Goal: Task Accomplishment & Management: Manage account settings

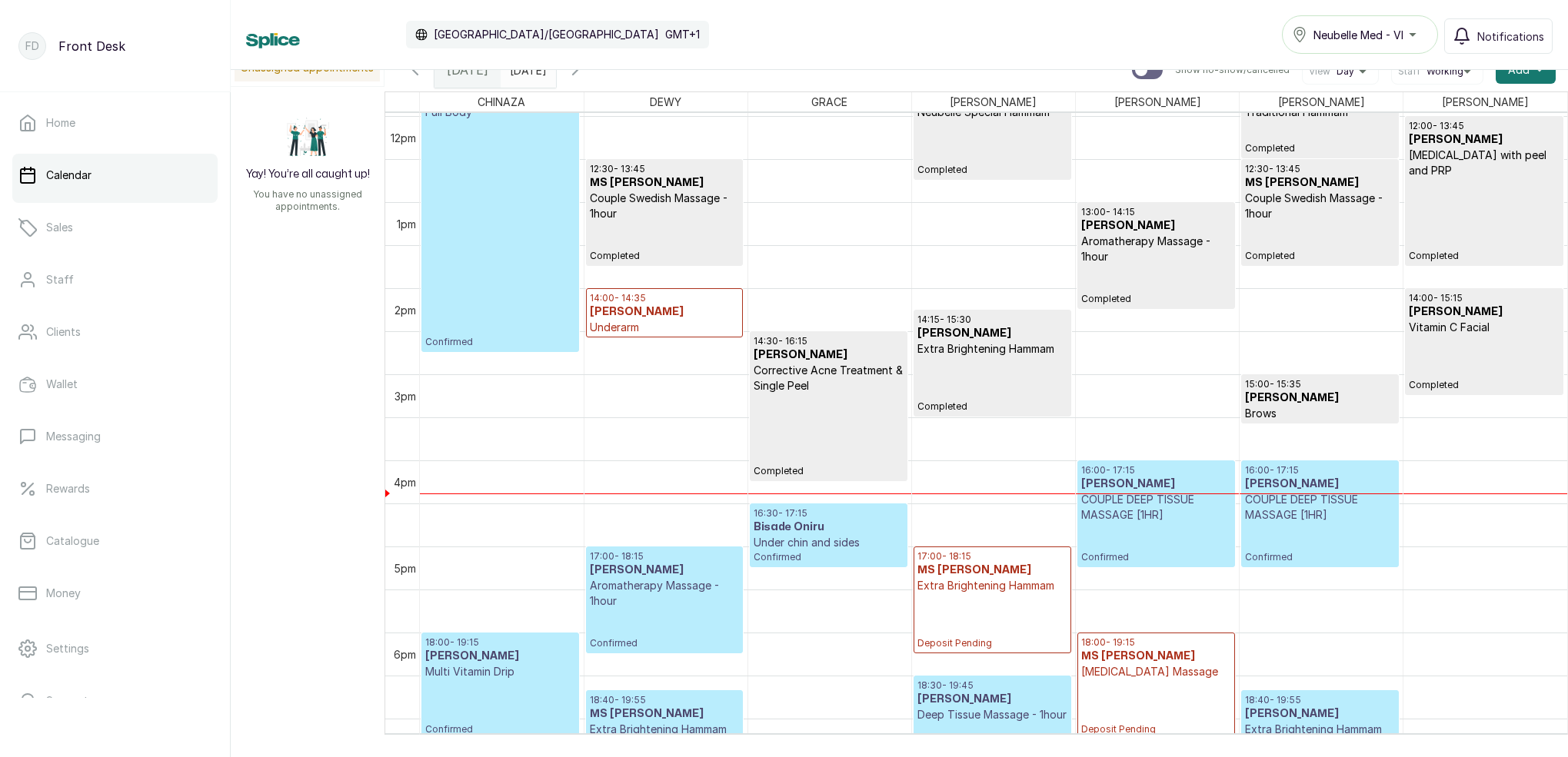
scroll to position [1034, 0]
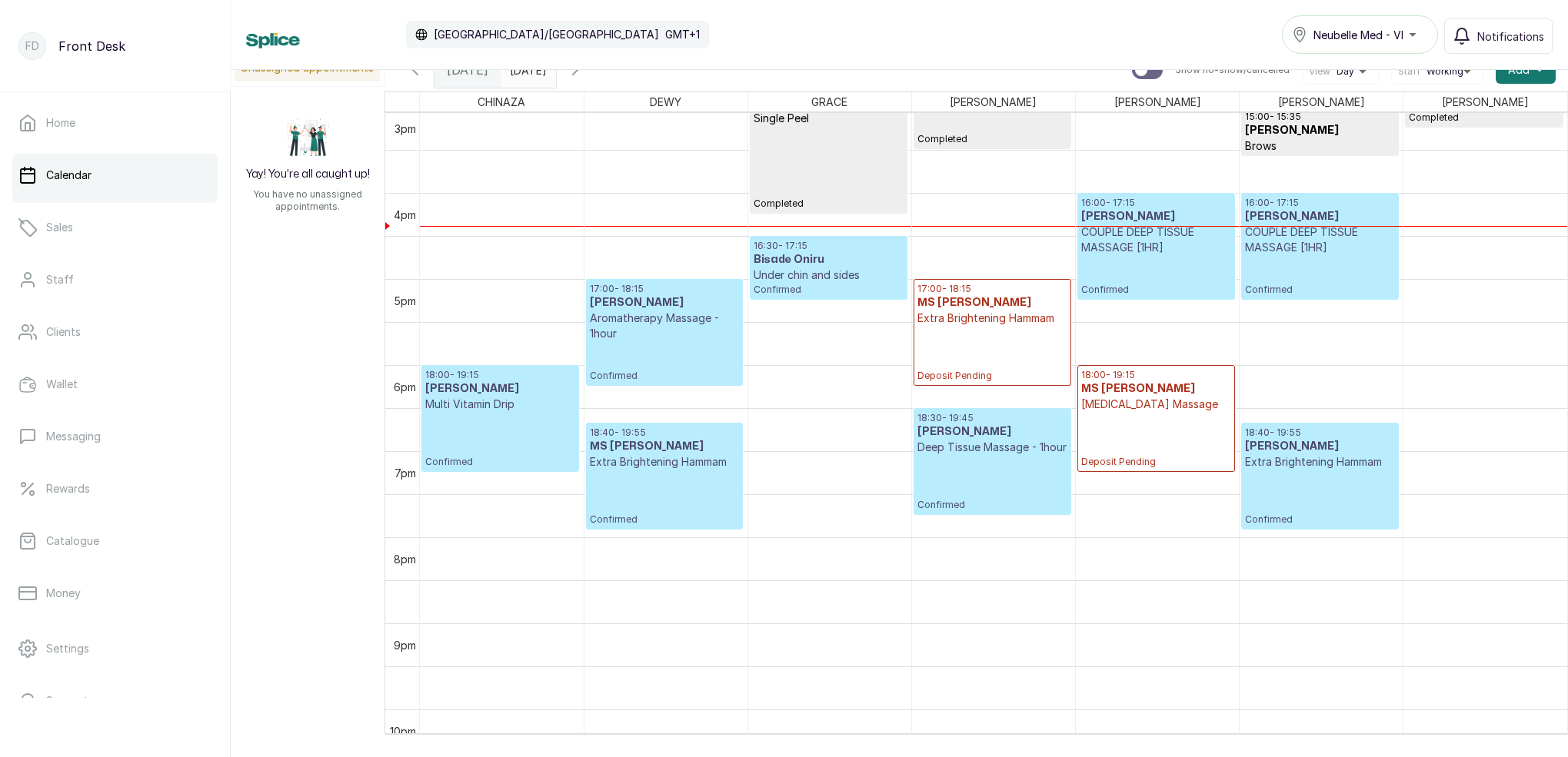
type input "dd/MM/yyyy"
click at [522, 74] on input "dd/MM/yyyy" at bounding box center [513, 66] width 25 height 27
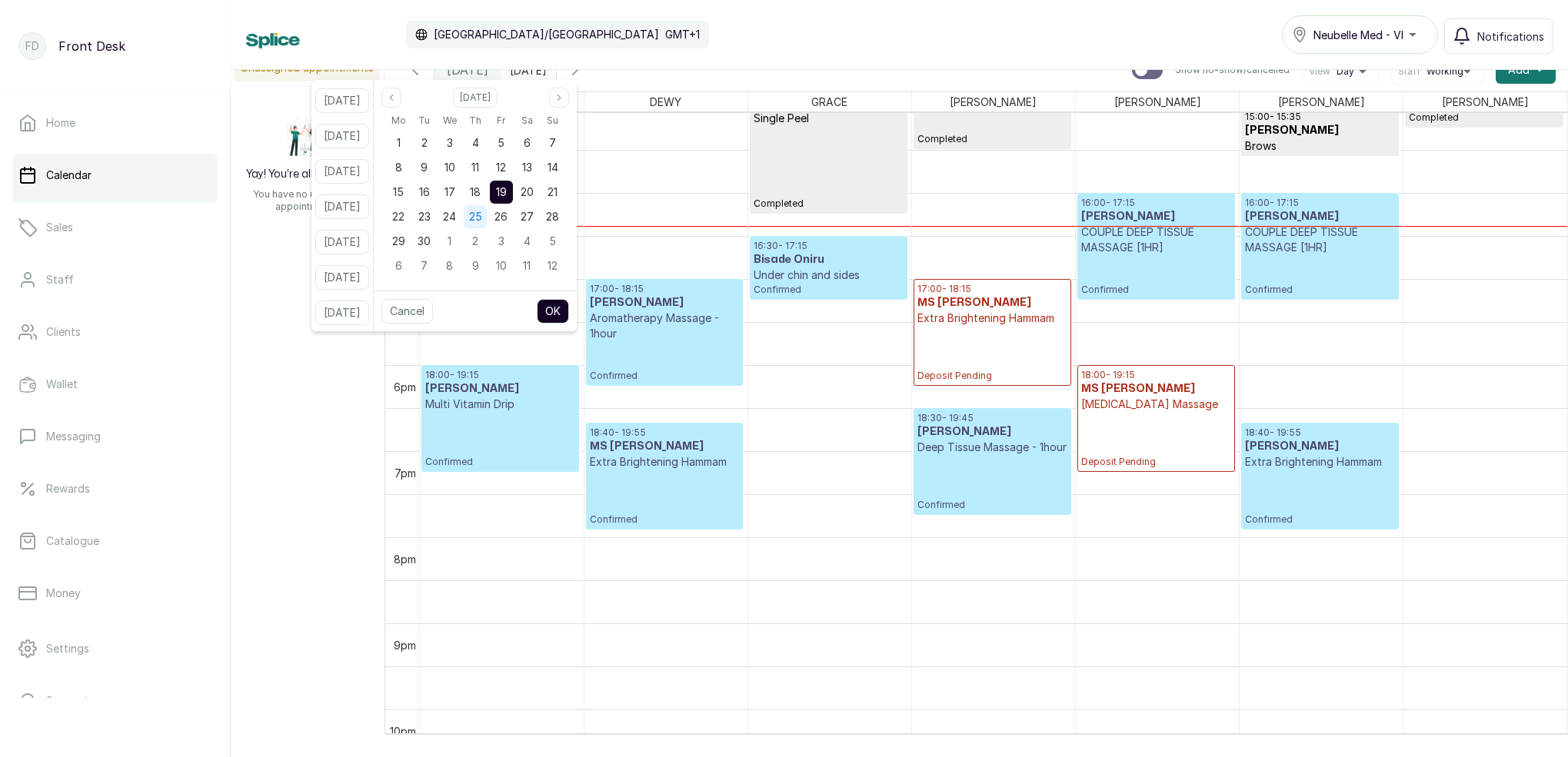
drag, startPoint x: 490, startPoint y: 218, endPoint x: 496, endPoint y: 226, distance: 10.0
click at [482, 218] on span "25" at bounding box center [475, 216] width 13 height 13
click at [569, 312] on button "OK" at bounding box center [553, 311] width 33 height 25
type input "[DATE]"
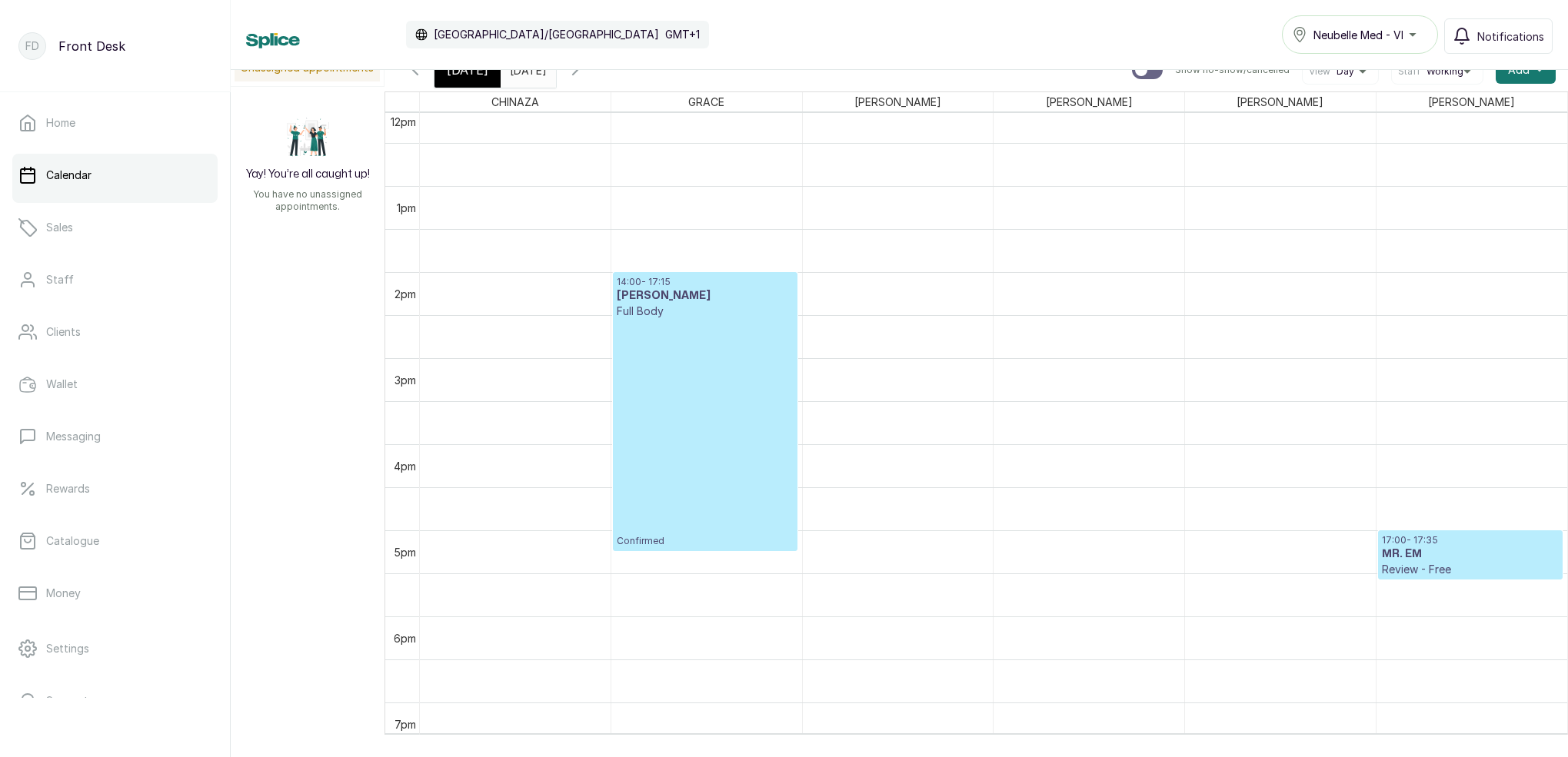
click at [526, 75] on input "[DATE]" at bounding box center [513, 66] width 25 height 27
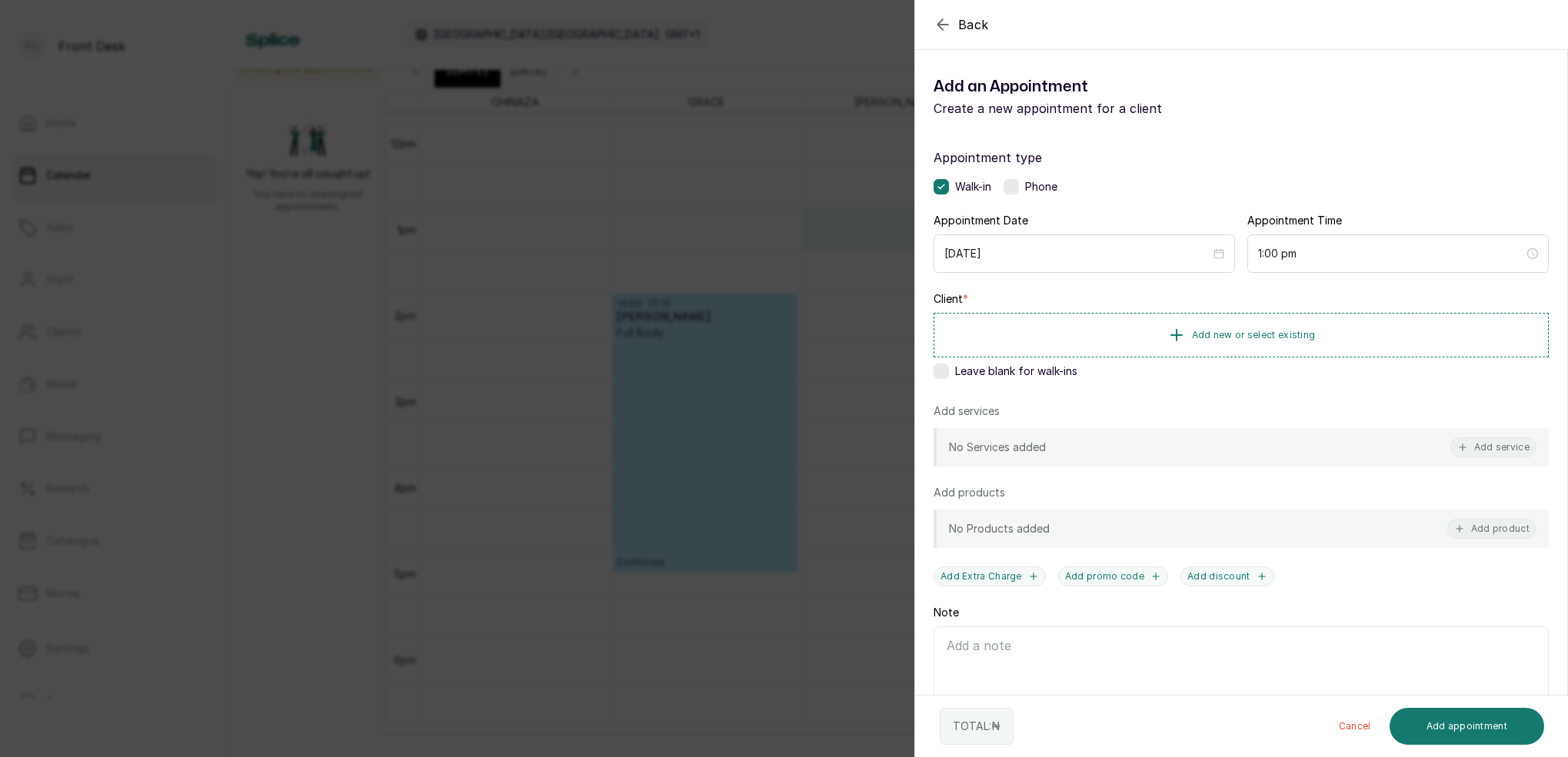
click at [563, 275] on div "Back Add Appointment Add an Appointment Create a new appointment for a client A…" at bounding box center [784, 378] width 1568 height 757
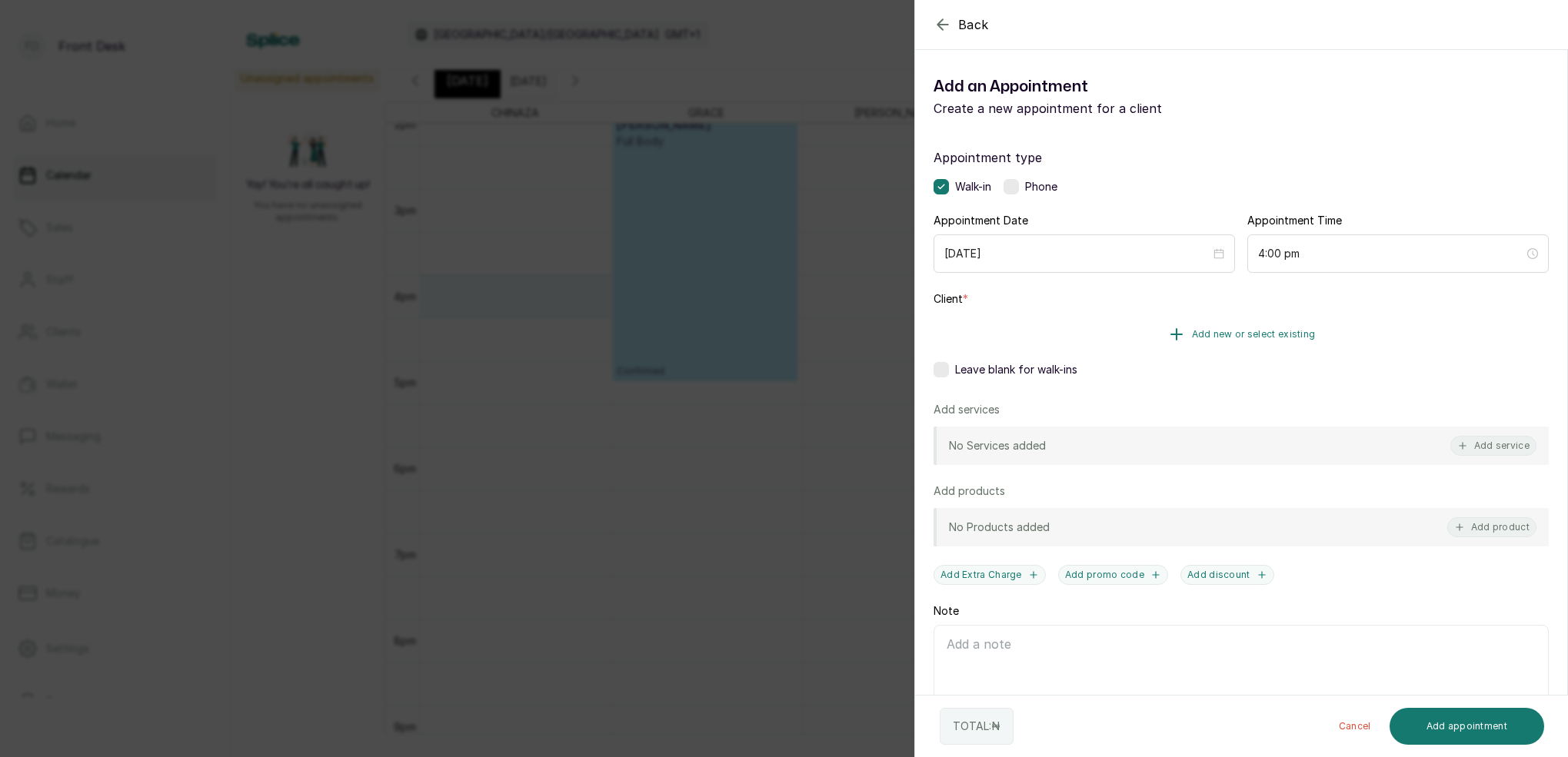
click at [1275, 329] on span "Add new or select existing" at bounding box center [1254, 334] width 124 height 12
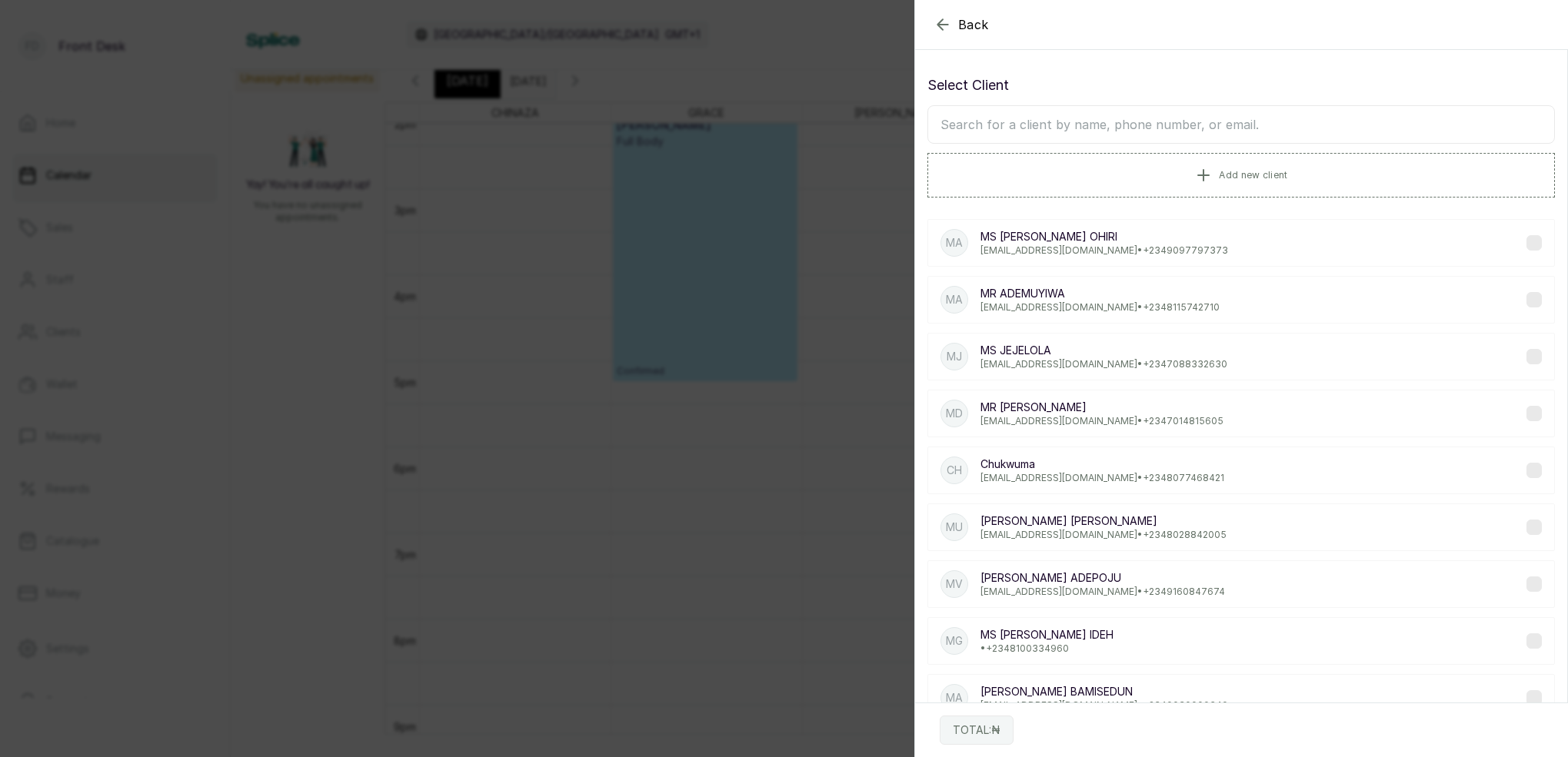
click at [1164, 122] on input "text" at bounding box center [1241, 124] width 628 height 39
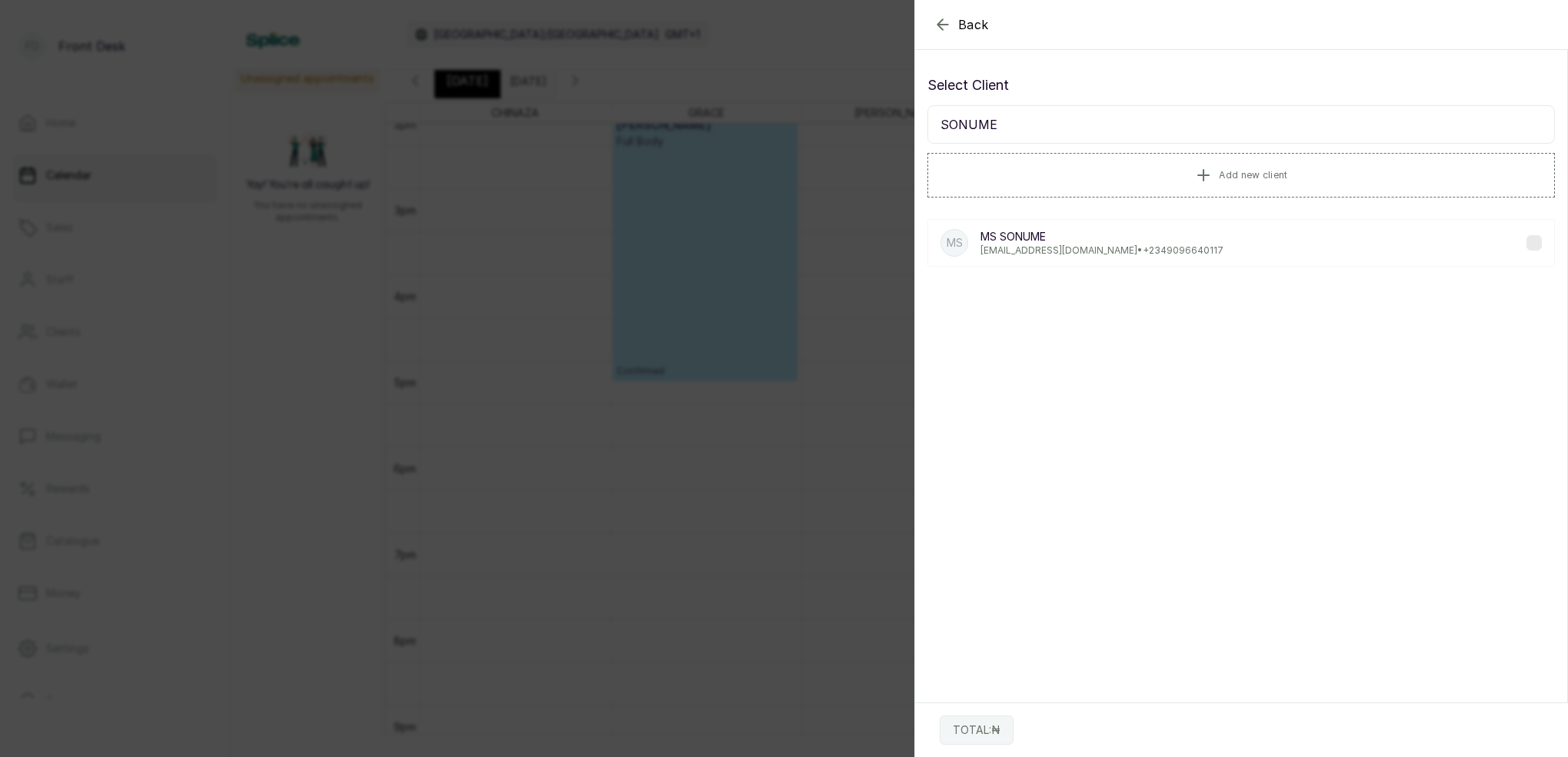
type input "SONUME"
click at [997, 231] on p "MS [PERSON_NAME]" at bounding box center [1102, 237] width 243 height 15
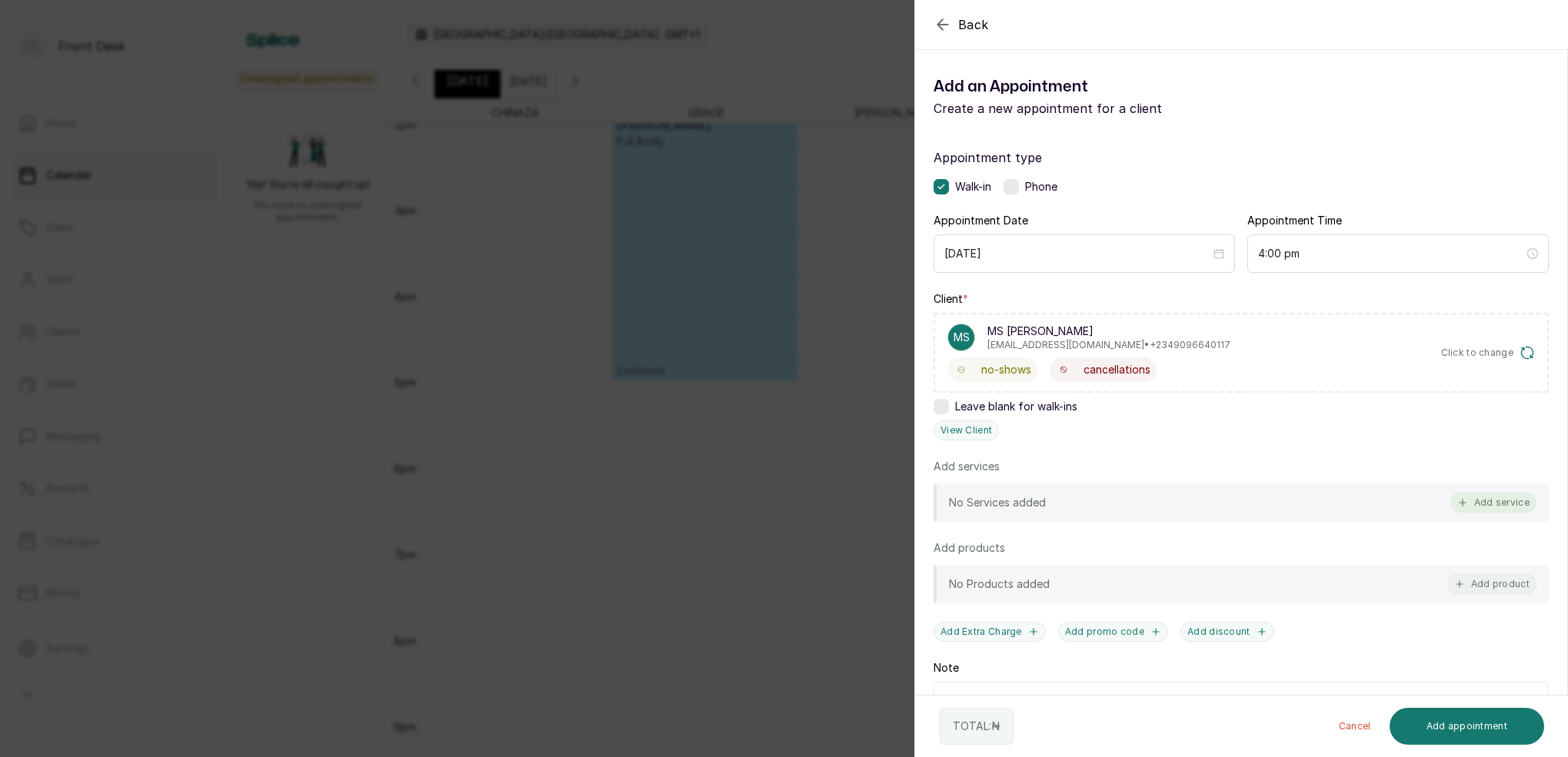
click at [1513, 502] on button "Add service" at bounding box center [1493, 502] width 86 height 20
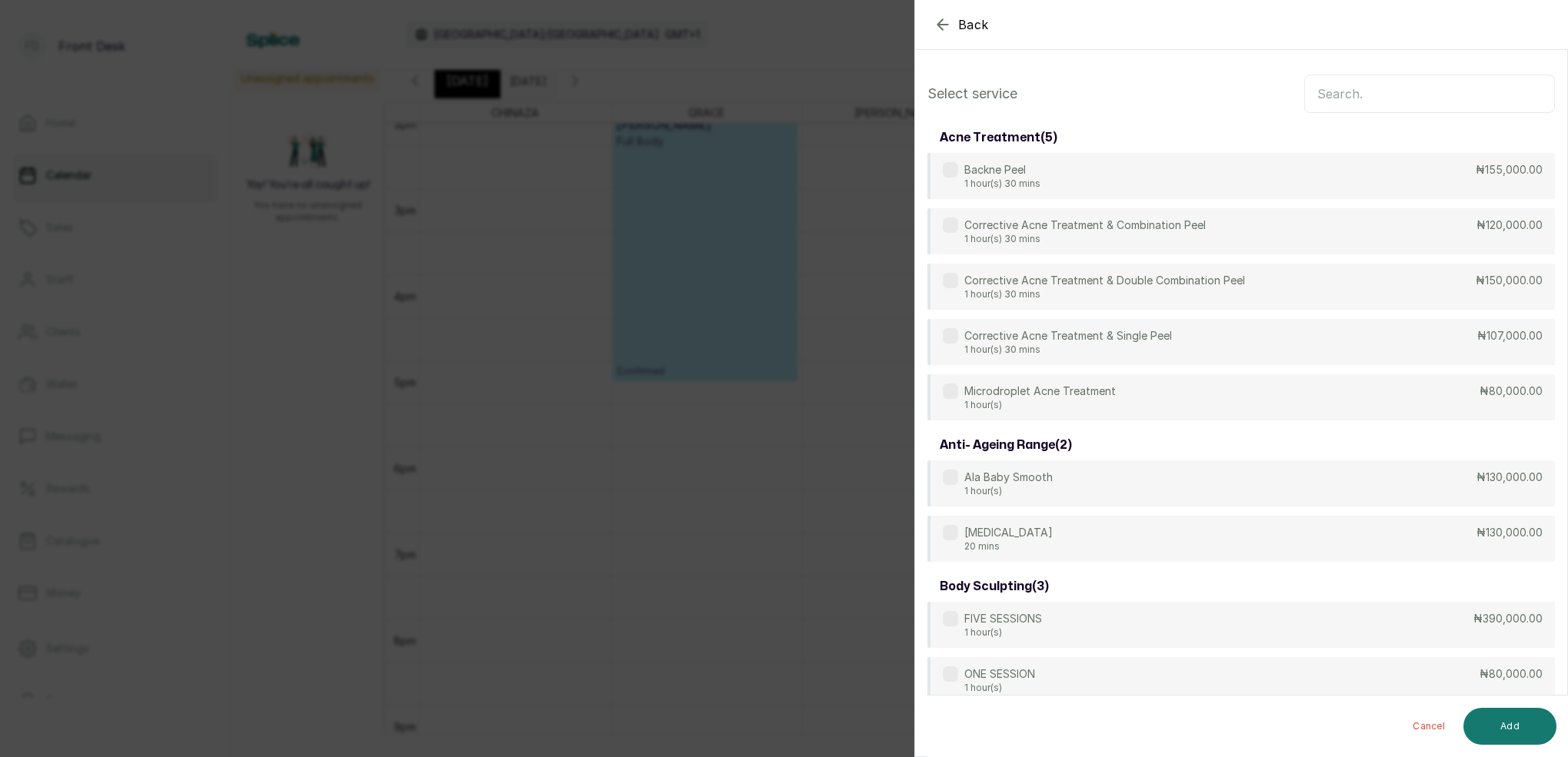
click at [1379, 109] on input "text" at bounding box center [1429, 93] width 251 height 39
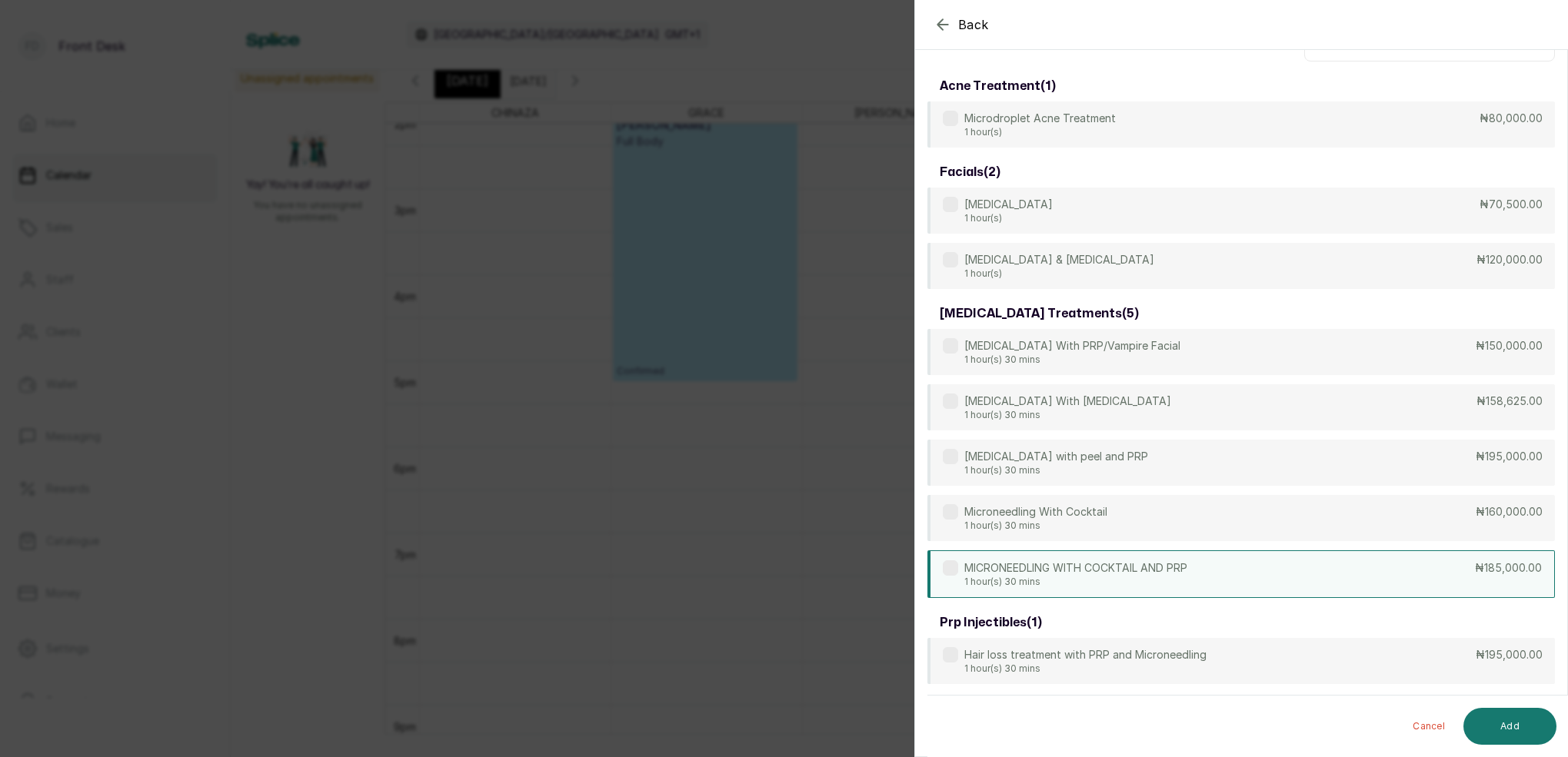
type input "MICRO"
drag, startPoint x: 1146, startPoint y: 573, endPoint x: 1175, endPoint y: 574, distance: 29.0
click at [1146, 573] on p "MICRONEEDLING WITH COCKTAIL AND PRP" at bounding box center [1076, 568] width 223 height 15
click at [1523, 716] on button "Add" at bounding box center [1509, 726] width 93 height 37
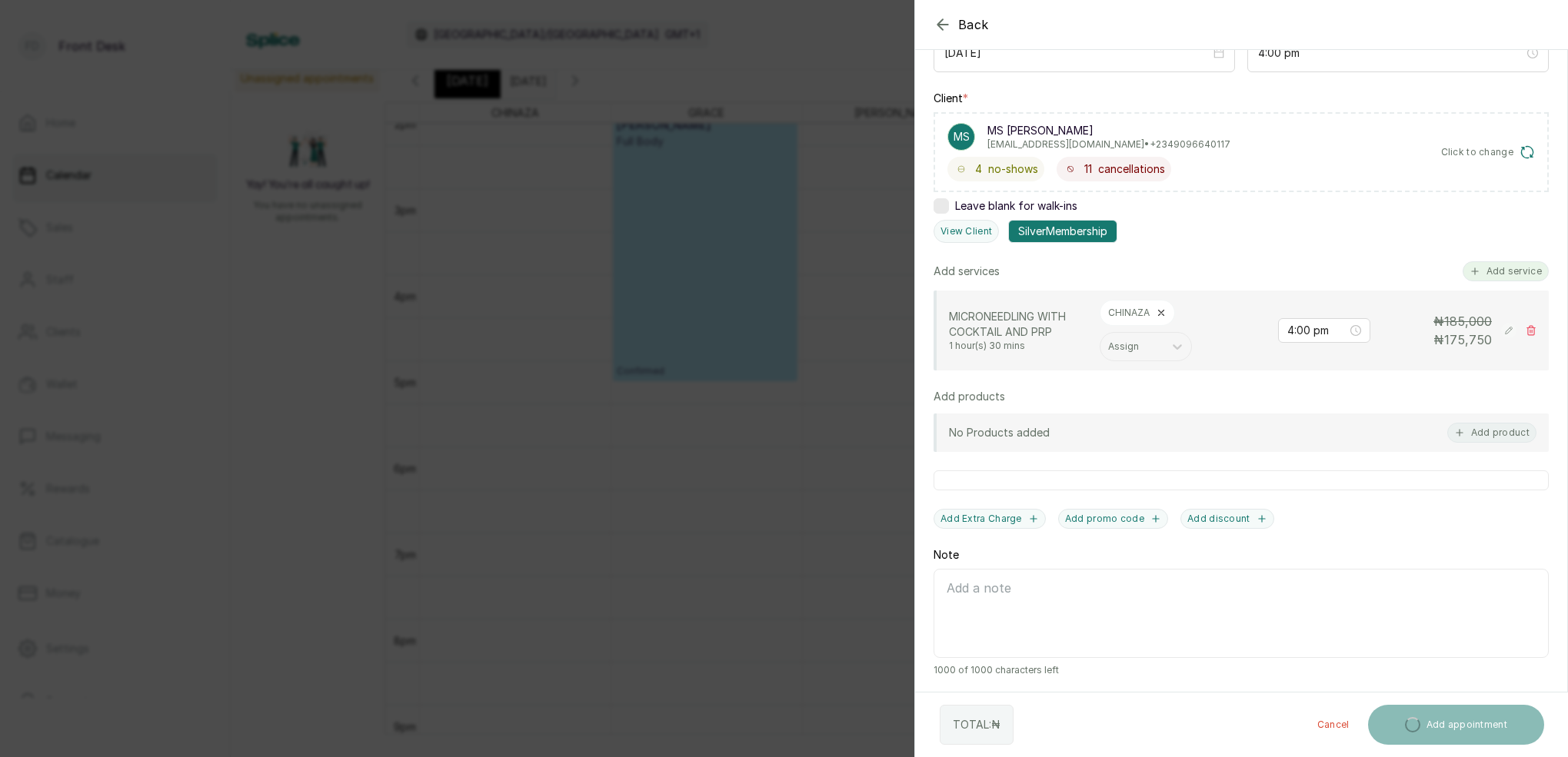
click at [1534, 272] on button "Add service" at bounding box center [1505, 271] width 86 height 20
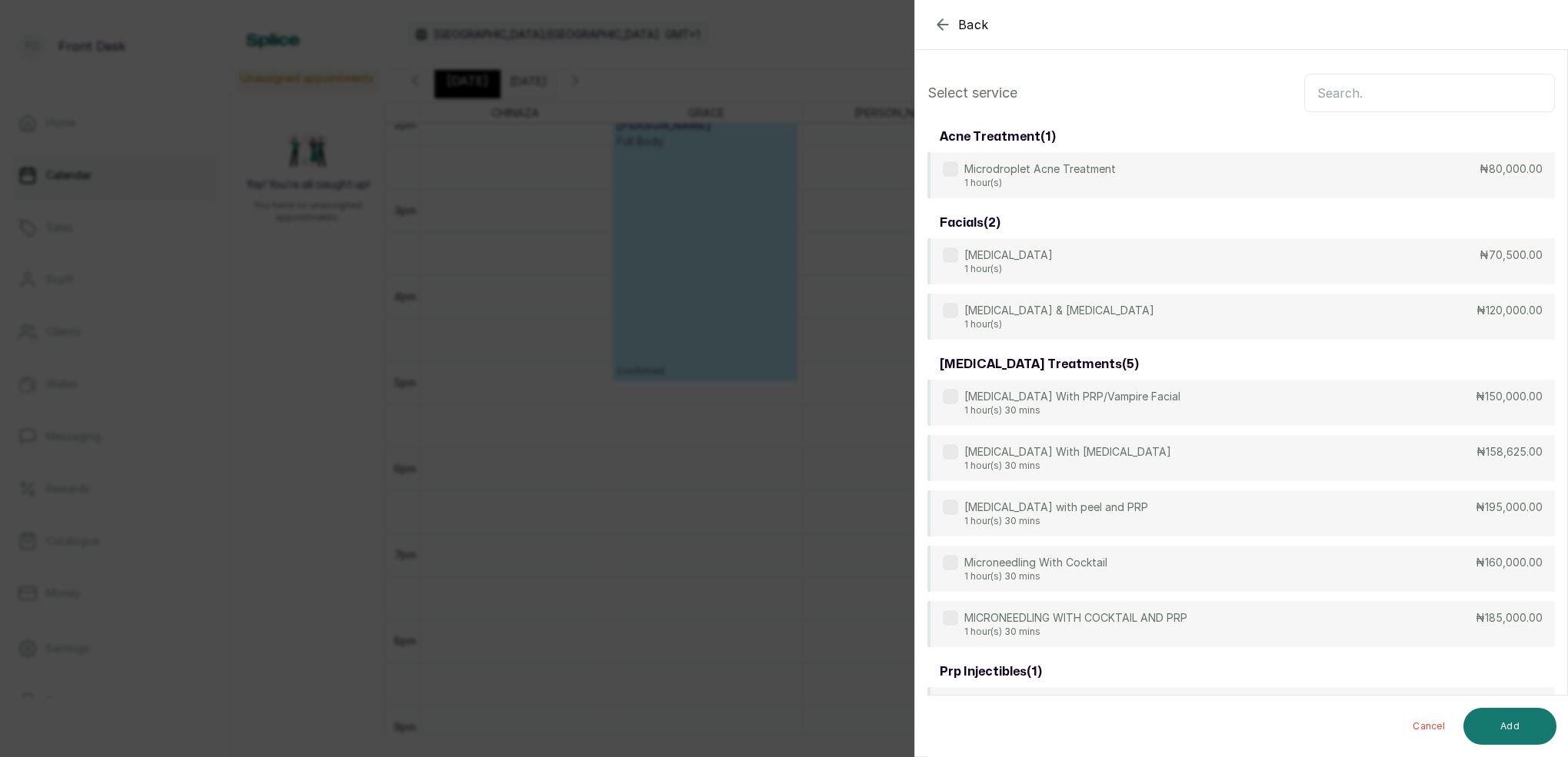
click at [1392, 86] on input "text" at bounding box center [1429, 92] width 251 height 39
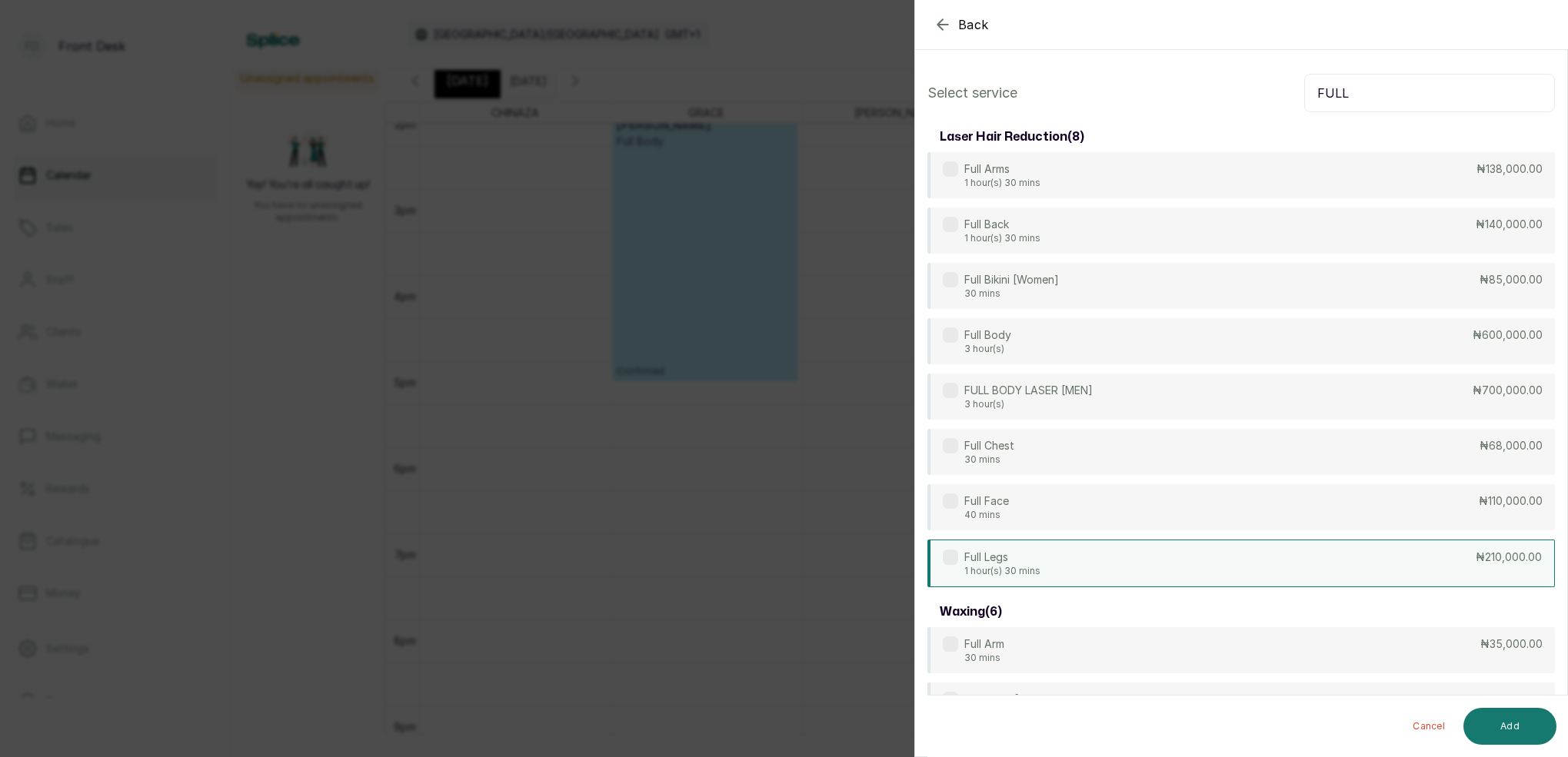
type input "FULL"
click at [993, 565] on p "1 hour(s) 30 mins" at bounding box center [1002, 571] width 76 height 12
click at [1506, 715] on button "Add" at bounding box center [1509, 726] width 93 height 37
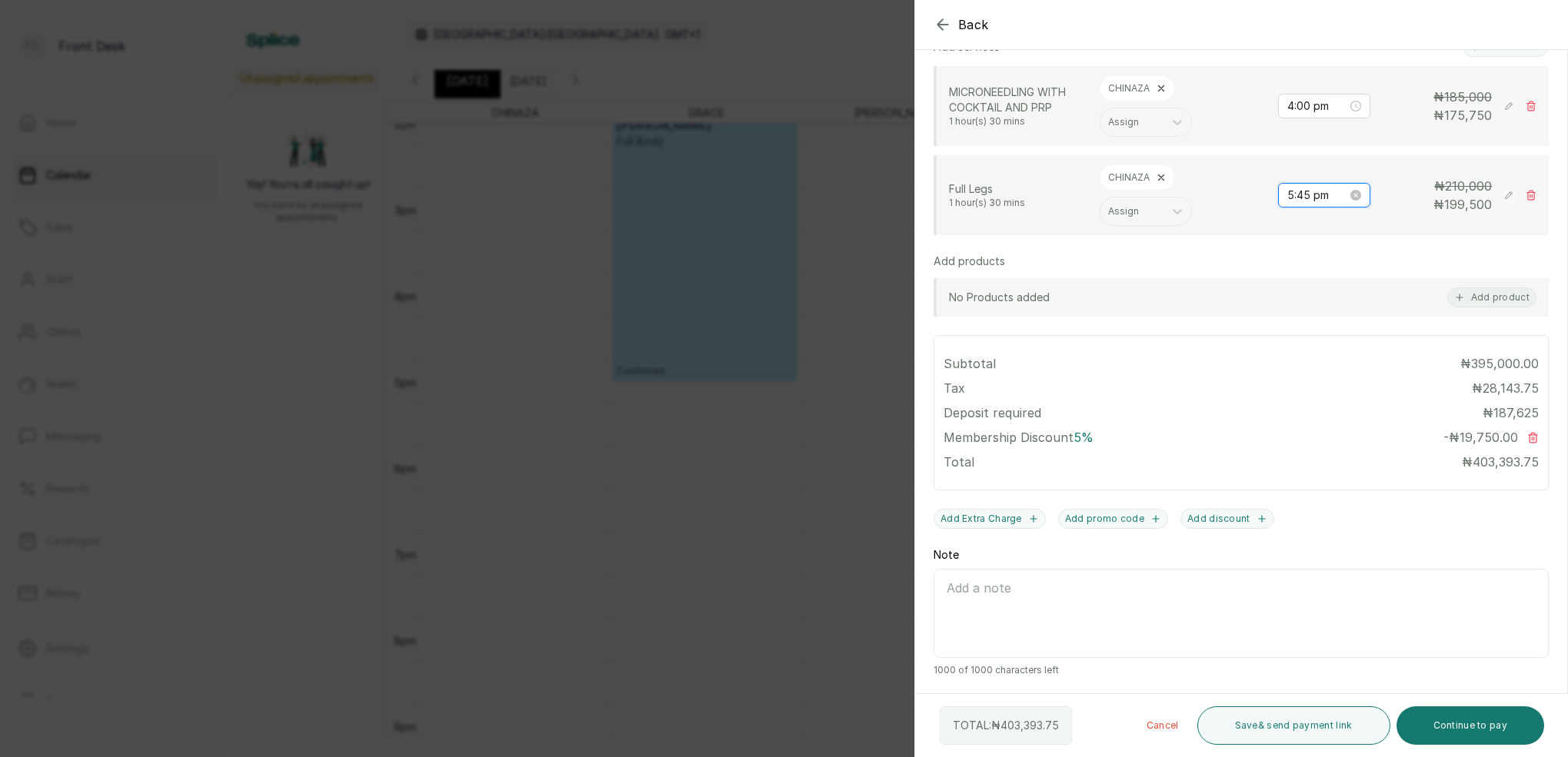
click at [1308, 198] on input "5:45 pm" at bounding box center [1317, 195] width 60 height 17
click at [1348, 319] on div "30" at bounding box center [1343, 324] width 37 height 21
type input "5:30 pm"
click at [1383, 223] on div "PM" at bounding box center [1386, 228] width 37 height 21
click at [1396, 398] on button "OK" at bounding box center [1384, 402] width 27 height 19
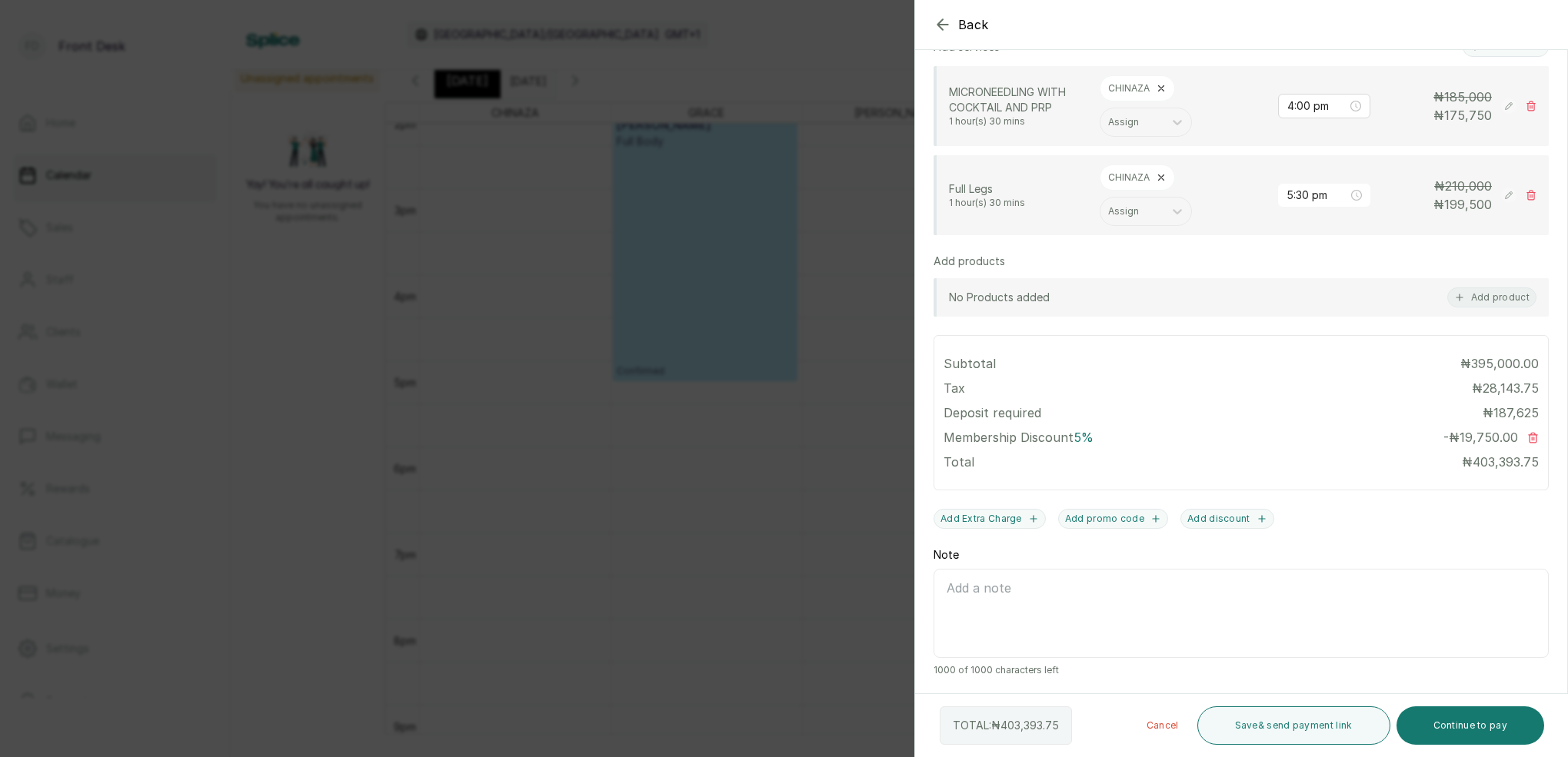
drag, startPoint x: 1493, startPoint y: 725, endPoint x: 1454, endPoint y: 610, distance: 121.4
click at [1493, 725] on button "Continue to pay" at bounding box center [1470, 725] width 148 height 39
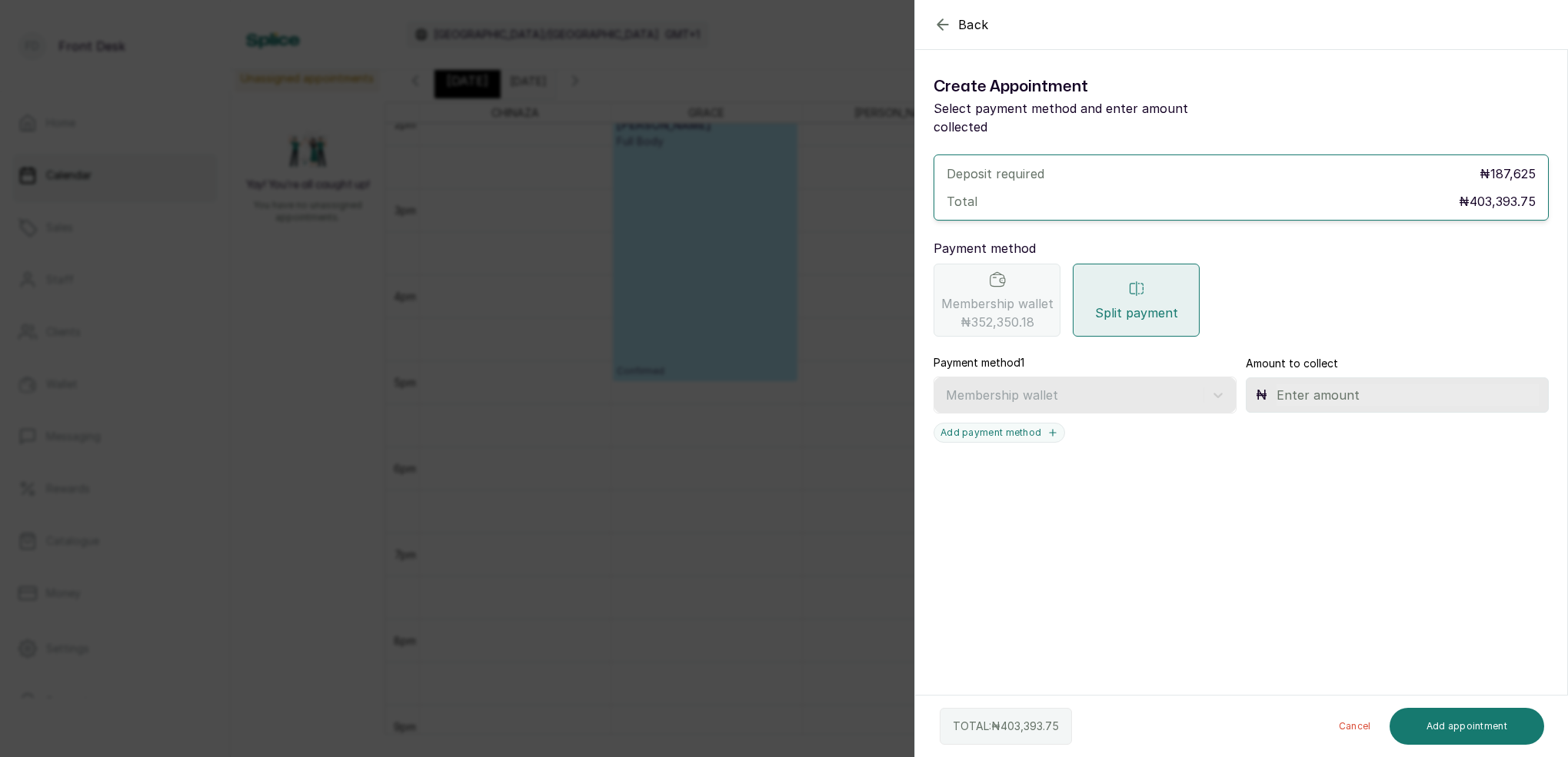
click at [996, 313] on span "₦352,350.18" at bounding box center [997, 322] width 74 height 19
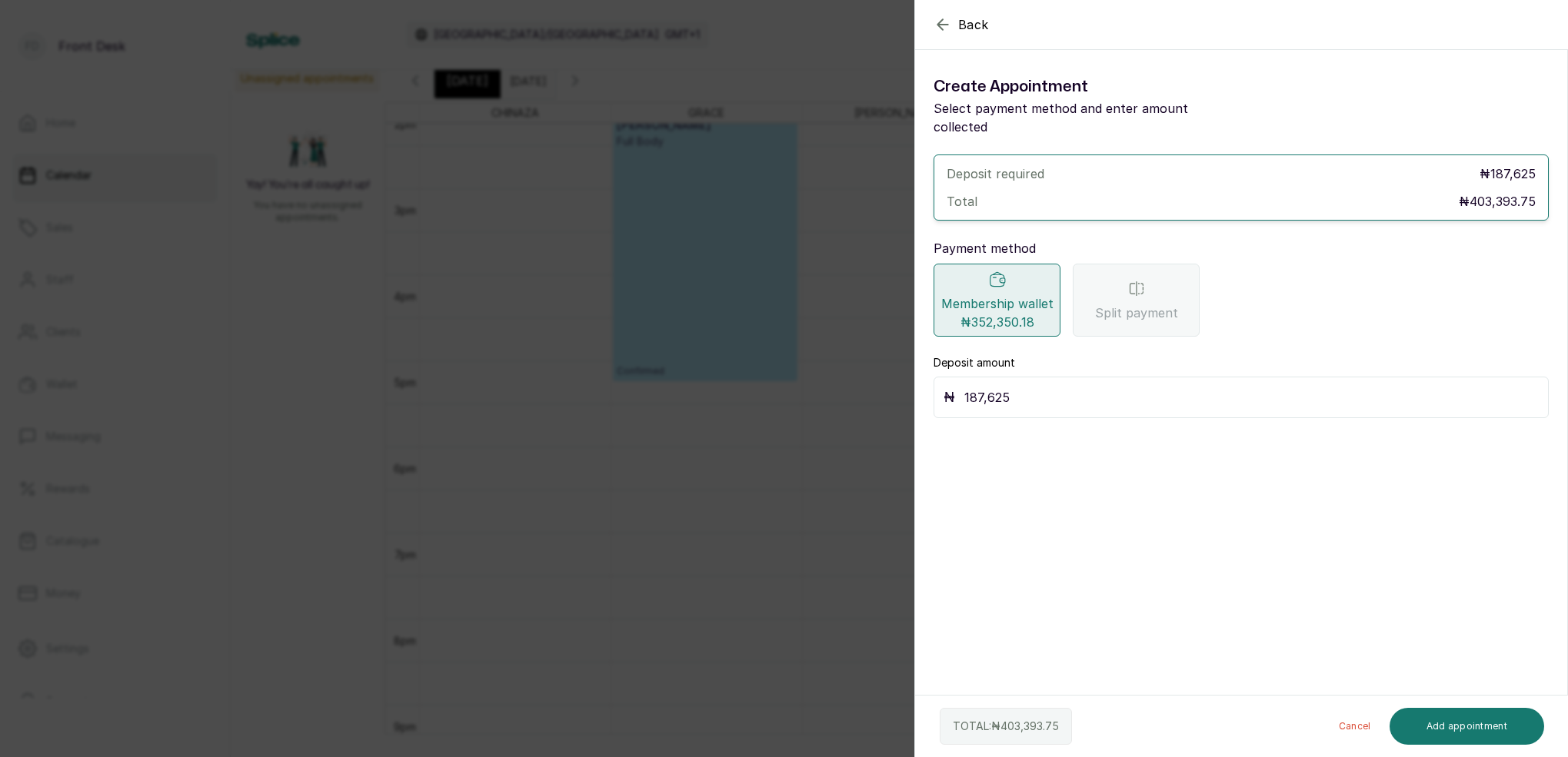
drag, startPoint x: 1011, startPoint y: 385, endPoint x: 1034, endPoint y: 382, distance: 23.2
click at [1013, 387] on input "187,625" at bounding box center [1251, 397] width 575 height 21
type input "1"
type input "352,350.18"
click at [1494, 722] on button "Add appointment" at bounding box center [1466, 726] width 155 height 37
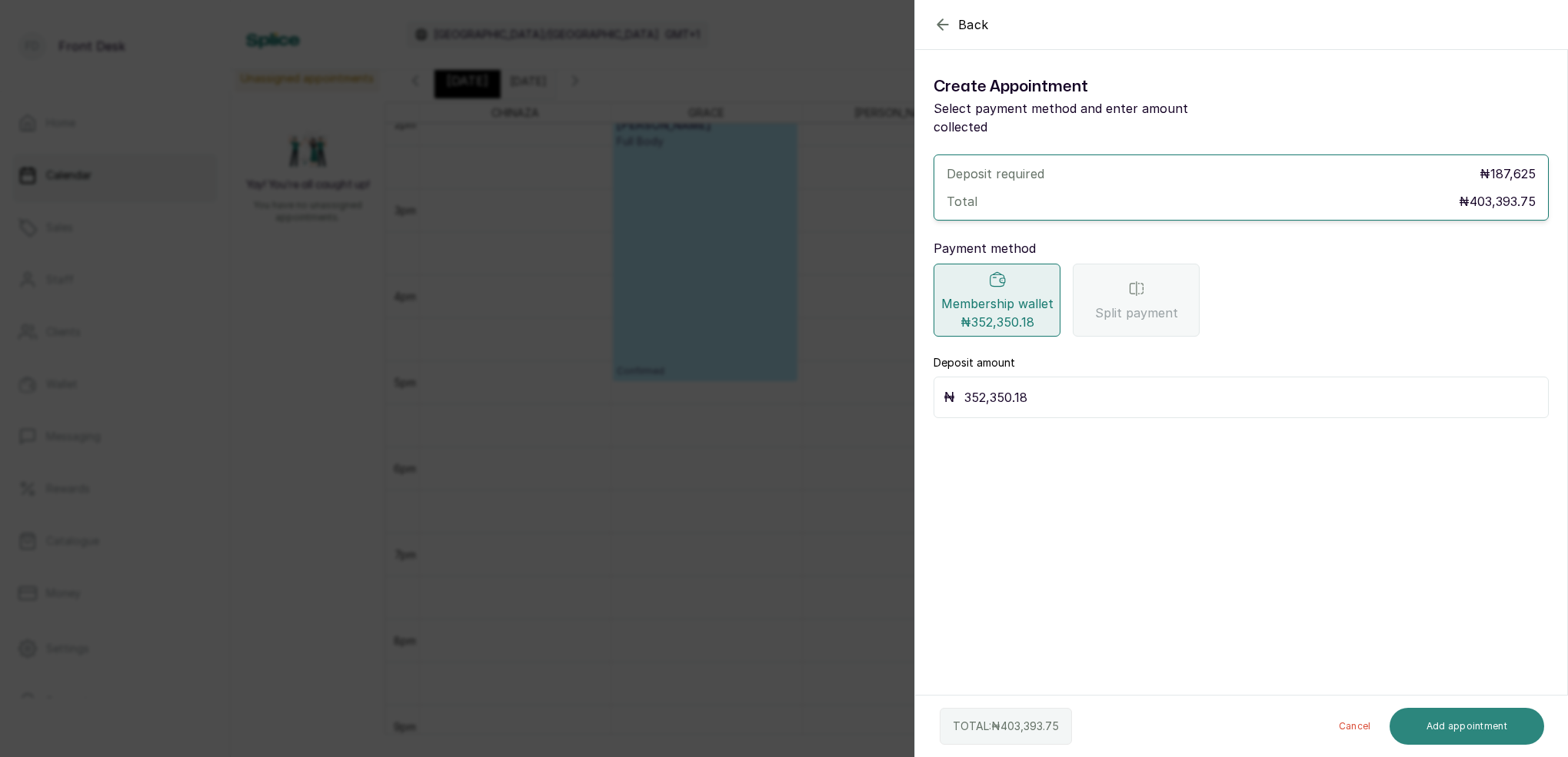
click at [1422, 731] on button "Add appointment" at bounding box center [1466, 726] width 155 height 37
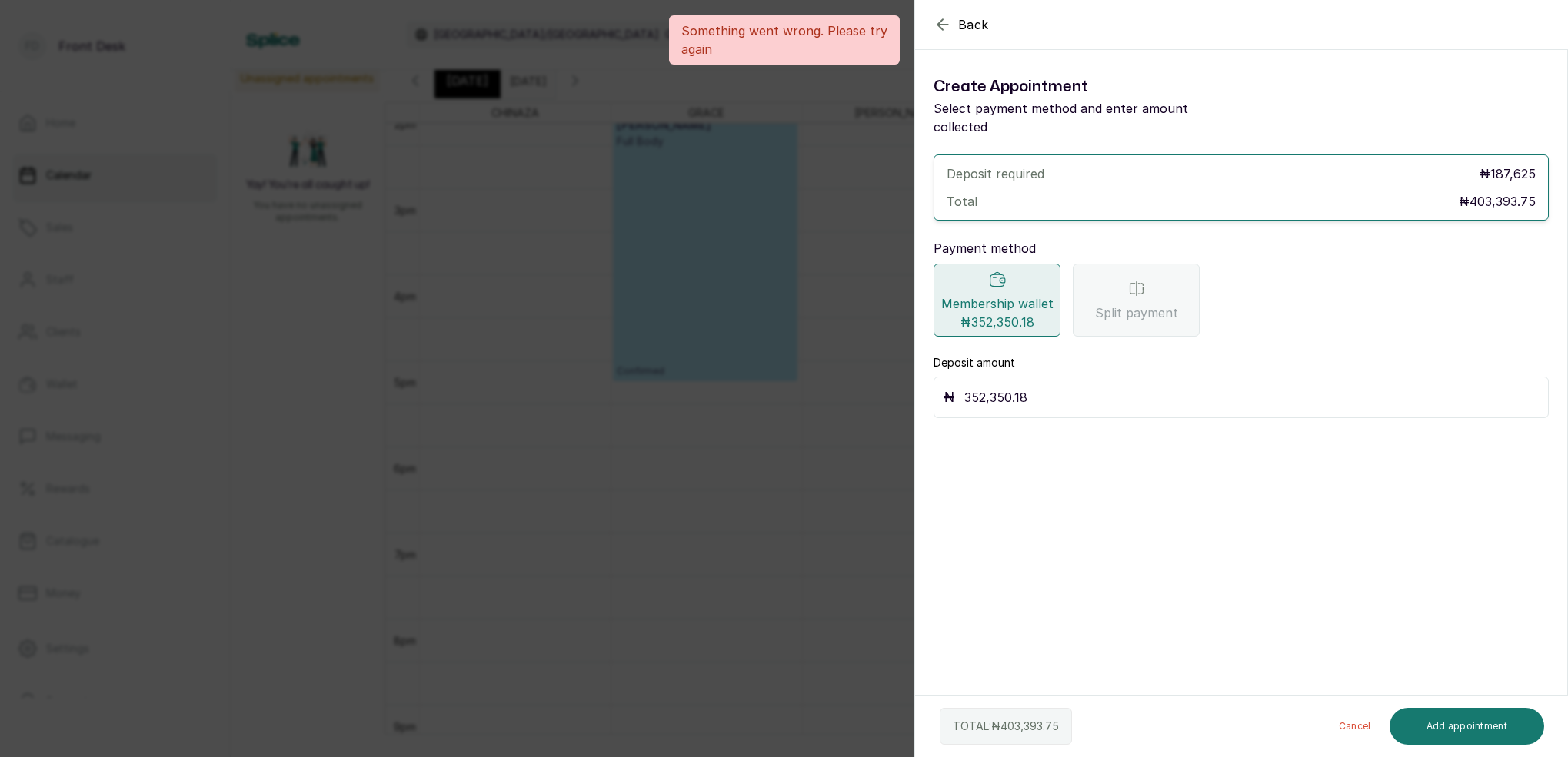
click at [745, 410] on div "Back Add Appointment Create Appointment Select payment method and enter amount …" at bounding box center [784, 378] width 1568 height 757
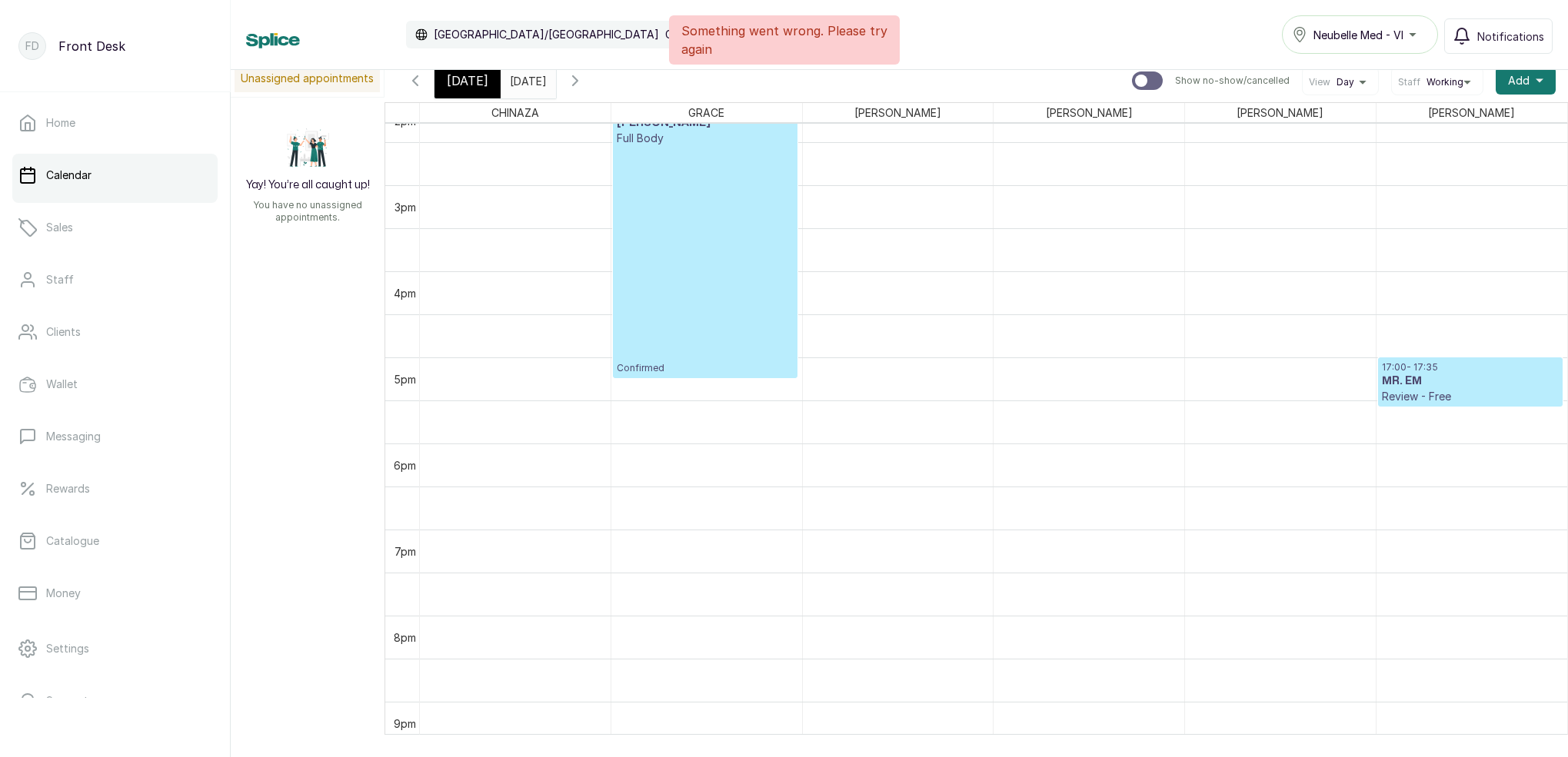
scroll to position [1257, 0]
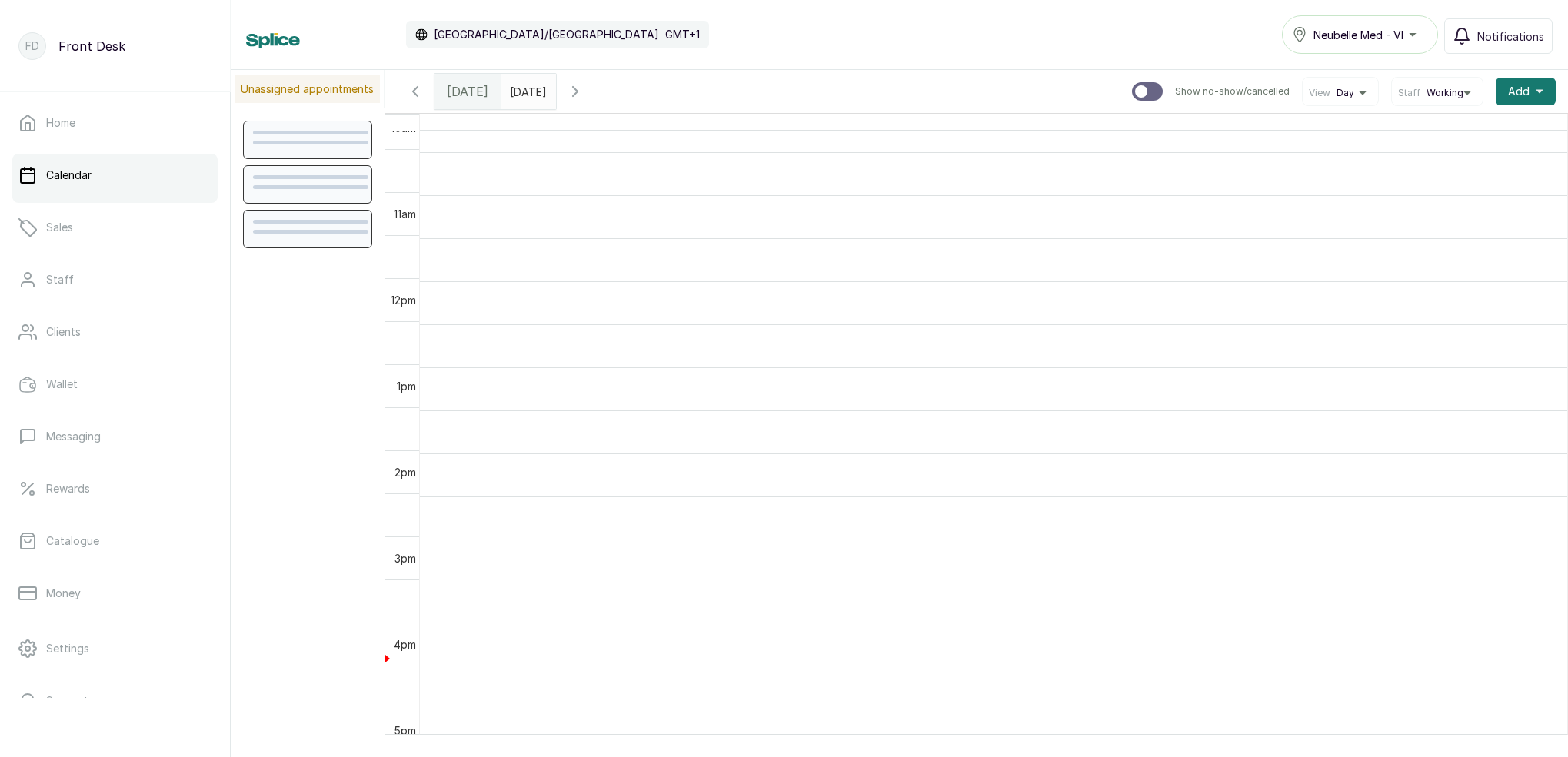
scroll to position [885, 0]
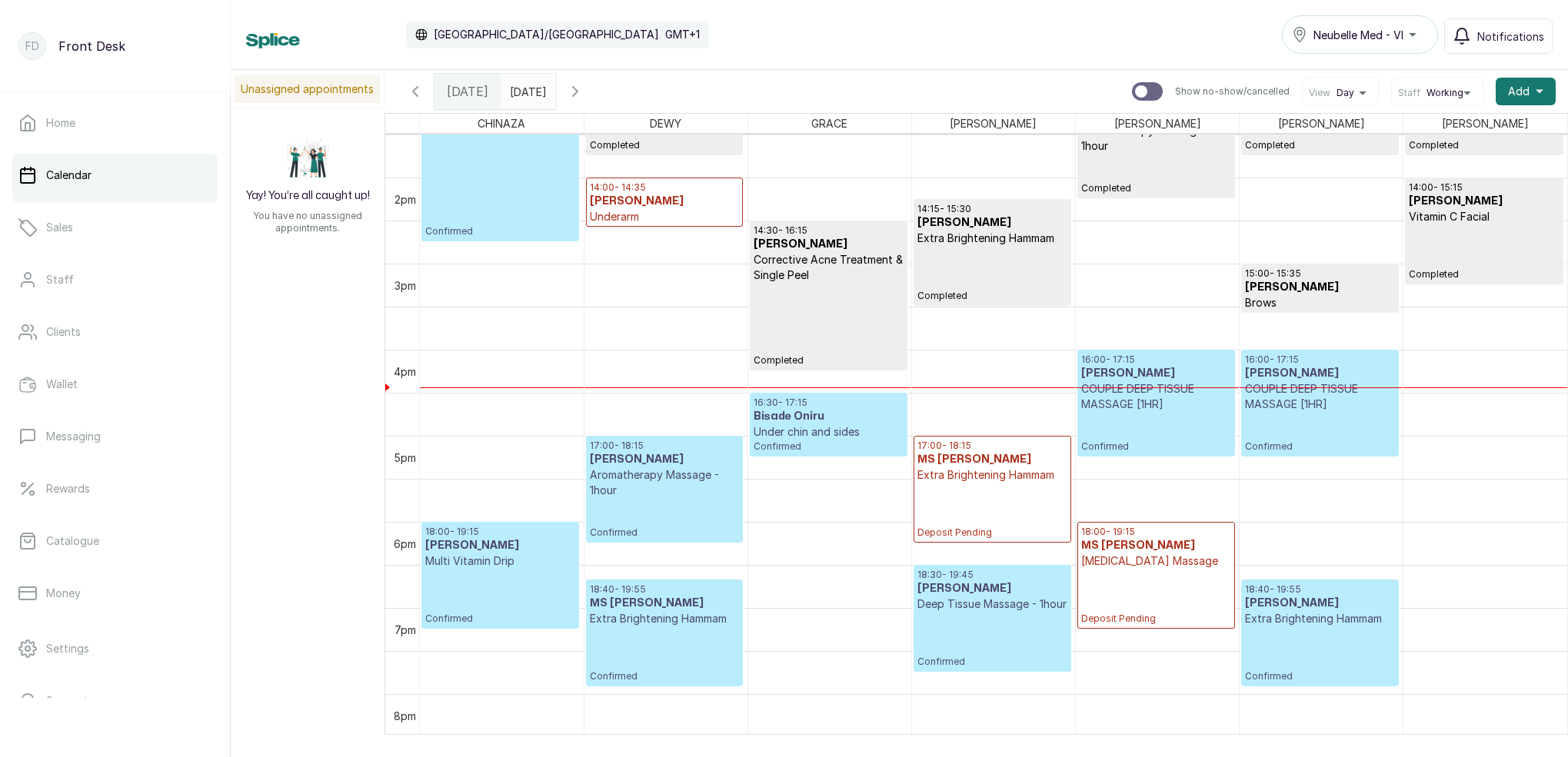
type input "dd/MM/yyyy"
click at [526, 98] on input "dd/MM/yyyy" at bounding box center [513, 87] width 25 height 27
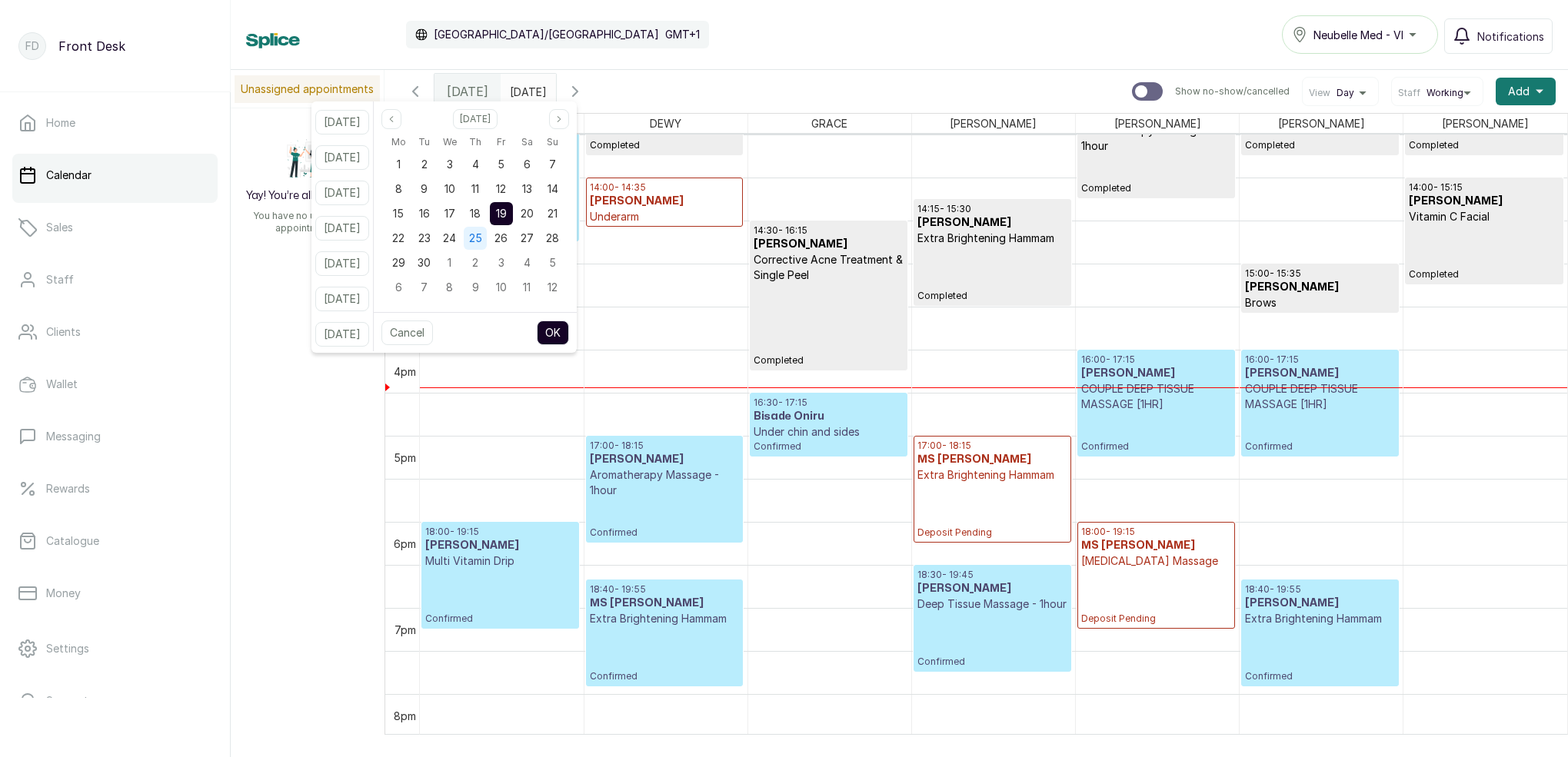
click at [482, 242] on span "25" at bounding box center [475, 237] width 13 height 13
click at [569, 340] on button "OK" at bounding box center [553, 332] width 33 height 25
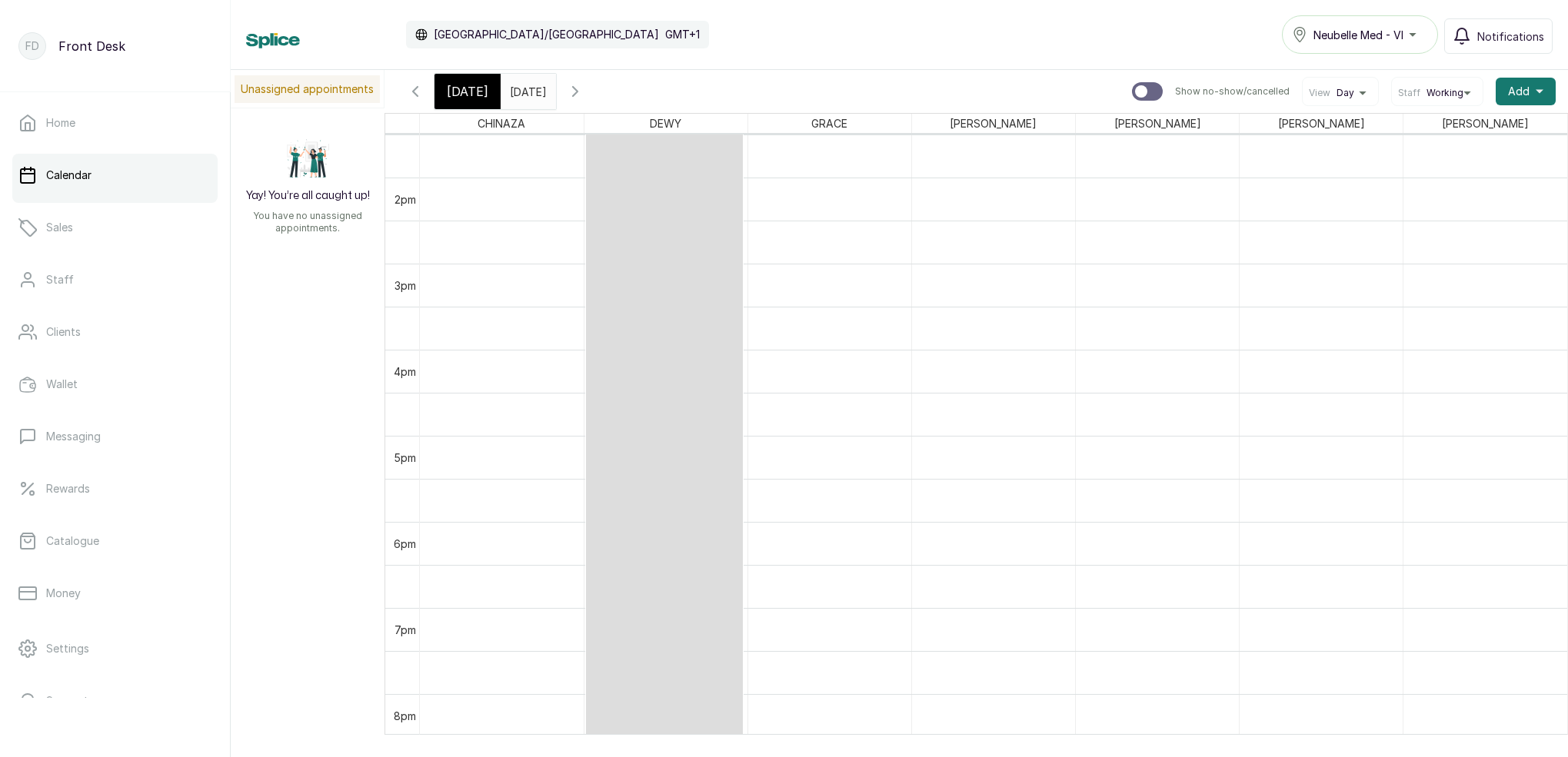
type input "[DATE]"
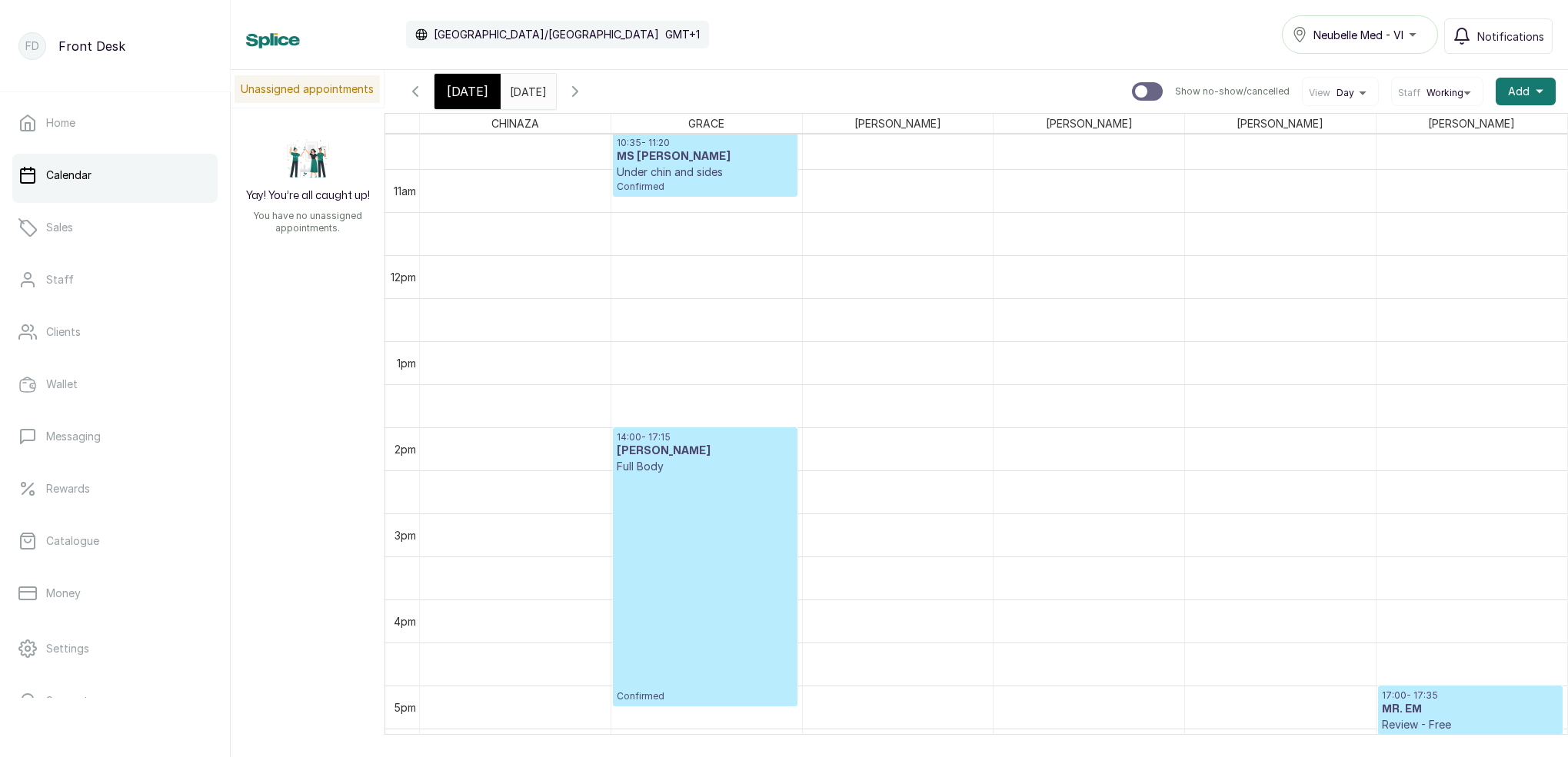
scroll to position [915, 0]
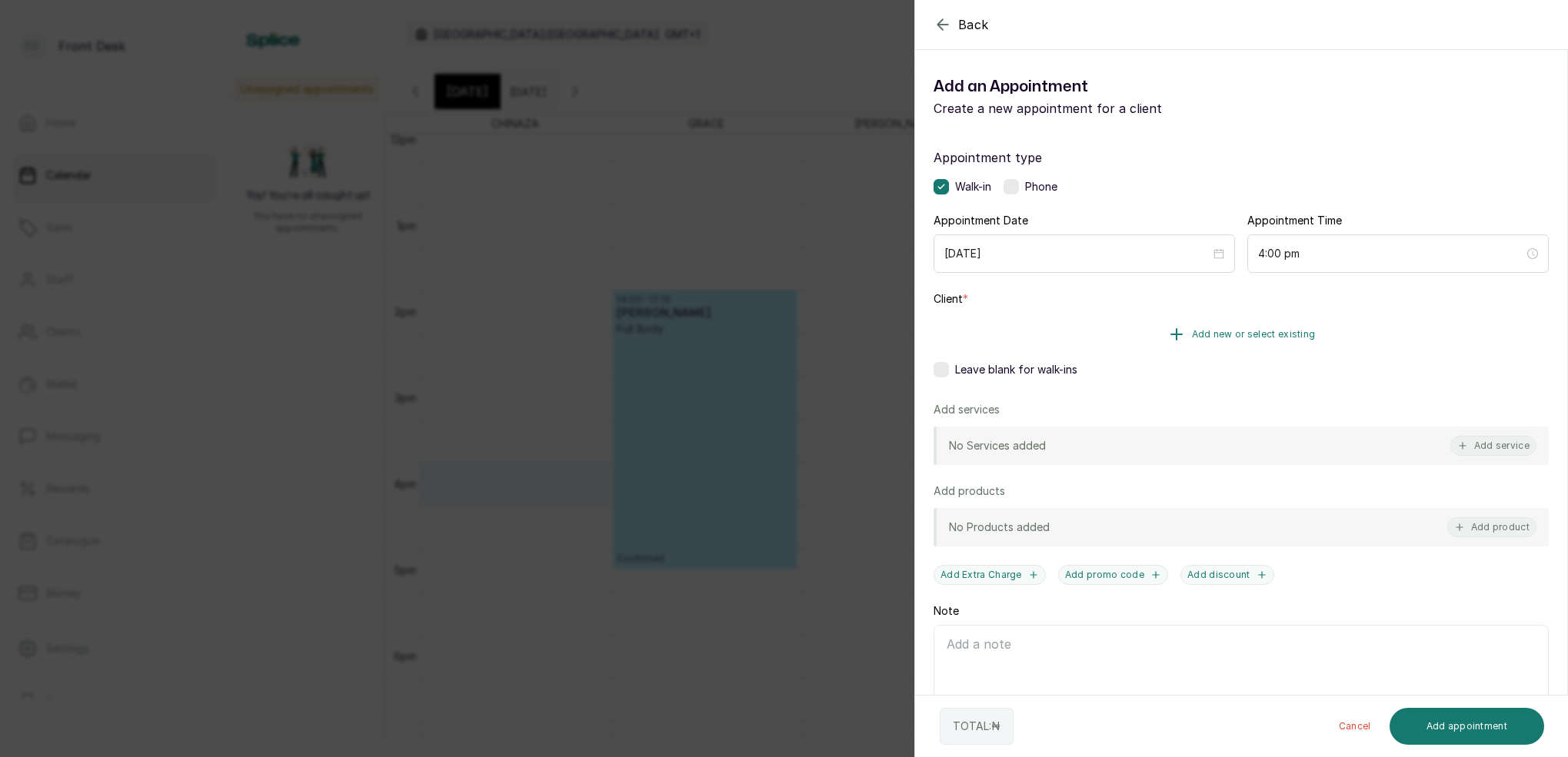
click at [1284, 335] on span "Add new or select existing" at bounding box center [1254, 334] width 124 height 12
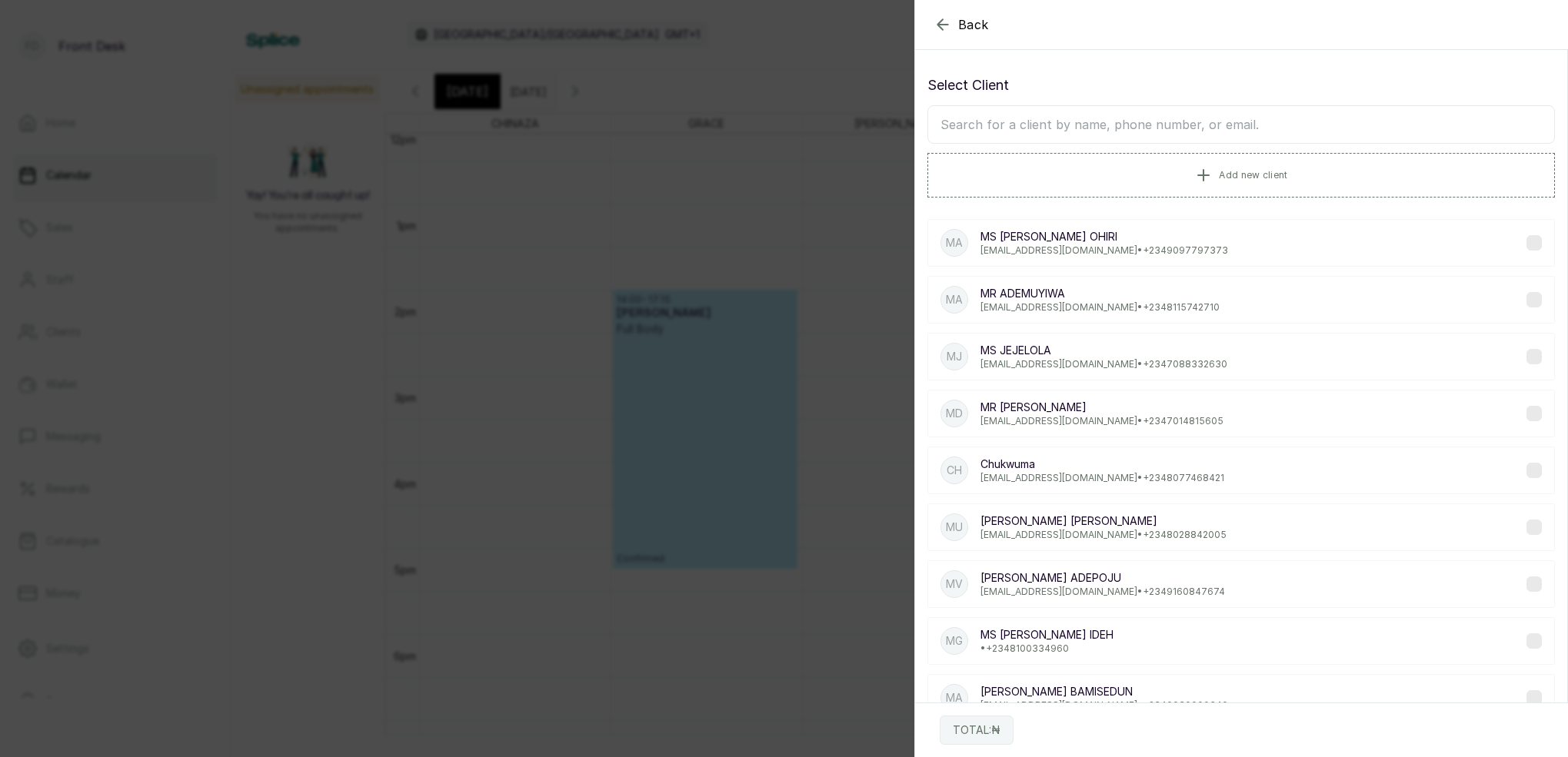
click at [1139, 130] on input "text" at bounding box center [1241, 124] width 628 height 39
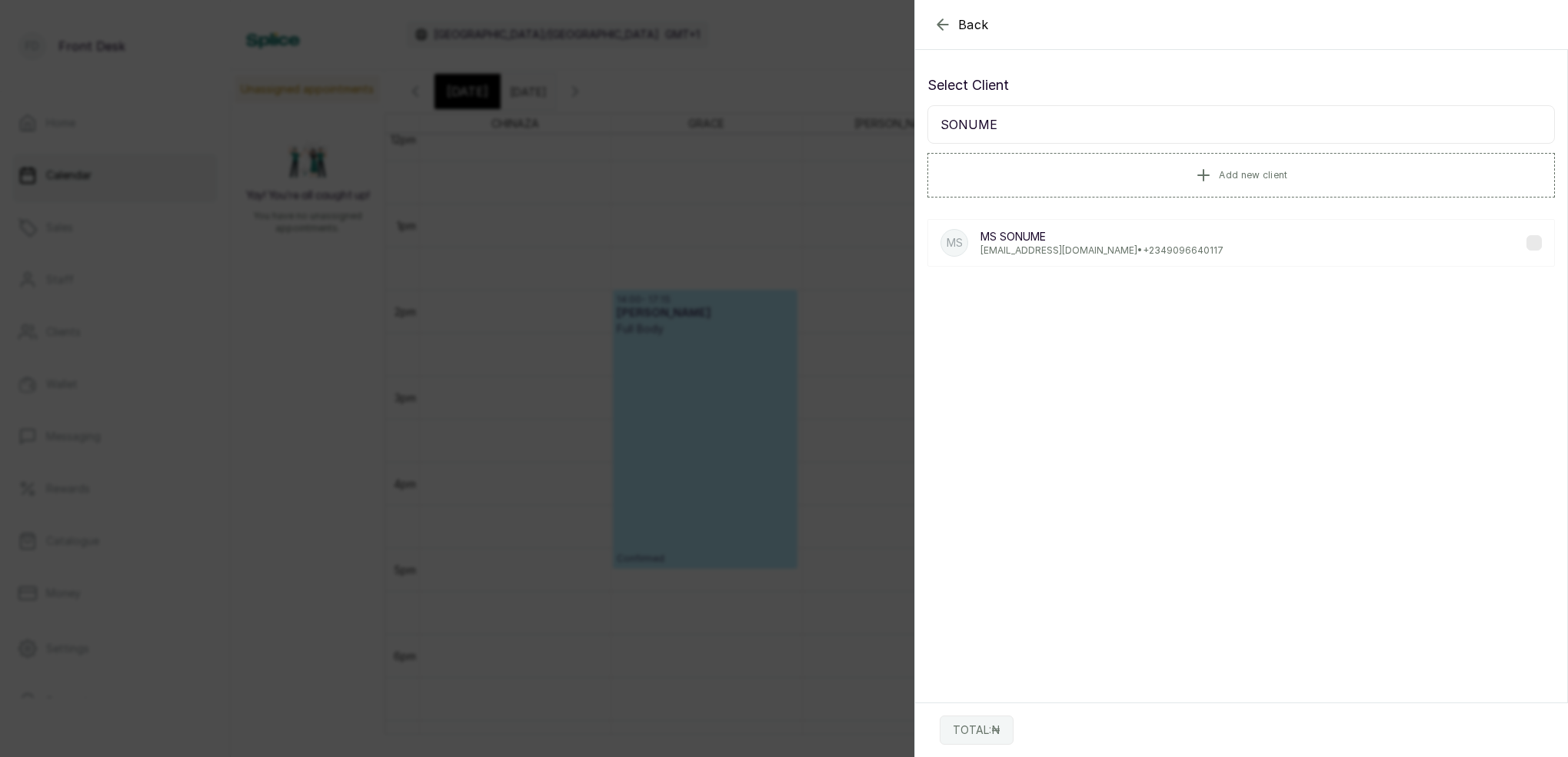
type input "SONUME"
click at [1102, 241] on p "MS [PERSON_NAME]" at bounding box center [1102, 237] width 243 height 15
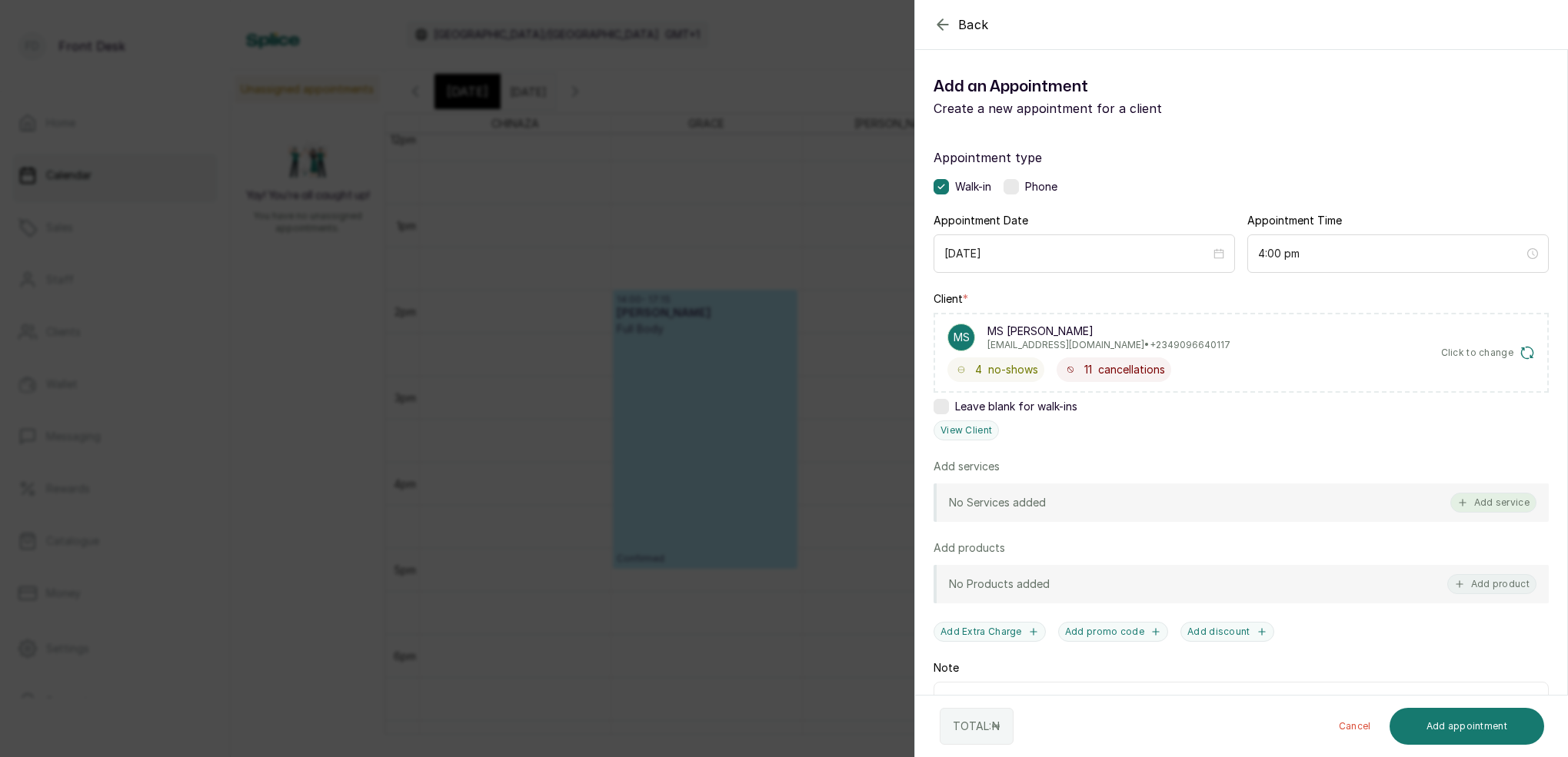
click at [1493, 500] on button "Add service" at bounding box center [1493, 502] width 86 height 20
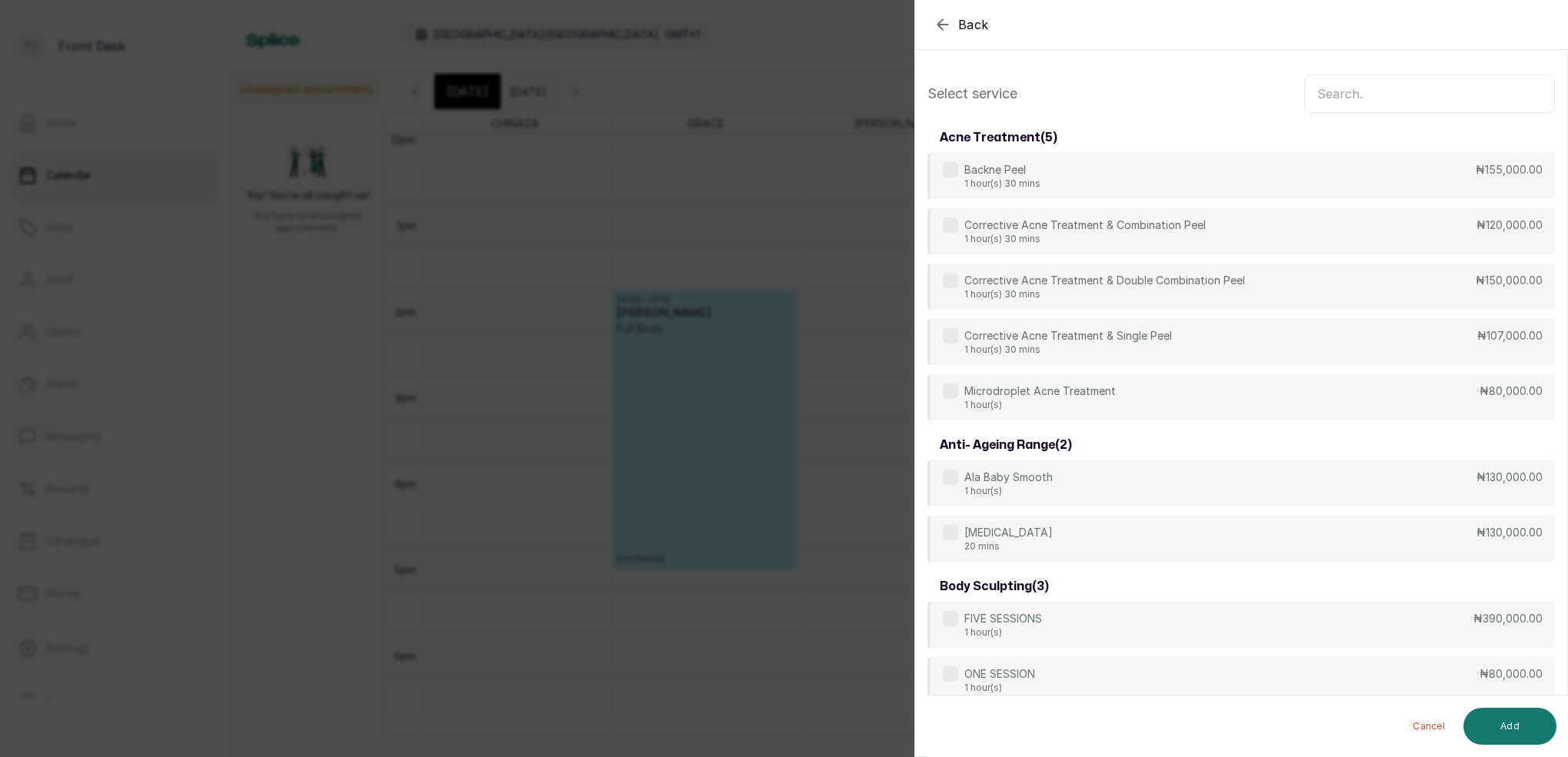
scroll to position [-1, 0]
click at [1357, 86] on input "text" at bounding box center [1429, 93] width 251 height 39
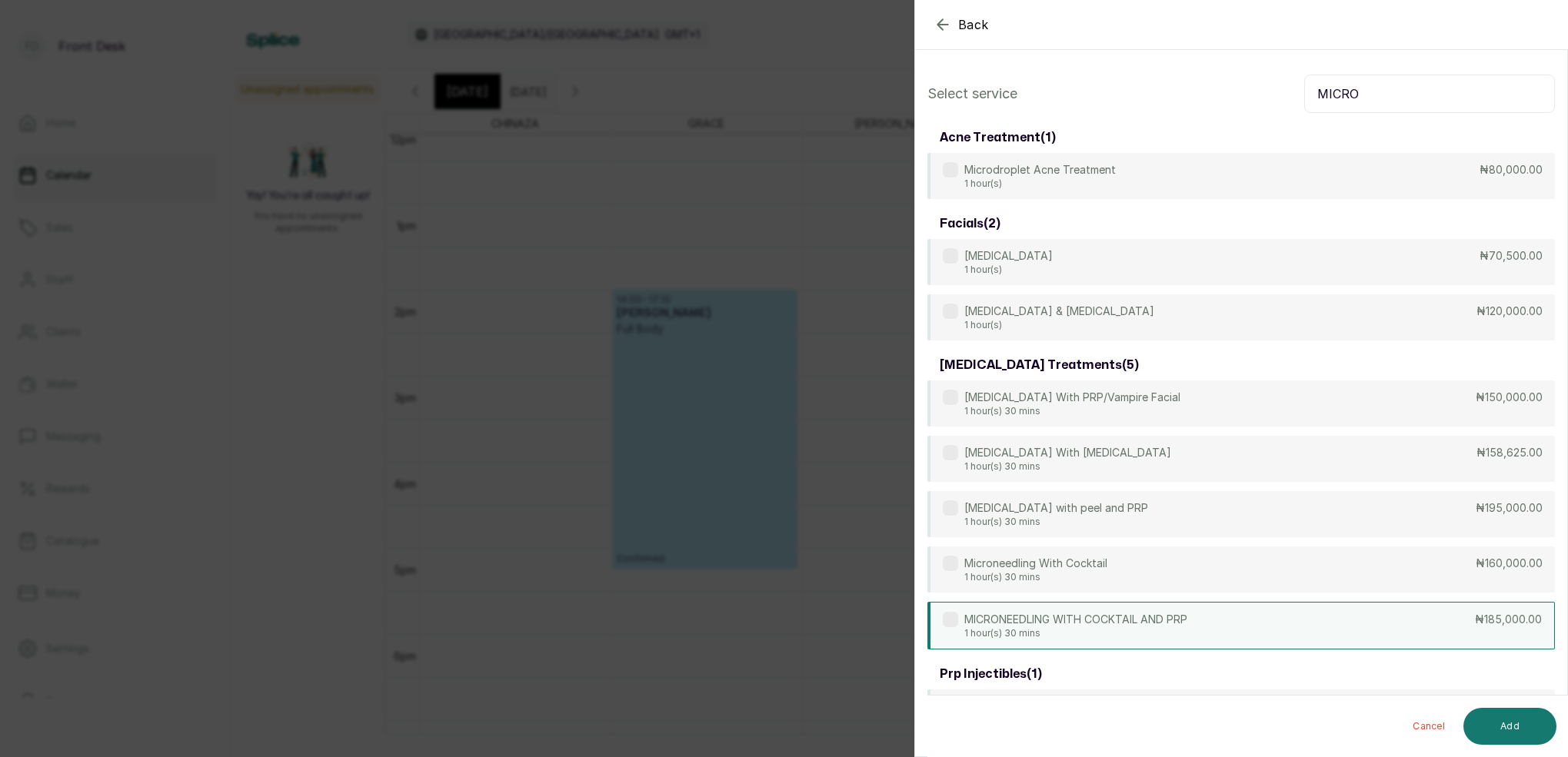
type input "MICRO"
click at [1137, 631] on p "1 hour(s) 30 mins" at bounding box center [1076, 634] width 223 height 12
click at [1505, 711] on button "Add" at bounding box center [1509, 726] width 93 height 37
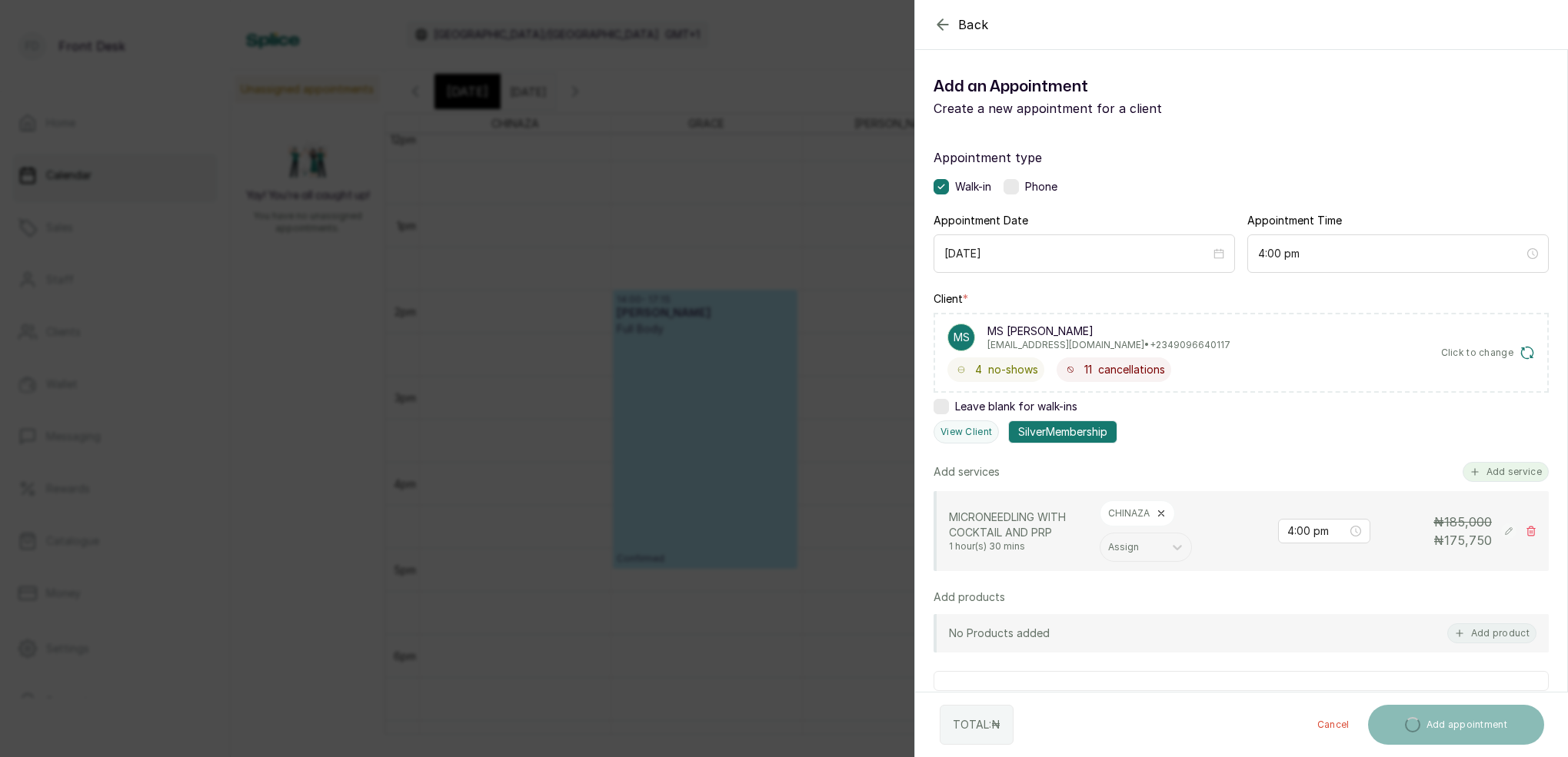
click at [1486, 479] on button "Add service" at bounding box center [1505, 472] width 86 height 20
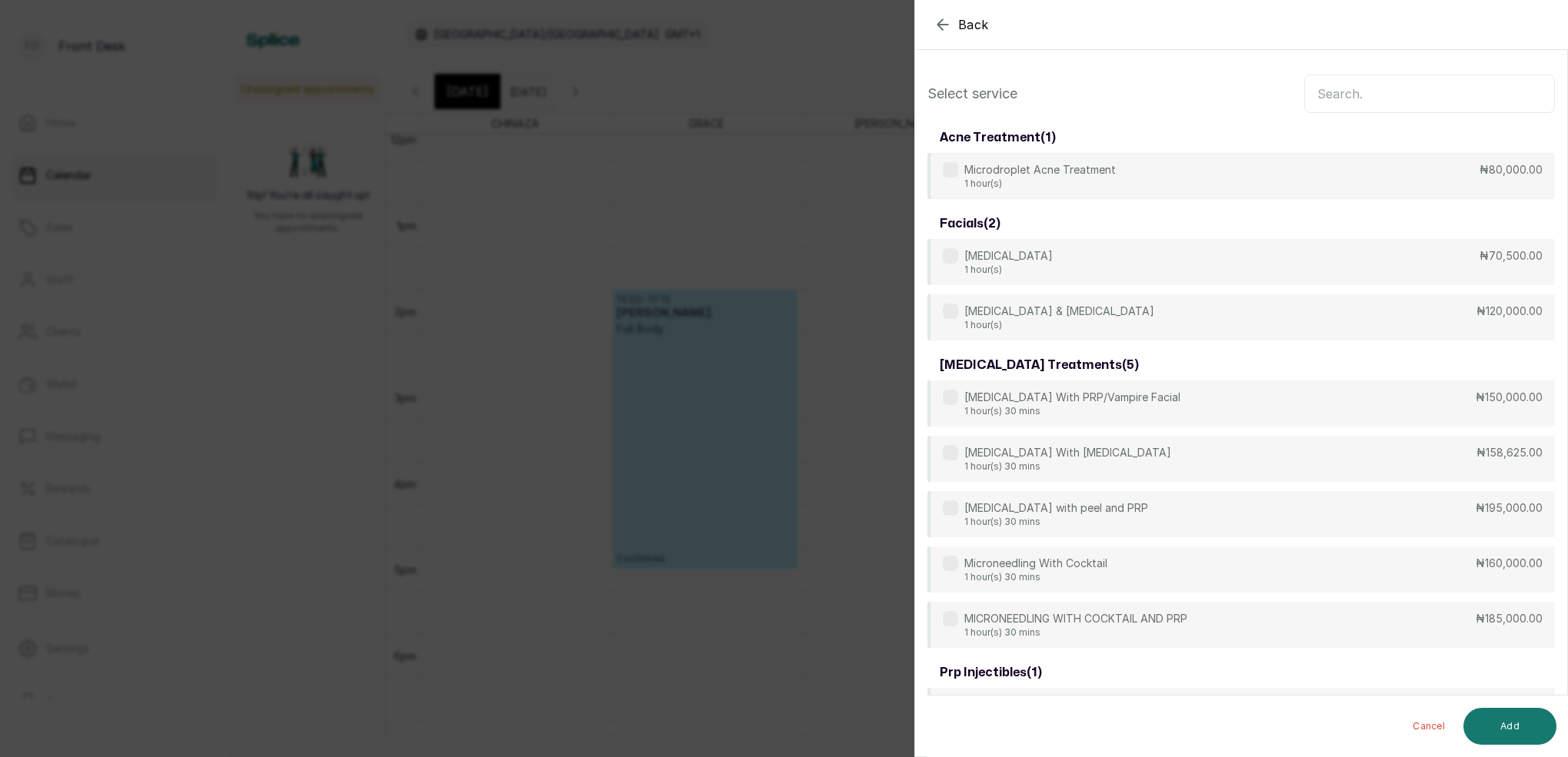
scroll to position [-3, 0]
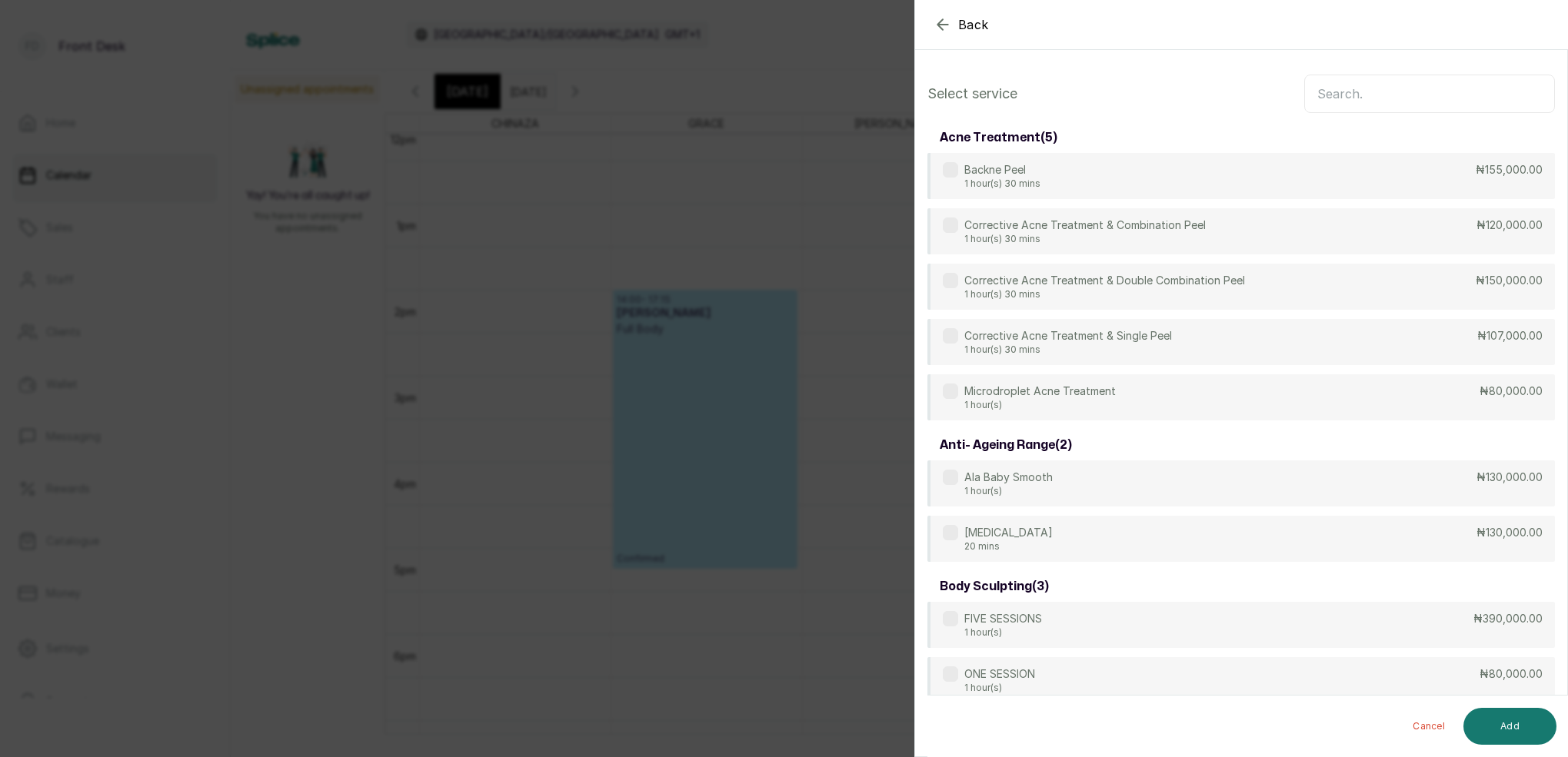
click at [1346, 103] on input "text" at bounding box center [1429, 93] width 251 height 39
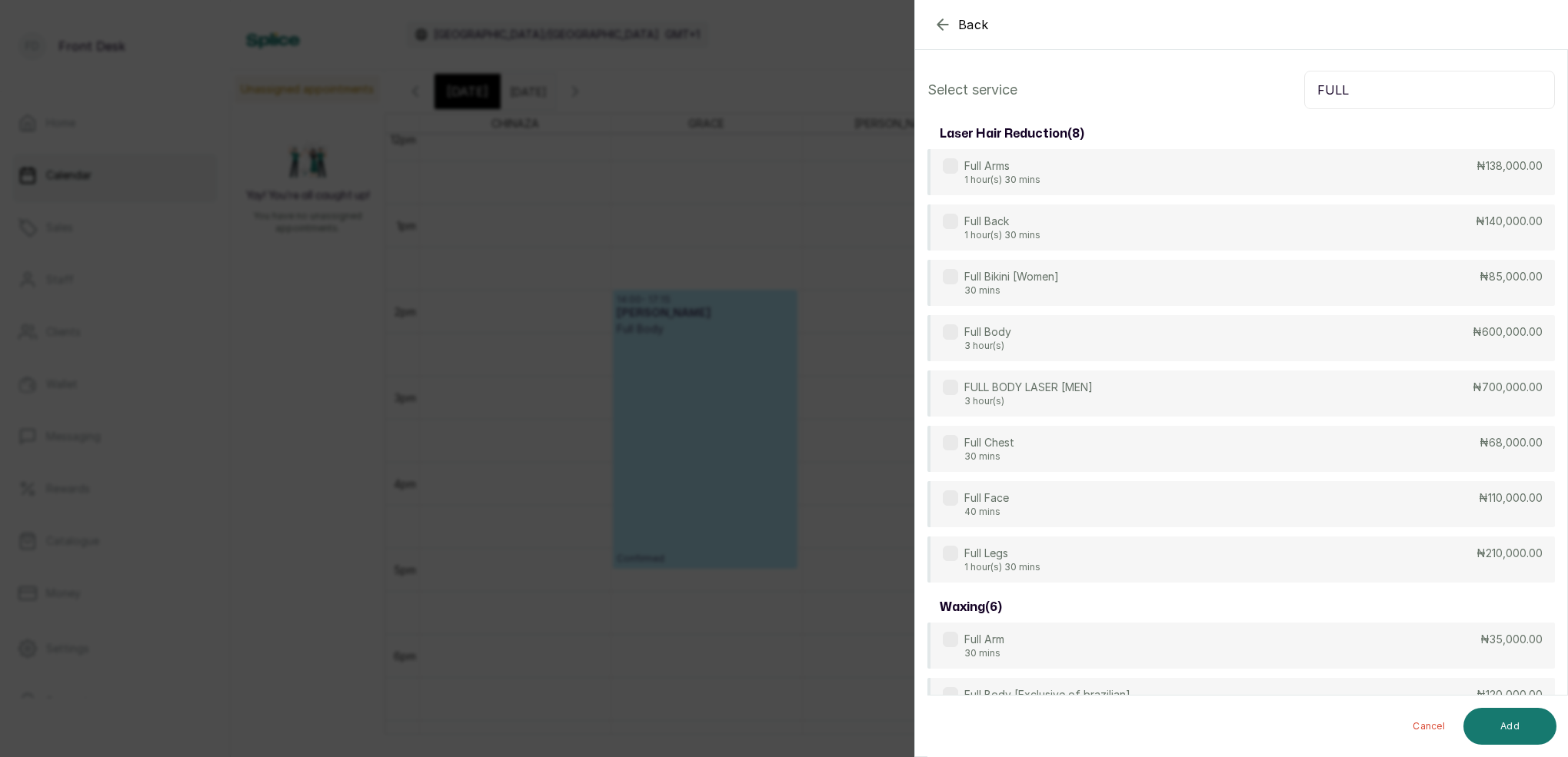
scroll to position [6, 0]
type input "FULL"
click at [1041, 551] on div "Full Legs 1 hour(s) 30 mins ₦210,000.00" at bounding box center [1241, 558] width 628 height 48
click at [1523, 722] on button "Add" at bounding box center [1509, 726] width 93 height 37
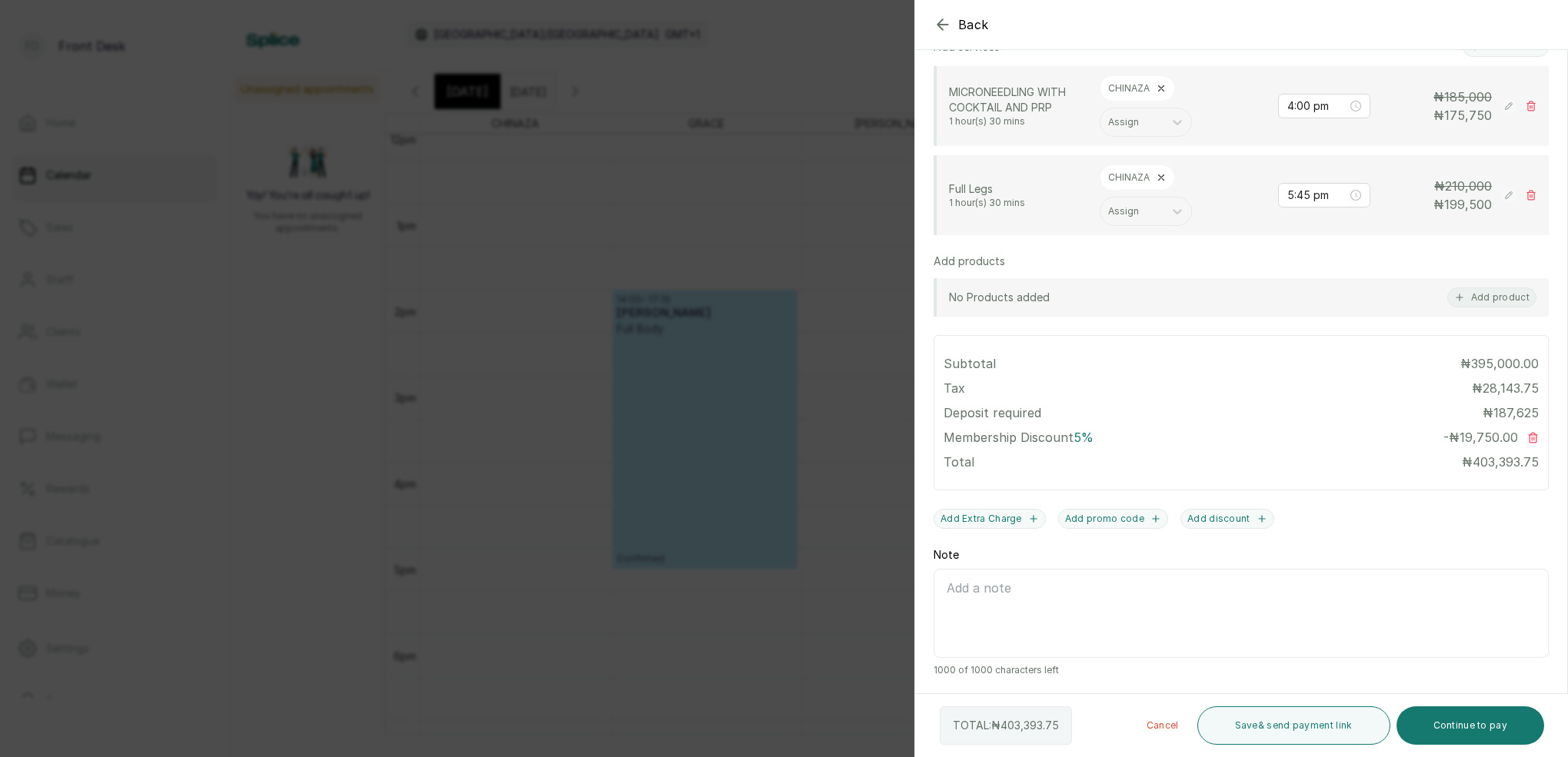
scroll to position [425, 0]
click at [1306, 200] on input "5:45 pm" at bounding box center [1317, 195] width 62 height 17
click at [1304, 307] on div "04" at bounding box center [1299, 313] width 37 height 21
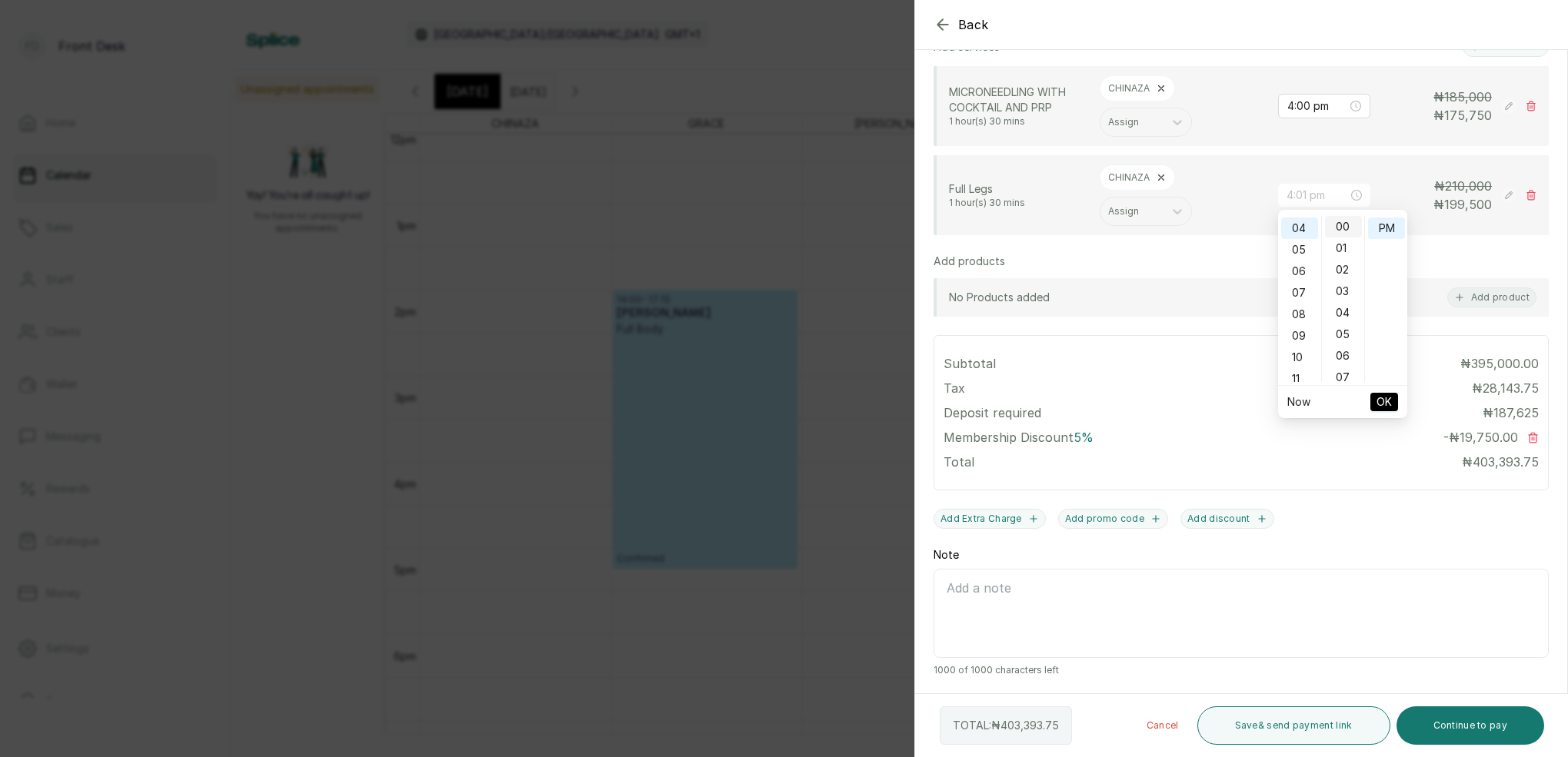
type input "4:00 pm"
drag, startPoint x: 1346, startPoint y: 229, endPoint x: 1357, endPoint y: 228, distance: 11.0
click at [1346, 229] on div "00" at bounding box center [1343, 226] width 37 height 21
drag, startPoint x: 1384, startPoint y: 228, endPoint x: 1387, endPoint y: 255, distance: 27.2
click at [1383, 228] on div "PM" at bounding box center [1386, 228] width 37 height 21
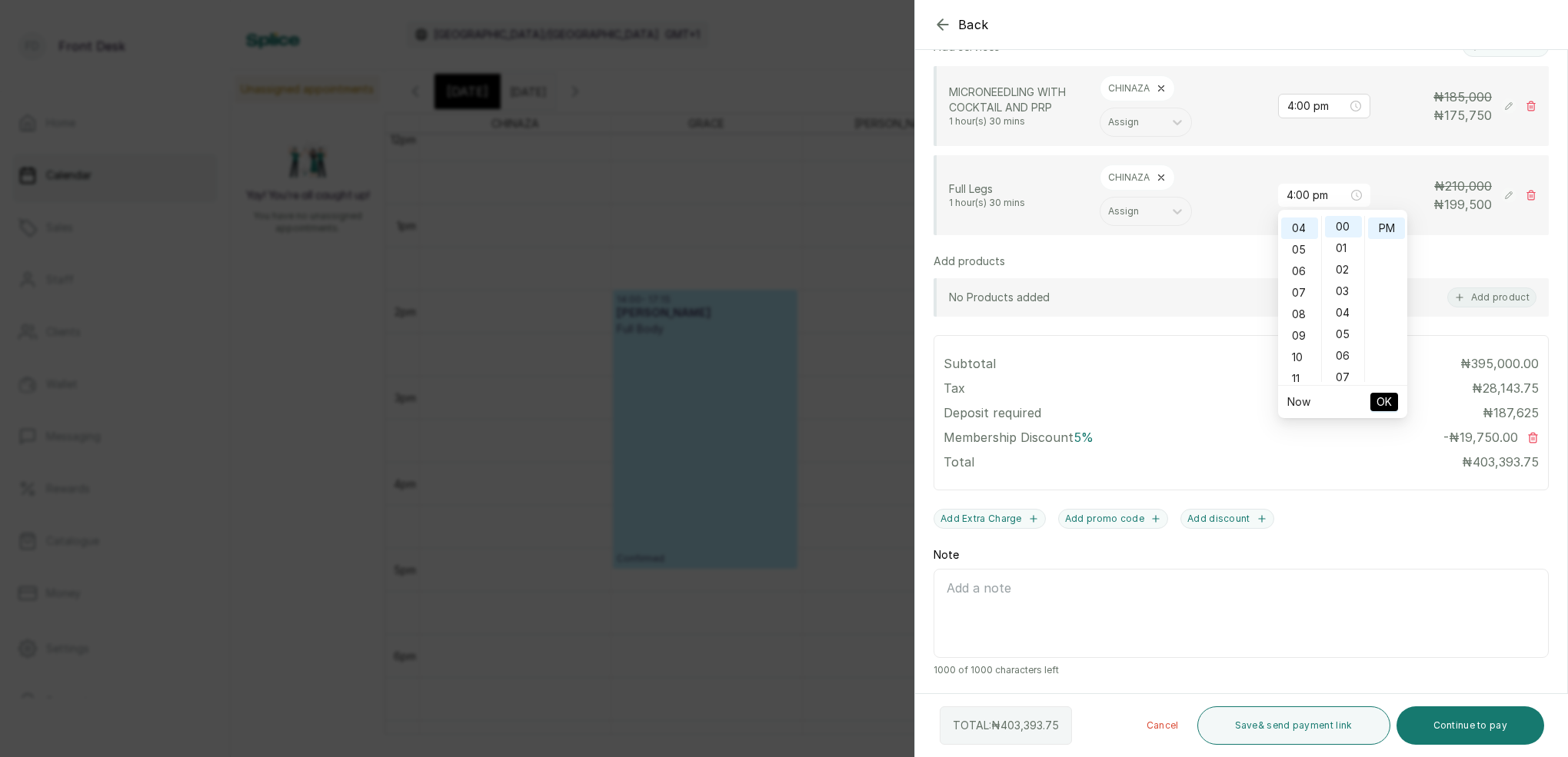
click at [1393, 401] on button "OK" at bounding box center [1384, 402] width 27 height 19
click at [1487, 728] on button "Continue to pay" at bounding box center [1470, 725] width 148 height 39
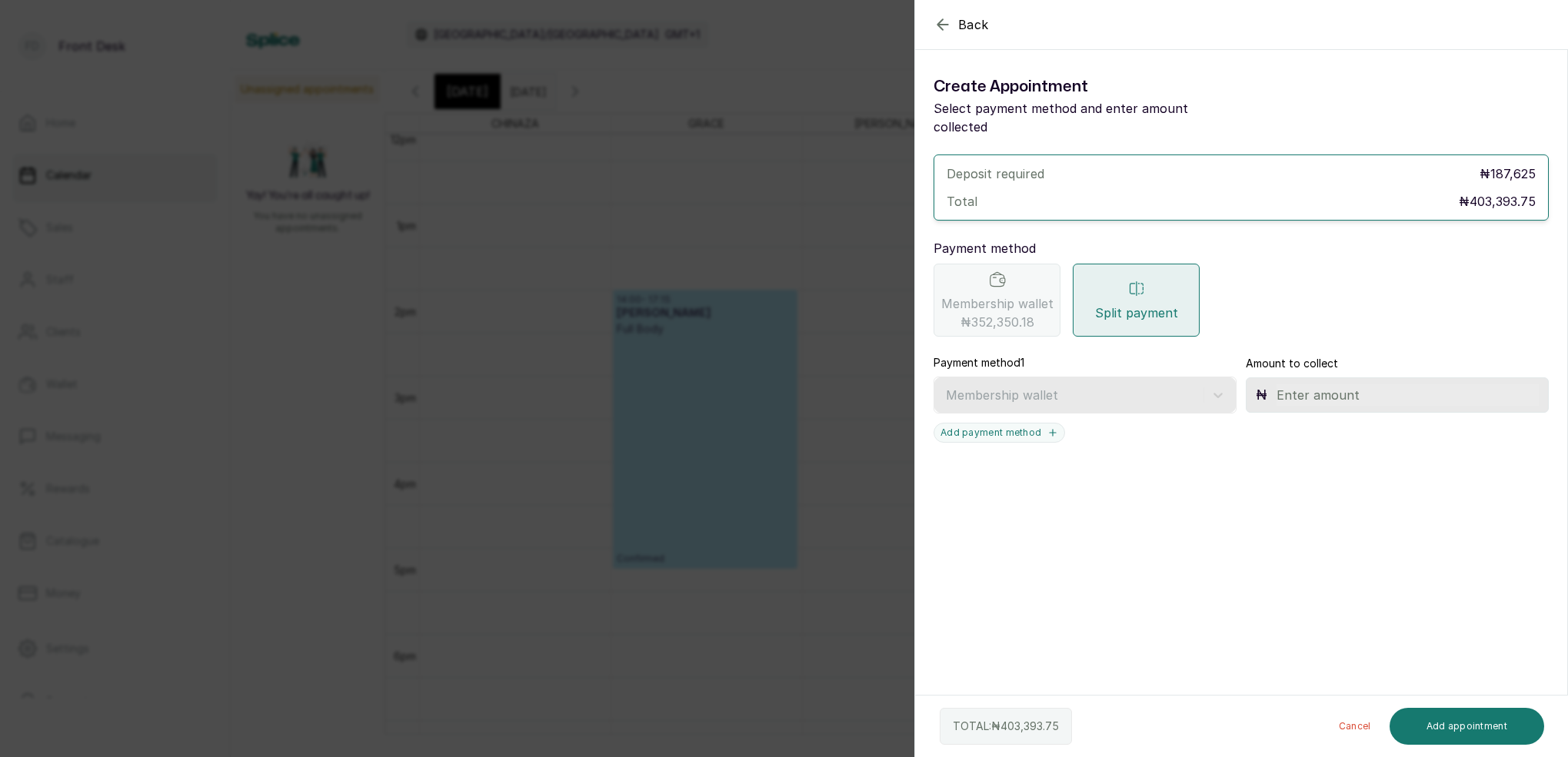
click at [993, 313] on span "₦352,350.18" at bounding box center [997, 322] width 74 height 19
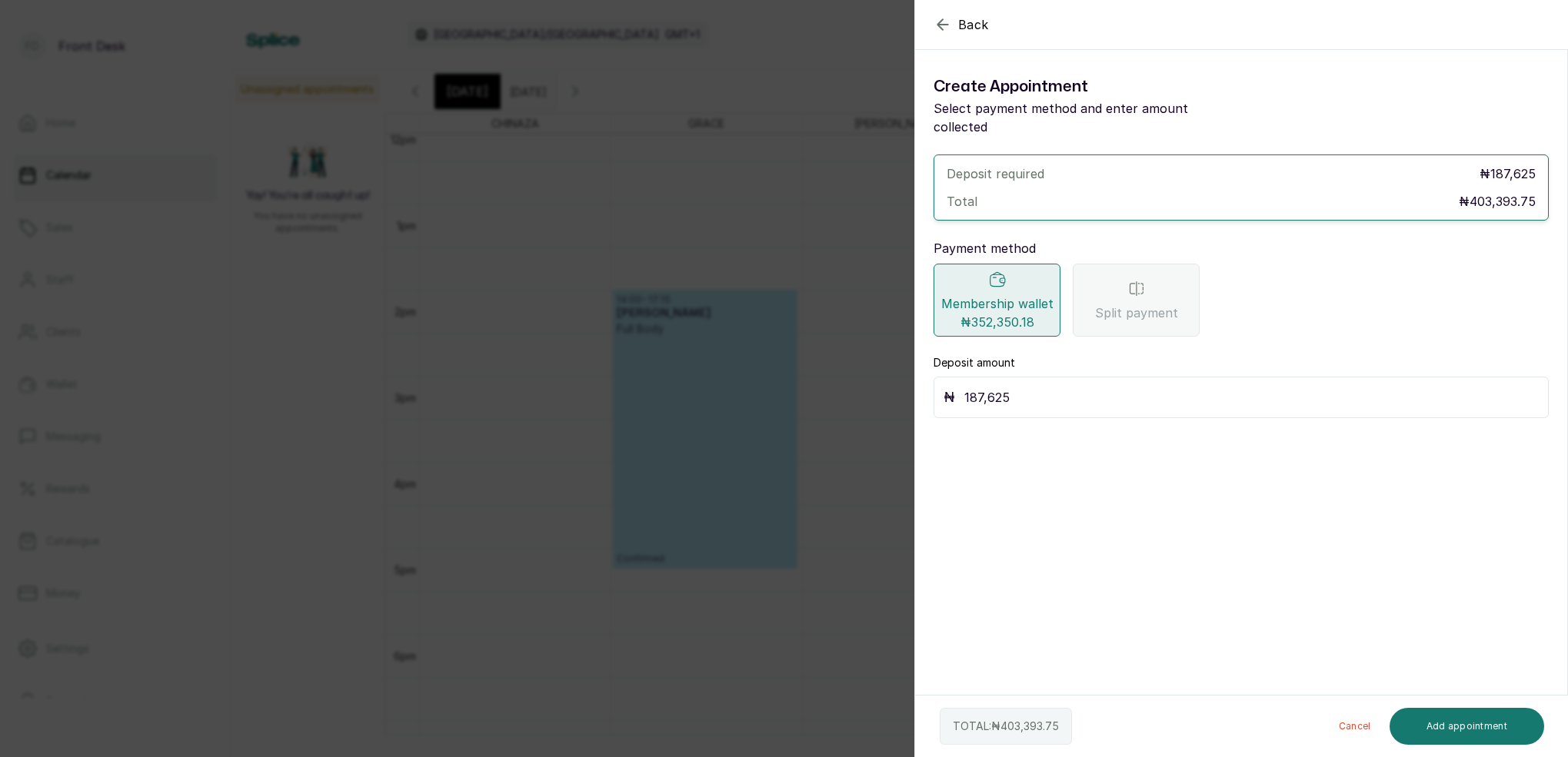
click at [1035, 387] on input "187,625" at bounding box center [1251, 397] width 575 height 21
type input "1"
type input "352,350.18"
click at [1494, 724] on button "Add appointment" at bounding box center [1466, 726] width 155 height 37
click at [1488, 724] on button "Add appointment" at bounding box center [1466, 726] width 155 height 37
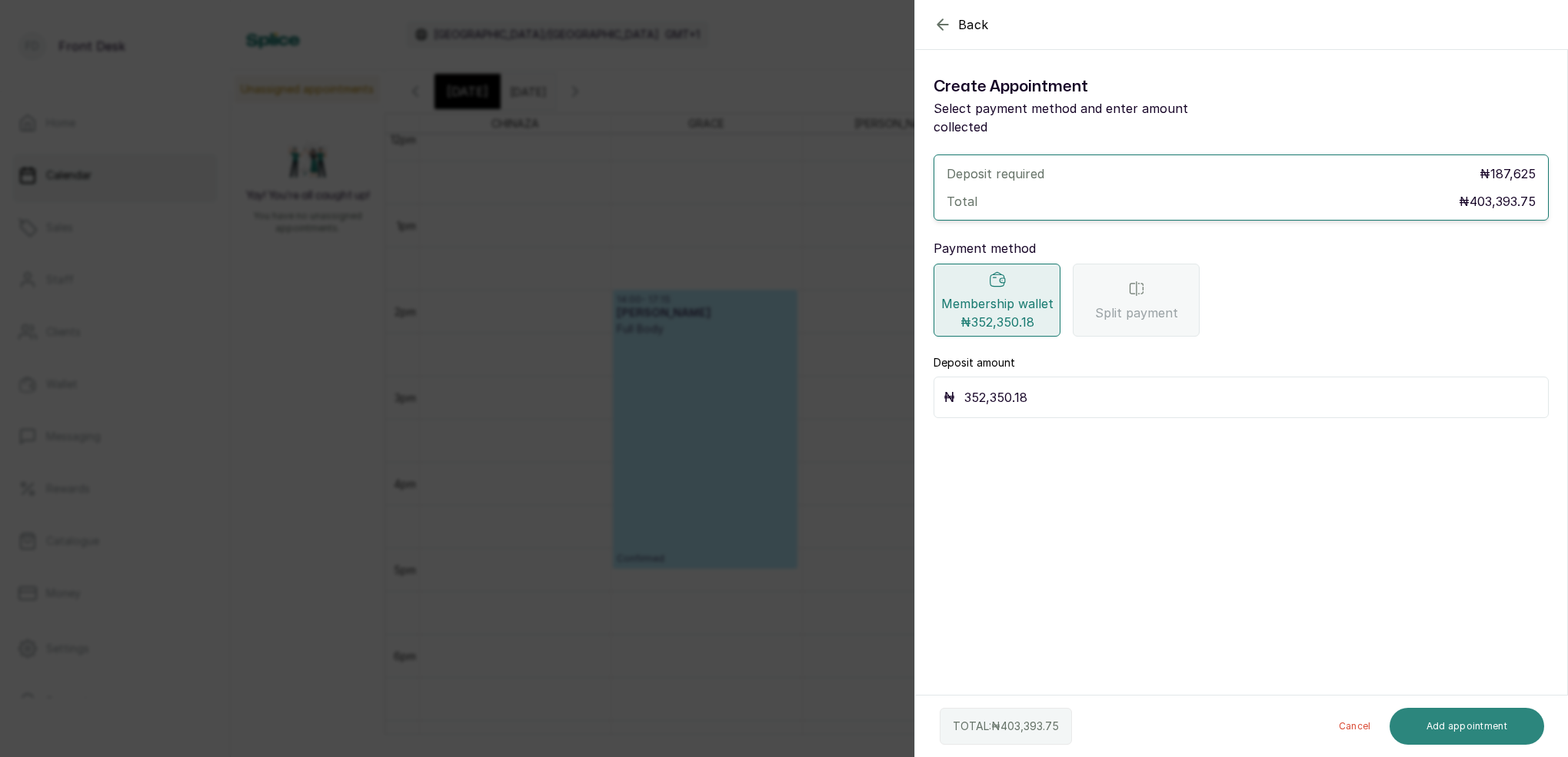
click at [1449, 731] on button "Add appointment" at bounding box center [1466, 726] width 155 height 37
click at [1455, 733] on button "Add appointment" at bounding box center [1466, 726] width 155 height 37
click at [764, 510] on div "Back Add Appointment Create Appointment Select payment method and enter amount …" at bounding box center [784, 378] width 1568 height 757
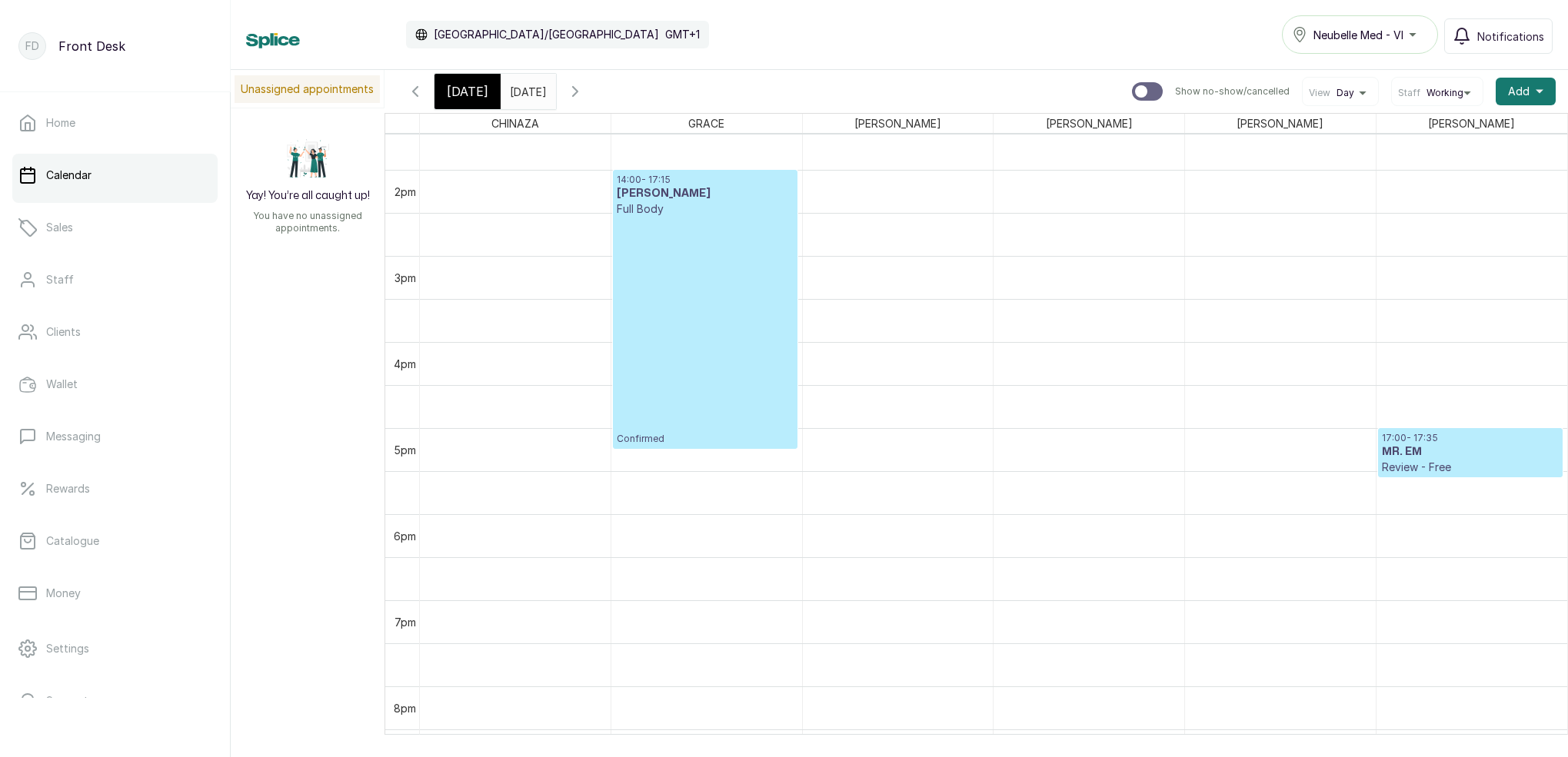
scroll to position [1153, 0]
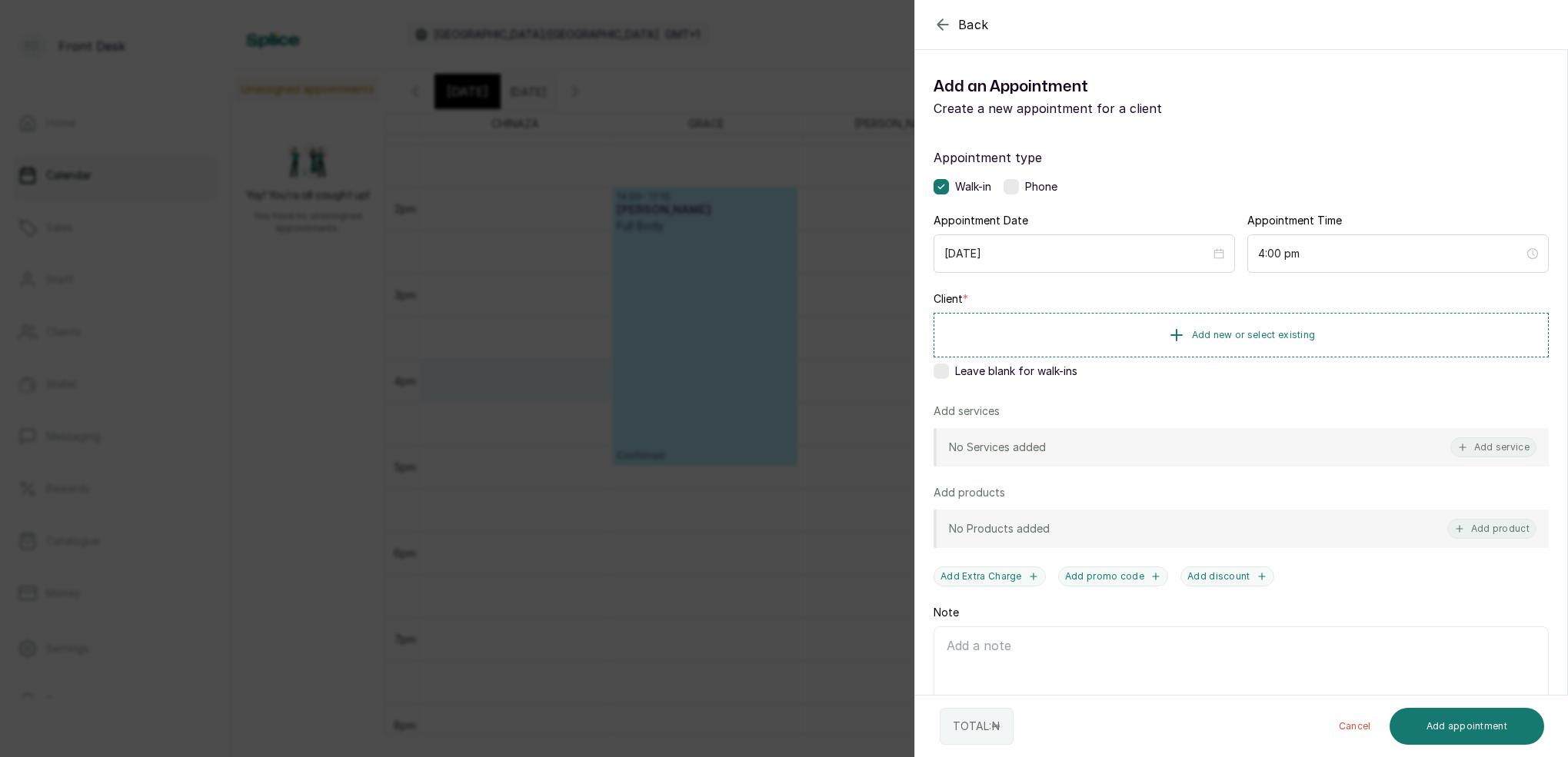
drag, startPoint x: 942, startPoint y: 374, endPoint x: 1043, endPoint y: 398, distance: 103.8
click at [942, 374] on label at bounding box center [941, 372] width 15 height 15
click at [1490, 452] on button "Add service" at bounding box center [1493, 447] width 86 height 20
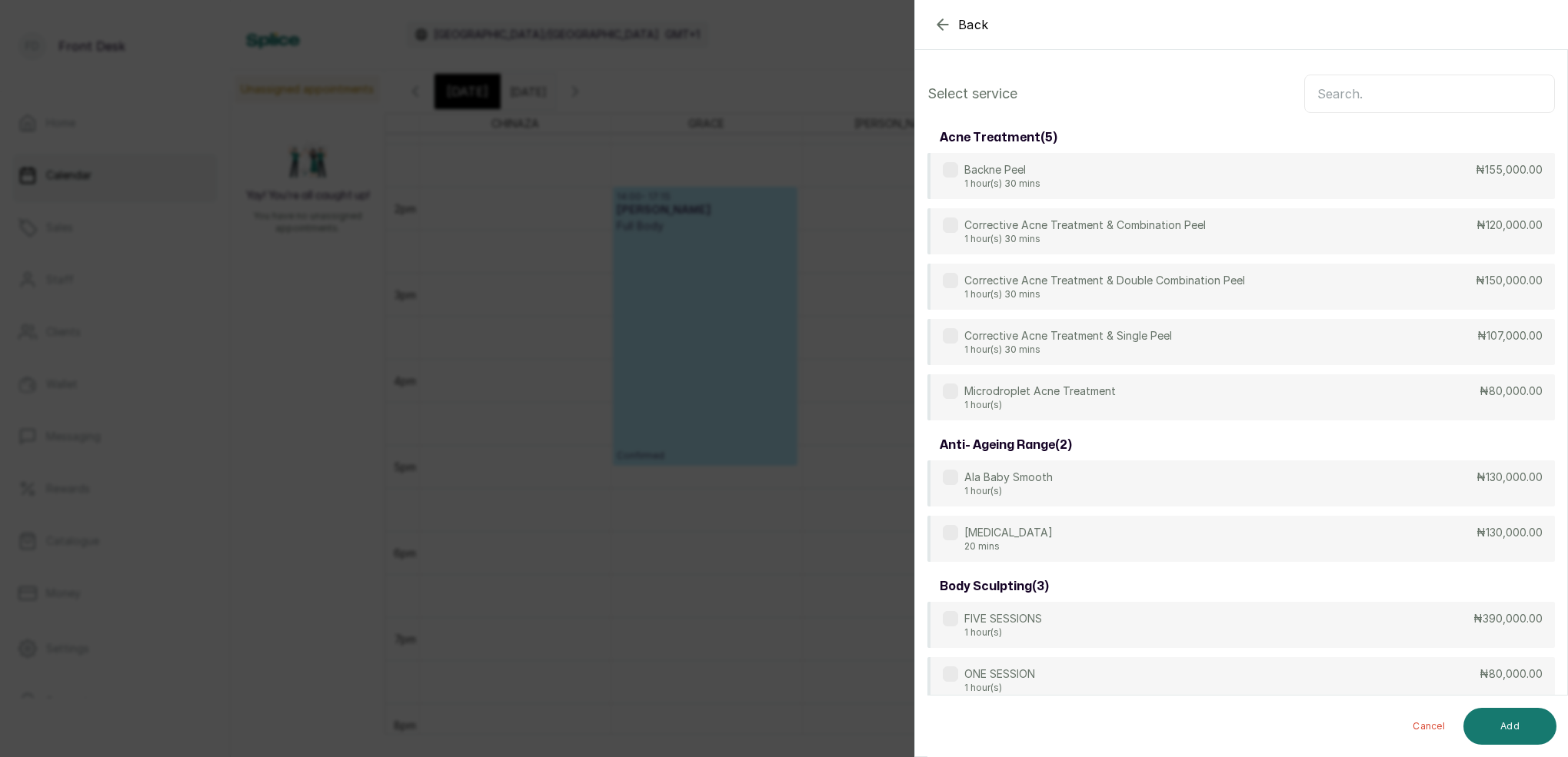
scroll to position [0, 0]
click at [1379, 101] on input "text" at bounding box center [1429, 93] width 251 height 39
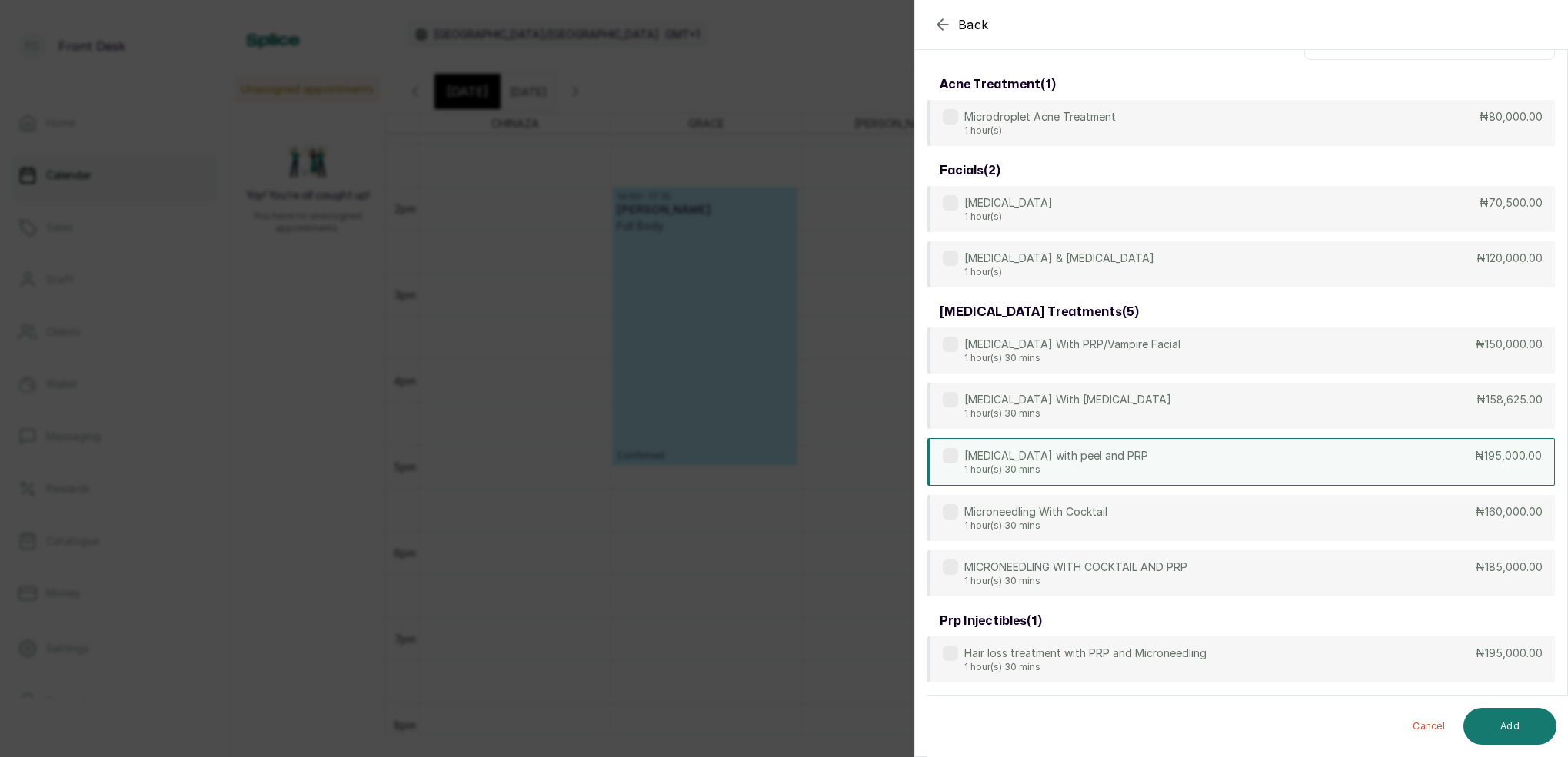
scroll to position [51, 0]
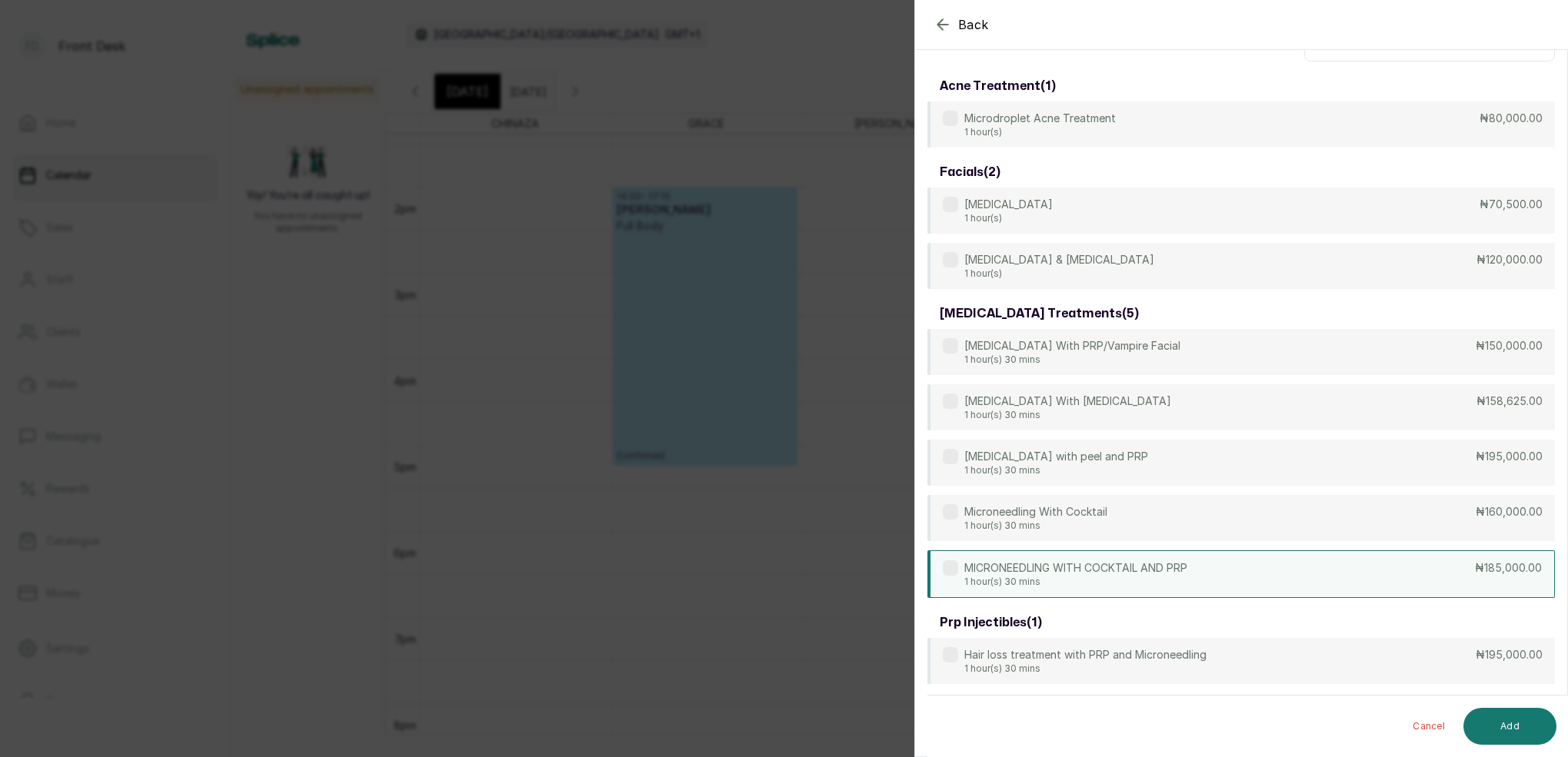
type input "MICRO"
click at [1194, 564] on div "MICRONEEDLING WITH COCKTAIL AND PRP 1 hour(s) 30 mins ₦185,000.00" at bounding box center [1241, 575] width 628 height 48
click at [1526, 724] on button "Add" at bounding box center [1509, 726] width 93 height 37
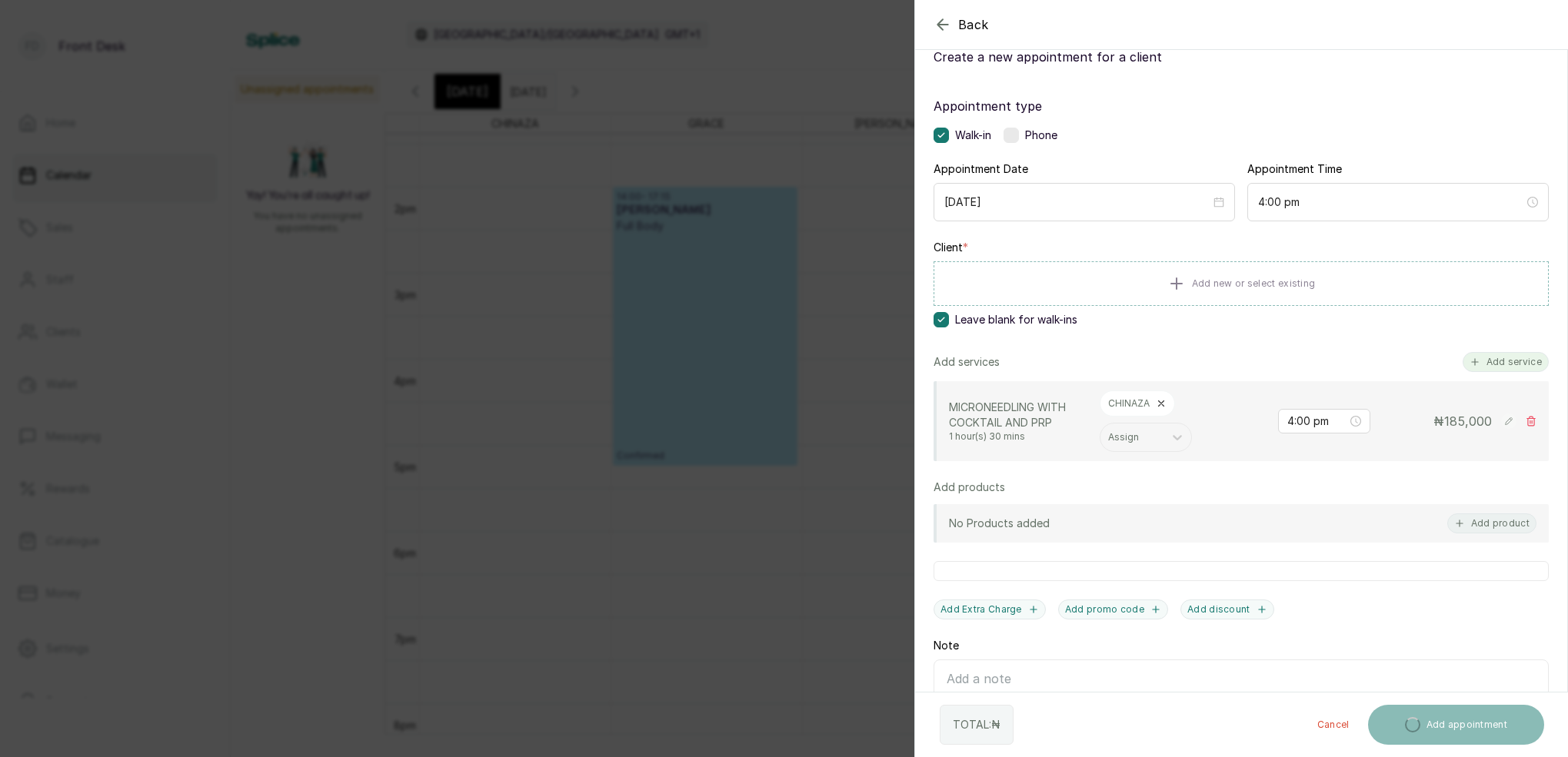
click at [1489, 360] on button "Add service" at bounding box center [1505, 361] width 86 height 20
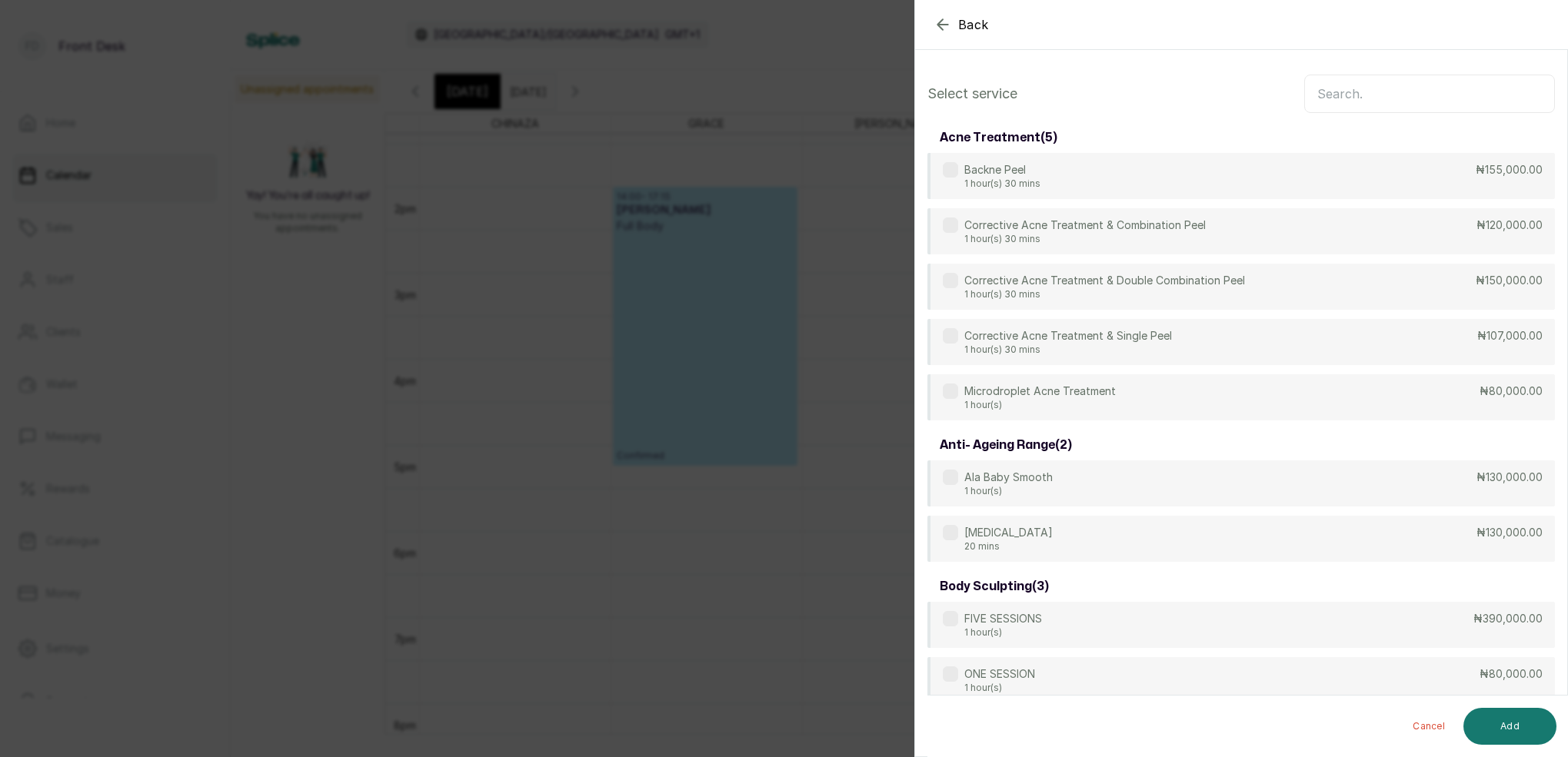
click at [1355, 110] on input "text" at bounding box center [1429, 93] width 251 height 39
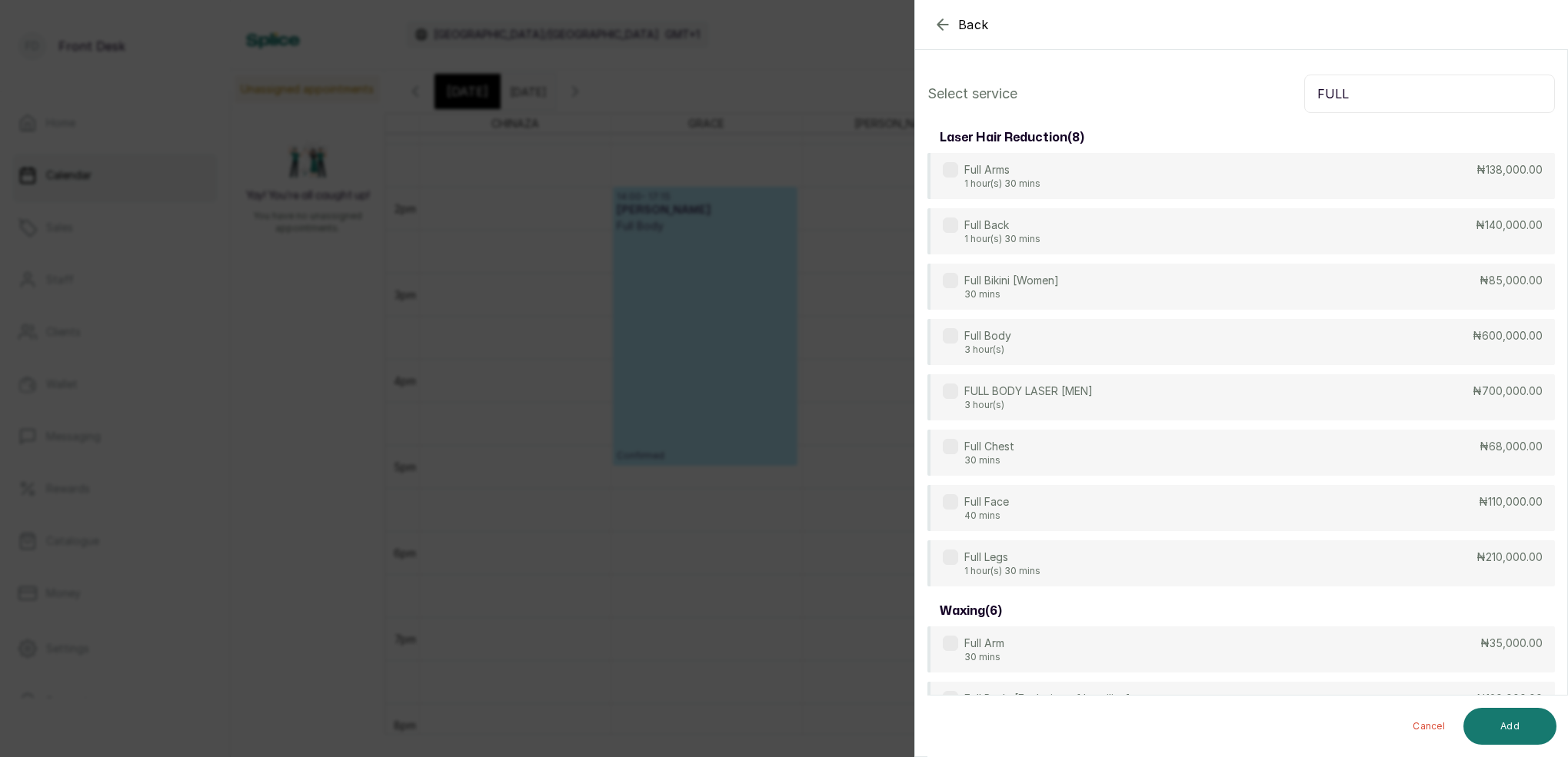
type input "FULL"
click at [1034, 573] on p "1 hour(s) 30 mins" at bounding box center [1002, 571] width 76 height 12
click at [1514, 720] on button "Add" at bounding box center [1509, 726] width 93 height 37
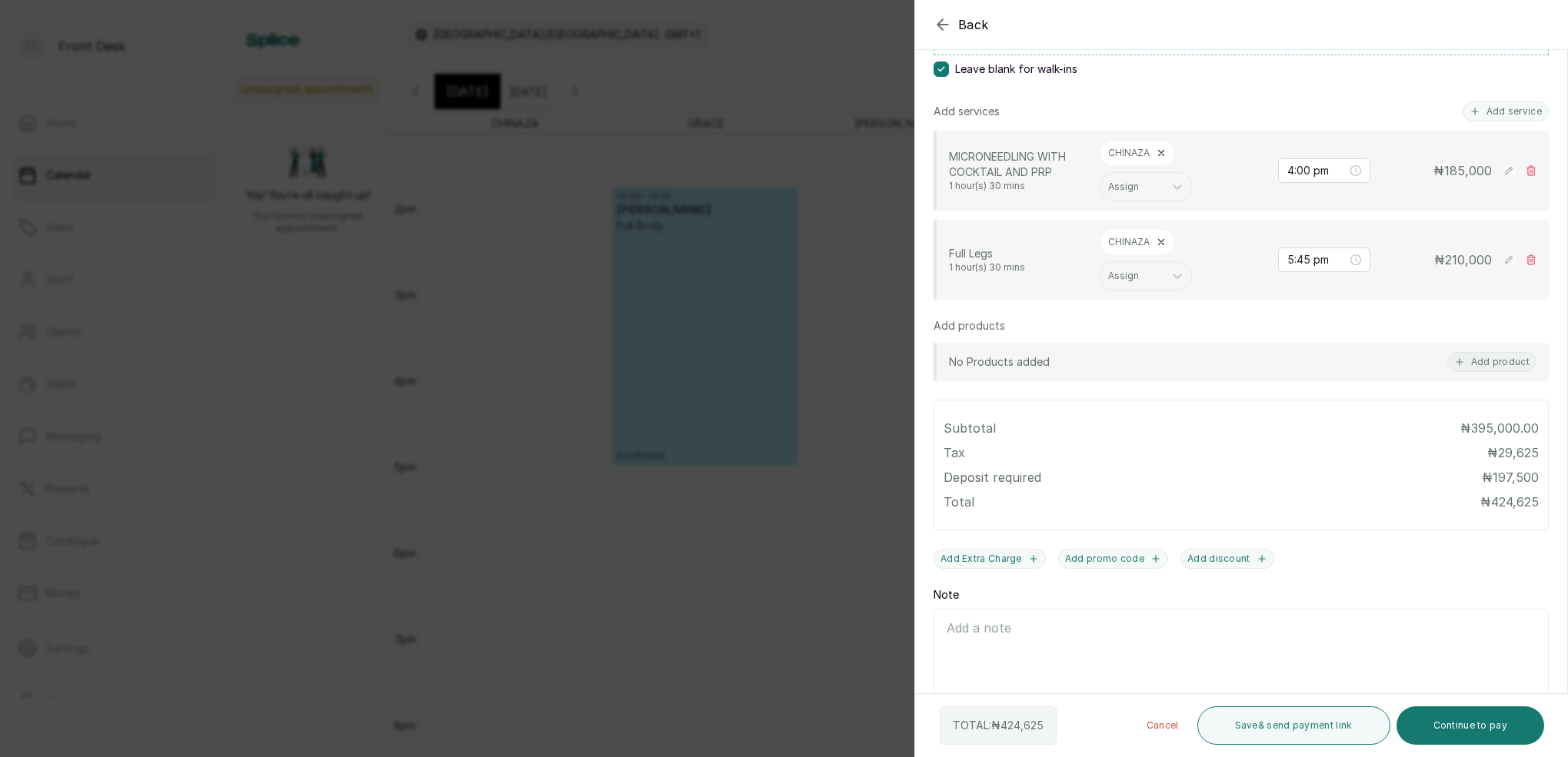
scroll to position [308, 0]
drag, startPoint x: 1305, startPoint y: 252, endPoint x: 1308, endPoint y: 260, distance: 8.5
click at [1306, 252] on input "5:45 pm" at bounding box center [1317, 253] width 62 height 17
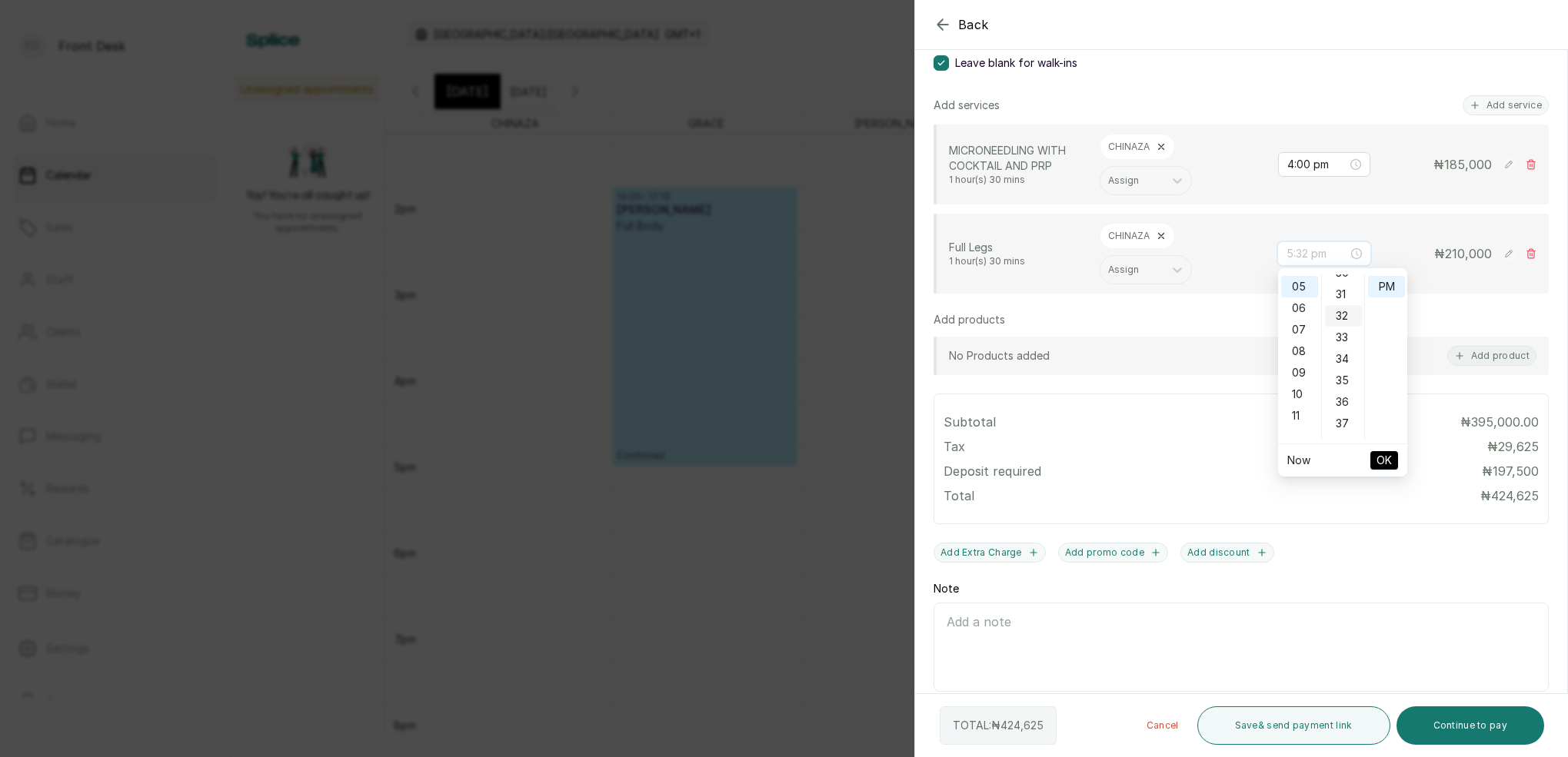
scroll to position [650, 0]
click at [1336, 270] on div "12 01 02 03 04 05 06 07 08 09 10 11 00 01 02 03 04 05 06 07 08 09 10 11 12 13 1…" at bounding box center [1342, 355] width 129 height 176
type input "5:30 pm"
click at [1344, 280] on div "30" at bounding box center [1343, 281] width 37 height 21
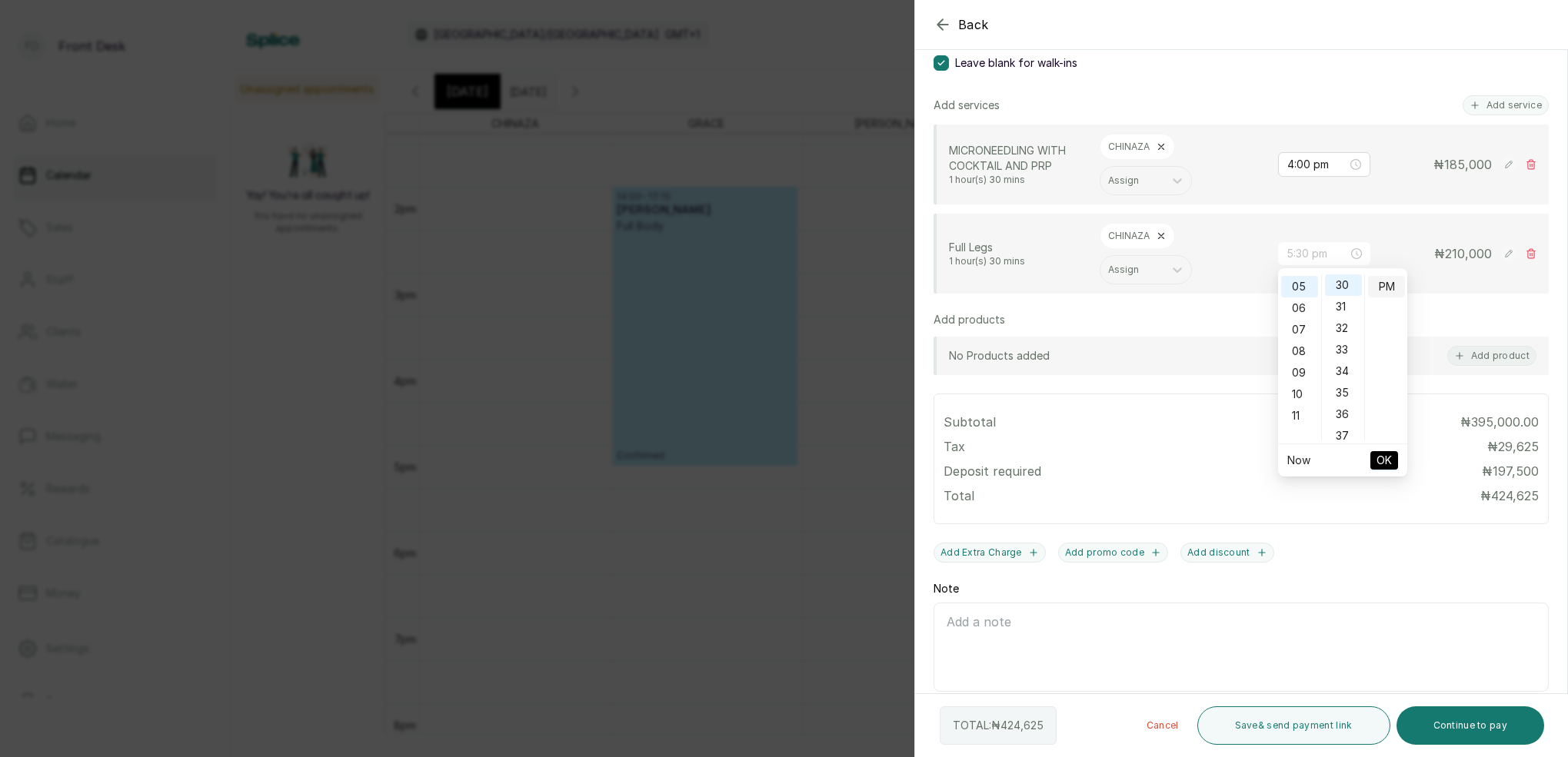
click at [1386, 282] on div "PM" at bounding box center [1386, 286] width 37 height 21
click at [1394, 459] on button "OK" at bounding box center [1384, 461] width 27 height 19
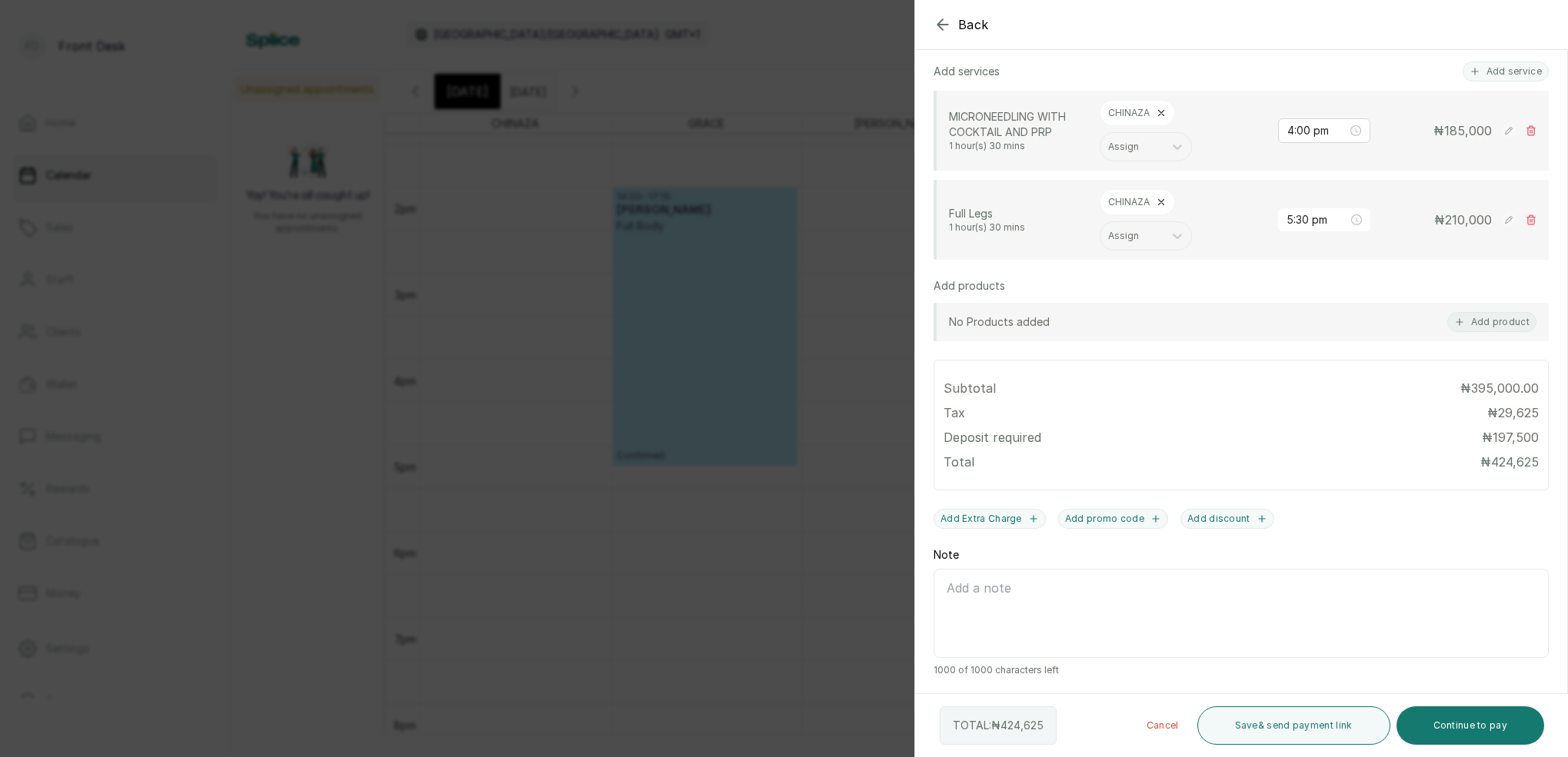
scroll to position [342, 0]
click at [1321, 735] on button "Save & send payment link" at bounding box center [1293, 725] width 193 height 39
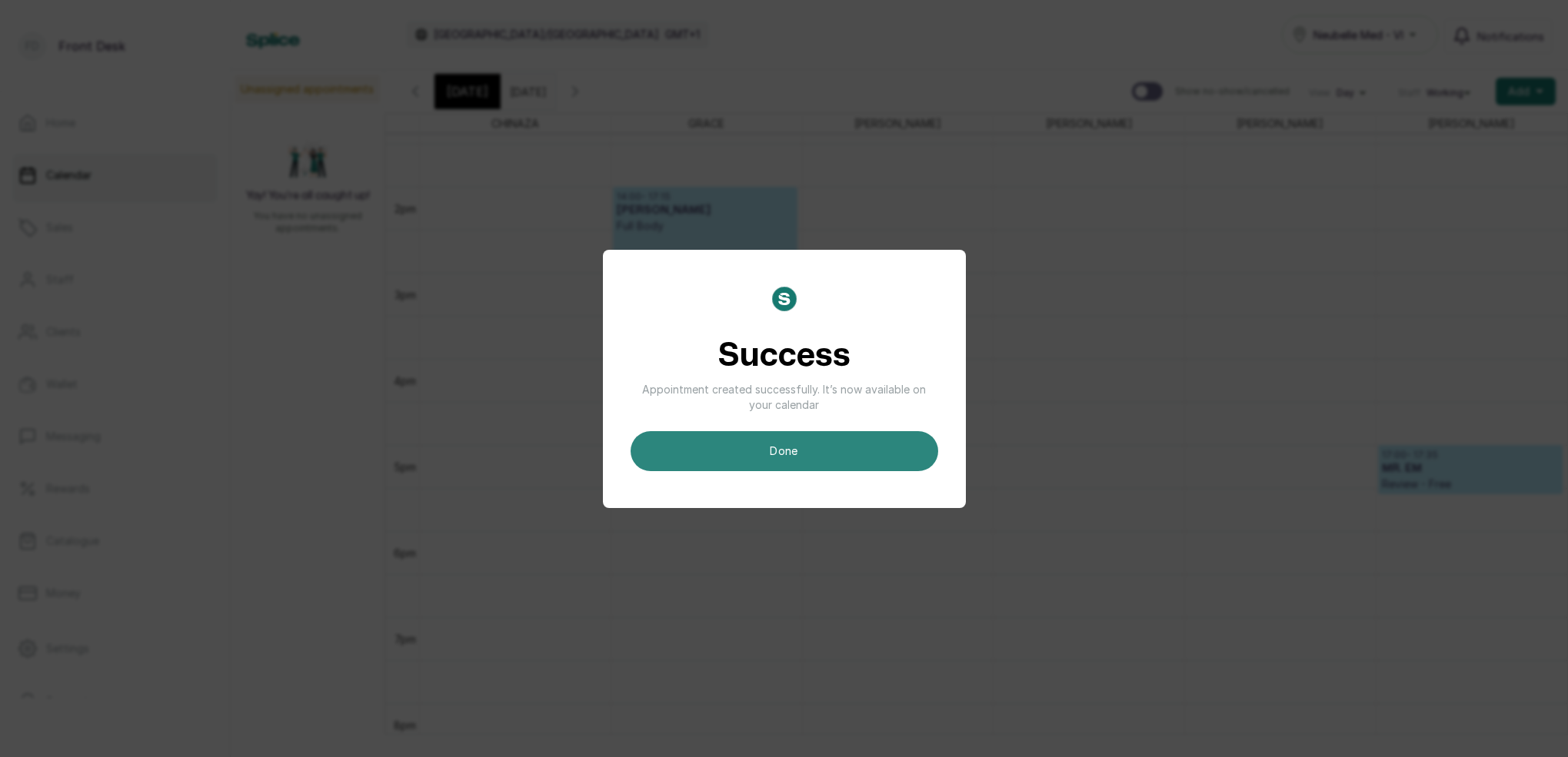
click at [820, 438] on button "done" at bounding box center [784, 451] width 307 height 40
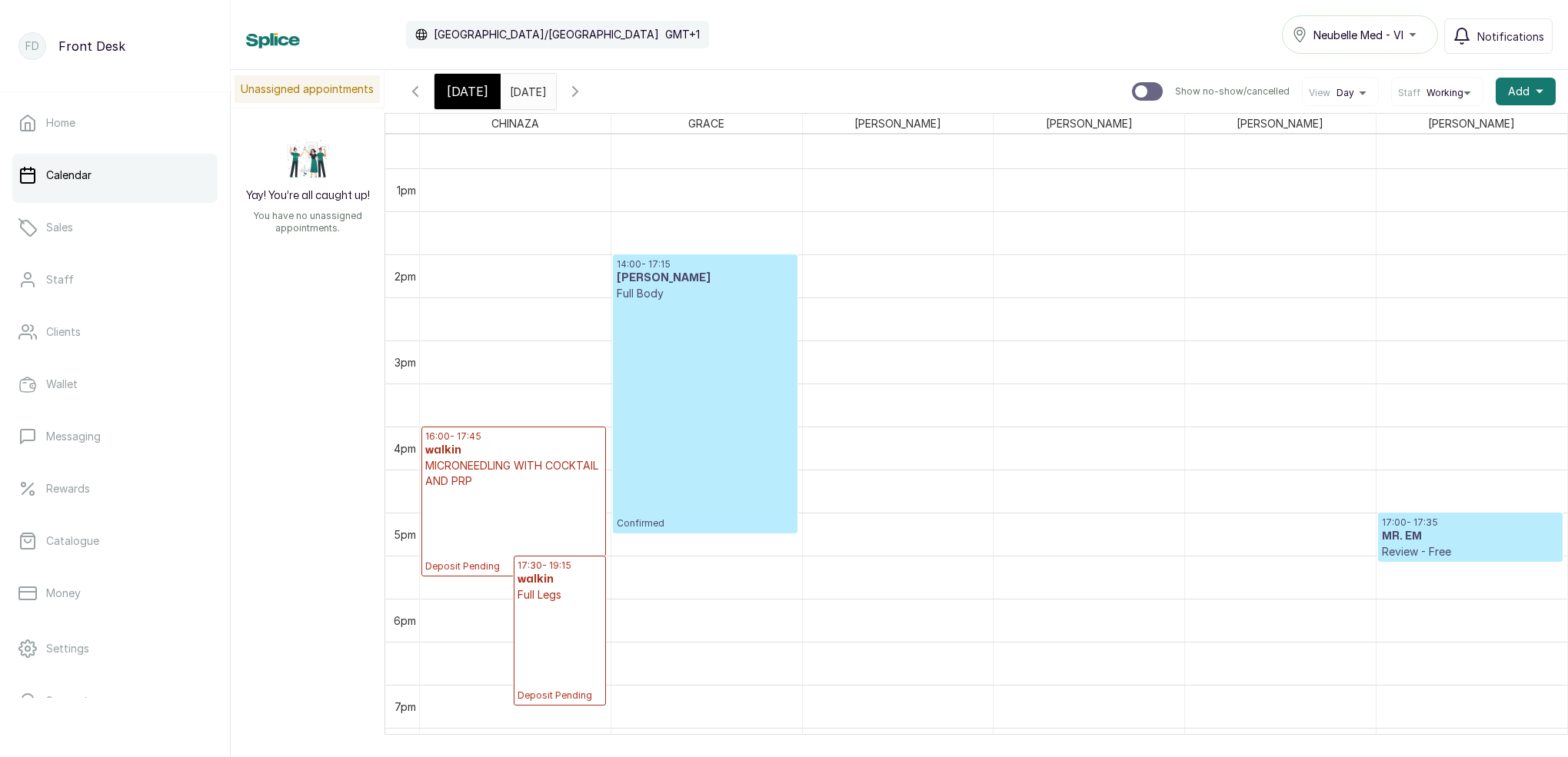
scroll to position [1169, 0]
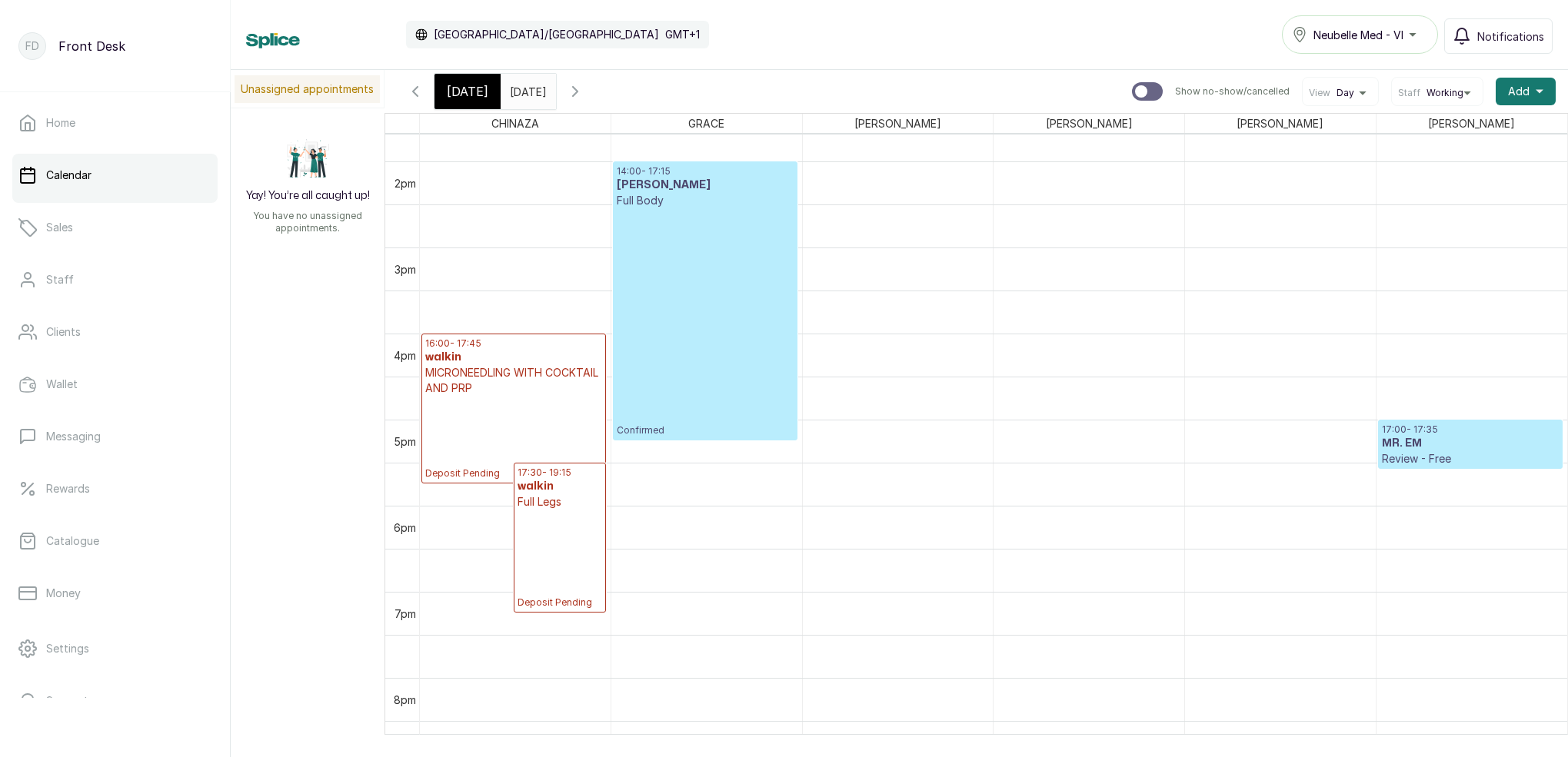
click at [474, 86] on span "[DATE]" at bounding box center [468, 92] width 41 height 19
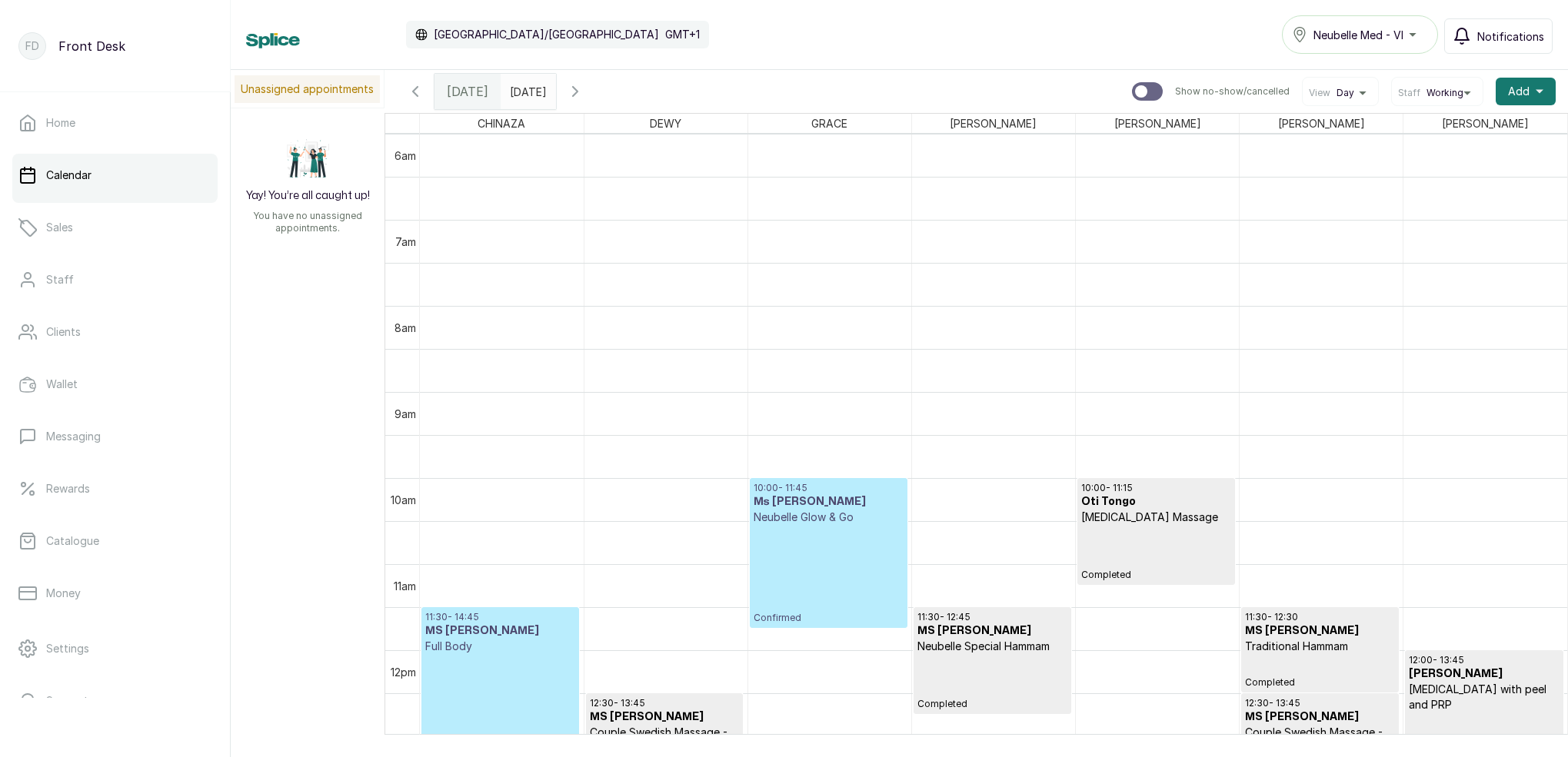
click at [1506, 31] on span "Notifications" at bounding box center [1511, 36] width 67 height 16
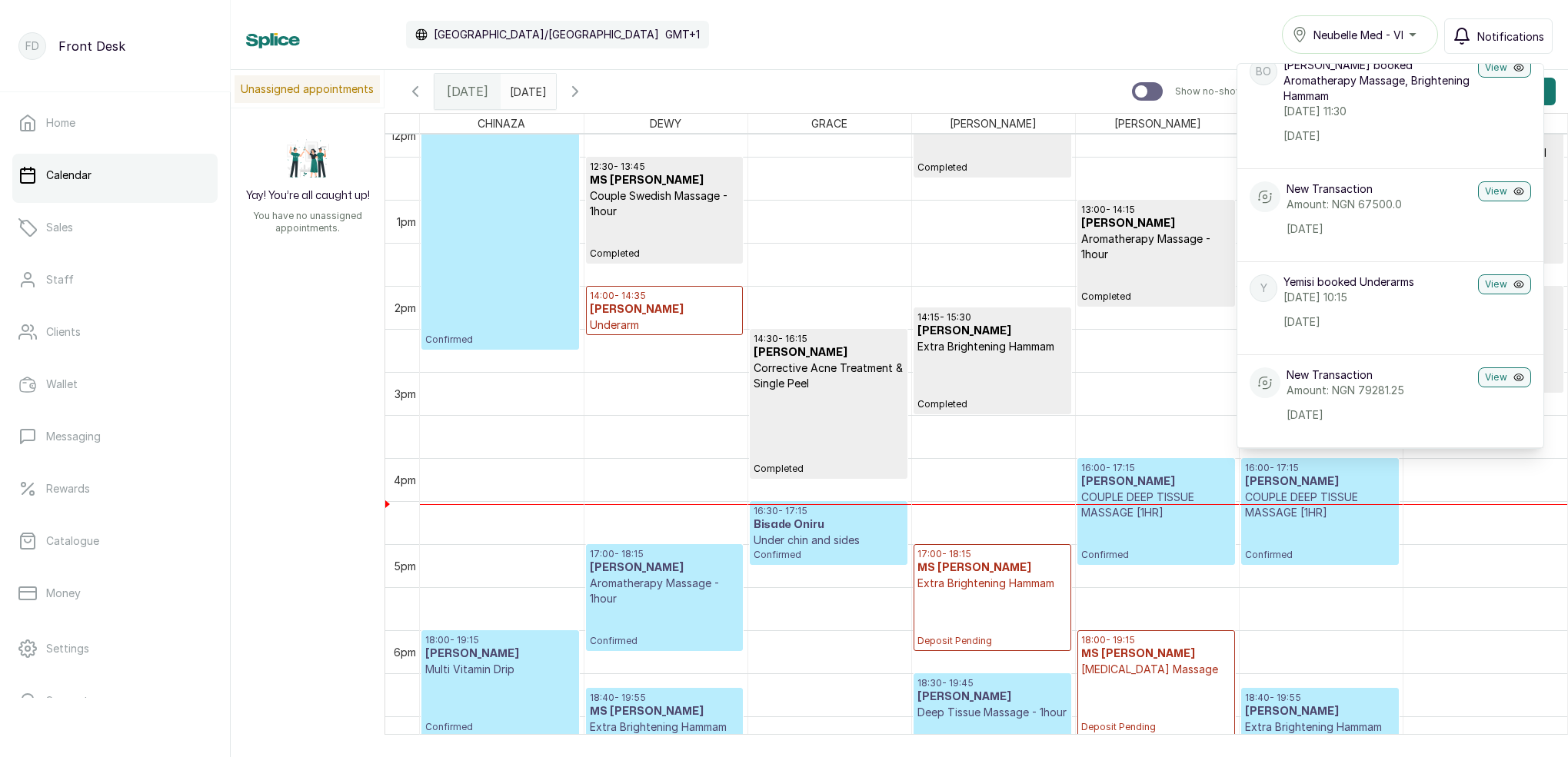
scroll to position [1057, 0]
click at [1159, 528] on p "Confirmed" at bounding box center [1155, 539] width 150 height 41
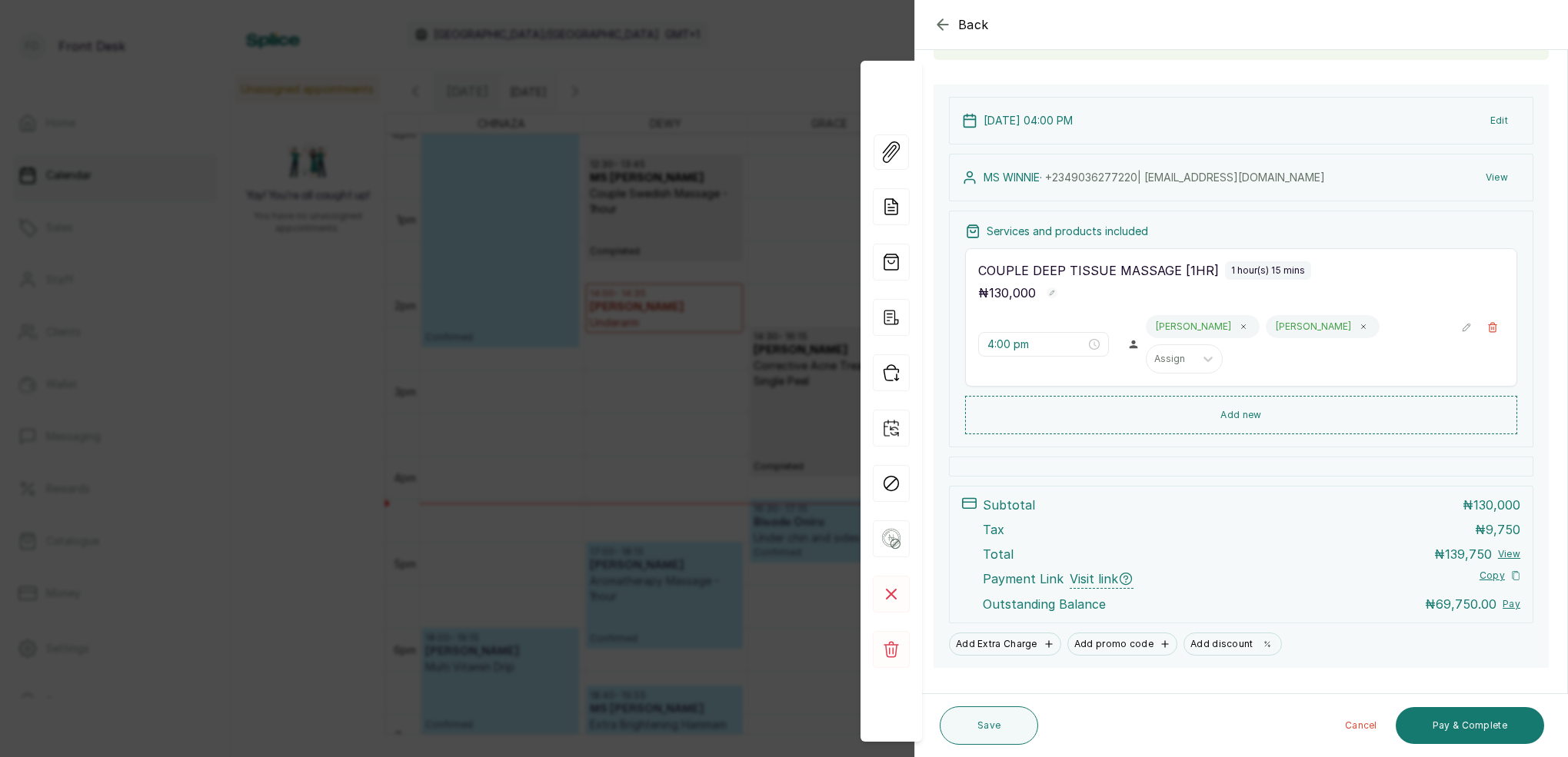
scroll to position [131, 0]
click at [618, 443] on div "Back Appointment Details Edit appointment 🚶 Walk-in (booked by Front Desk) Make…" at bounding box center [784, 378] width 1568 height 757
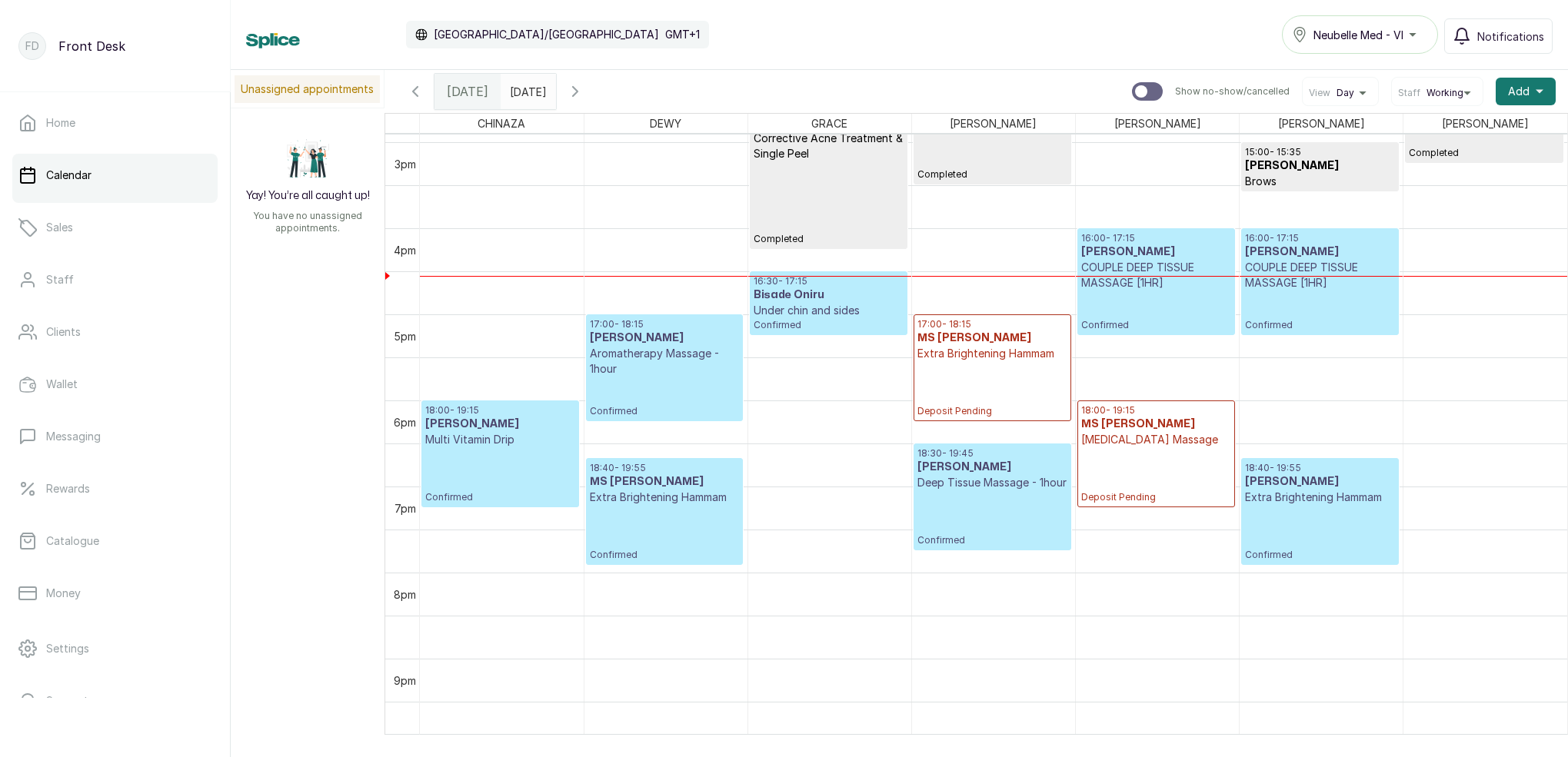
scroll to position [1285, 0]
click at [1166, 431] on span "18:00 - 19:15 MS [PERSON_NAME] [MEDICAL_DATA] Massage" at bounding box center [1155, 425] width 150 height 43
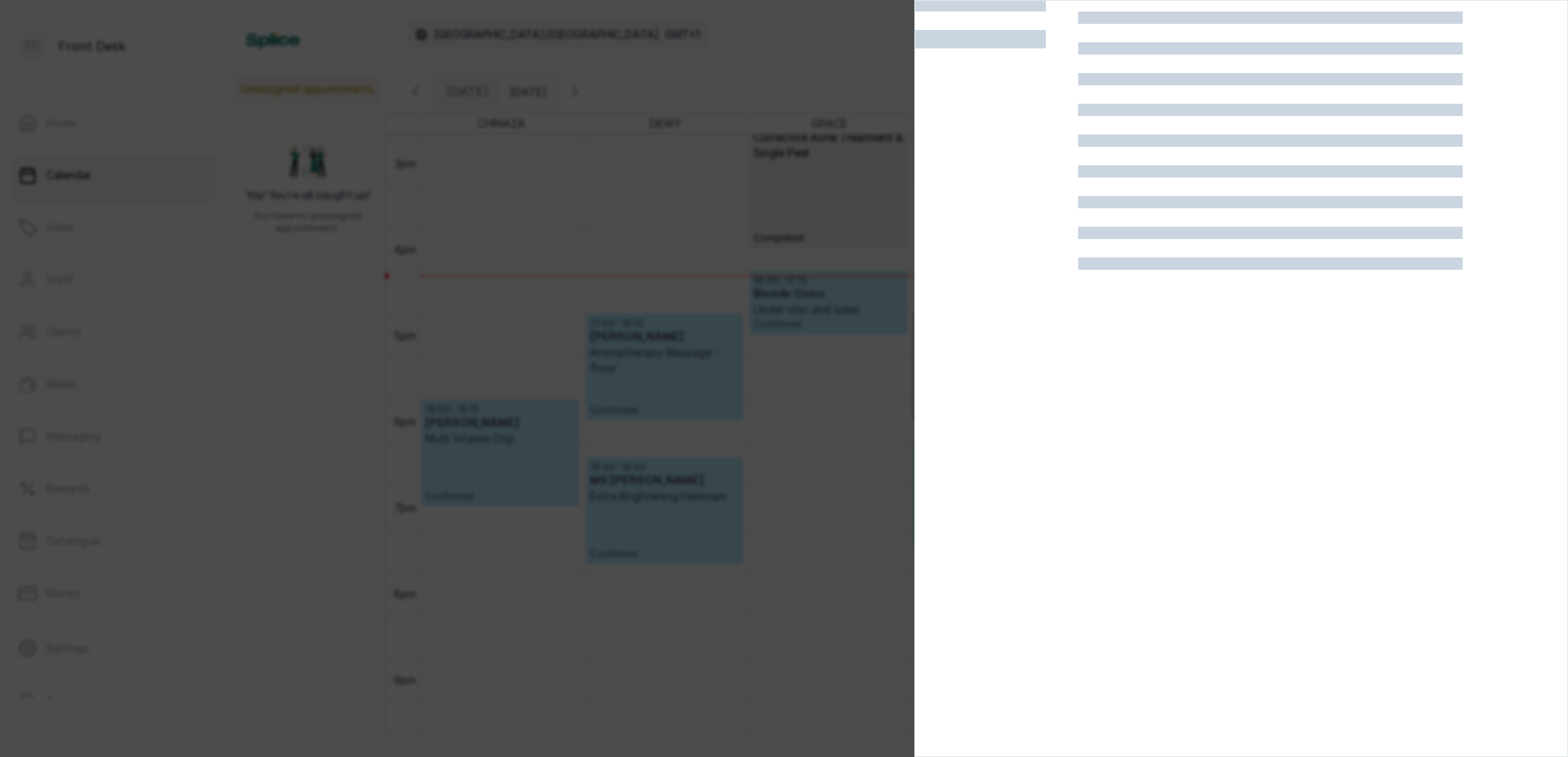
scroll to position [39, 0]
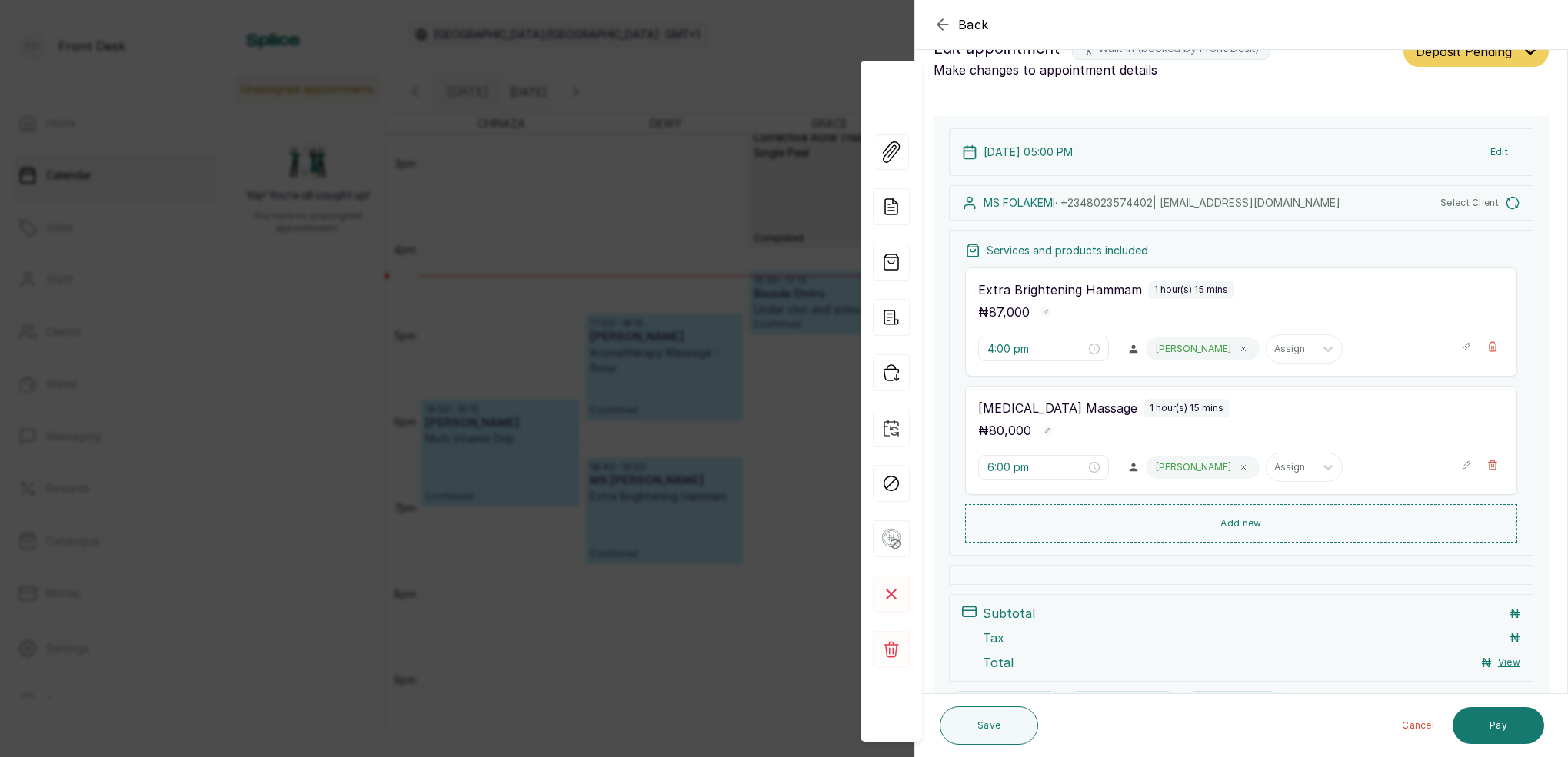
type input "5:00 pm"
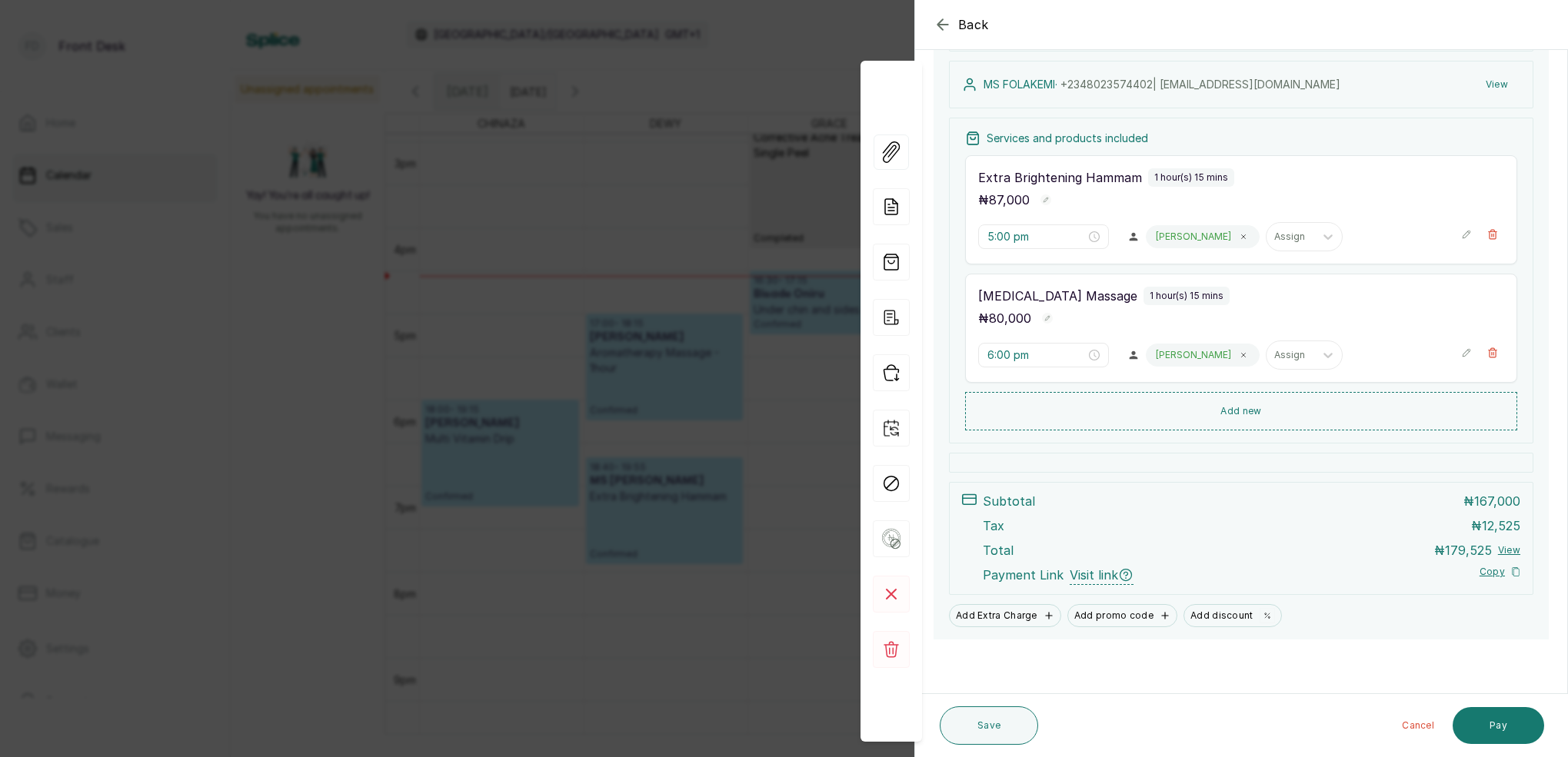
scroll to position [163, 0]
click at [770, 307] on div "Back Appointment Details Edit appointment 🚶 Walk-in (booked by Front Desk) Make…" at bounding box center [784, 378] width 1568 height 757
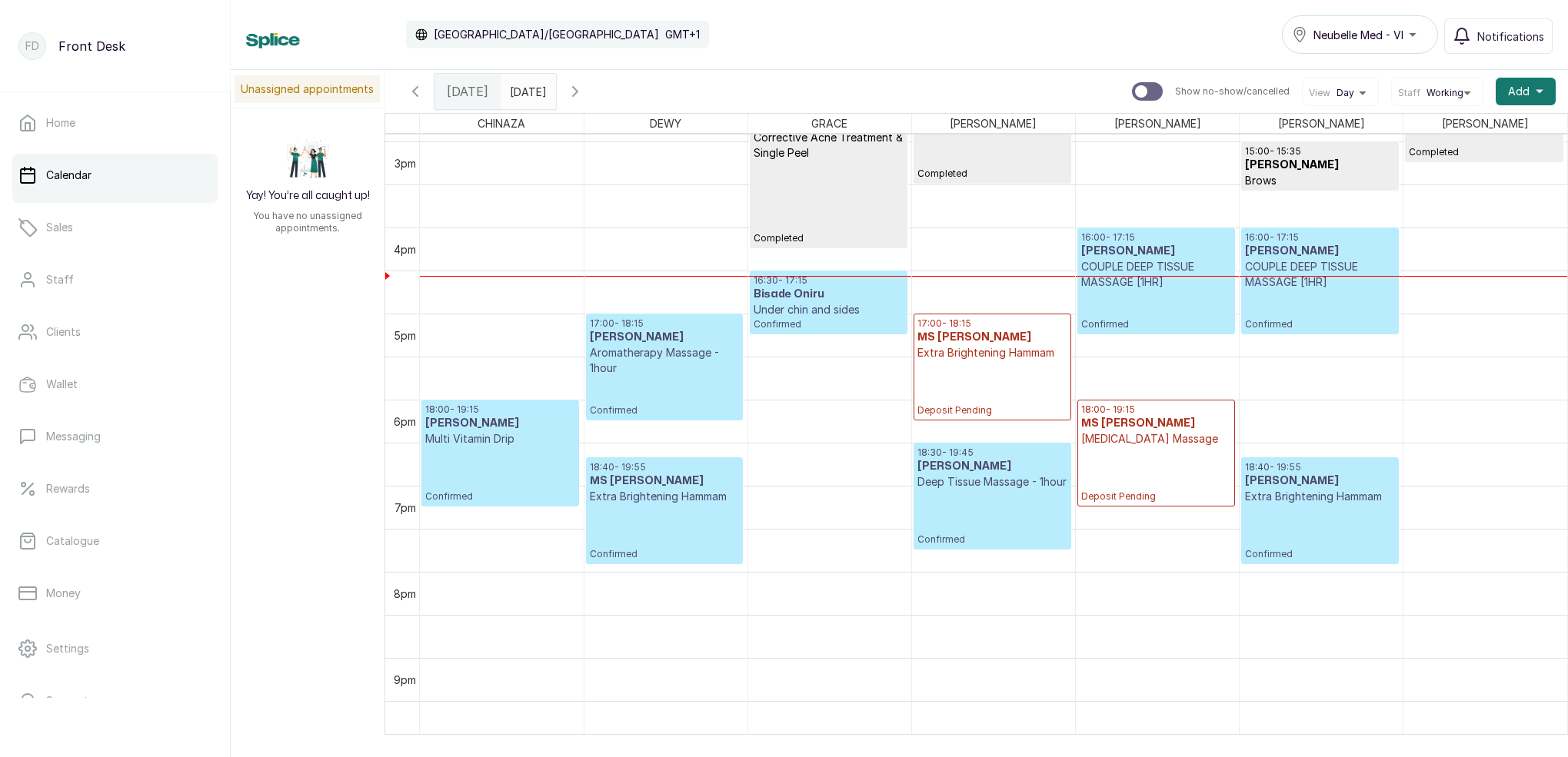
click at [770, 307] on p "Under chin and sides" at bounding box center [828, 310] width 150 height 15
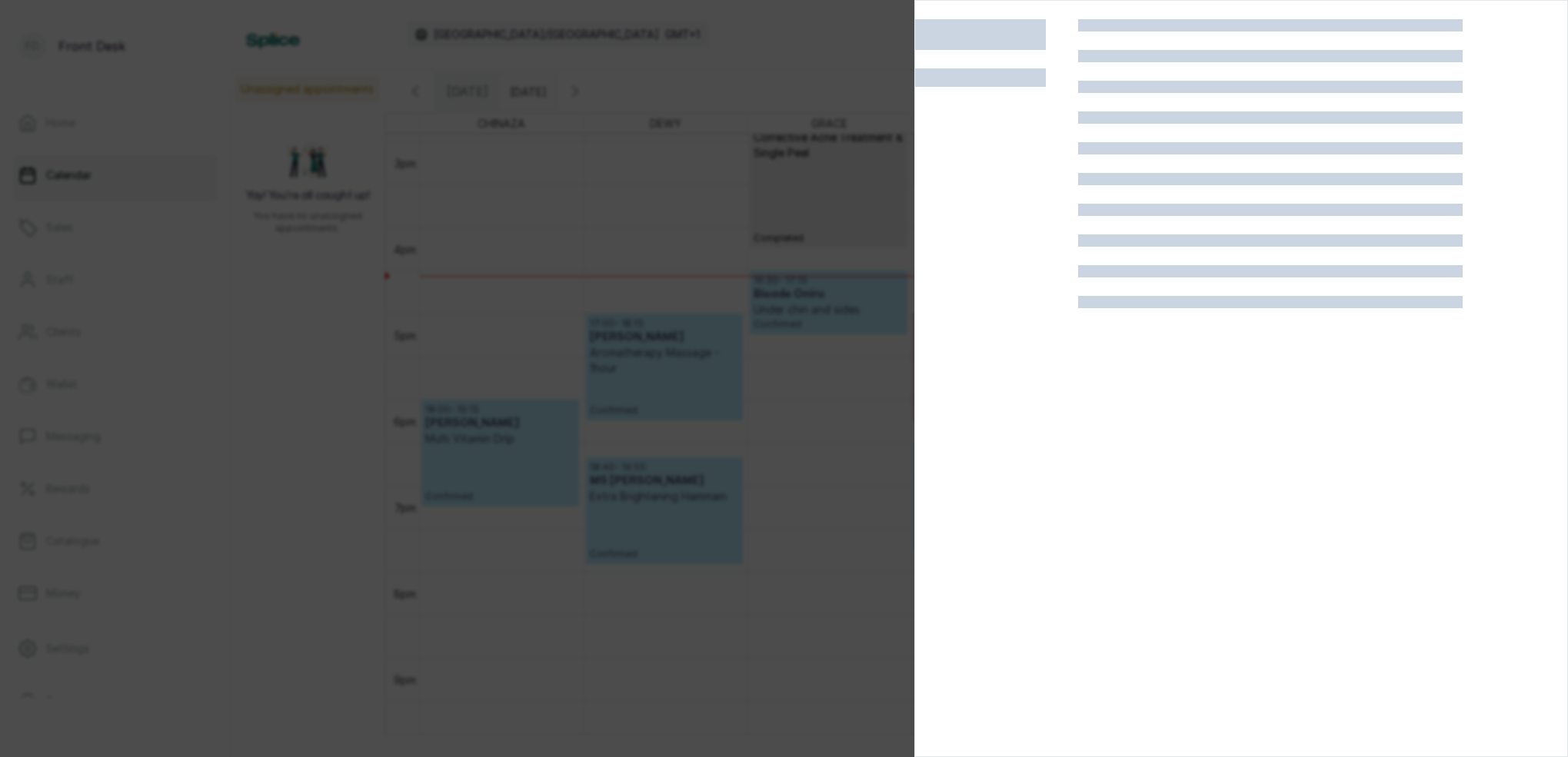
click at [729, 267] on div at bounding box center [784, 378] width 1568 height 757
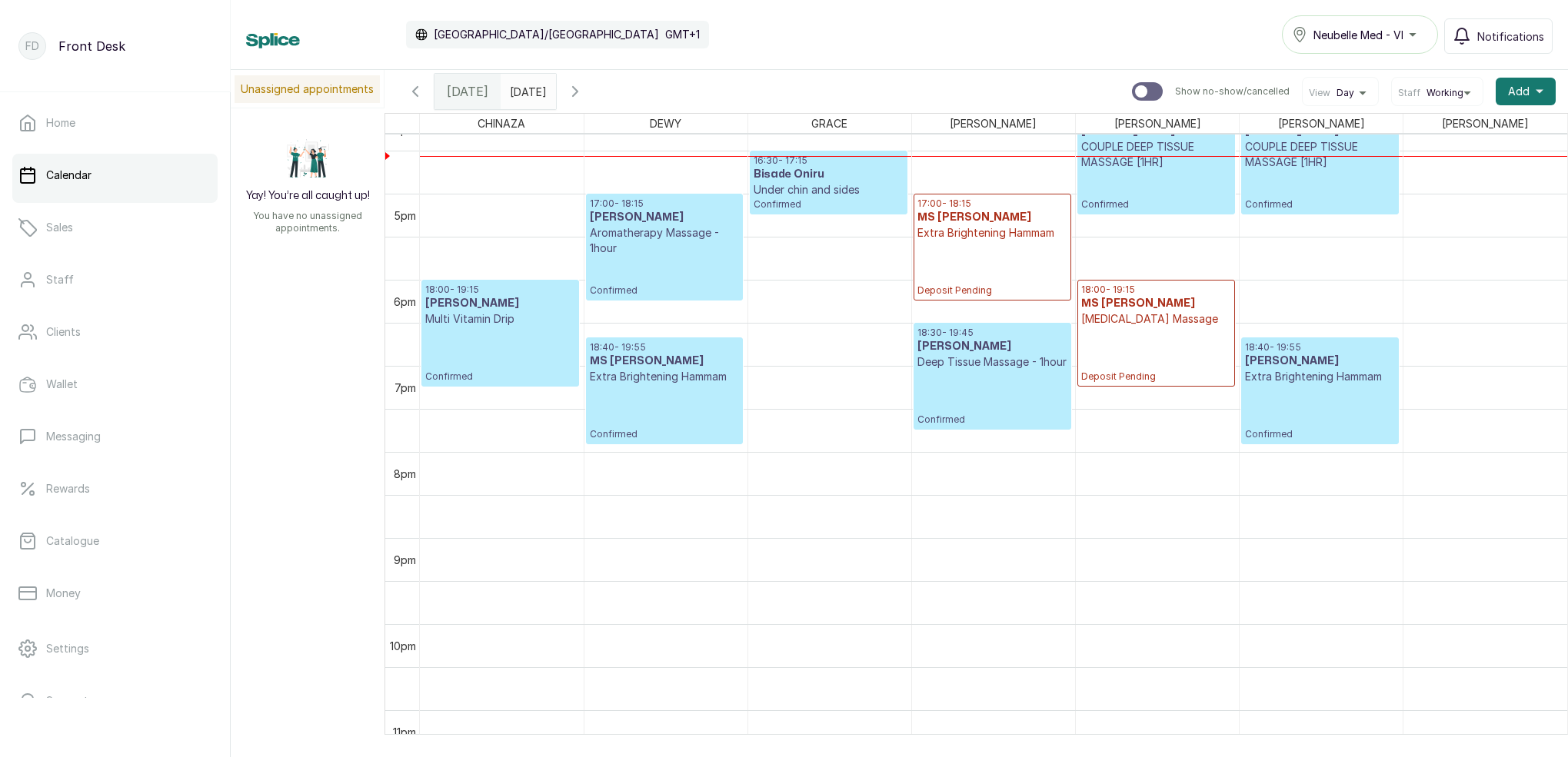
scroll to position [1405, 0]
click at [671, 263] on p "Confirmed" at bounding box center [665, 276] width 150 height 41
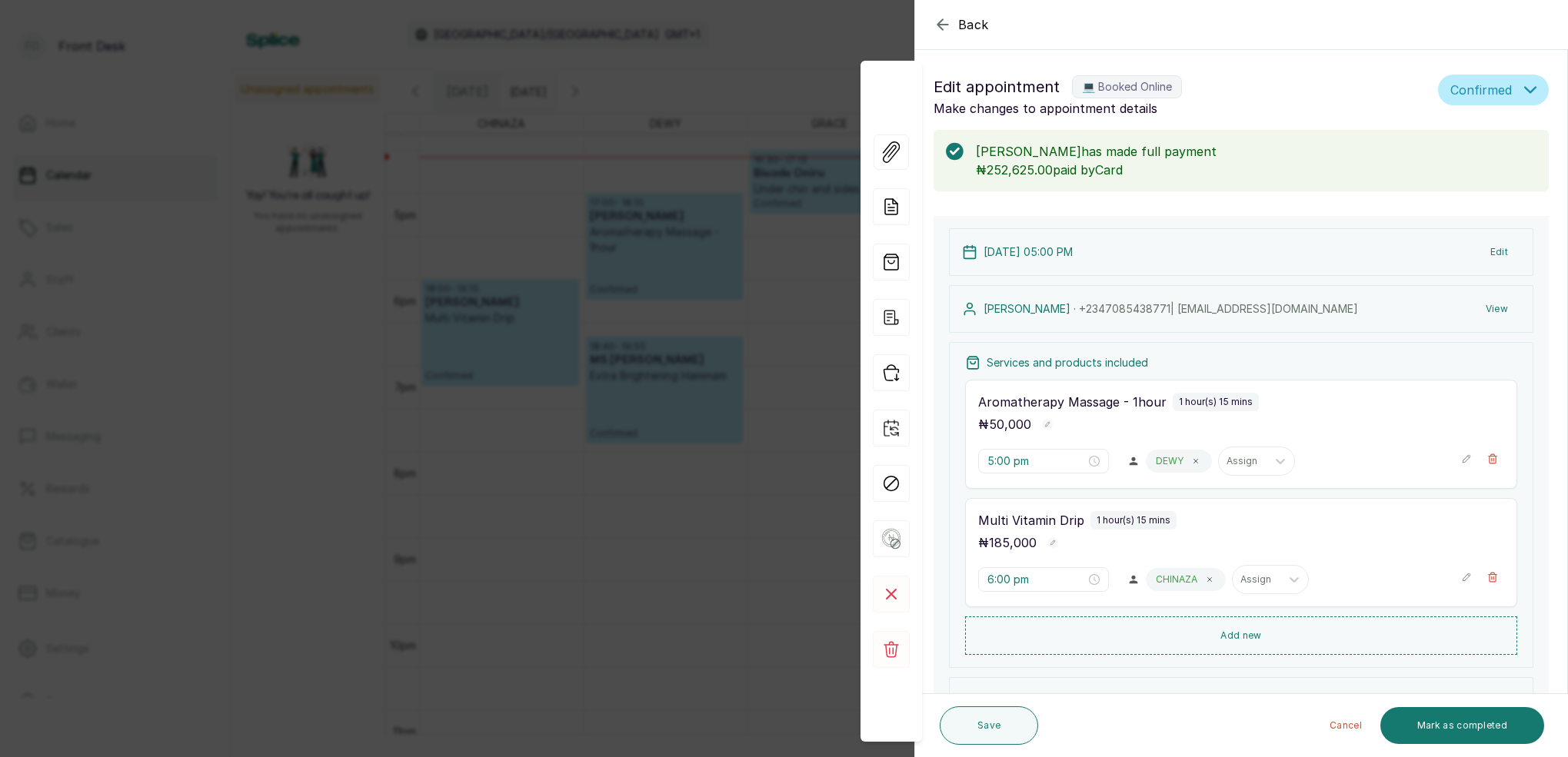
click at [620, 352] on div "Back Appointment Details Edit appointment 💻 Booked Online Make changes to appoi…" at bounding box center [784, 378] width 1568 height 757
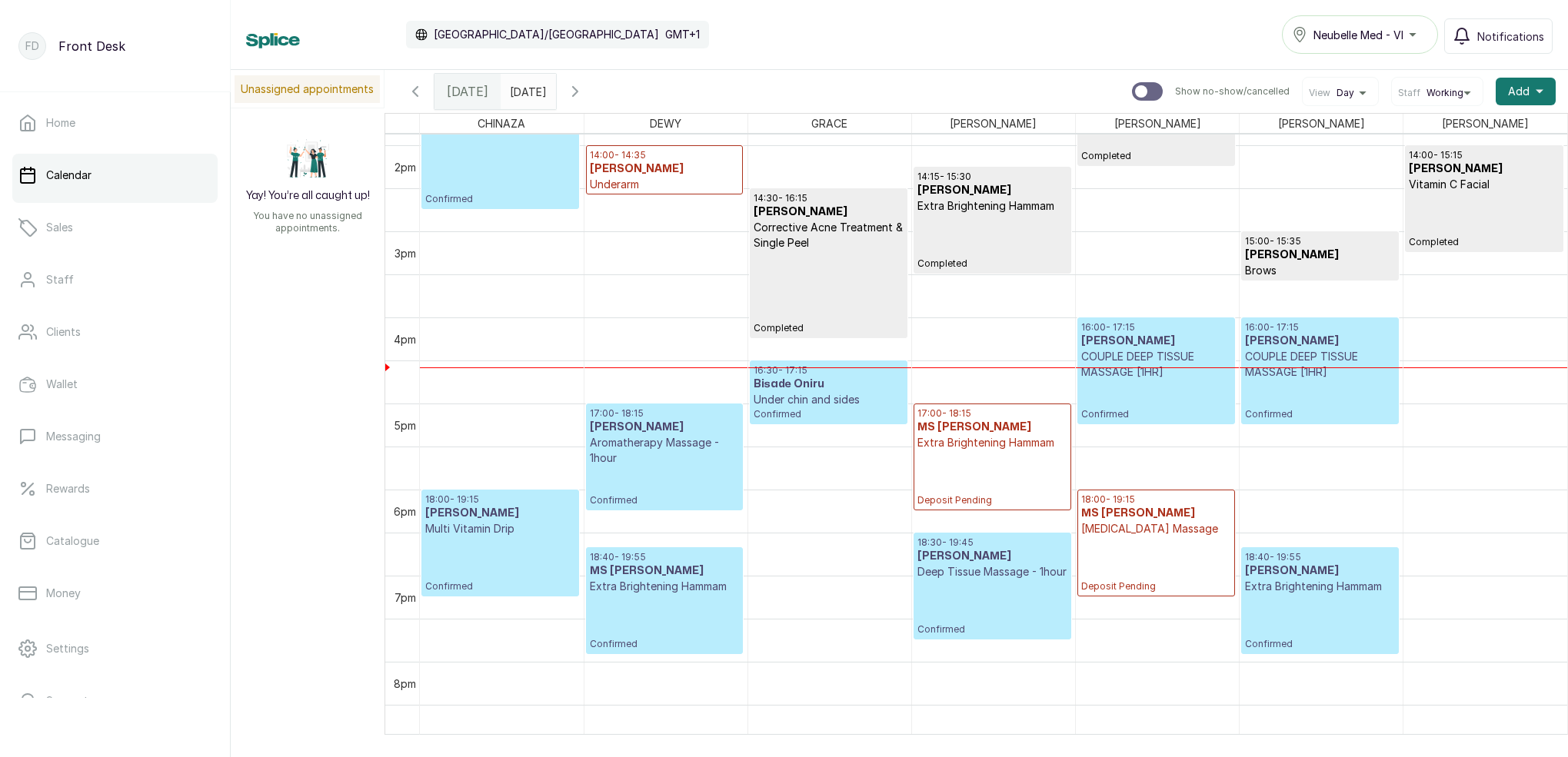
scroll to position [1176, 0]
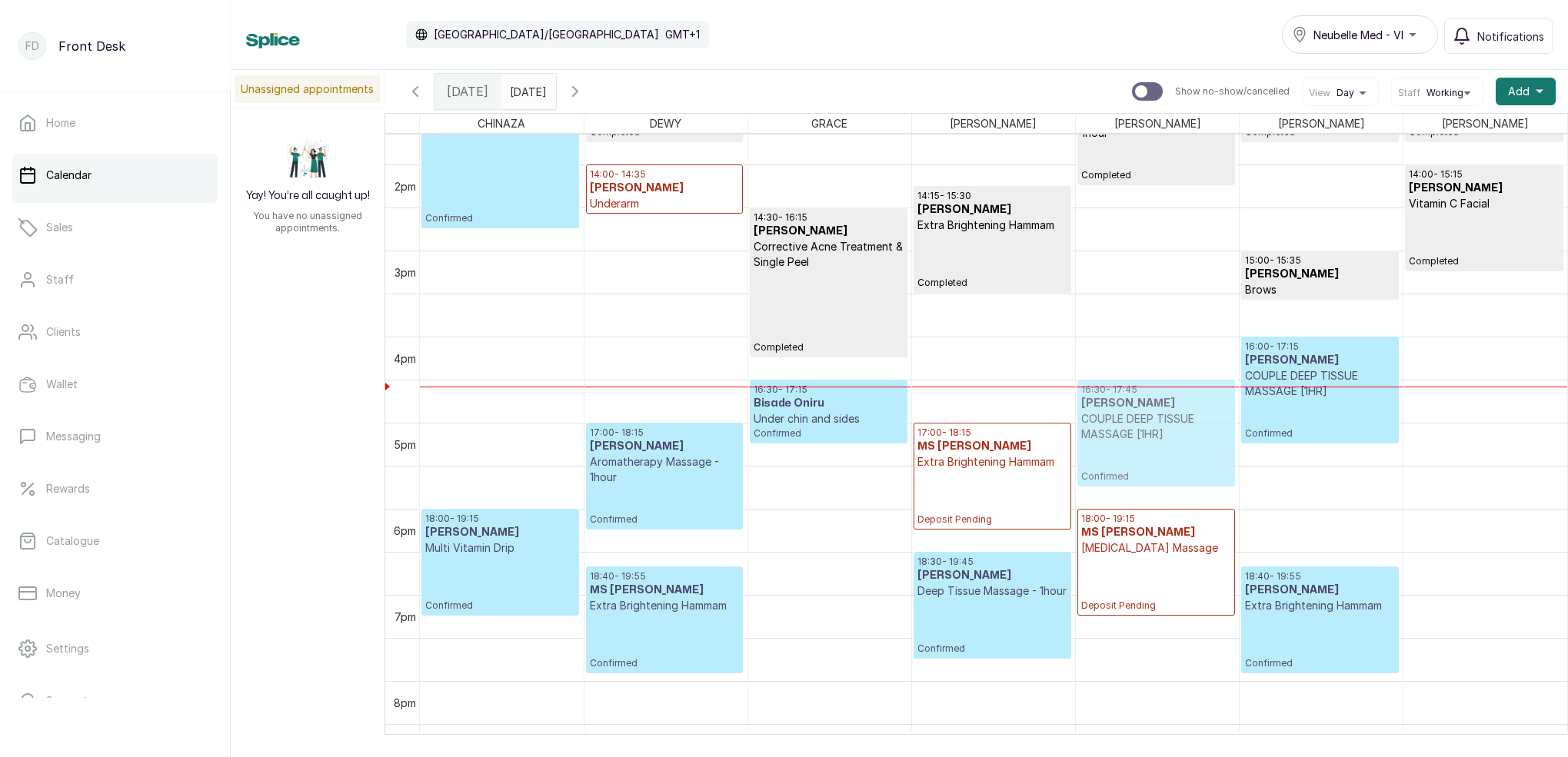
drag, startPoint x: 1169, startPoint y: 382, endPoint x: 1161, endPoint y: 427, distance: 45.7
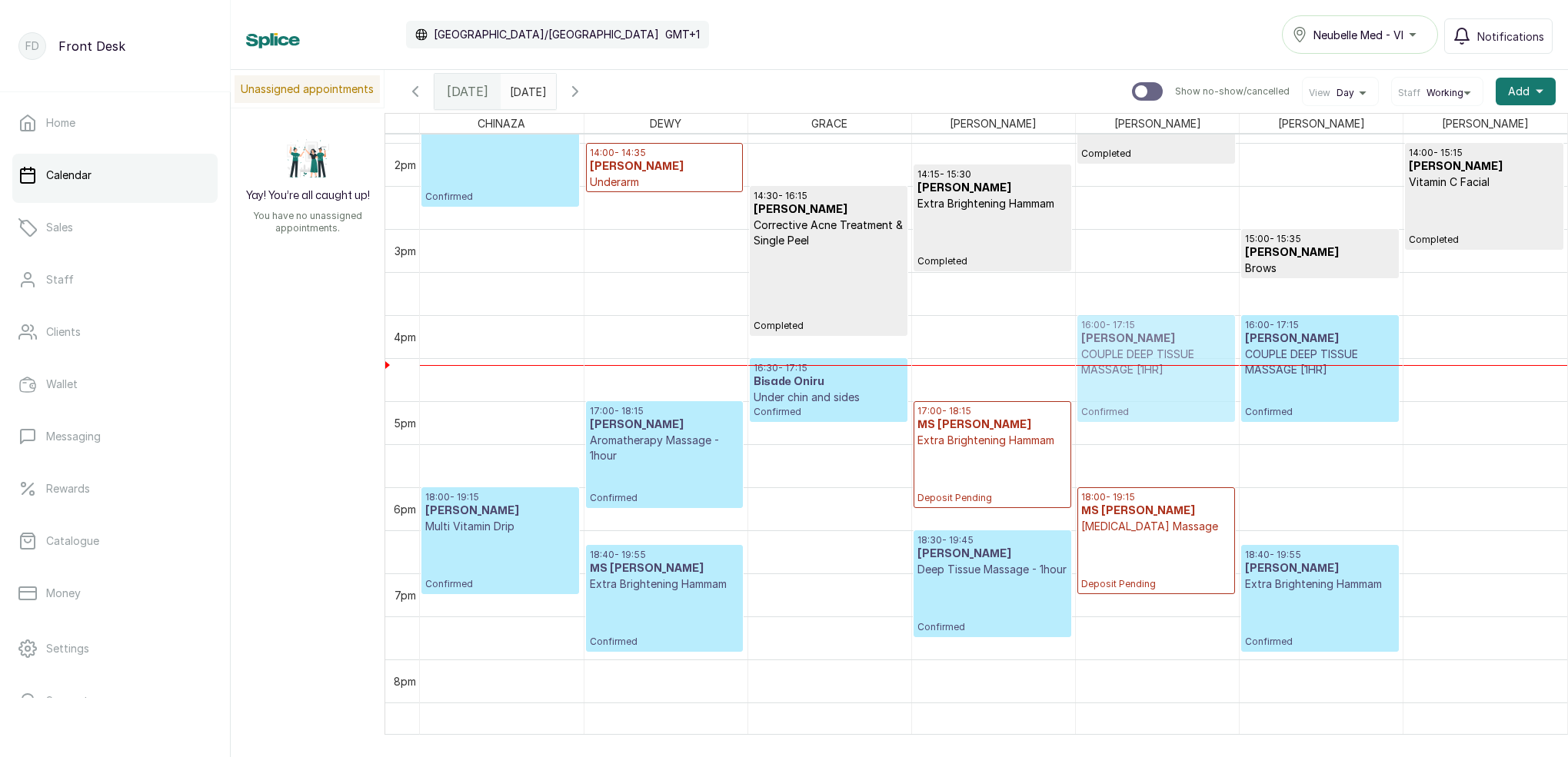
scroll to position [1195, 0]
drag, startPoint x: 1147, startPoint y: 410, endPoint x: 1147, endPoint y: 384, distance: 26.0
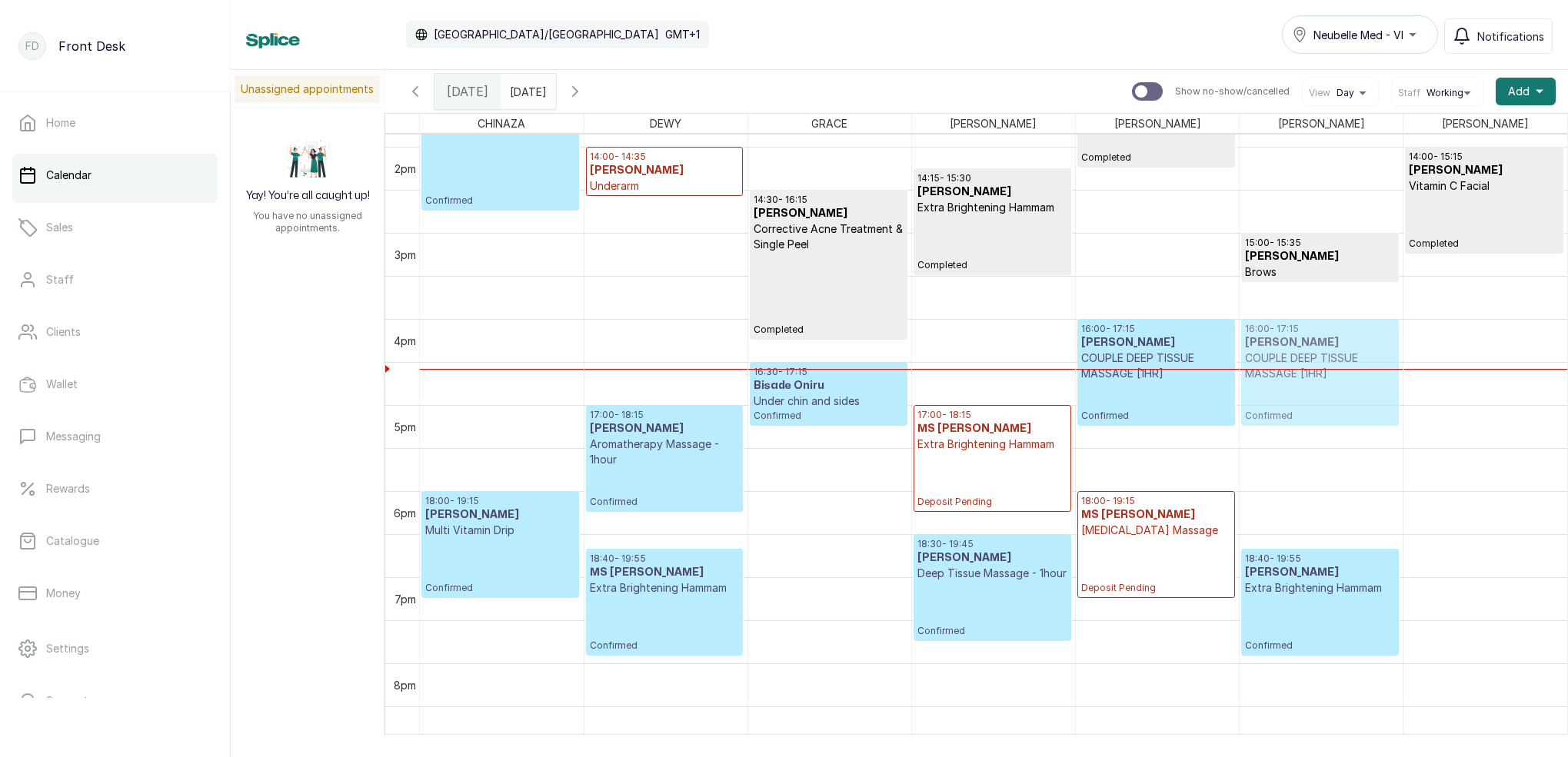
drag, startPoint x: 1281, startPoint y: 366, endPoint x: 1276, endPoint y: 379, distance: 13.9
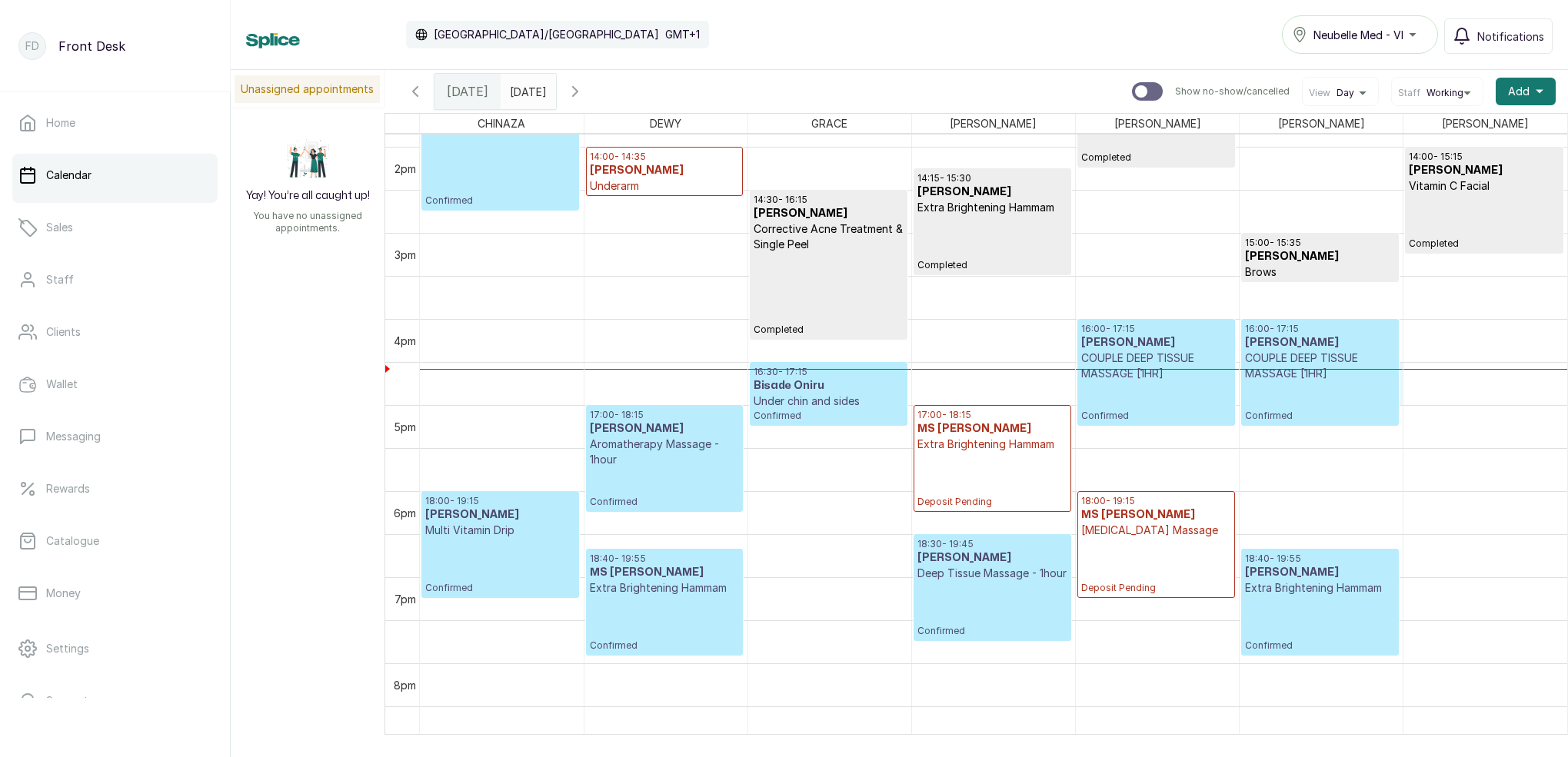
drag, startPoint x: 1281, startPoint y: 369, endPoint x: 1278, endPoint y: 396, distance: 27.2
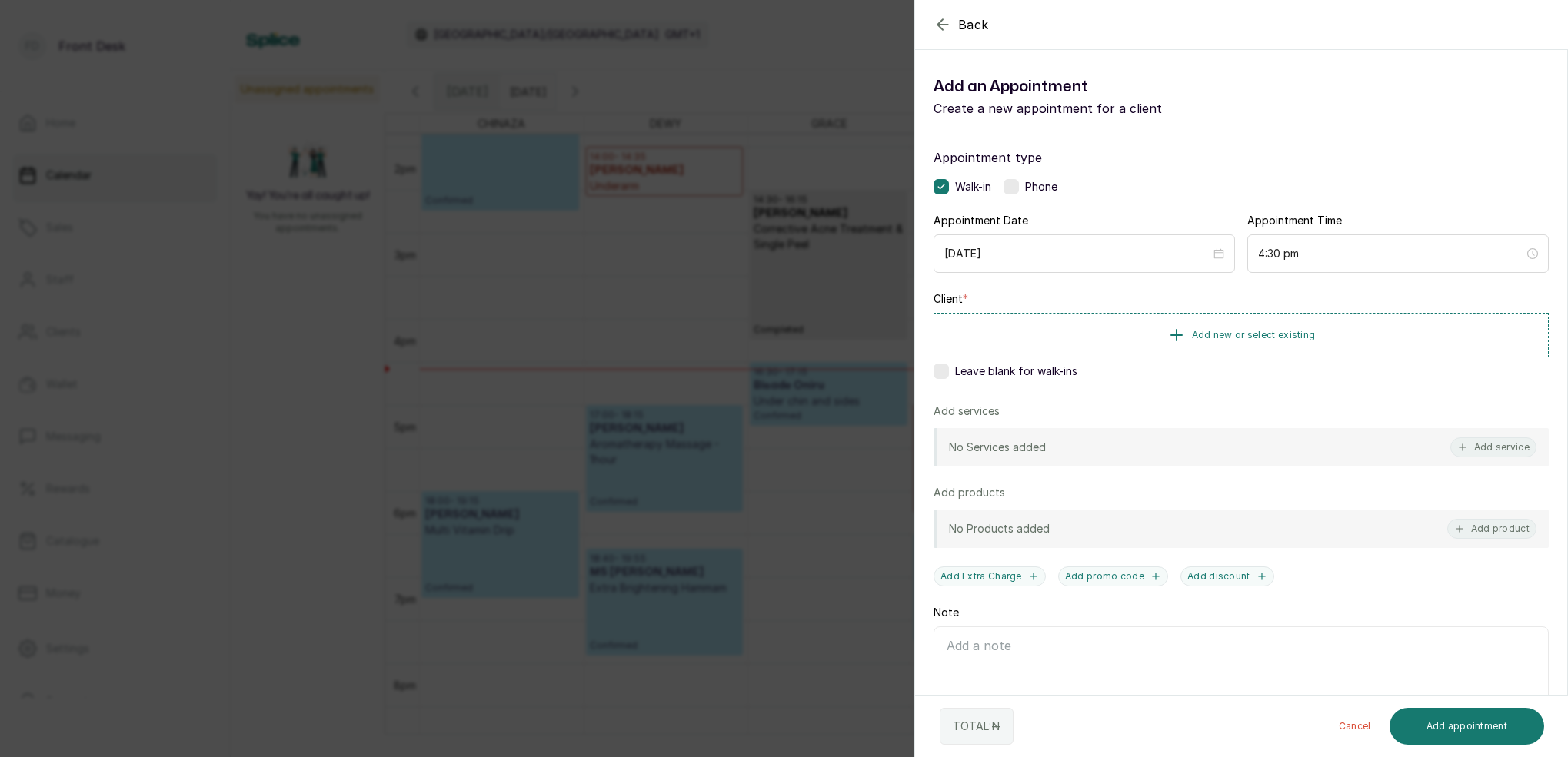
click at [755, 310] on div "Back Add Appointment Add an Appointment Create a new appointment for a client A…" at bounding box center [784, 378] width 1568 height 757
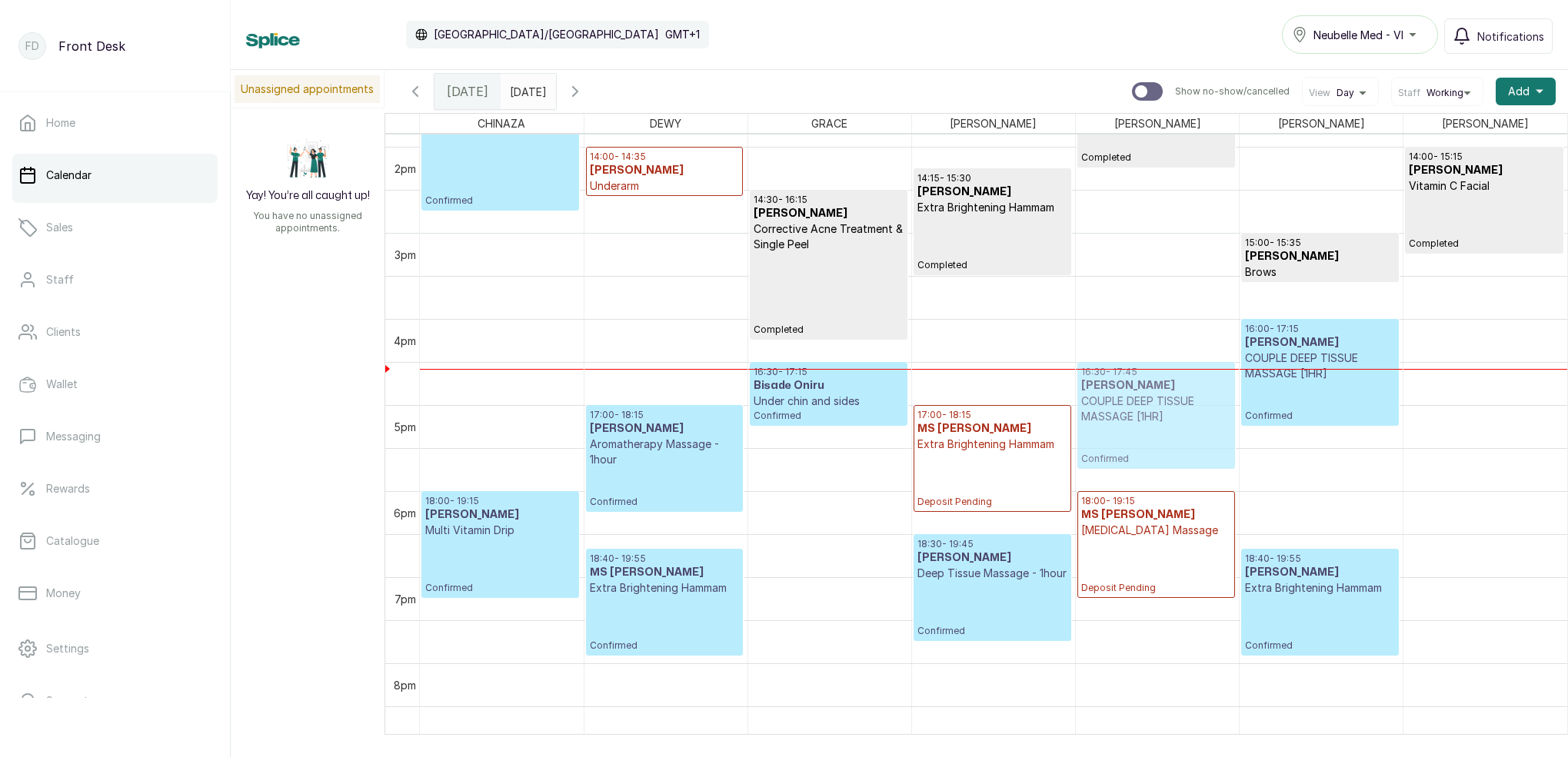
drag, startPoint x: 1175, startPoint y: 355, endPoint x: 1154, endPoint y: 384, distance: 35.8
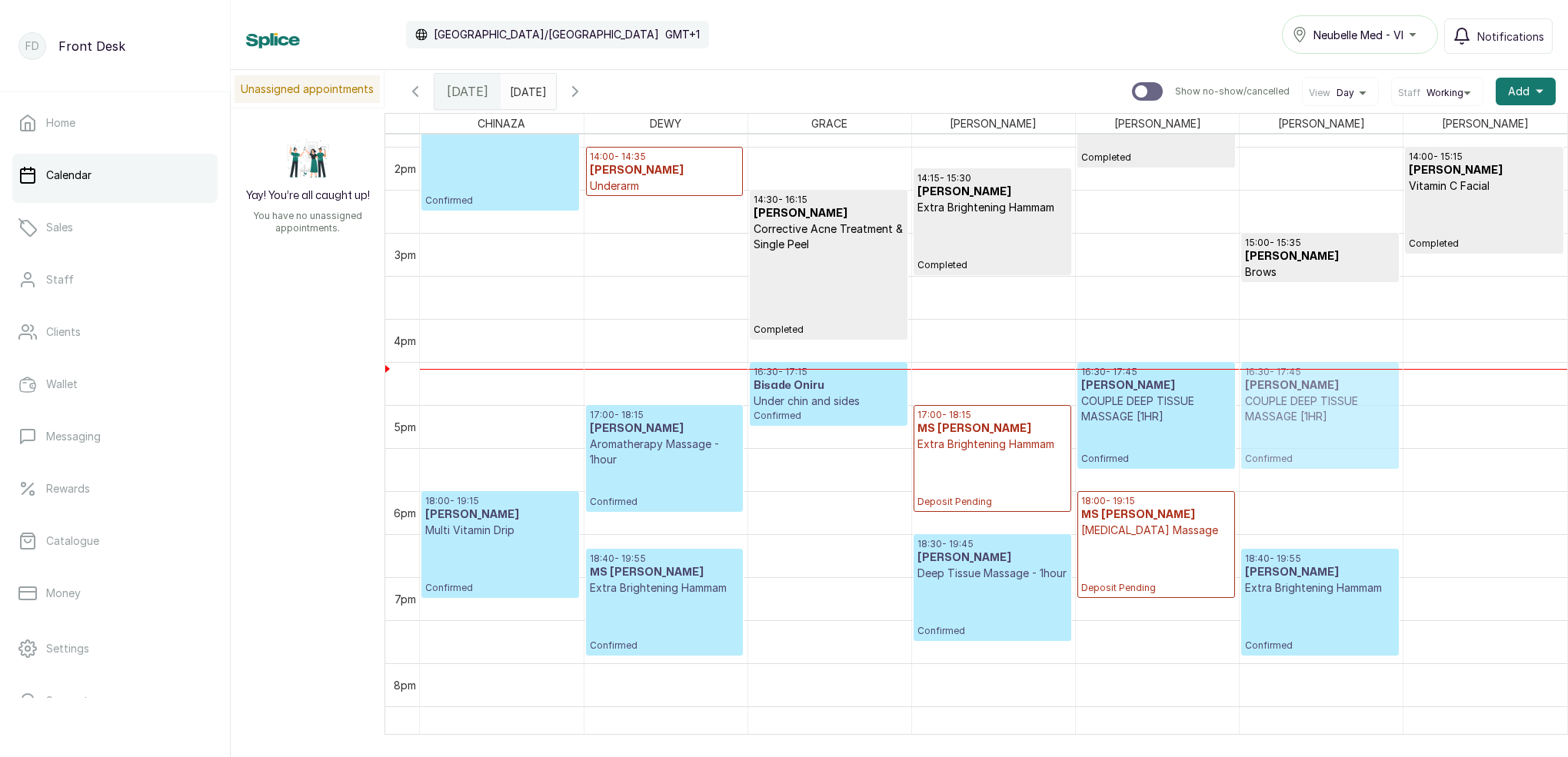
drag, startPoint x: 1296, startPoint y: 351, endPoint x: 1290, endPoint y: 398, distance: 47.4
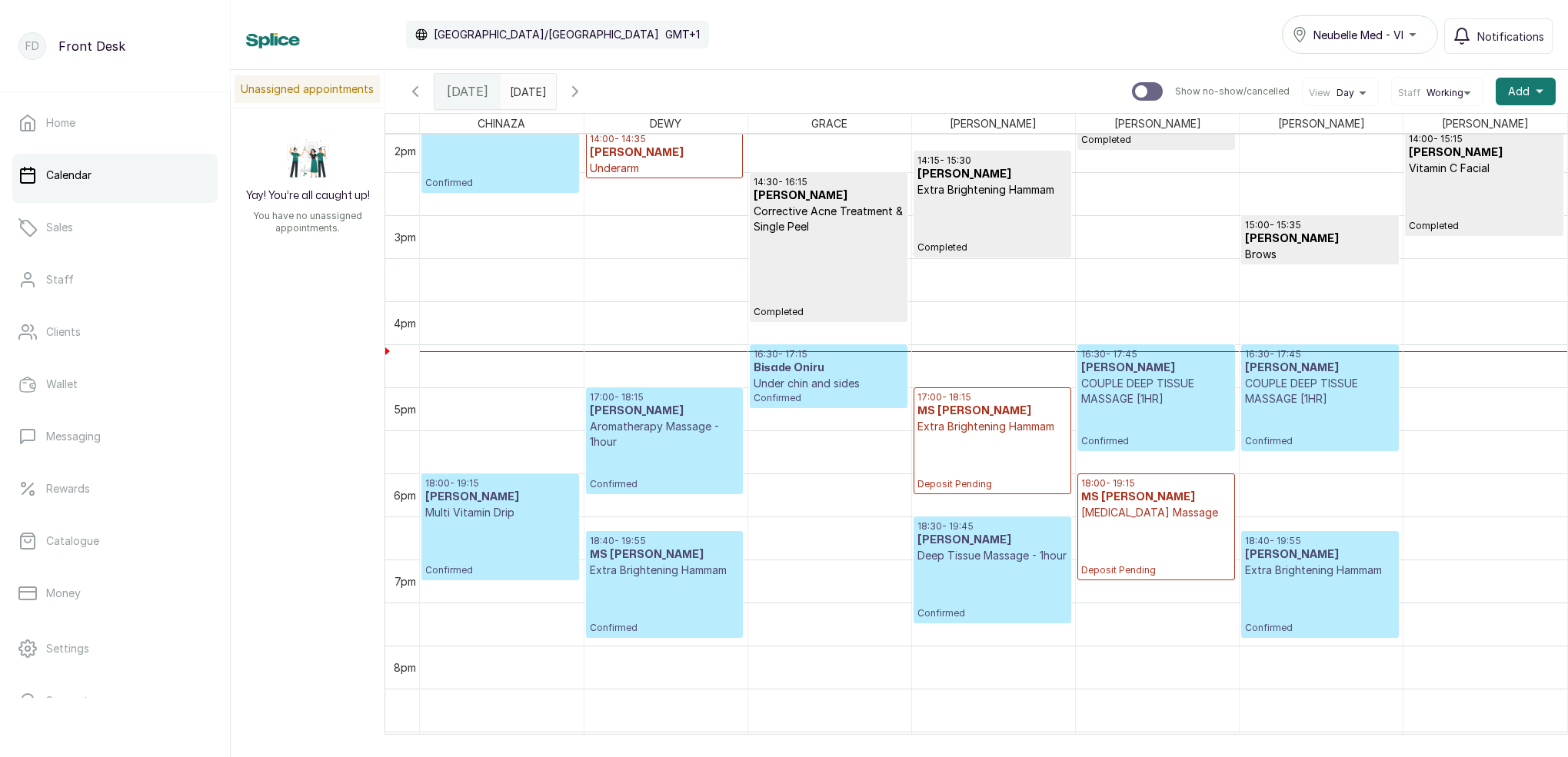
scroll to position [1230, 0]
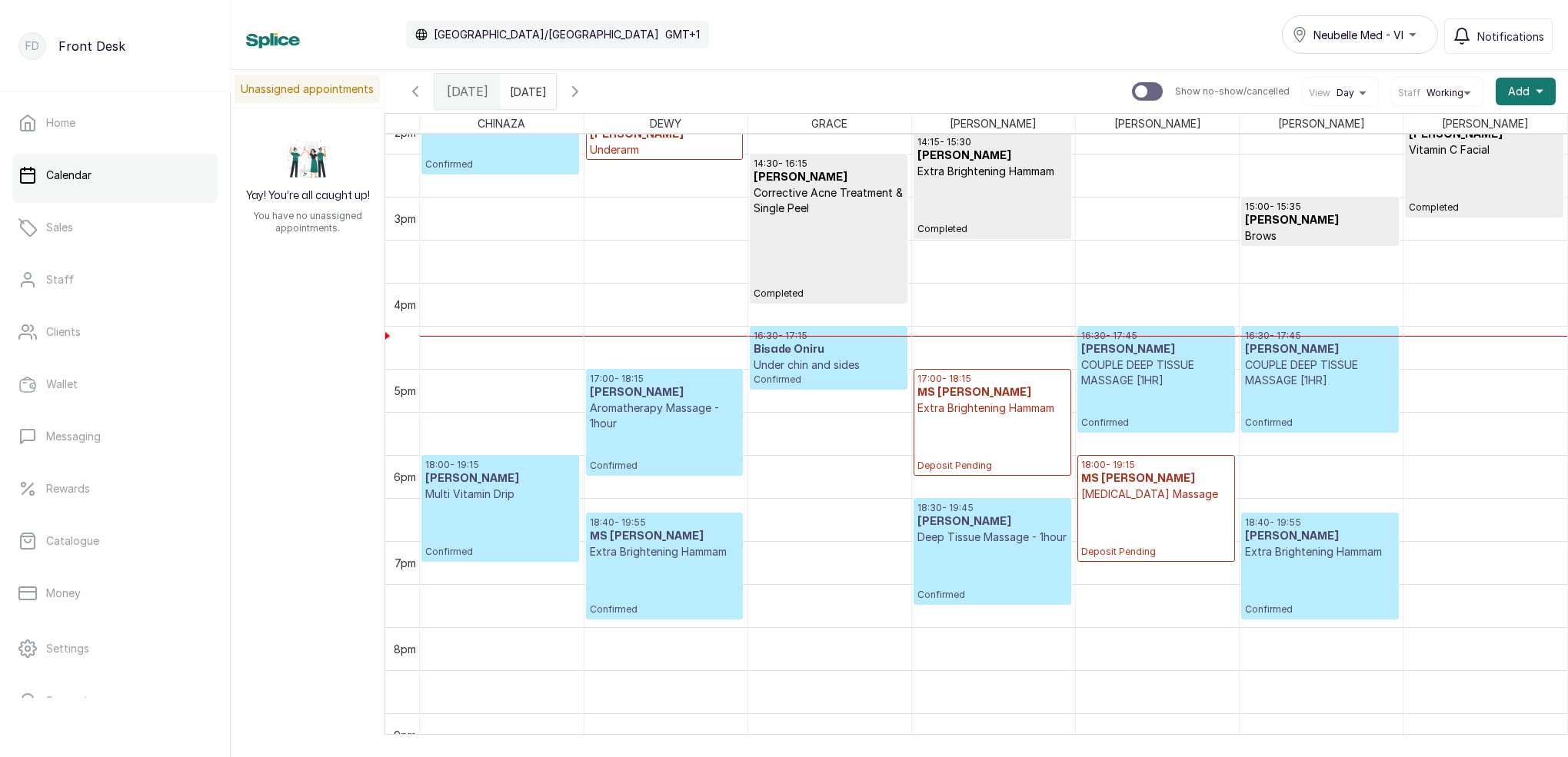
click at [526, 97] on input "[DATE]" at bounding box center [513, 87] width 25 height 27
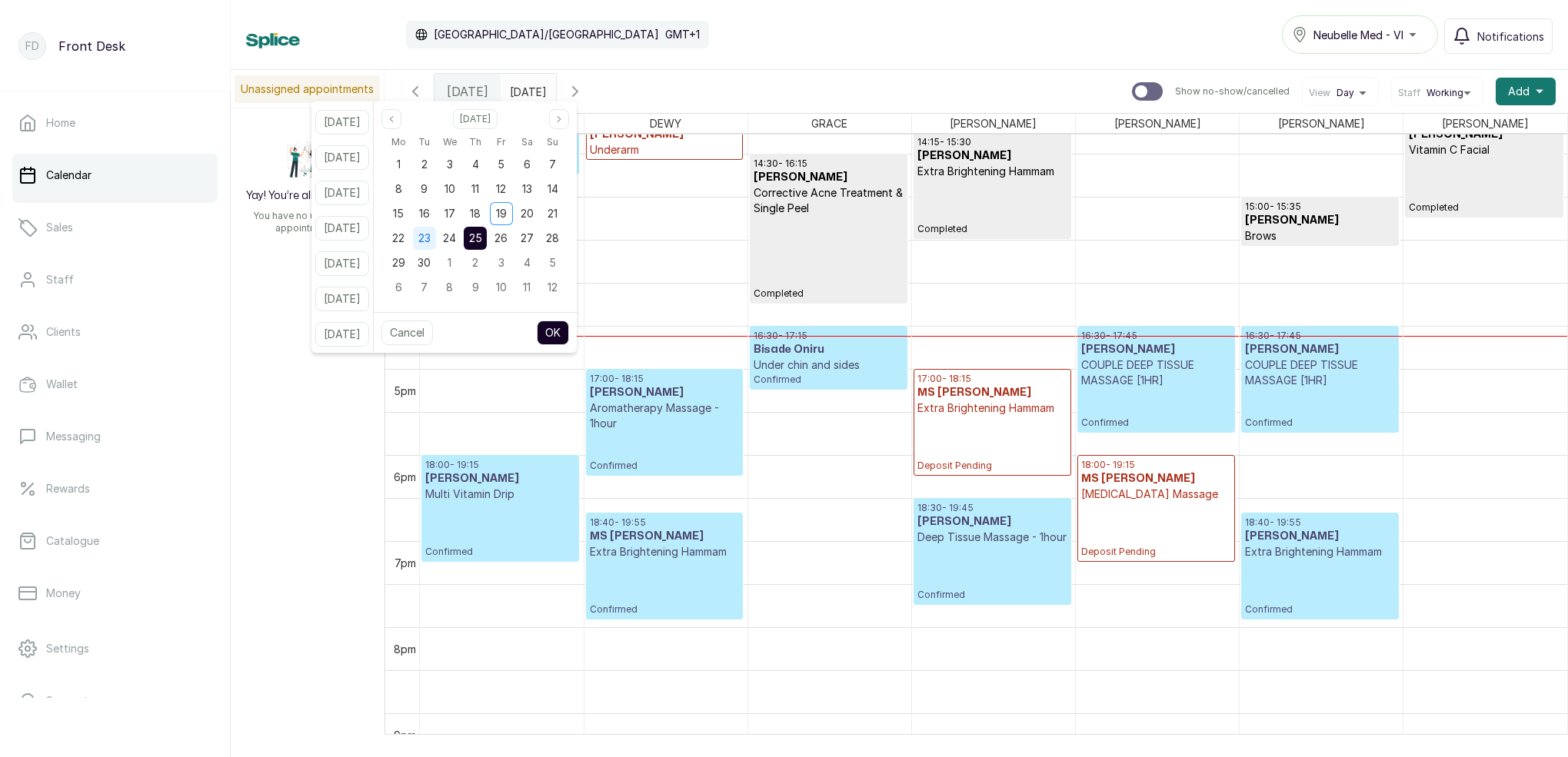
click at [431, 238] on span "23" at bounding box center [424, 237] width 12 height 13
click at [569, 333] on button "OK" at bounding box center [553, 332] width 33 height 25
type input "[DATE]"
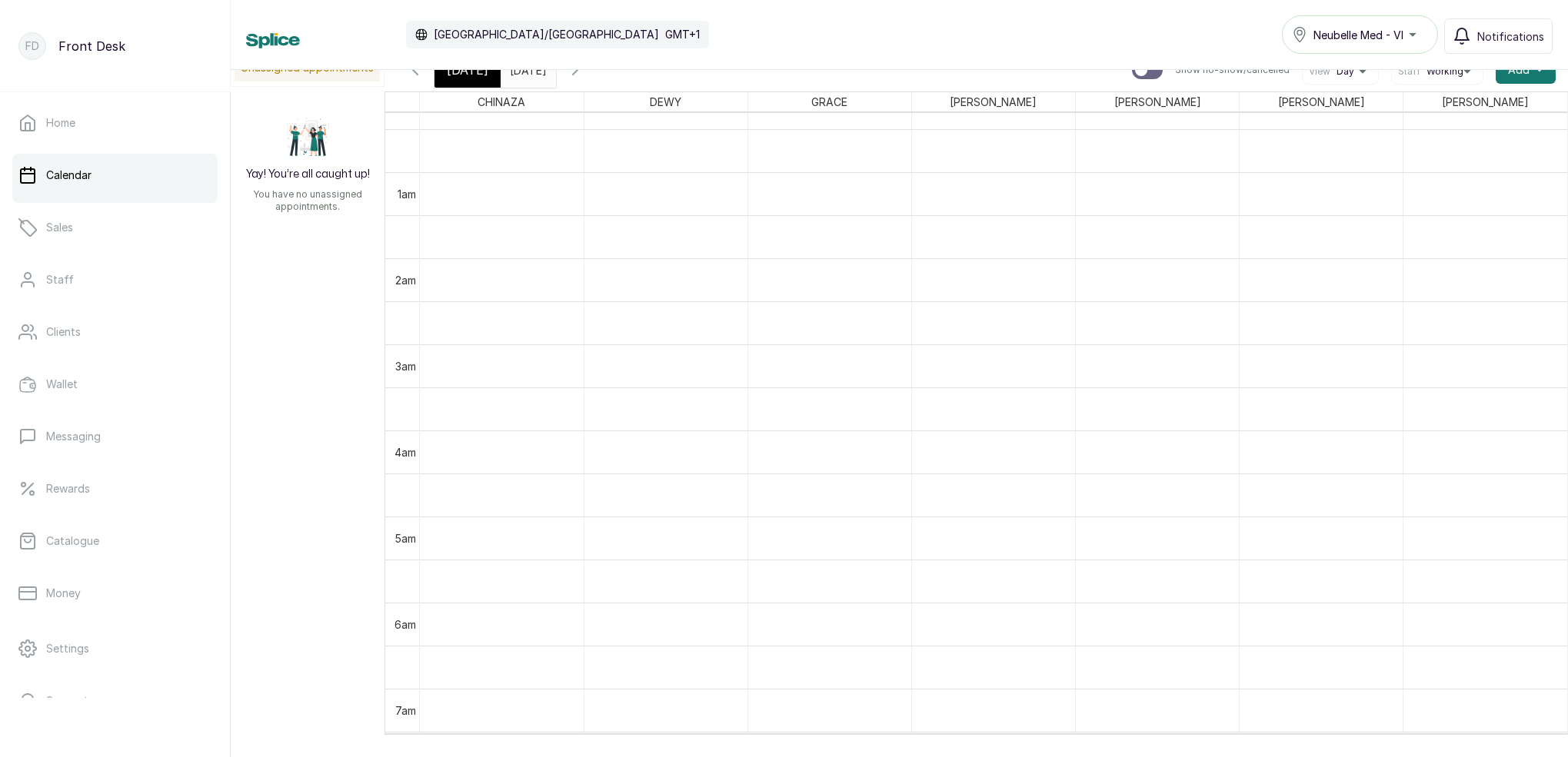
scroll to position [45, 0]
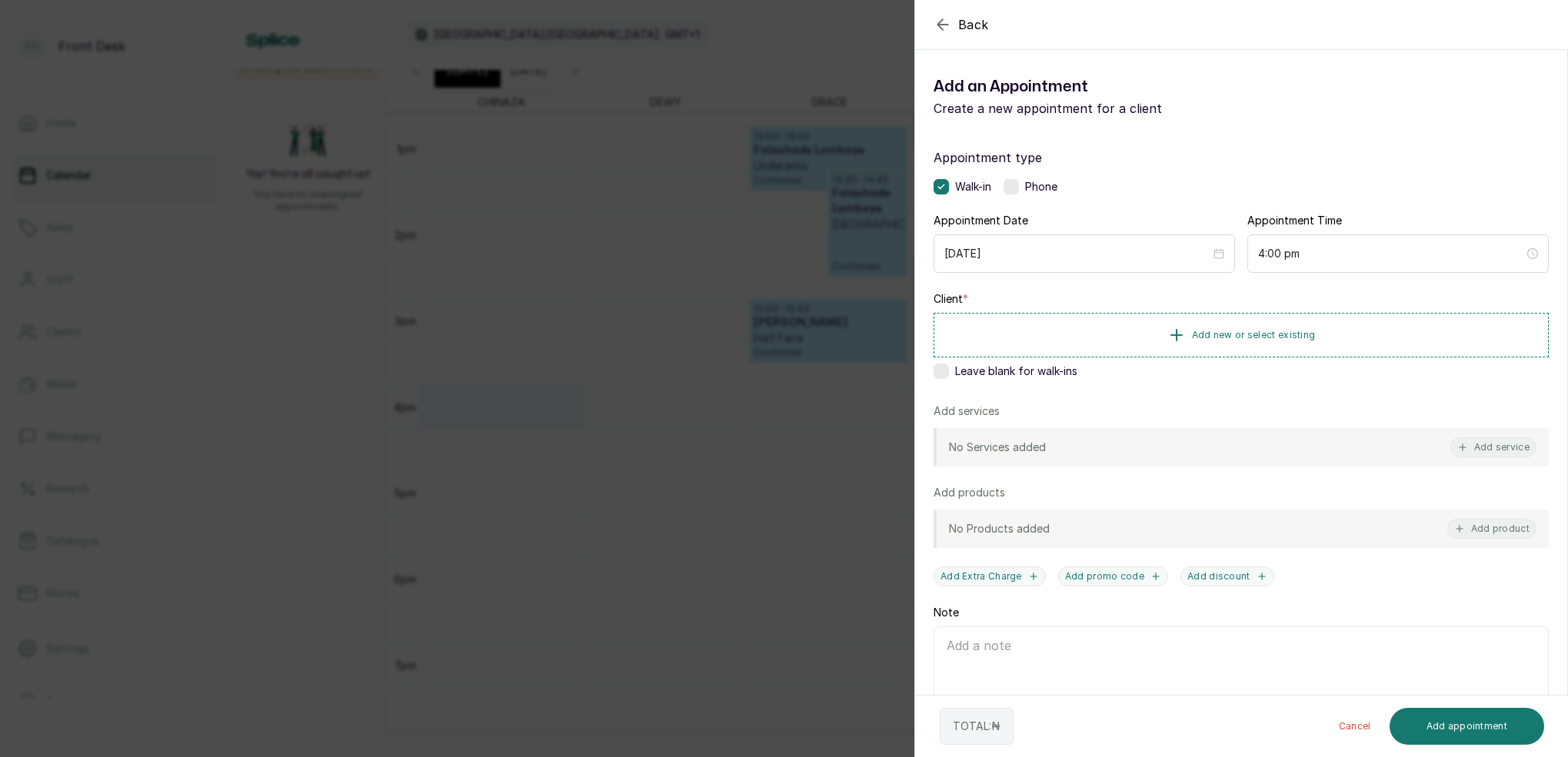
click at [581, 390] on div "Back Add Appointment Add an Appointment Create a new appointment for a client A…" at bounding box center [784, 378] width 1568 height 757
click at [1287, 331] on span "Add new or select existing" at bounding box center [1254, 334] width 124 height 12
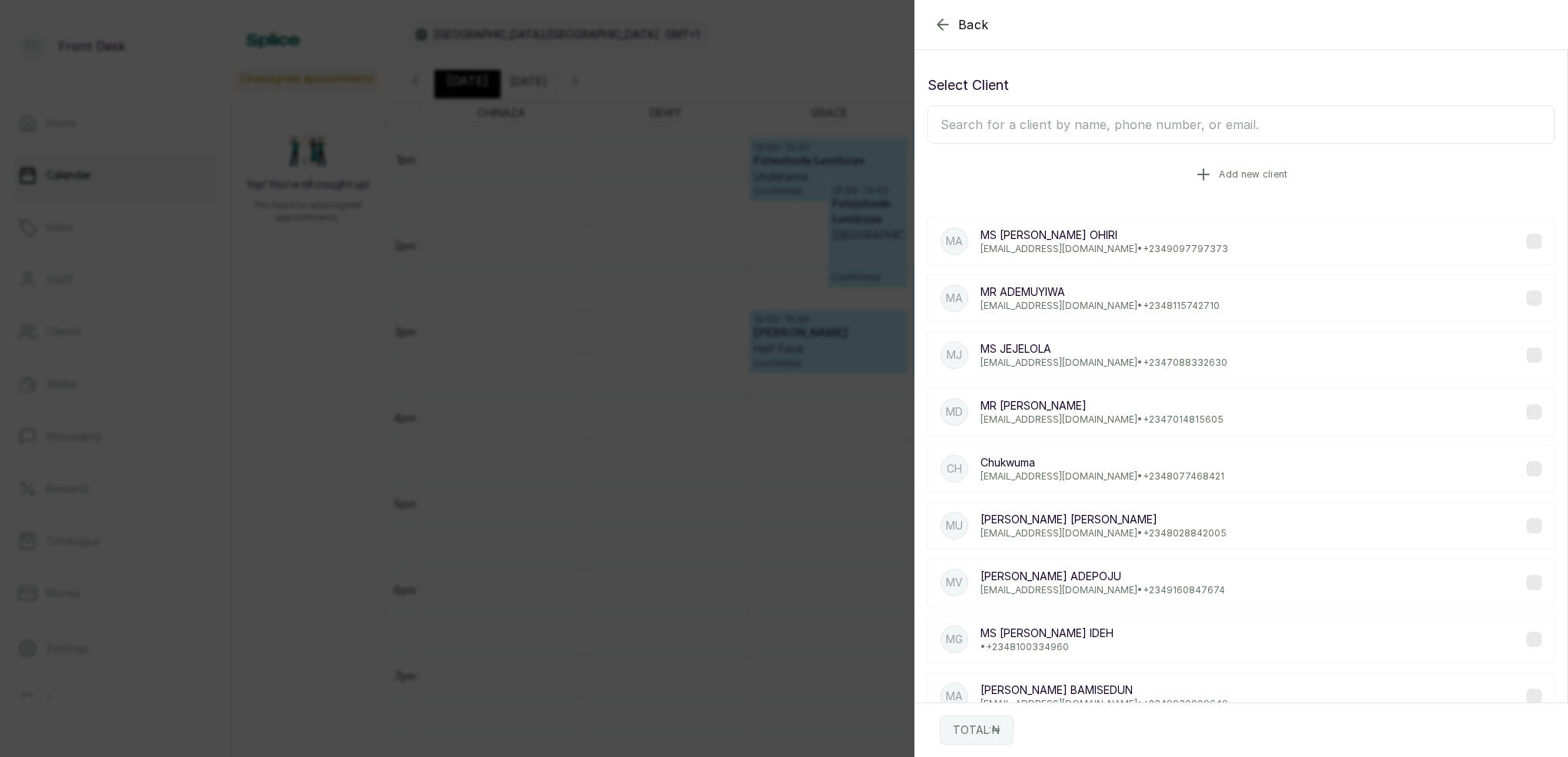
click at [1252, 172] on span "Add new client" at bounding box center [1253, 175] width 69 height 12
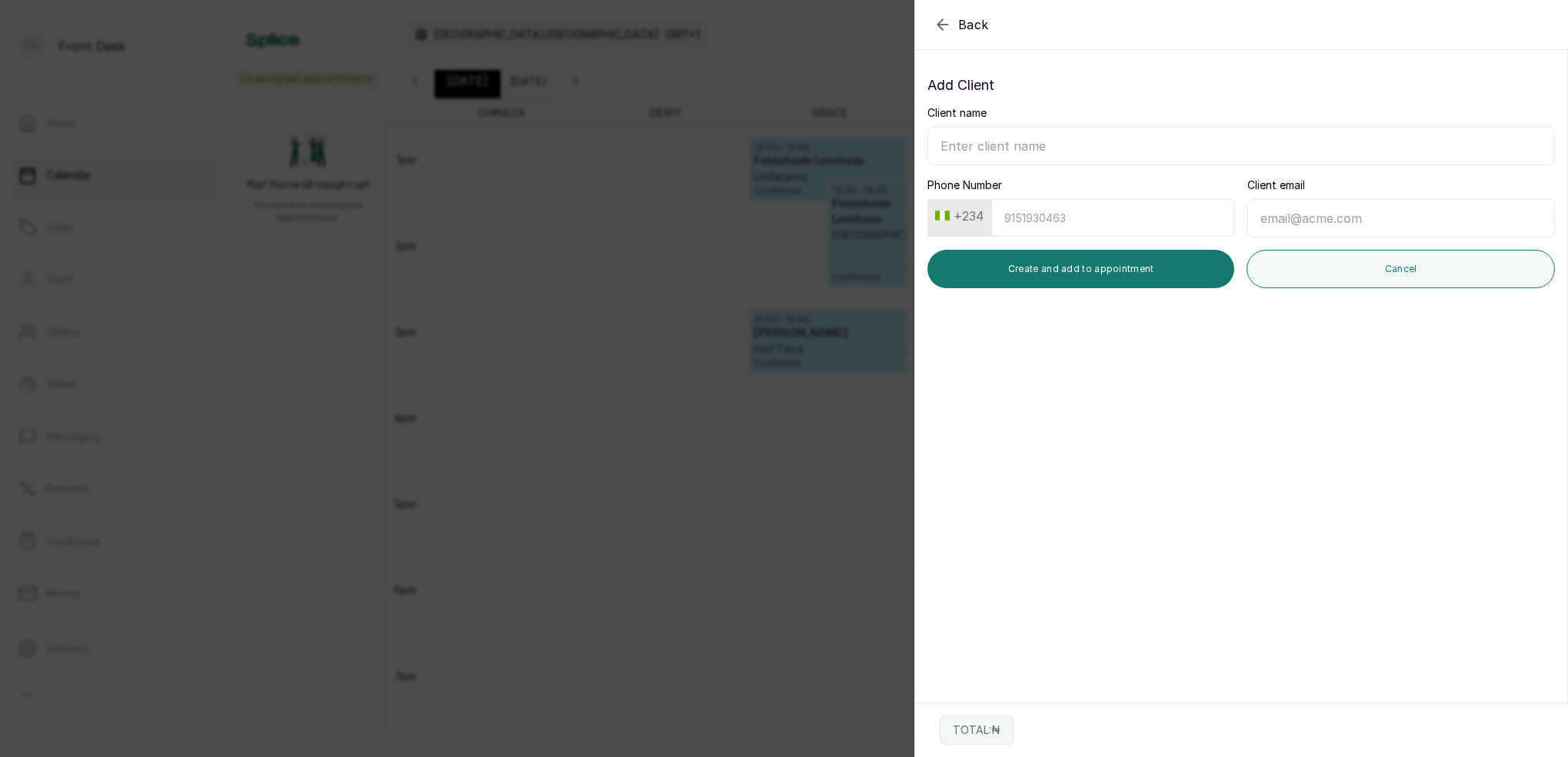
drag, startPoint x: 945, startPoint y: 27, endPoint x: 989, endPoint y: 58, distance: 53.8
click at [945, 27] on icon "button" at bounding box center [943, 25] width 19 height 19
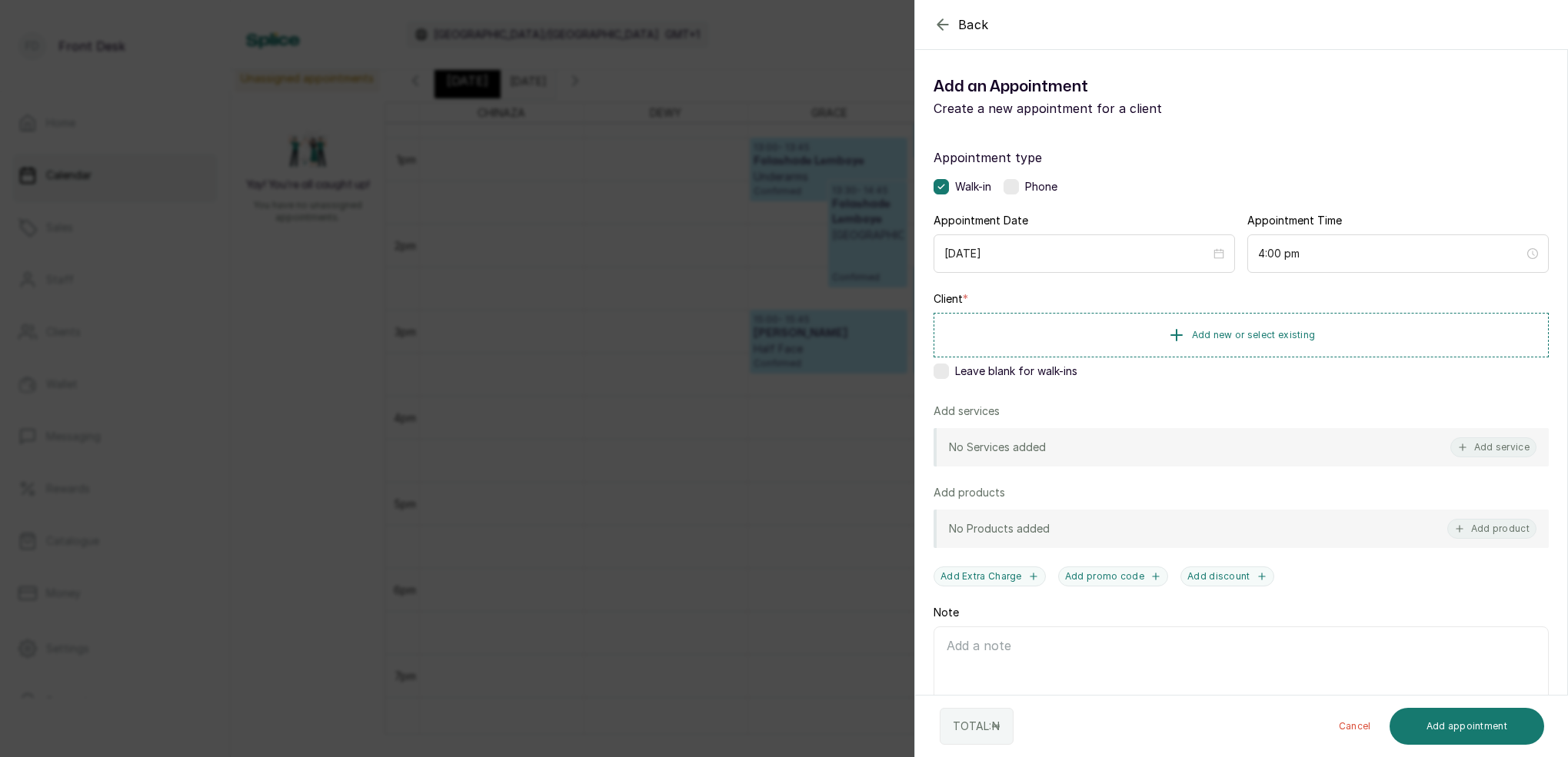
click at [1257, 334] on span "Add new or select existing" at bounding box center [1254, 335] width 124 height 12
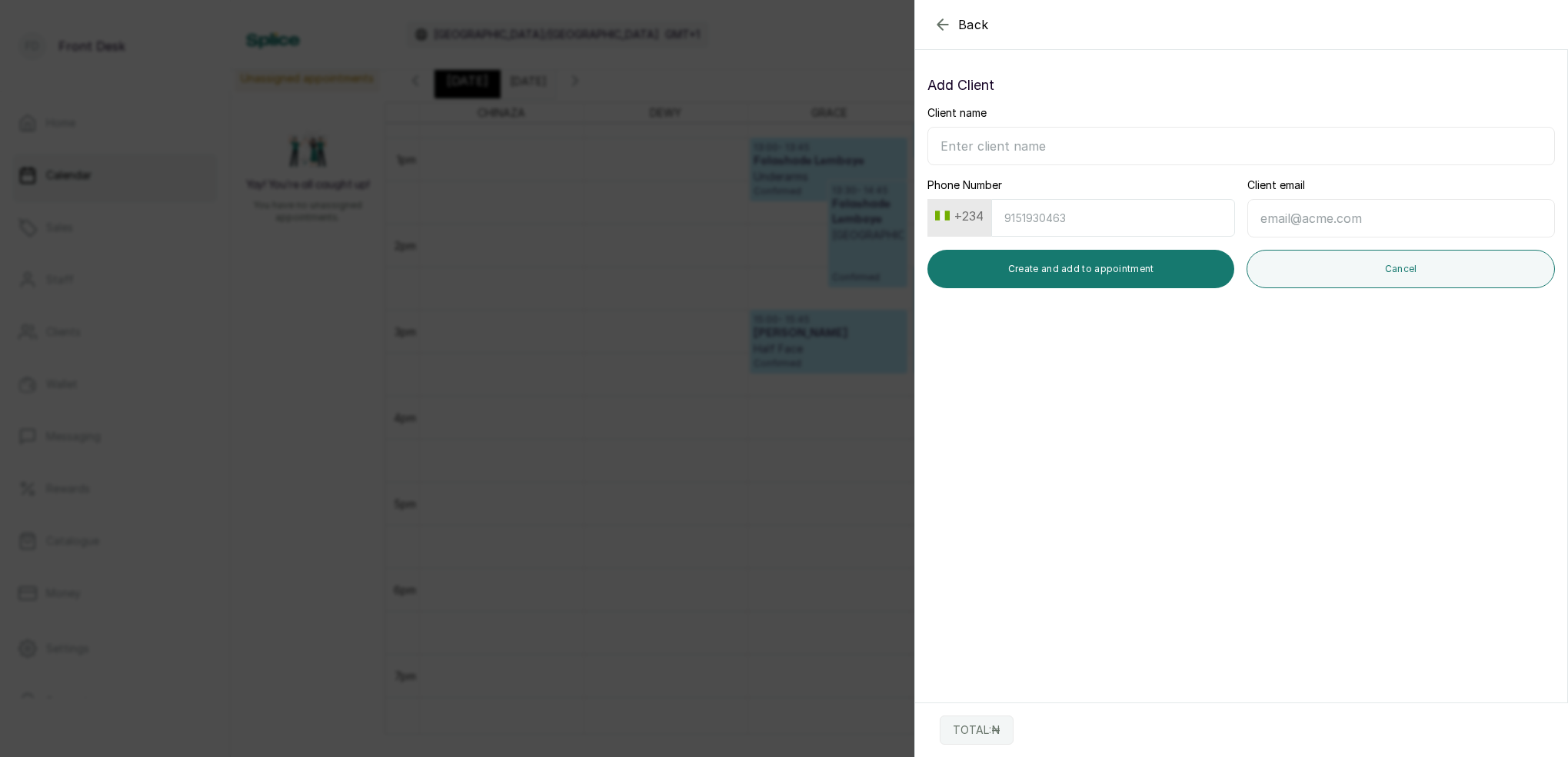
drag, startPoint x: 739, startPoint y: 342, endPoint x: 755, endPoint y: 356, distance: 21.3
click at [746, 341] on div "Back Add Appointment Add Client Client name Phone Number +234 Client email Crea…" at bounding box center [784, 378] width 1568 height 757
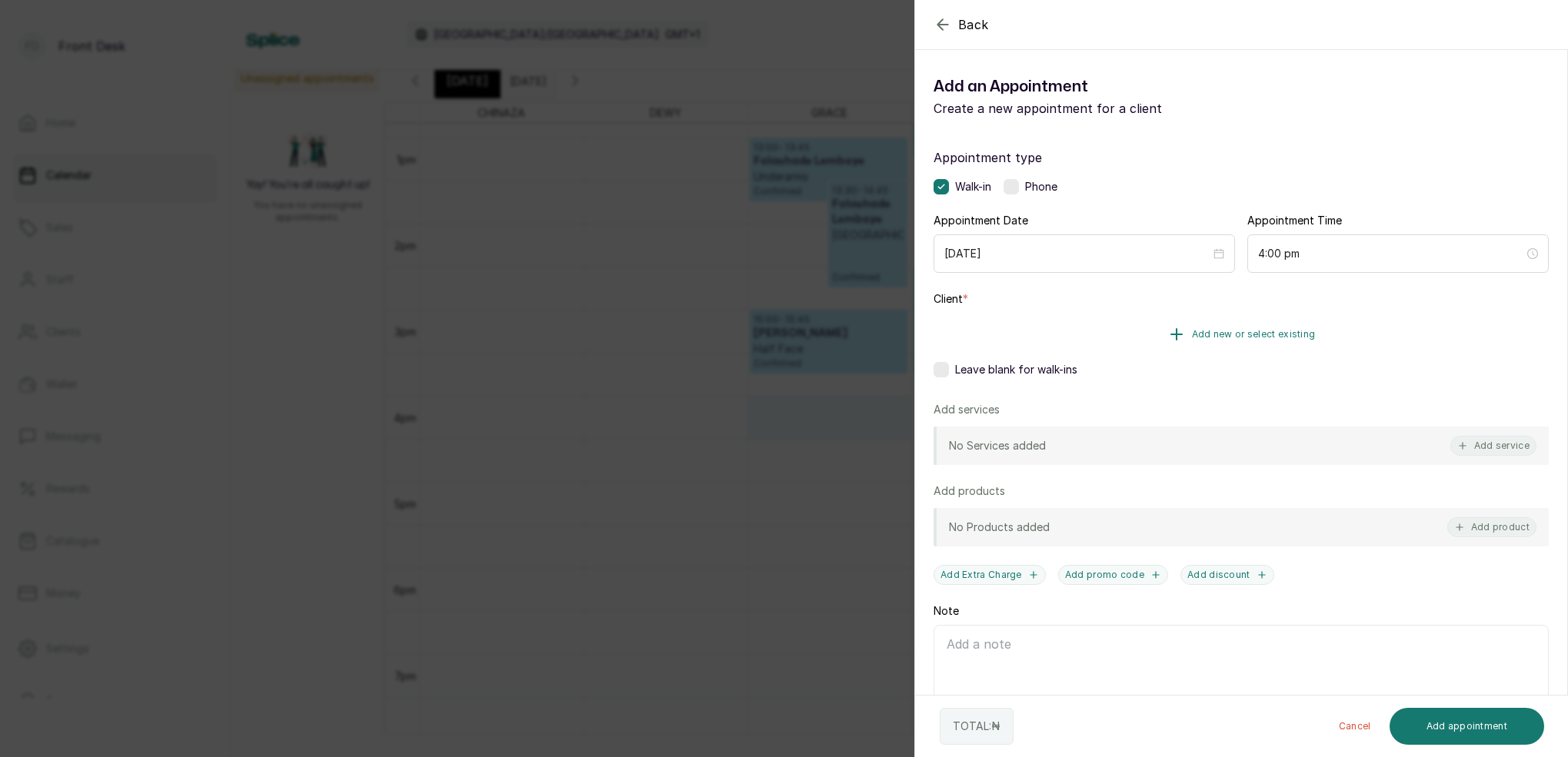
click at [1294, 333] on span "Add new or select existing" at bounding box center [1254, 334] width 124 height 12
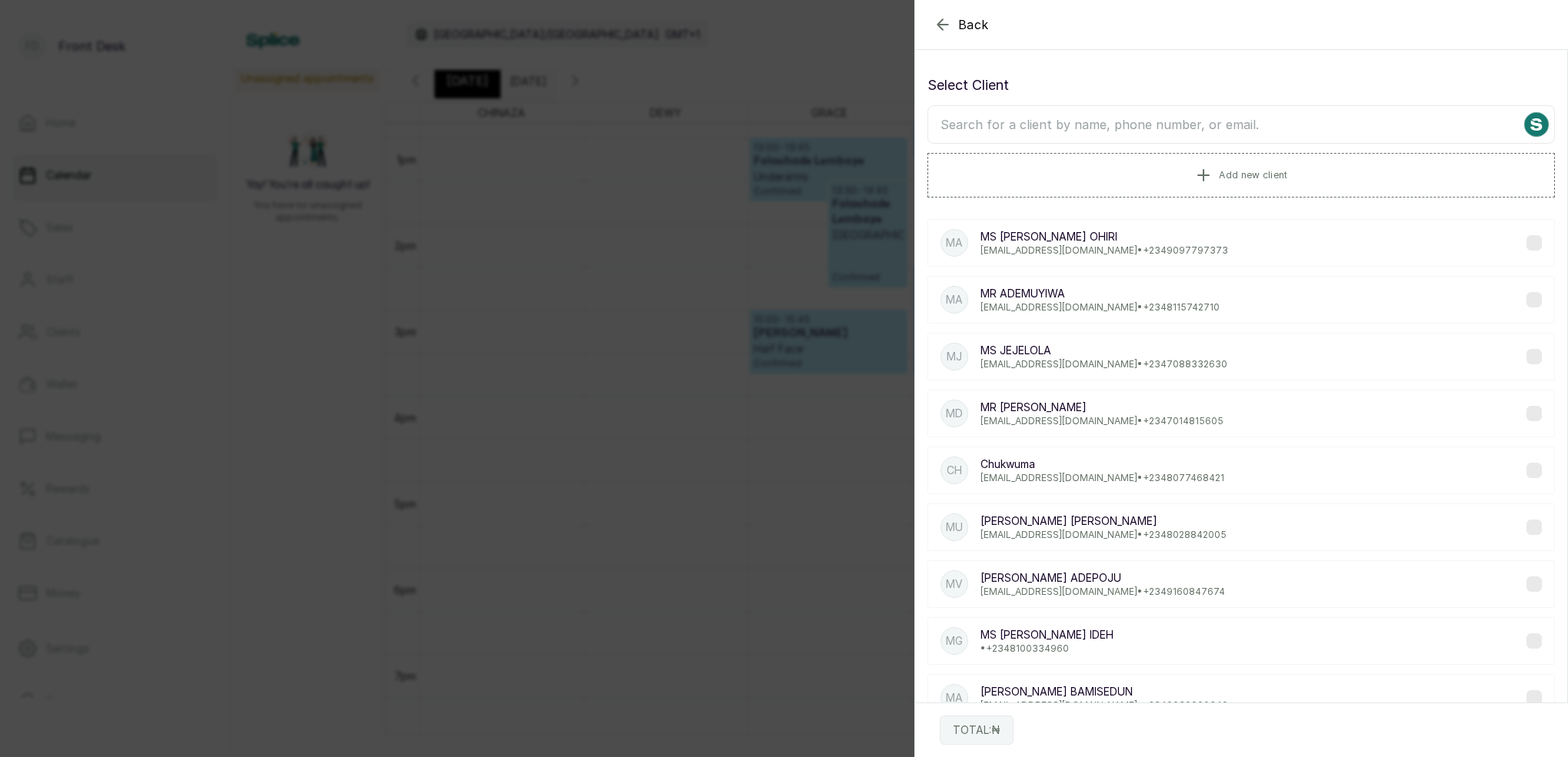
click at [1160, 121] on input "text" at bounding box center [1241, 124] width 628 height 39
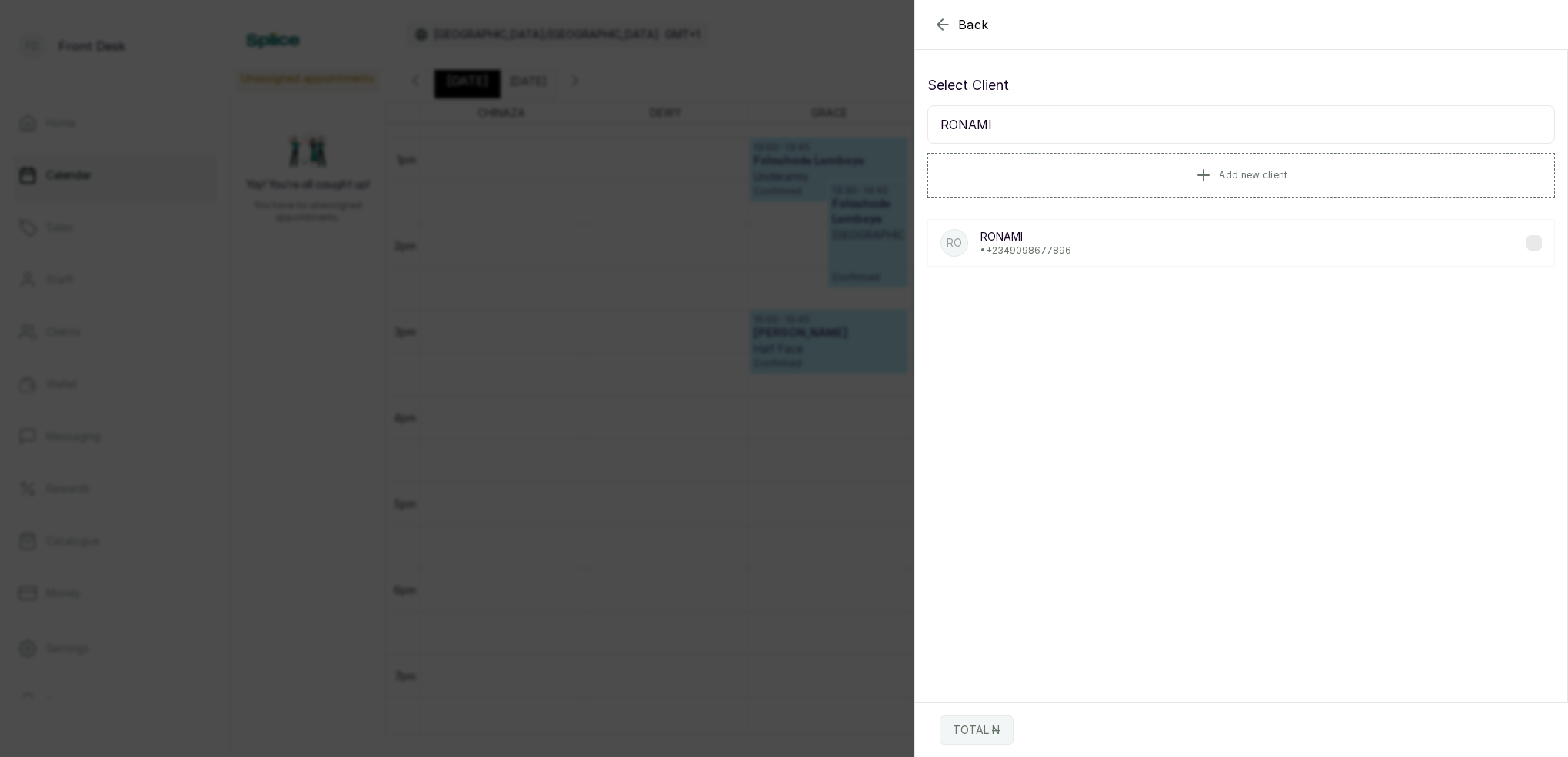
type input "RONAMI"
click at [1022, 253] on p "• [PHONE_NUMBER]" at bounding box center [1026, 250] width 91 height 12
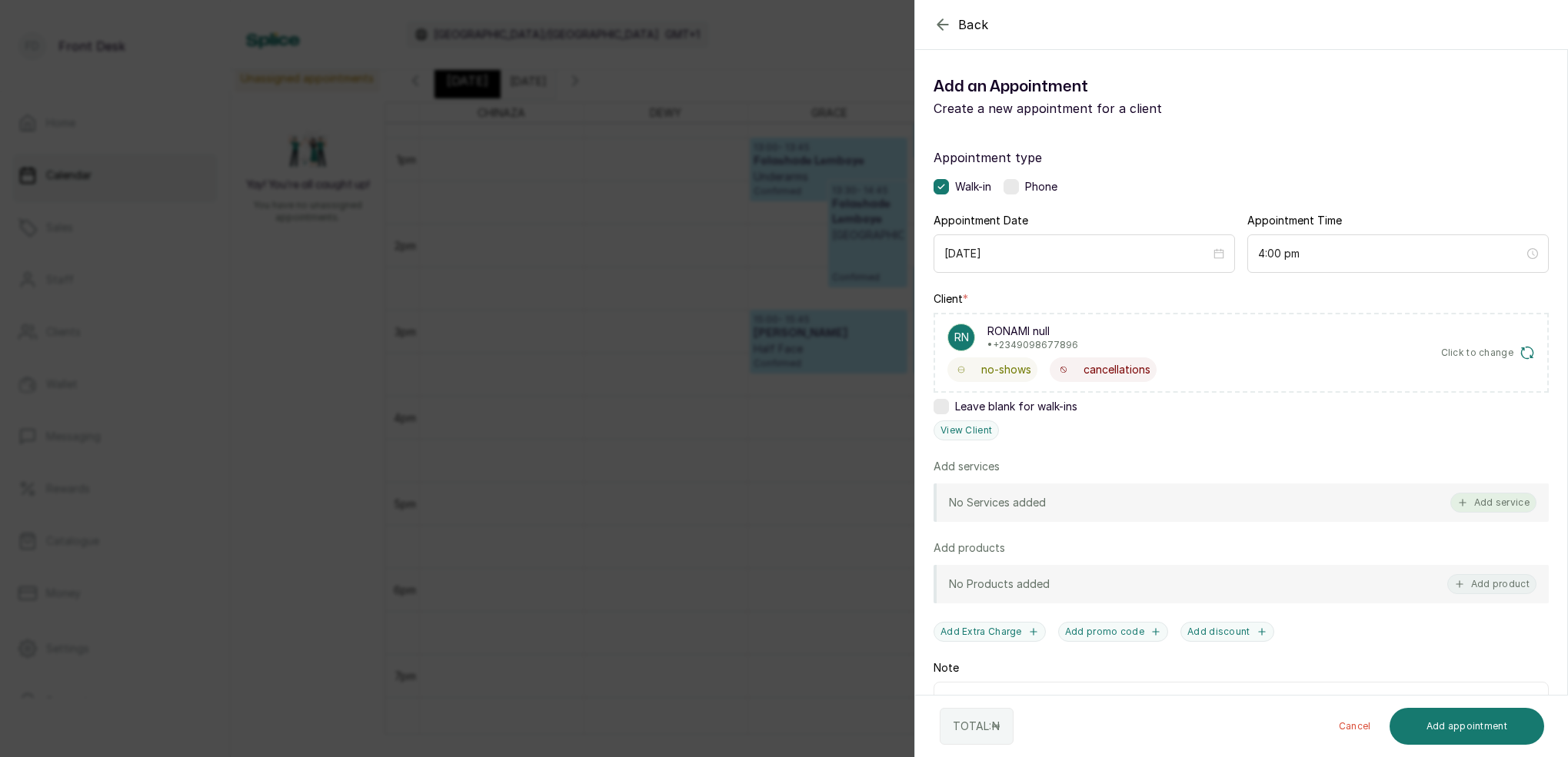
click at [1484, 503] on button "Add service" at bounding box center [1493, 502] width 86 height 20
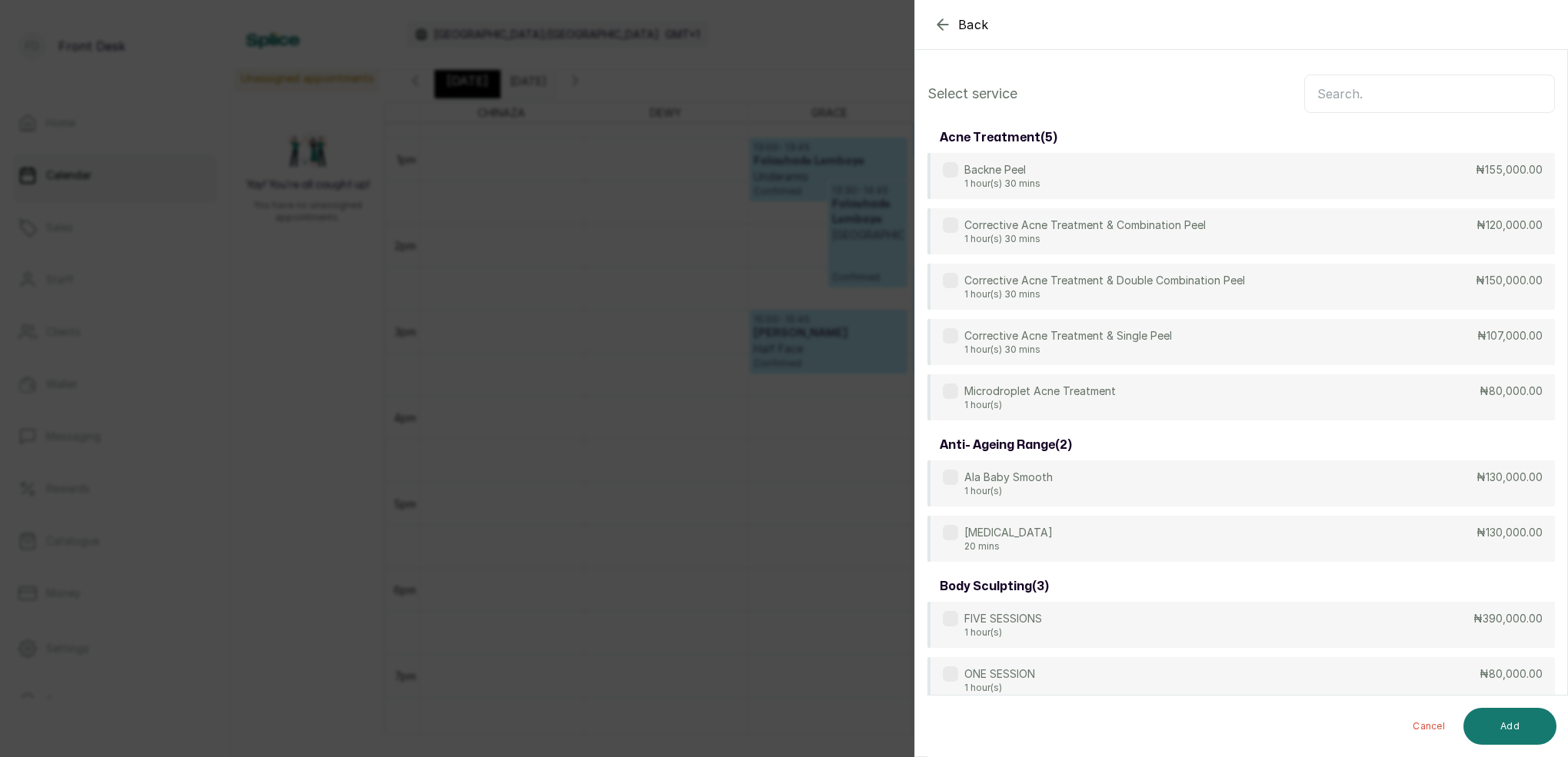
click at [1389, 94] on input "text" at bounding box center [1429, 93] width 251 height 39
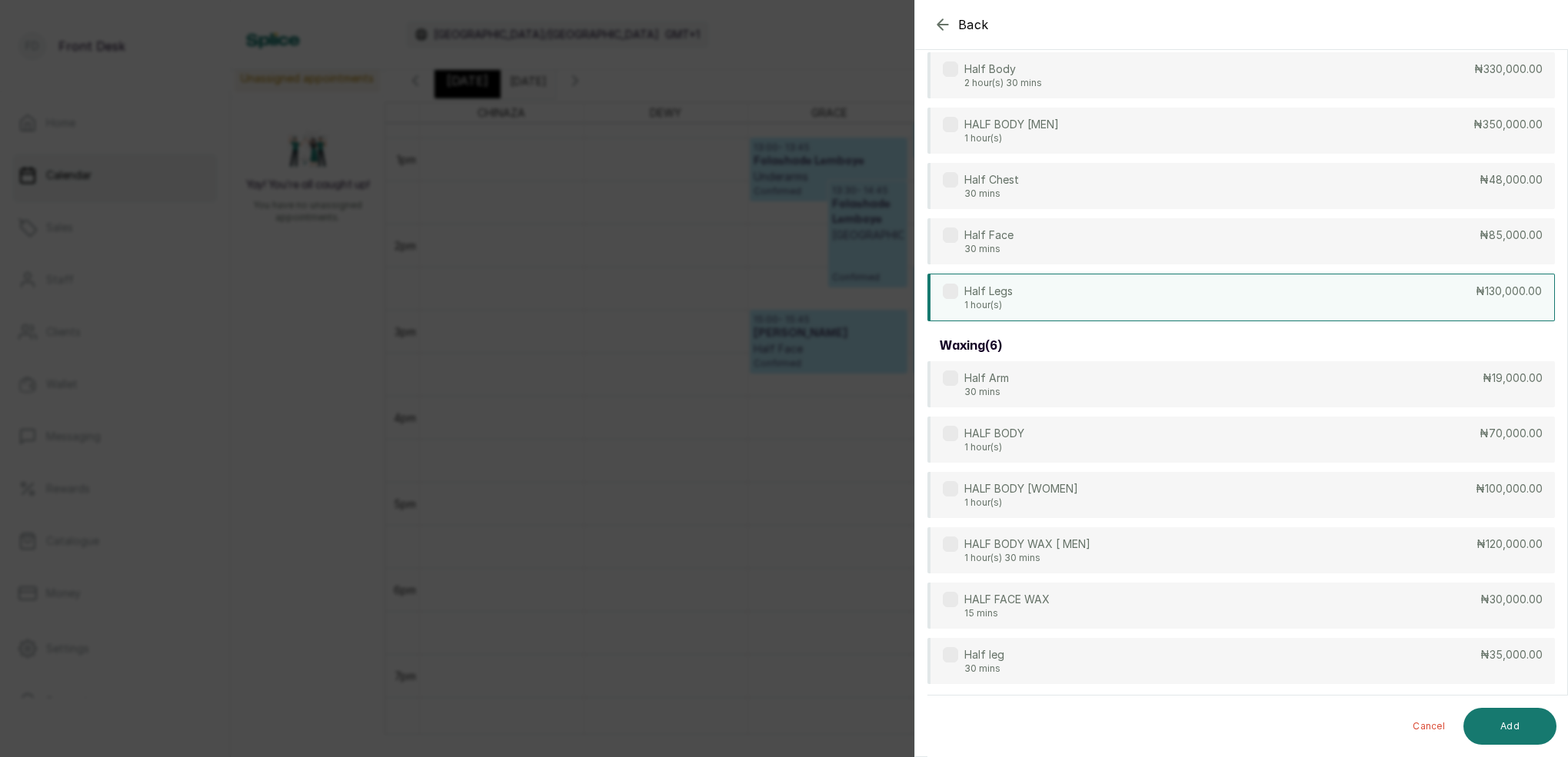
type input "HALF"
click at [1042, 300] on div "Half Legs 1 hour(s) ₦130,000.00" at bounding box center [1241, 298] width 628 height 48
click at [1500, 722] on button "Add" at bounding box center [1509, 726] width 93 height 37
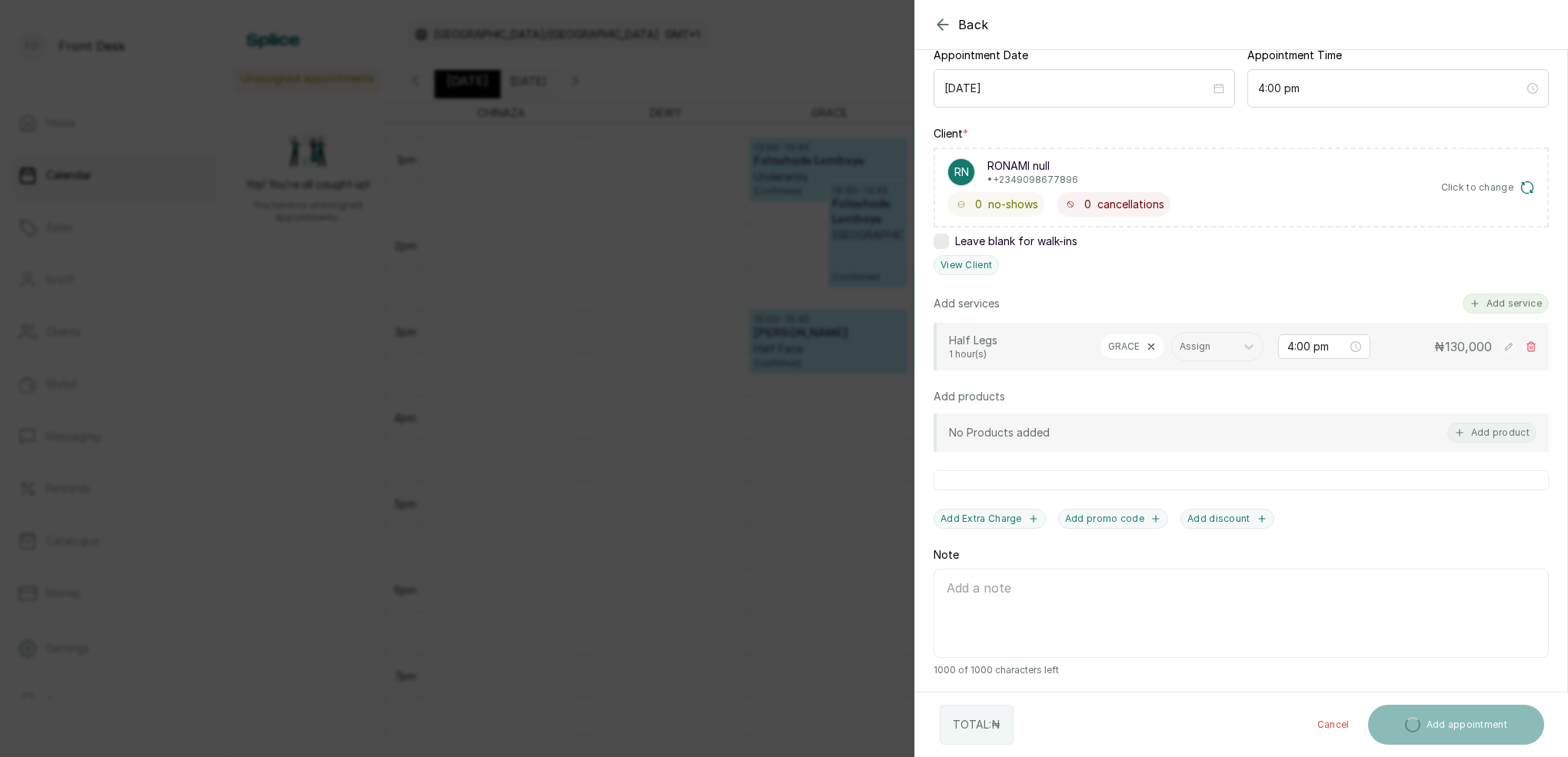
click at [1510, 305] on button "Add service" at bounding box center [1505, 303] width 86 height 20
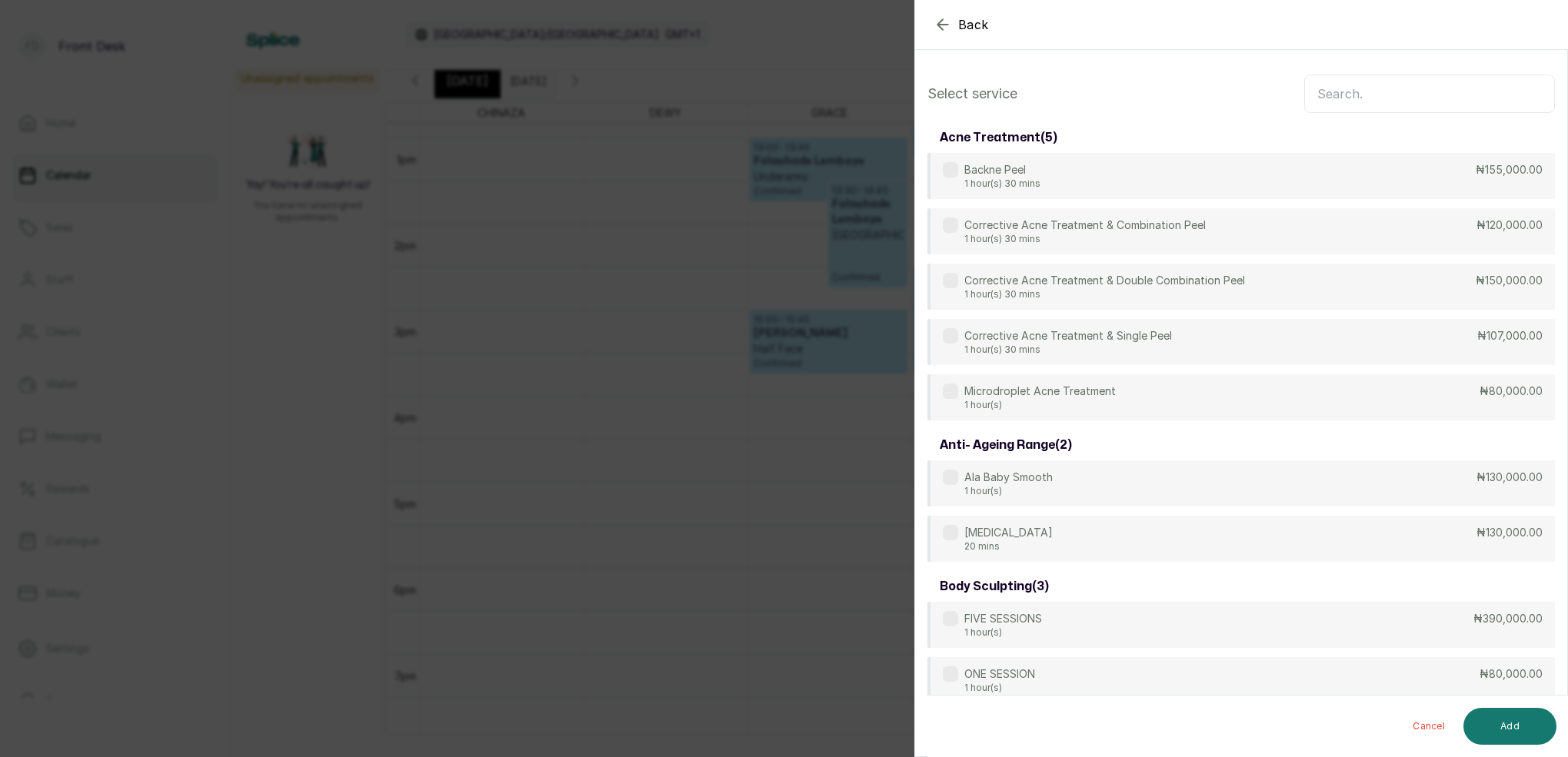
click at [1398, 87] on input "text" at bounding box center [1429, 93] width 251 height 39
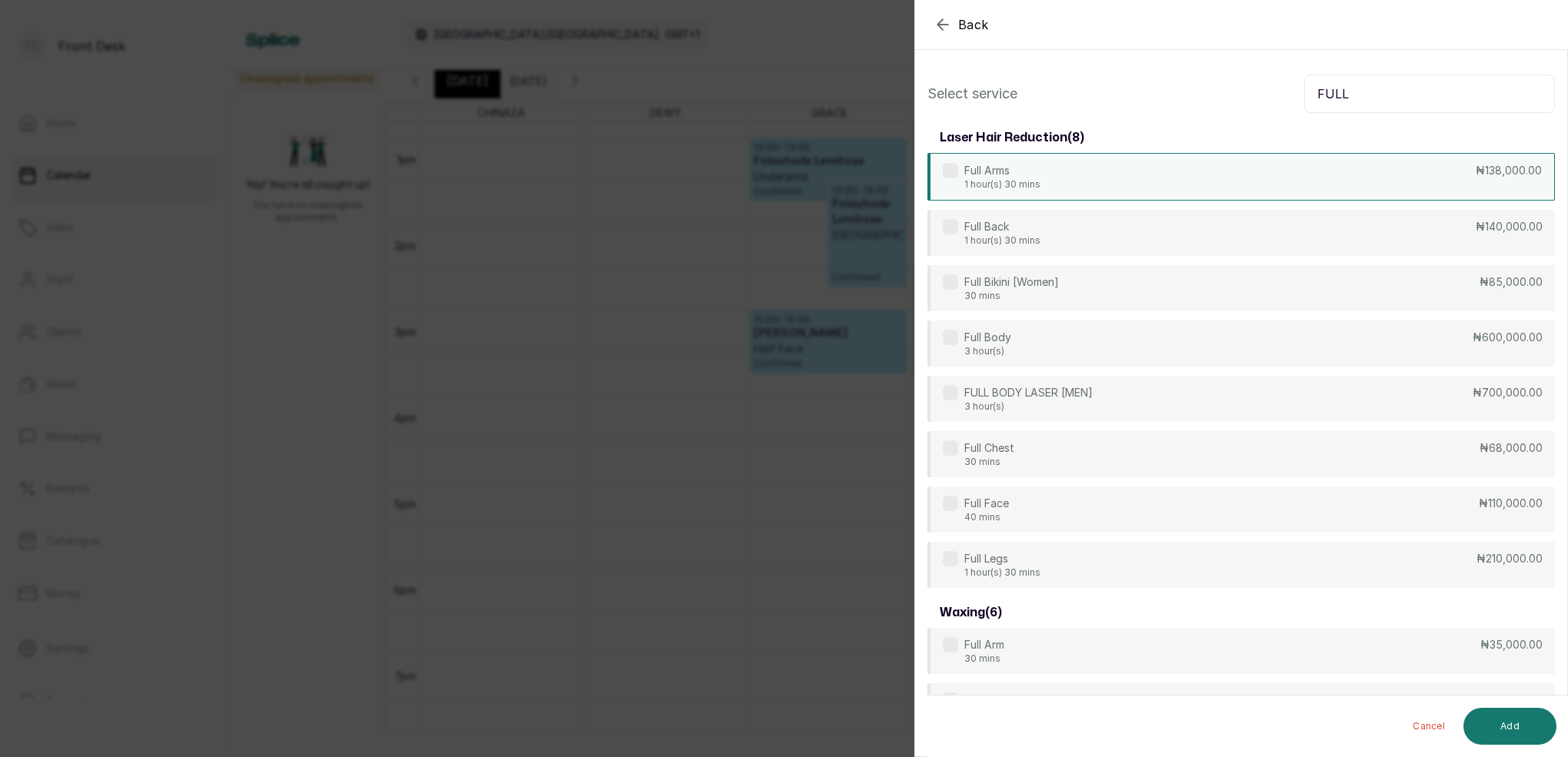
type input "FULL"
click at [1058, 186] on div "Full Arms 1 hour(s) 30 mins ₦138,000.00" at bounding box center [1241, 177] width 628 height 48
click at [1525, 725] on button "Add" at bounding box center [1509, 726] width 93 height 37
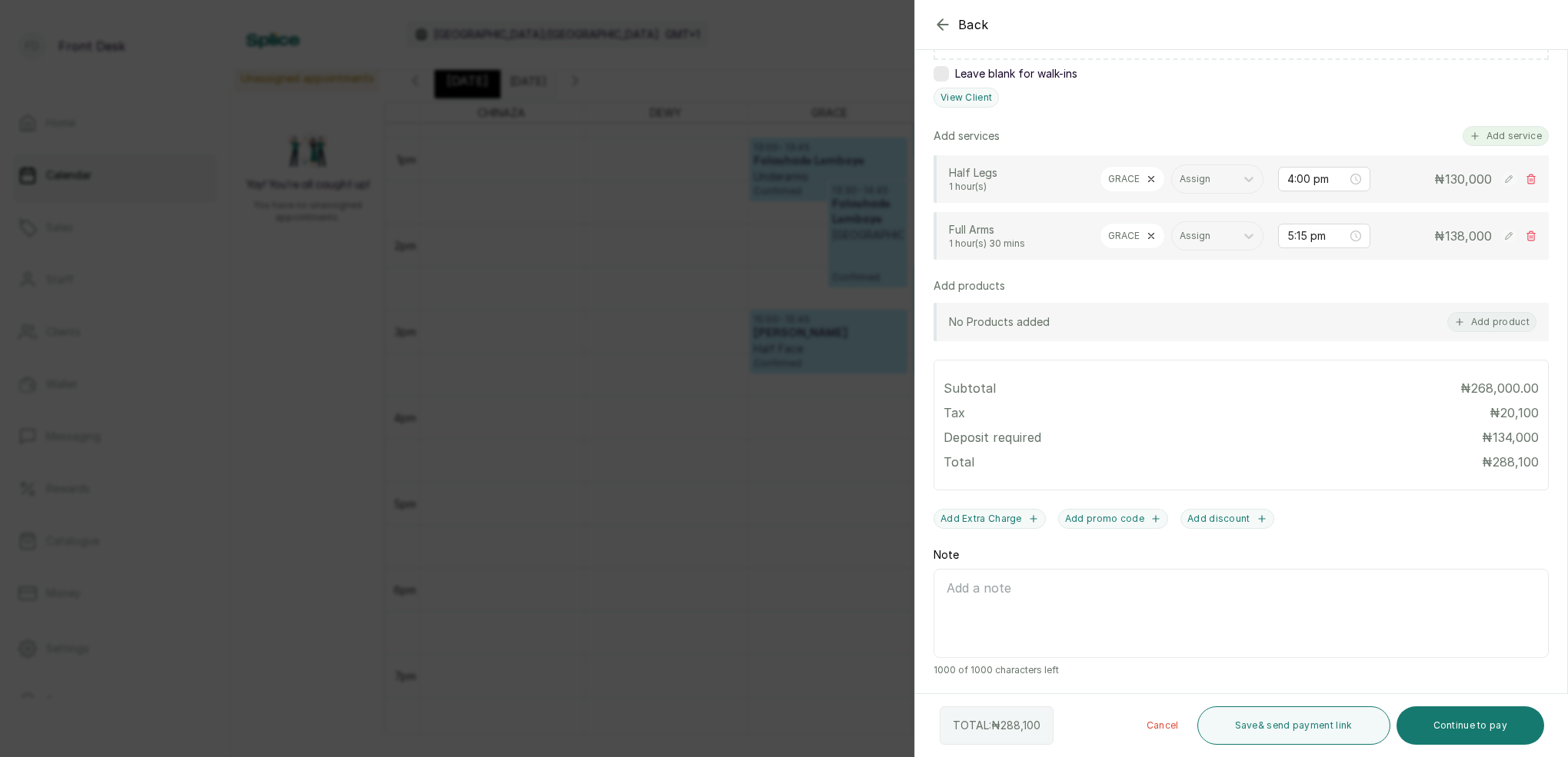
click at [1492, 128] on button "Add service" at bounding box center [1505, 135] width 86 height 20
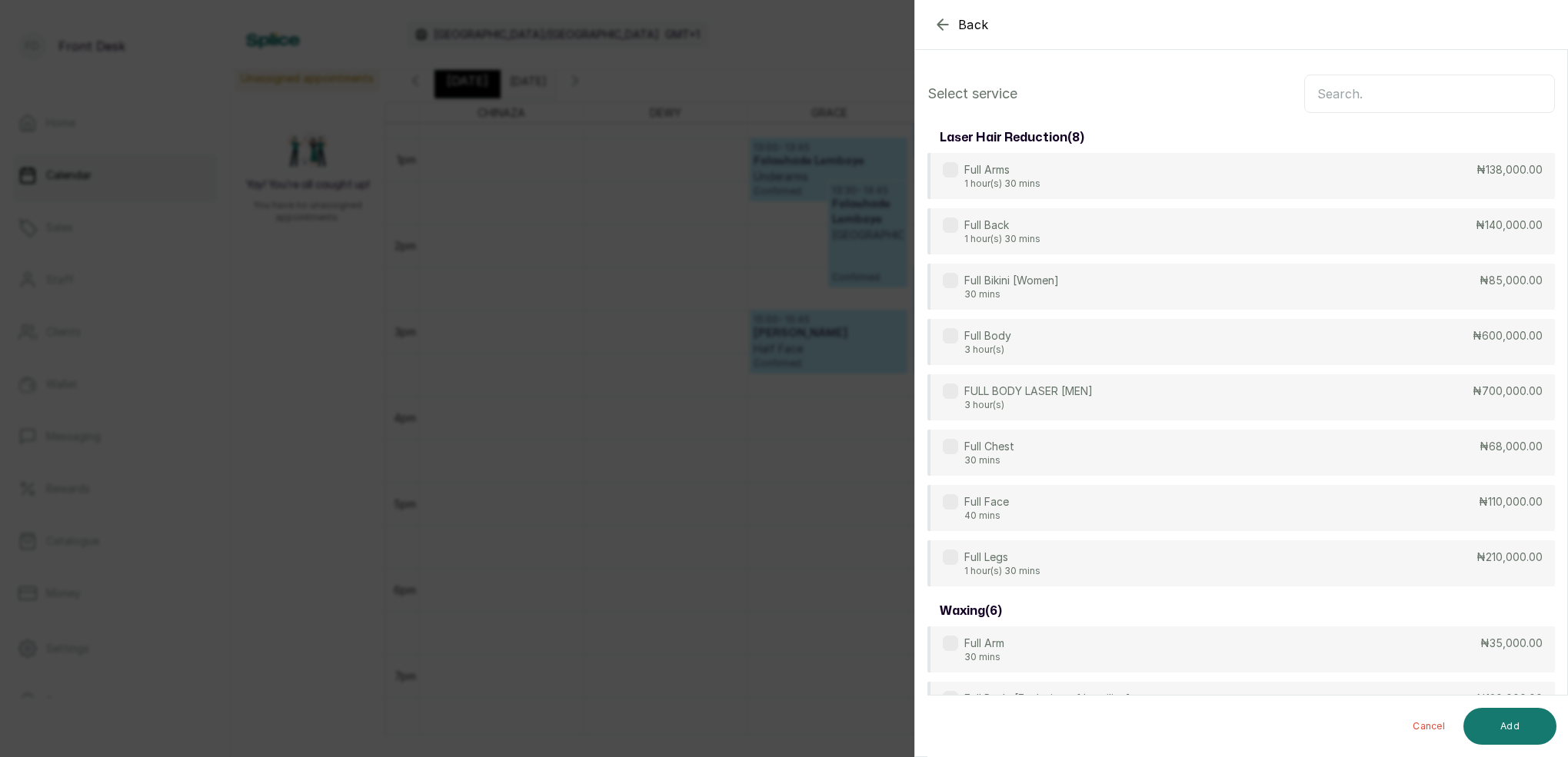
click at [1429, 104] on input "text" at bounding box center [1429, 93] width 251 height 39
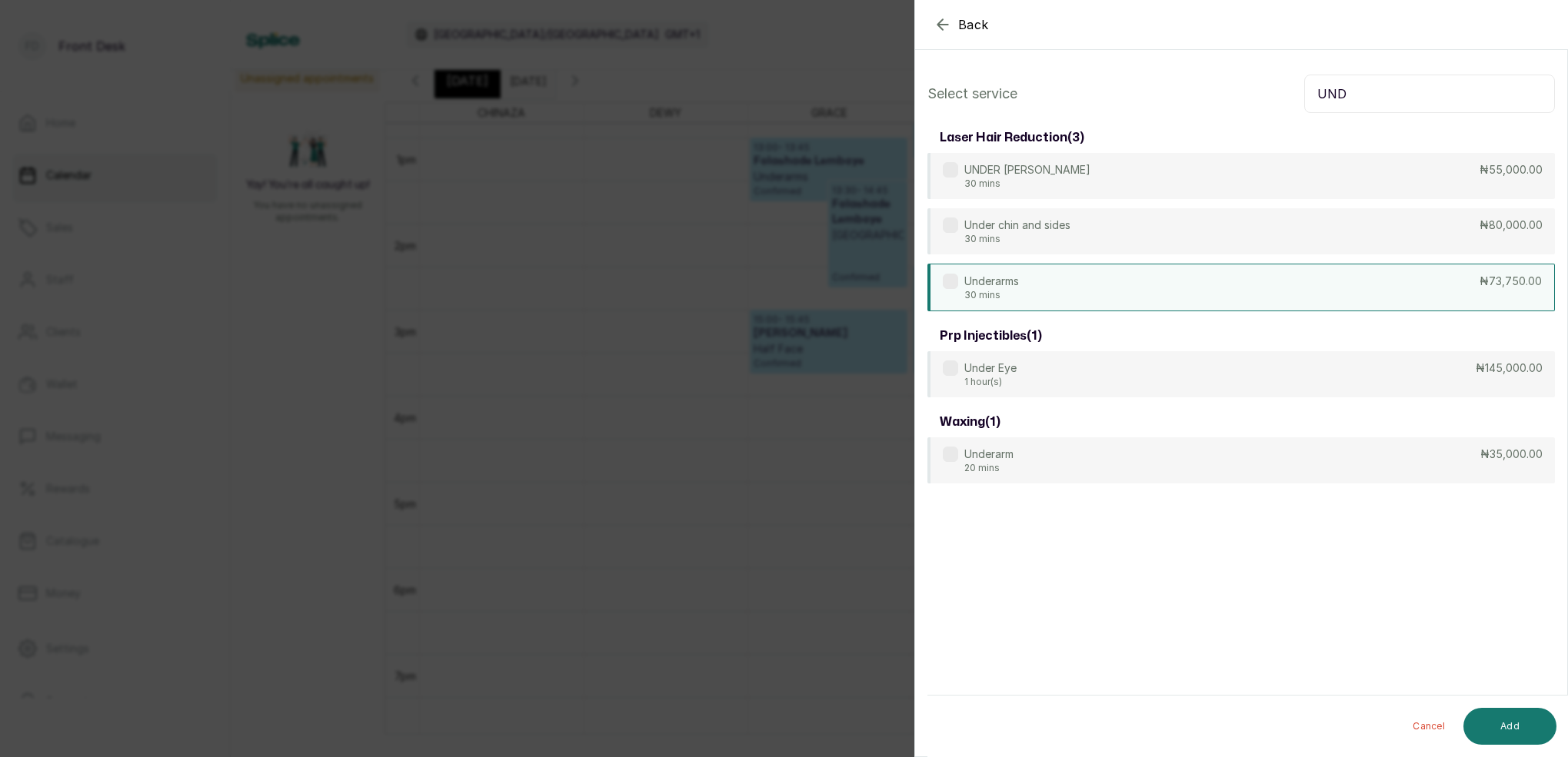
type input "UND"
click at [1015, 292] on p "30 mins" at bounding box center [992, 295] width 55 height 12
click at [1512, 722] on button "Add" at bounding box center [1509, 726] width 93 height 37
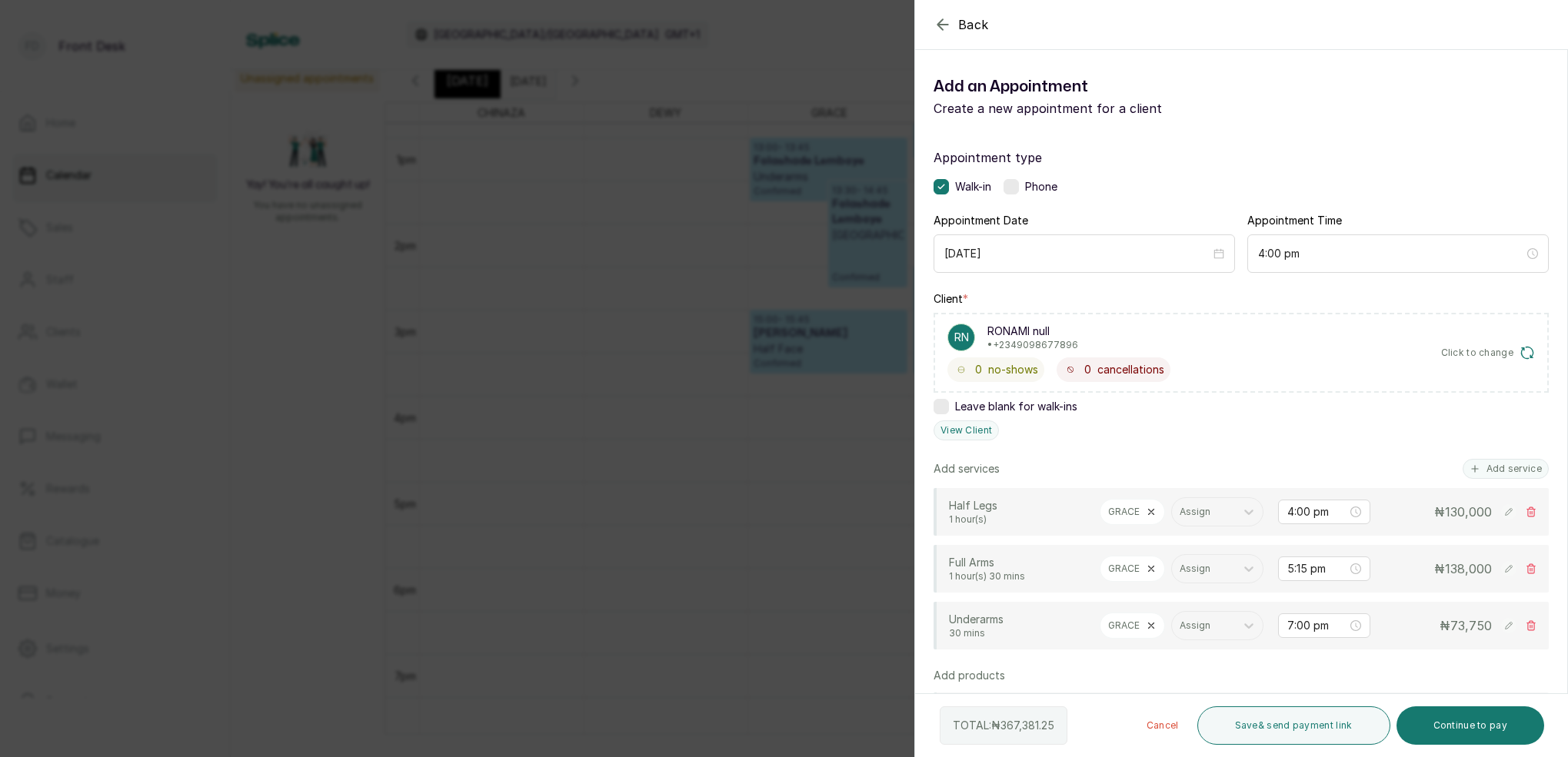
scroll to position [0, 0]
click at [1530, 468] on button "Add service" at bounding box center [1505, 468] width 86 height 20
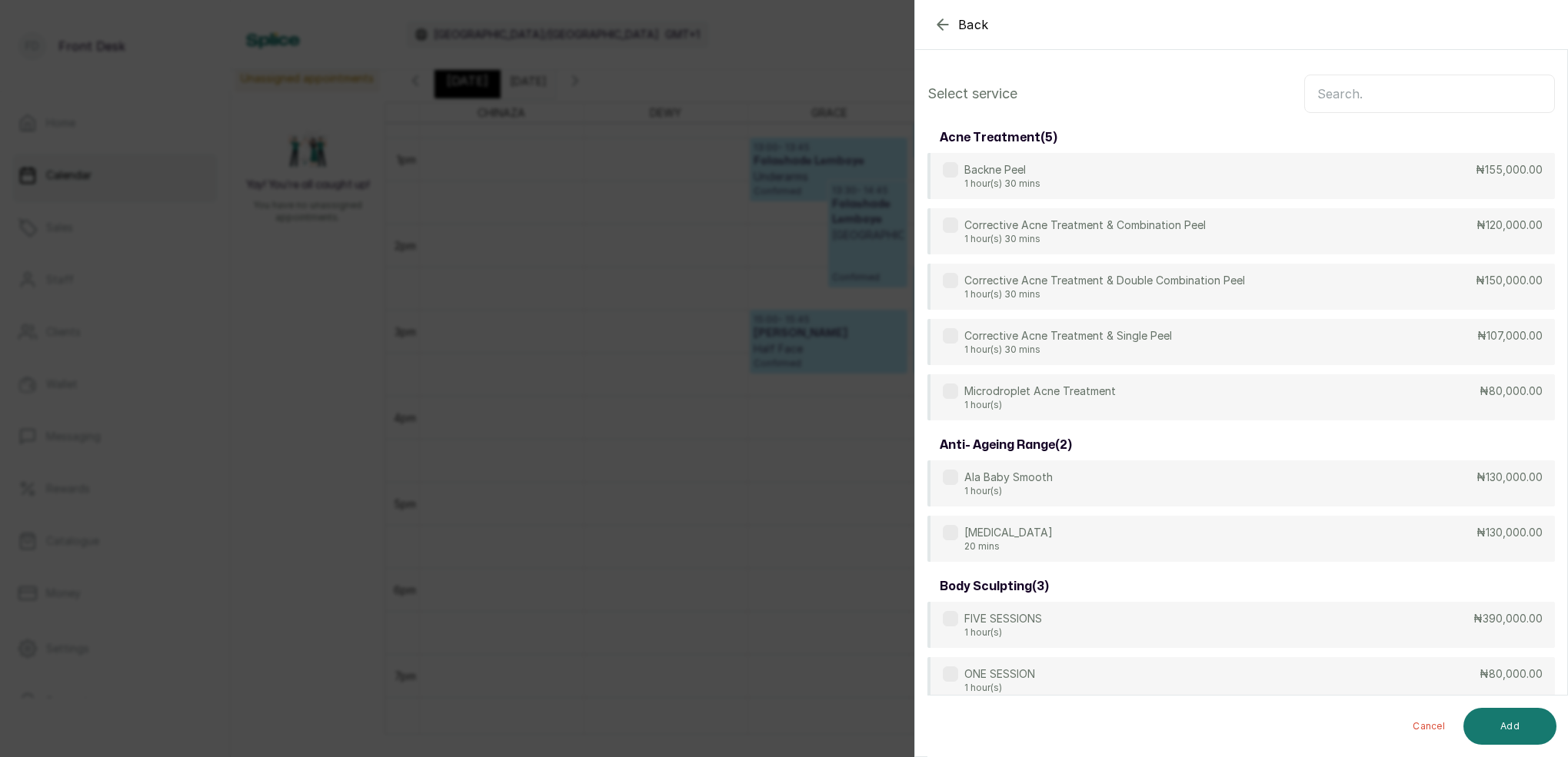
click at [1380, 107] on input "text" at bounding box center [1429, 93] width 251 height 39
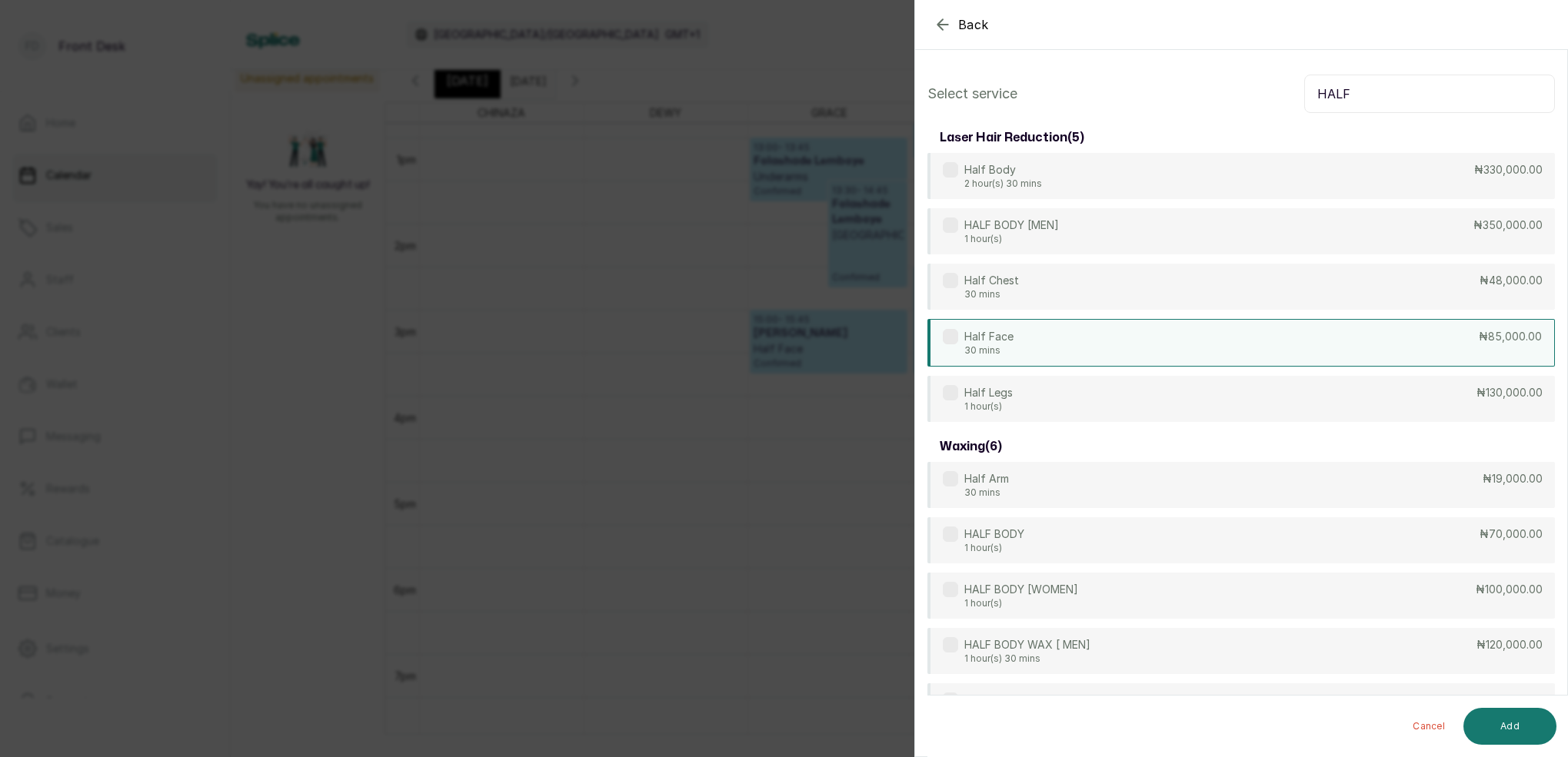
type input "HALF"
drag, startPoint x: 1064, startPoint y: 350, endPoint x: 1097, endPoint y: 372, distance: 39.7
click at [1064, 349] on div "Half Face 30 mins ₦85,000.00" at bounding box center [1241, 343] width 628 height 46
click at [1530, 727] on button "Add" at bounding box center [1509, 726] width 93 height 37
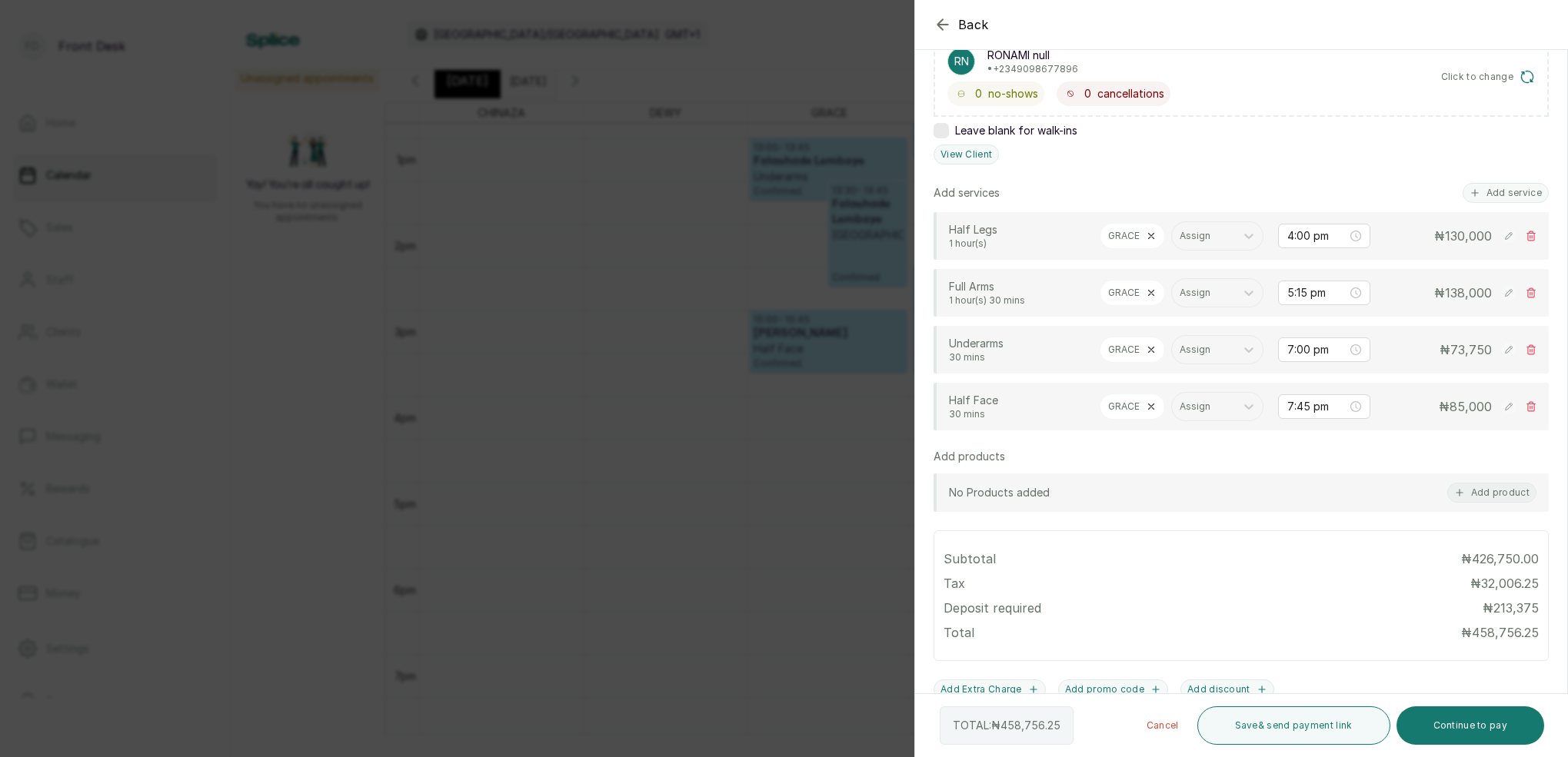
scroll to position [278, 0]
drag, startPoint x: 1303, startPoint y: 293, endPoint x: 1306, endPoint y: 301, distance: 8.5
click at [1303, 293] on input "5:15 pm" at bounding box center [1317, 290] width 60 height 17
type input "5:00 pm"
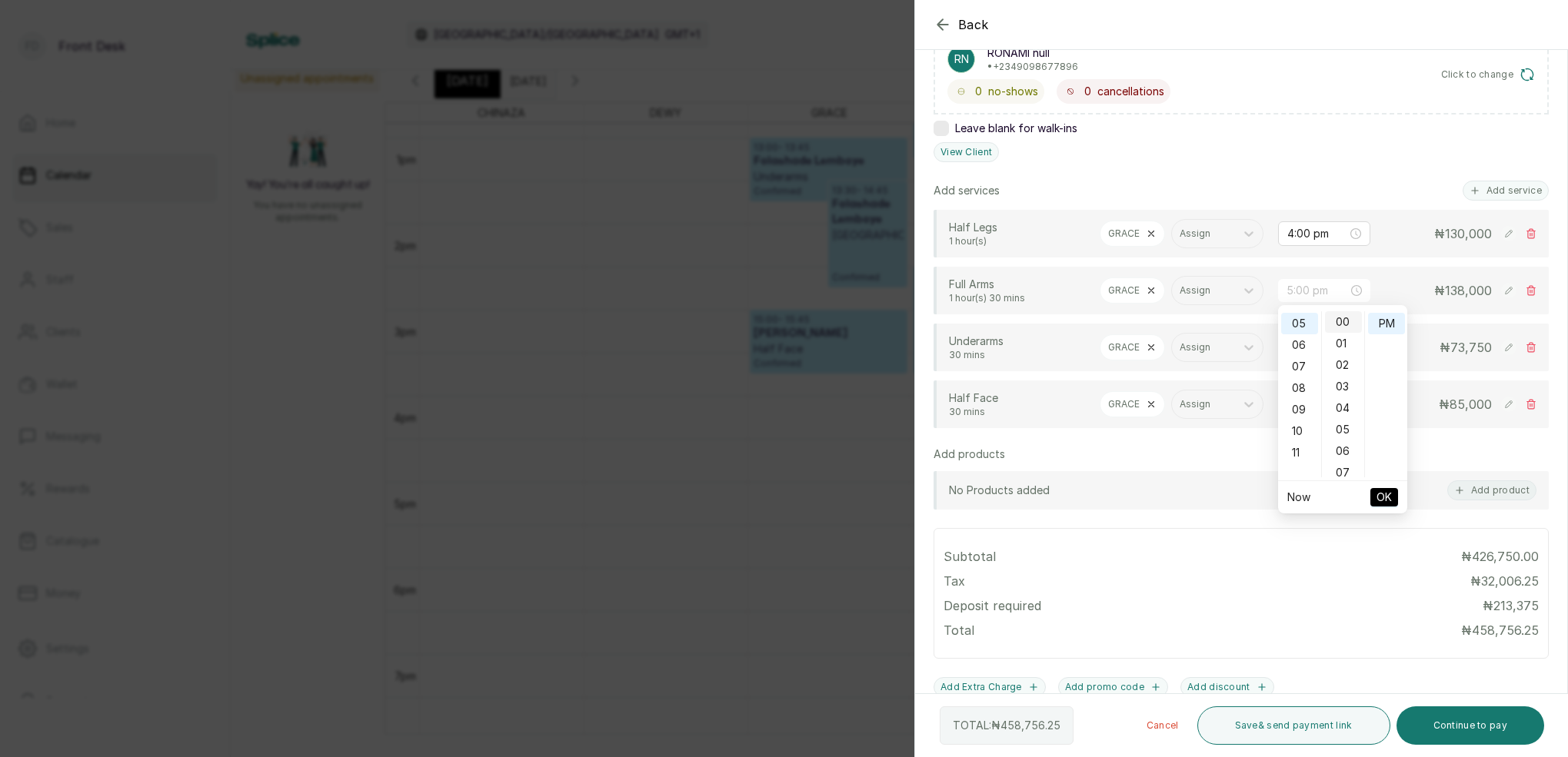
scroll to position [-1, 0]
drag, startPoint x: 1343, startPoint y: 326, endPoint x: 1371, endPoint y: 325, distance: 28.0
click at [1344, 326] on div "00" at bounding box center [1343, 322] width 37 height 21
click at [1380, 324] on div "PM" at bounding box center [1386, 323] width 37 height 21
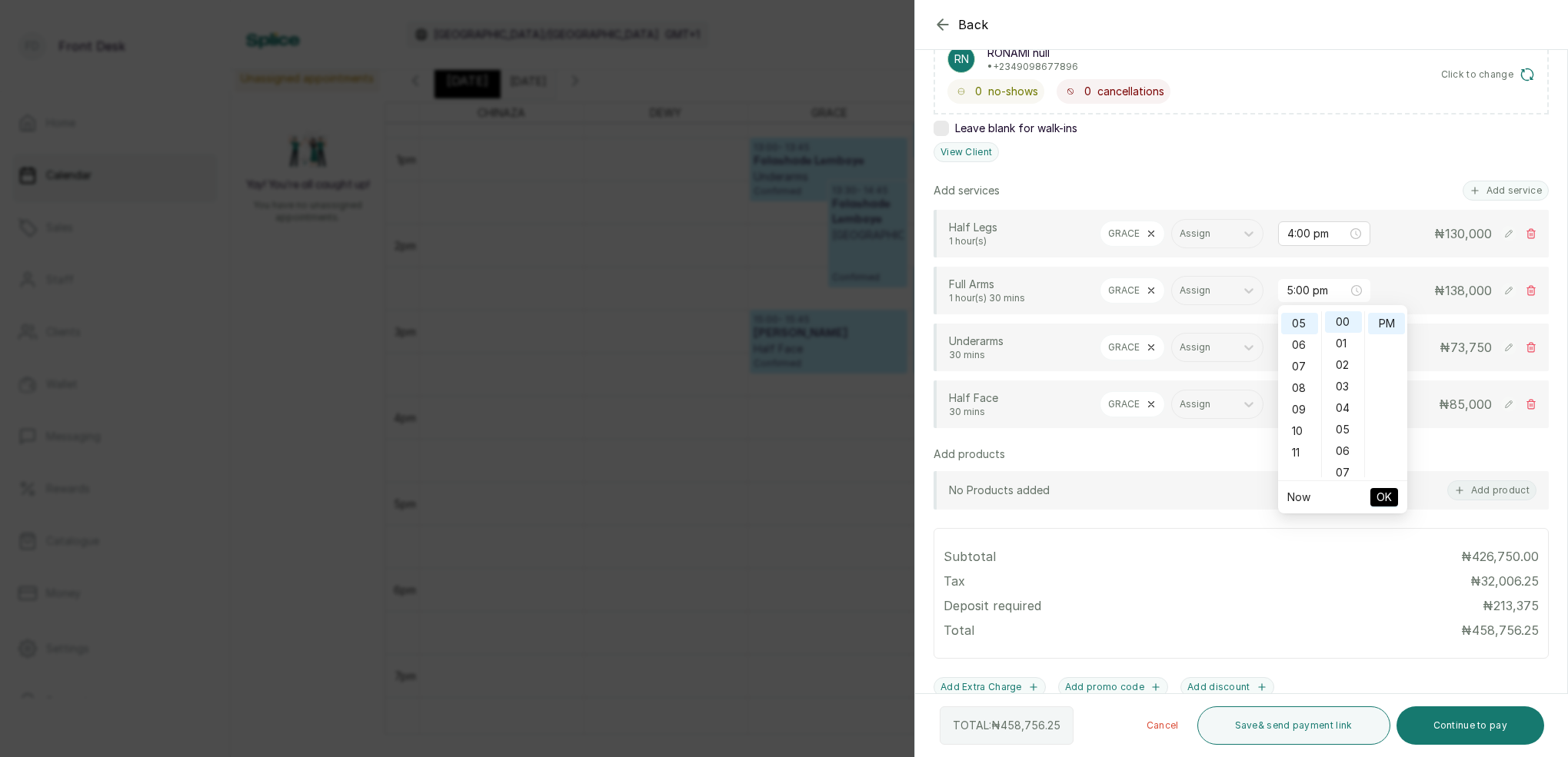
click at [1386, 492] on span "OK" at bounding box center [1384, 498] width 15 height 29
click at [1293, 349] on input "7:00 pm" at bounding box center [1317, 348] width 62 height 17
drag, startPoint x: 1302, startPoint y: 504, endPoint x: 1315, endPoint y: 486, distance: 22.2
click at [1303, 503] on div "06" at bounding box center [1299, 508] width 37 height 21
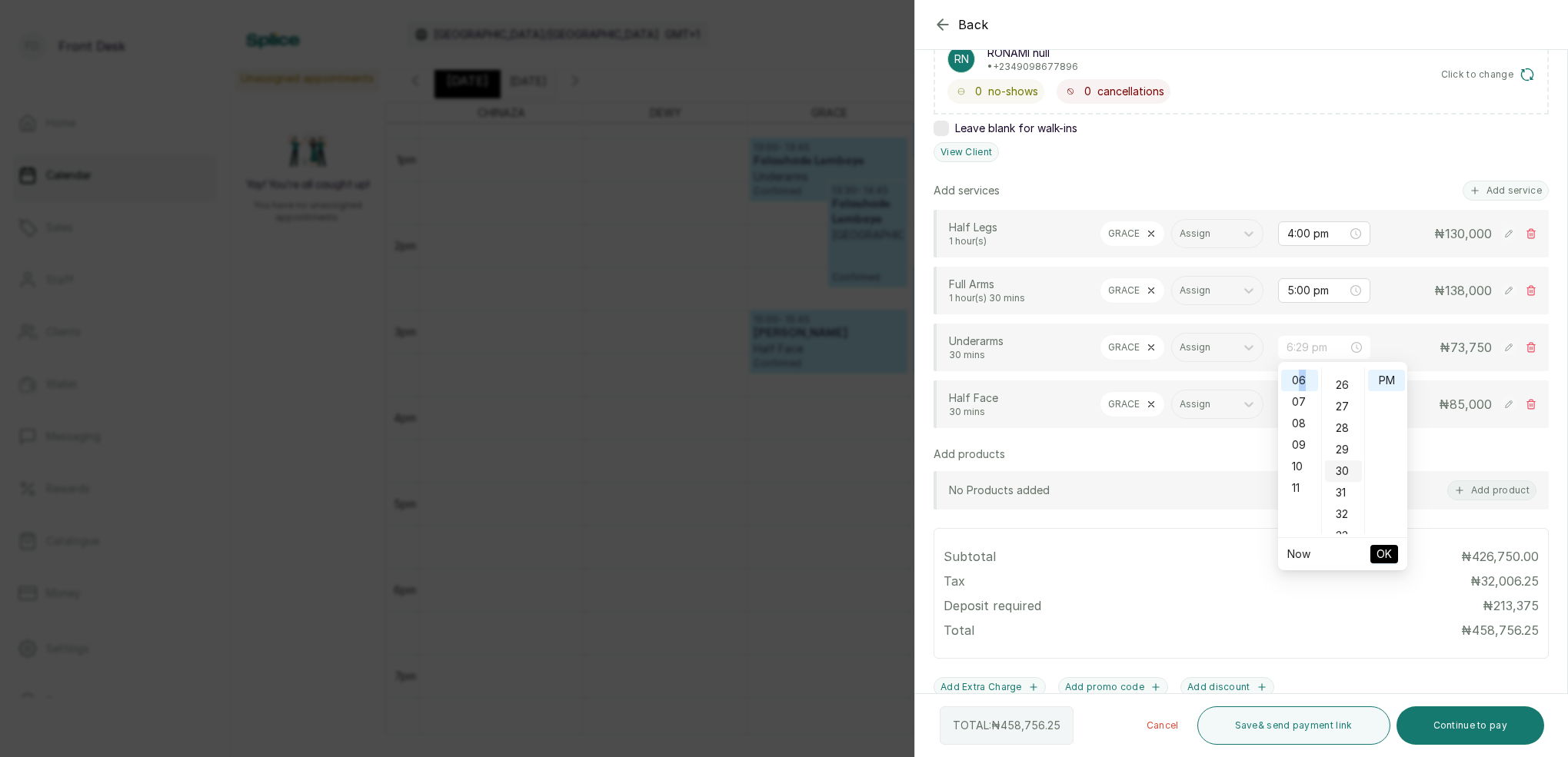
type input "6:30 pm"
click at [1348, 471] on div "30" at bounding box center [1343, 471] width 37 height 21
drag, startPoint x: 1380, startPoint y: 384, endPoint x: 1376, endPoint y: 443, distance: 59.1
click at [1380, 385] on div "PM" at bounding box center [1386, 380] width 37 height 21
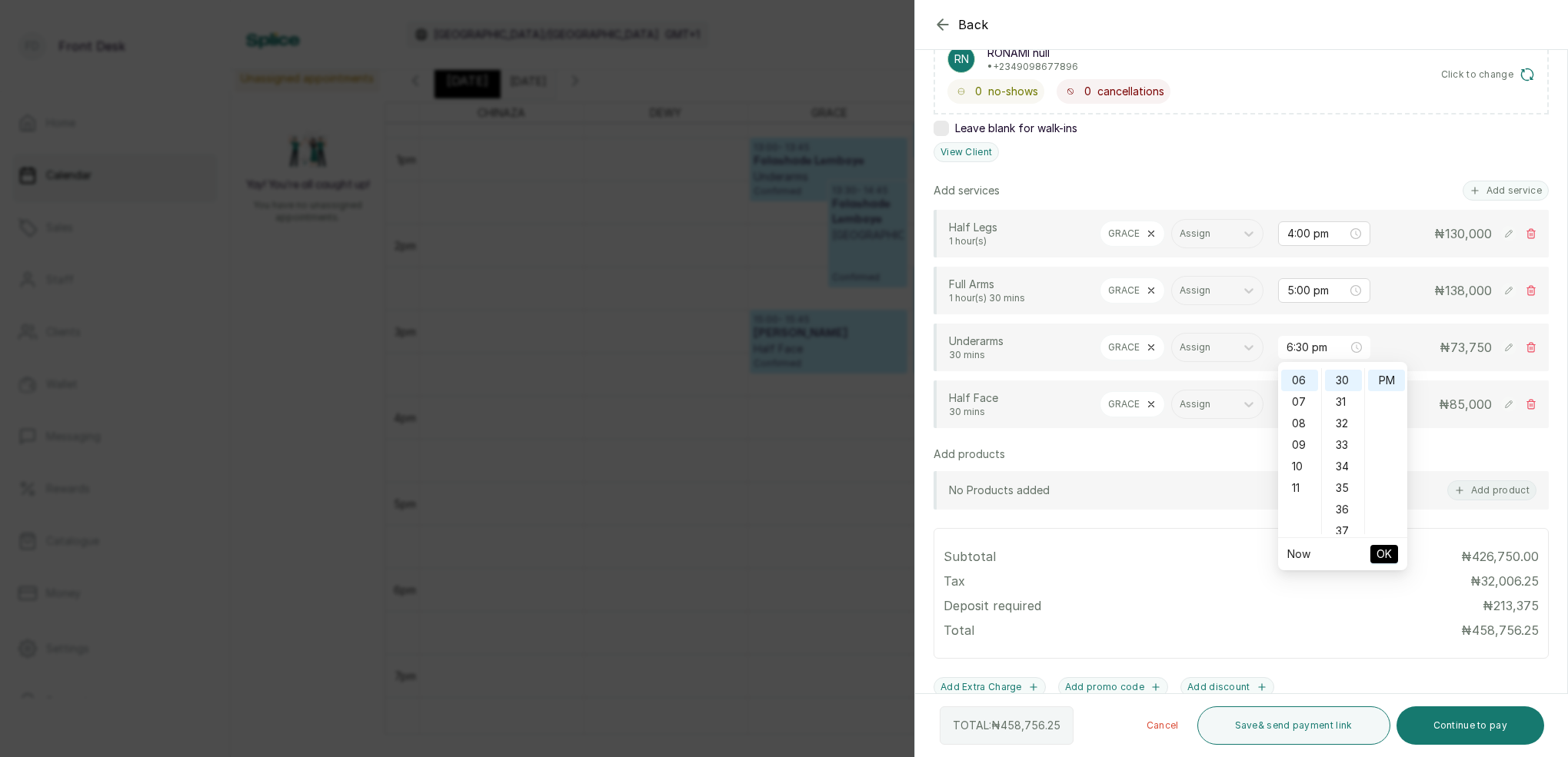
click at [1387, 552] on span "OK" at bounding box center [1384, 554] width 15 height 29
click at [1290, 404] on input "7:45 pm" at bounding box center [1317, 404] width 60 height 17
drag, startPoint x: 1295, startPoint y: 567, endPoint x: 1312, endPoint y: 554, distance: 21.4
click at [1296, 566] on div "06" at bounding box center [1299, 564] width 37 height 21
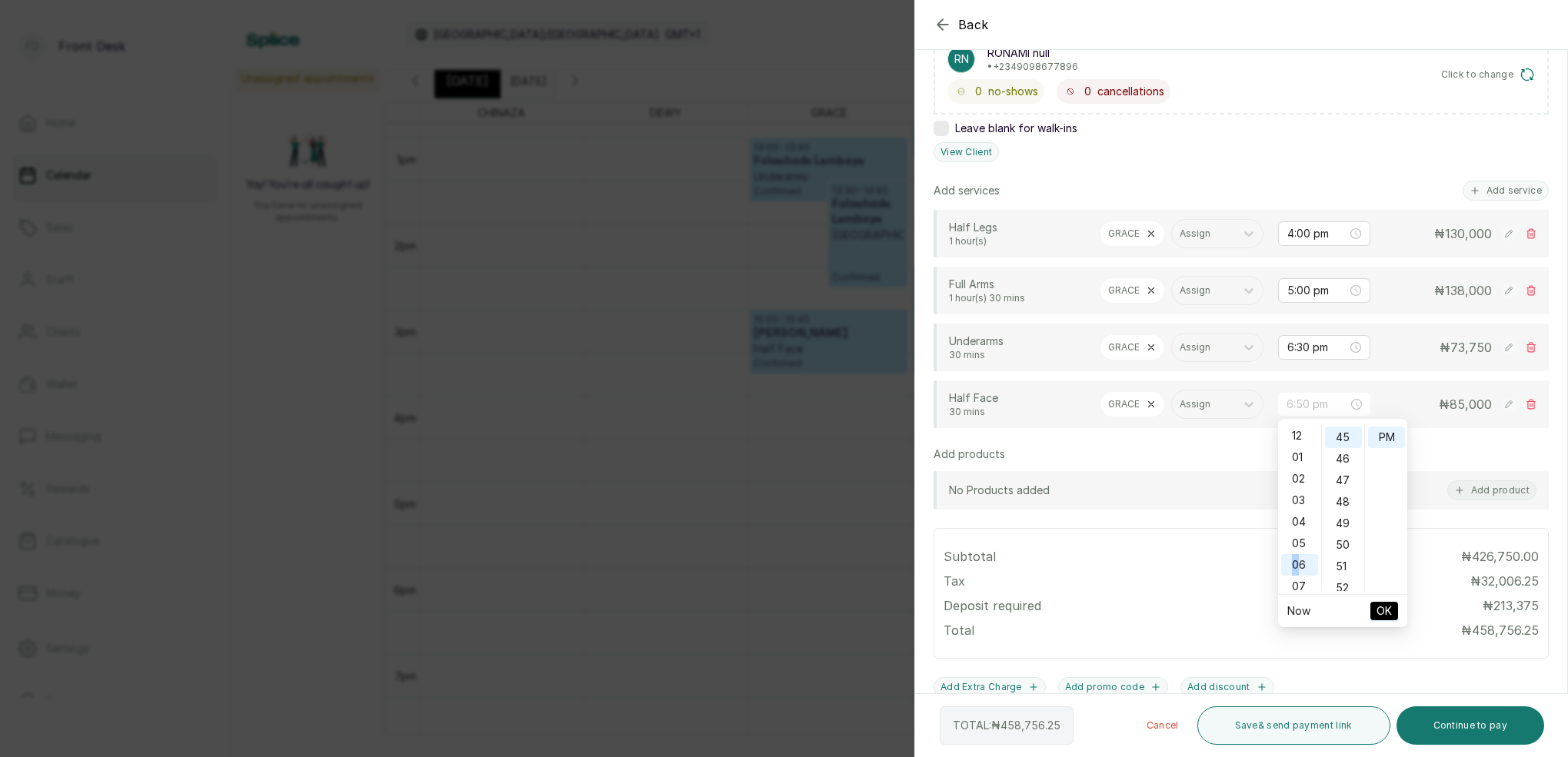
scroll to position [128, 0]
click at [1347, 475] on div "30" at bounding box center [1343, 480] width 37 height 21
type input "6:30 pm"
drag, startPoint x: 1382, startPoint y: 437, endPoint x: 1385, endPoint y: 446, distance: 9.5
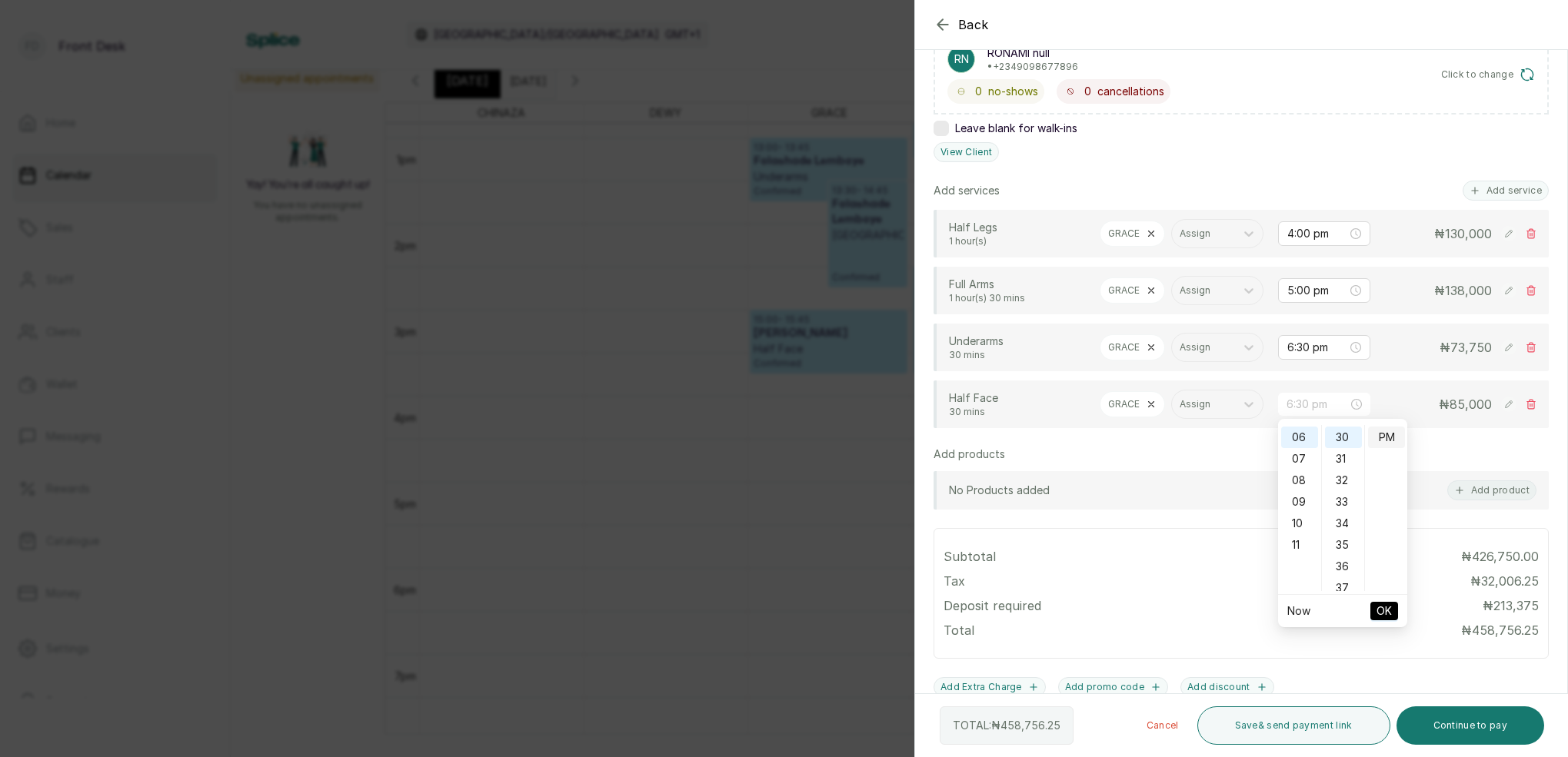
click at [1382, 437] on div "PM" at bounding box center [1386, 437] width 37 height 21
drag, startPoint x: 1383, startPoint y: 611, endPoint x: 1377, endPoint y: 599, distance: 13.4
click at [1383, 608] on span "OK" at bounding box center [1384, 611] width 15 height 29
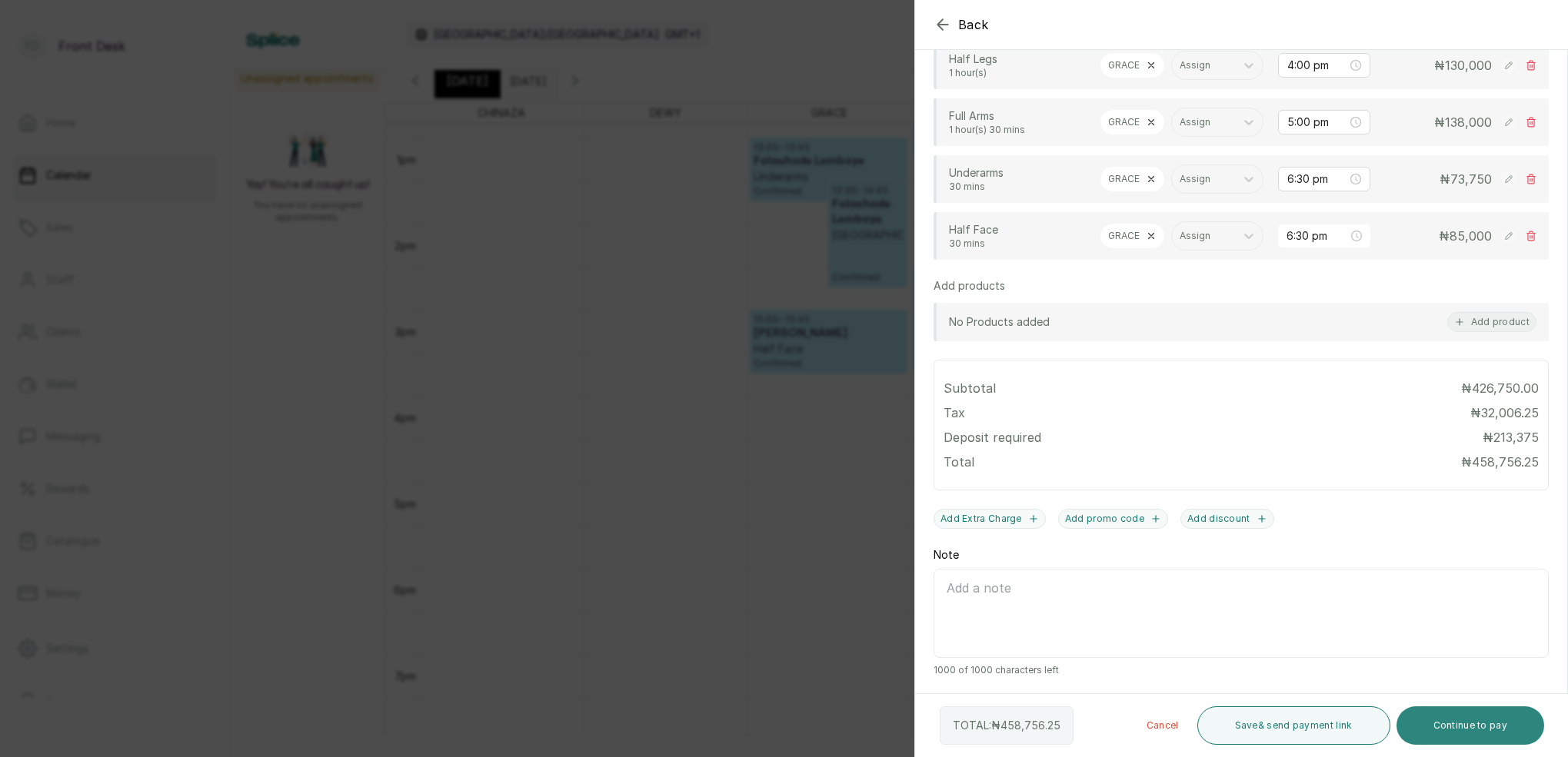
scroll to position [447, 0]
click at [1481, 717] on button "Continue to pay" at bounding box center [1470, 725] width 148 height 39
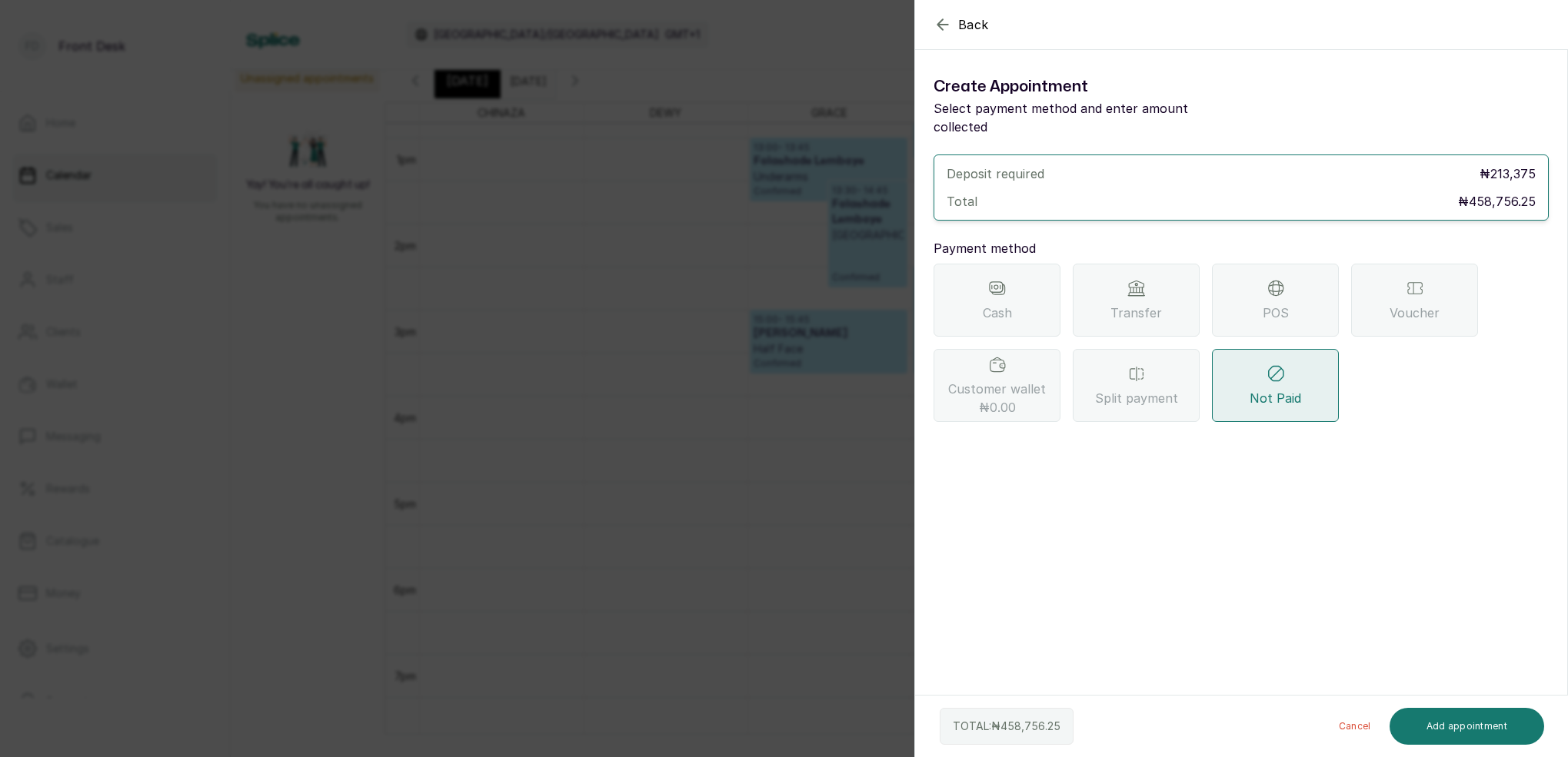
click at [1134, 279] on icon at bounding box center [1136, 289] width 19 height 19
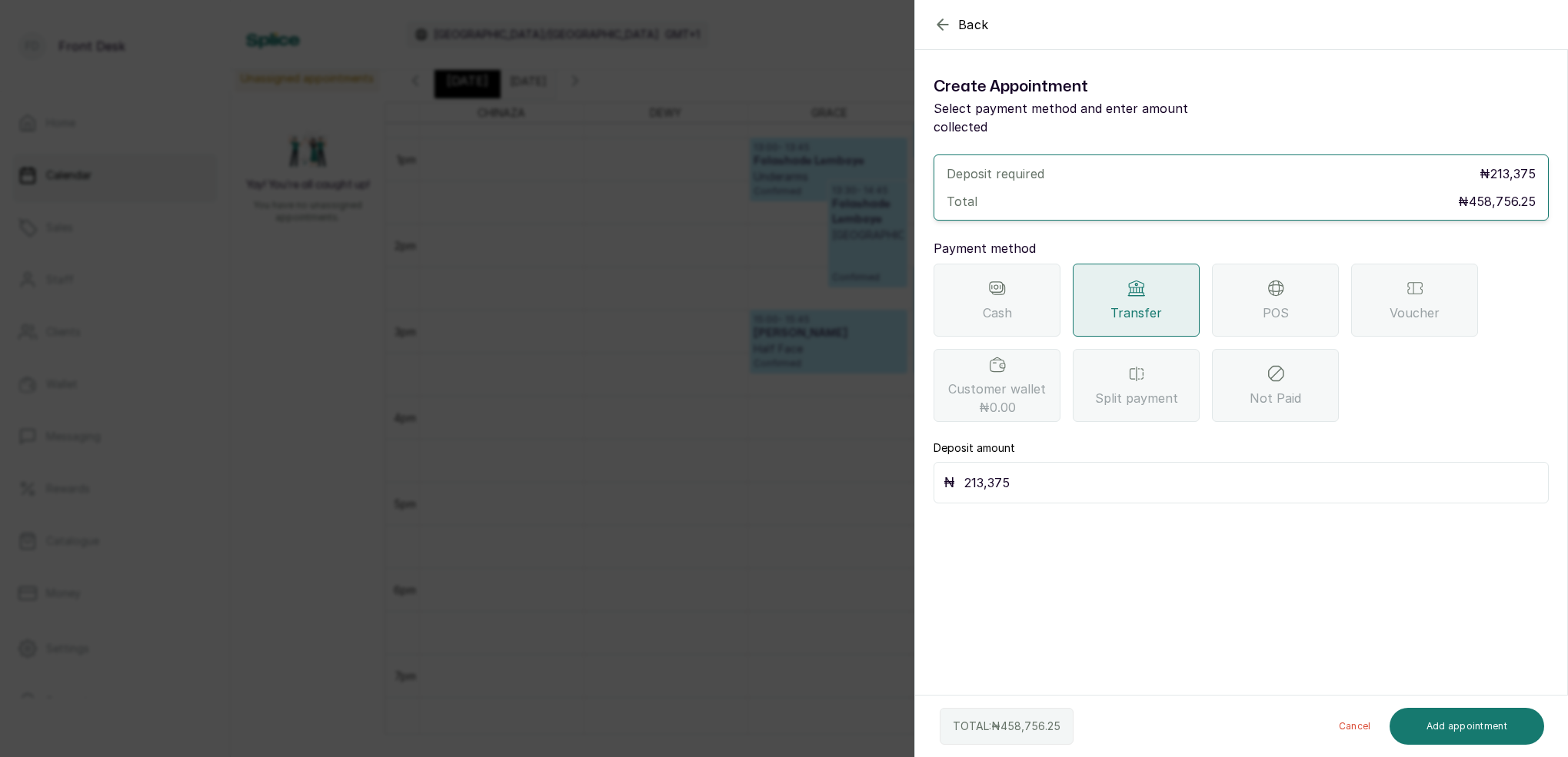
click at [1033, 472] on input "213,375" at bounding box center [1251, 482] width 575 height 21
type input "2"
type input "229,375"
click at [1498, 725] on button "Add appointment" at bounding box center [1466, 726] width 155 height 37
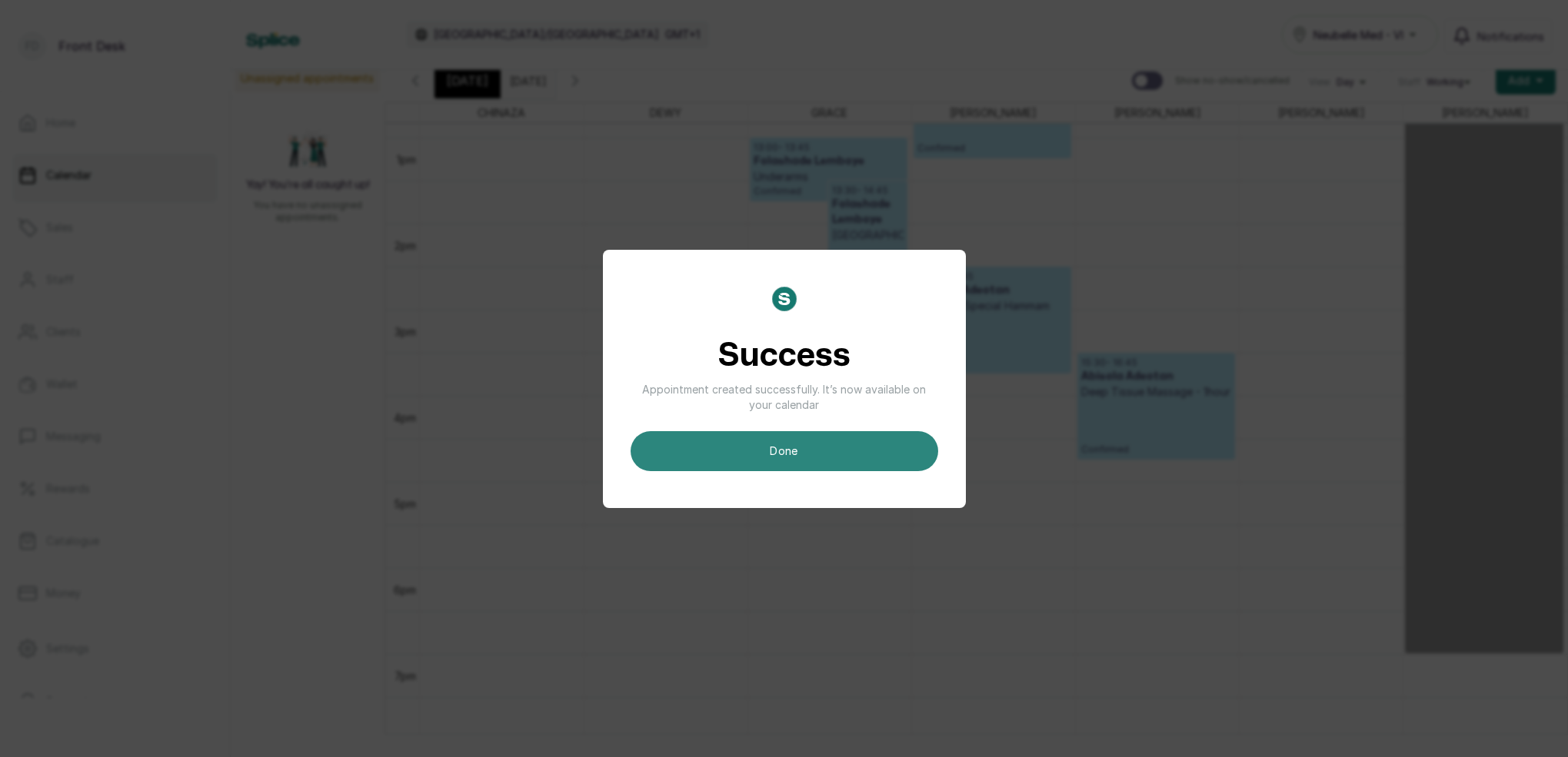
click at [769, 459] on button "done" at bounding box center [784, 451] width 307 height 40
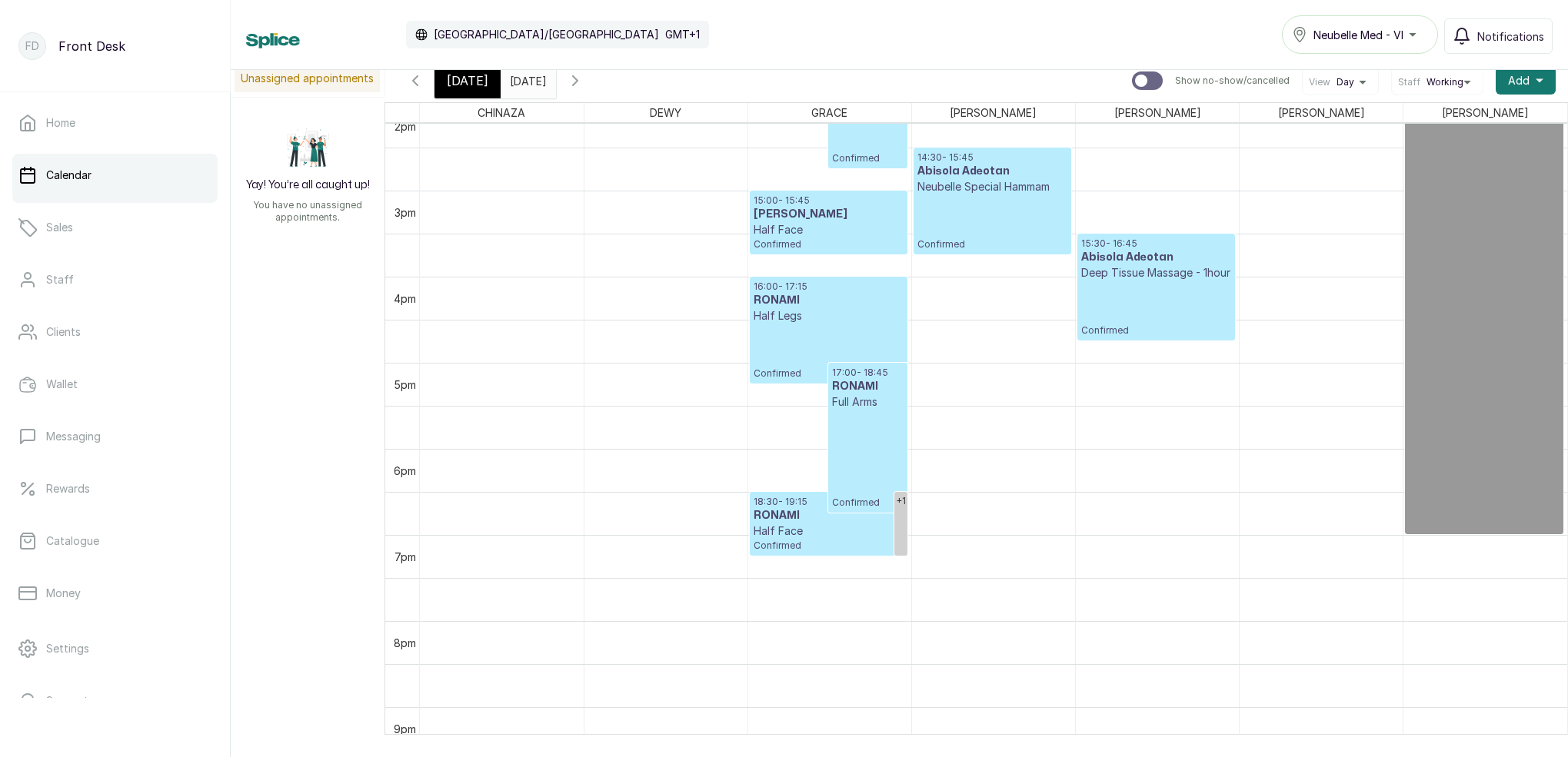
scroll to position [1247, 0]
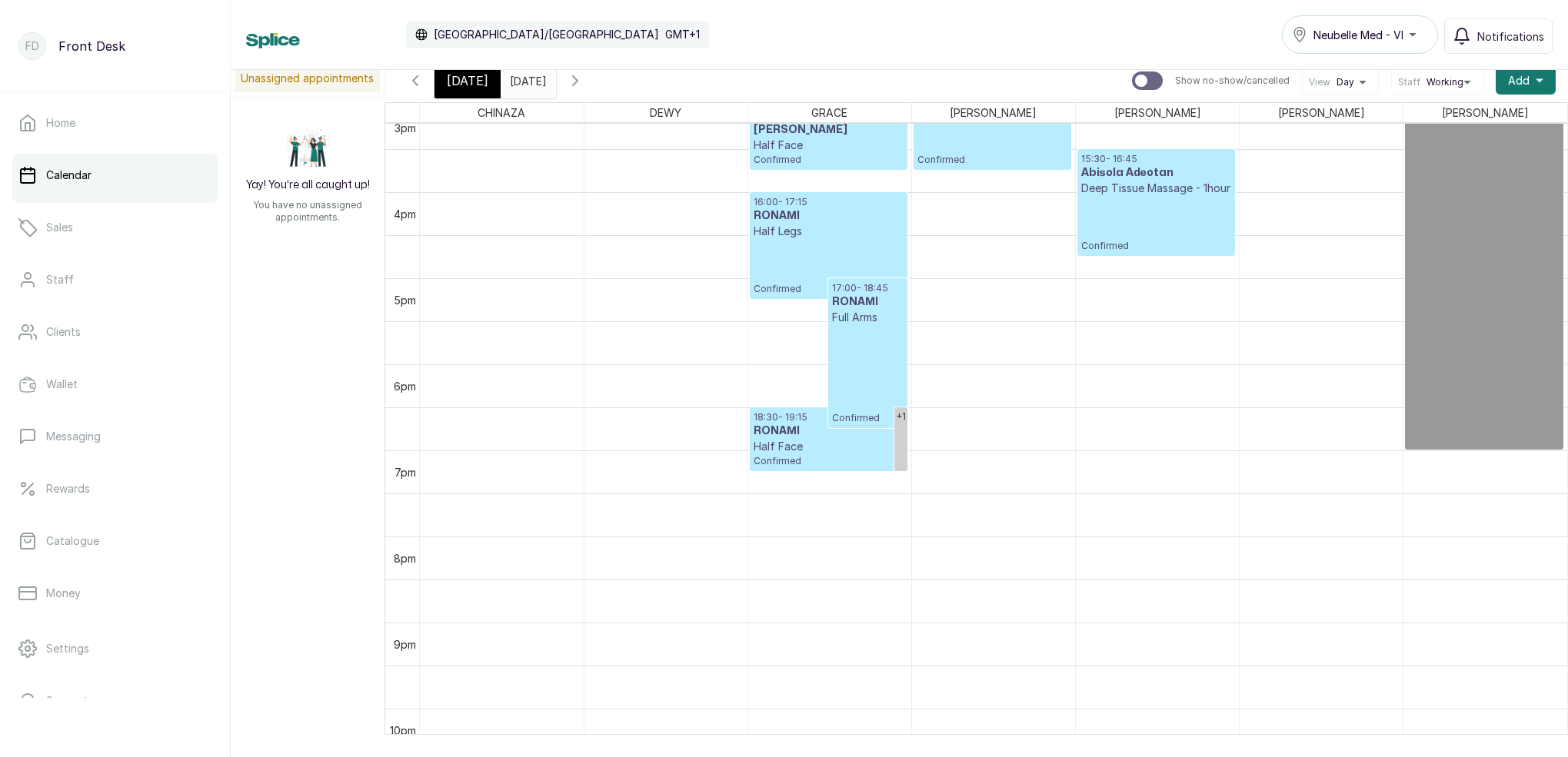
click at [869, 396] on p "Confirmed" at bounding box center [867, 375] width 71 height 99
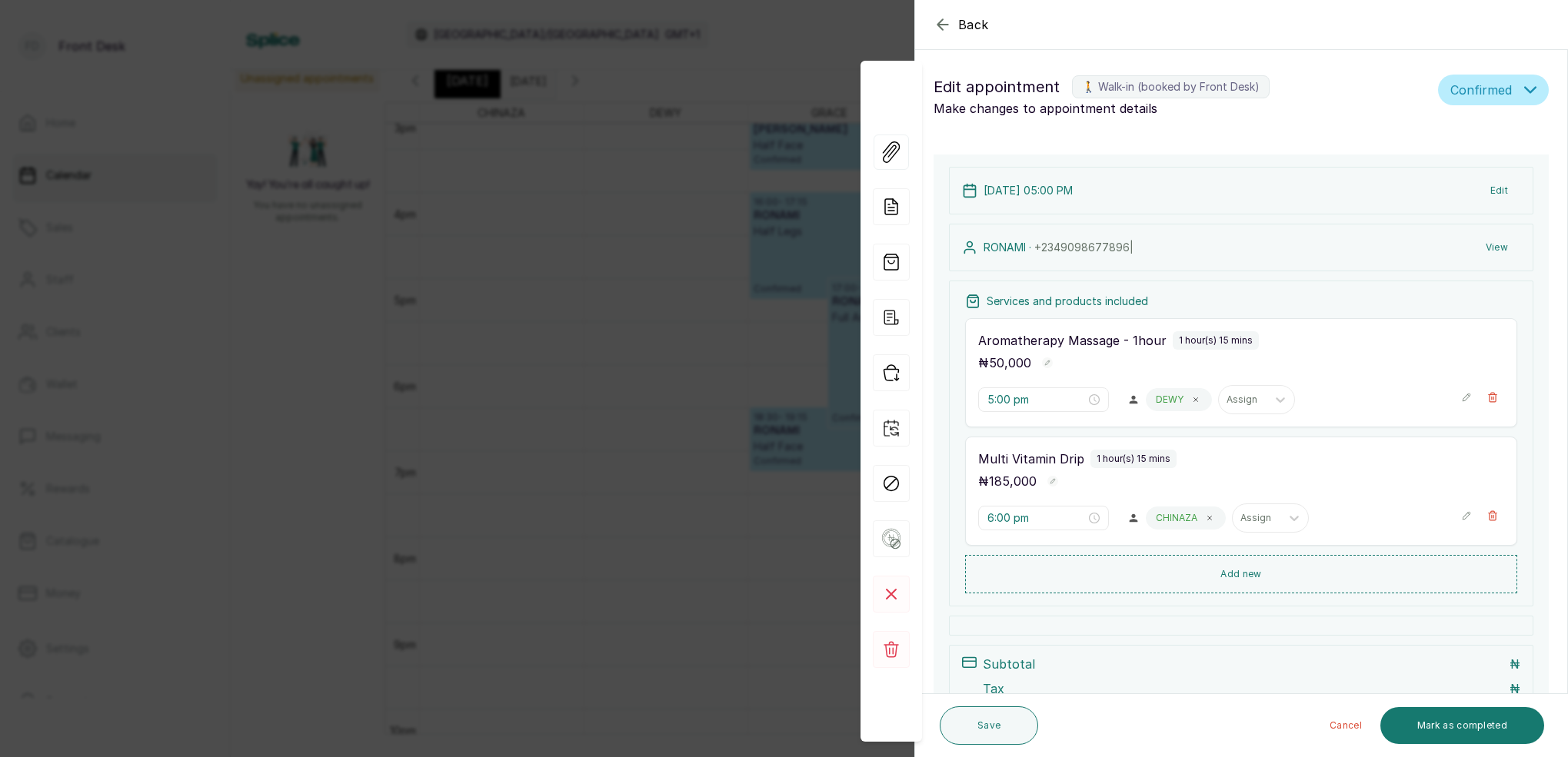
type input "4:00 pm"
type input "5:00 pm"
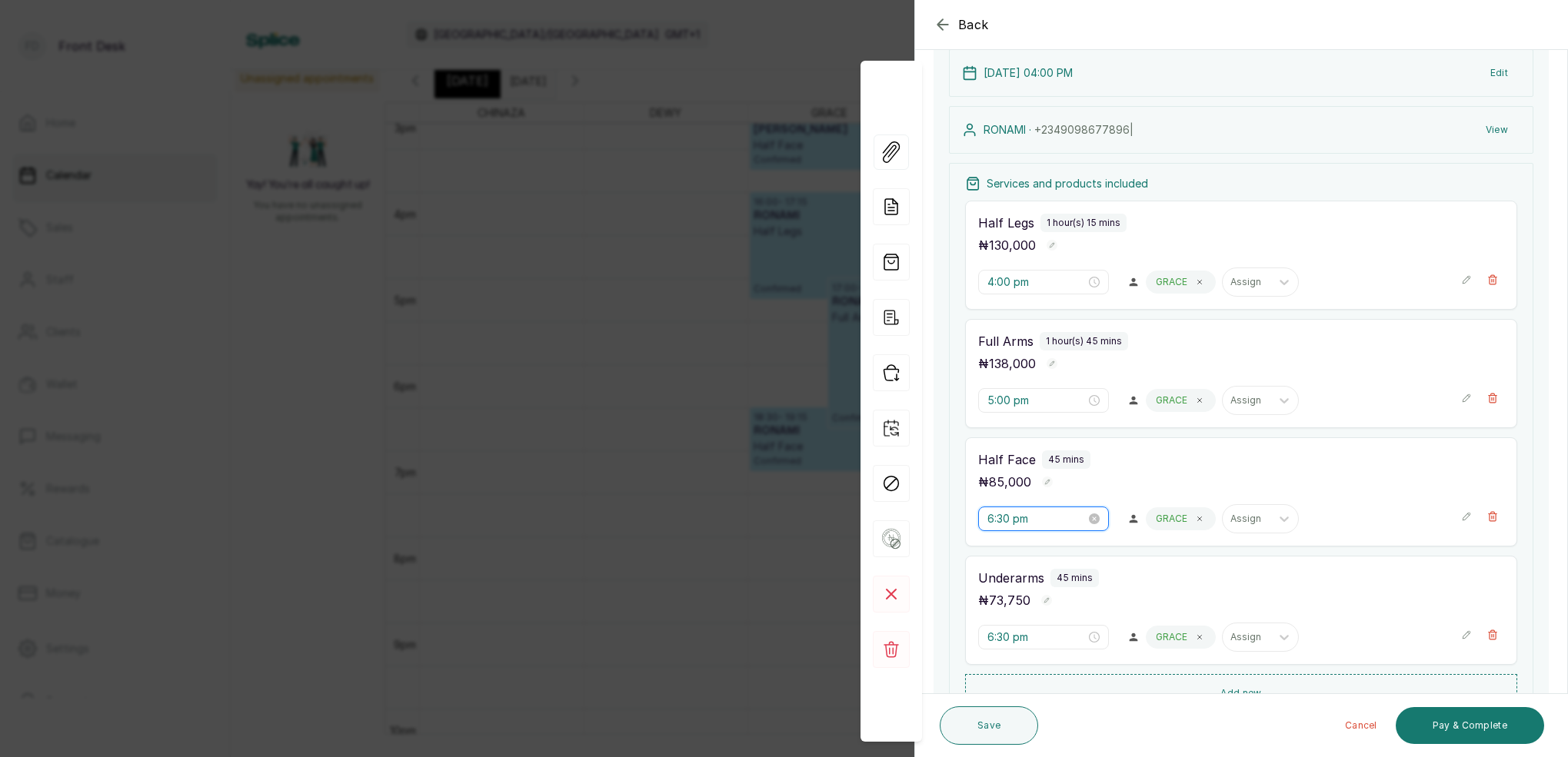
click at [988, 517] on input "6:30 pm" at bounding box center [1036, 519] width 98 height 17
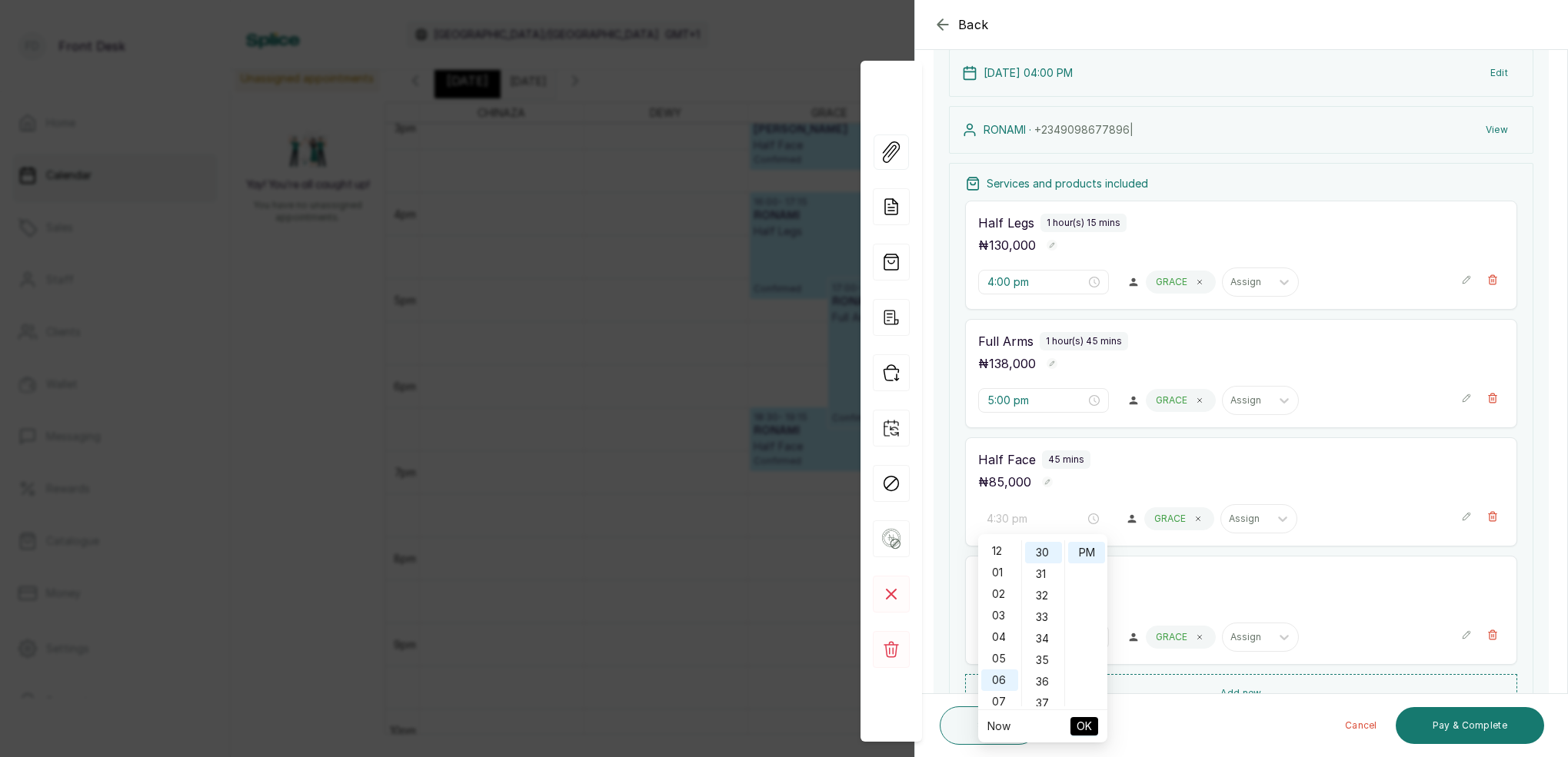
drag, startPoint x: 1005, startPoint y: 638, endPoint x: 1022, endPoint y: 584, distance: 56.6
click at [1005, 636] on div "04" at bounding box center [999, 637] width 37 height 21
type input "4:00 pm"
click at [1044, 548] on div "00" at bounding box center [1043, 551] width 37 height 21
click at [1084, 551] on div "PM" at bounding box center [1086, 552] width 37 height 21
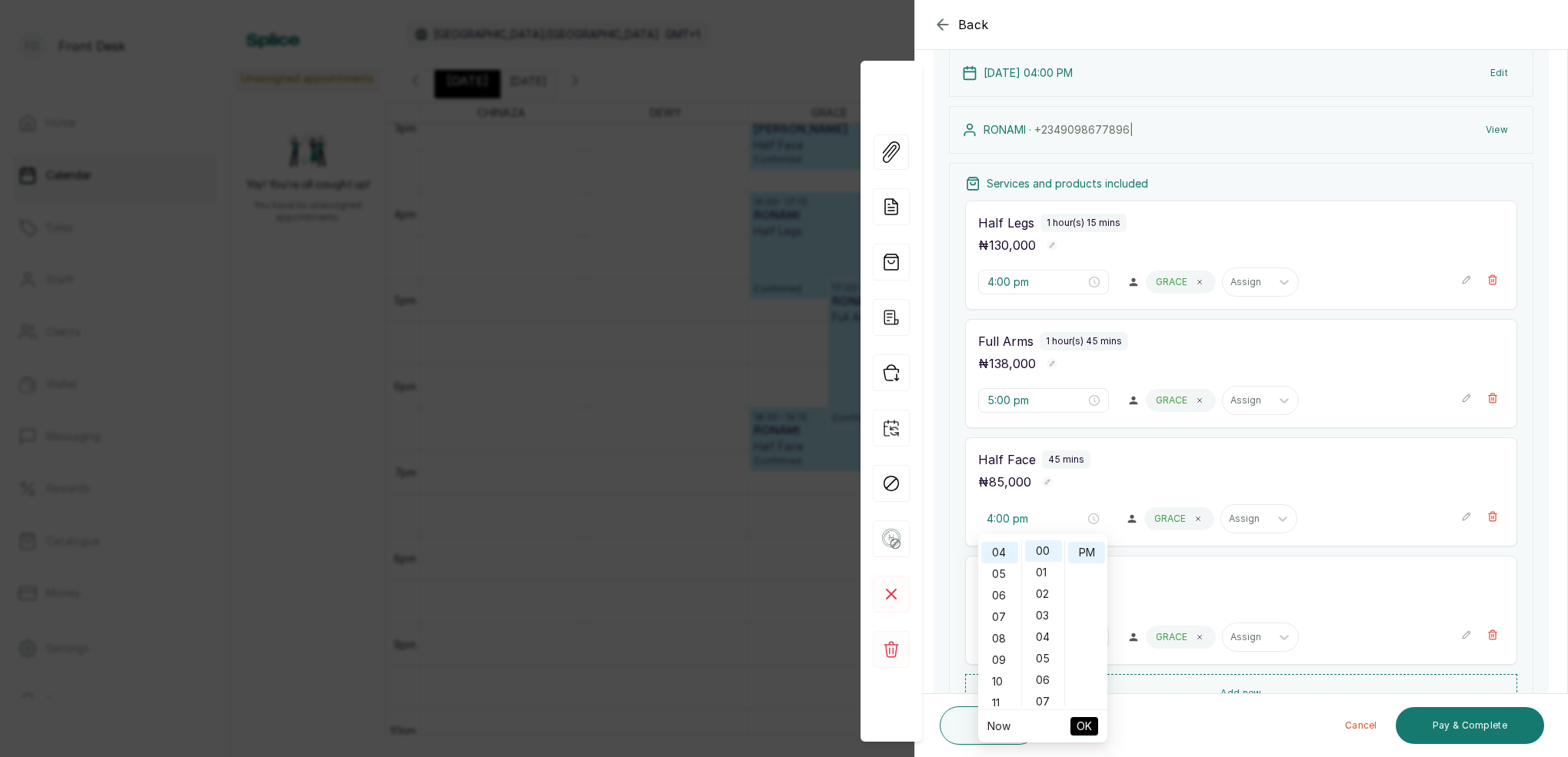
click at [1088, 725] on span "OK" at bounding box center [1084, 726] width 15 height 29
type input "4:00 pm"
type input "5:00 pm"
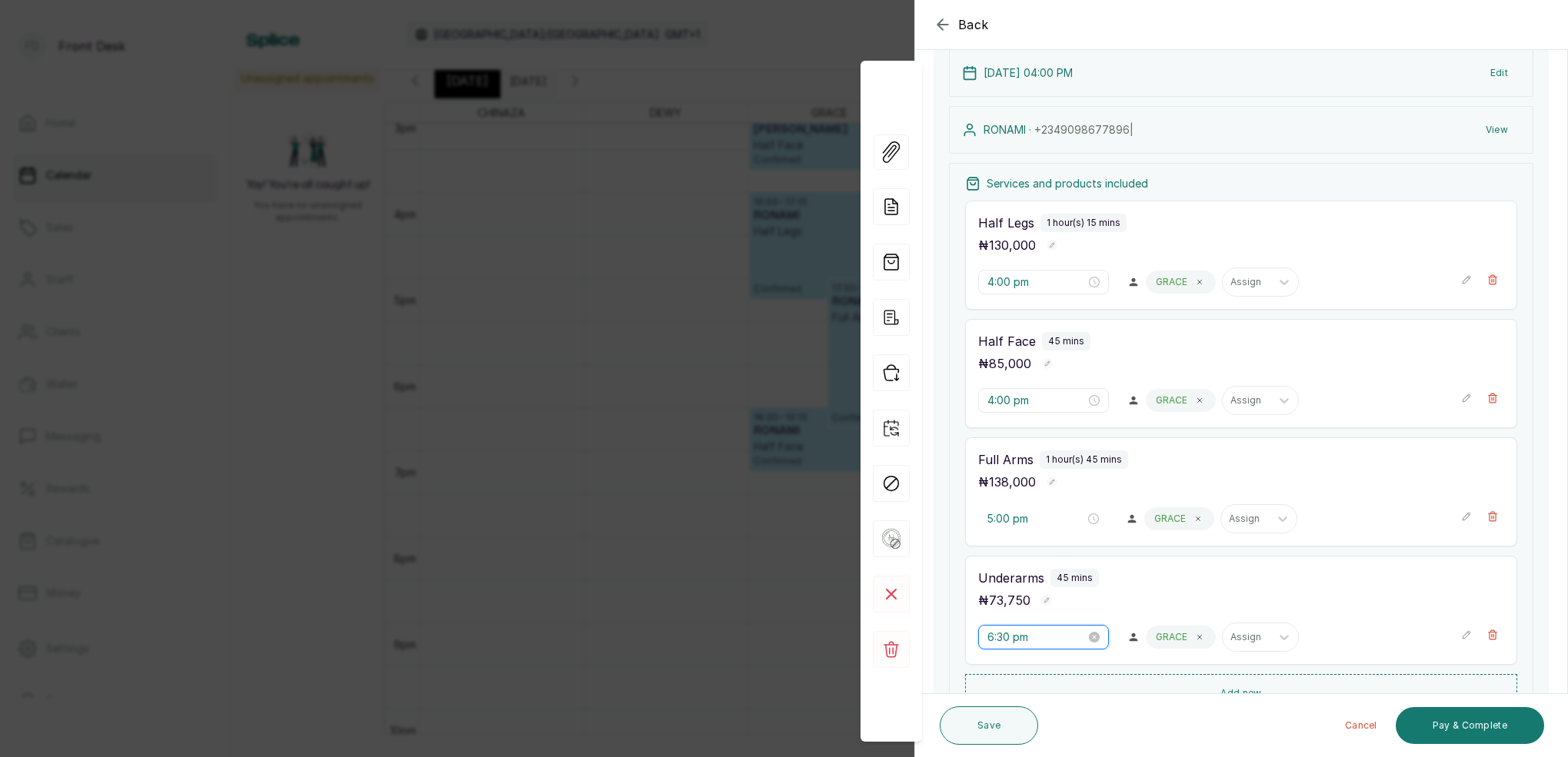
click at [992, 641] on input "6:30 pm" at bounding box center [1036, 637] width 98 height 17
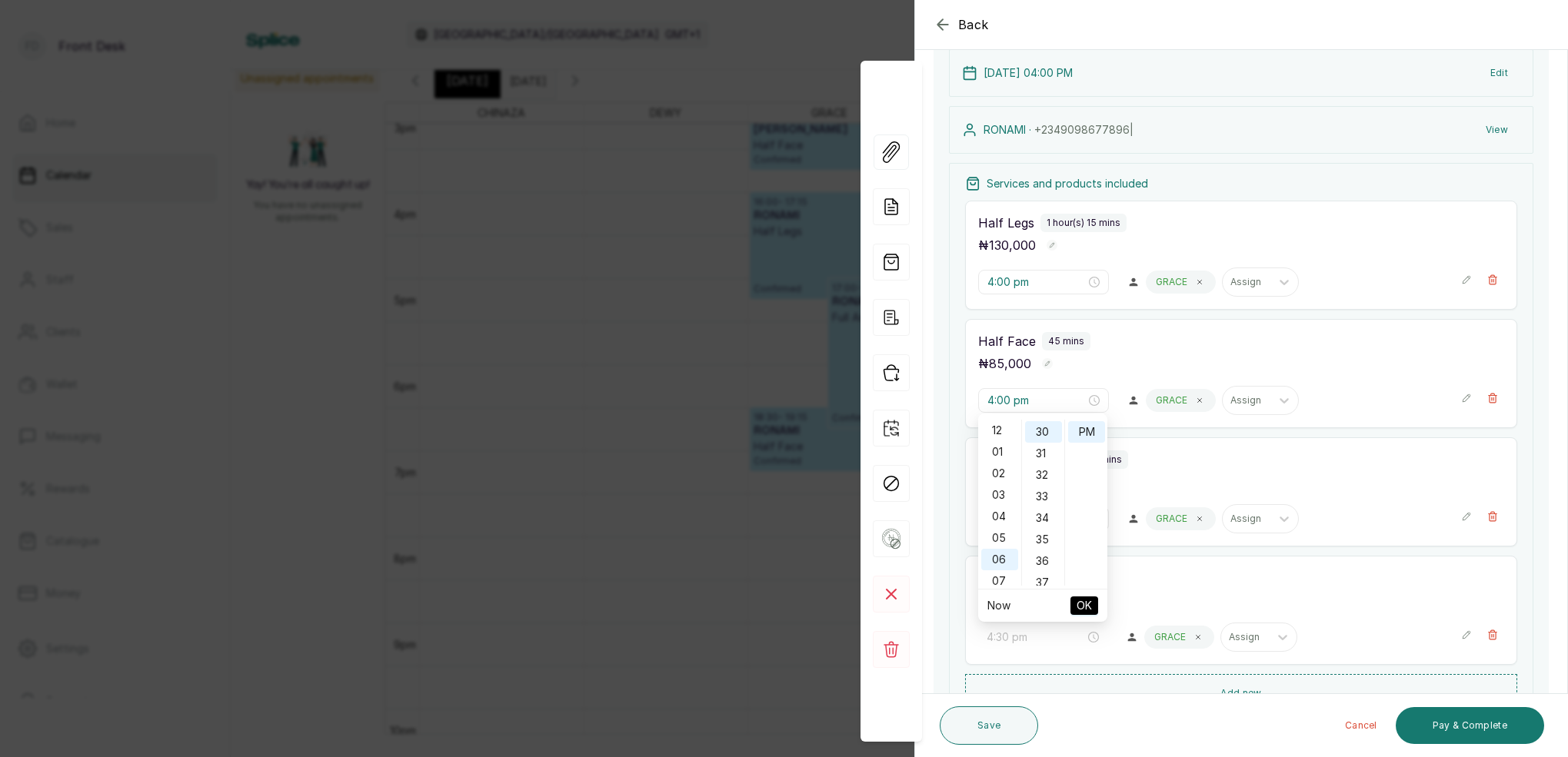
drag, startPoint x: 1004, startPoint y: 510, endPoint x: 1016, endPoint y: 506, distance: 12.6
click at [1004, 510] on div "04" at bounding box center [999, 516] width 37 height 21
type input "4:00 pm"
click at [1046, 425] on div "00" at bounding box center [1043, 430] width 37 height 21
drag, startPoint x: 1092, startPoint y: 432, endPoint x: 1095, endPoint y: 447, distance: 15.3
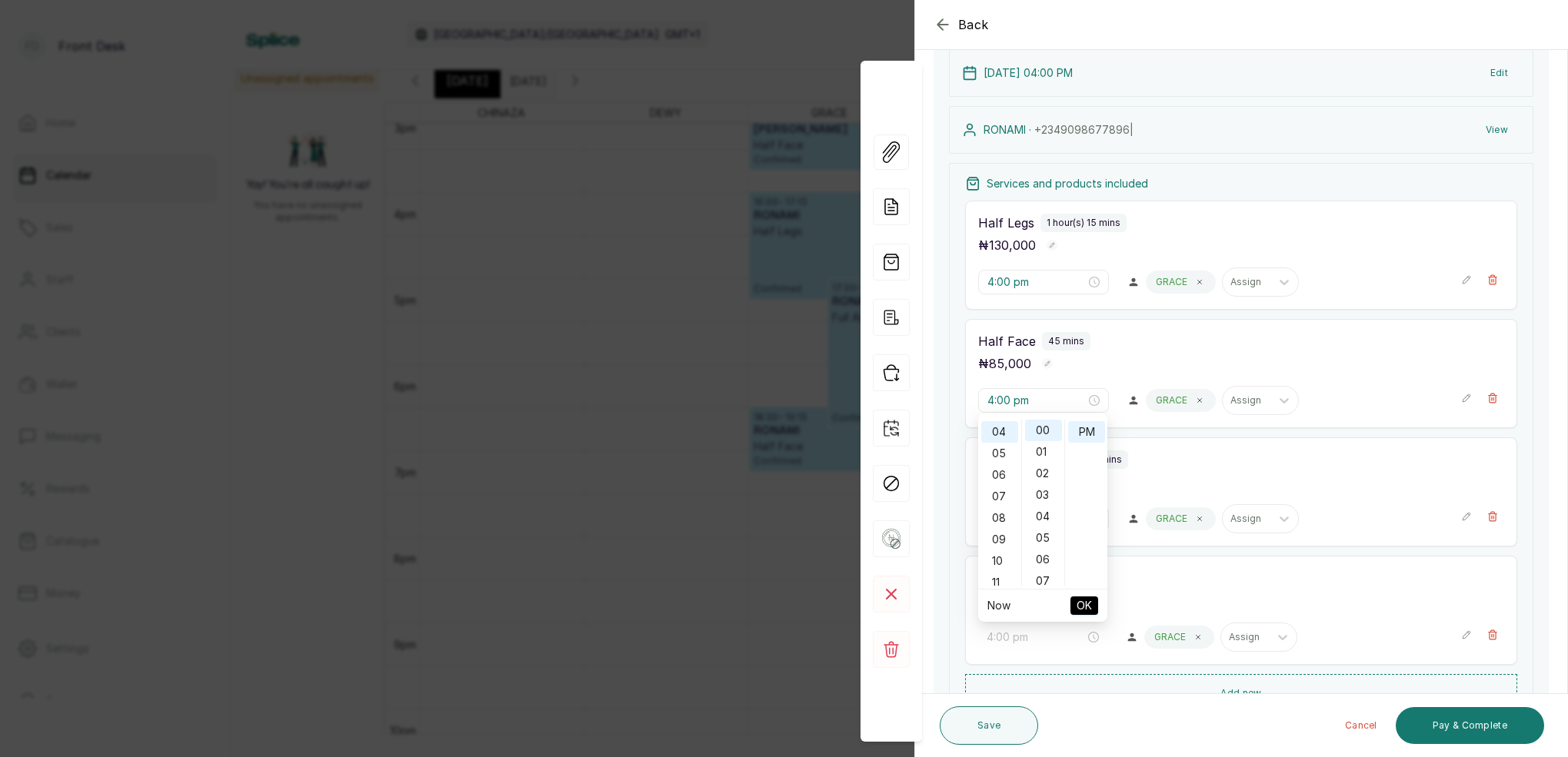
click at [1092, 432] on div "PM" at bounding box center [1086, 432] width 37 height 21
click at [1091, 599] on span "OK" at bounding box center [1084, 605] width 15 height 29
type input "4:00 pm"
type input "5:00 pm"
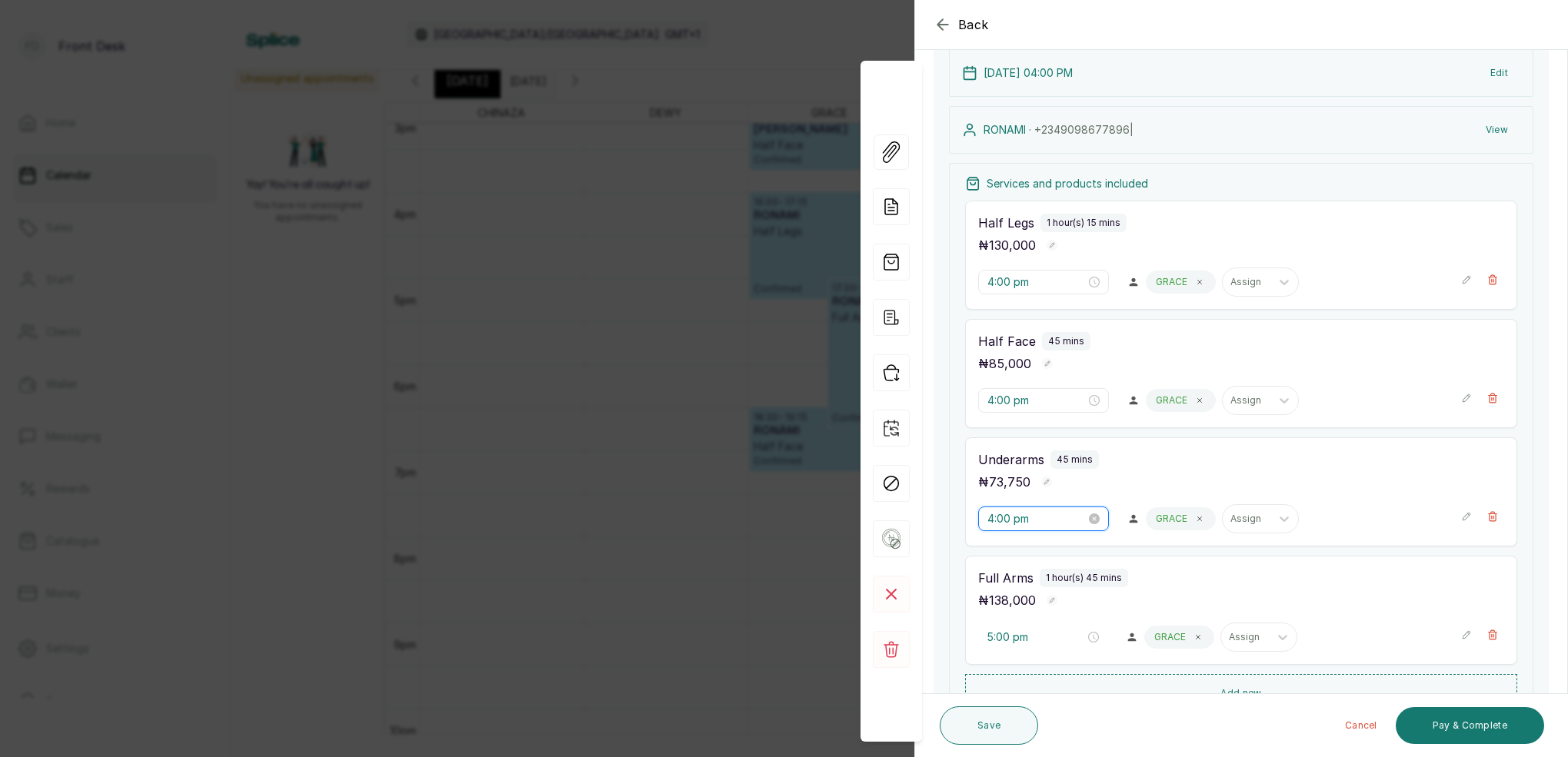
click at [991, 522] on input "4:00 pm" at bounding box center [1036, 519] width 98 height 17
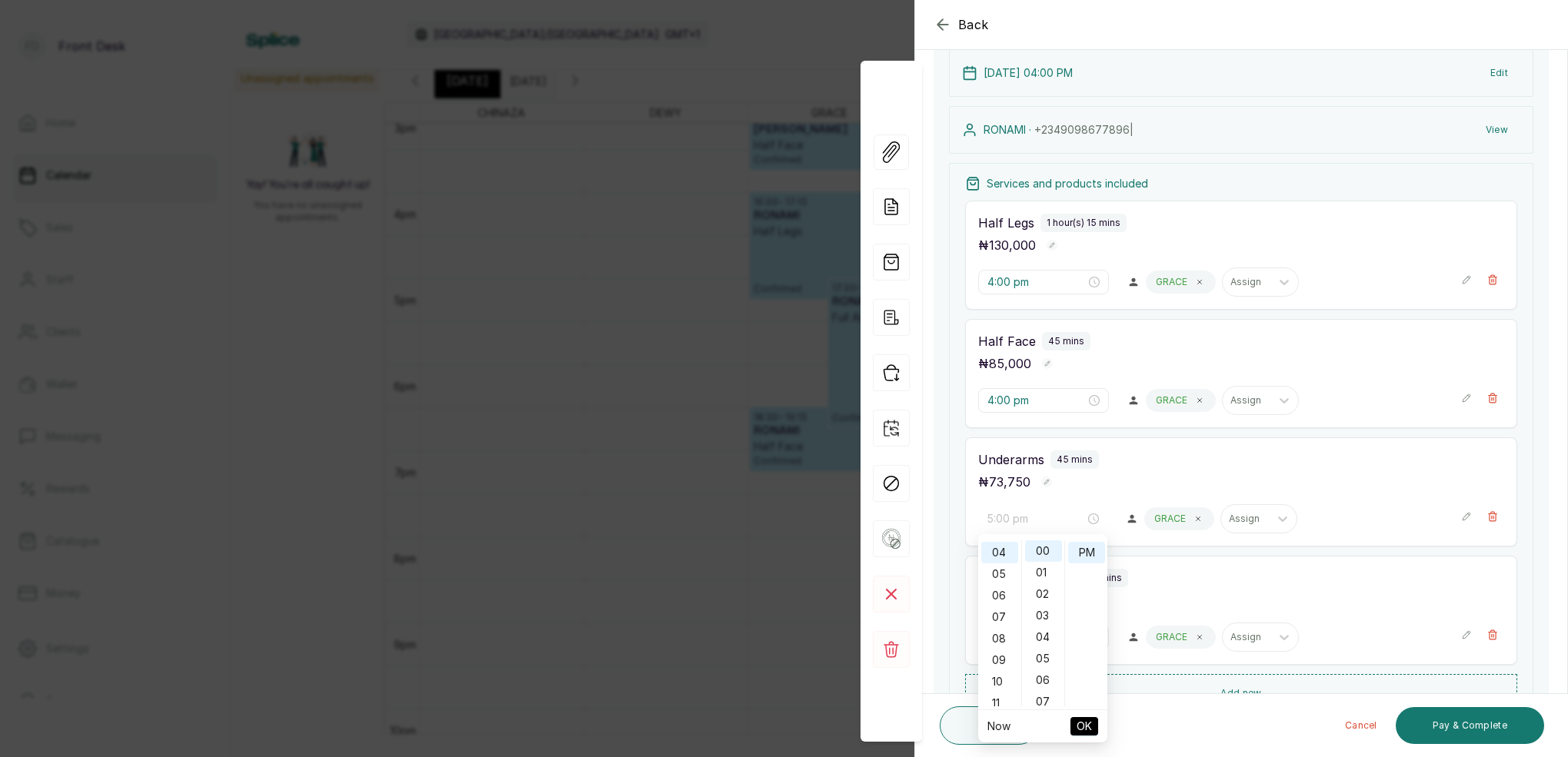
drag, startPoint x: 1006, startPoint y: 573, endPoint x: 1018, endPoint y: 568, distance: 13.0
click at [1007, 572] on div "05" at bounding box center [999, 574] width 37 height 21
click at [1046, 558] on div "00" at bounding box center [1043, 551] width 37 height 21
drag, startPoint x: 1002, startPoint y: 633, endPoint x: 1037, endPoint y: 598, distance: 49.5
click at [1003, 631] on div "04" at bounding box center [999, 637] width 37 height 21
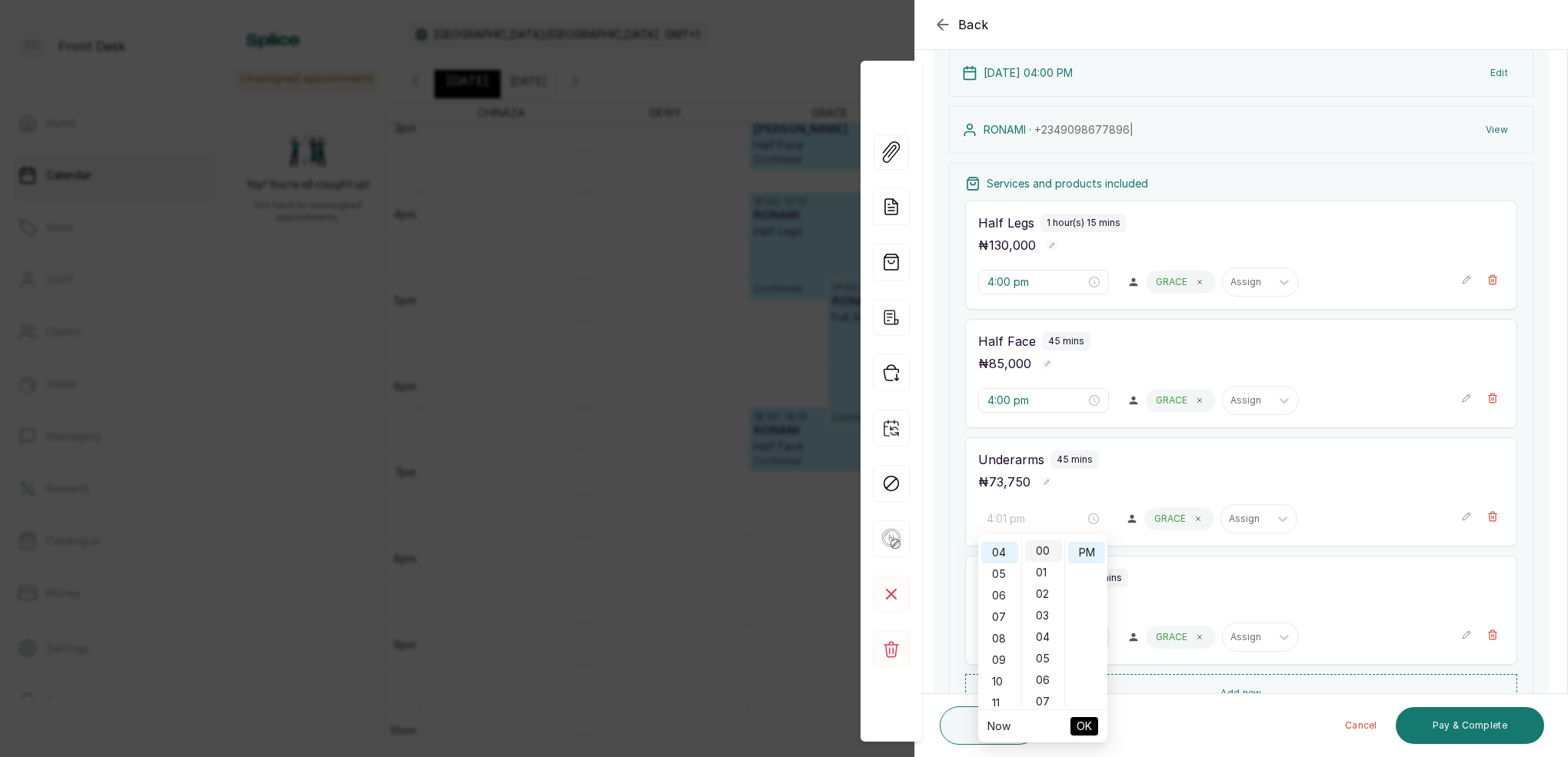
type input "4:00 pm"
drag, startPoint x: 1039, startPoint y: 548, endPoint x: 1068, endPoint y: 547, distance: 29.0
click at [1039, 548] on div "00" at bounding box center [1043, 551] width 37 height 21
drag, startPoint x: 1079, startPoint y: 545, endPoint x: 1079, endPoint y: 591, distance: 46.0
click at [1079, 547] on div "PM" at bounding box center [1086, 552] width 37 height 21
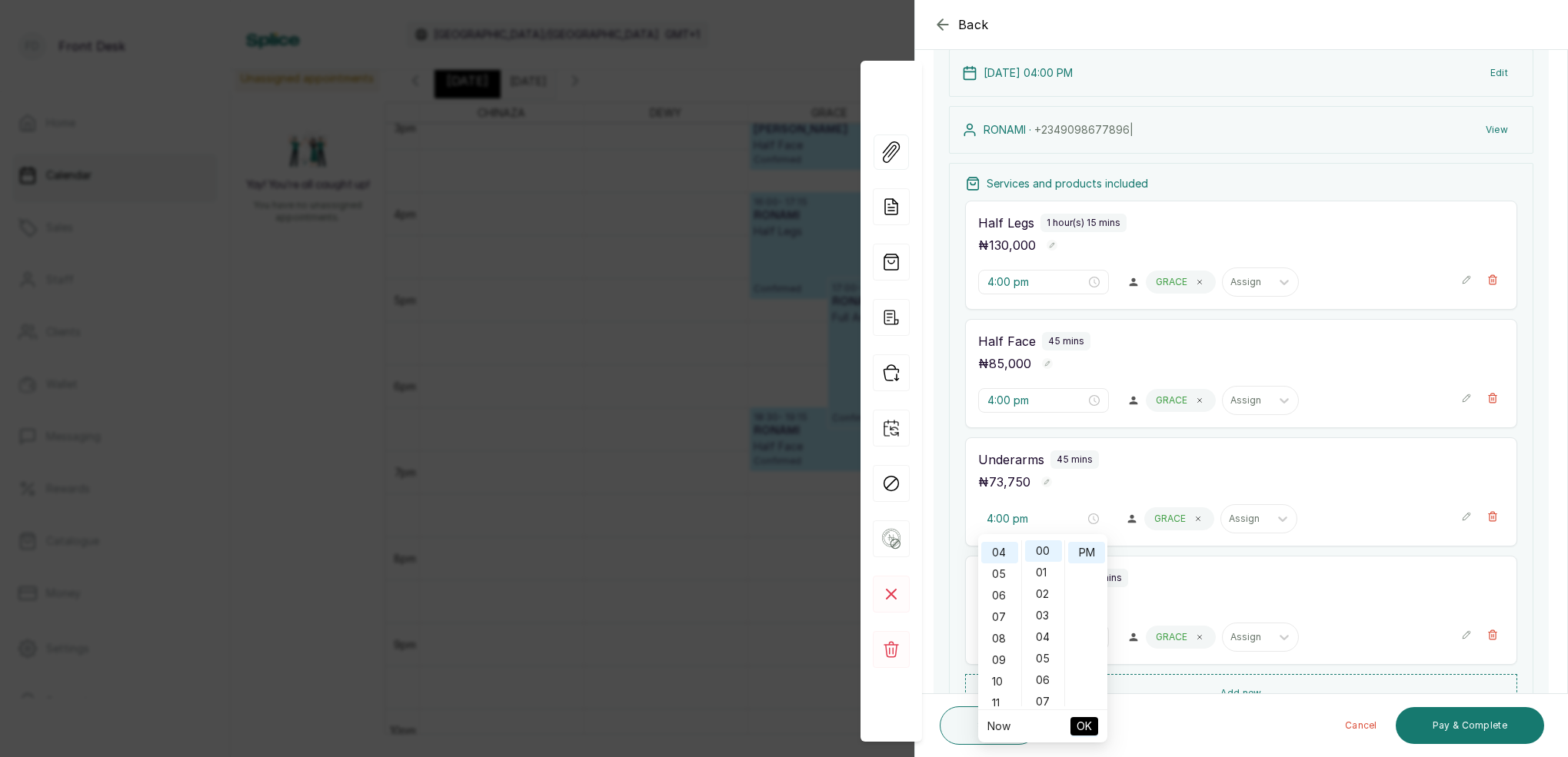
drag, startPoint x: 1089, startPoint y: 736, endPoint x: 1076, endPoint y: 710, distance: 29.1
click at [1088, 733] on span "OK" at bounding box center [1084, 726] width 15 height 29
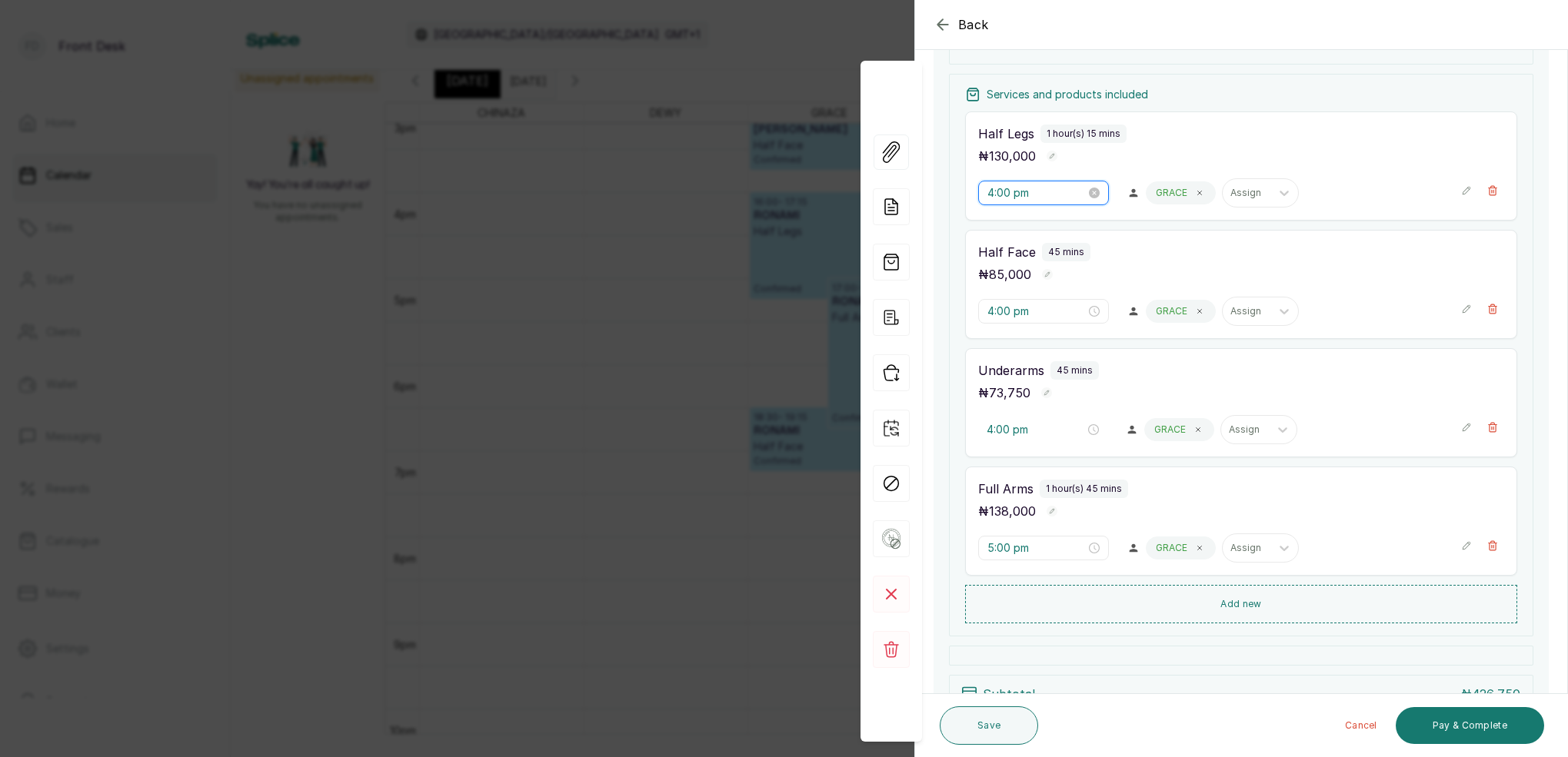
click at [991, 195] on input "4:00 pm" at bounding box center [1036, 193] width 98 height 17
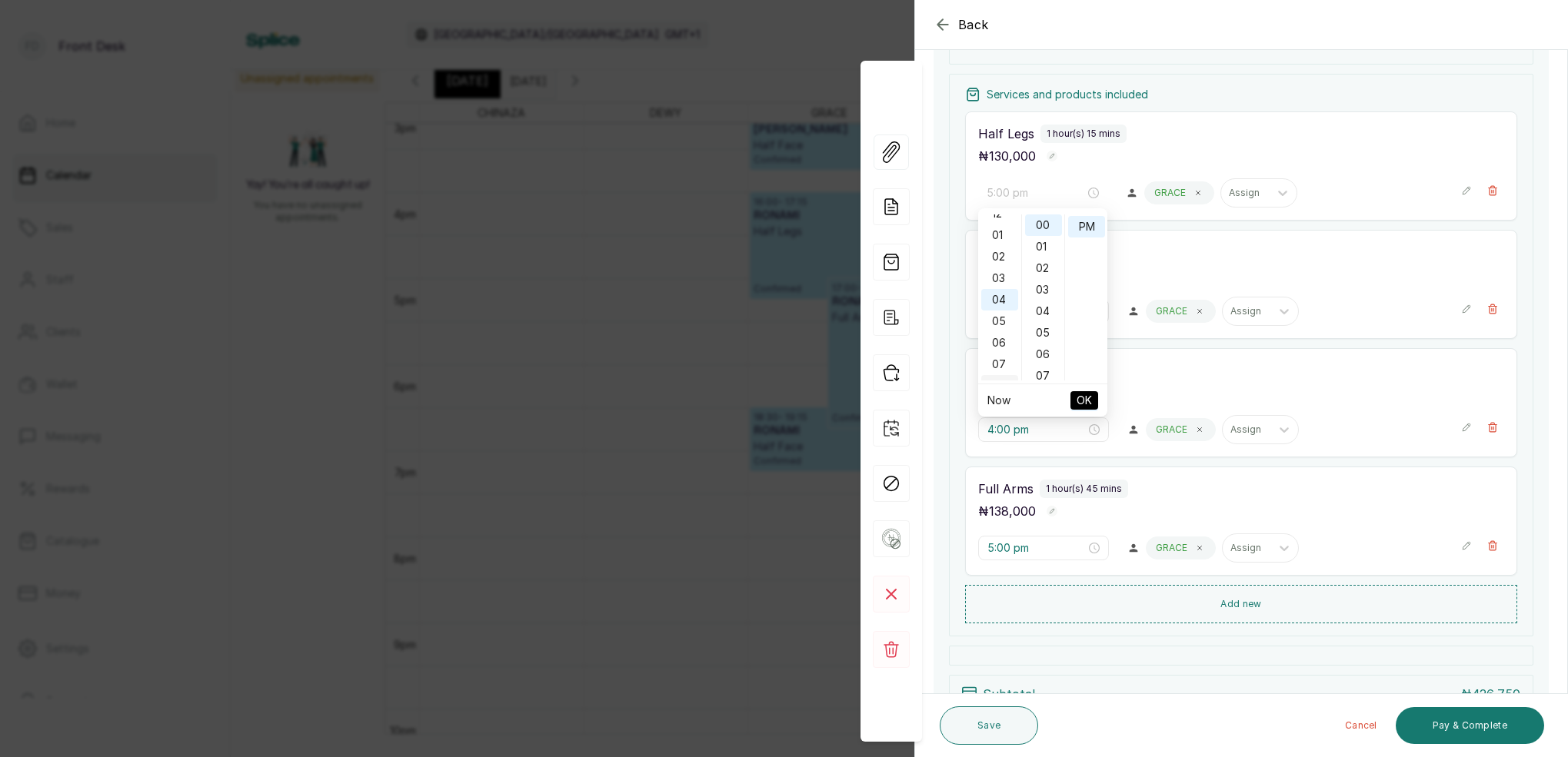
drag, startPoint x: 1004, startPoint y: 318, endPoint x: 1014, endPoint y: 303, distance: 18.0
click at [1004, 317] on div "05" at bounding box center [999, 321] width 37 height 21
drag, startPoint x: 1043, startPoint y: 229, endPoint x: 1064, endPoint y: 231, distance: 21.1
click at [1042, 229] on div "00" at bounding box center [1043, 224] width 37 height 21
click at [1089, 228] on div "PM" at bounding box center [1086, 226] width 37 height 21
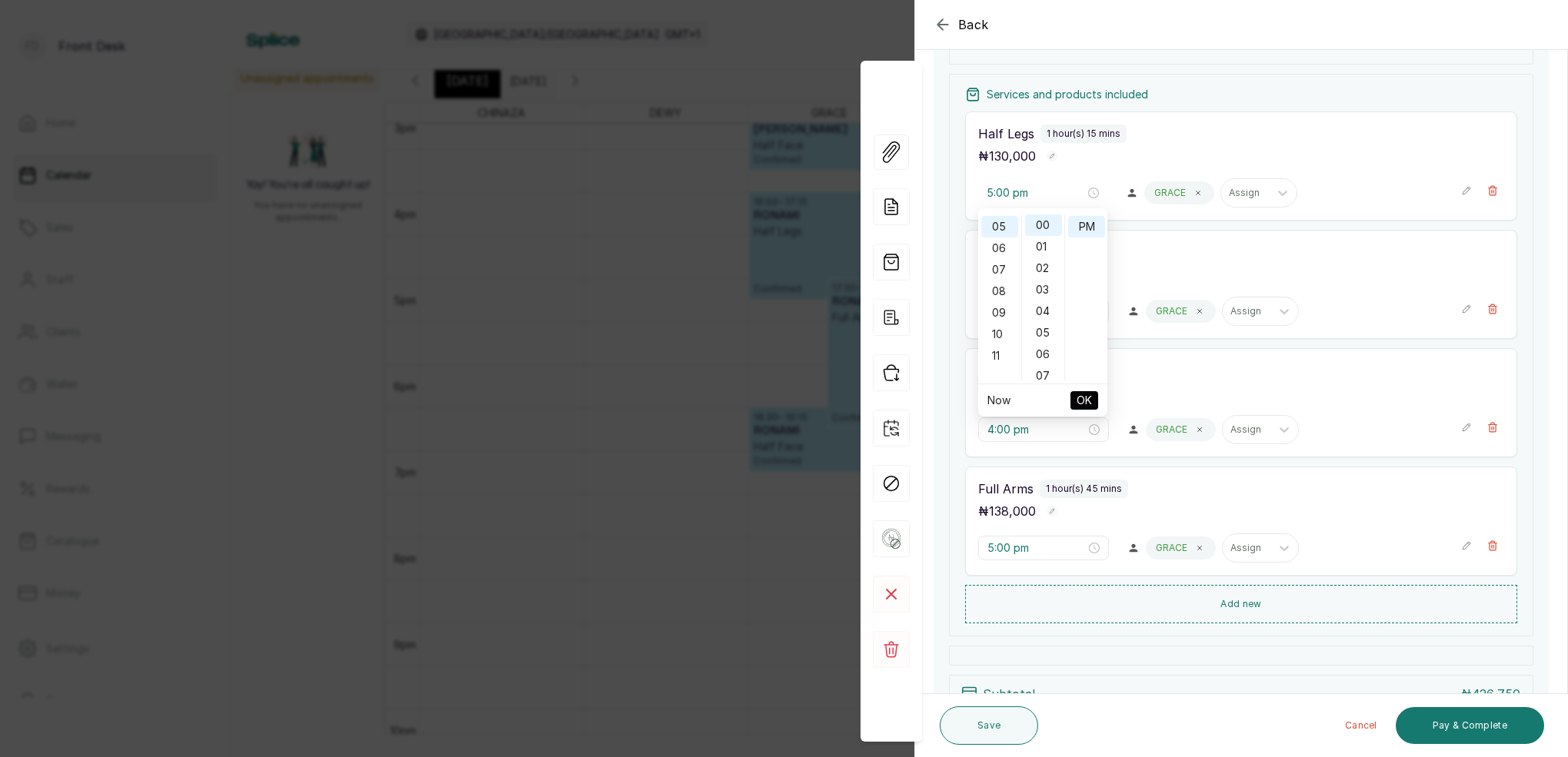
click at [1089, 396] on span "OK" at bounding box center [1084, 401] width 15 height 29
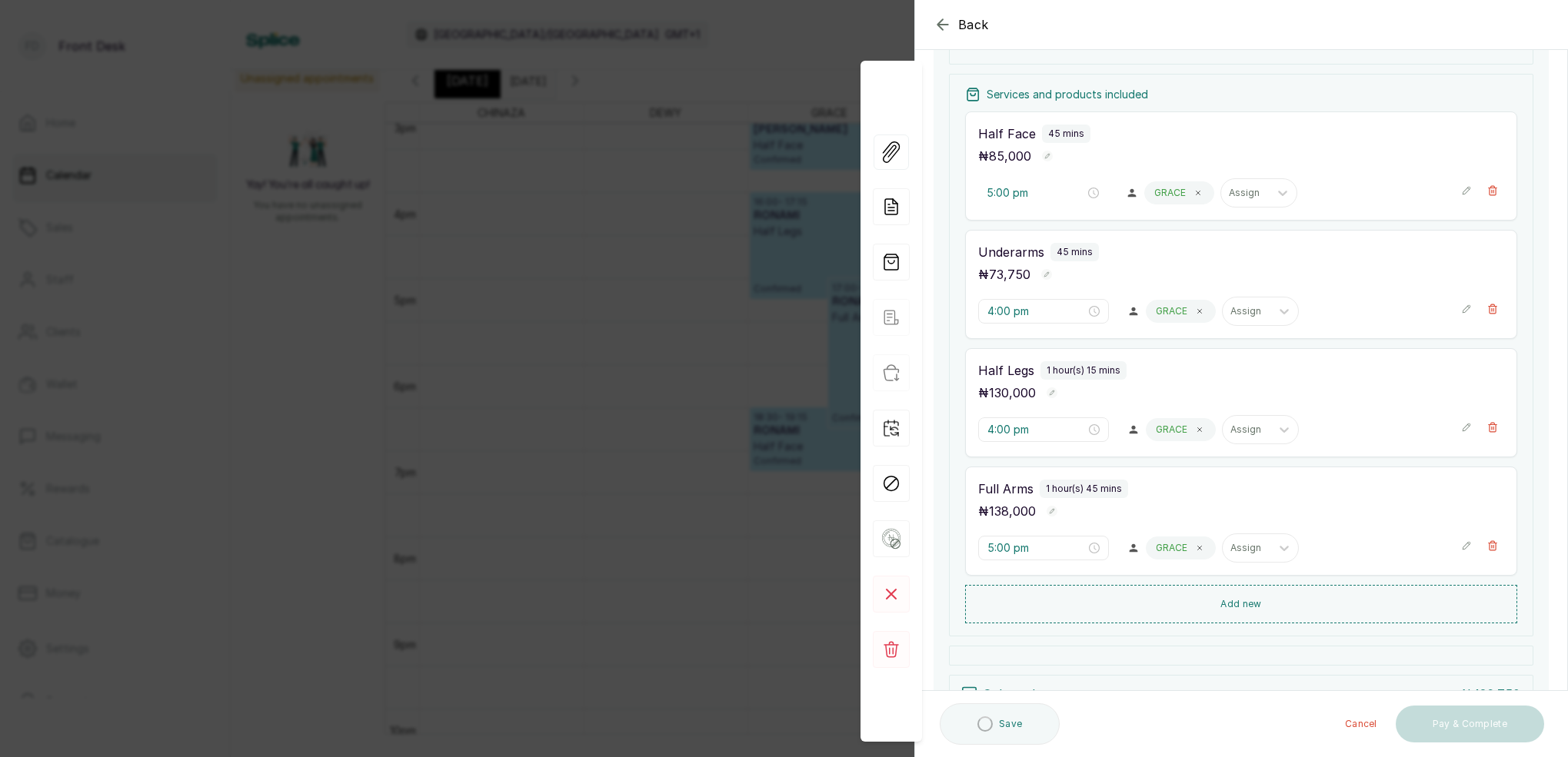
type input "4:00 pm"
type input "5:00 pm"
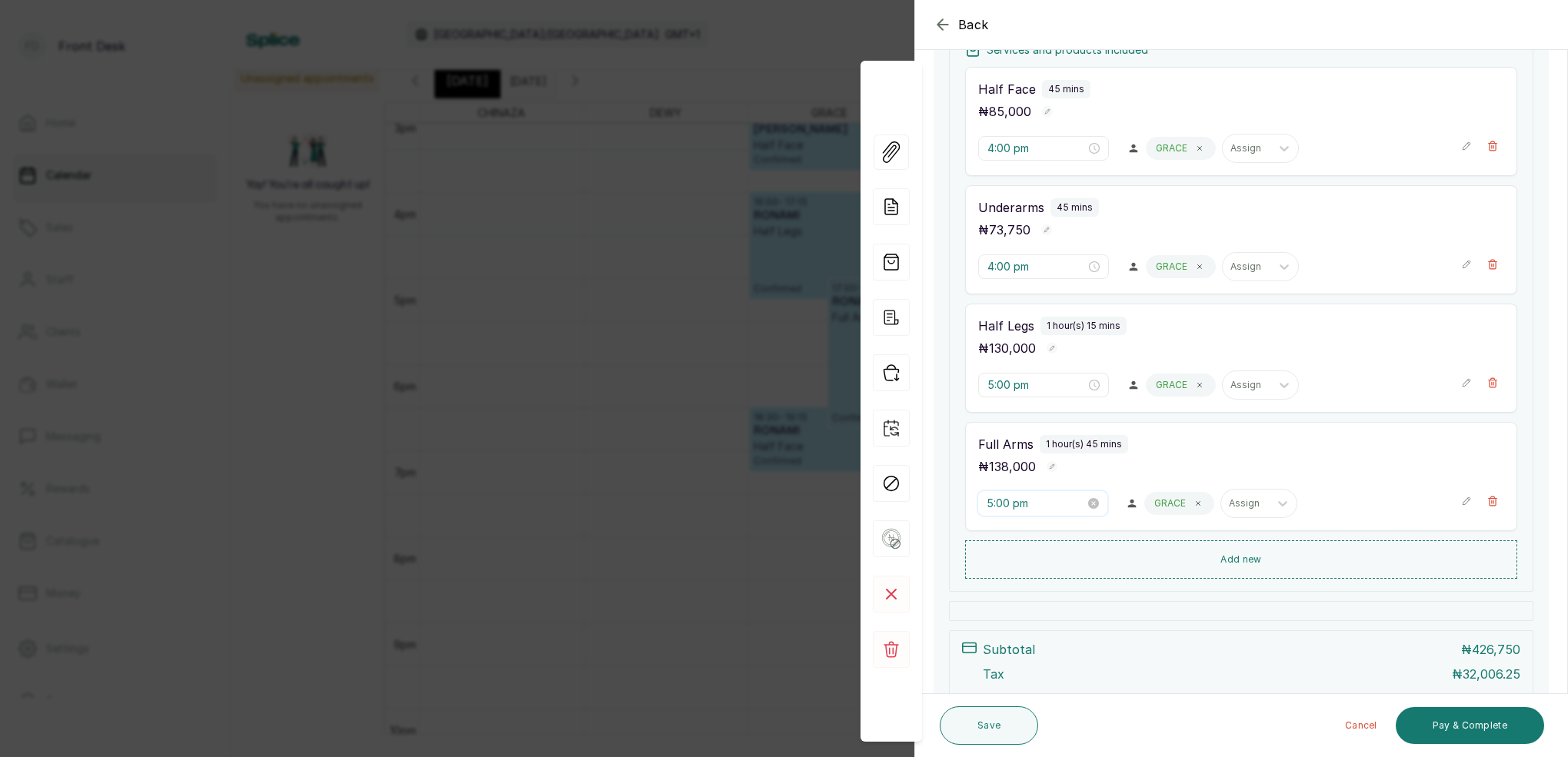
click at [989, 507] on input "5:00 pm" at bounding box center [1035, 504] width 98 height 17
drag, startPoint x: 1001, startPoint y: 555, endPoint x: 1033, endPoint y: 546, distance: 33.2
click at [1005, 554] on div "06" at bounding box center [999, 558] width 37 height 21
type input "6:00 pm"
drag, startPoint x: 1046, startPoint y: 536, endPoint x: 1057, endPoint y: 538, distance: 11.2
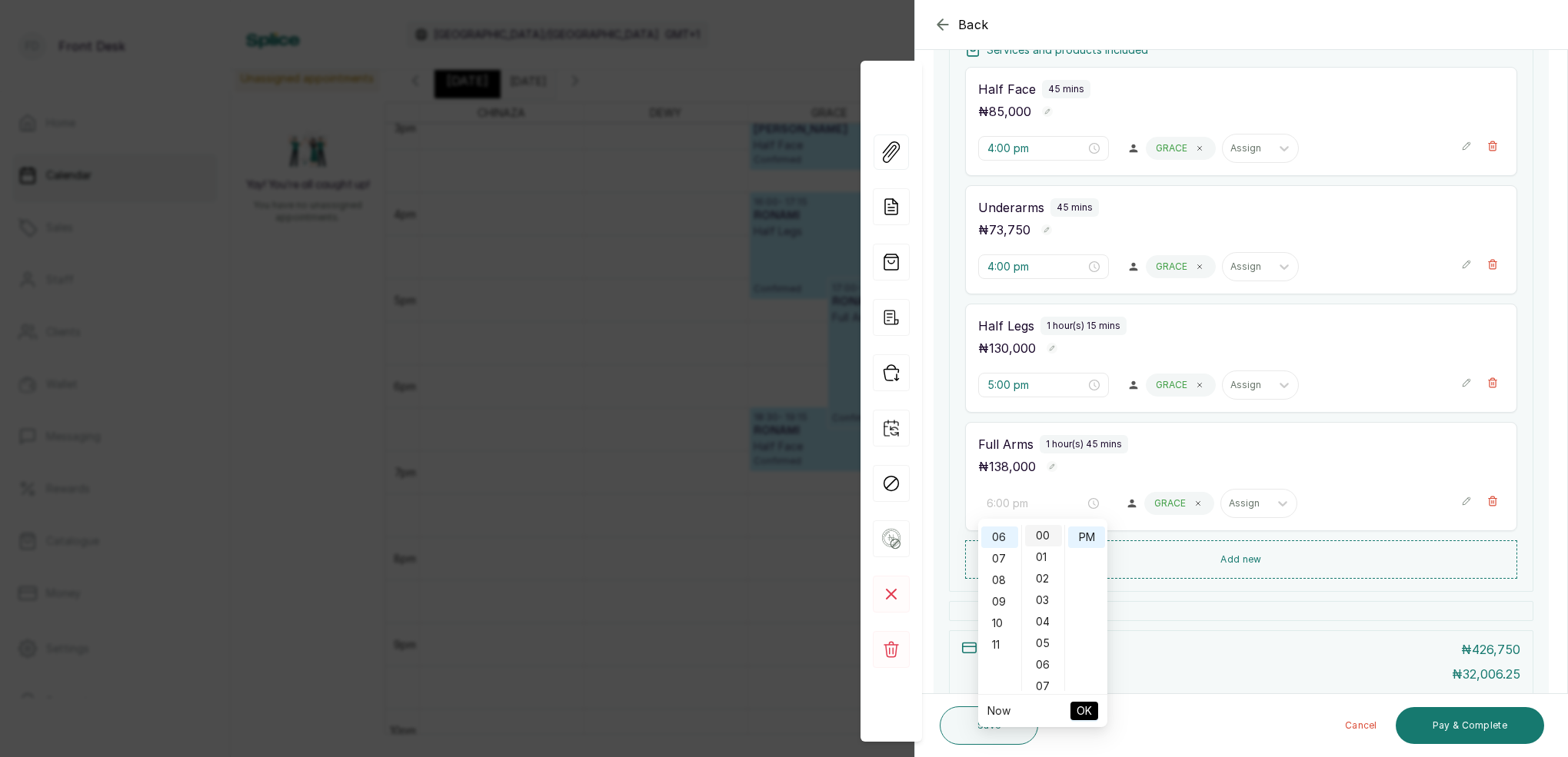
click at [1046, 536] on div "00" at bounding box center [1043, 535] width 37 height 21
drag, startPoint x: 1082, startPoint y: 536, endPoint x: 1088, endPoint y: 565, distance: 29.6
click at [1082, 536] on div "PM" at bounding box center [1086, 537] width 37 height 21
click at [1089, 704] on span "OK" at bounding box center [1084, 711] width 15 height 29
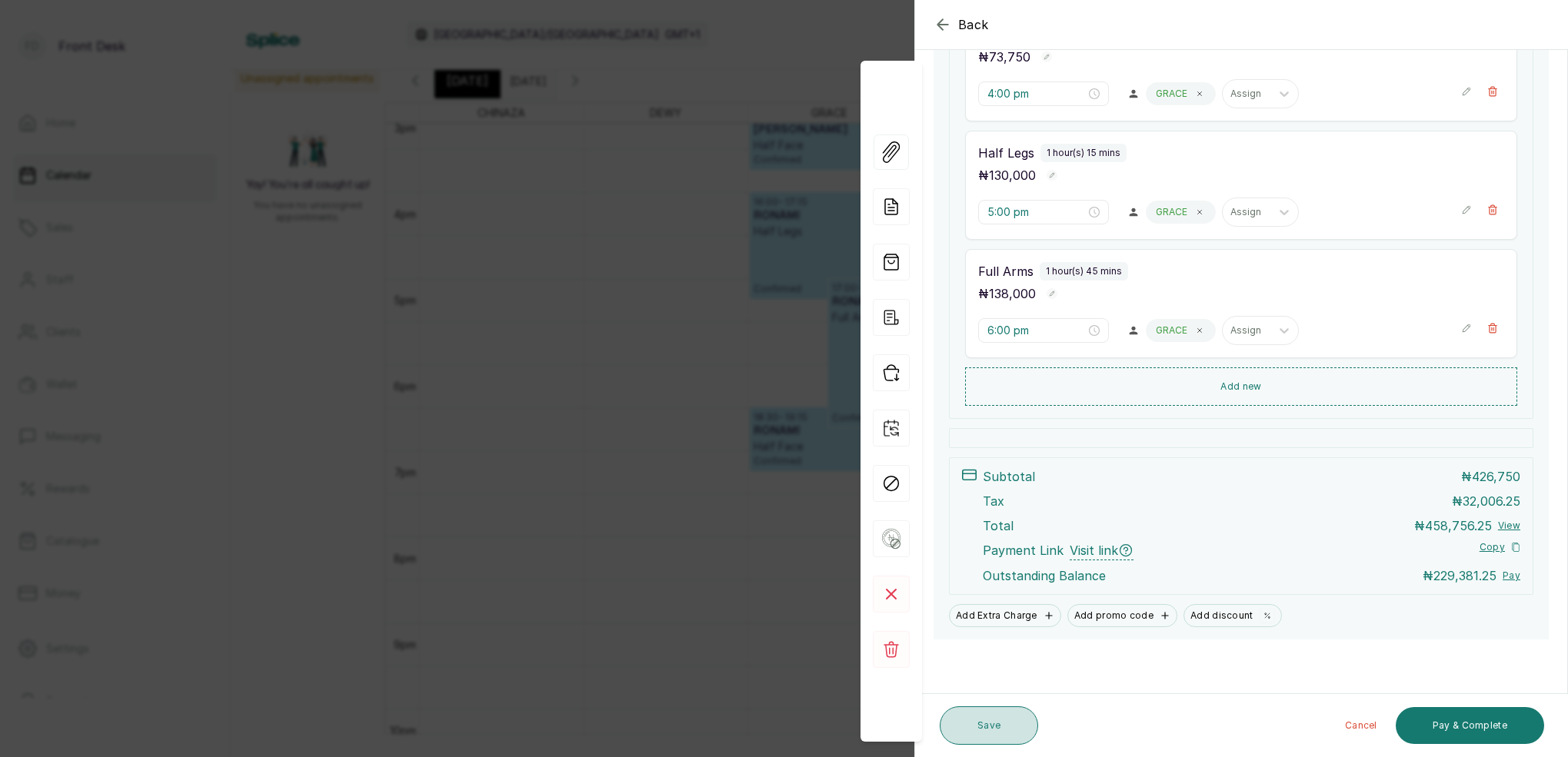
click at [1007, 727] on button "Save" at bounding box center [988, 725] width 98 height 39
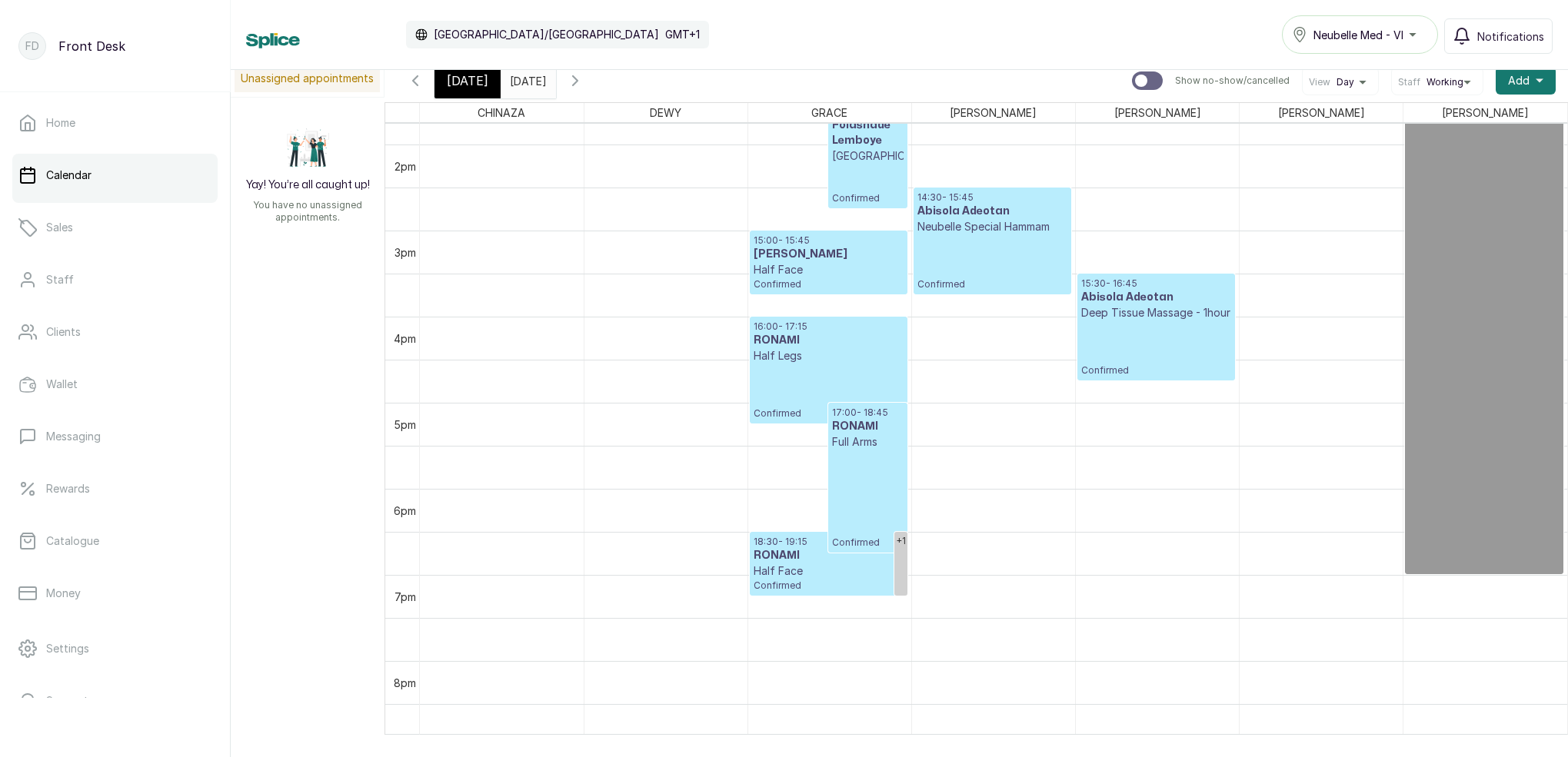
scroll to position [1198, 0]
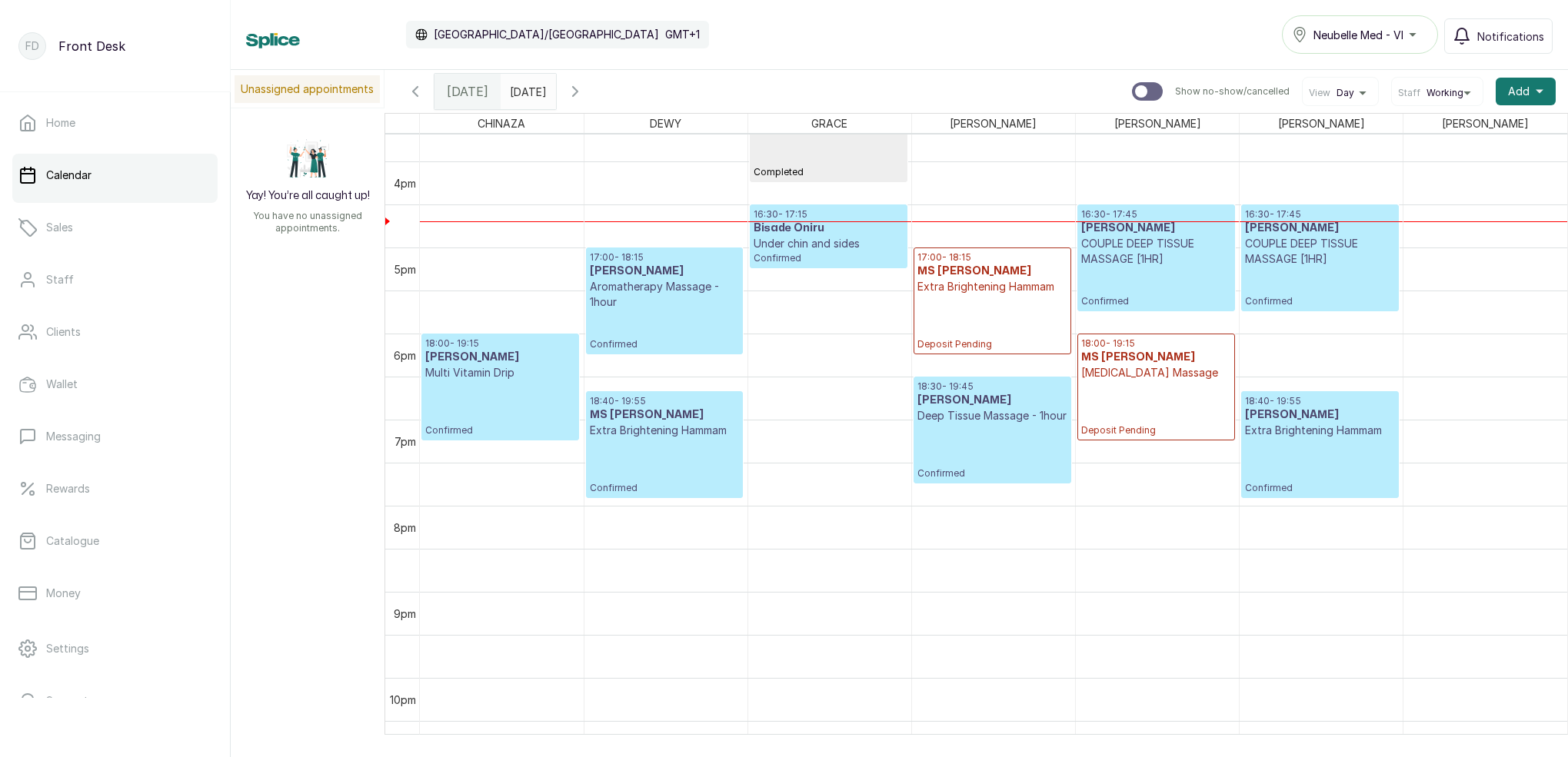
type input "dd/MM/yyyy"
click at [526, 94] on input "dd/MM/yyyy" at bounding box center [513, 87] width 25 height 27
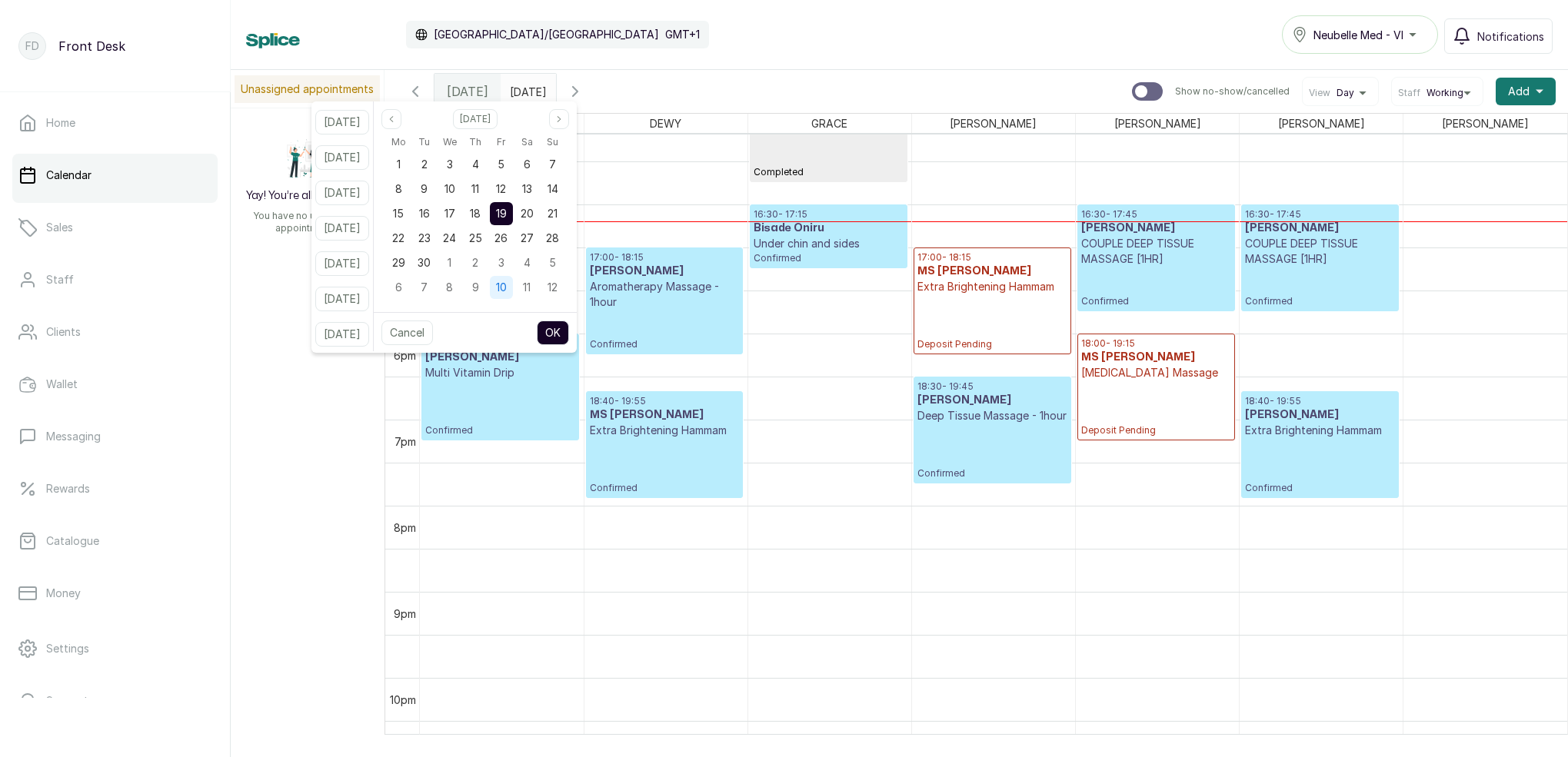
drag, startPoint x: 444, startPoint y: 239, endPoint x: 526, endPoint y: 299, distance: 101.6
click at [431, 239] on span "23" at bounding box center [424, 237] width 12 height 13
click at [566, 325] on button "OK" at bounding box center [553, 332] width 33 height 25
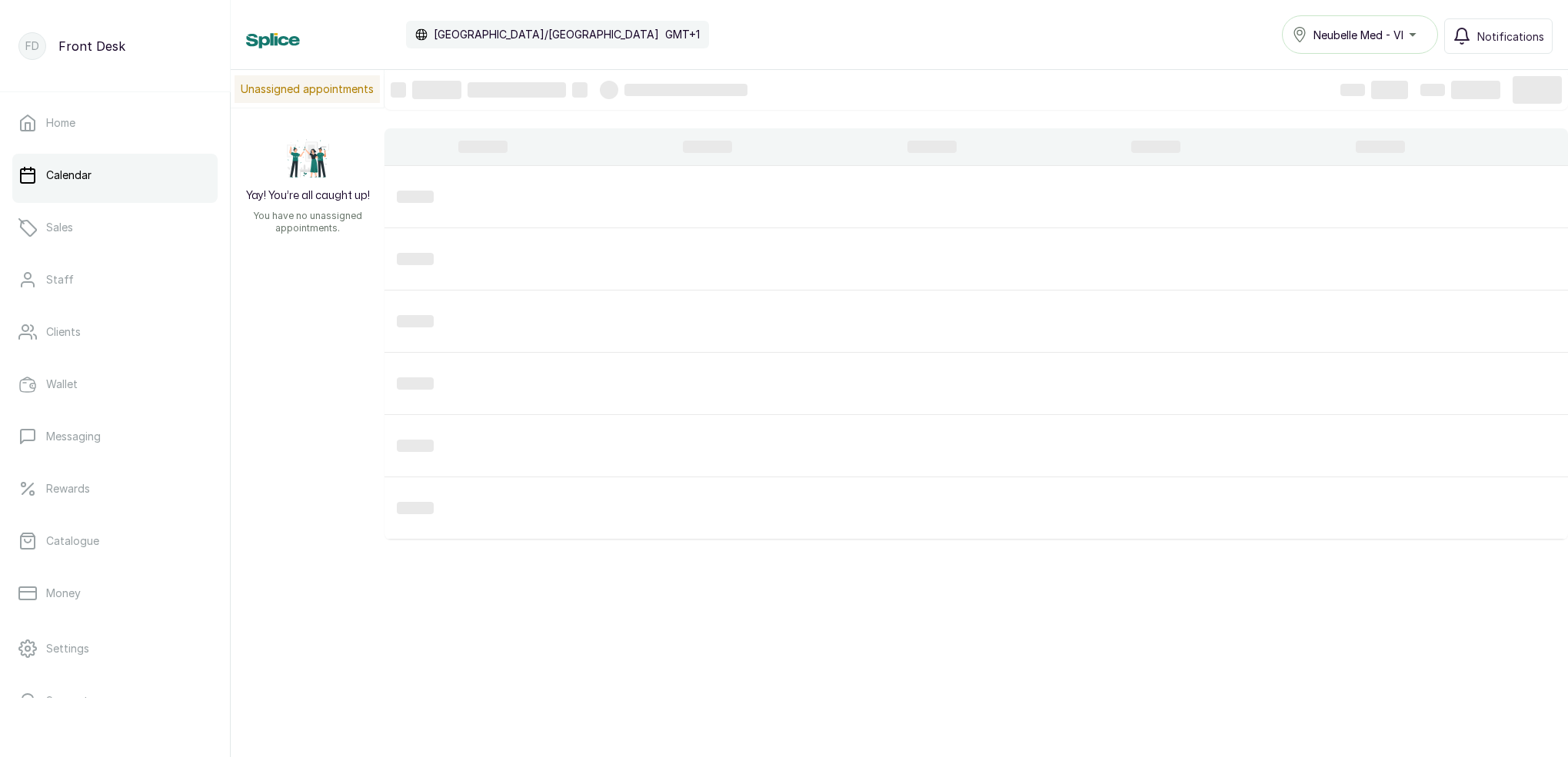
type input "[DATE]"
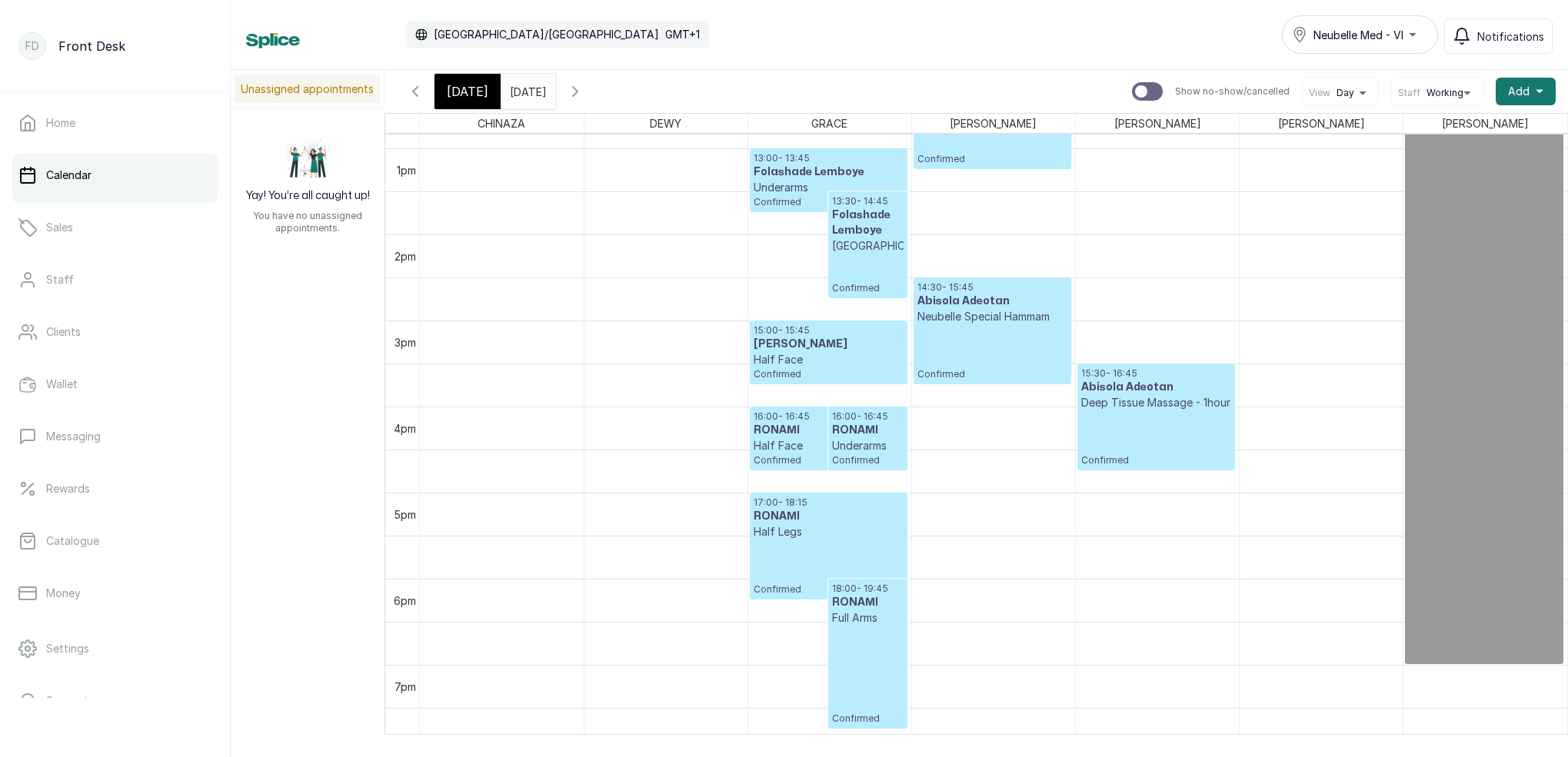
scroll to position [1143, 0]
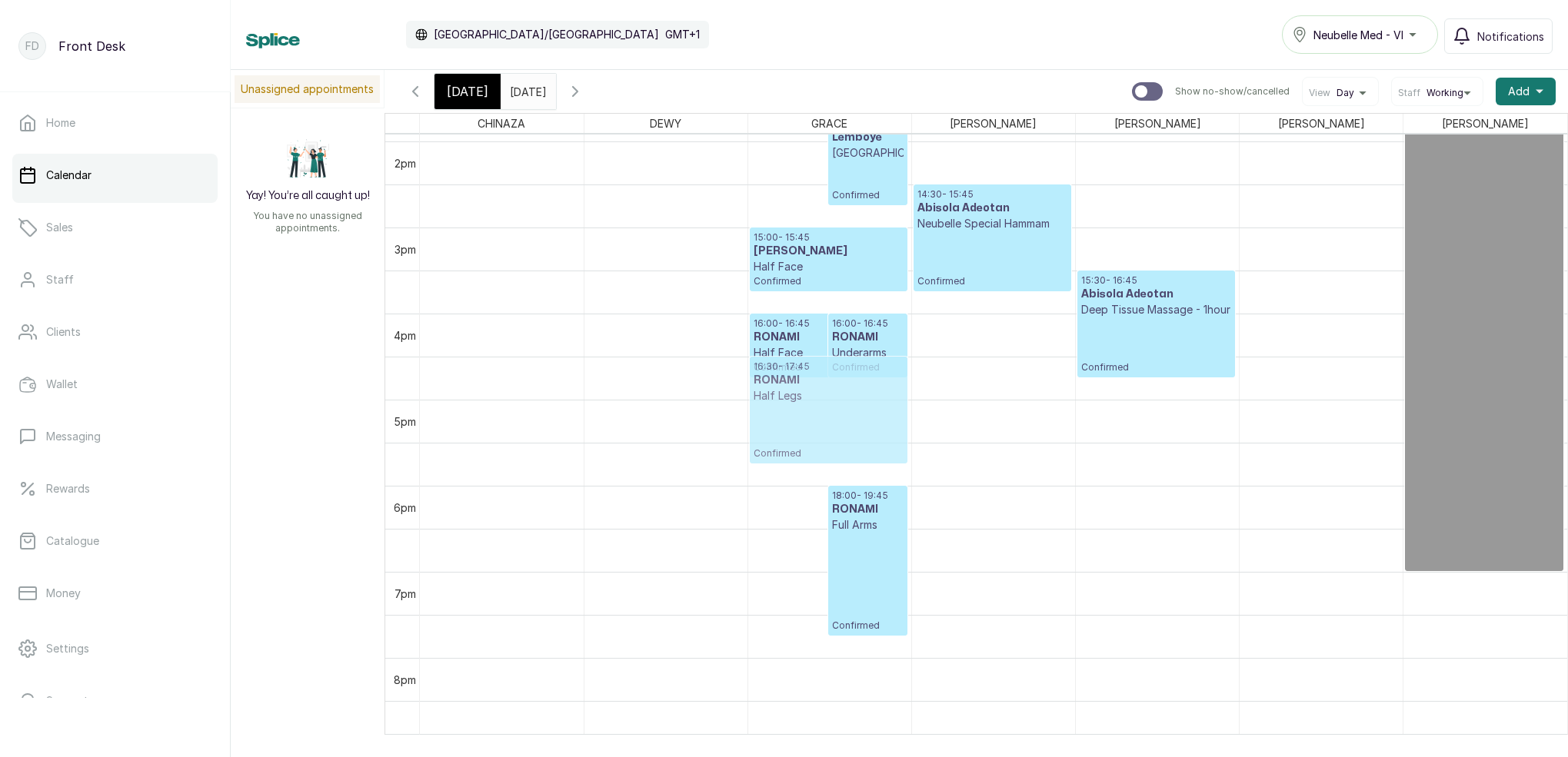
drag, startPoint x: 816, startPoint y: 420, endPoint x: 816, endPoint y: 387, distance: 33.0
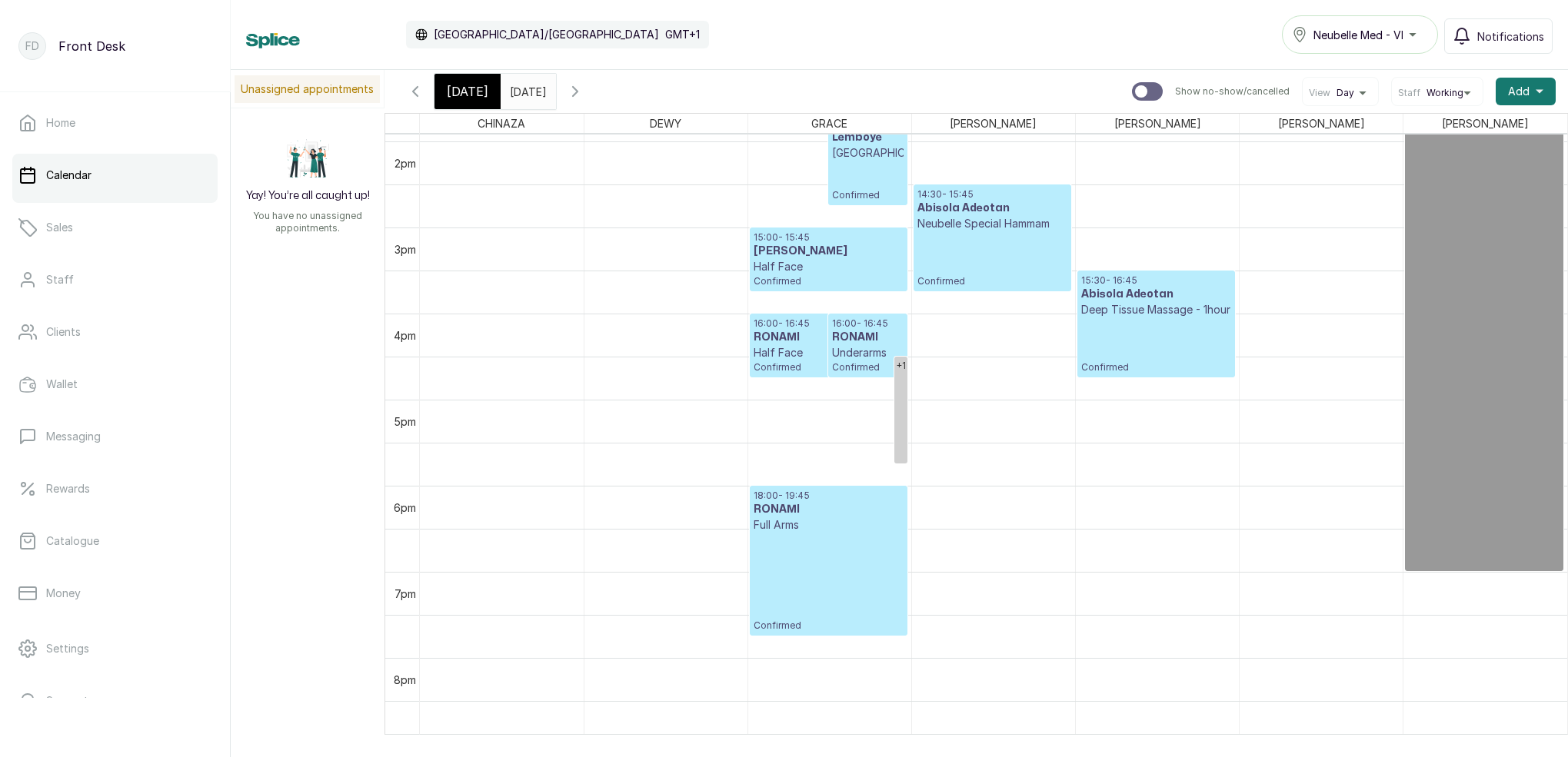
click at [801, 357] on p "Half Face" at bounding box center [828, 353] width 150 height 15
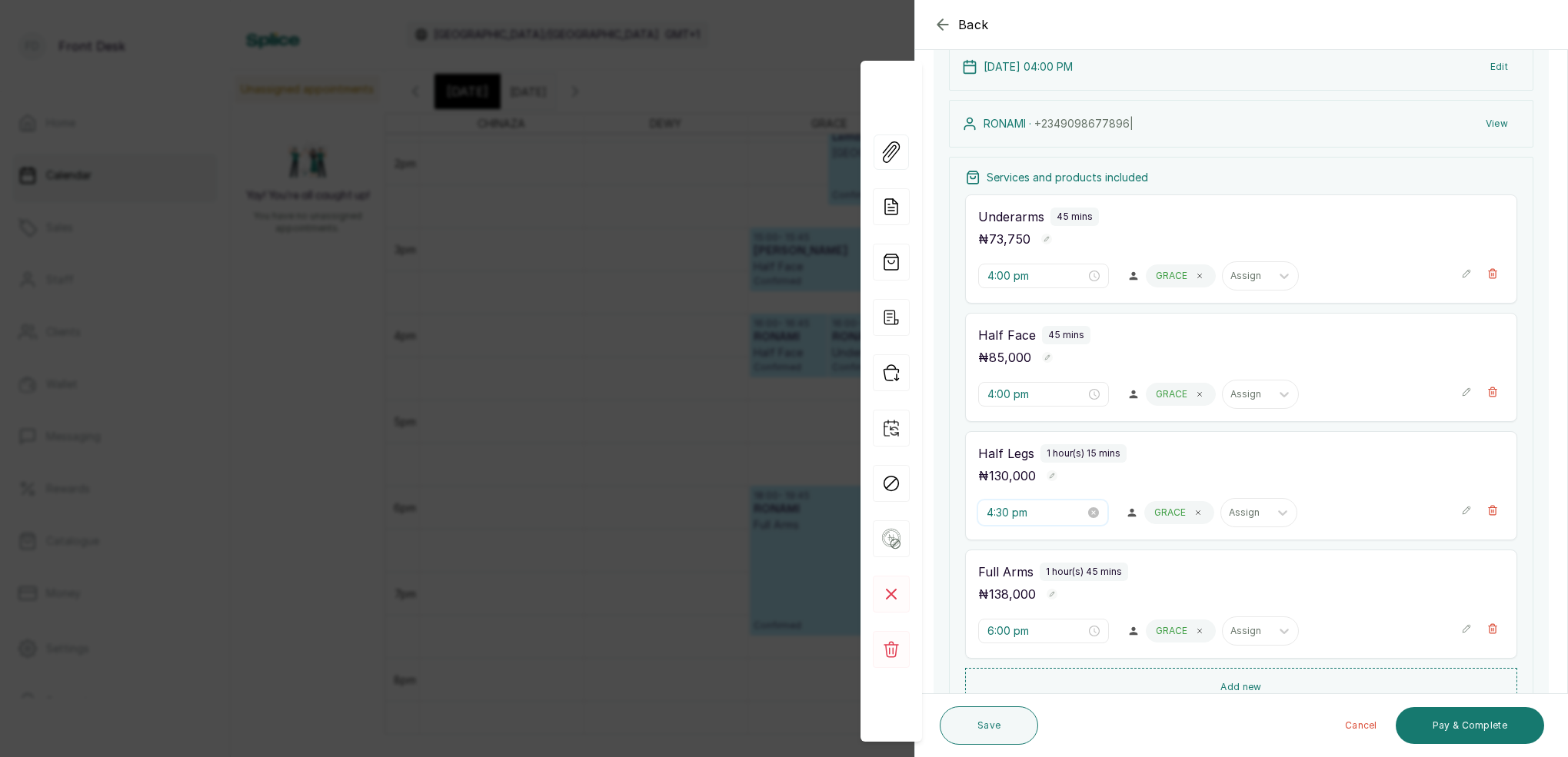
click at [1000, 514] on input "4:30 pm" at bounding box center [1035, 513] width 98 height 17
type input "4:00 pm"
drag, startPoint x: 1041, startPoint y: 545, endPoint x: 1055, endPoint y: 544, distance: 14.0
click at [1043, 545] on div "00" at bounding box center [1043, 545] width 37 height 21
click at [1078, 543] on div "PM" at bounding box center [1086, 546] width 37 height 21
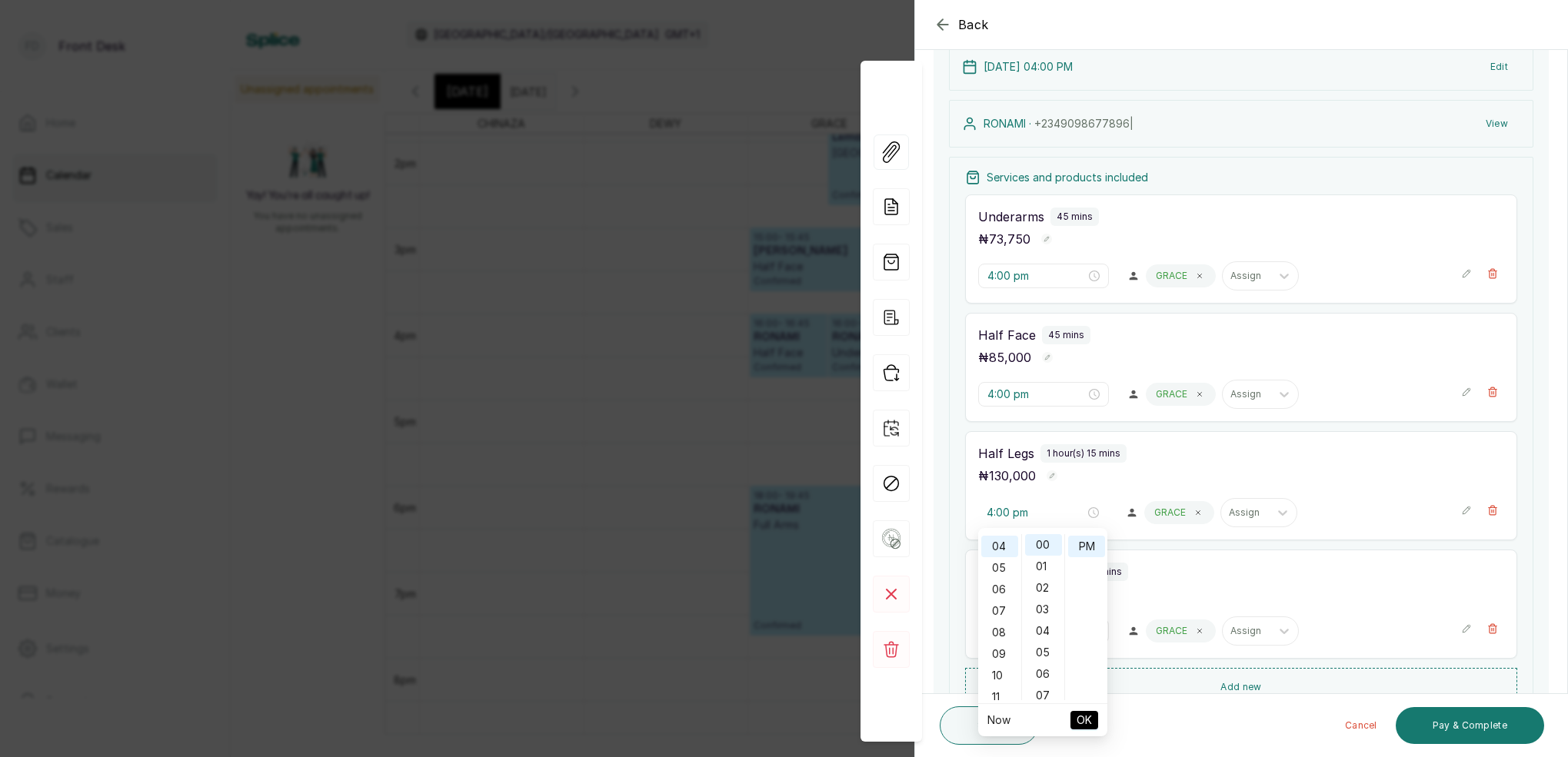
click at [1088, 708] on span "OK" at bounding box center [1084, 720] width 15 height 29
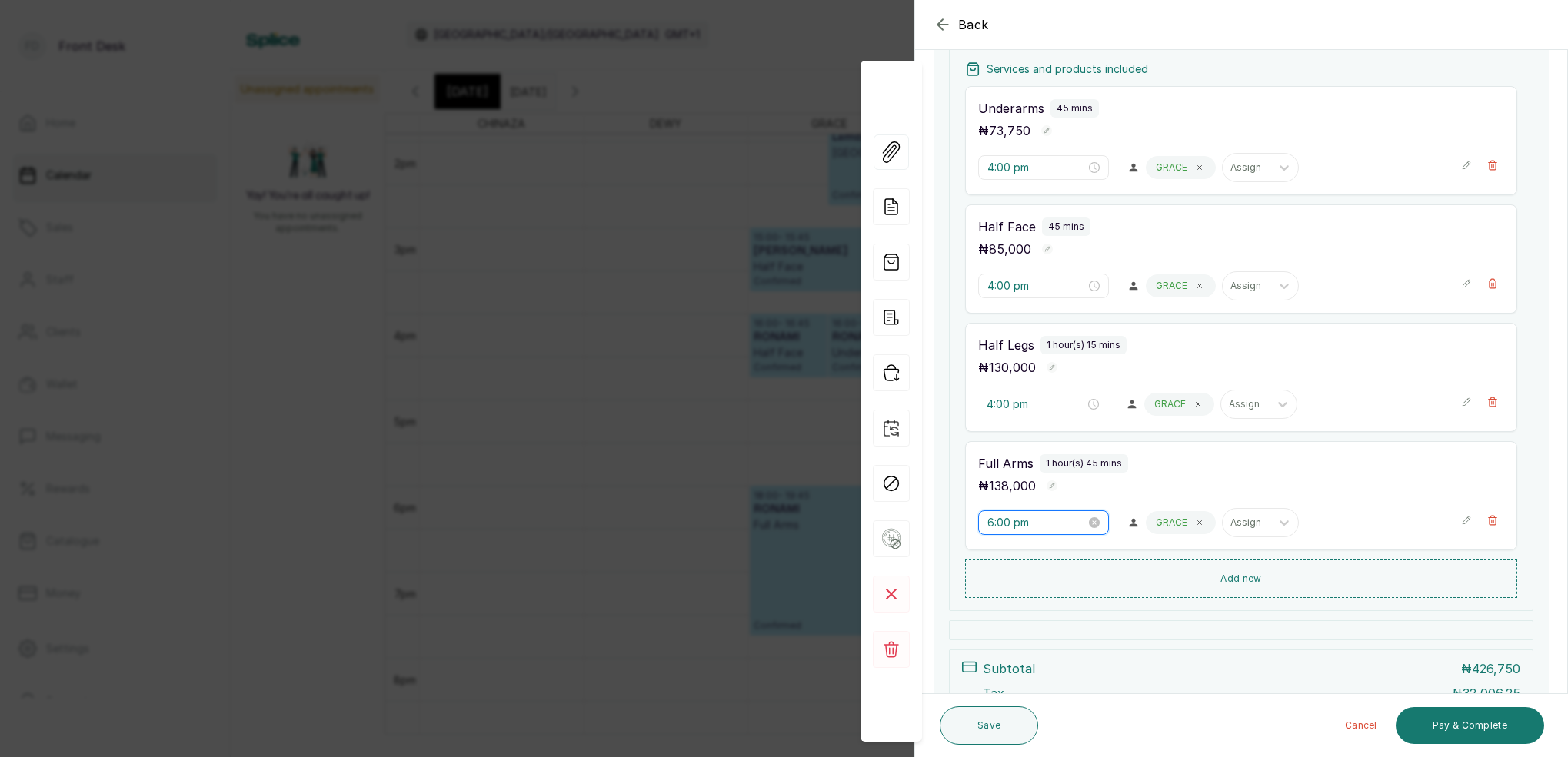
click at [997, 527] on input "6:00 pm" at bounding box center [1036, 523] width 98 height 17
click at [1010, 655] on div "05" at bounding box center [999, 662] width 37 height 21
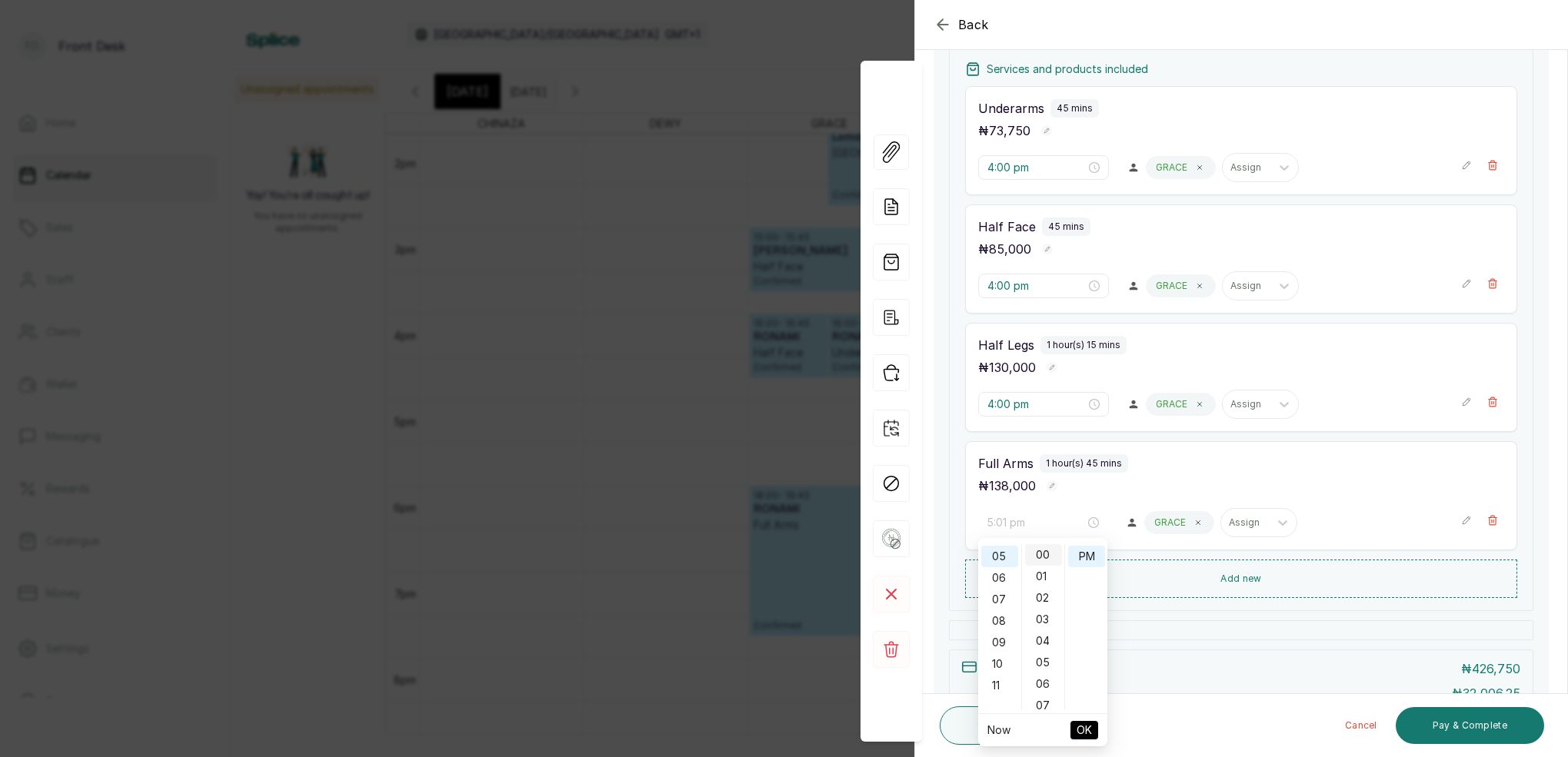
type input "5:00 pm"
click at [1048, 557] on div "00" at bounding box center [1043, 555] width 37 height 21
click at [1081, 558] on div "PM" at bounding box center [1086, 556] width 37 height 21
click at [1087, 729] on span "OK" at bounding box center [1084, 730] width 15 height 29
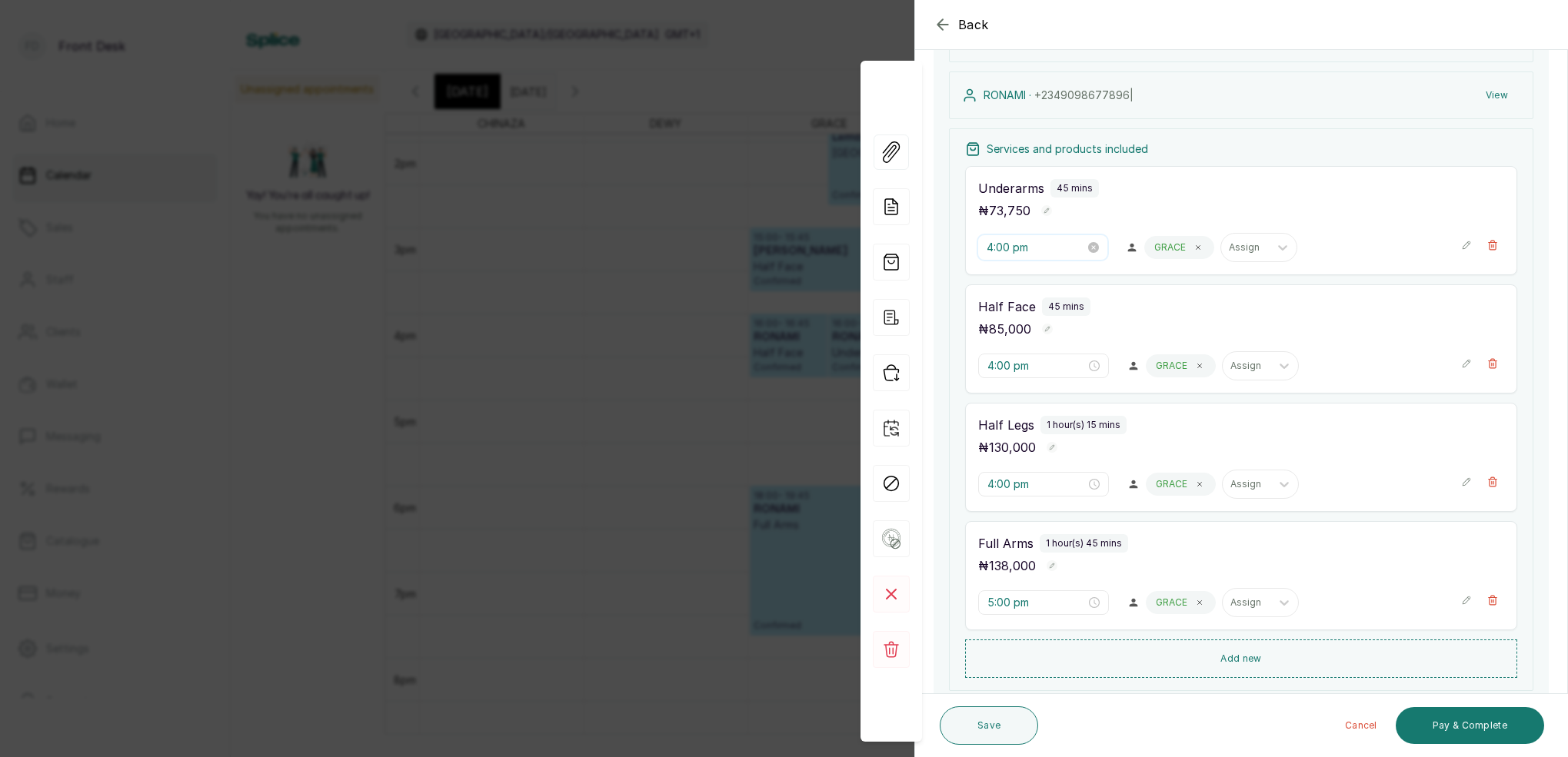
click at [993, 244] on input "4:00 pm" at bounding box center [1035, 247] width 98 height 17
type input "4:00 pm"
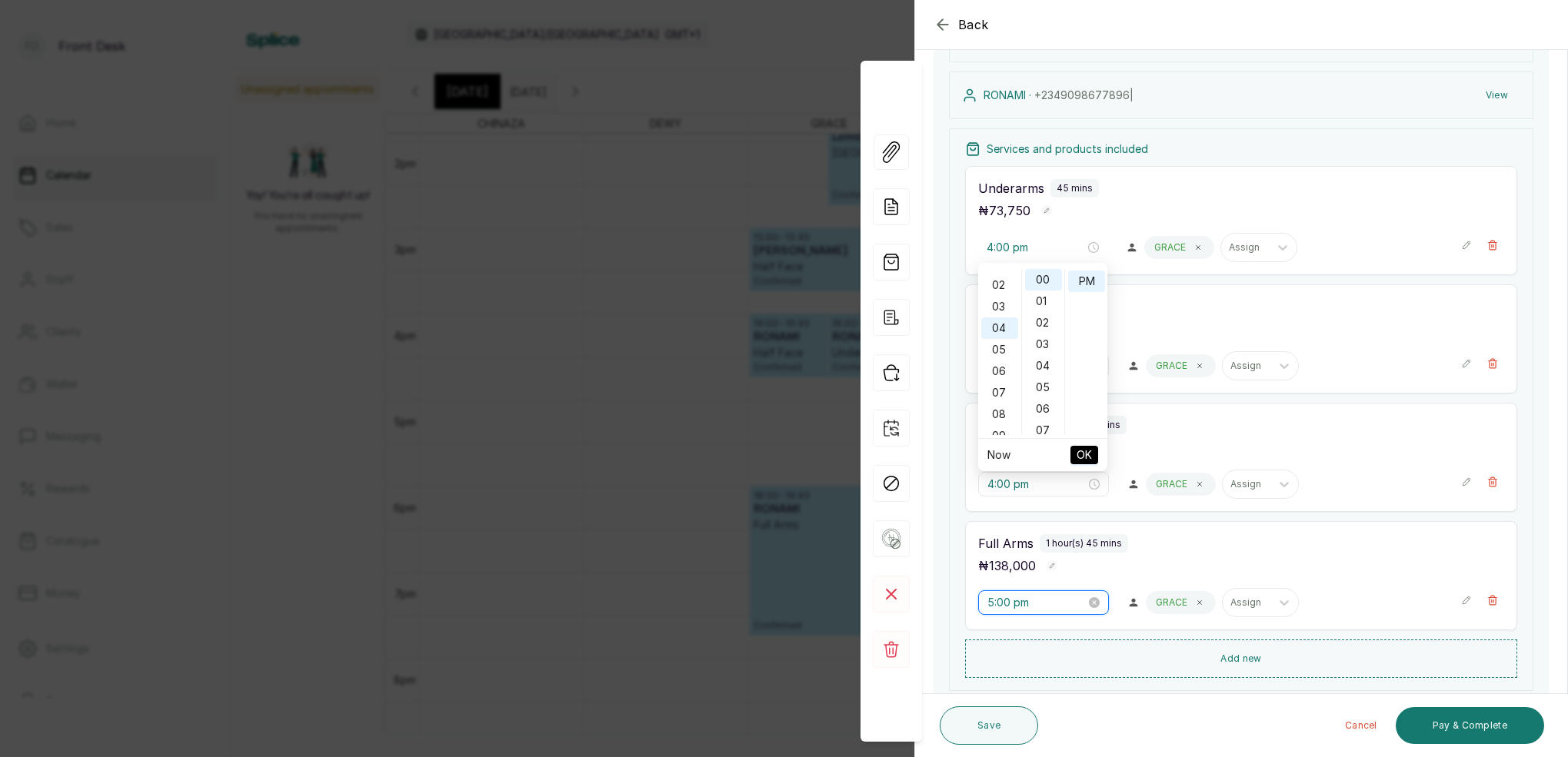
click at [993, 599] on input "5:00 pm" at bounding box center [1036, 603] width 98 height 17
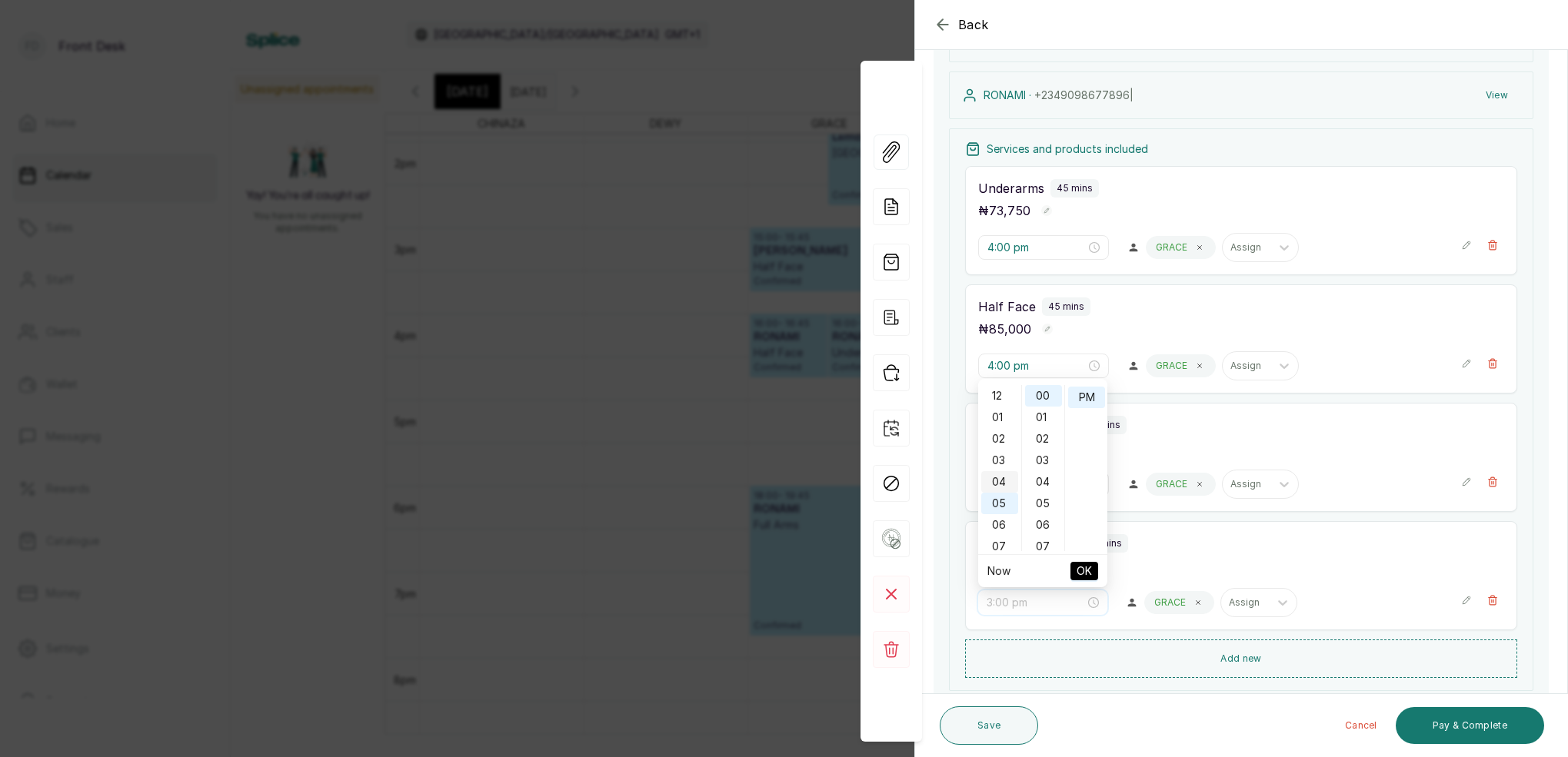
scroll to position [0, 0]
click at [1001, 481] on div "04" at bounding box center [999, 481] width 37 height 21
type input "4:00 pm"
click at [1045, 399] on div "00" at bounding box center [1043, 396] width 37 height 21
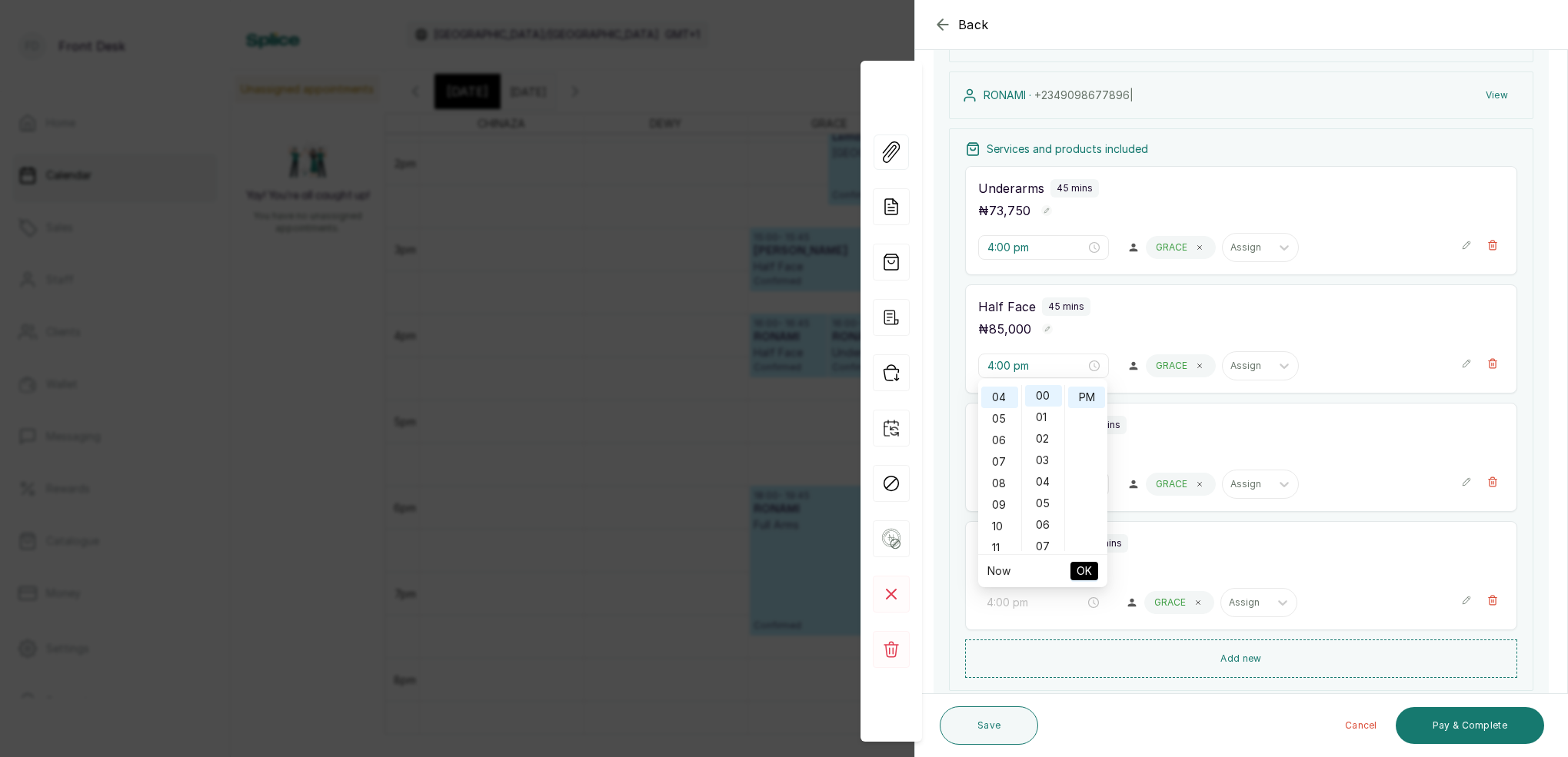
drag, startPoint x: 1083, startPoint y: 395, endPoint x: 1087, endPoint y: 420, distance: 25.3
click at [1083, 396] on div "PM" at bounding box center [1086, 397] width 37 height 21
click at [1077, 569] on span "OK" at bounding box center [1084, 571] width 15 height 29
click at [997, 486] on input "4:00 pm" at bounding box center [1035, 485] width 98 height 17
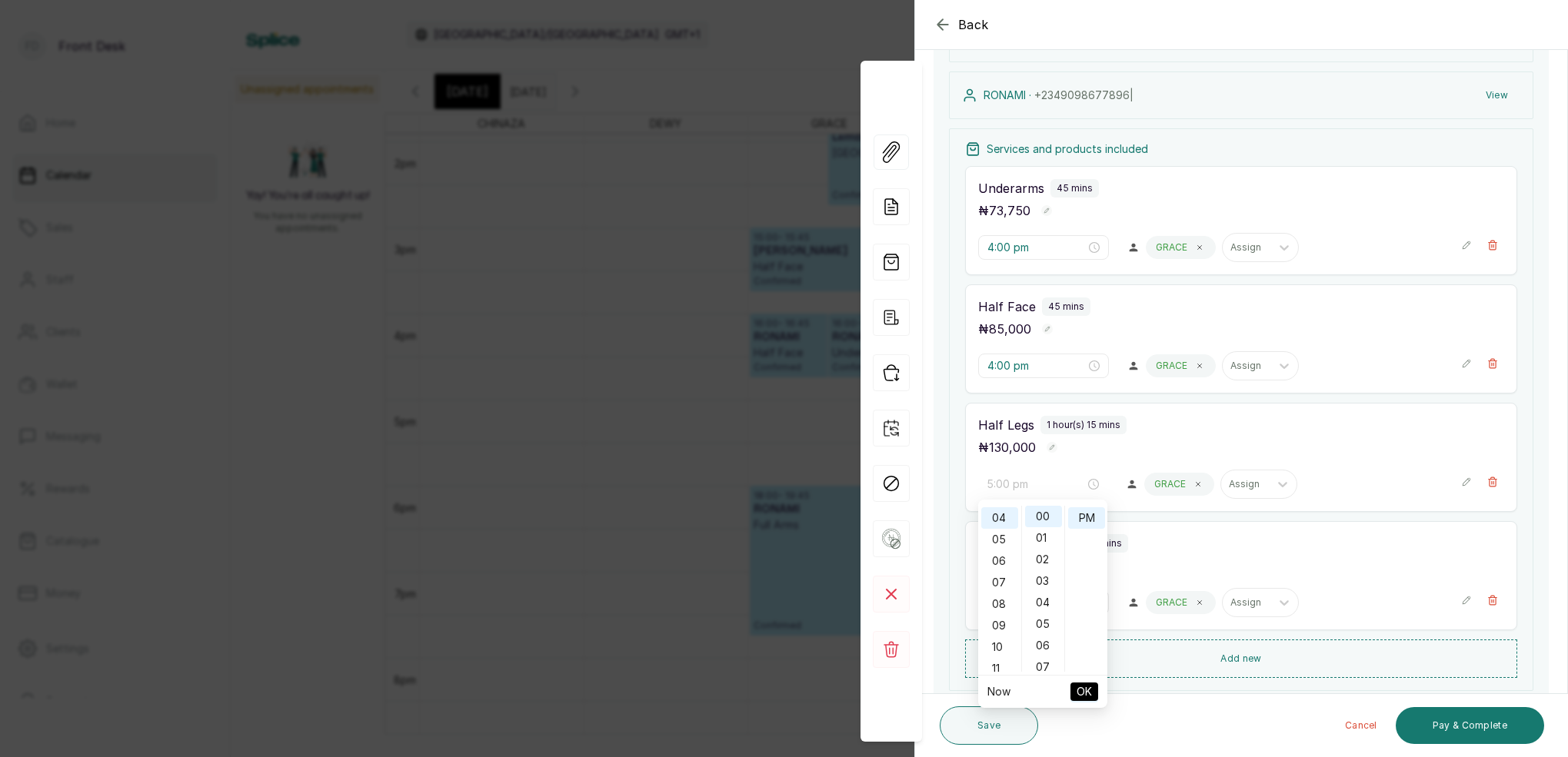
click at [1004, 539] on div "05" at bounding box center [999, 539] width 37 height 21
click at [1040, 516] on div "00" at bounding box center [1043, 516] width 37 height 21
click at [1045, 557] on div "30" at bounding box center [1043, 554] width 37 height 21
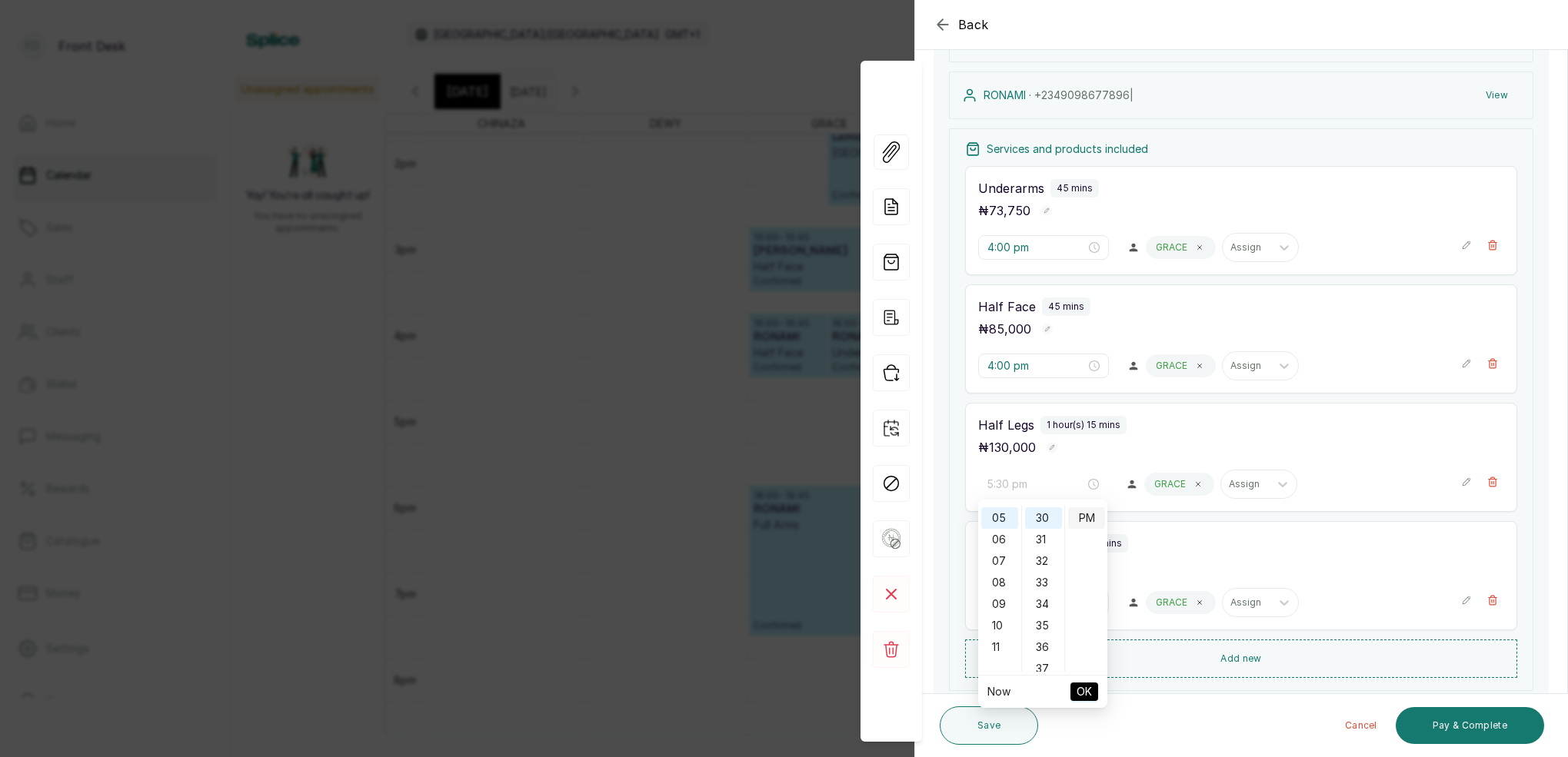
click at [1081, 517] on div "PM" at bounding box center [1086, 518] width 37 height 21
click at [1082, 698] on span "OK" at bounding box center [1084, 692] width 15 height 29
type input "4:00 pm"
type input "5:30 pm"
click at [990, 370] on input "4:00 pm" at bounding box center [1036, 366] width 98 height 17
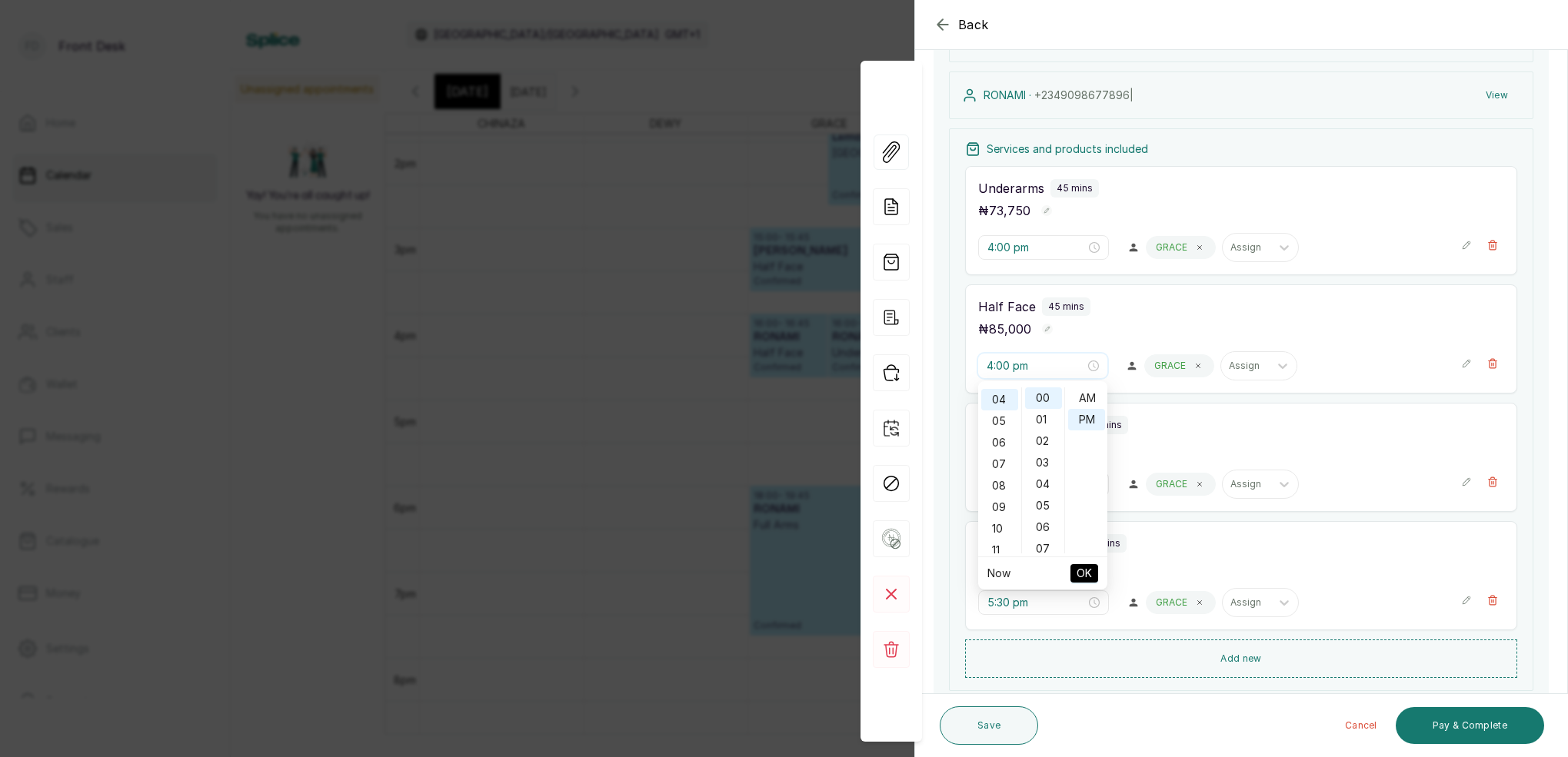
scroll to position [20, 0]
drag, startPoint x: 1007, startPoint y: 442, endPoint x: 1026, endPoint y: 438, distance: 19.4
click at [1007, 441] on div "06" at bounding box center [999, 443] width 37 height 21
drag, startPoint x: 1046, startPoint y: 455, endPoint x: 1065, endPoint y: 416, distance: 43.4
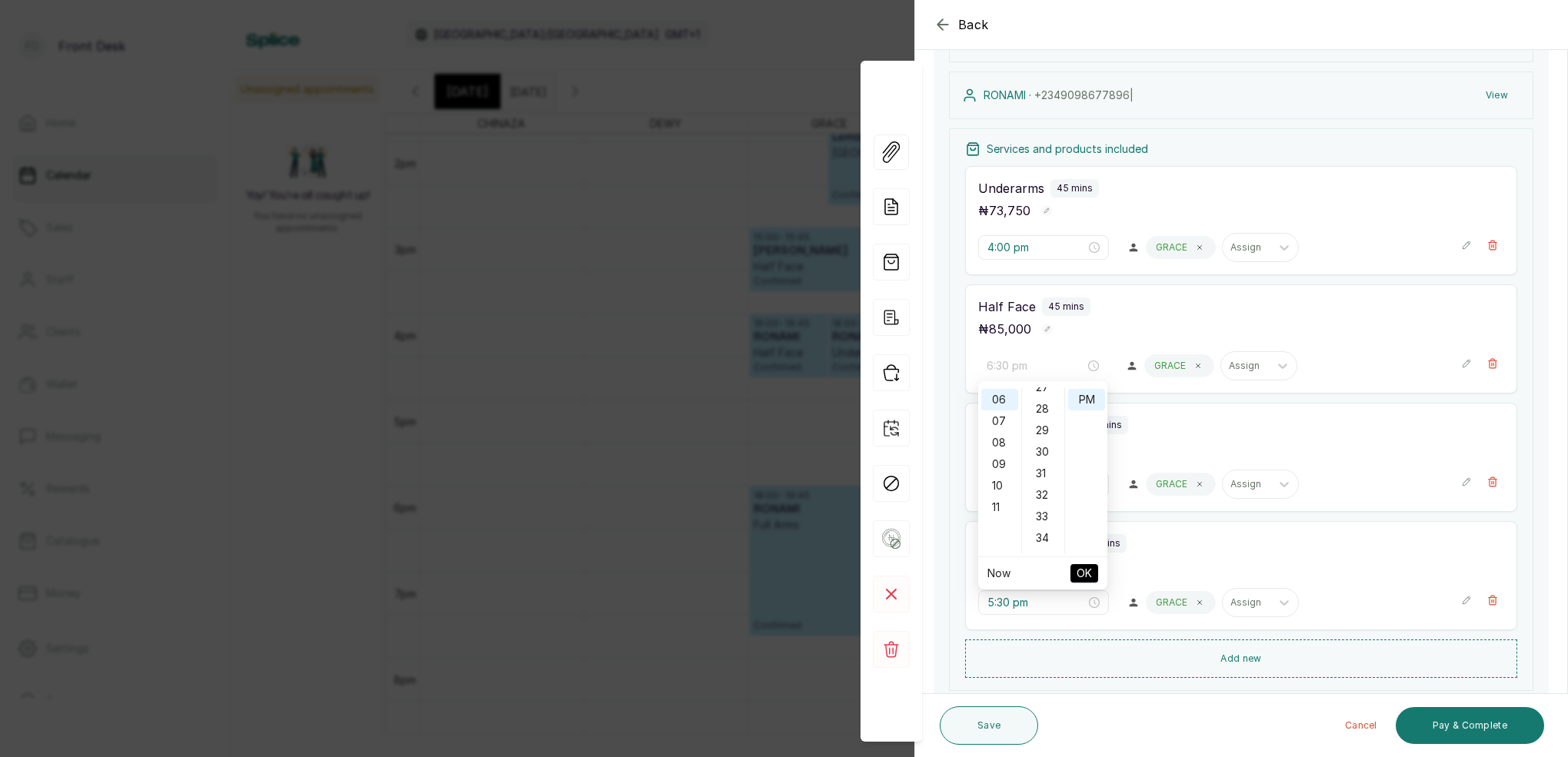
click at [1047, 454] on div "30" at bounding box center [1043, 451] width 37 height 21
drag, startPoint x: 1085, startPoint y: 401, endPoint x: 1084, endPoint y: 471, distance: 70.0
click at [1085, 401] on div "PM" at bounding box center [1086, 399] width 37 height 21
click at [1088, 575] on span "OK" at bounding box center [1084, 574] width 15 height 29
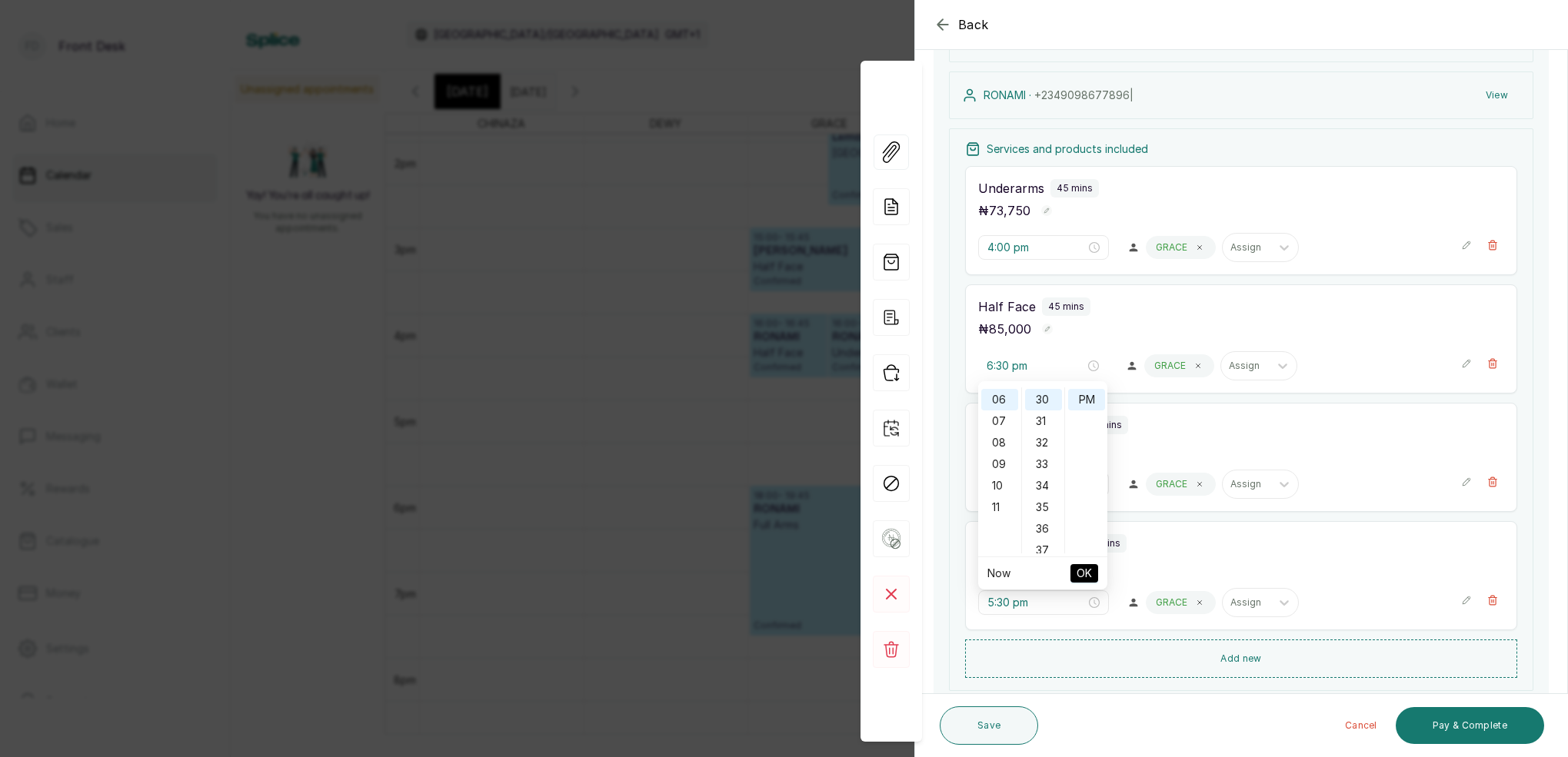
type input "4:00 pm"
type input "5:30 pm"
type input "6:30 pm"
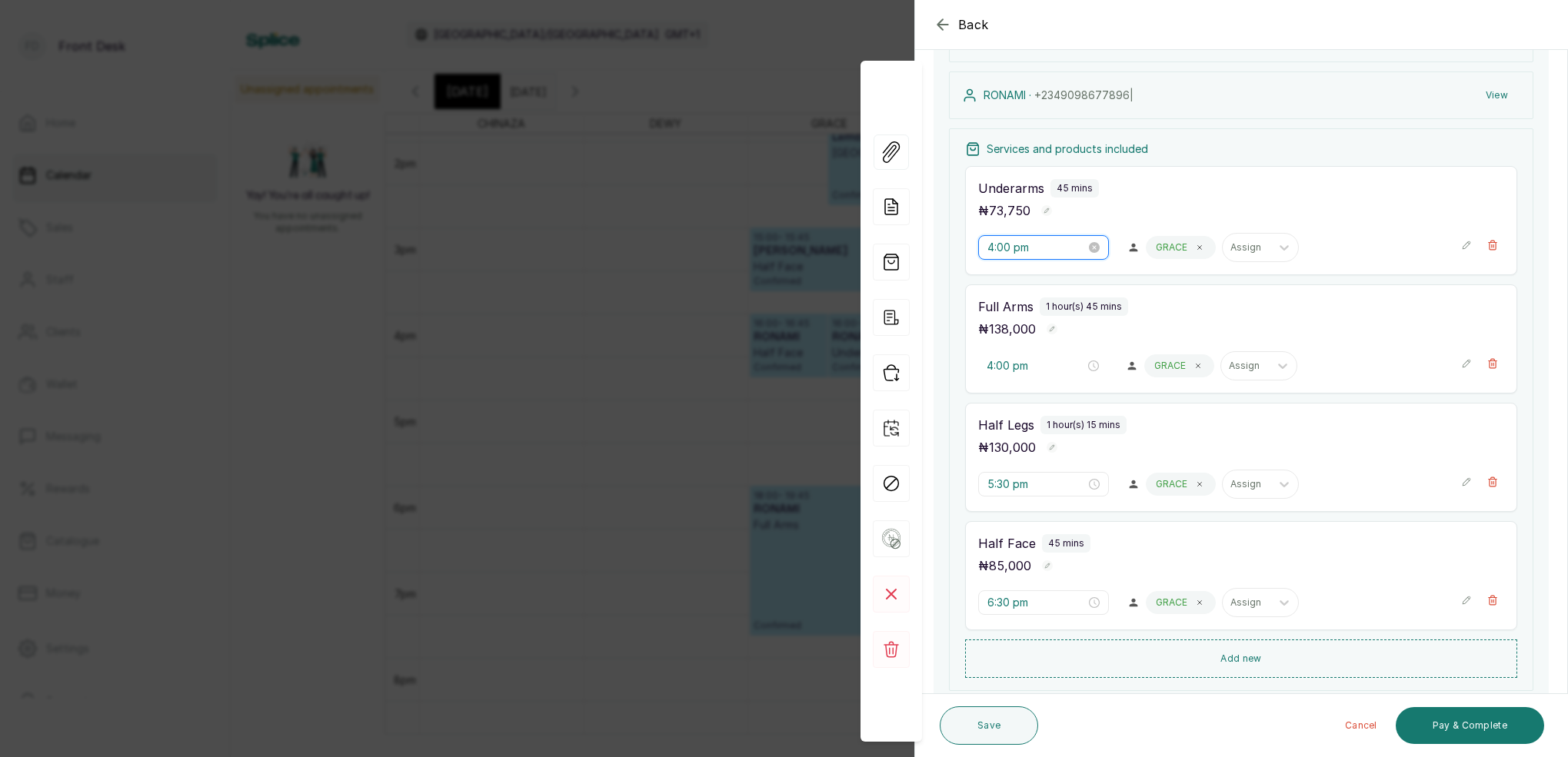
click at [999, 250] on input "4:00 pm" at bounding box center [1036, 247] width 98 height 17
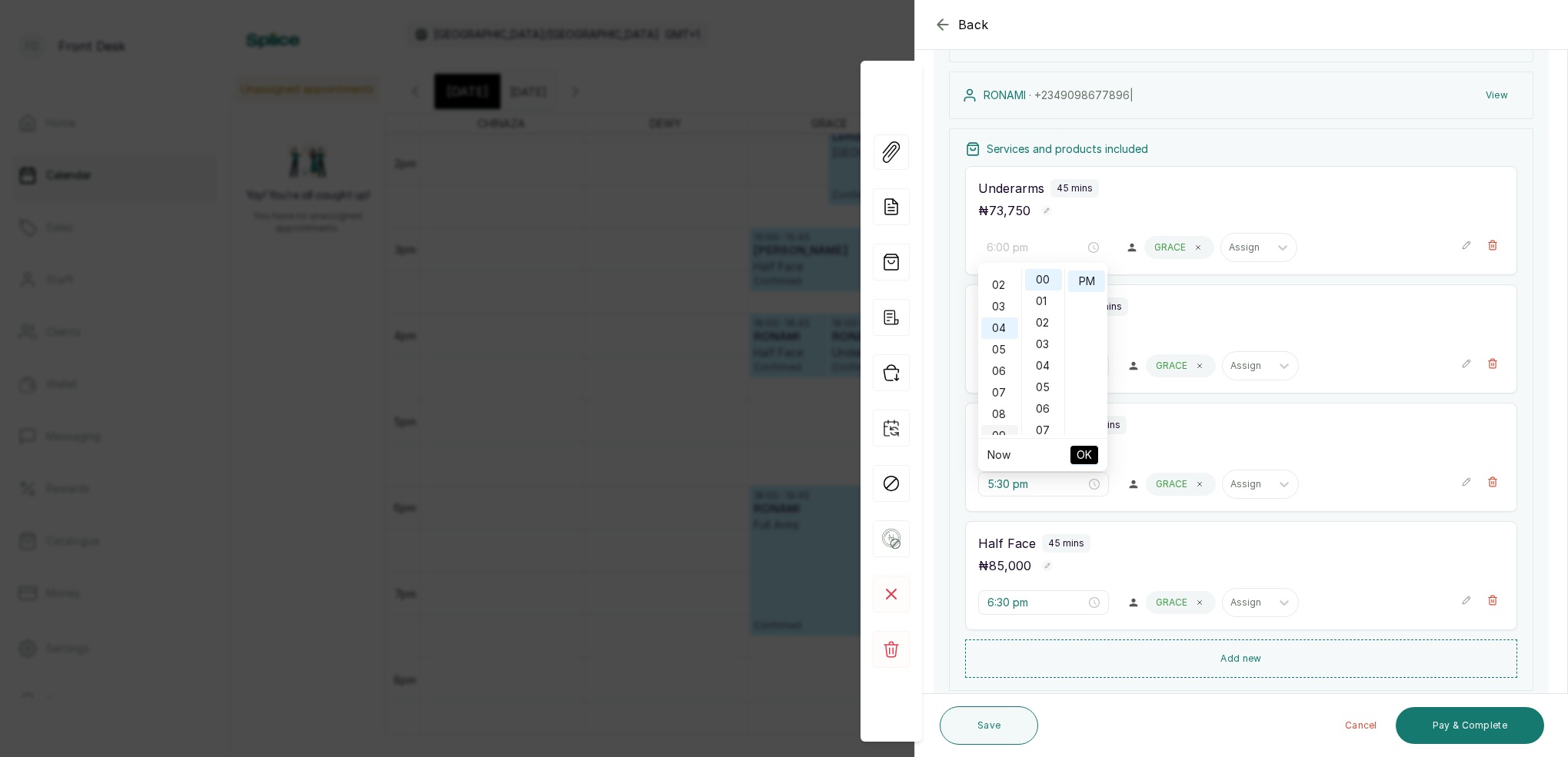
click at [1008, 362] on div "06" at bounding box center [999, 371] width 37 height 21
drag, startPoint x: 1046, startPoint y: 343, endPoint x: 1076, endPoint y: 308, distance: 46.1
click at [1047, 342] on div "30" at bounding box center [1043, 340] width 37 height 21
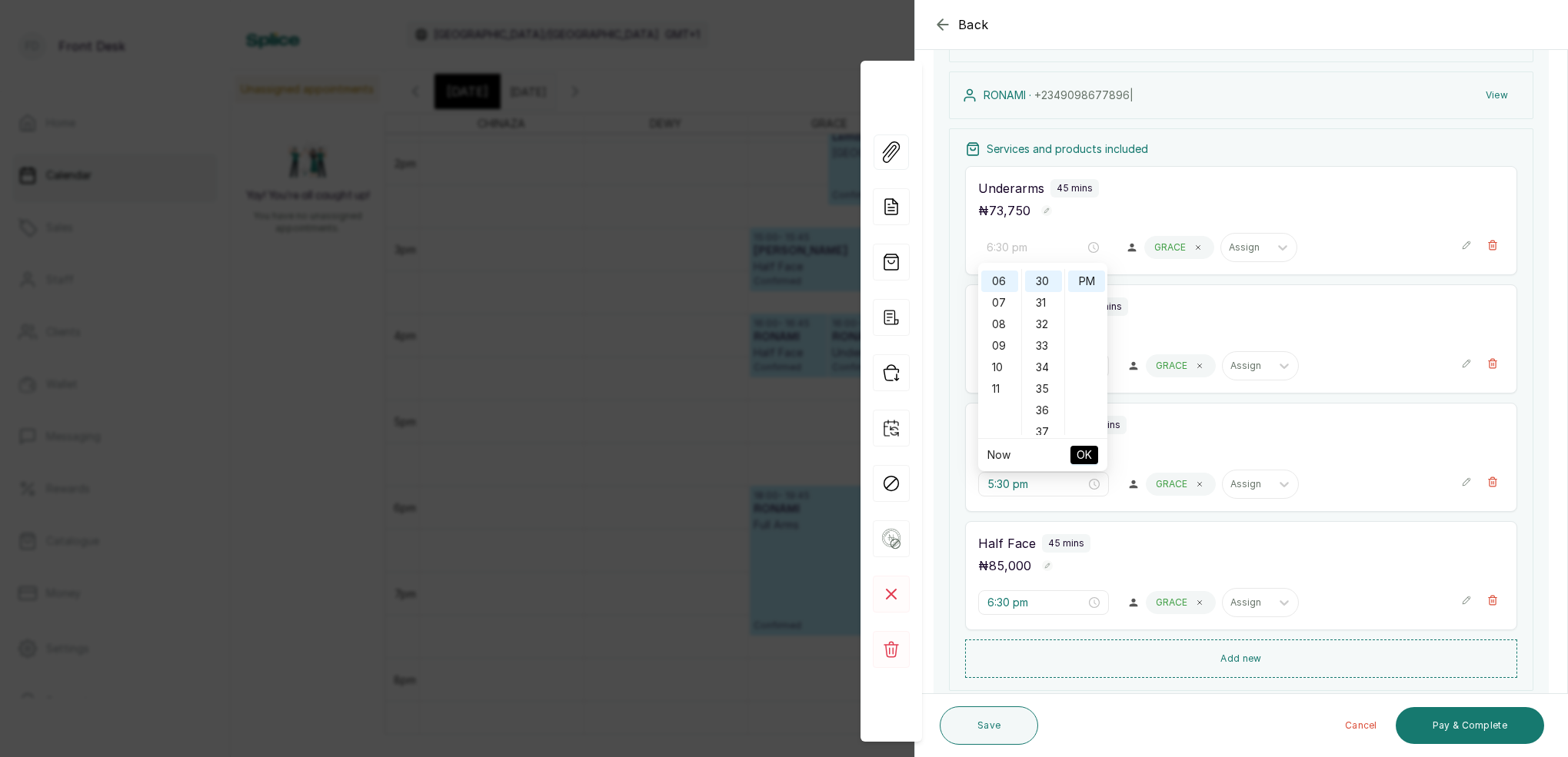
drag, startPoint x: 1082, startPoint y: 282, endPoint x: 1106, endPoint y: 387, distance: 107.7
click at [1083, 285] on div "PM" at bounding box center [1086, 281] width 37 height 21
click at [1091, 449] on span "OK" at bounding box center [1084, 455] width 15 height 29
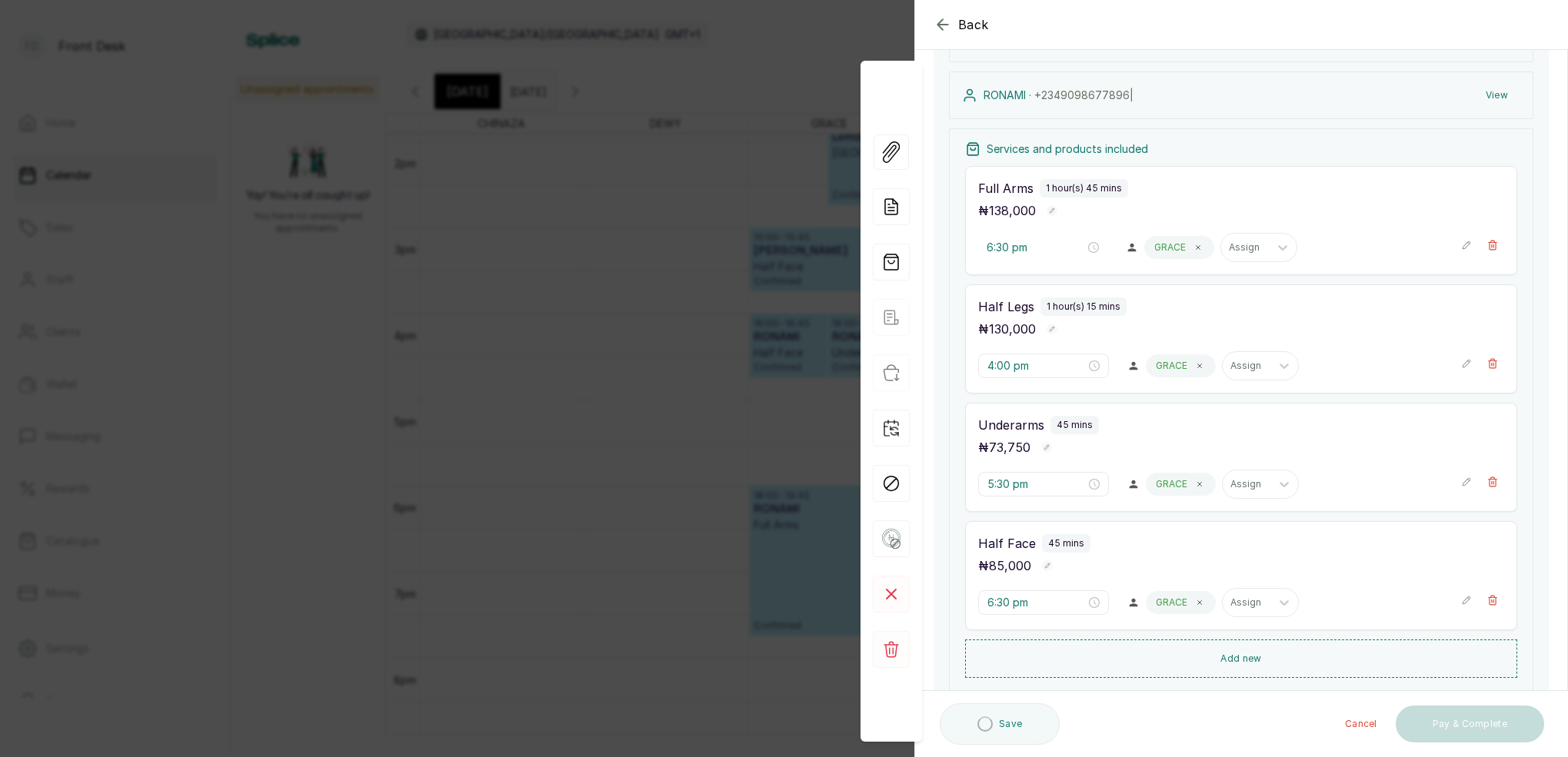
type input "4:00 pm"
type input "5:30 pm"
type input "6:30 pm"
click at [991, 733] on button "Save" at bounding box center [988, 725] width 98 height 39
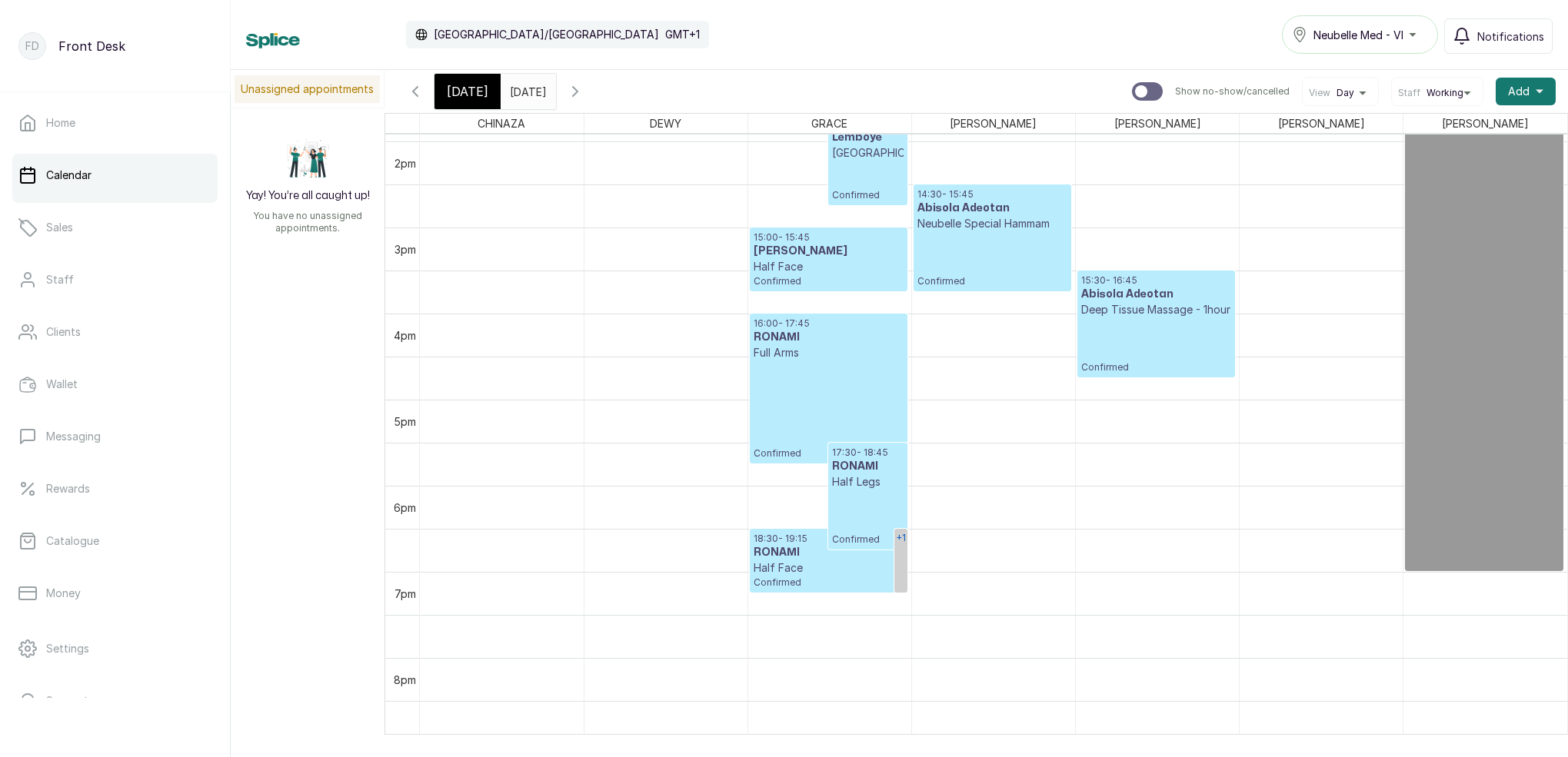
click at [898, 560] on link "+1" at bounding box center [900, 561] width 13 height 64
drag, startPoint x: 895, startPoint y: 557, endPoint x: 826, endPoint y: 552, distance: 69.2
click at [825, 552] on div "CHINAZA DEWY GRACE LINA MAGGIE SARAH MARY 12am 1am 2am 3am 4am 5am 6am 7am 8am …" at bounding box center [976, 434] width 1183 height 643
drag, startPoint x: 946, startPoint y: 559, endPoint x: 841, endPoint y: 553, distance: 105.2
click at [815, 552] on div "CHINAZA DEWY GRACE LINA MAGGIE SARAH MARY 12am 1am 2am 3am 4am 5am 6am 7am 8am …" at bounding box center [976, 434] width 1183 height 643
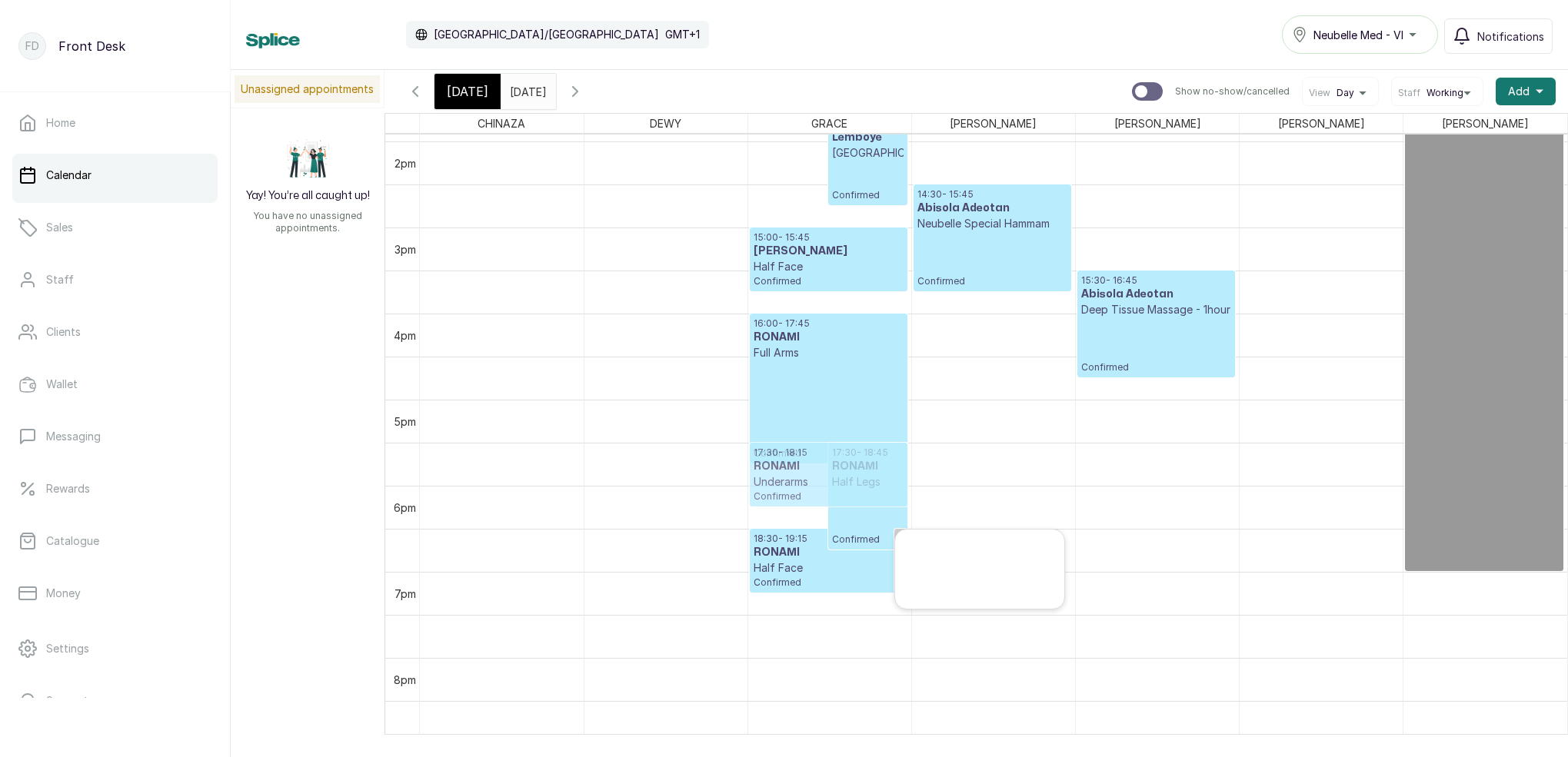
drag, startPoint x: 958, startPoint y: 569, endPoint x: 765, endPoint y: 461, distance: 221.2
click at [765, 460] on div "CHINAZA DEWY GRACE LINA MAGGIE SARAH MARY 12am 1am 2am 3am 4am 5am 6am 7am 8am …" at bounding box center [976, 434] width 1183 height 643
drag, startPoint x: 906, startPoint y: 462, endPoint x: 835, endPoint y: 460, distance: 71.0
drag, startPoint x: 900, startPoint y: 479, endPoint x: 822, endPoint y: 478, distance: 78.0
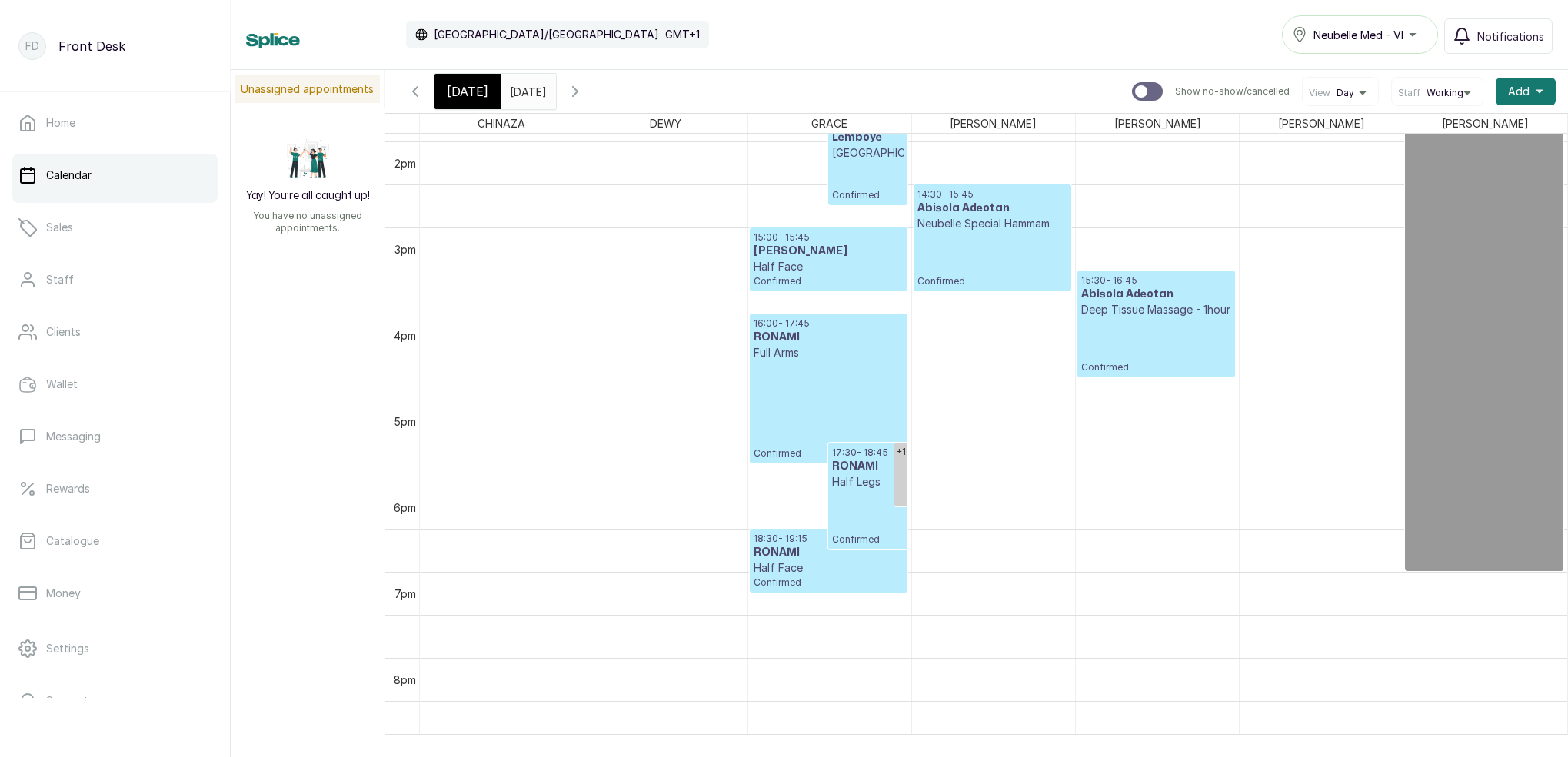
click at [898, 465] on link "+1" at bounding box center [900, 474] width 13 height 64
drag, startPoint x: 904, startPoint y: 467, endPoint x: 786, endPoint y: 475, distance: 118.3
click at [786, 476] on div "CHINAZA DEWY GRACE LINA MAGGIE SARAH MARY 12am 1am 2am 3am 4am 5am 6am 7am 8am …" at bounding box center [976, 434] width 1183 height 643
drag, startPoint x: 861, startPoint y: 472, endPoint x: 778, endPoint y: 468, distance: 83.1
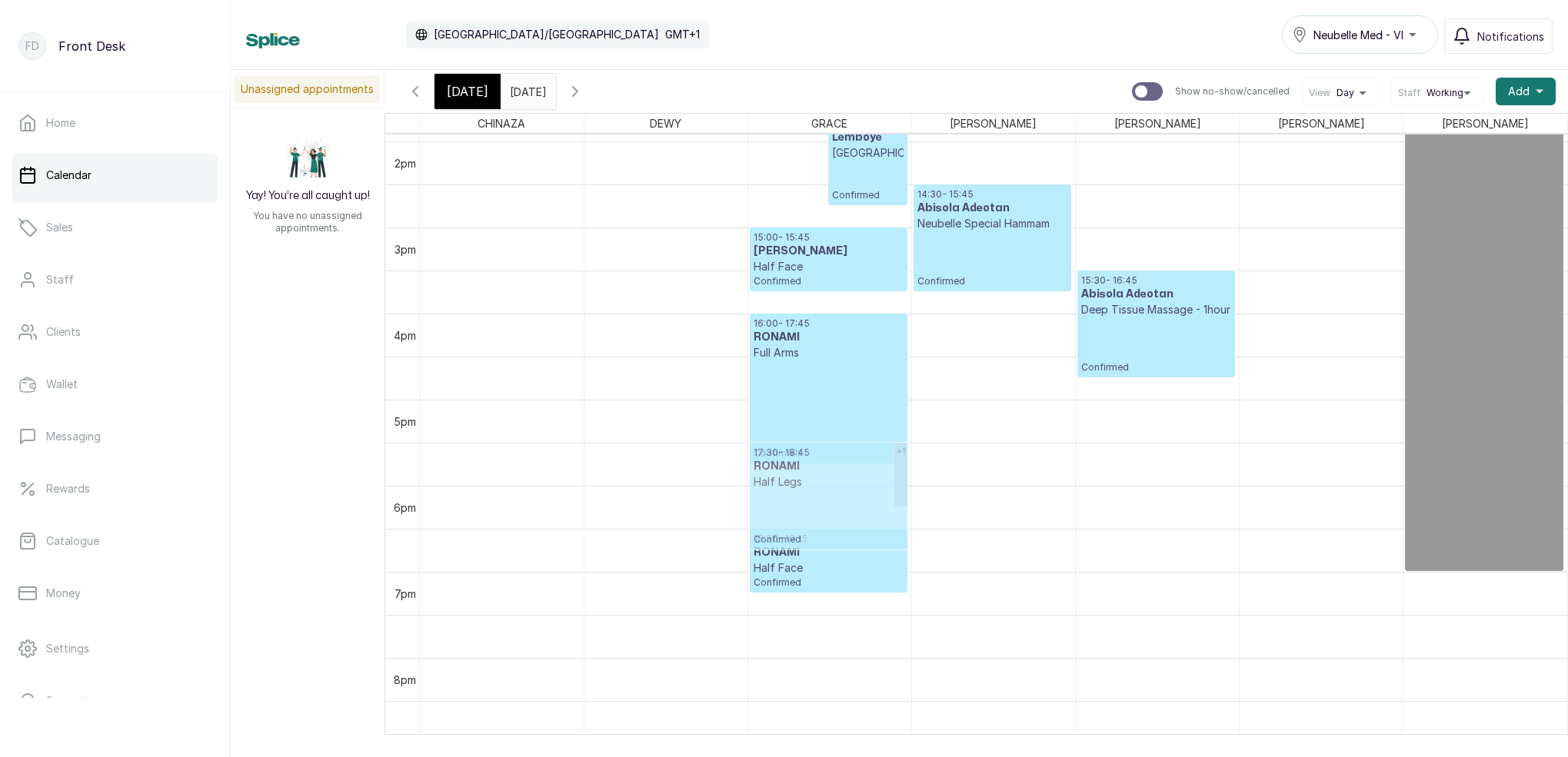
click at [906, 484] on link "+1" at bounding box center [900, 474] width 13 height 64
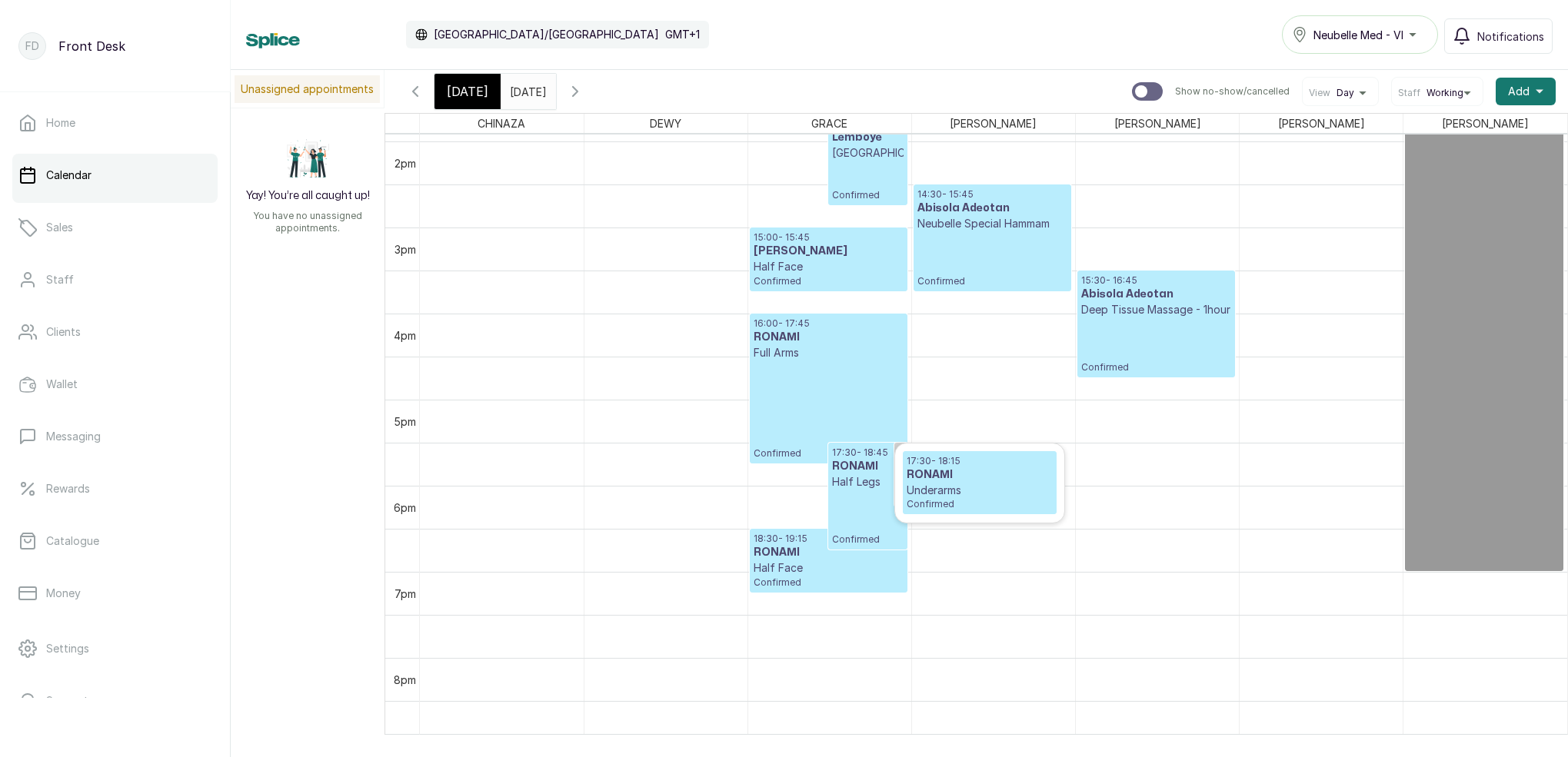
click at [947, 483] on p "Underarms" at bounding box center [979, 491] width 146 height 15
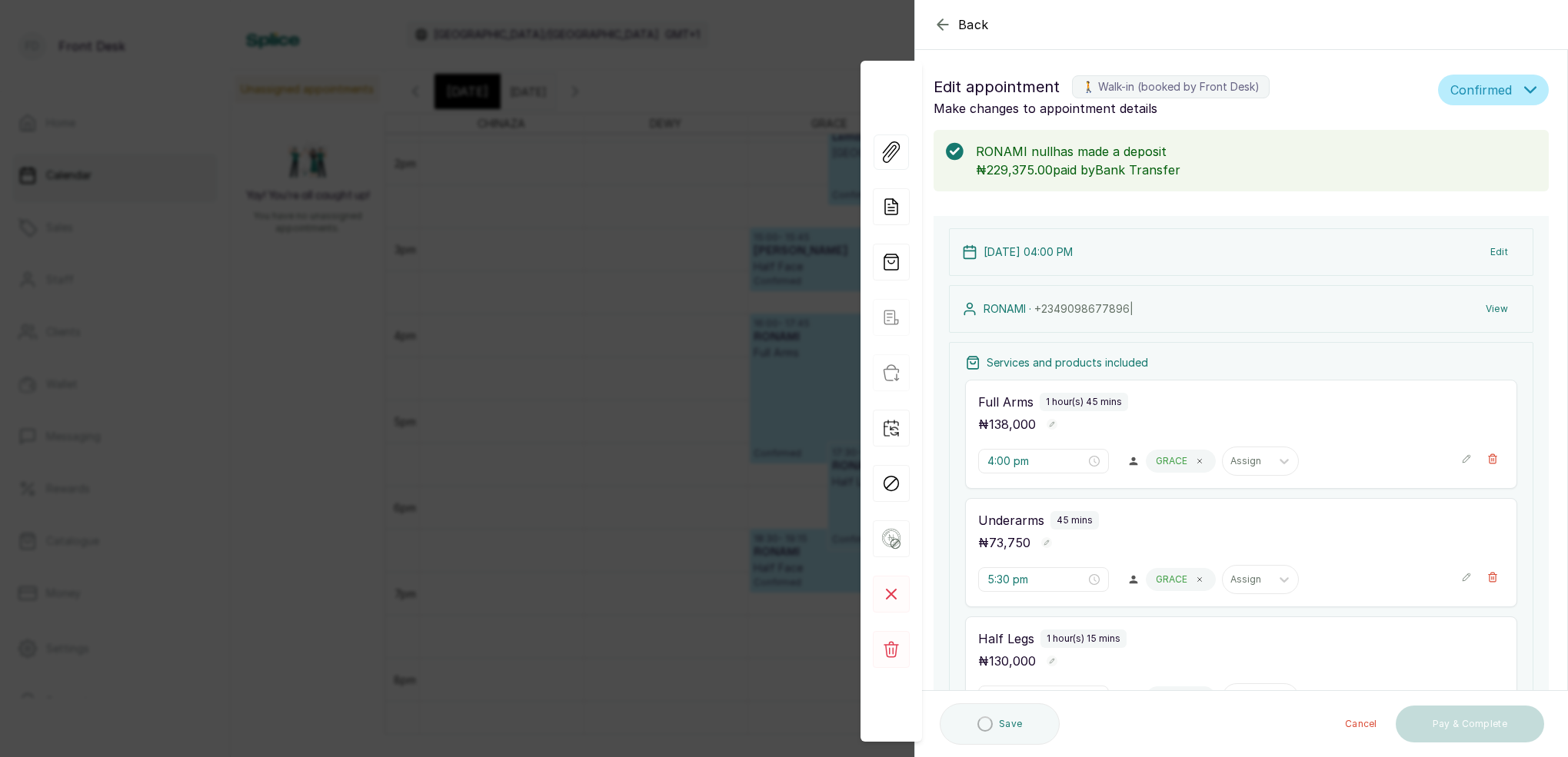
click at [741, 491] on div "Back Appointment Details Edit appointment 🚶 Walk-in (booked by Front Desk) Make…" at bounding box center [784, 378] width 1568 height 757
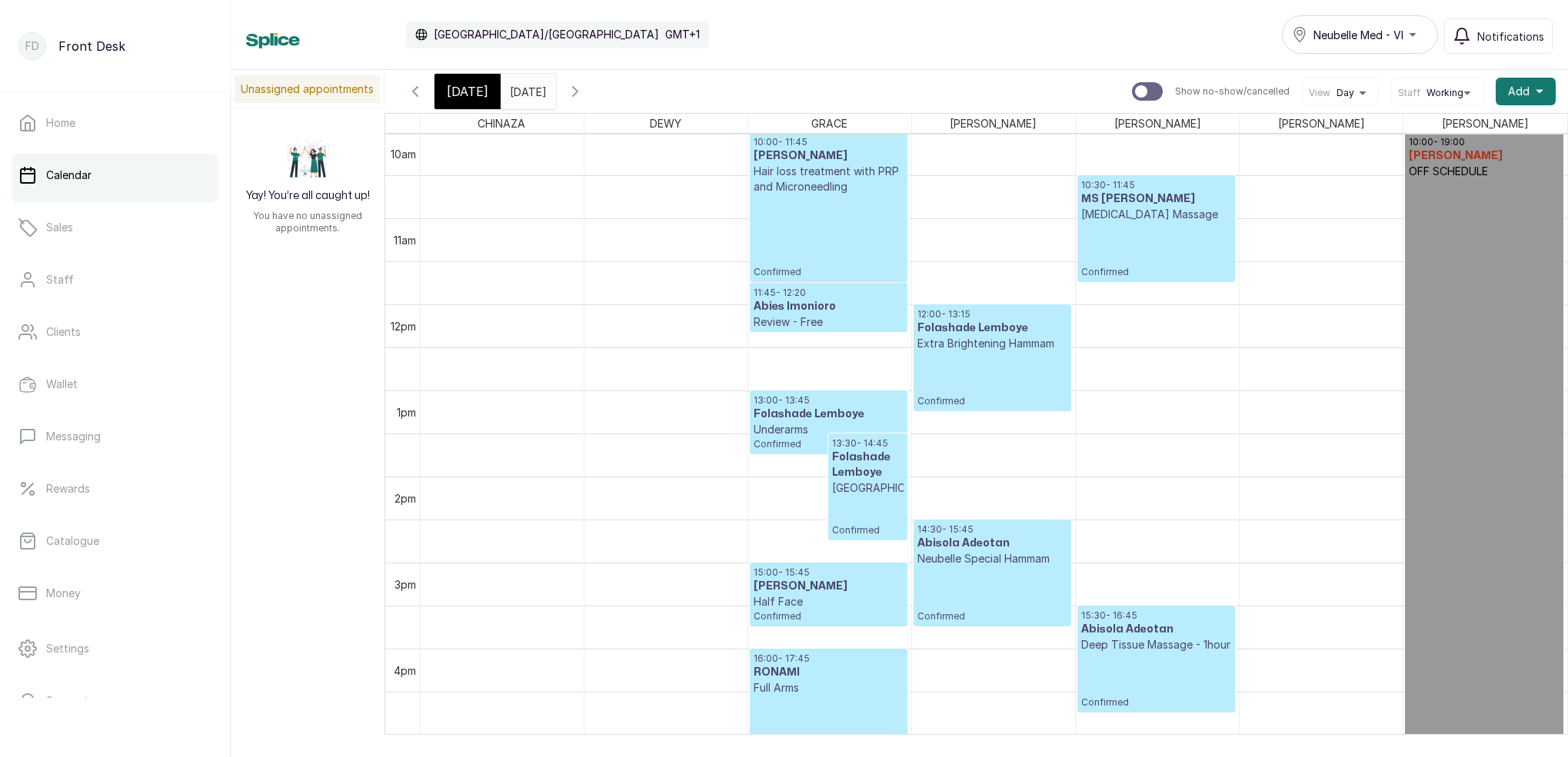
scroll to position [871, 0]
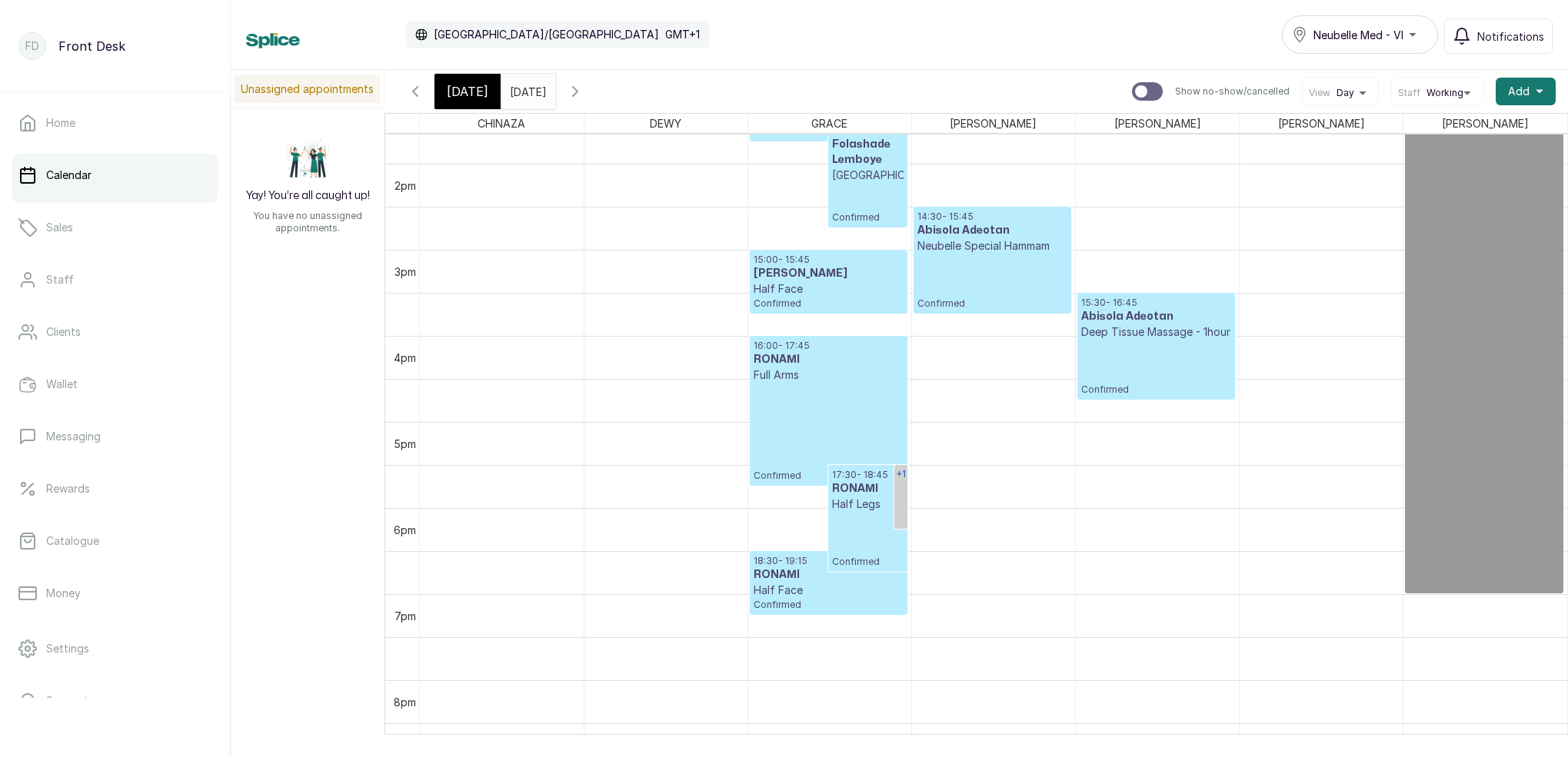
click at [899, 491] on link "+1" at bounding box center [900, 497] width 13 height 64
drag, startPoint x: 929, startPoint y: 503, endPoint x: 825, endPoint y: 513, distance: 104.5
click at [825, 513] on div "CHINAZA DEWY GRACE LINA MAGGIE SARAH MARY 12am 1am 2am 3am 4am 5am 6am 7am 8am …" at bounding box center [976, 434] width 1183 height 643
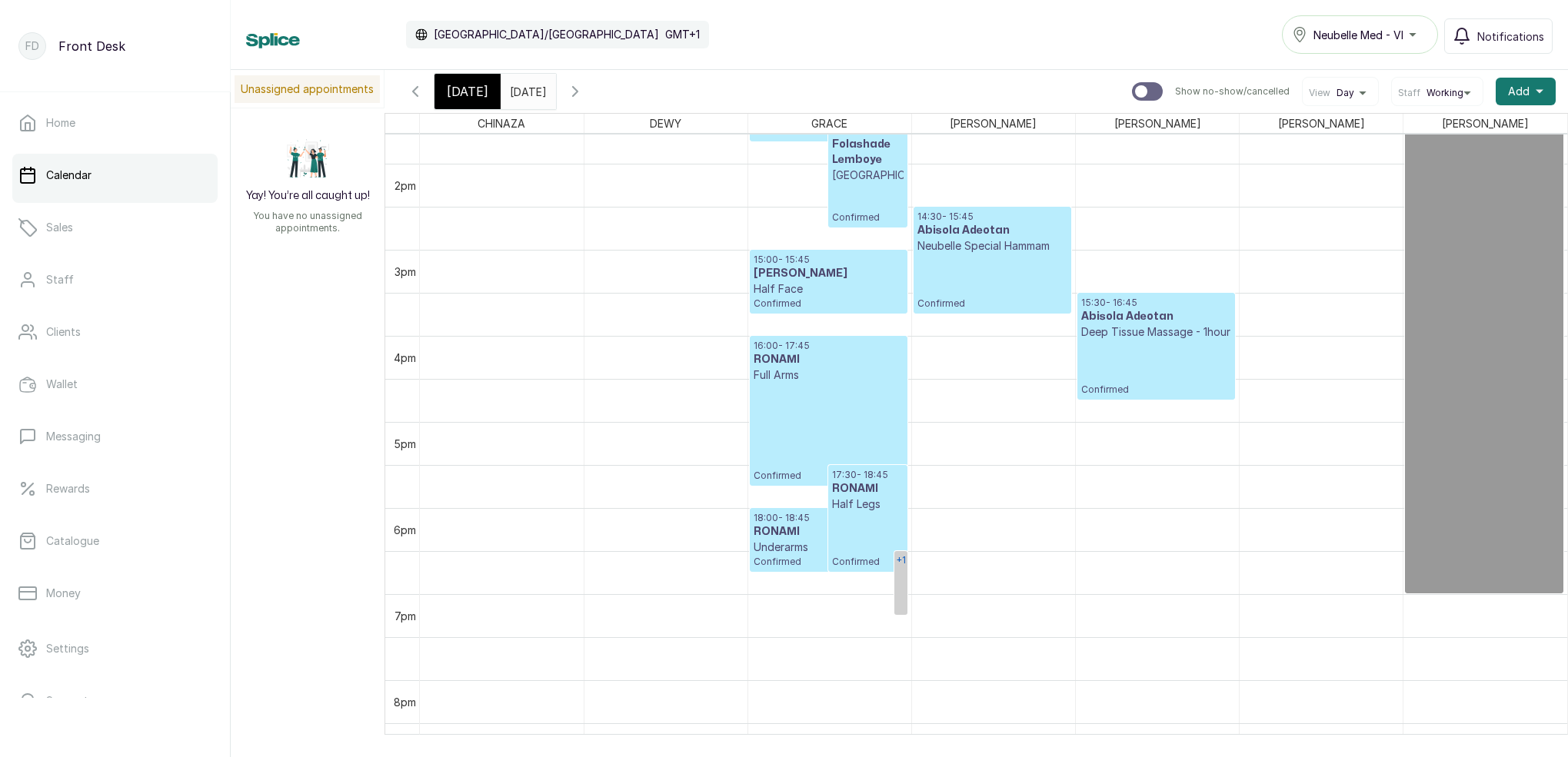
click at [897, 569] on link "+1" at bounding box center [900, 583] width 13 height 64
drag, startPoint x: 793, startPoint y: 538, endPoint x: 784, endPoint y: 557, distance: 21.0
drag, startPoint x: 903, startPoint y: 573, endPoint x: 884, endPoint y: 549, distance: 30.6
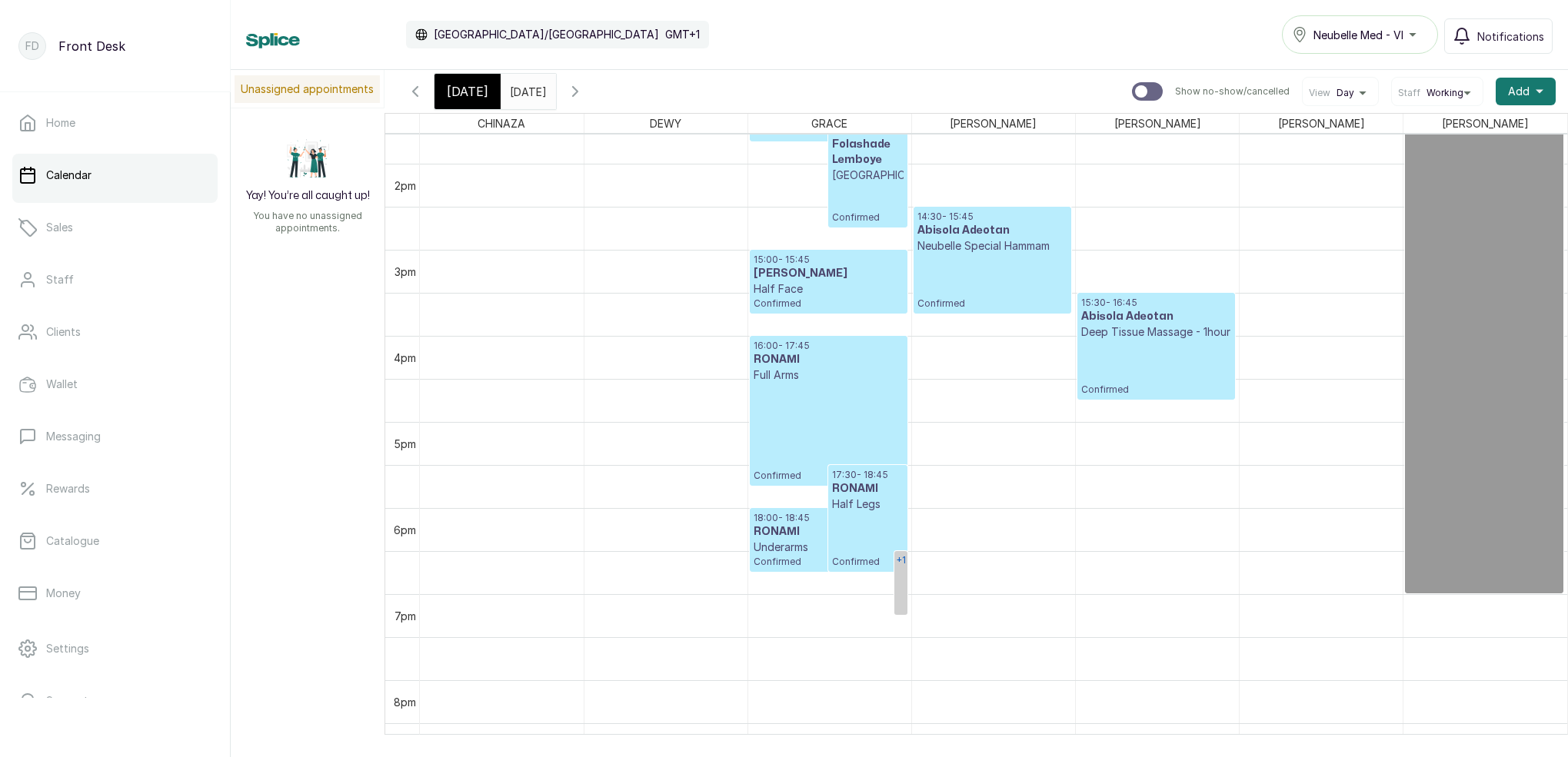
click at [896, 566] on div "+1" at bounding box center [900, 561] width 13 height 19
drag, startPoint x: 884, startPoint y: 536, endPoint x: 772, endPoint y: 468, distance: 131.0
click at [772, 468] on div "CHINAZA DEWY GRACE LINA MAGGIE SARAH MARY 12am 1am 2am 3am 4am 5am 6am 7am 8am …" at bounding box center [976, 434] width 1183 height 643
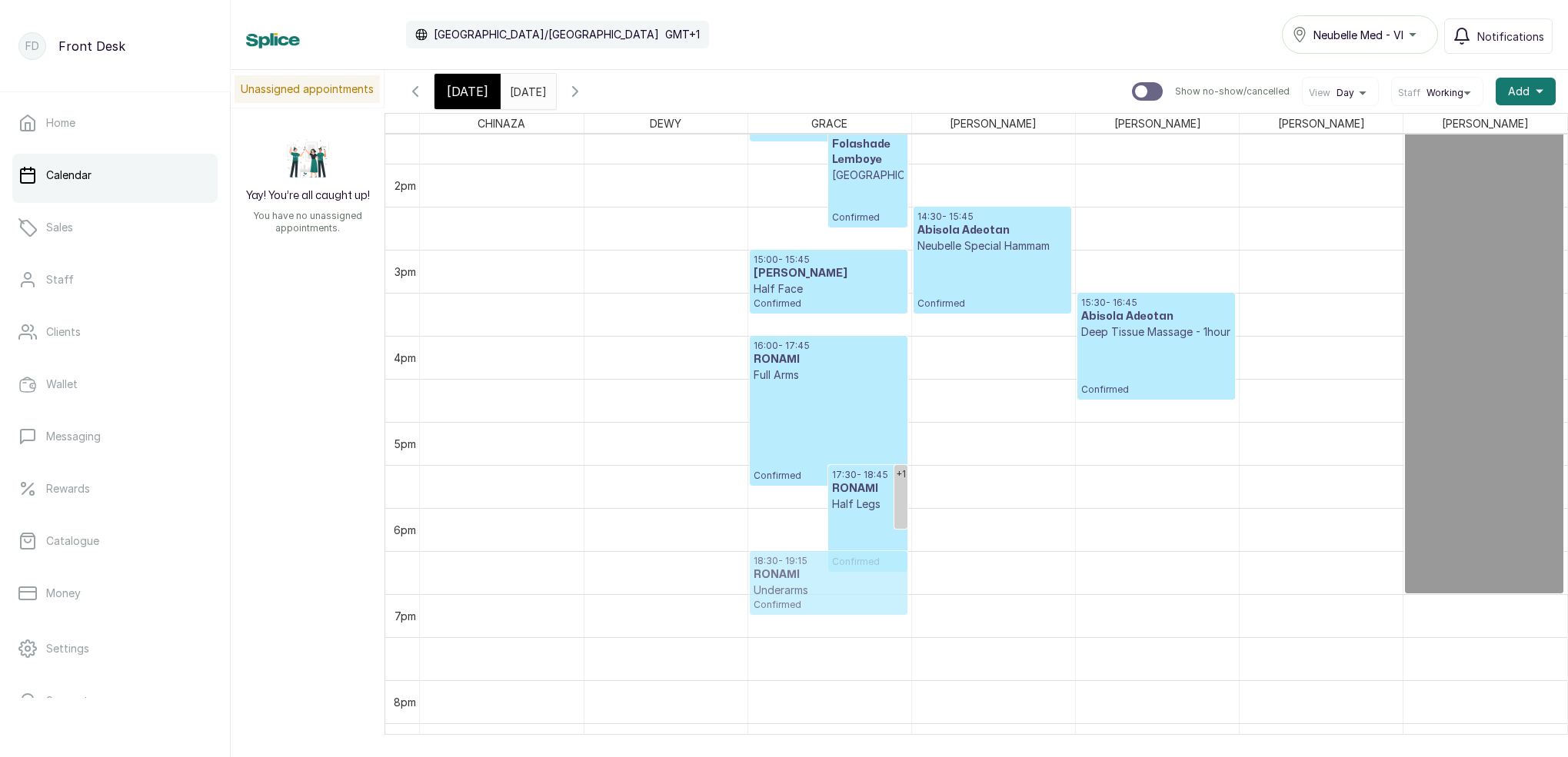
drag, startPoint x: 796, startPoint y: 533, endPoint x: 795, endPoint y: 551, distance: 18.0
click at [526, 88] on input "[DATE]" at bounding box center [513, 87] width 25 height 27
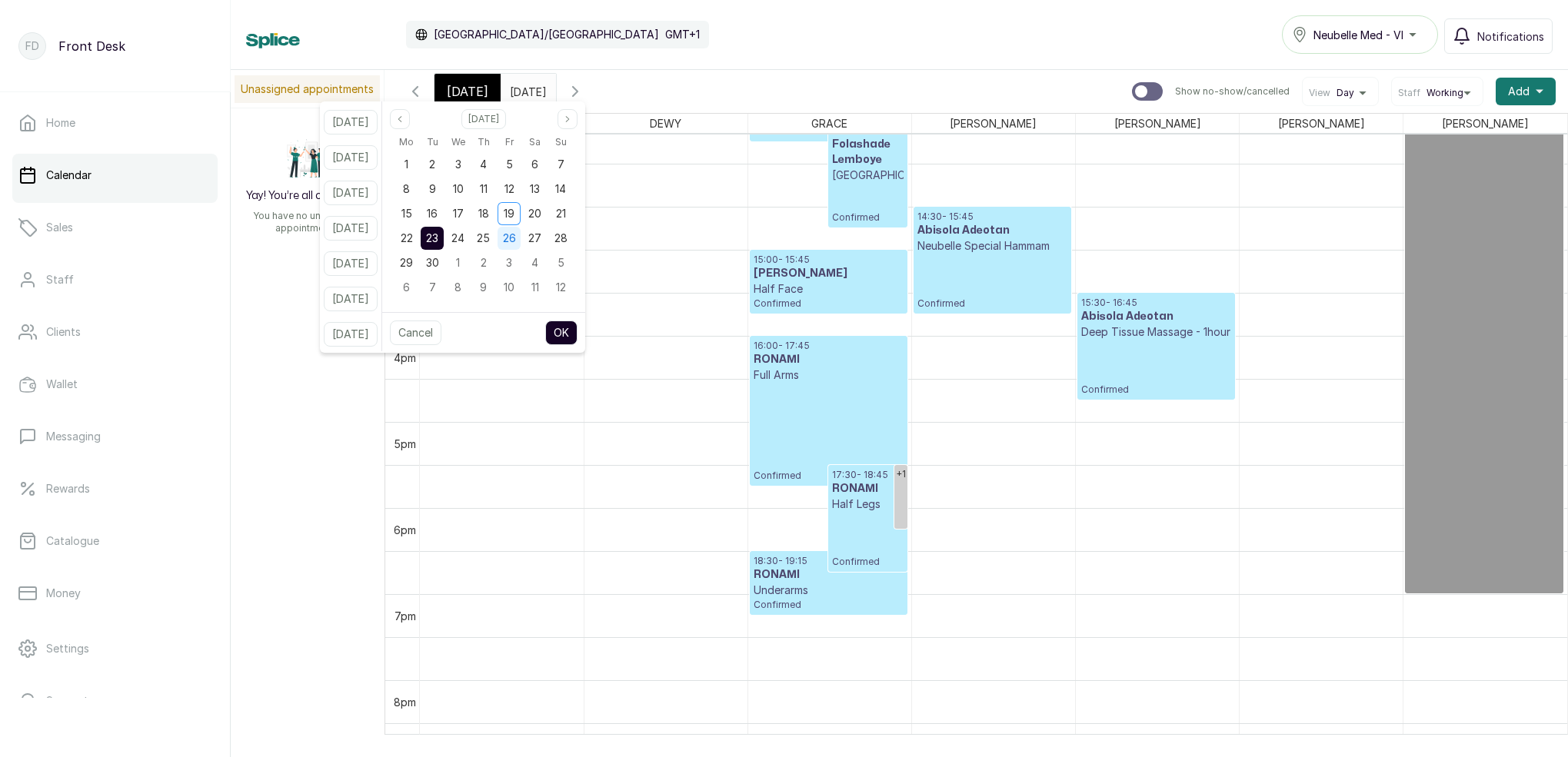
click at [516, 235] on span "26" at bounding box center [509, 237] width 13 height 13
click at [576, 325] on button "OK" at bounding box center [562, 332] width 33 height 25
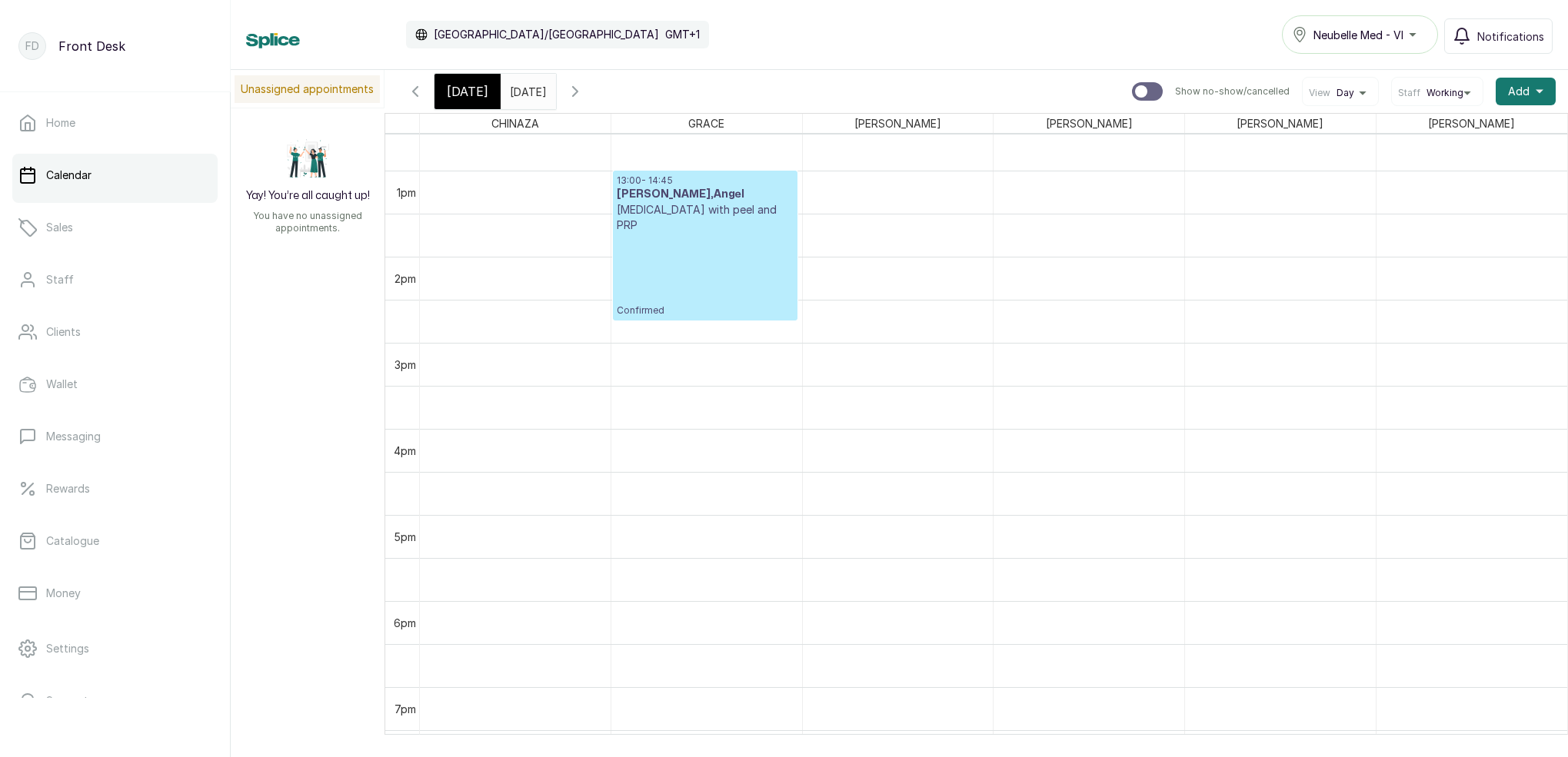
scroll to position [1125, 0]
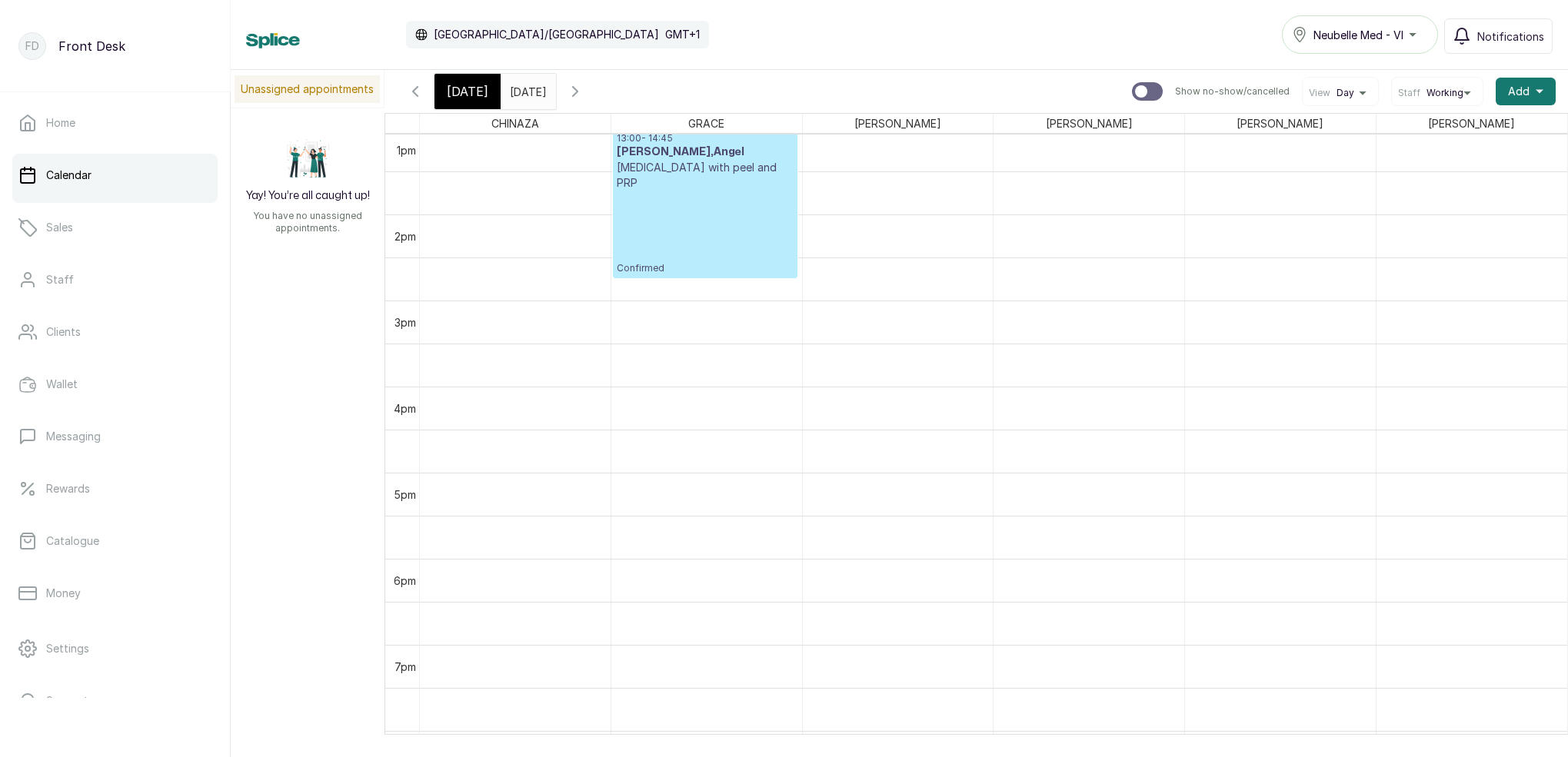
click at [526, 98] on input "26/09/2025" at bounding box center [513, 87] width 25 height 27
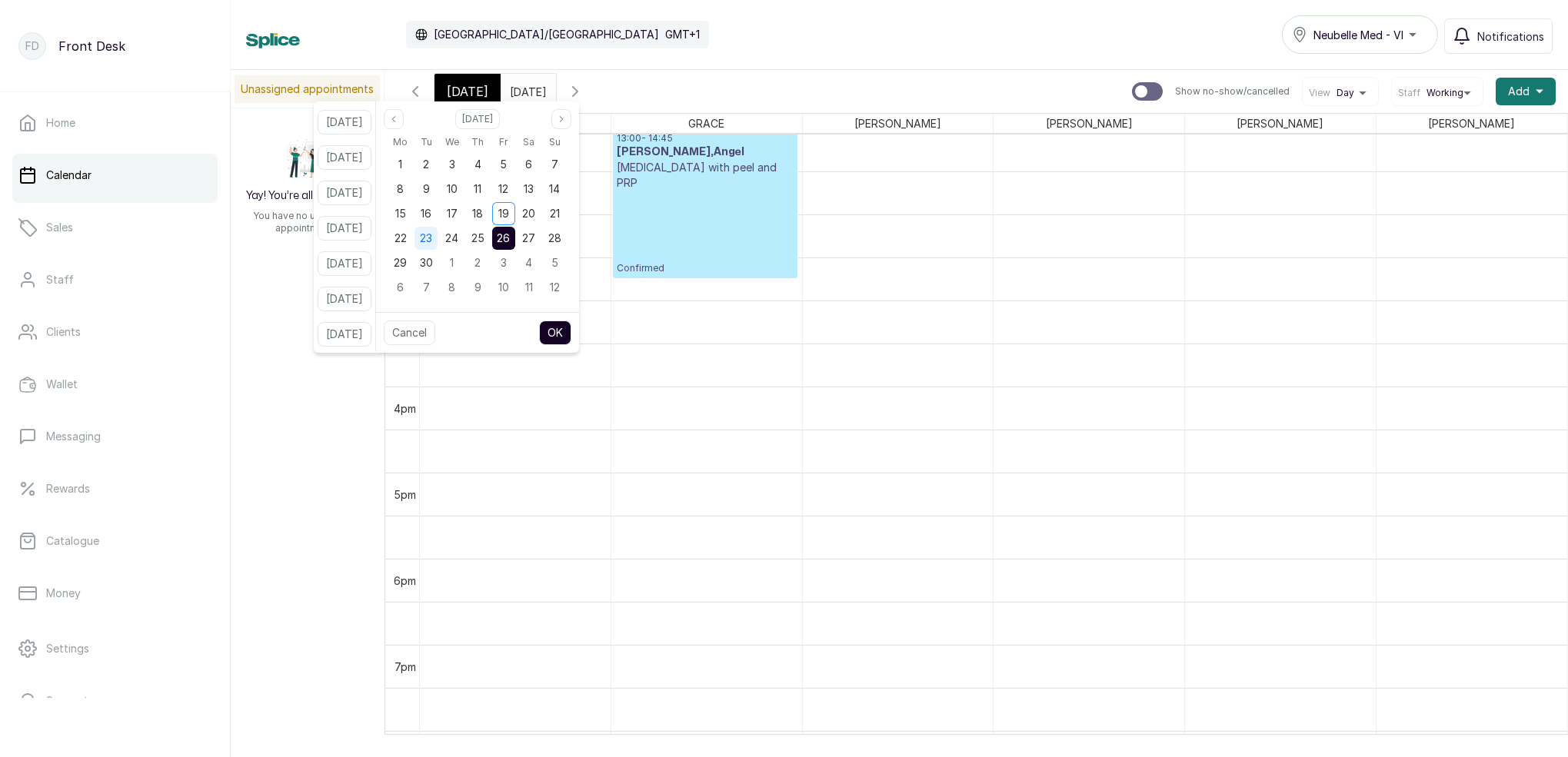
click at [432, 239] on span "23" at bounding box center [426, 237] width 12 height 13
click at [571, 330] on button "OK" at bounding box center [555, 332] width 33 height 25
type input "[DATE]"
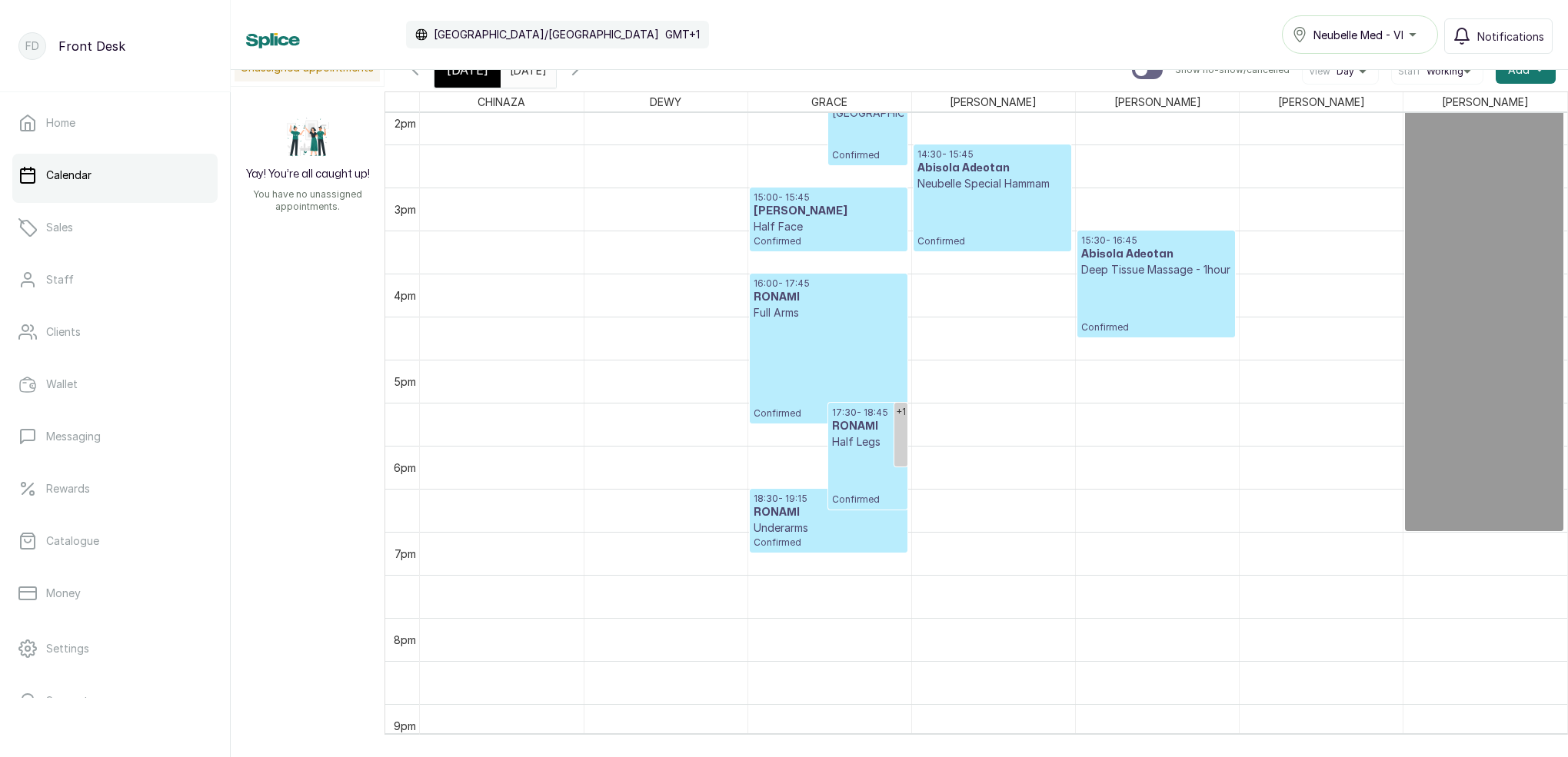
scroll to position [1217, 0]
click at [485, 78] on div "[DATE]" at bounding box center [467, 69] width 66 height 35
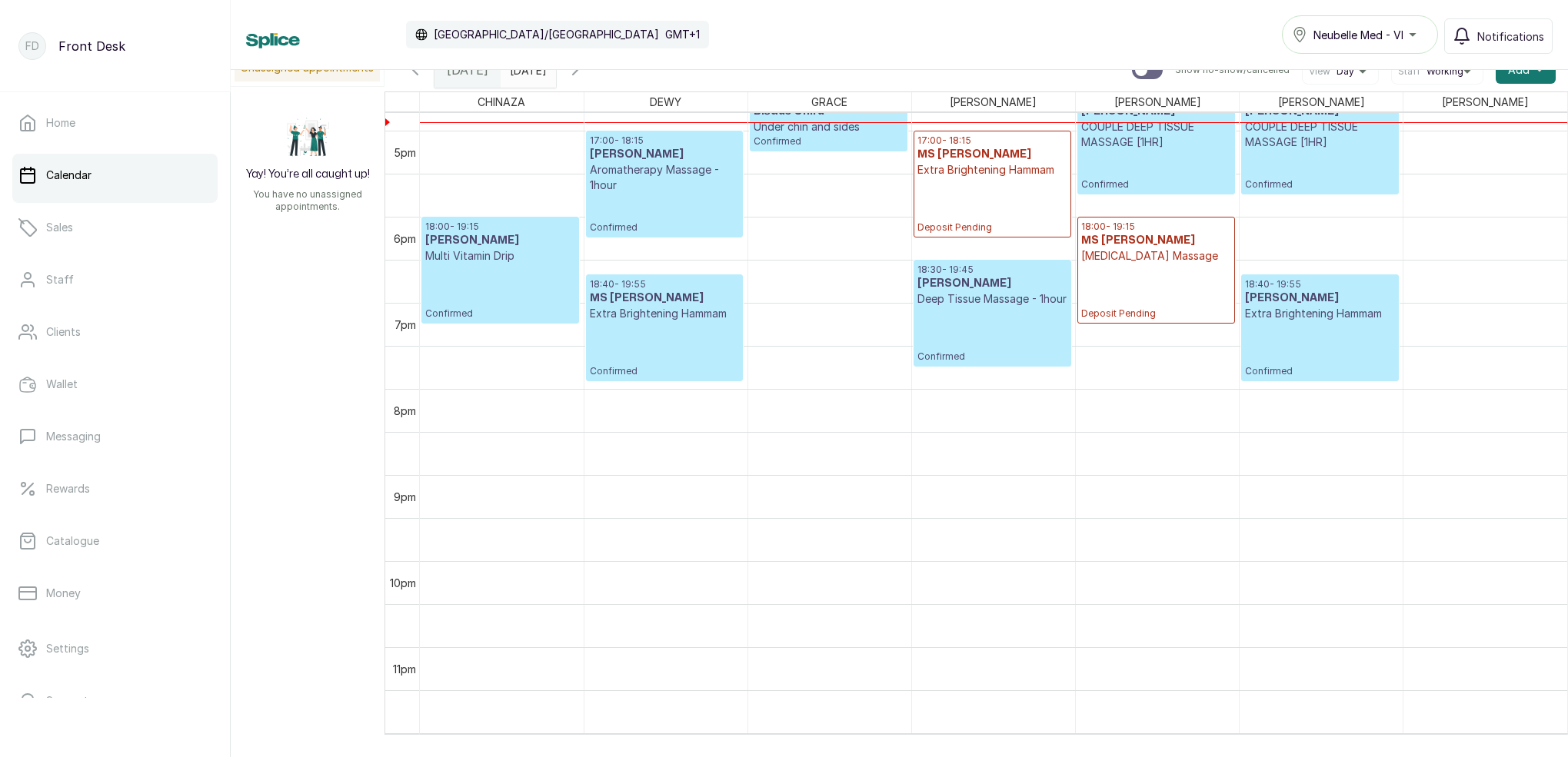
scroll to position [1266, 0]
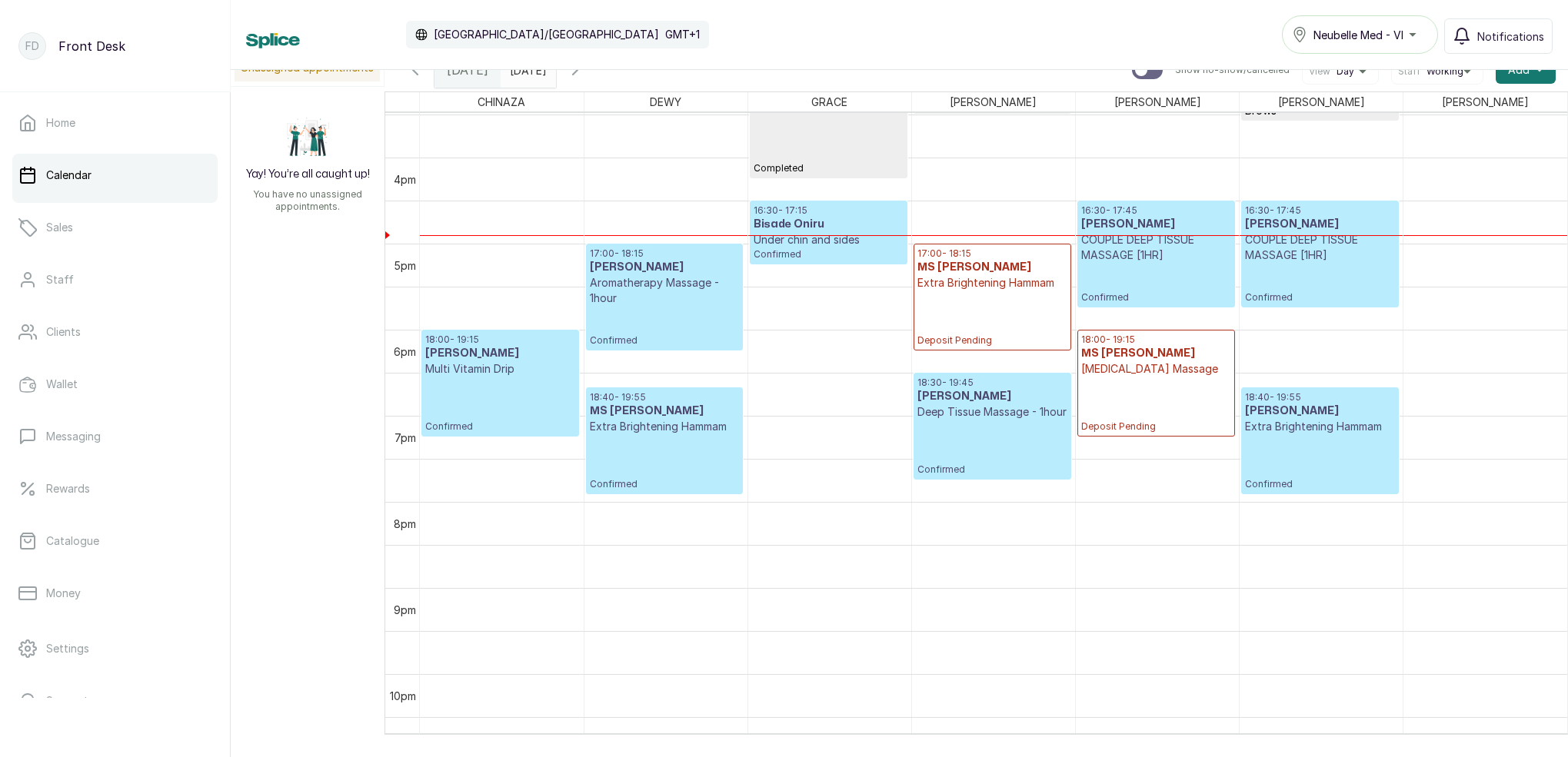
click at [794, 249] on p "Confirmed" at bounding box center [828, 253] width 150 height 13
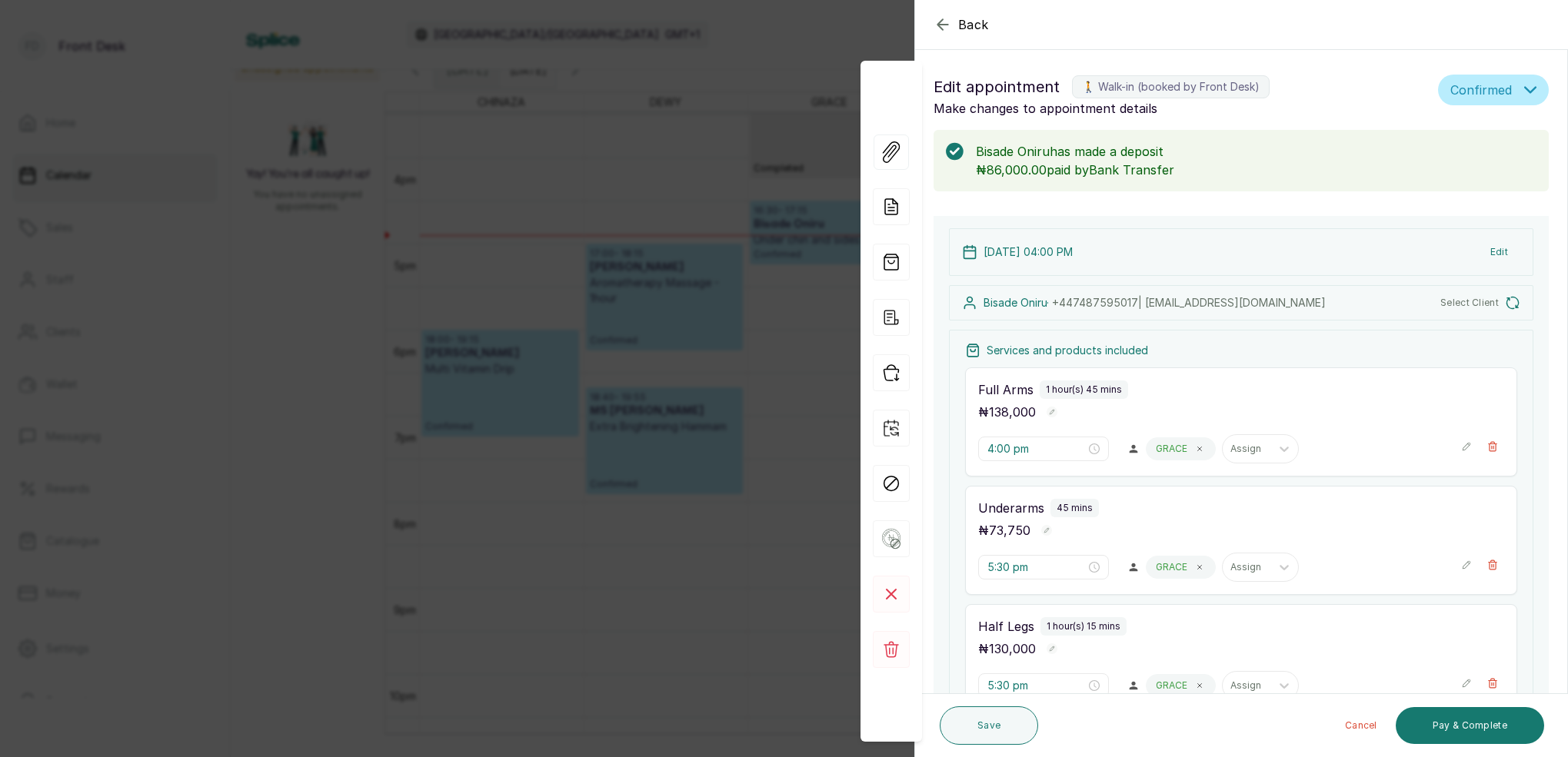
type input "4:30 pm"
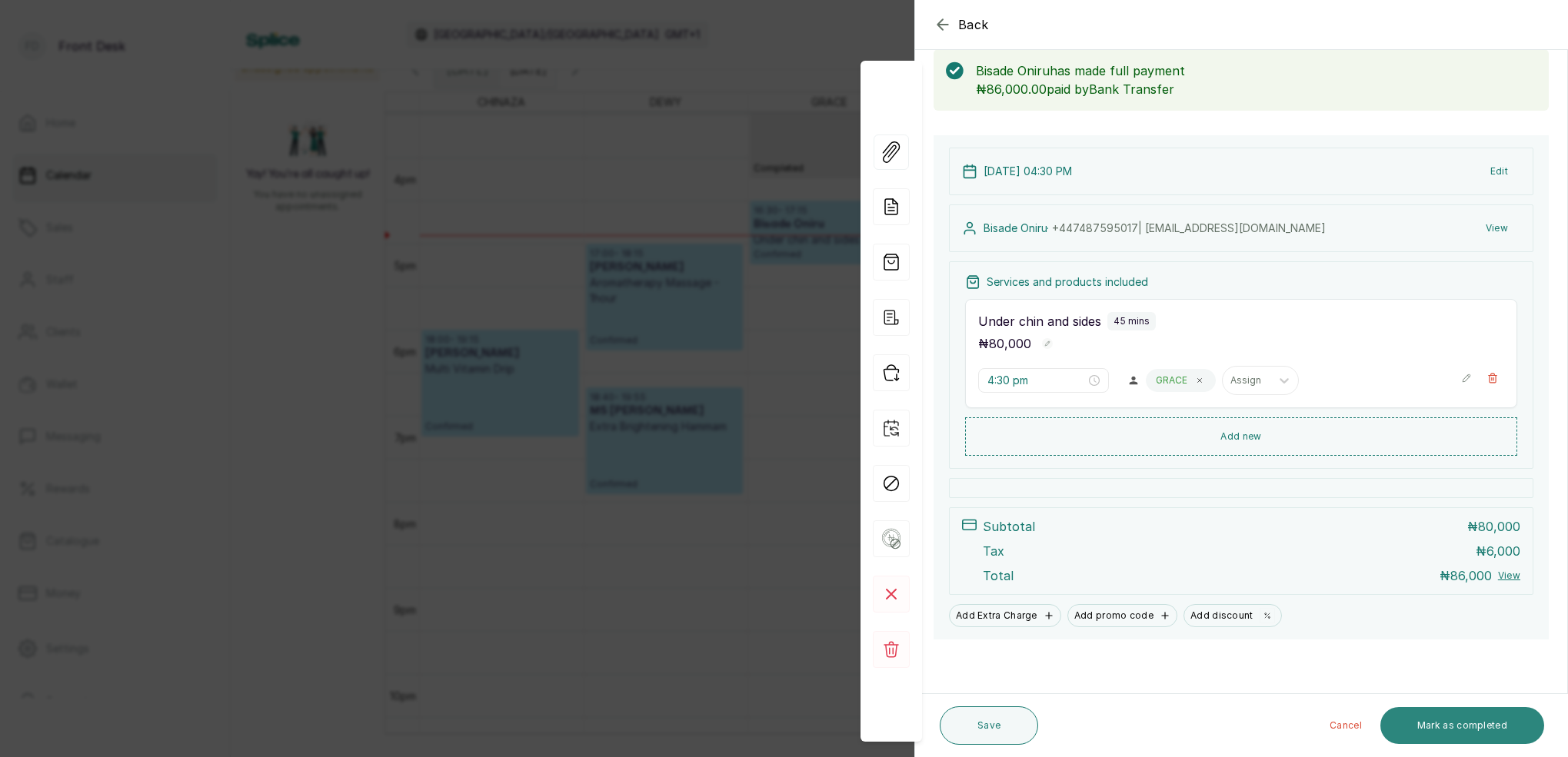
click at [1465, 726] on button "Mark as completed" at bounding box center [1461, 725] width 164 height 37
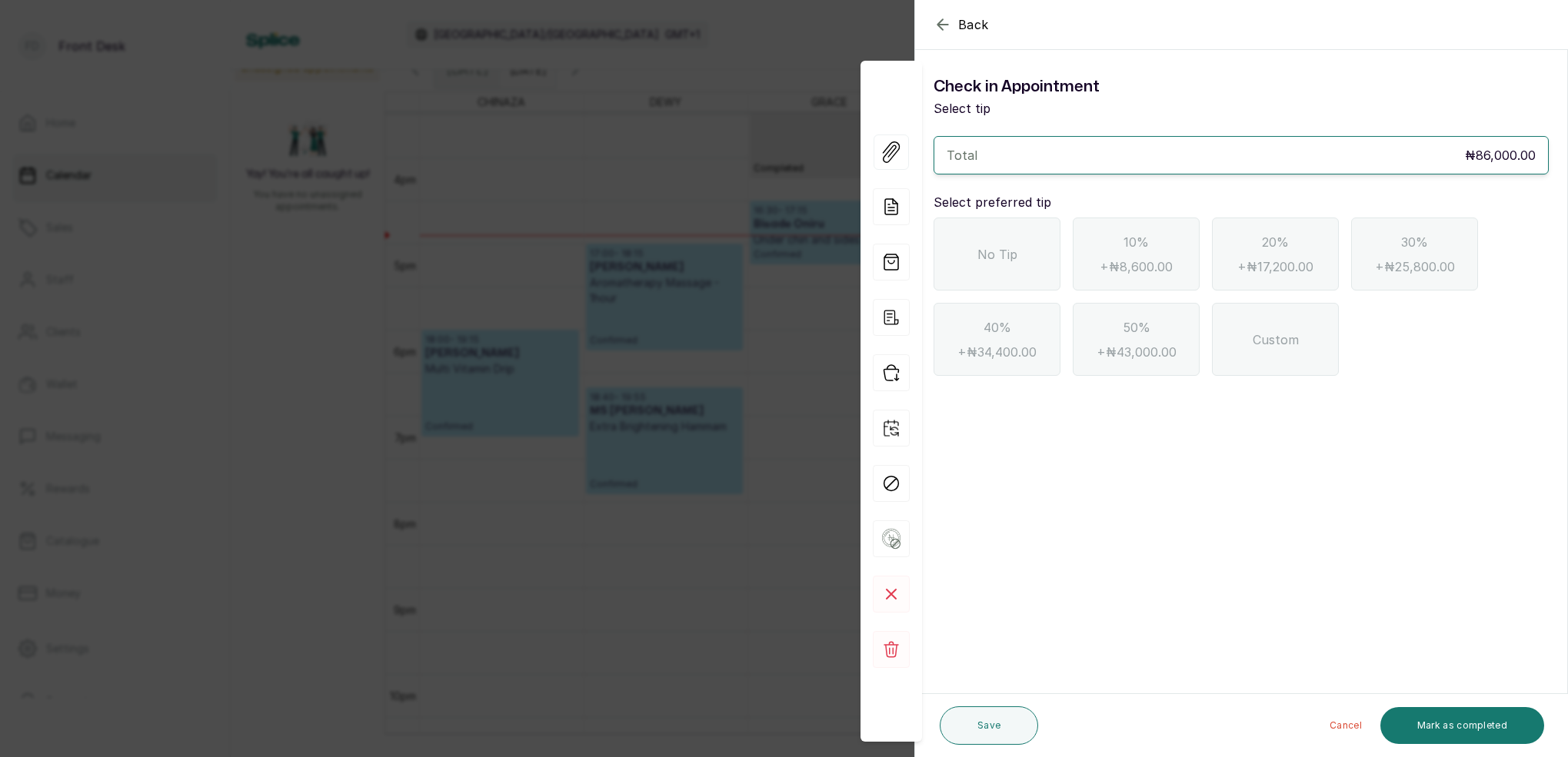
click at [988, 268] on div "No Tip" at bounding box center [997, 253] width 127 height 73
click at [1437, 711] on button "Mark as completed" at bounding box center [1461, 725] width 164 height 37
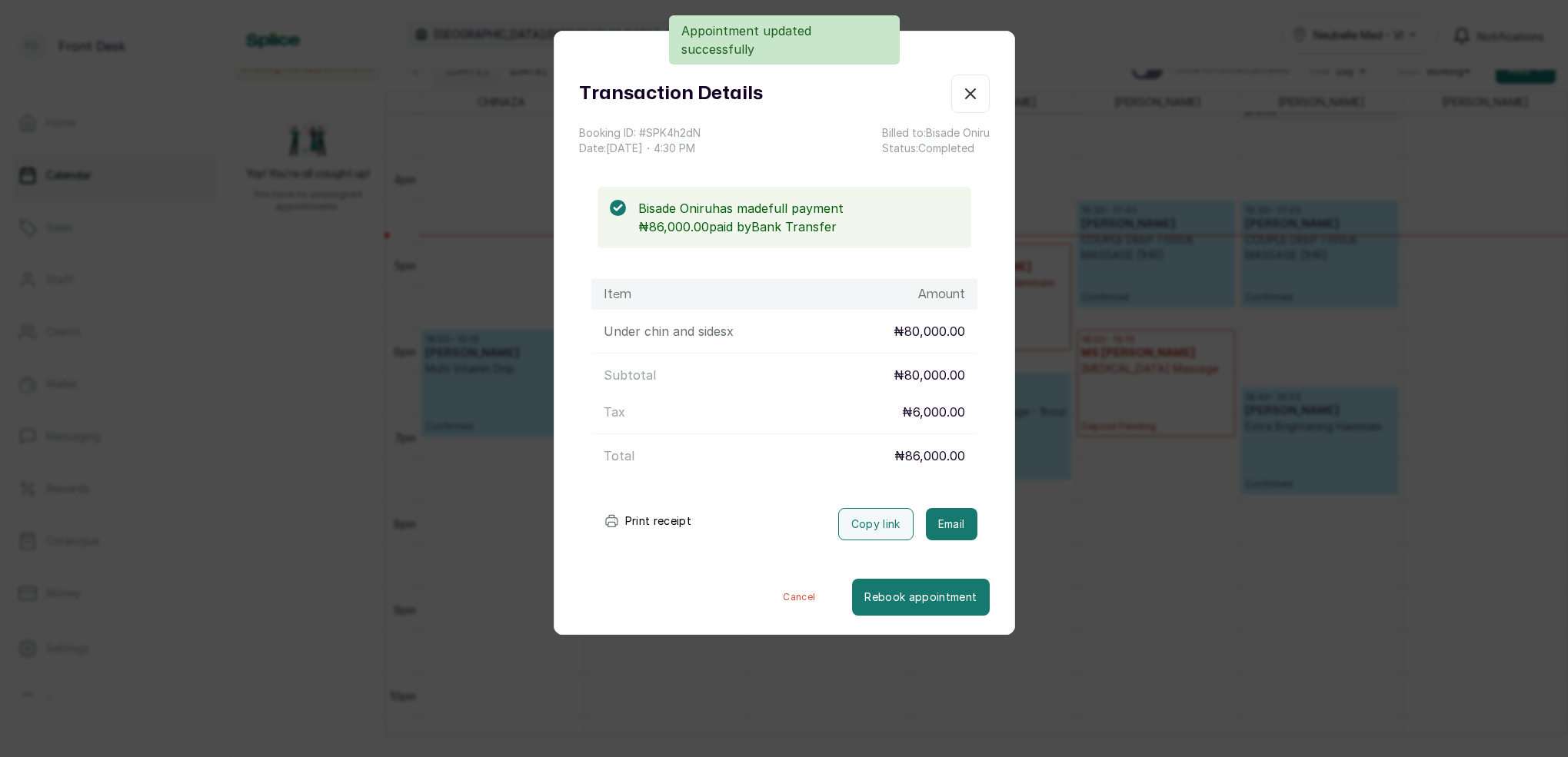
click at [958, 509] on button "Email" at bounding box center [951, 524] width 51 height 33
click at [975, 97] on icon "button" at bounding box center [970, 94] width 19 height 19
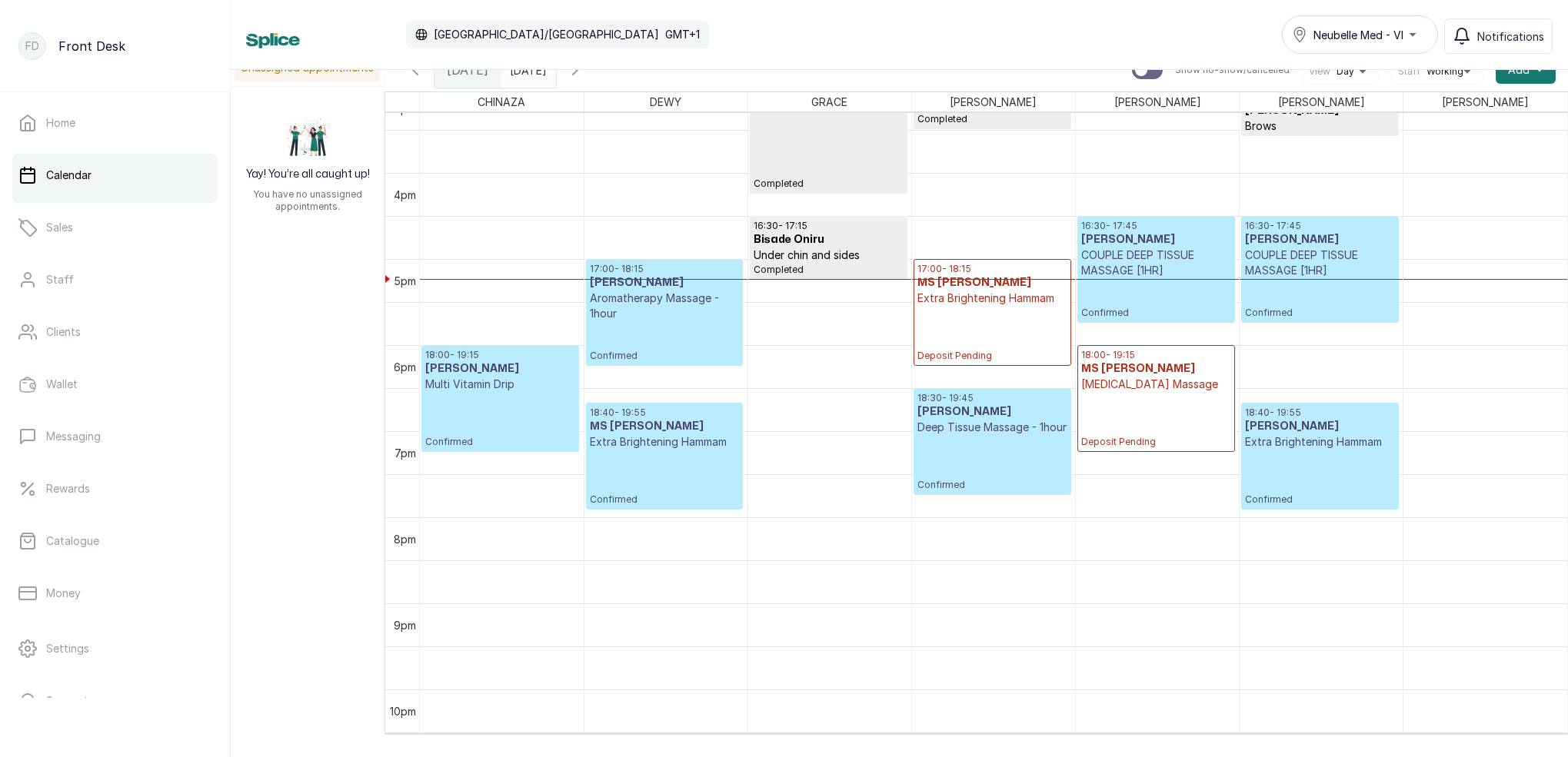
scroll to position [1319, 0]
click at [1185, 391] on p "[MEDICAL_DATA] Massage" at bounding box center [1155, 384] width 150 height 15
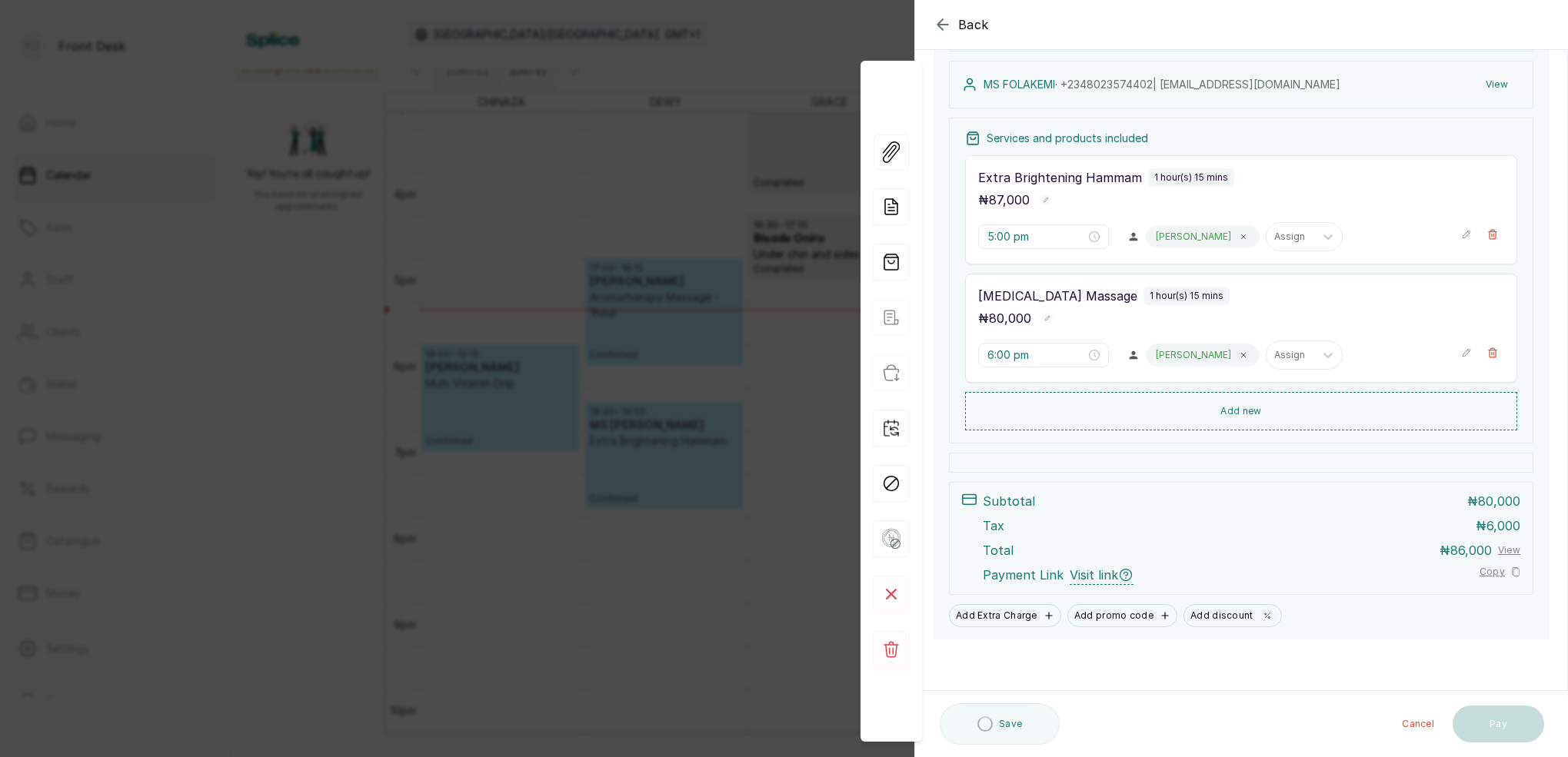
scroll to position [162, 0]
click at [1493, 235] on icon "button" at bounding box center [1492, 235] width 11 height 11
type input "6:00 pm"
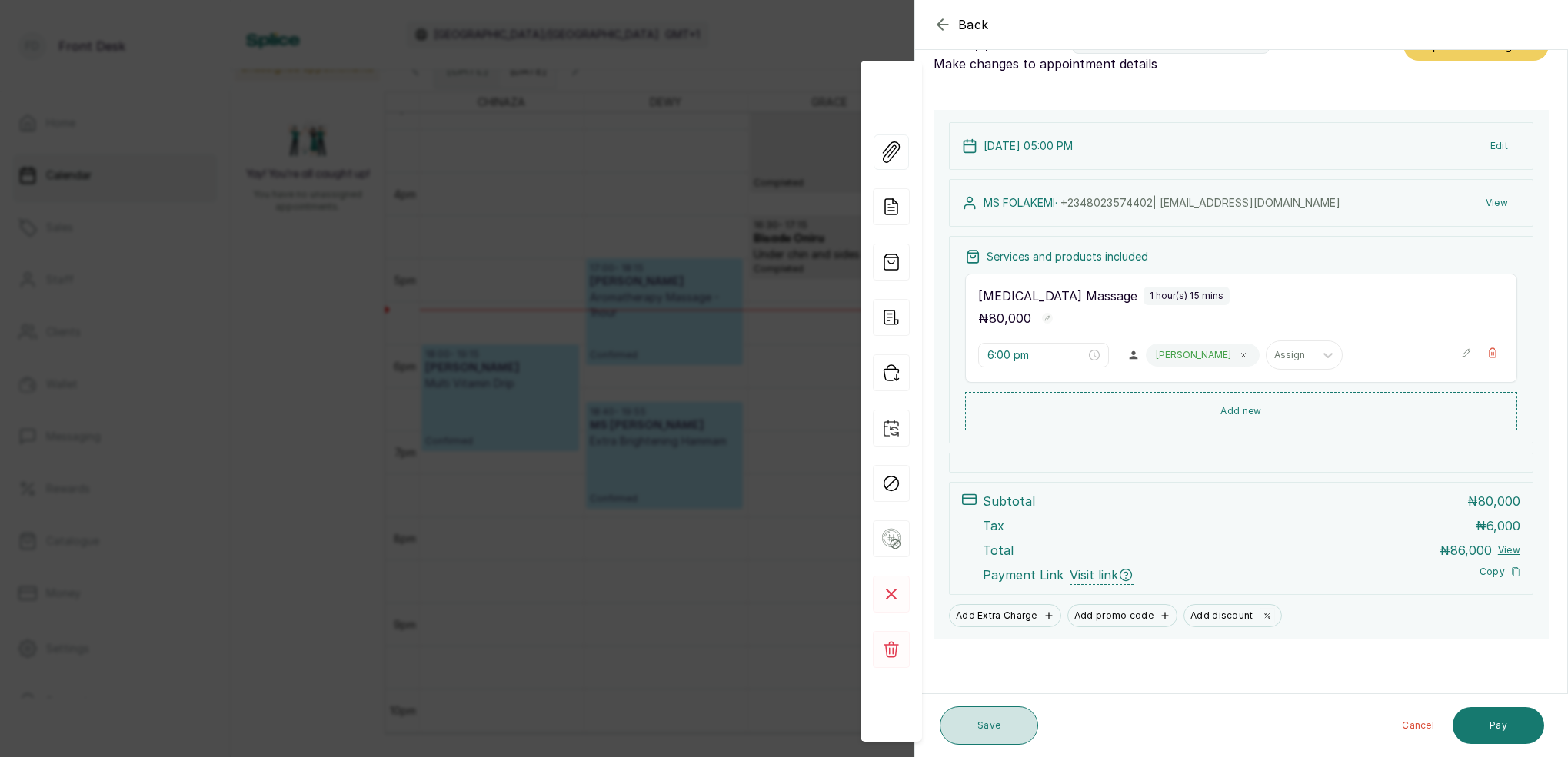
click at [1009, 724] on button "Save" at bounding box center [988, 725] width 98 height 39
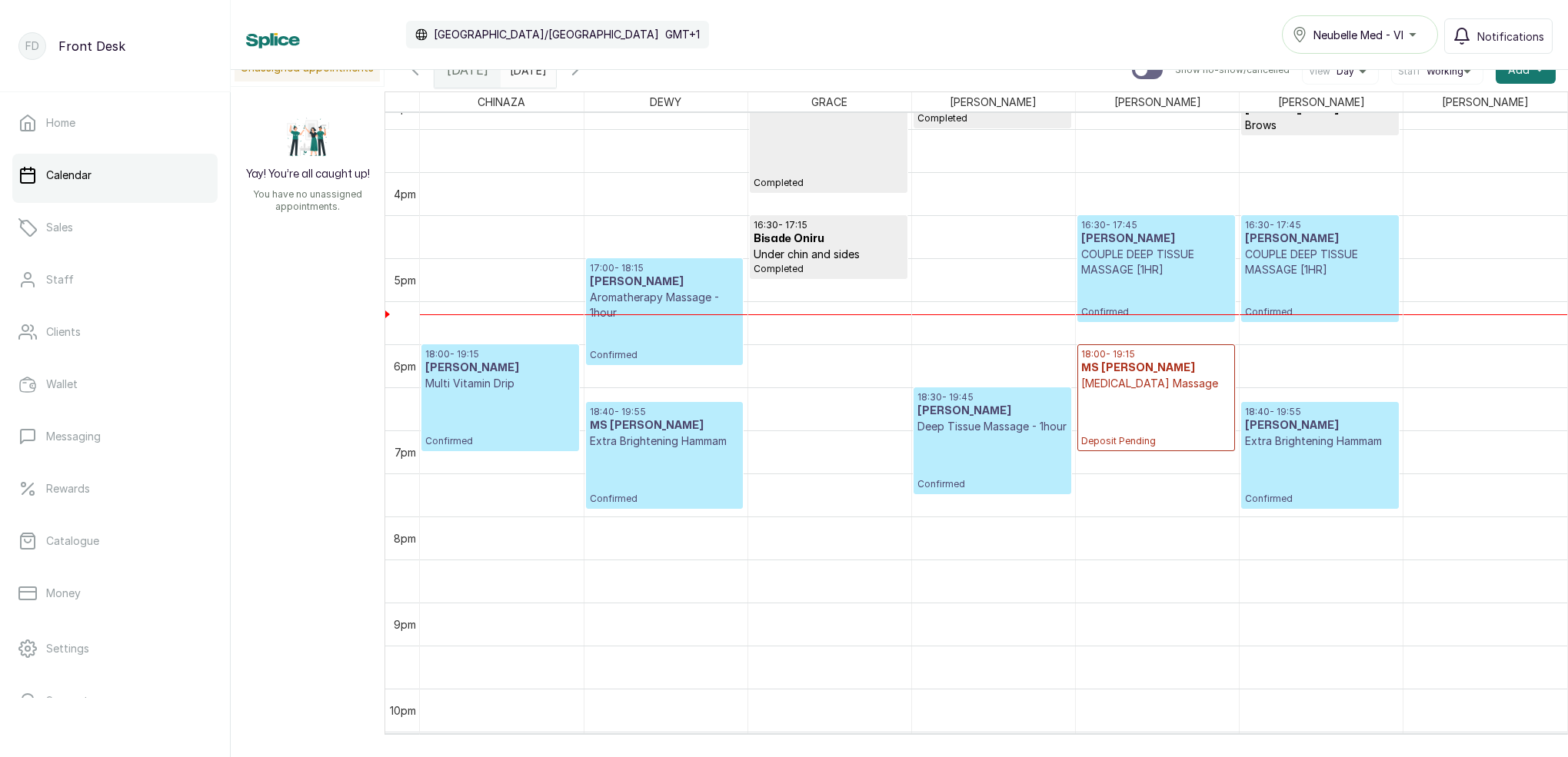
click at [1270, 241] on h3 "[PERSON_NAME]" at bounding box center [1319, 239] width 150 height 15
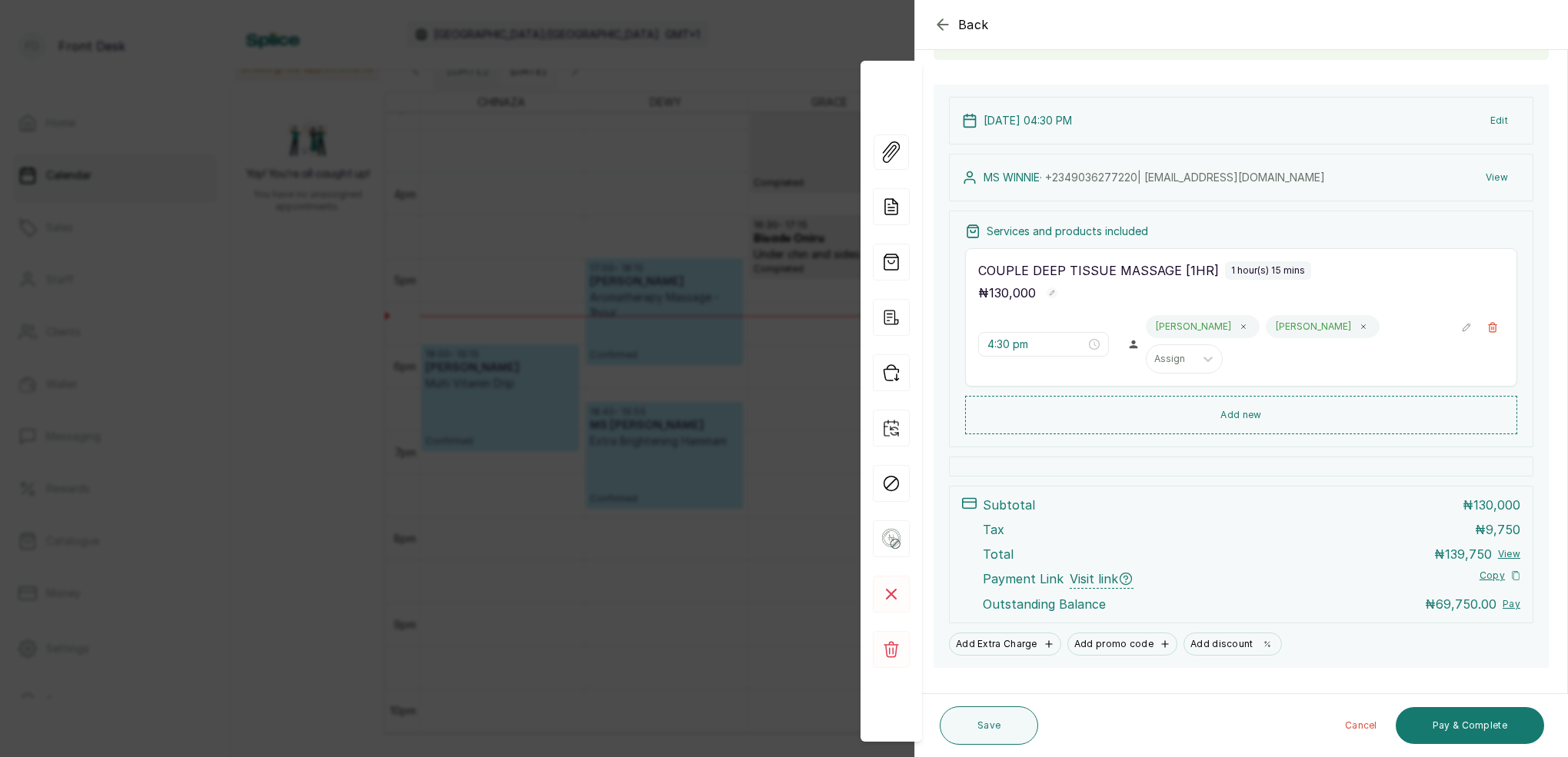
scroll to position [131, 0]
click at [1493, 721] on button "Pay & Complete" at bounding box center [1469, 725] width 148 height 37
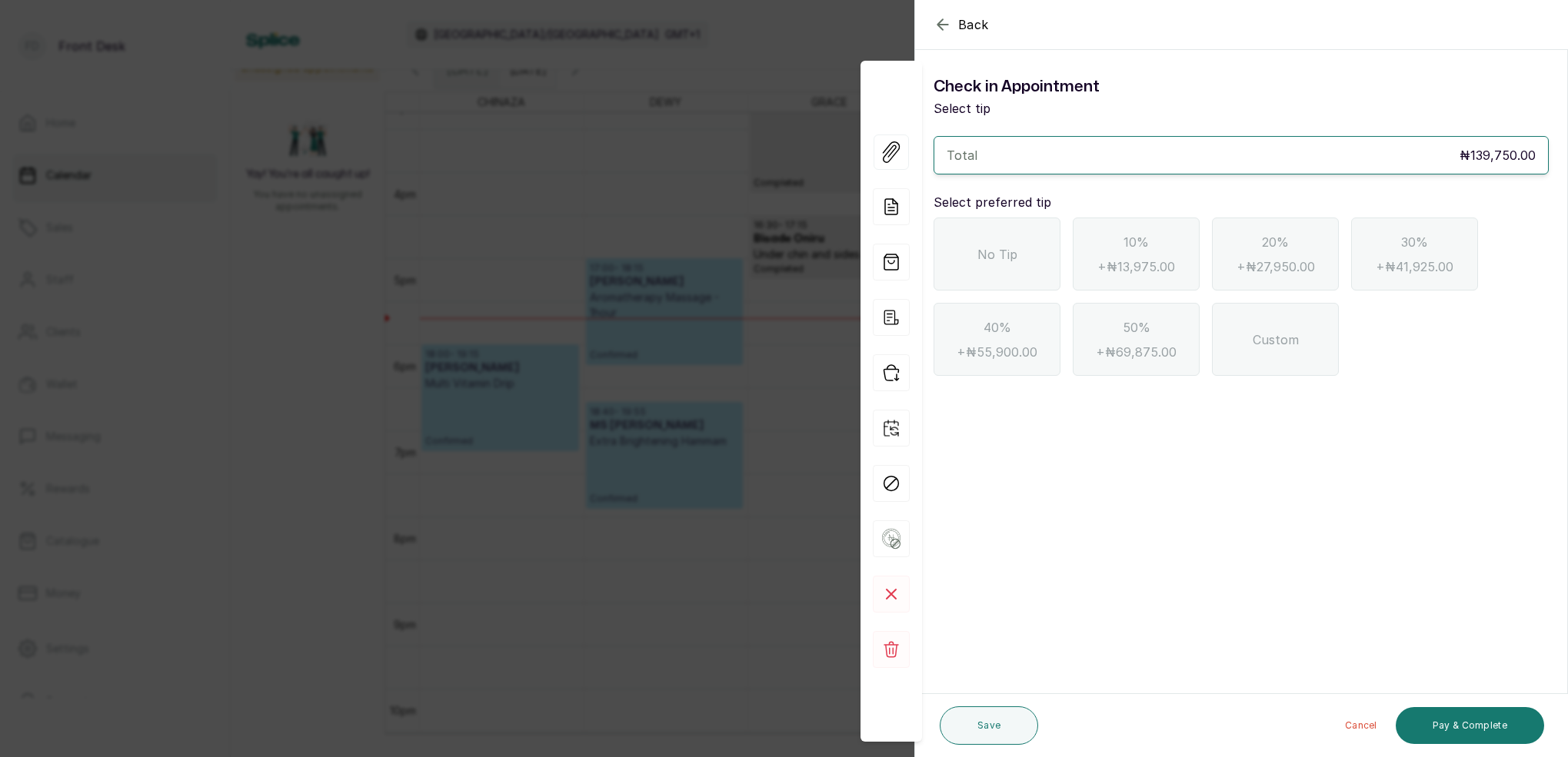
scroll to position [0, 0]
click at [947, 29] on icon "button" at bounding box center [943, 25] width 19 height 19
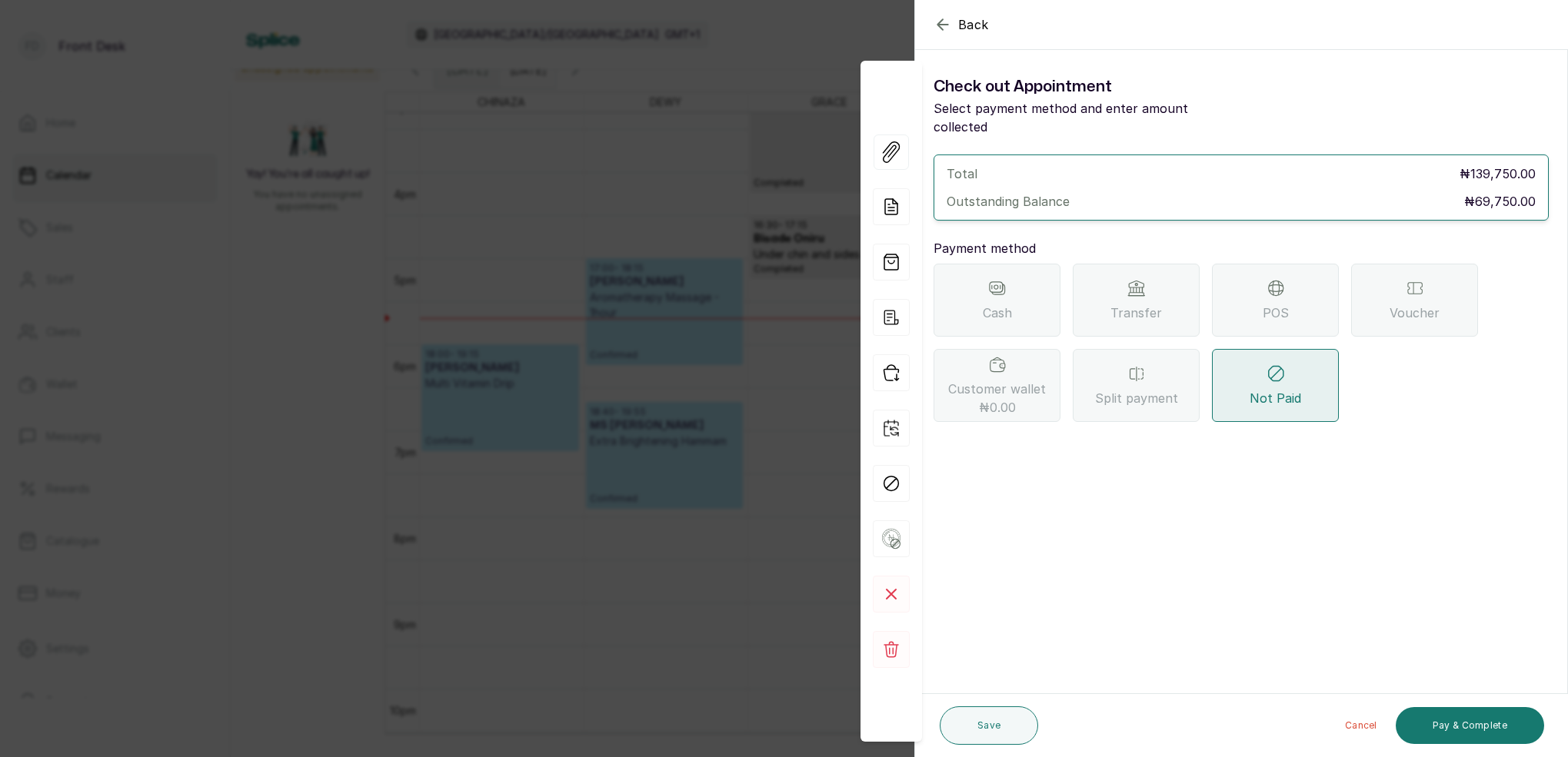
click at [1274, 281] on icon at bounding box center [1274, 288] width 15 height 15
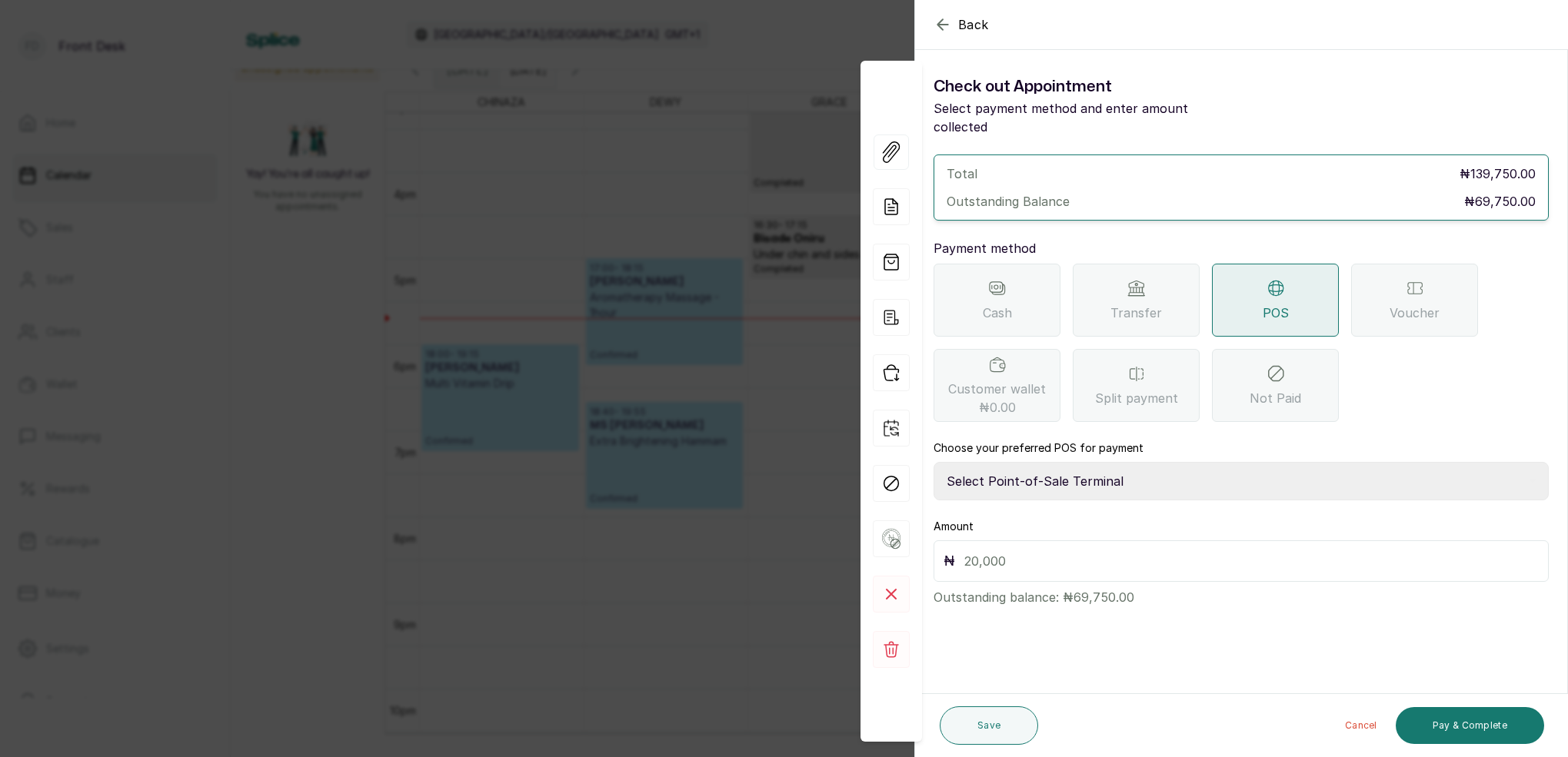
select select "7a4fd382-b2de-4137-8553-2ff33fa7fb29"
click at [1051, 551] on input "text" at bounding box center [1251, 561] width 575 height 21
type input "69,750"
click at [1003, 731] on button "Save" at bounding box center [988, 725] width 98 height 39
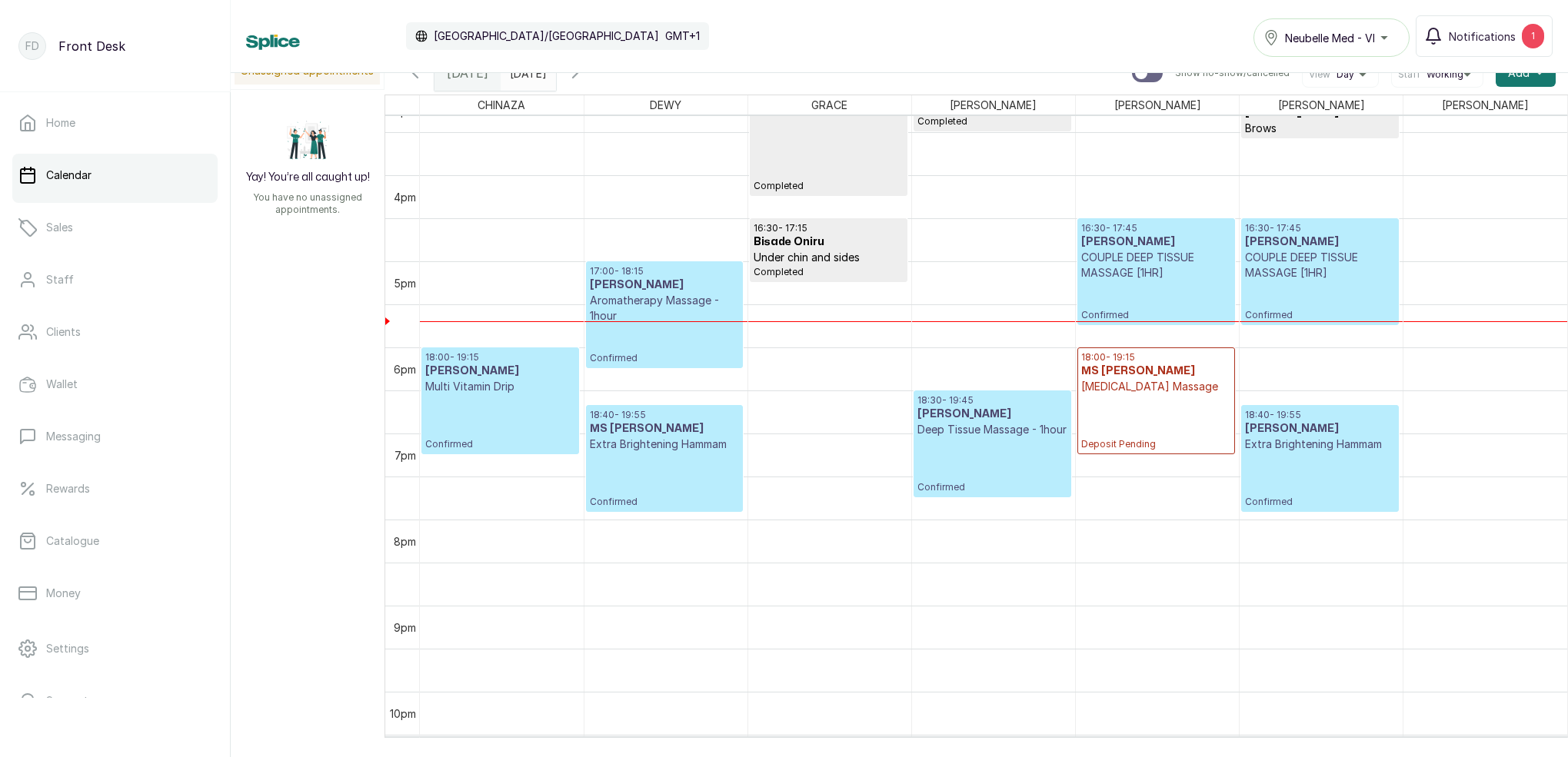
click at [1327, 274] on p "COUPLE DEEP TISSUE MASSAGE [1HR]" at bounding box center [1319, 265] width 150 height 31
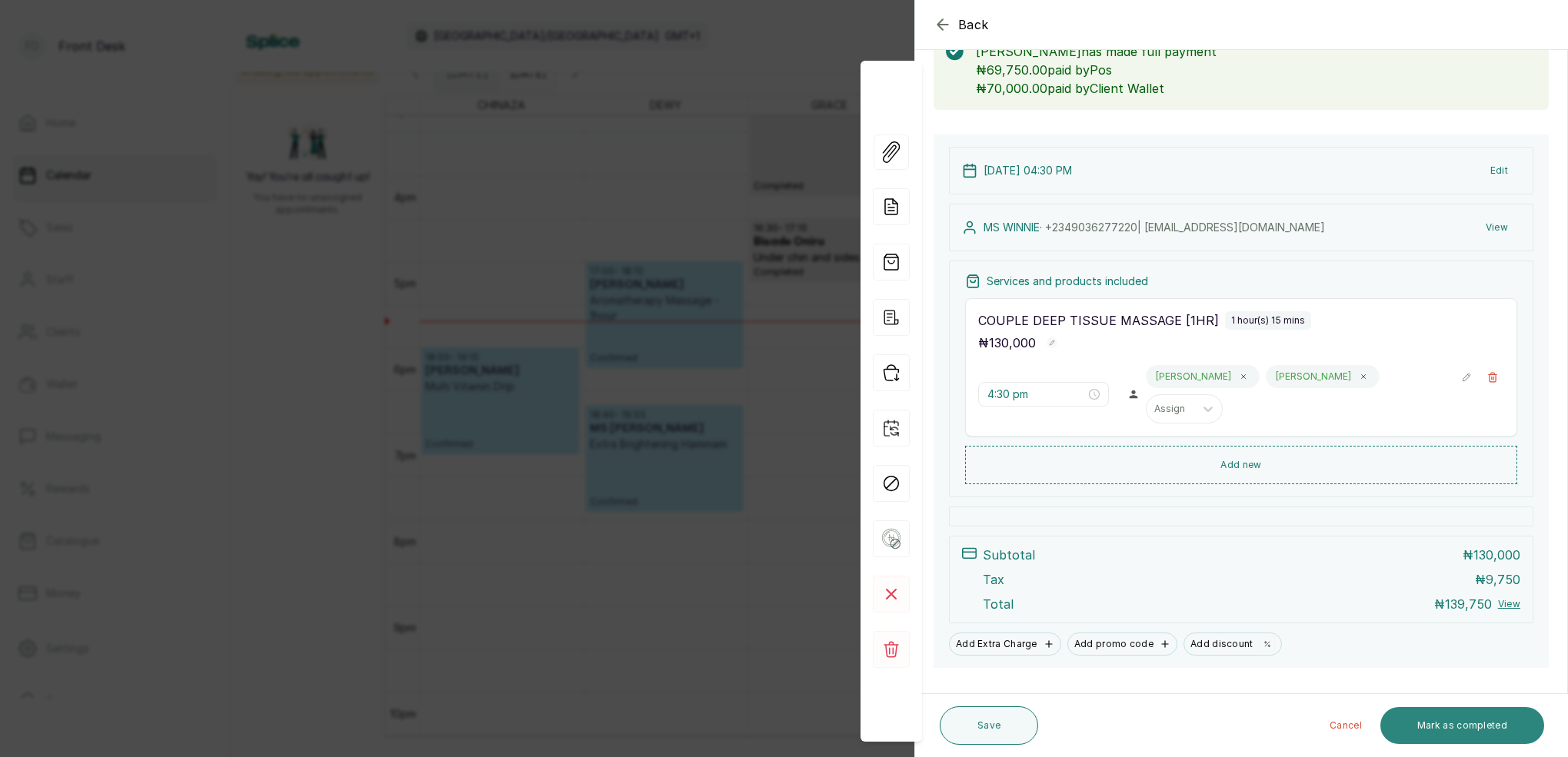
scroll to position [99, 0]
click at [1468, 718] on button "Mark as completed" at bounding box center [1461, 725] width 164 height 37
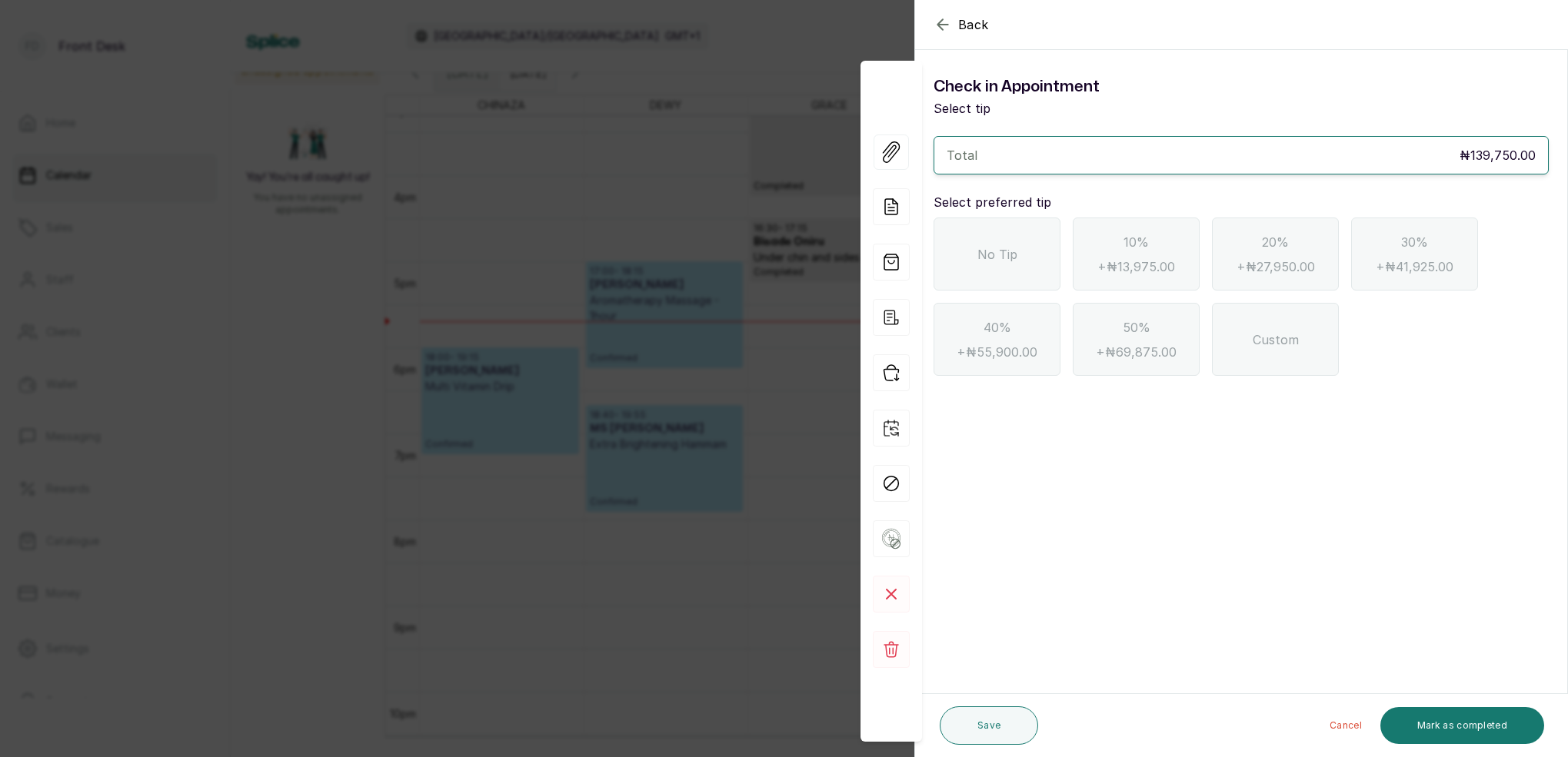
scroll to position [0, 0]
click at [1019, 247] on div "No Tip" at bounding box center [997, 253] width 127 height 73
click at [1456, 713] on button "Mark as completed" at bounding box center [1461, 725] width 164 height 37
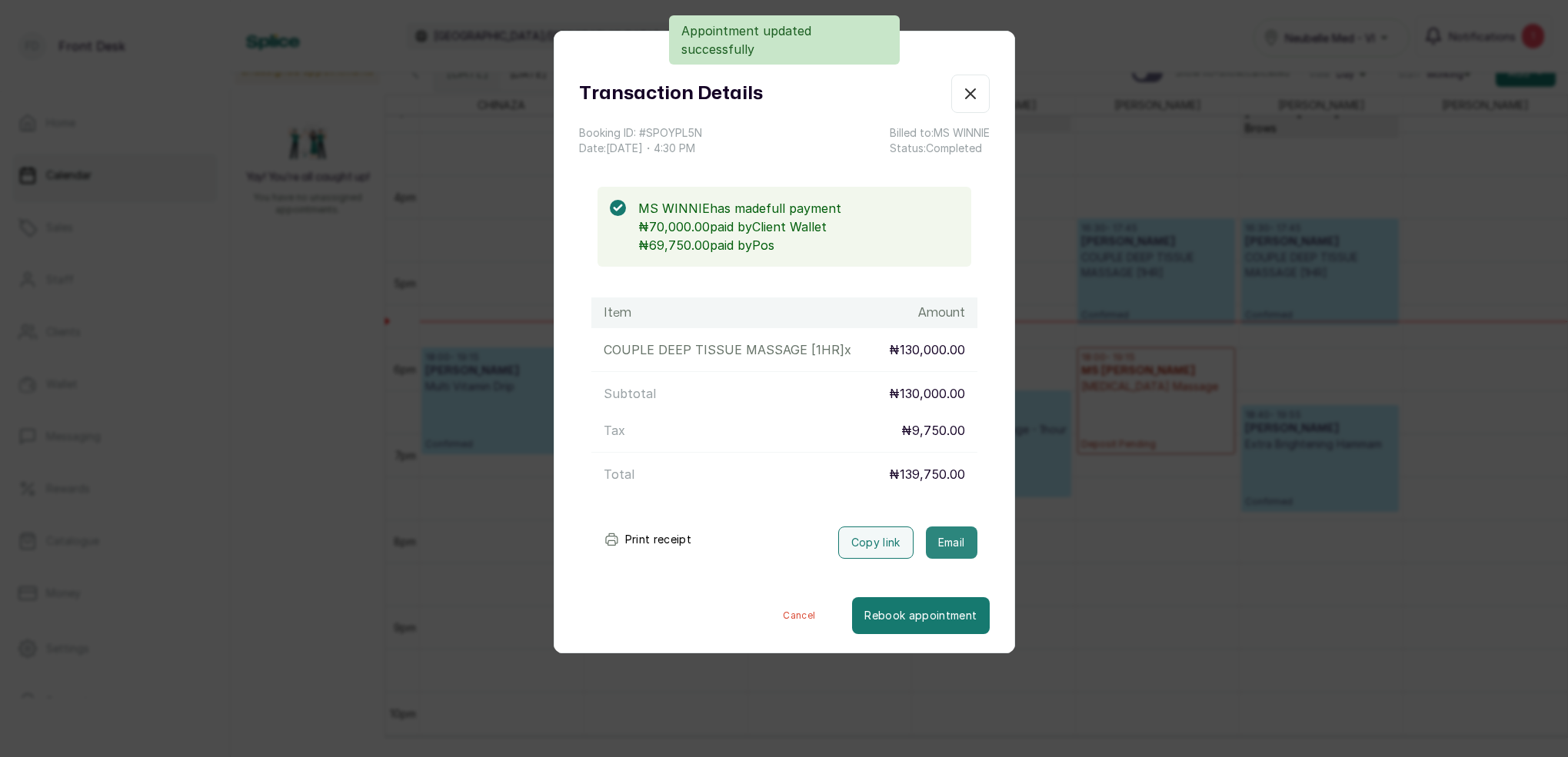
click at [966, 547] on button "Email" at bounding box center [951, 543] width 51 height 33
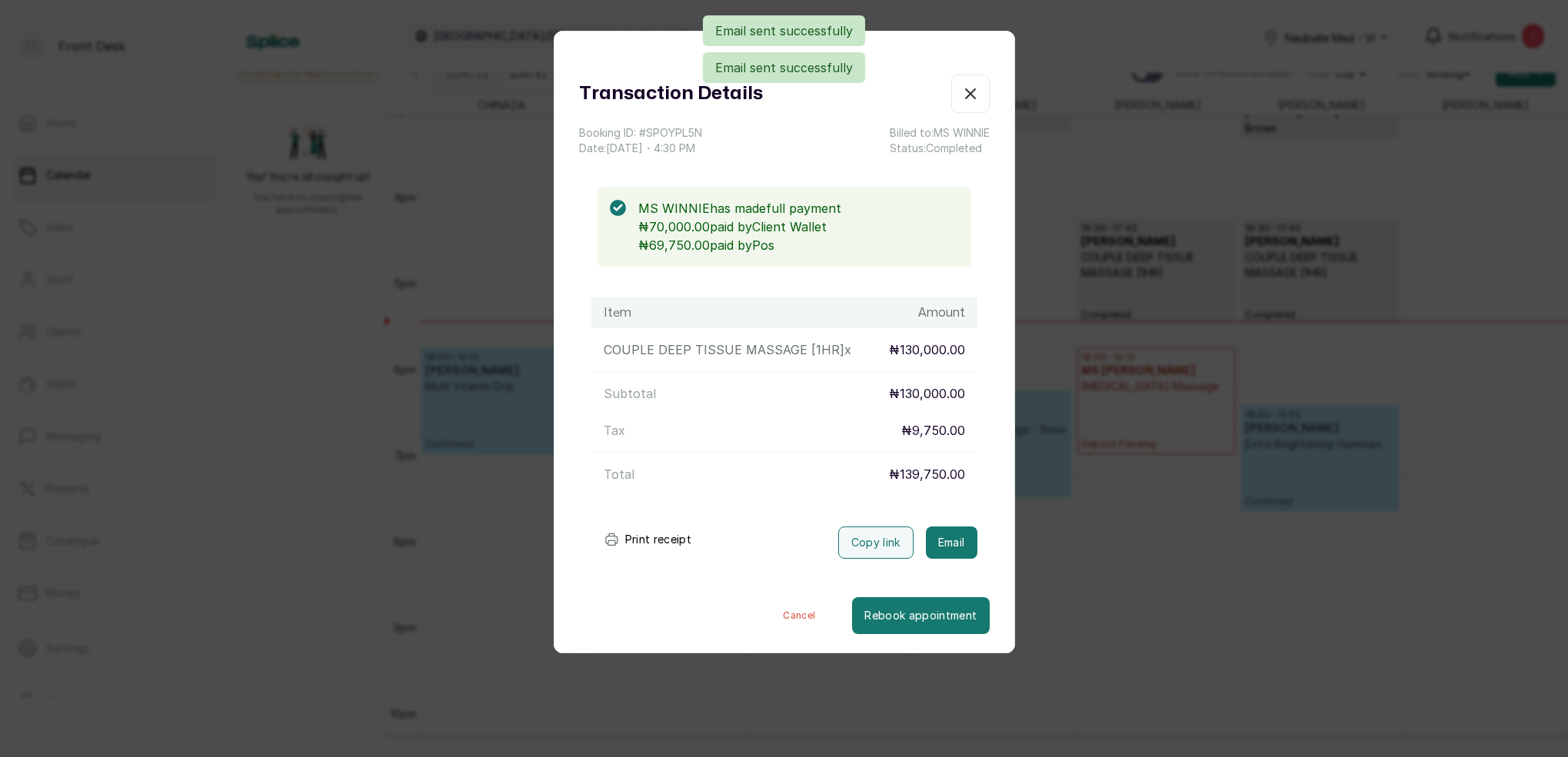
click at [974, 99] on icon "button" at bounding box center [970, 94] width 19 height 19
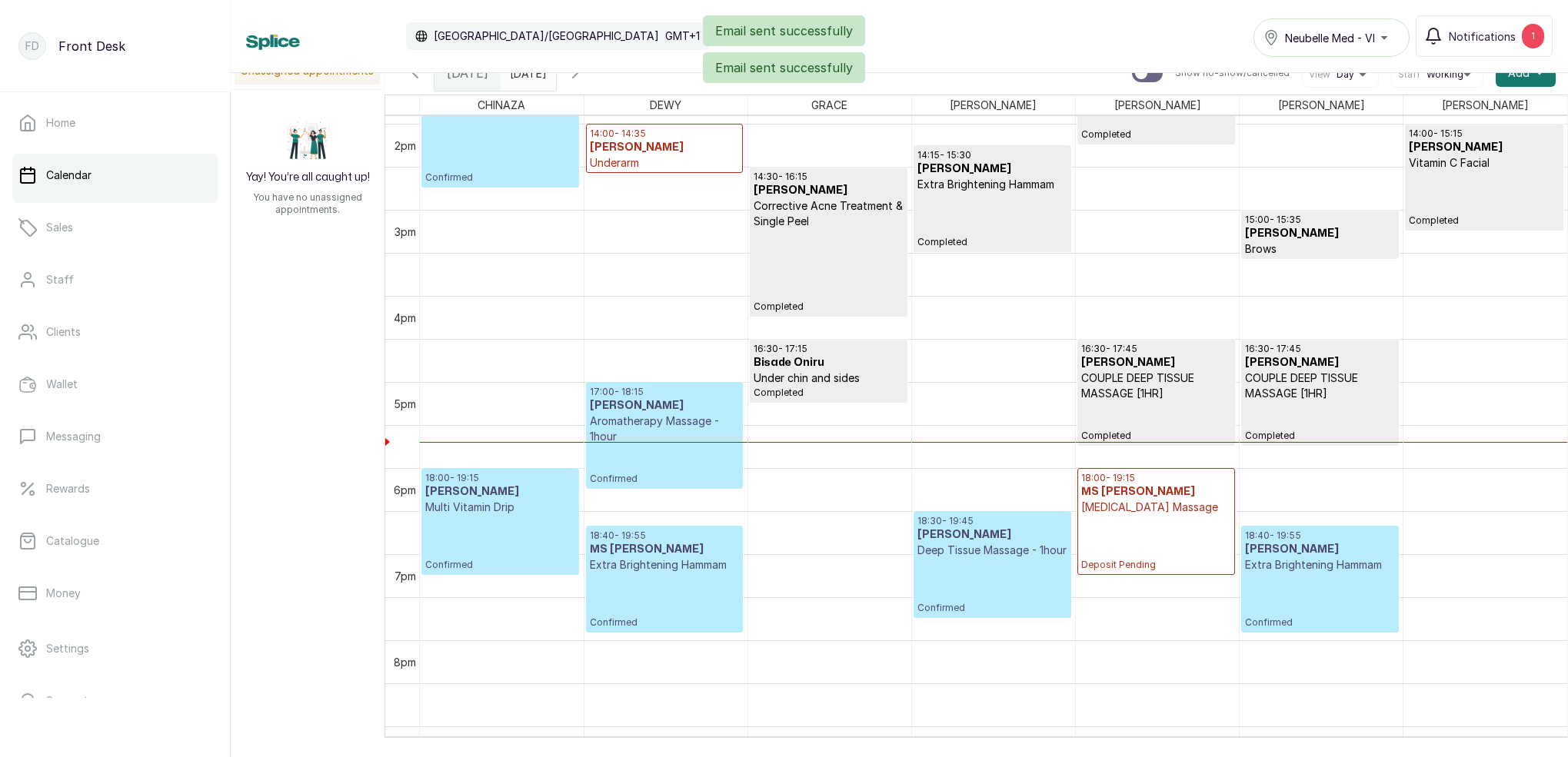
scroll to position [1221, 0]
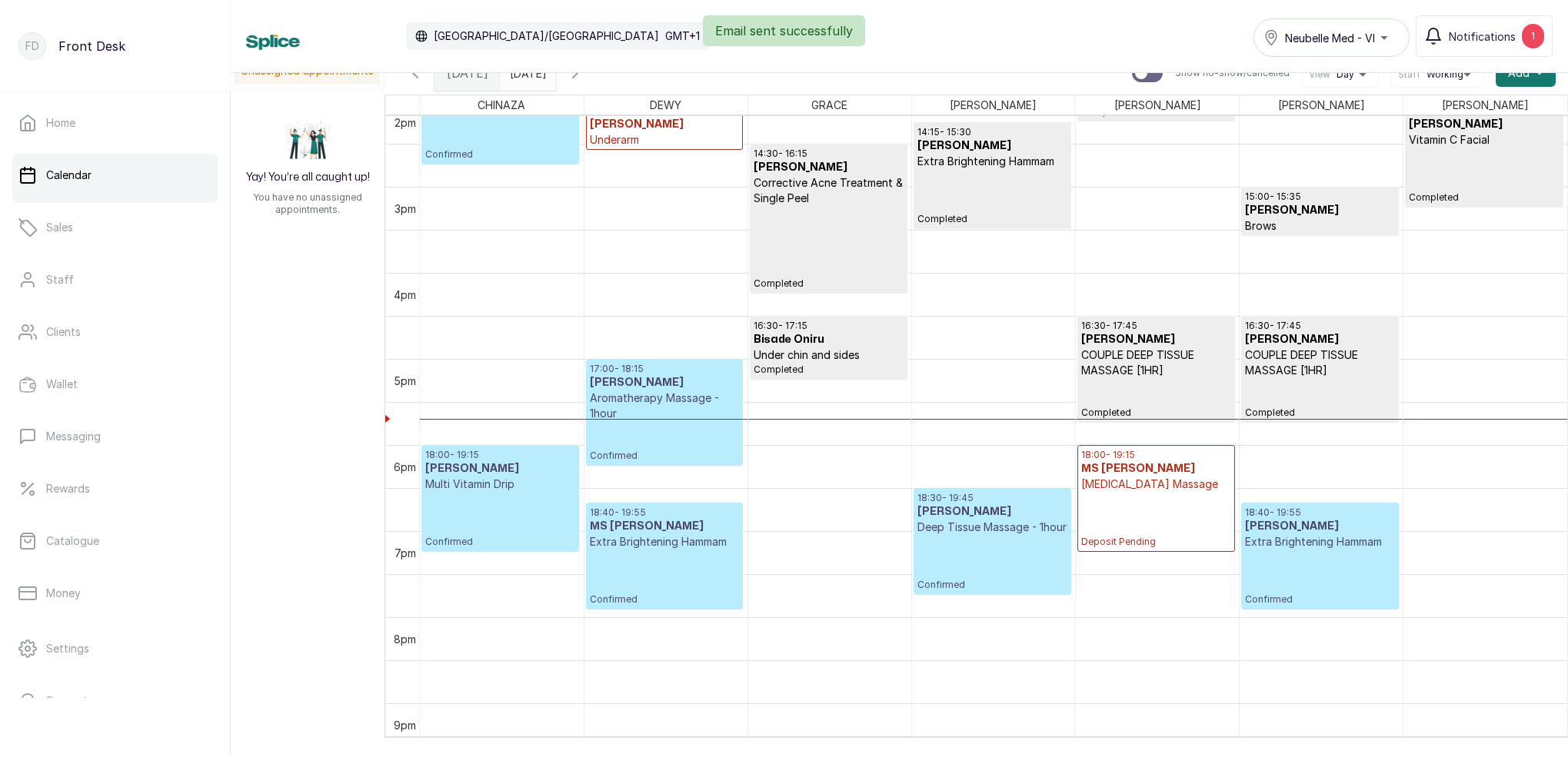
click at [1464, 26] on div "Email sent successfully" at bounding box center [784, 31] width 1568 height 31
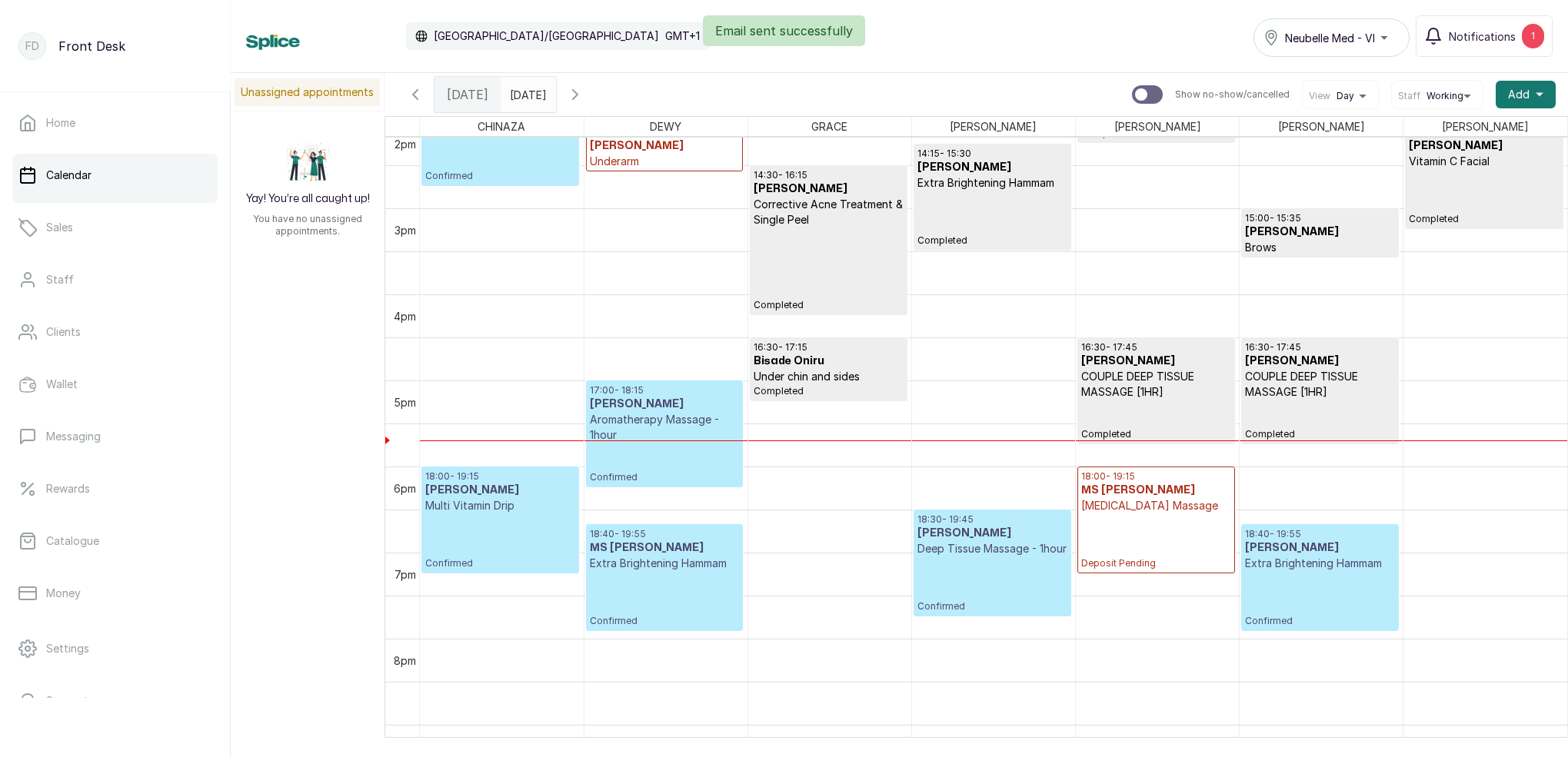
click at [1463, 38] on div "Email sent successfully" at bounding box center [784, 31] width 1568 height 31
click at [1472, 43] on div "Email sent successfully" at bounding box center [784, 31] width 1568 height 31
click at [1499, 33] on div "Email sent successfully" at bounding box center [784, 31] width 1568 height 31
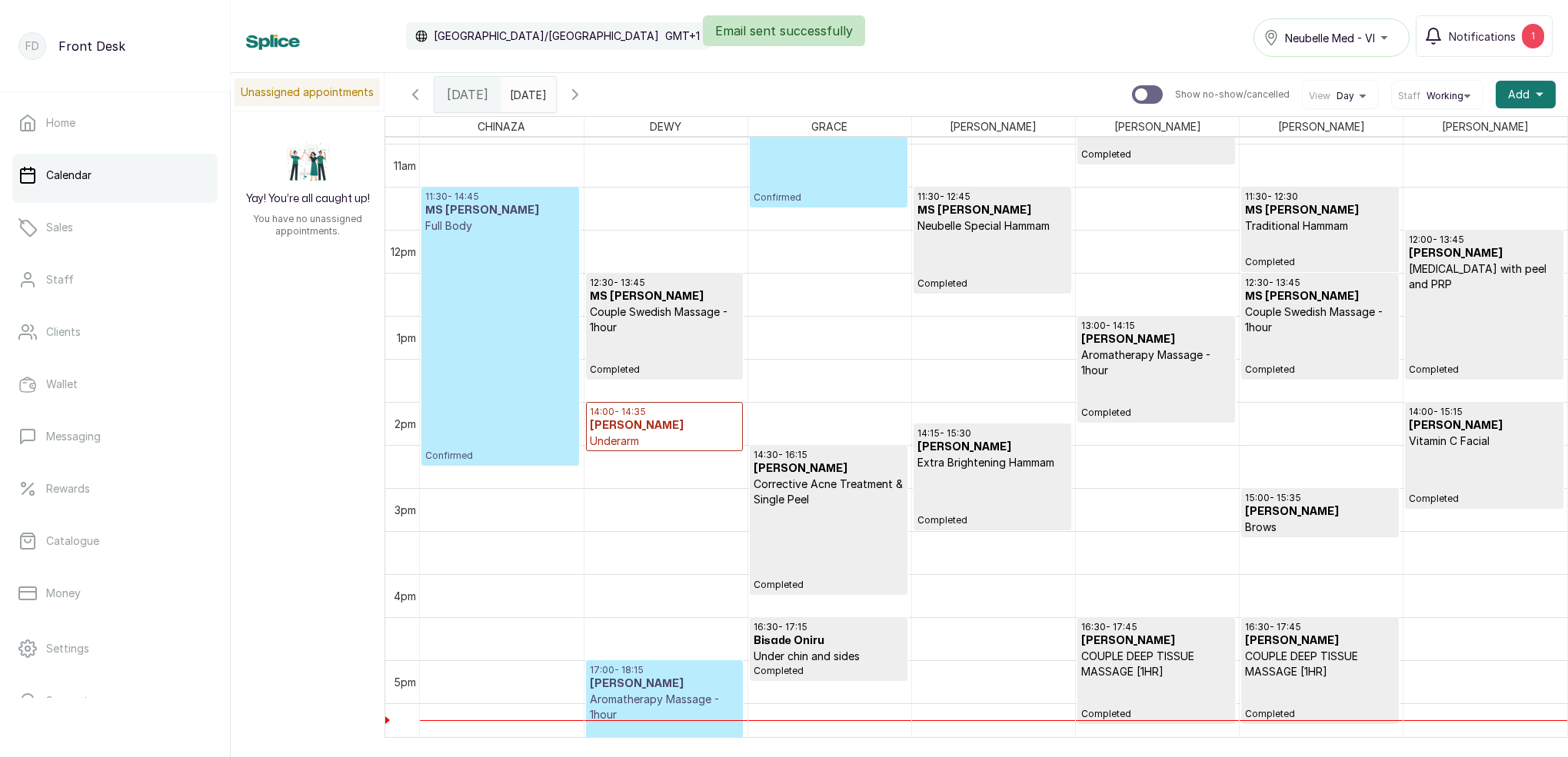
scroll to position [928, 0]
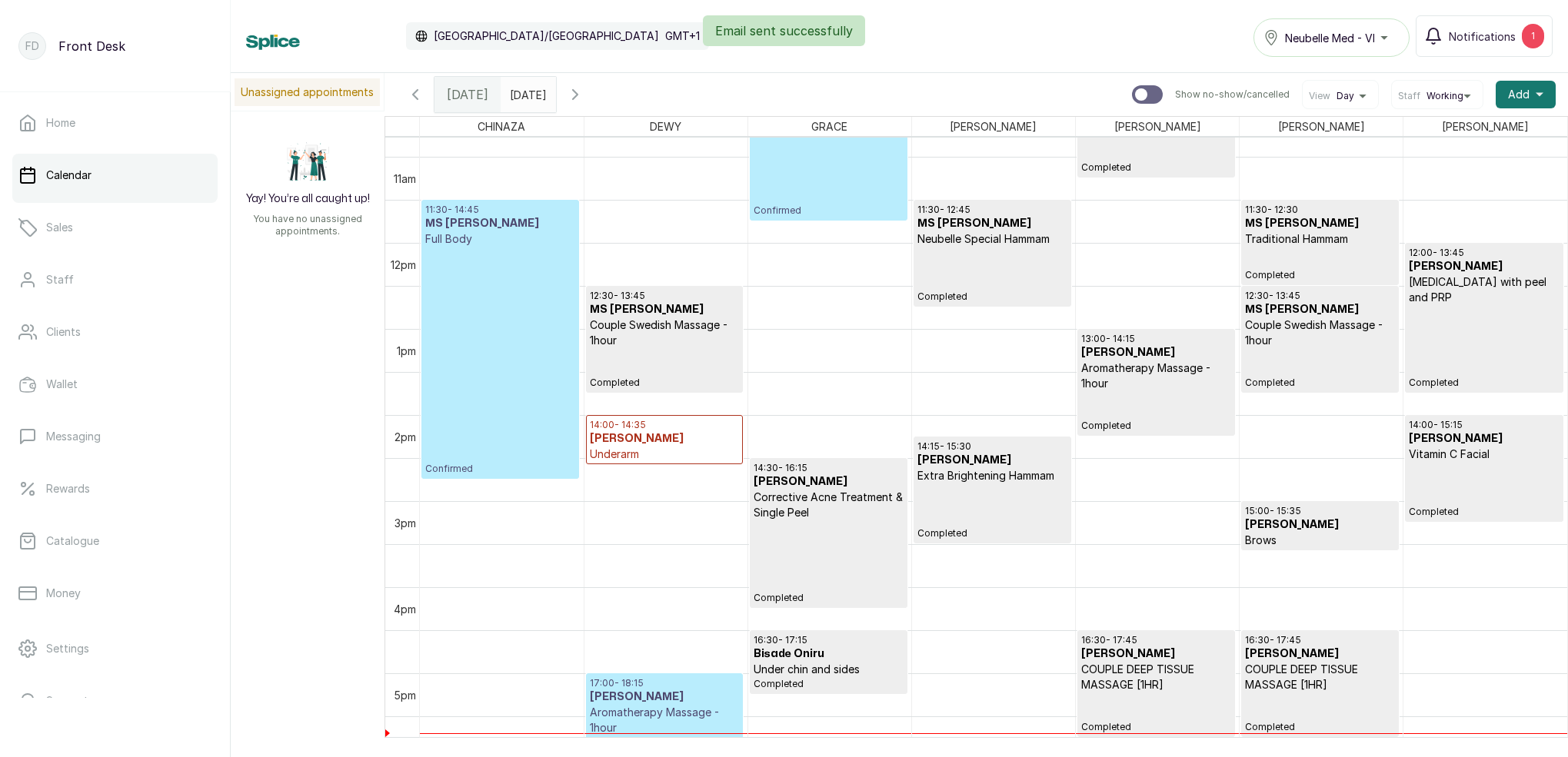
click at [1480, 36] on div "Email sent successfully" at bounding box center [784, 31] width 1568 height 31
click at [1477, 33] on span "Notifications" at bounding box center [1482, 36] width 67 height 16
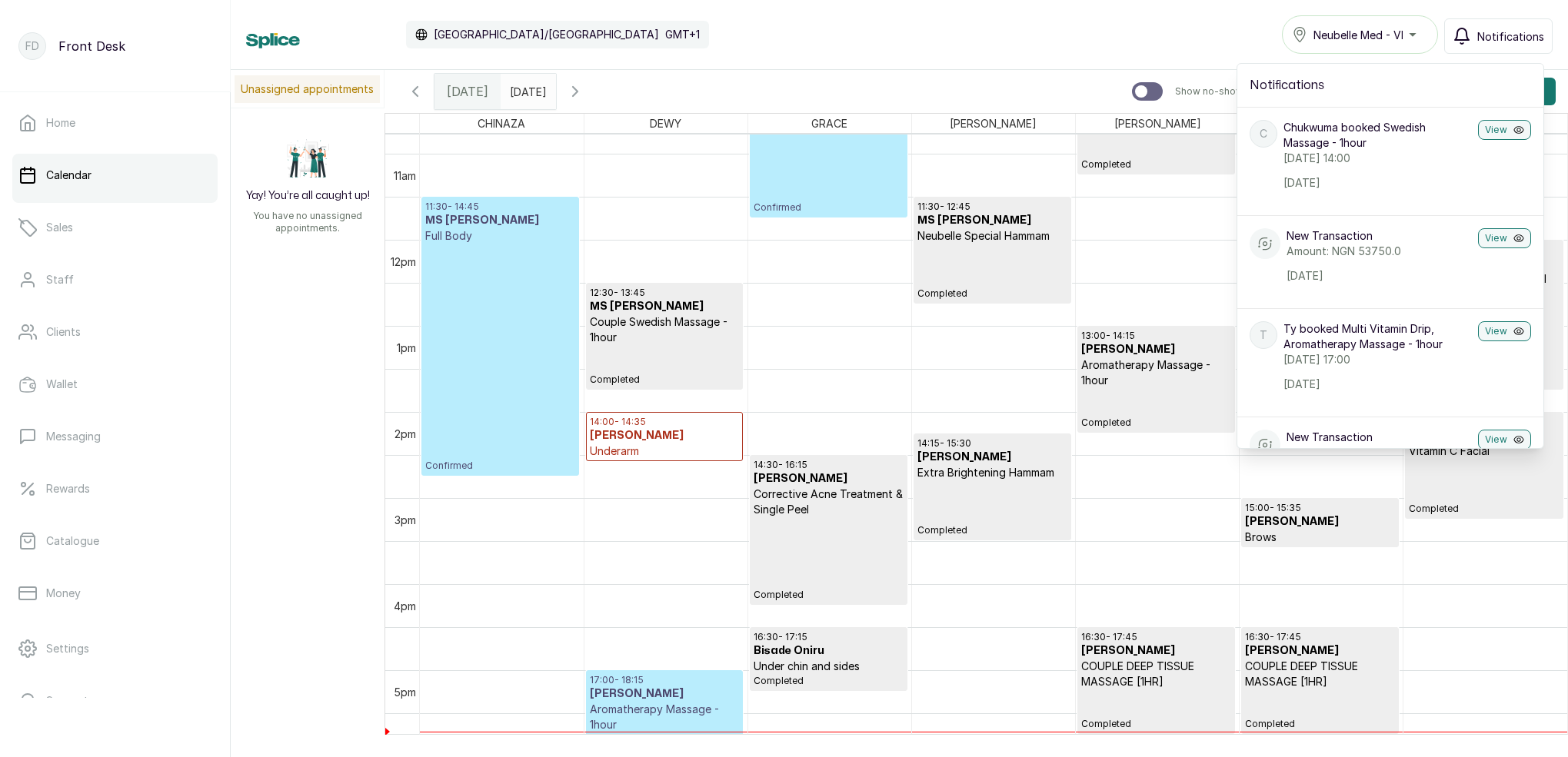
scroll to position [0, 0]
click at [1500, 41] on span "Notifications" at bounding box center [1511, 36] width 67 height 16
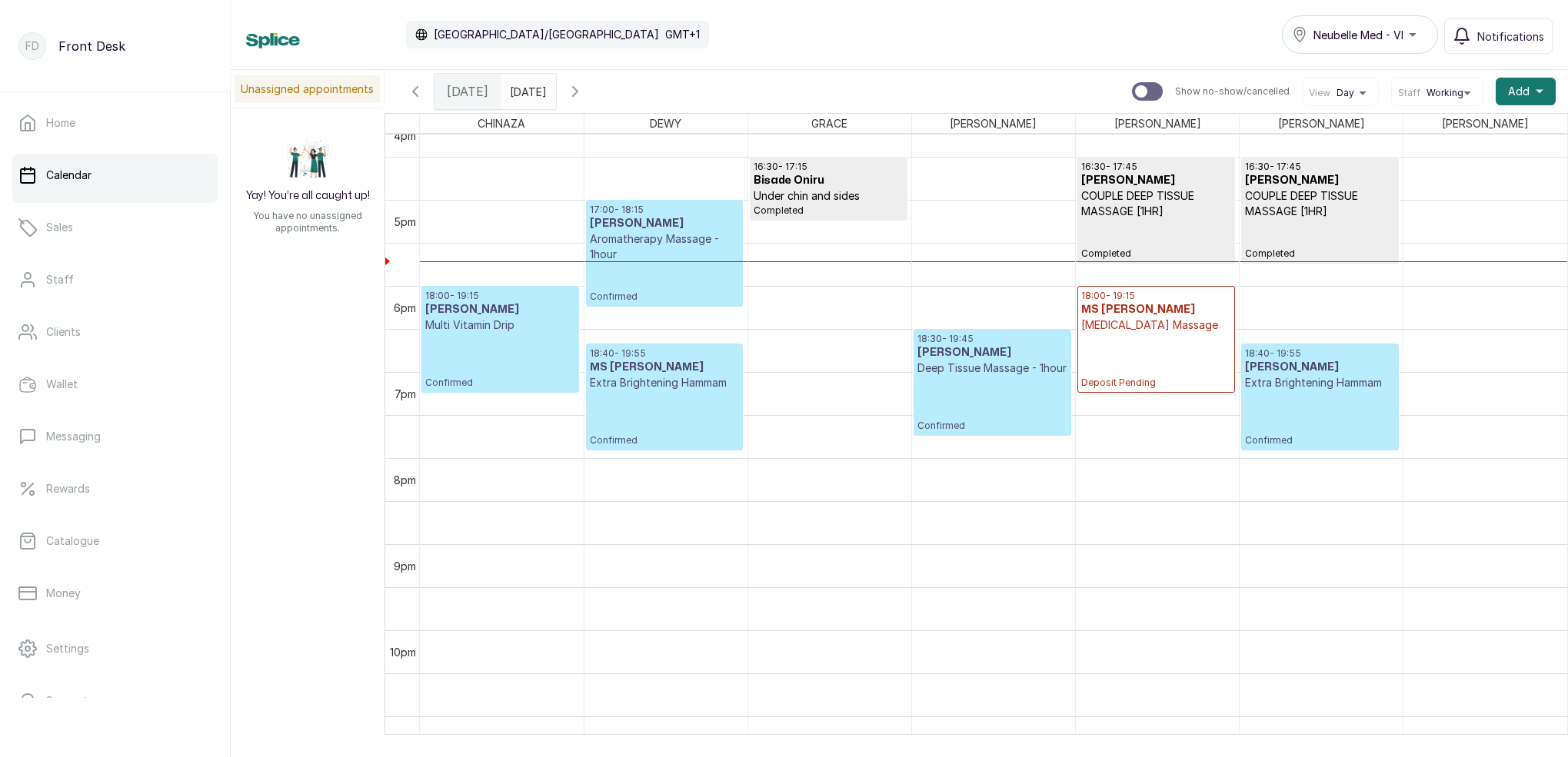
scroll to position [1430, 0]
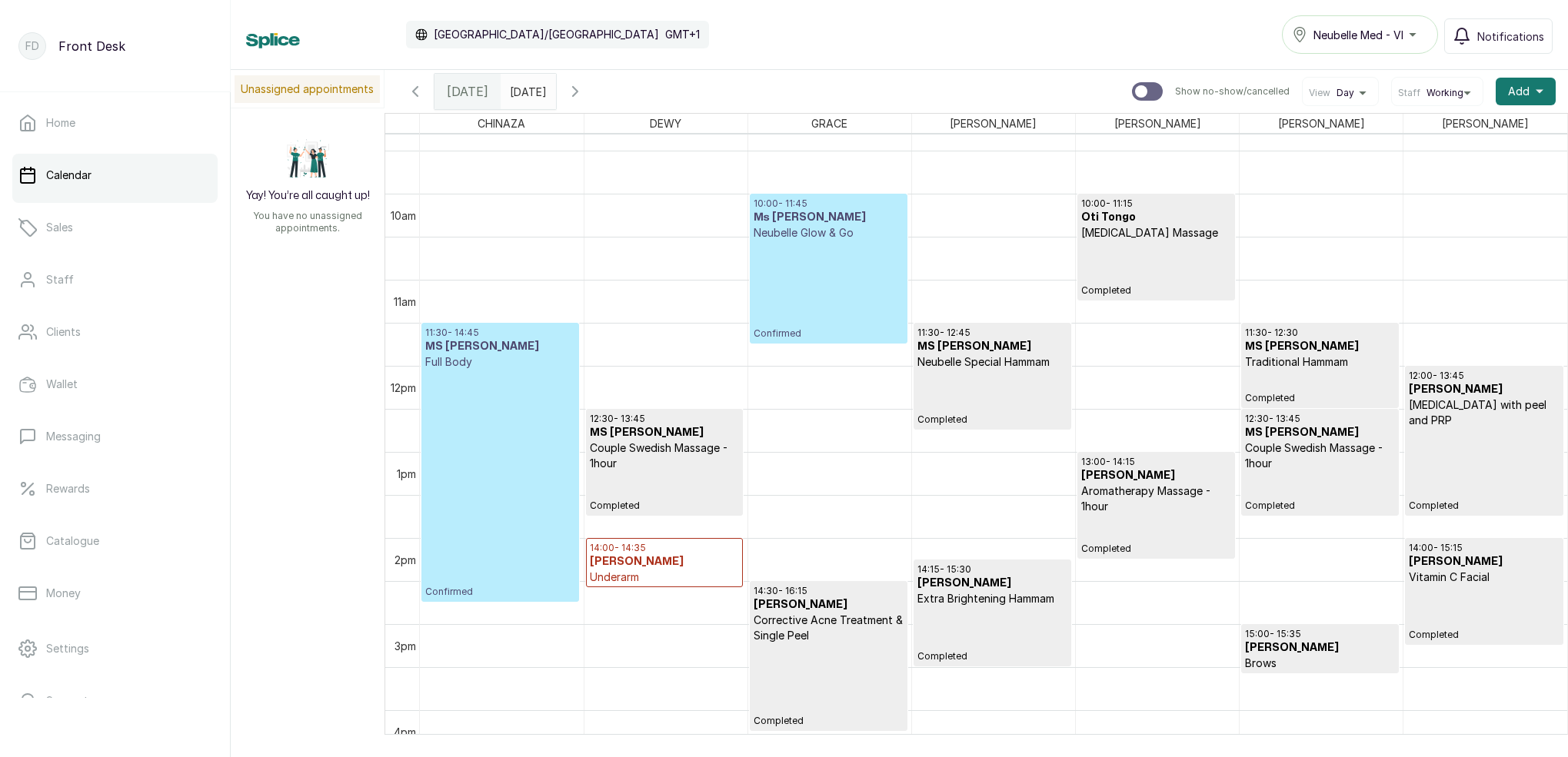
click at [515, 455] on p "Confirmed" at bounding box center [499, 484] width 150 height 229
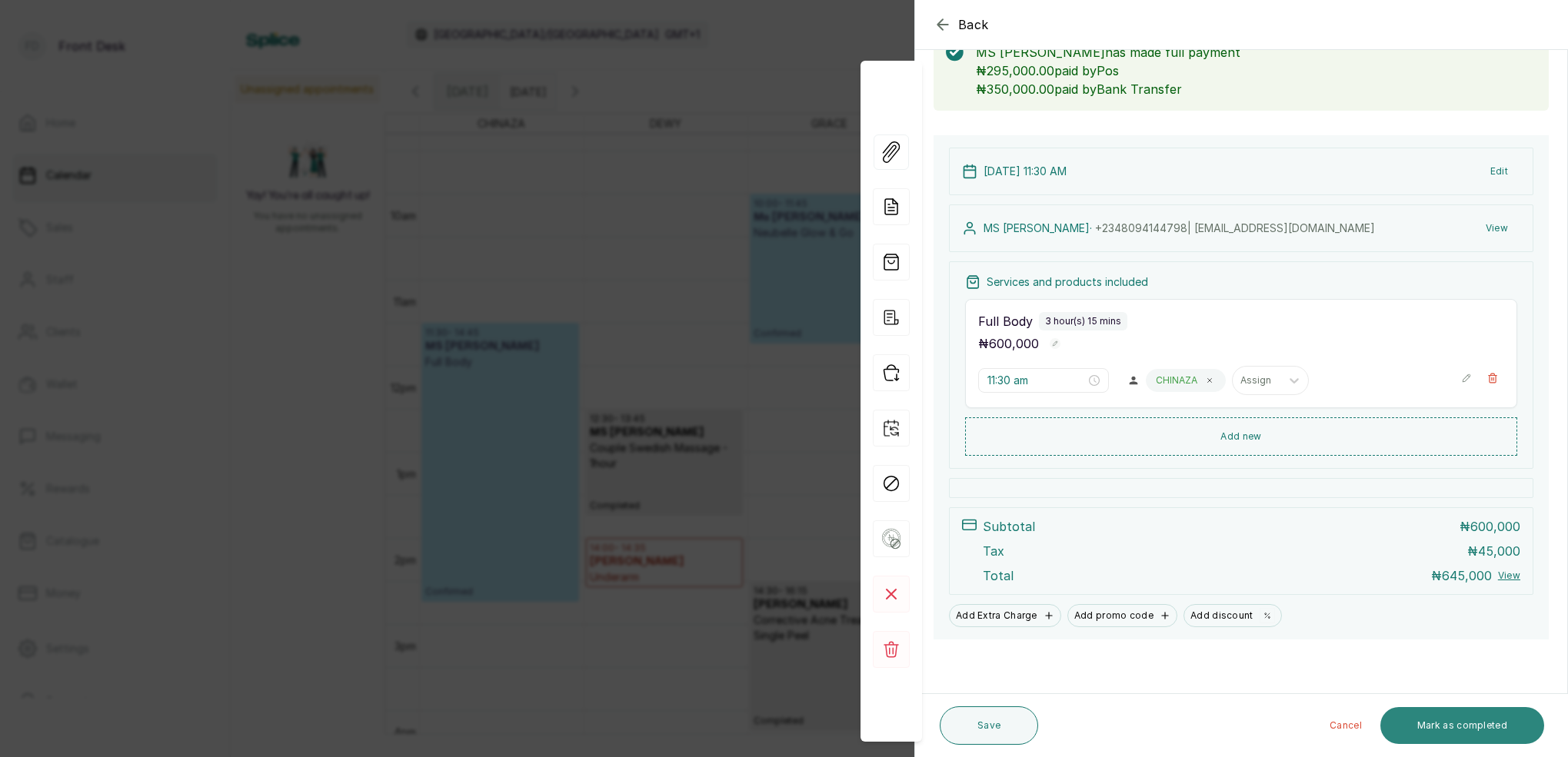
drag, startPoint x: 1527, startPoint y: 734, endPoint x: 1526, endPoint y: 725, distance: 9.1
click at [1528, 733] on button "Mark as completed" at bounding box center [1461, 725] width 164 height 37
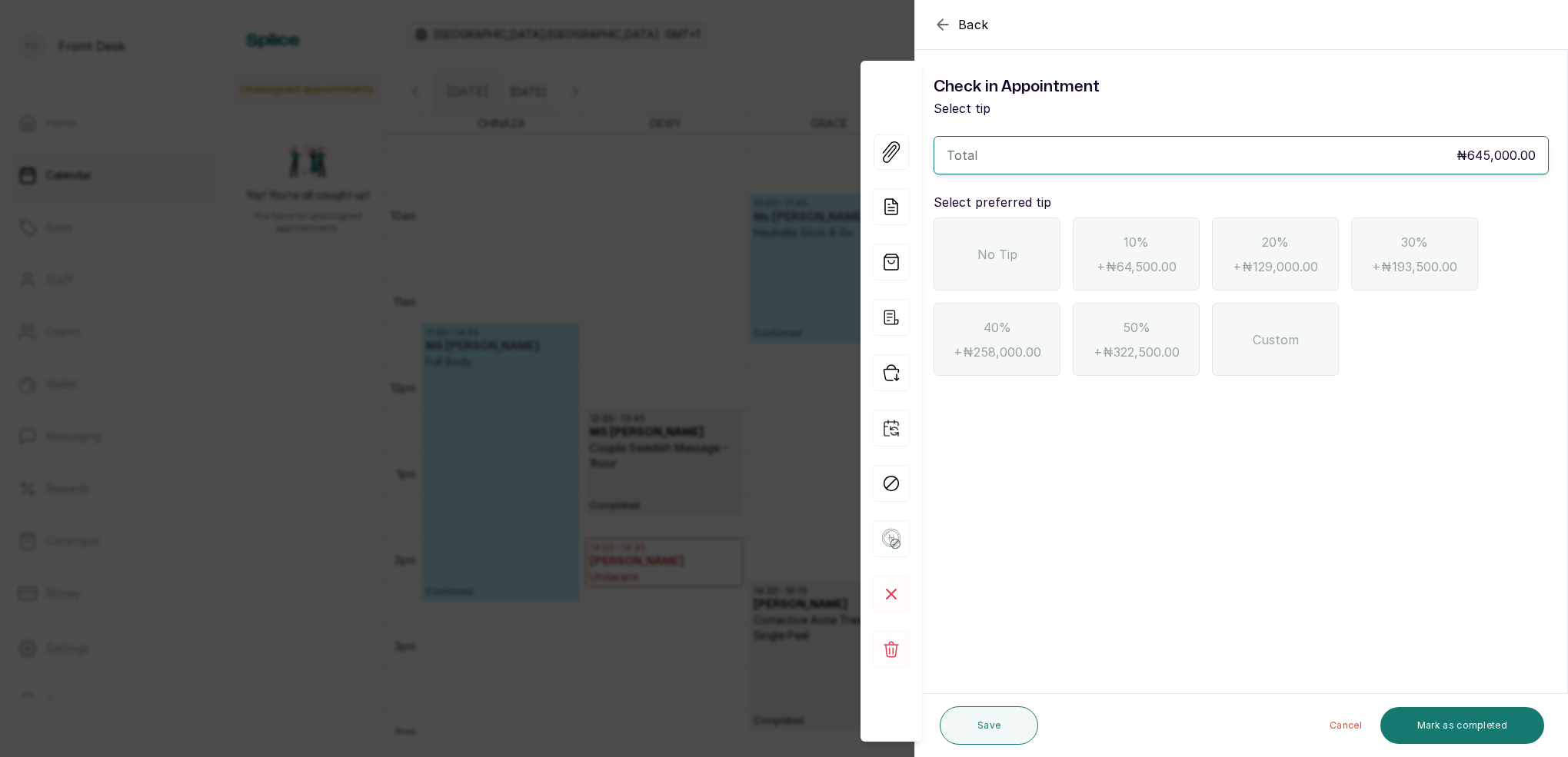
click at [1022, 268] on div "No Tip" at bounding box center [997, 253] width 127 height 73
click at [1514, 742] on div "Cancel Mark as completed" at bounding box center [1294, 725] width 500 height 49
click at [1520, 730] on button "Mark as completed" at bounding box center [1461, 725] width 164 height 37
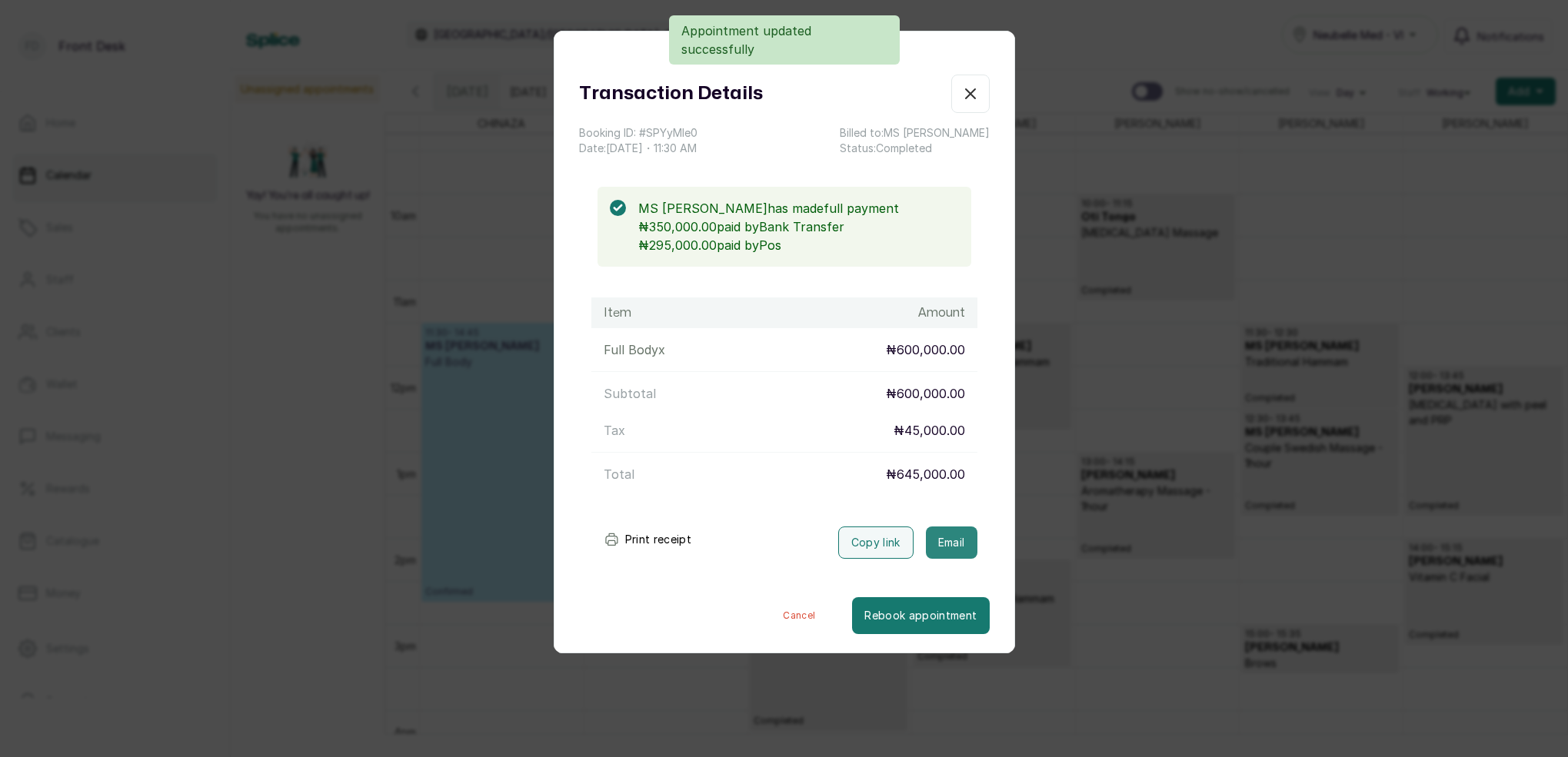
click at [955, 533] on button "Email" at bounding box center [951, 543] width 51 height 33
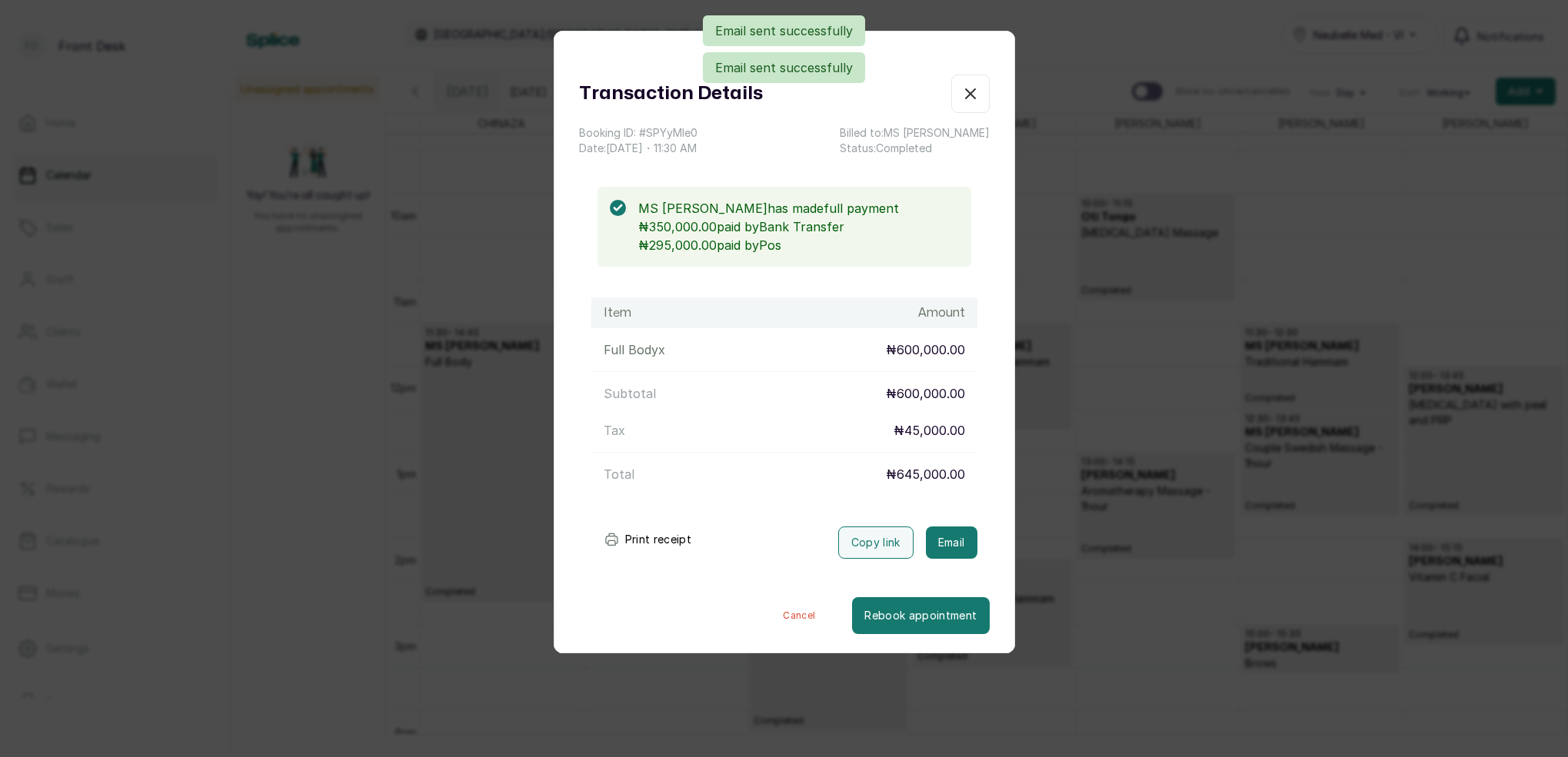
click at [1092, 124] on div "Transaction Details Booking ID: # SPYyMIe0 Date: 19 Sep, 2025 ・ 11:30 AM Billed…" at bounding box center [784, 378] width 1568 height 757
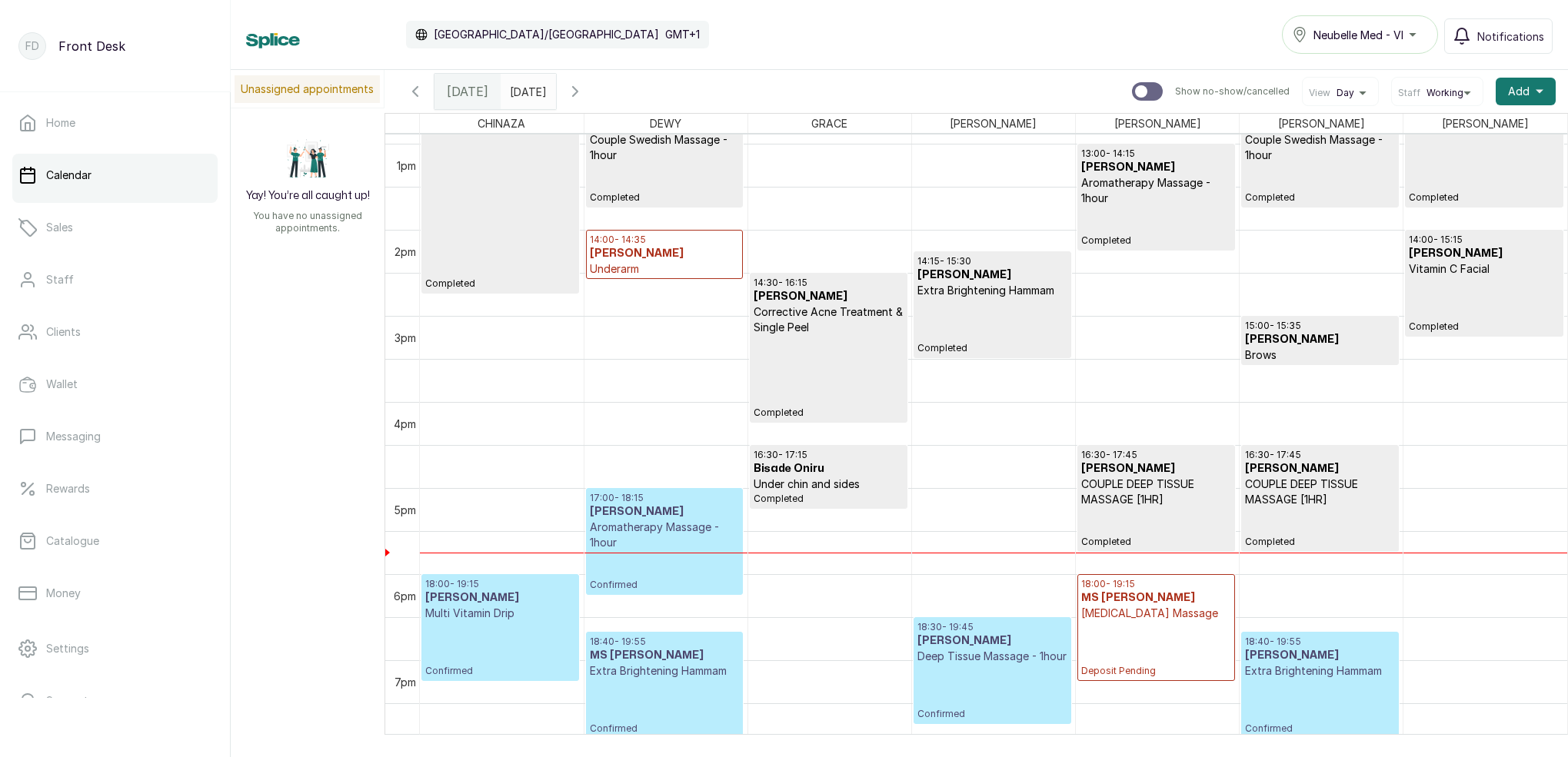
scroll to position [1166, 0]
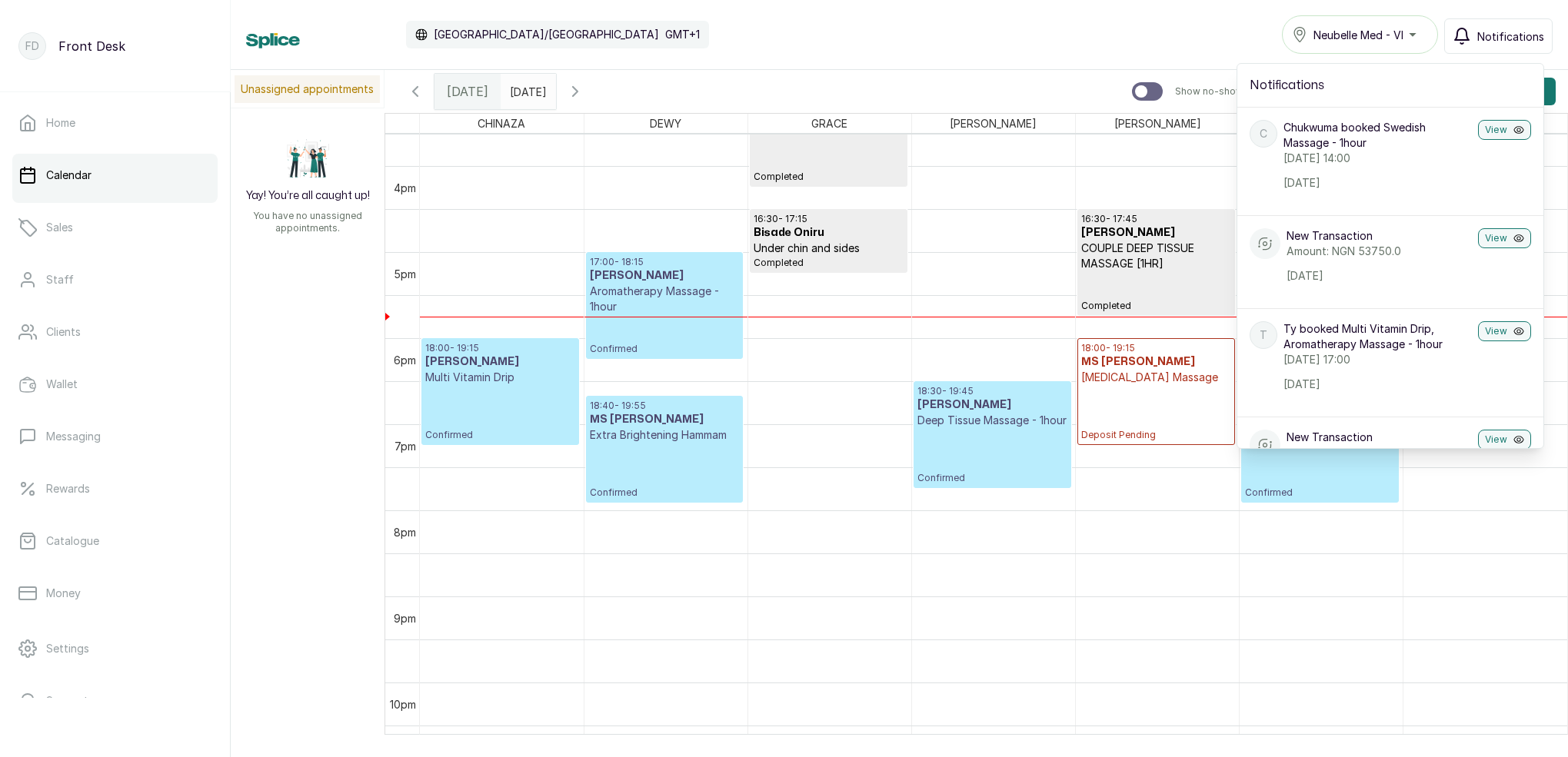
click at [1488, 37] on span "Notifications" at bounding box center [1511, 36] width 67 height 16
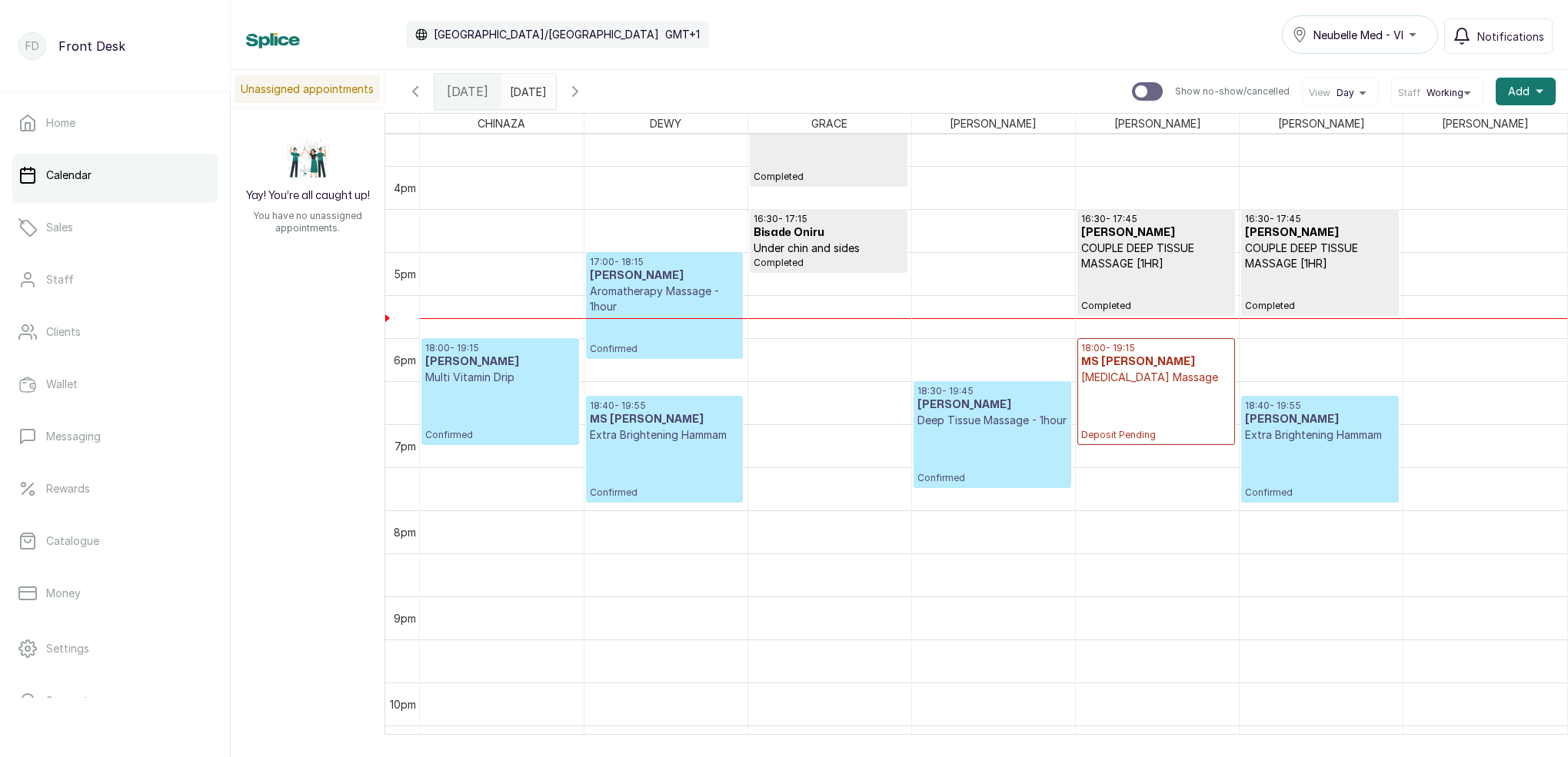
click at [419, 94] on icon "button" at bounding box center [415, 92] width 19 height 19
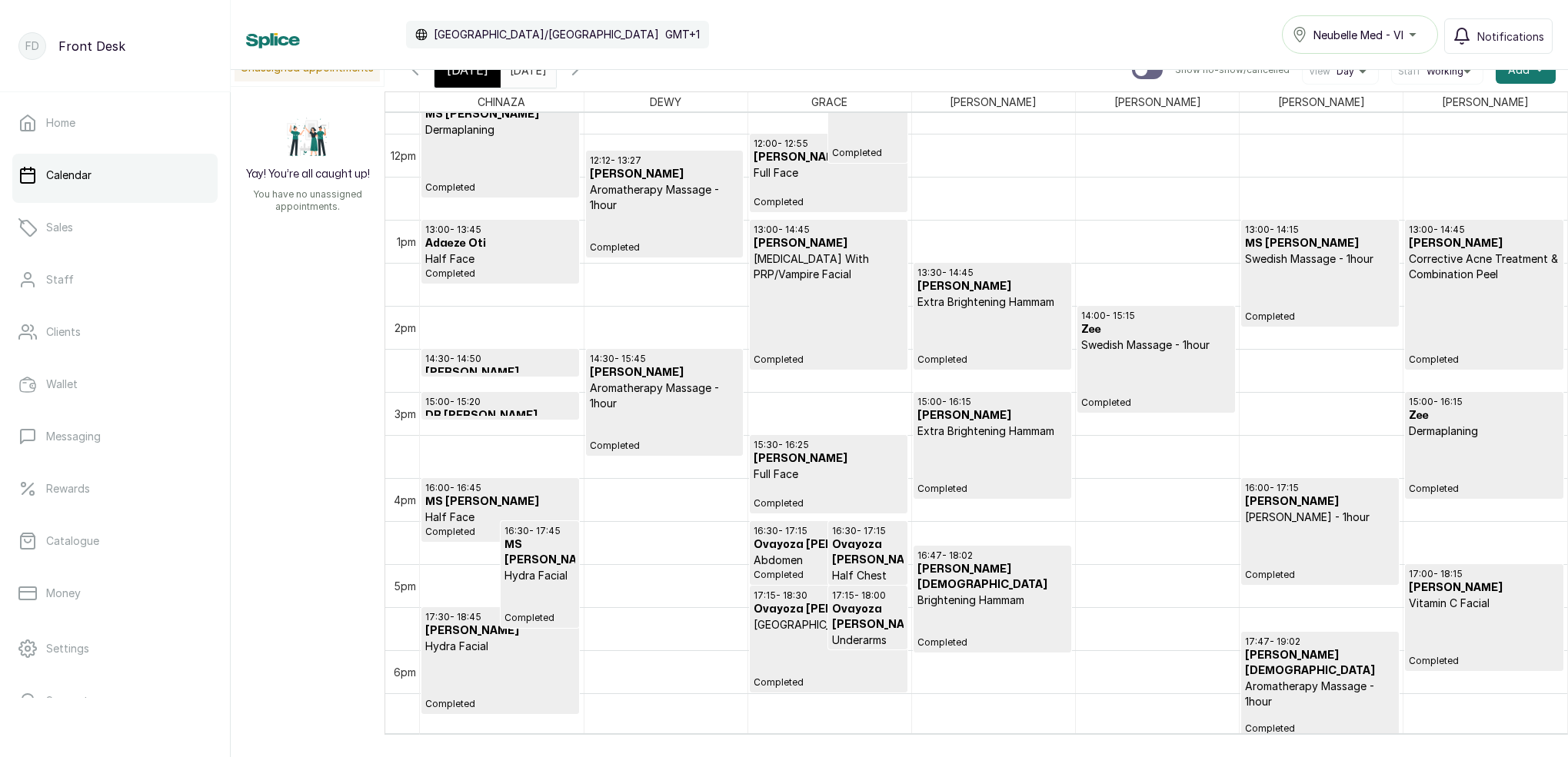
click at [415, 75] on icon "button" at bounding box center [415, 70] width 19 height 19
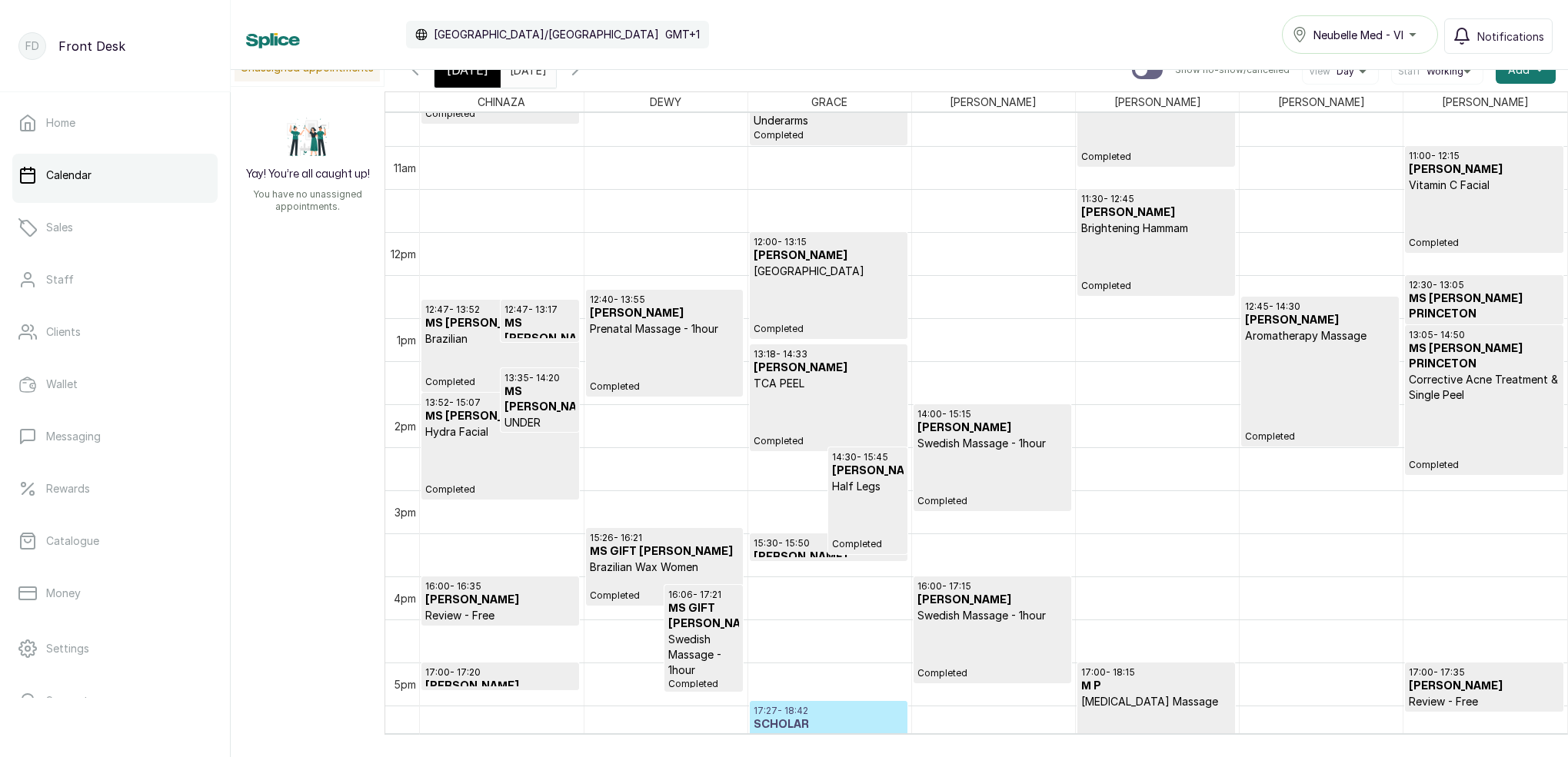
click at [832, 291] on p "Completed" at bounding box center [828, 307] width 150 height 57
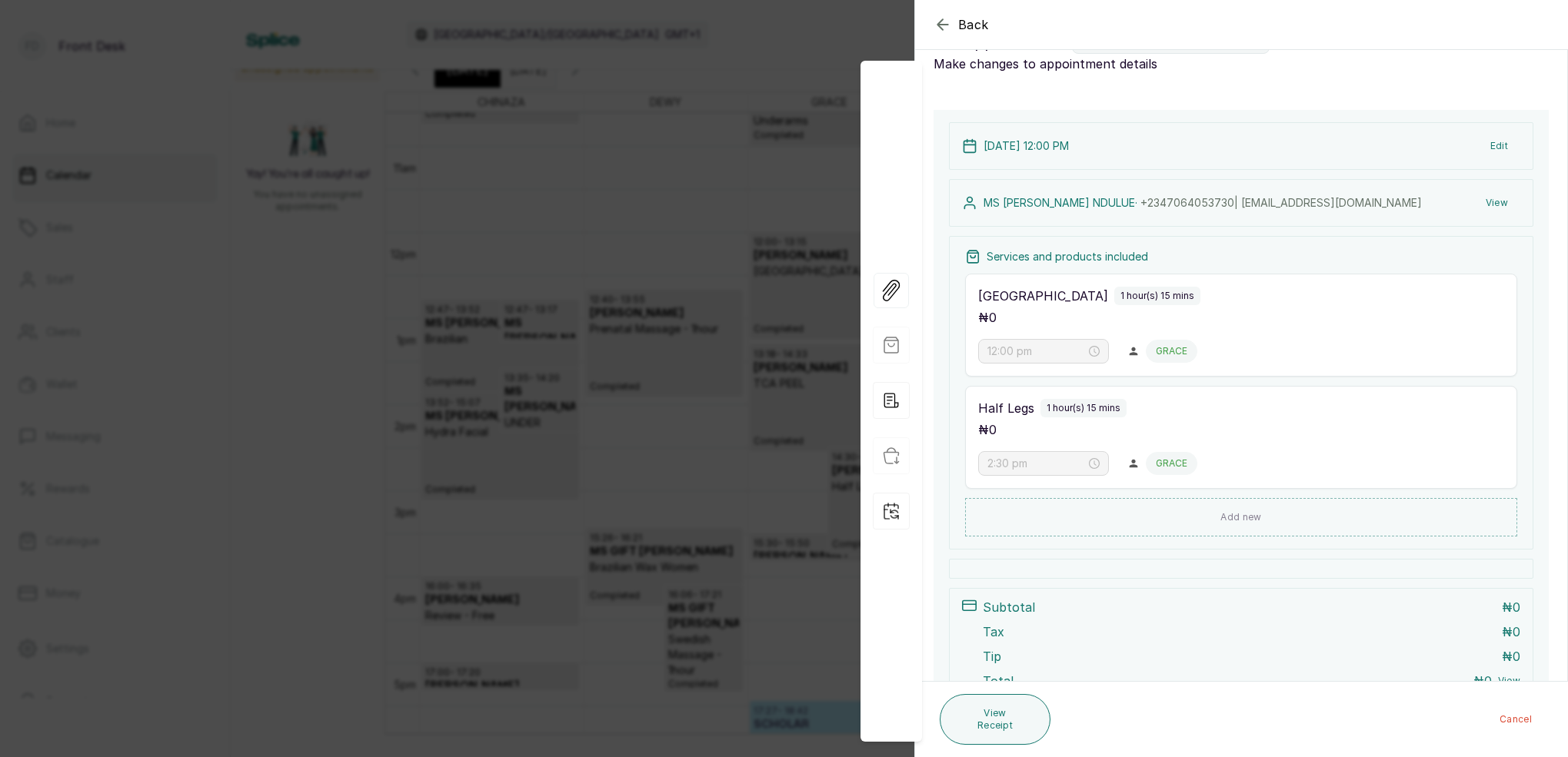
click at [1499, 205] on button "View" at bounding box center [1496, 203] width 47 height 27
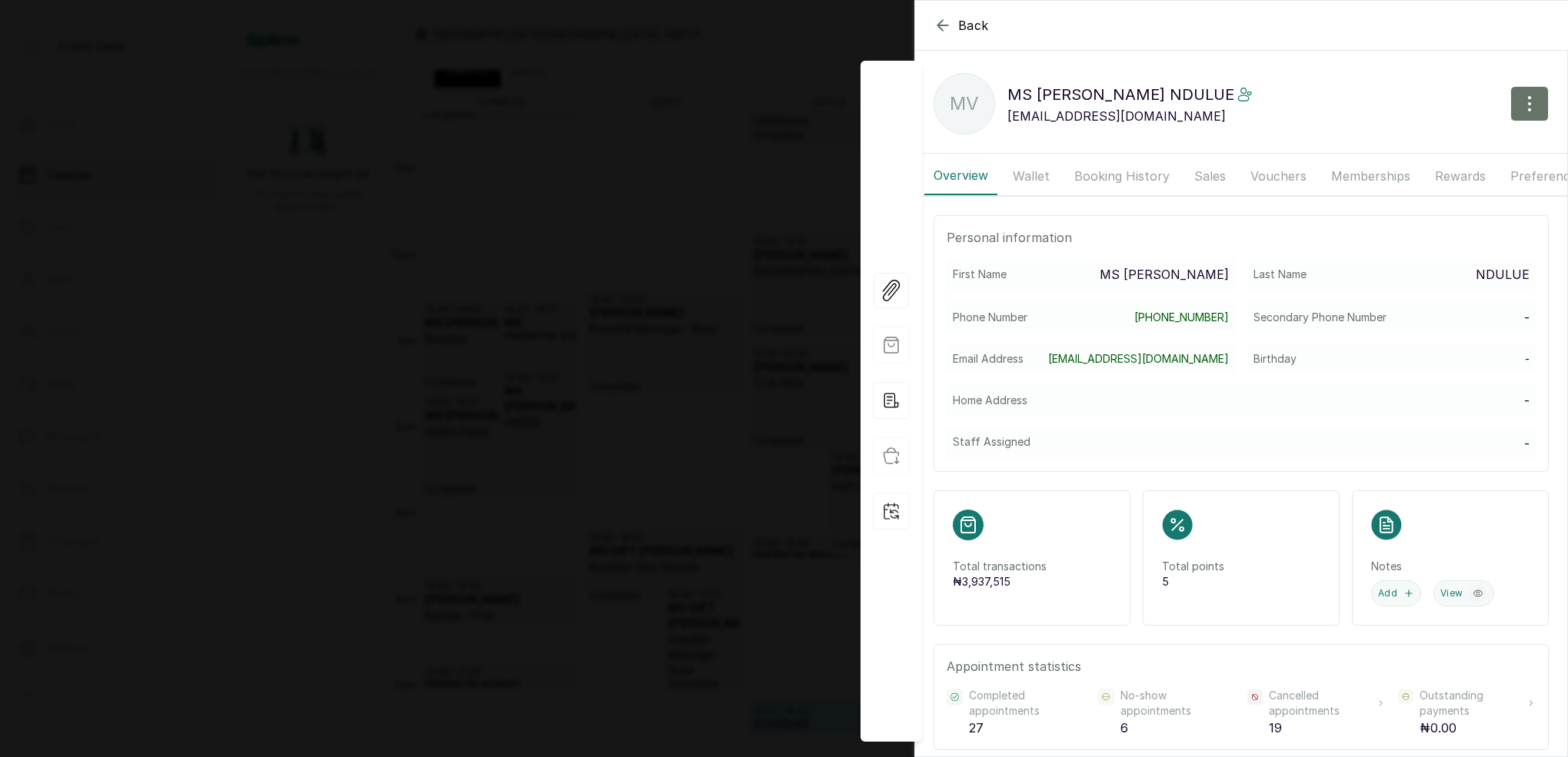
click at [1382, 180] on button "Memberships" at bounding box center [1370, 176] width 98 height 39
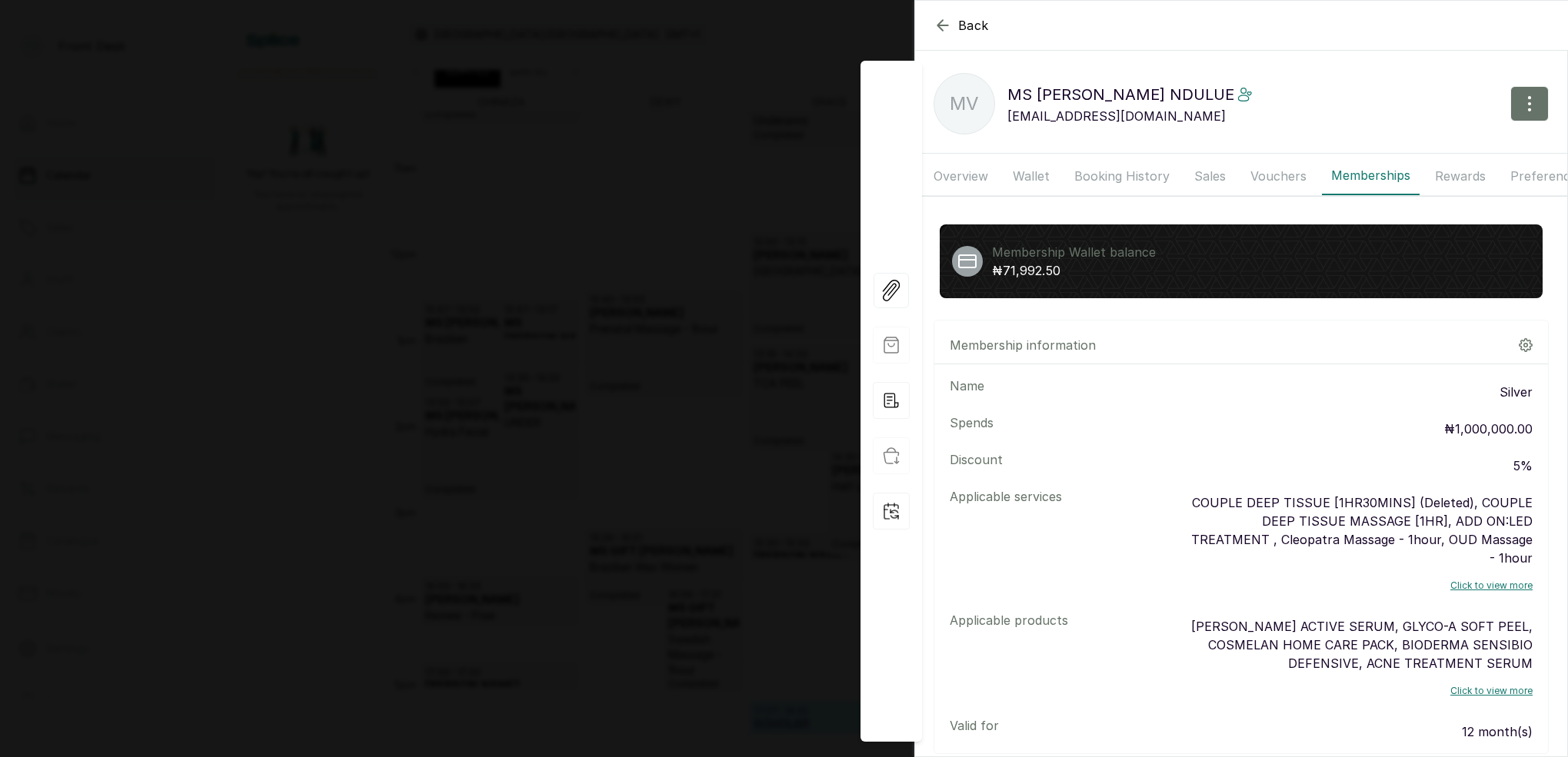
click at [1527, 349] on icon "button" at bounding box center [1525, 345] width 13 height 13
click at [1401, 390] on span "Upgrade Membership" at bounding box center [1428, 389] width 128 height 19
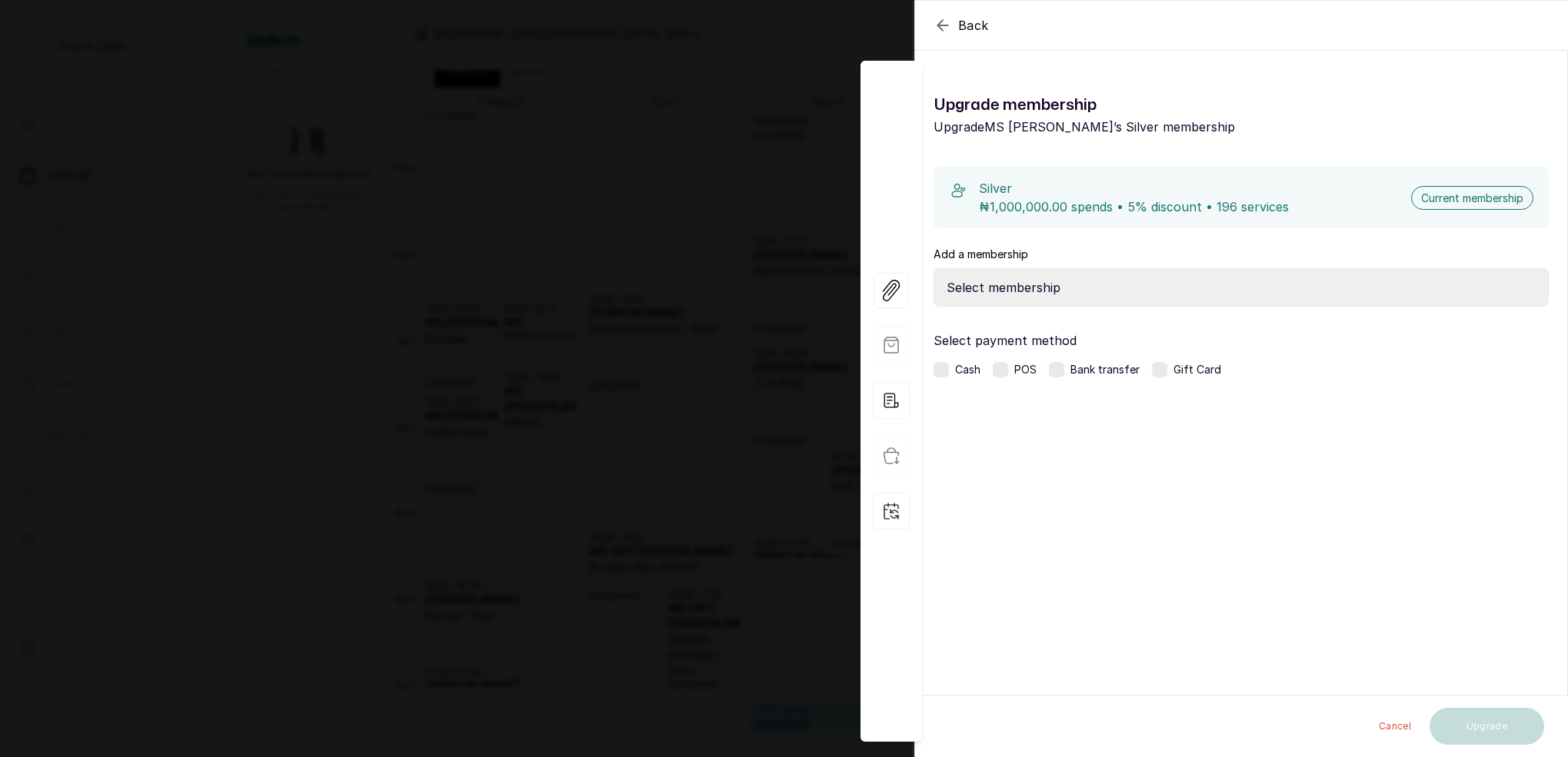
select select "bfe27fb0-92cd-4fdc-b3e5-4ab8d1d93773"
click at [1052, 373] on label at bounding box center [1057, 370] width 15 height 15
click at [1470, 733] on button "Upgrade" at bounding box center [1487, 726] width 115 height 37
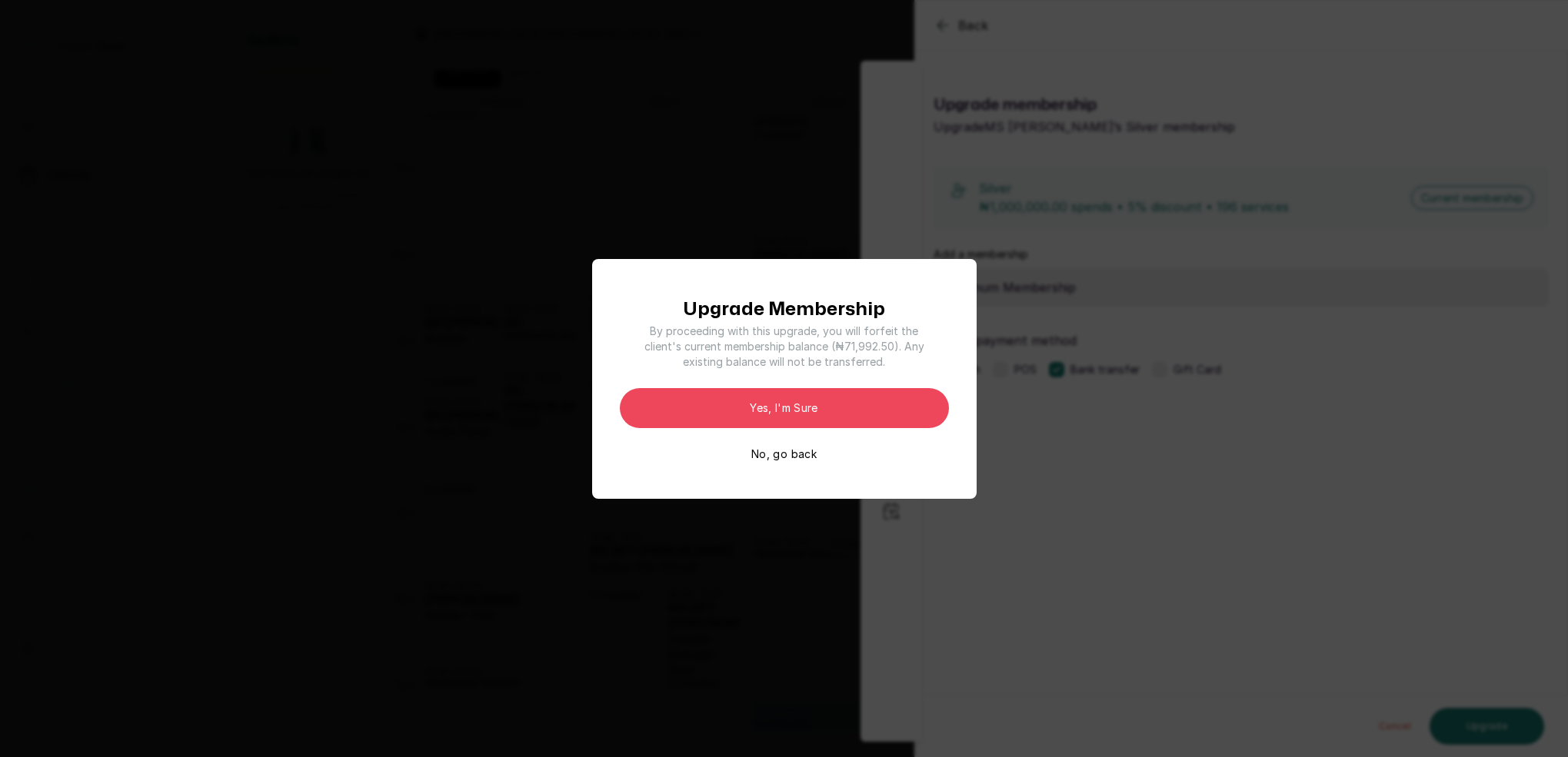
click at [785, 458] on button "No, go back" at bounding box center [784, 455] width 65 height 15
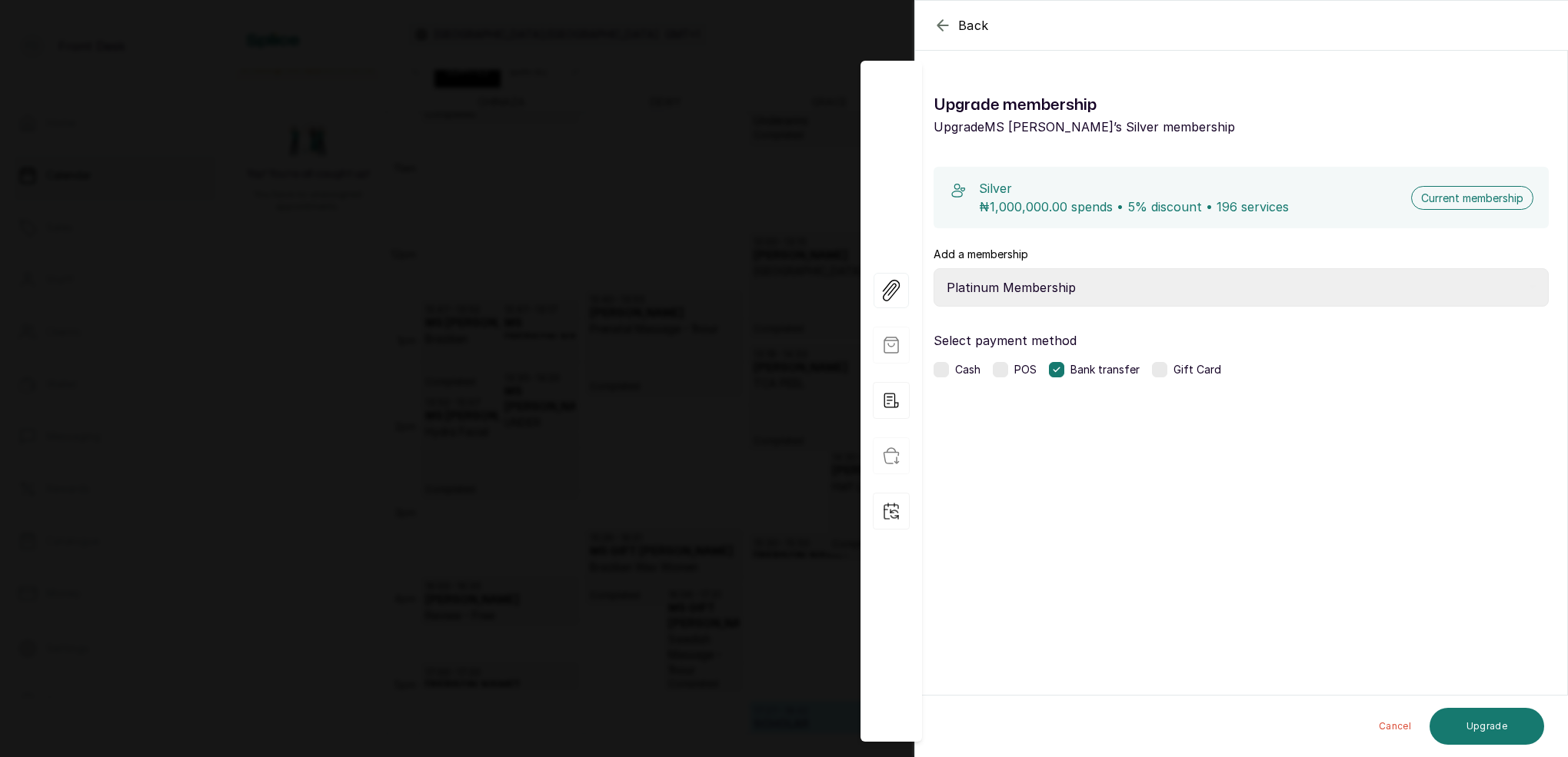
click at [576, 284] on div "Back MS VICTORIA NDULUE Upgrade membership Upgrade MS VICTORIA ’s Silver member…" at bounding box center [784, 378] width 1568 height 757
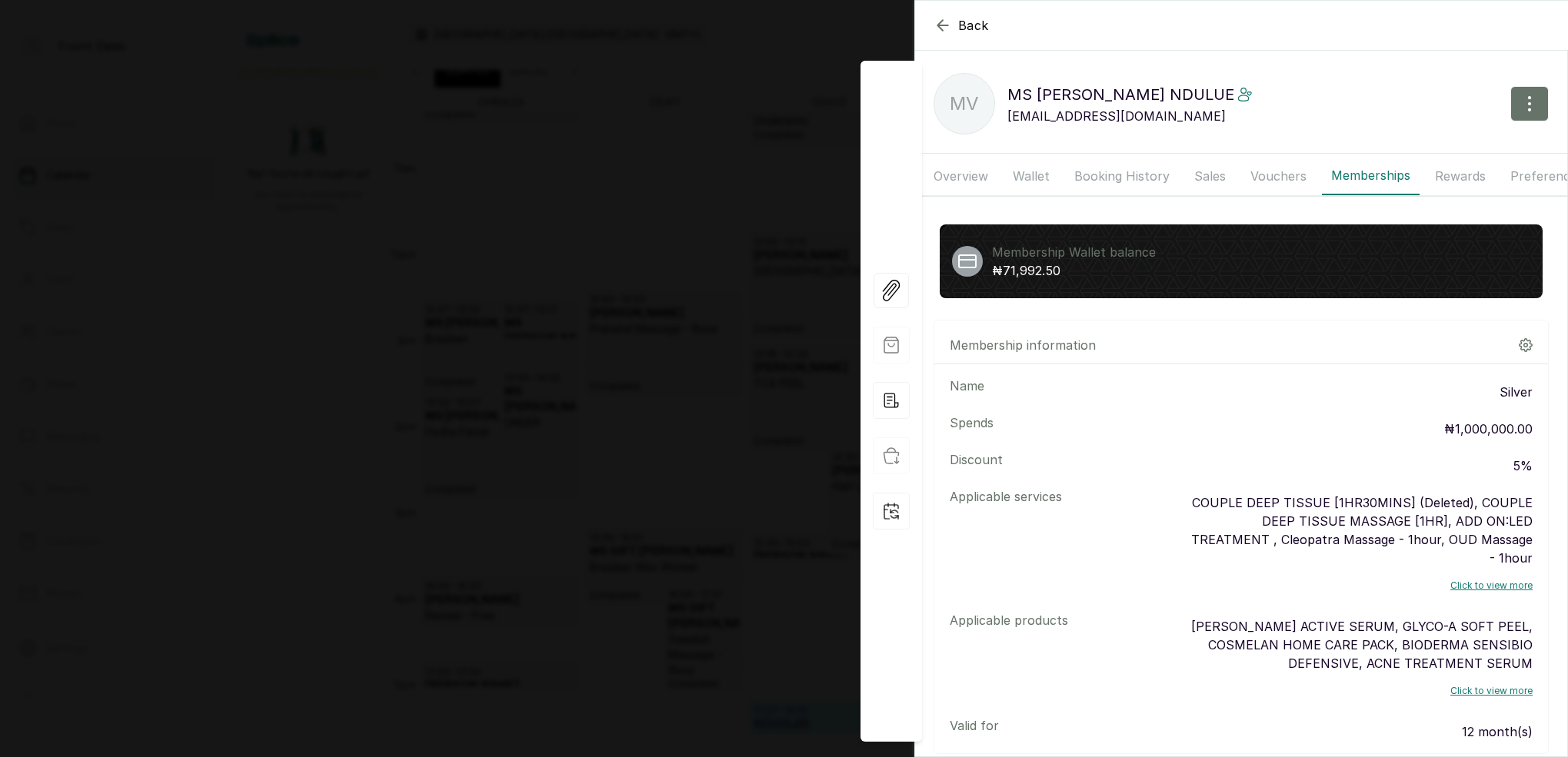
click at [1523, 346] on icon "button" at bounding box center [1525, 345] width 14 height 14
click at [1422, 392] on span "Upgrade Membership" at bounding box center [1428, 389] width 128 height 19
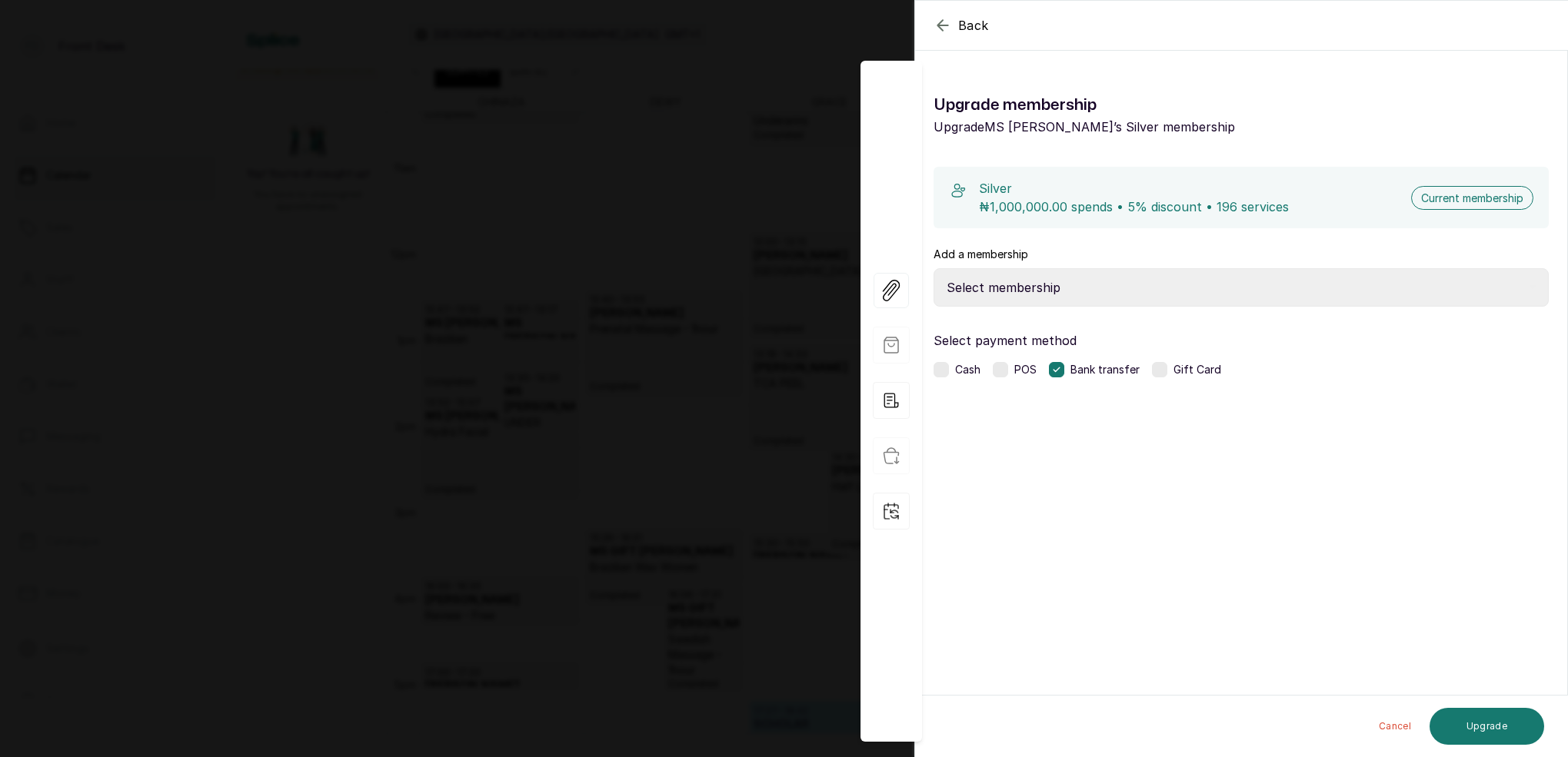
select select "bfe27fb0-92cd-4fdc-b3e5-4ab8d1d93773"
click at [1498, 724] on button "Upgrade" at bounding box center [1487, 726] width 115 height 37
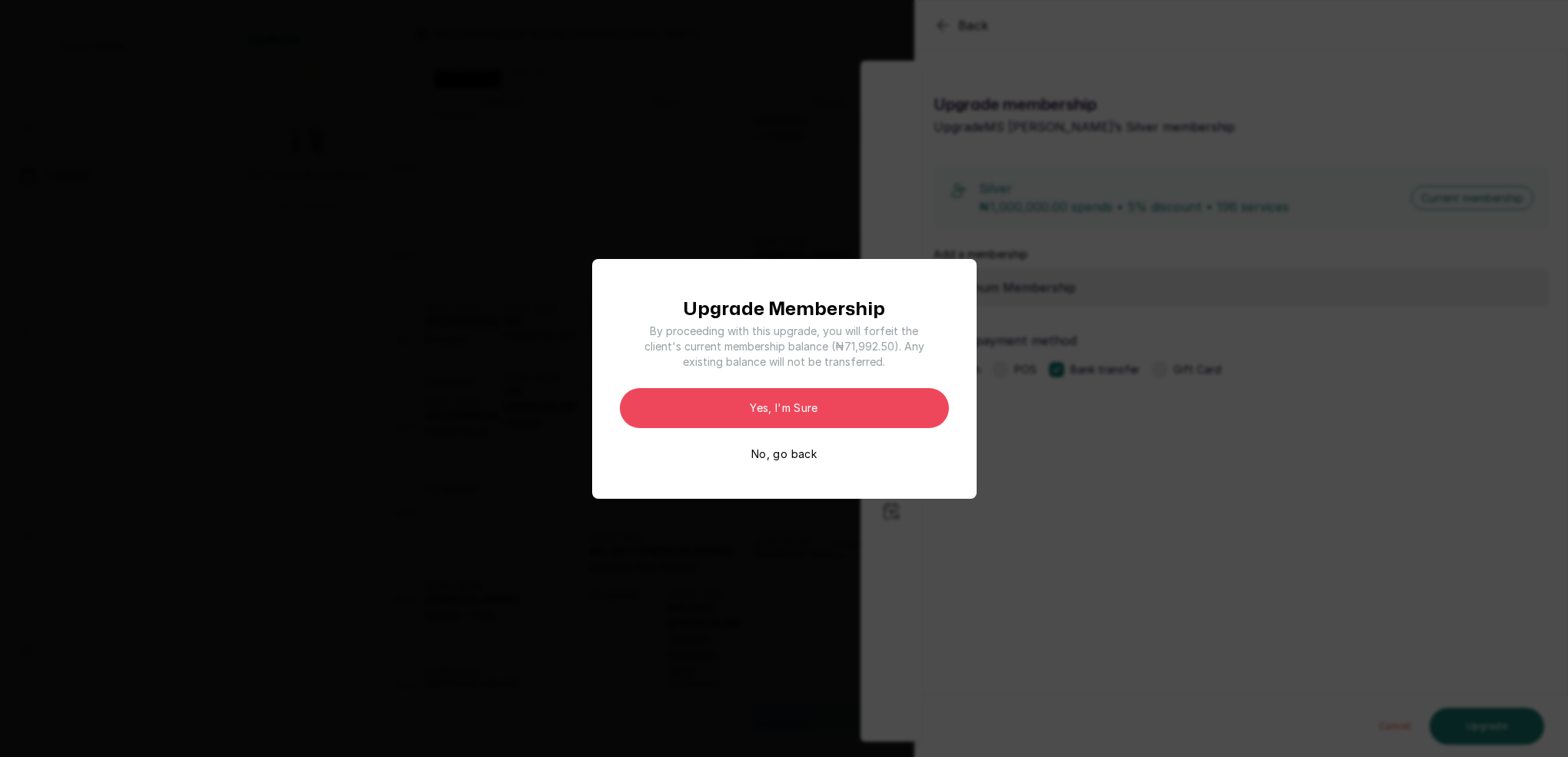
click at [791, 458] on button "No, go back" at bounding box center [784, 455] width 65 height 15
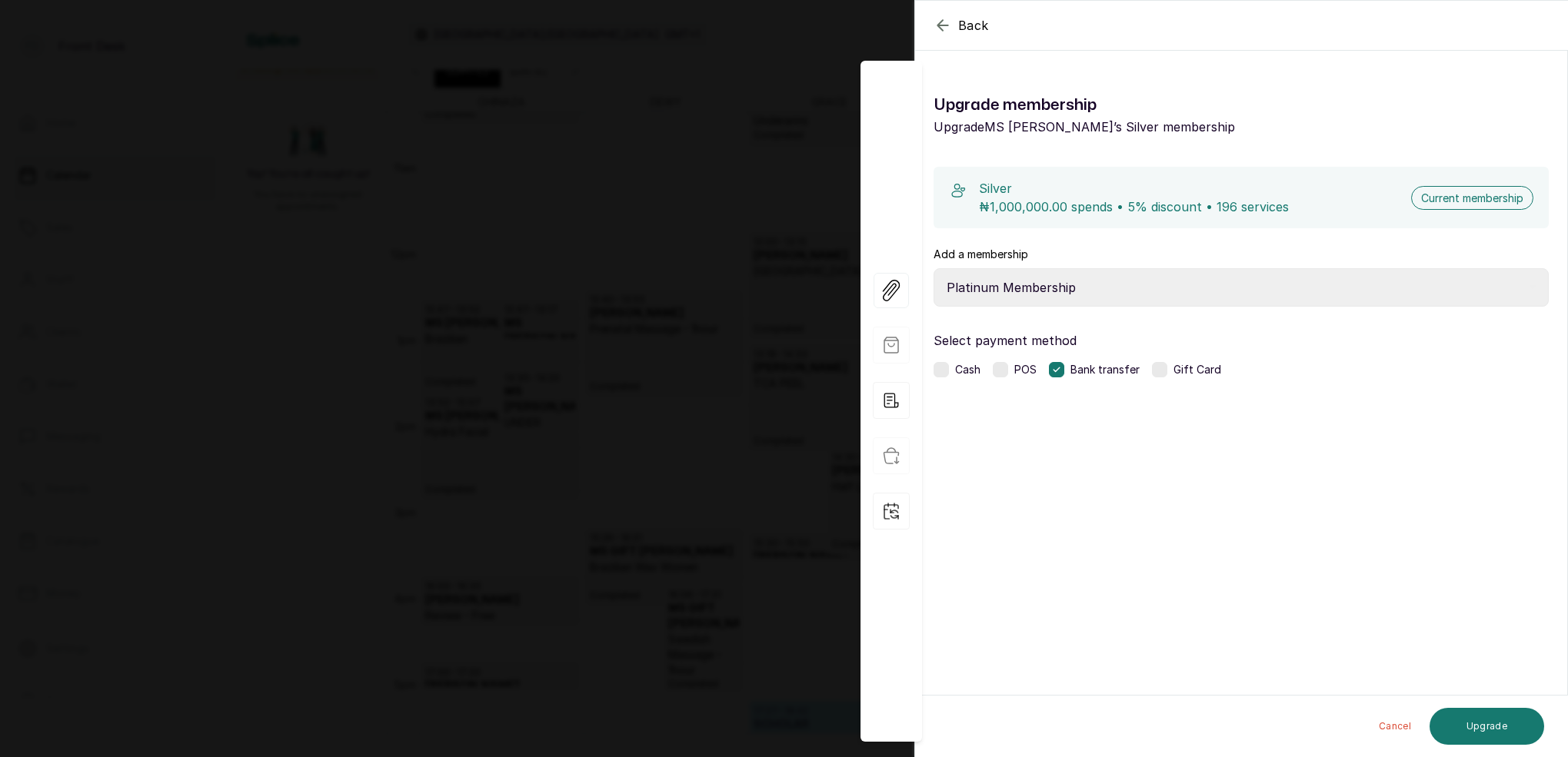
click at [1388, 725] on button "Cancel" at bounding box center [1394, 726] width 57 height 37
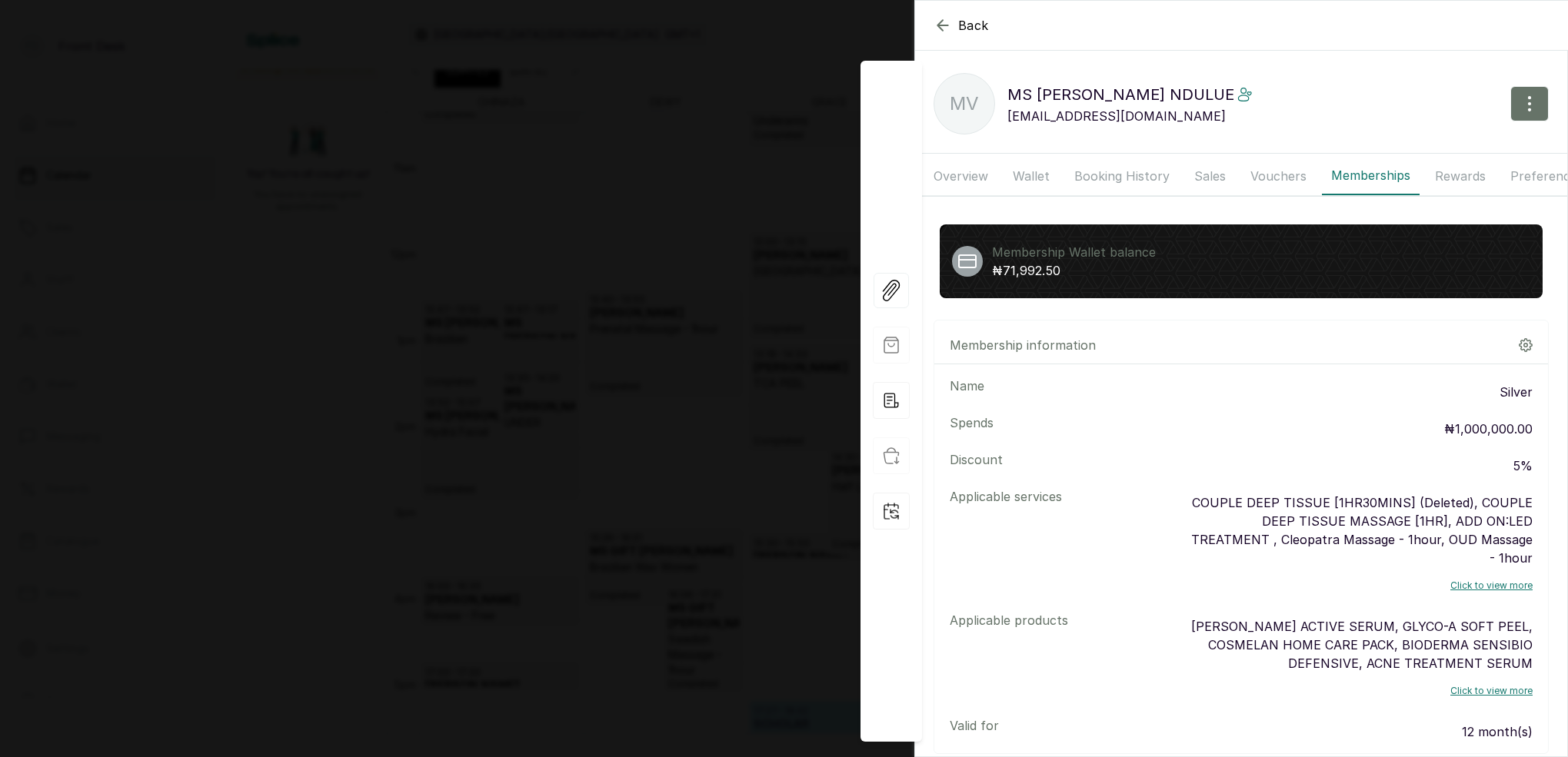
click at [662, 345] on div "Back MS VICTORIA NDULUE MV MS VICTORIA NDULUE vickylenny2000@yahoo.com Overview…" at bounding box center [784, 378] width 1568 height 757
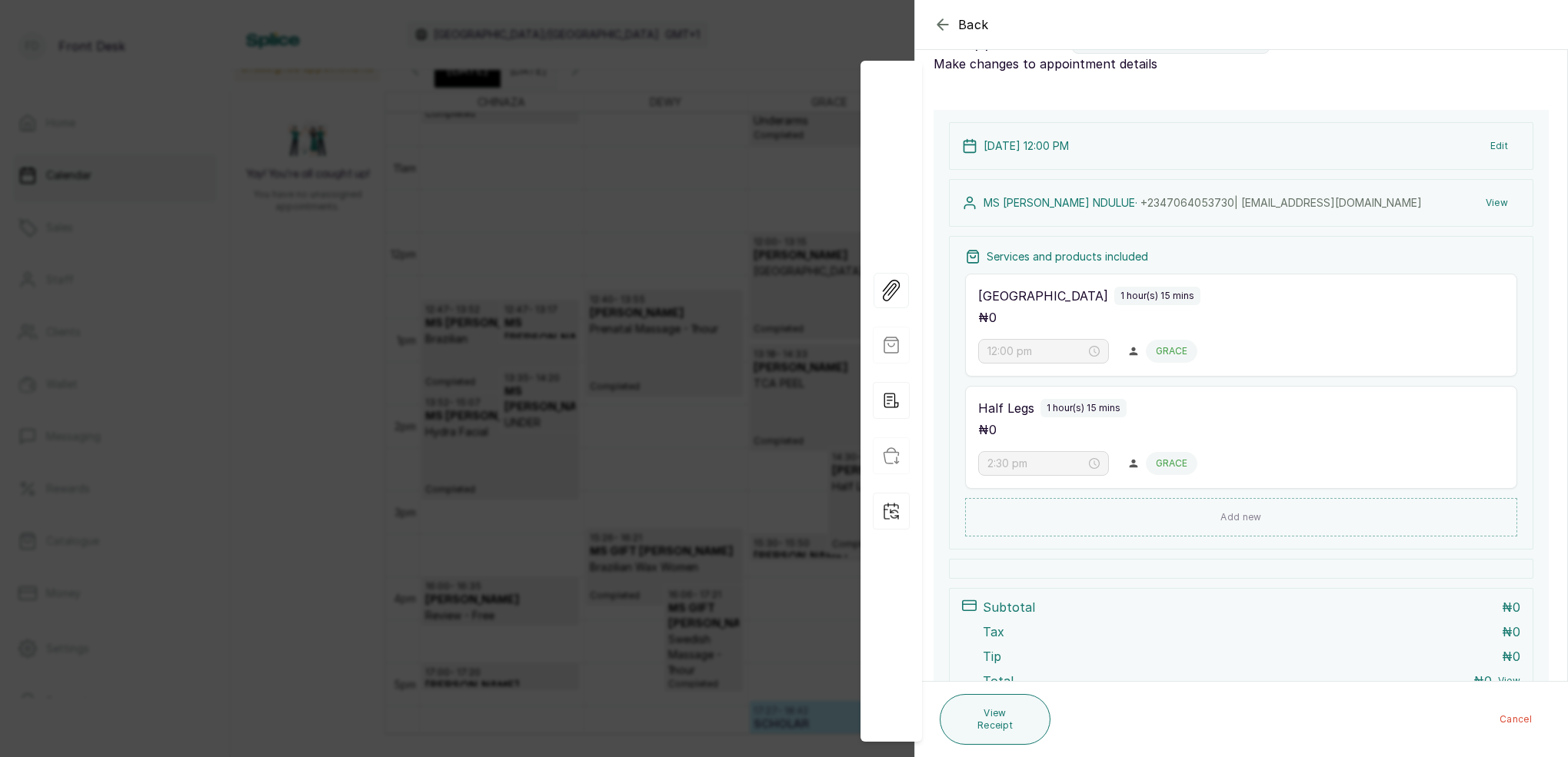
click at [658, 341] on div "Back Appointment Details Edit appointment 🚶 Walk-in (booked by Front Desk) Make…" at bounding box center [784, 378] width 1568 height 757
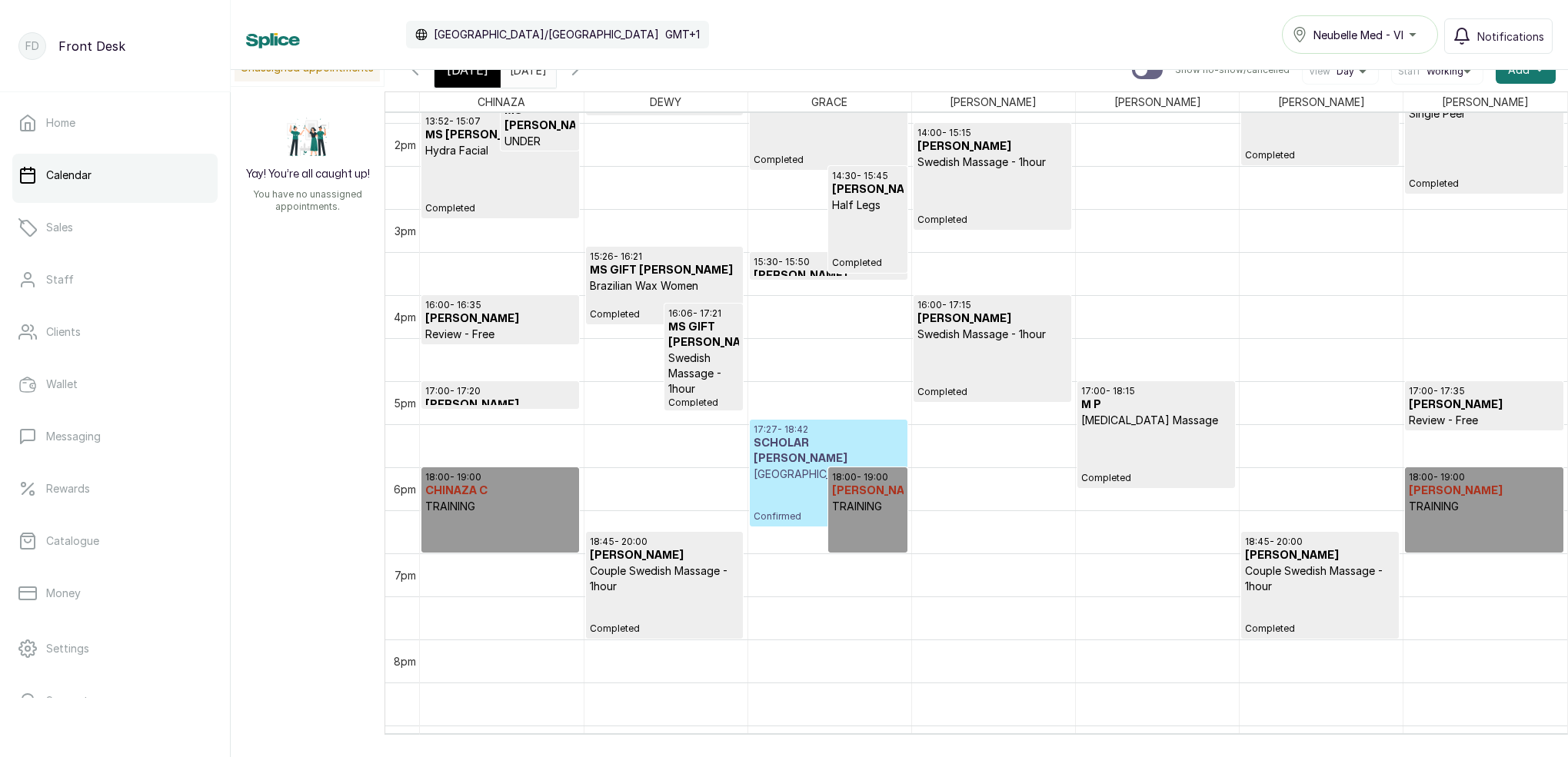
scroll to position [1197, 0]
click at [788, 480] on p "Confirmed" at bounding box center [828, 501] width 150 height 41
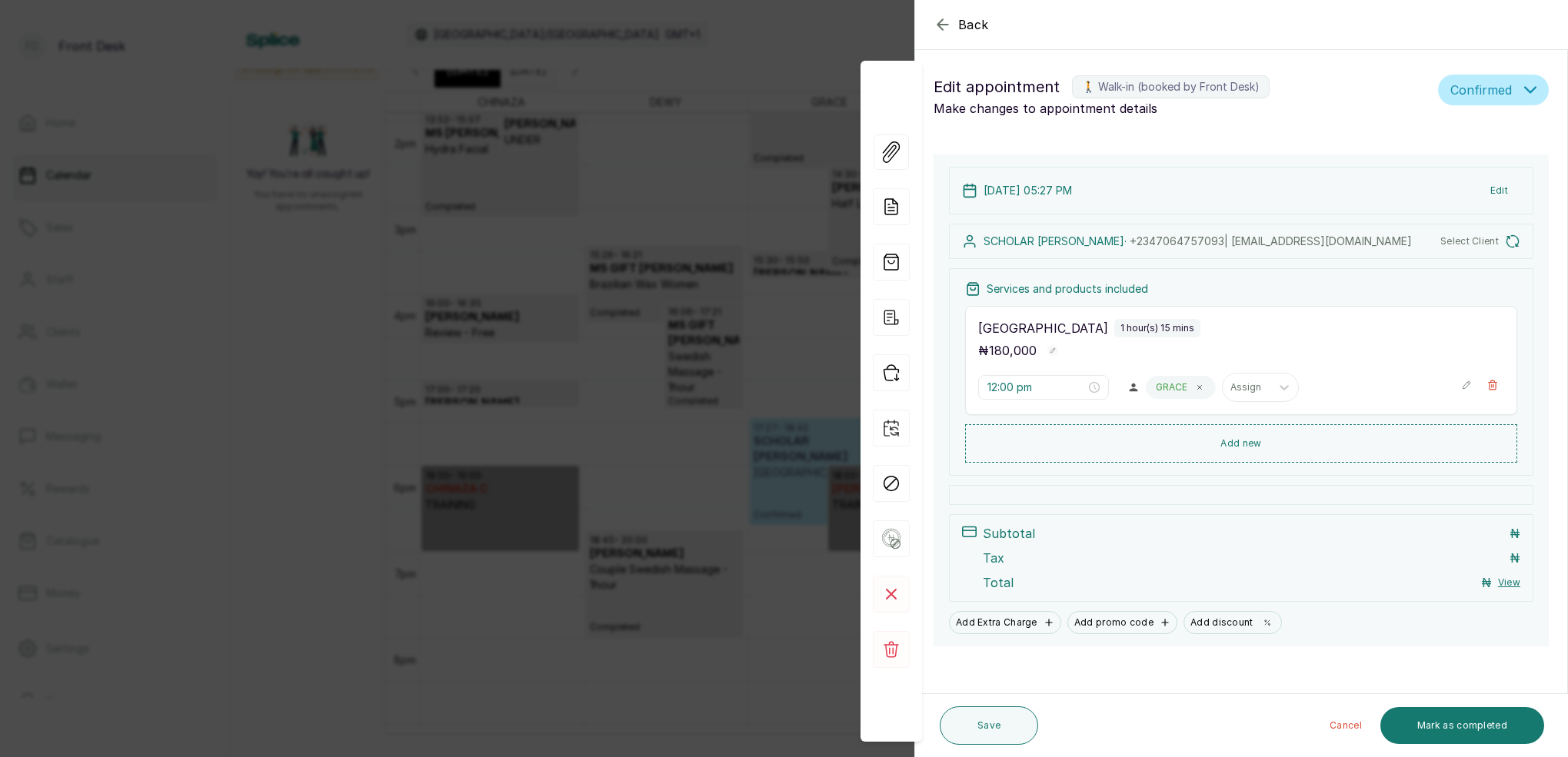
type input "5:27 pm"
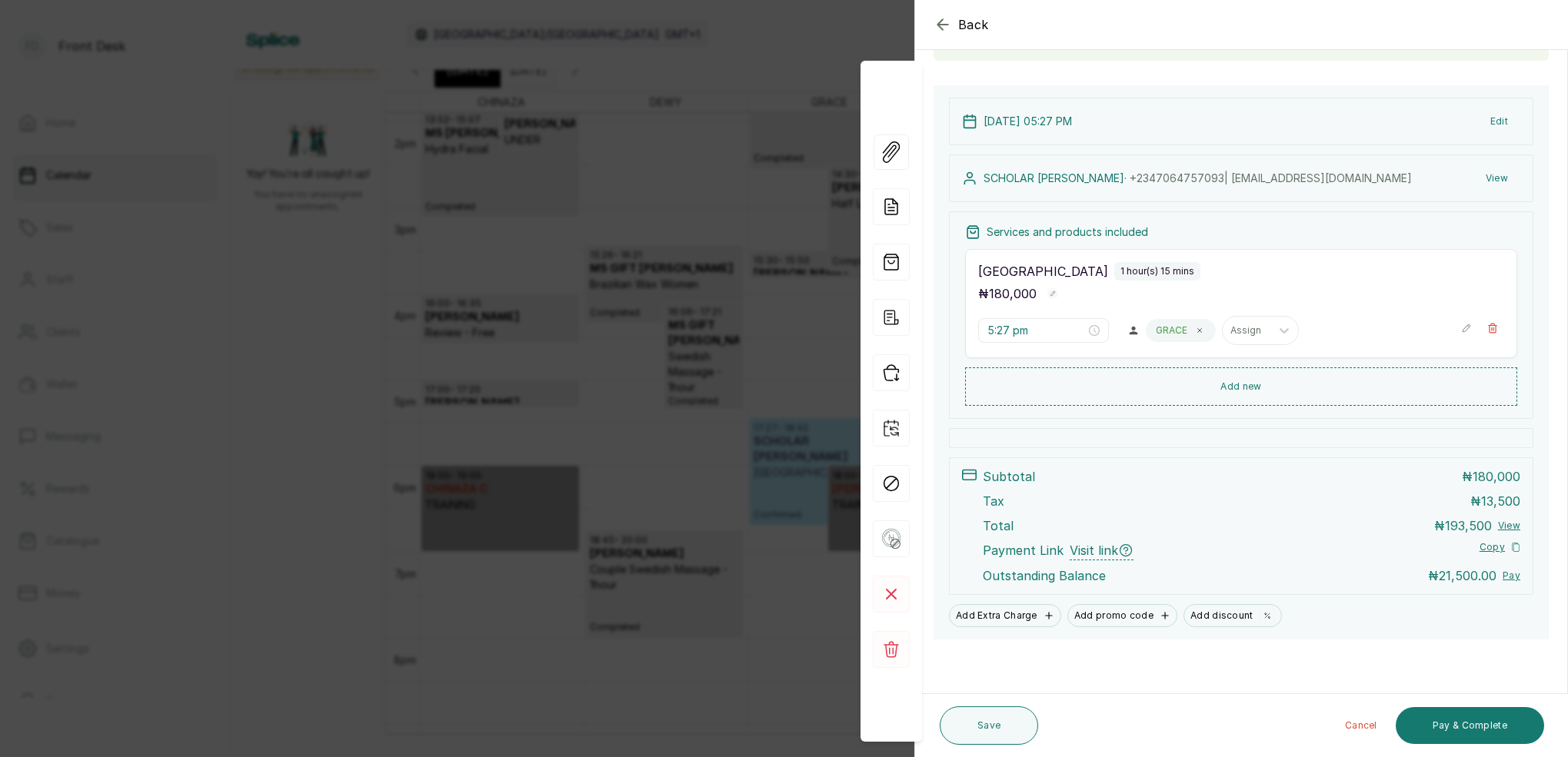
scroll to position [131, 0]
drag, startPoint x: 528, startPoint y: 584, endPoint x: 501, endPoint y: 582, distance: 27.1
click at [527, 584] on div "Back Appointment Details Edit appointment 🚶 Walk-in (booked by Front Desk) Make…" at bounding box center [784, 378] width 1568 height 757
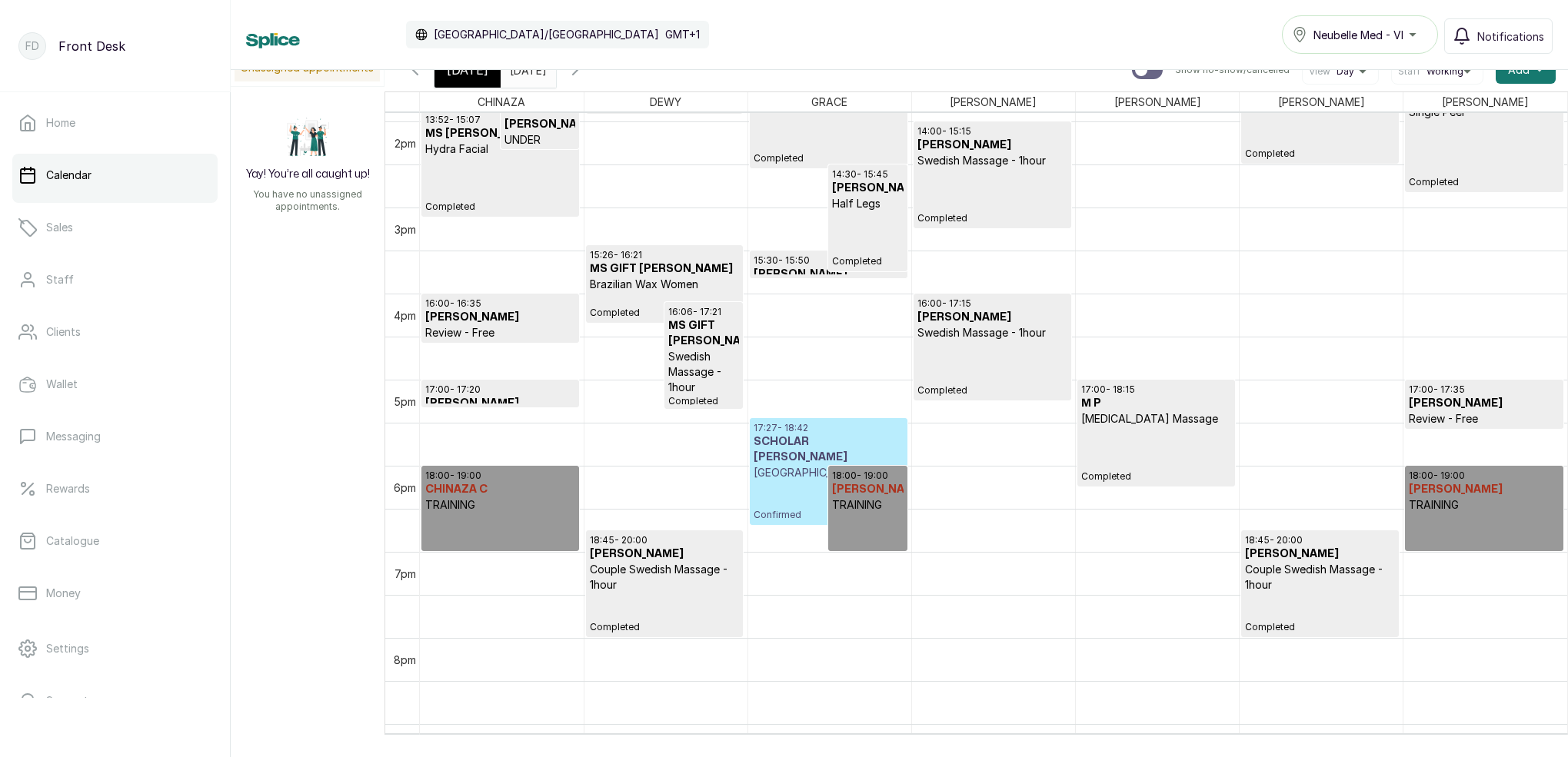
click at [554, 79] on div "Wed Sep 17, 2025 23/09/2025" at bounding box center [528, 69] width 56 height 35
click at [526, 76] on input "[DATE]" at bounding box center [513, 66] width 25 height 27
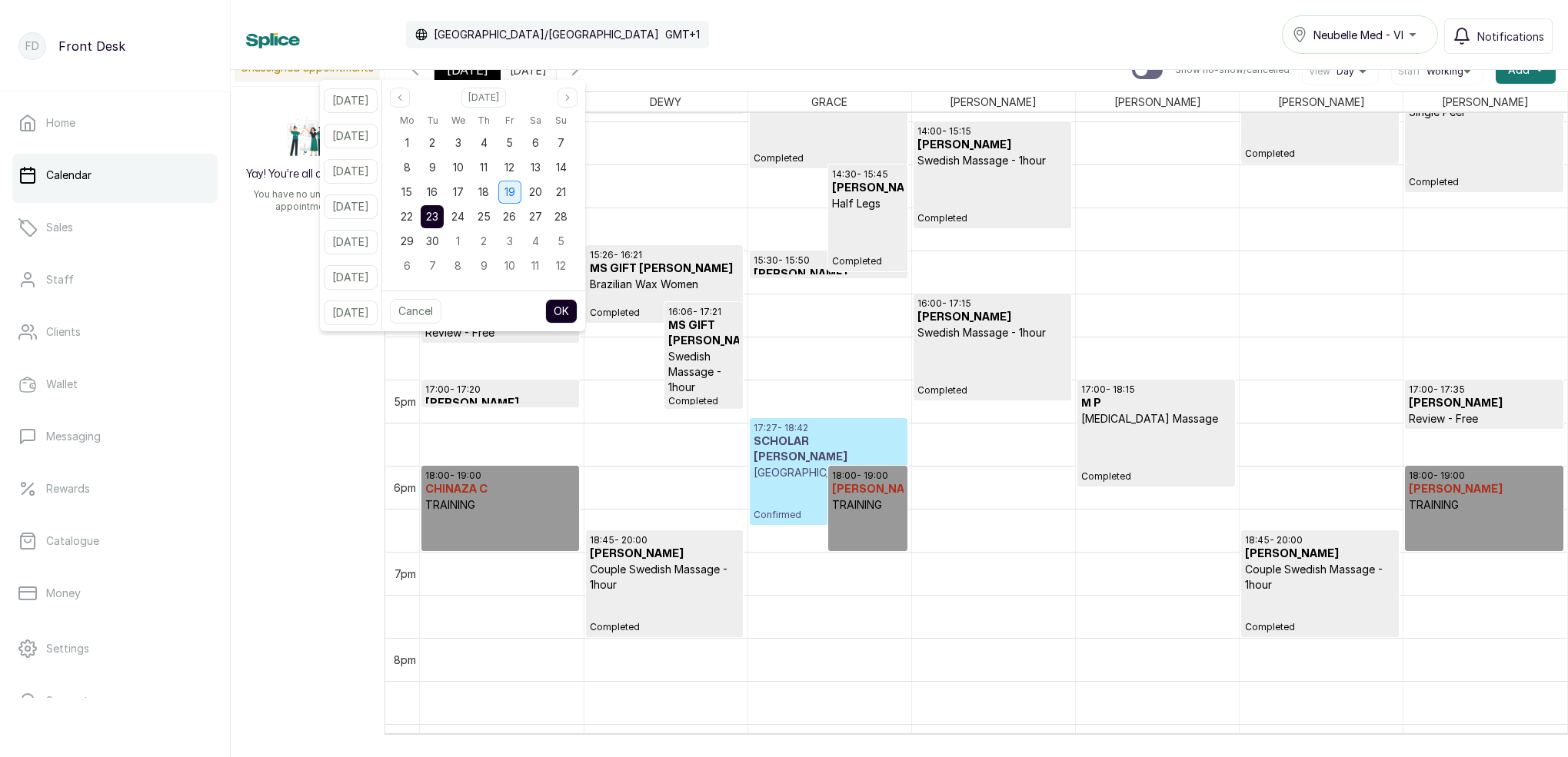
click at [515, 192] on span "19" at bounding box center [510, 191] width 11 height 13
click at [577, 310] on button "OK" at bounding box center [562, 311] width 33 height 25
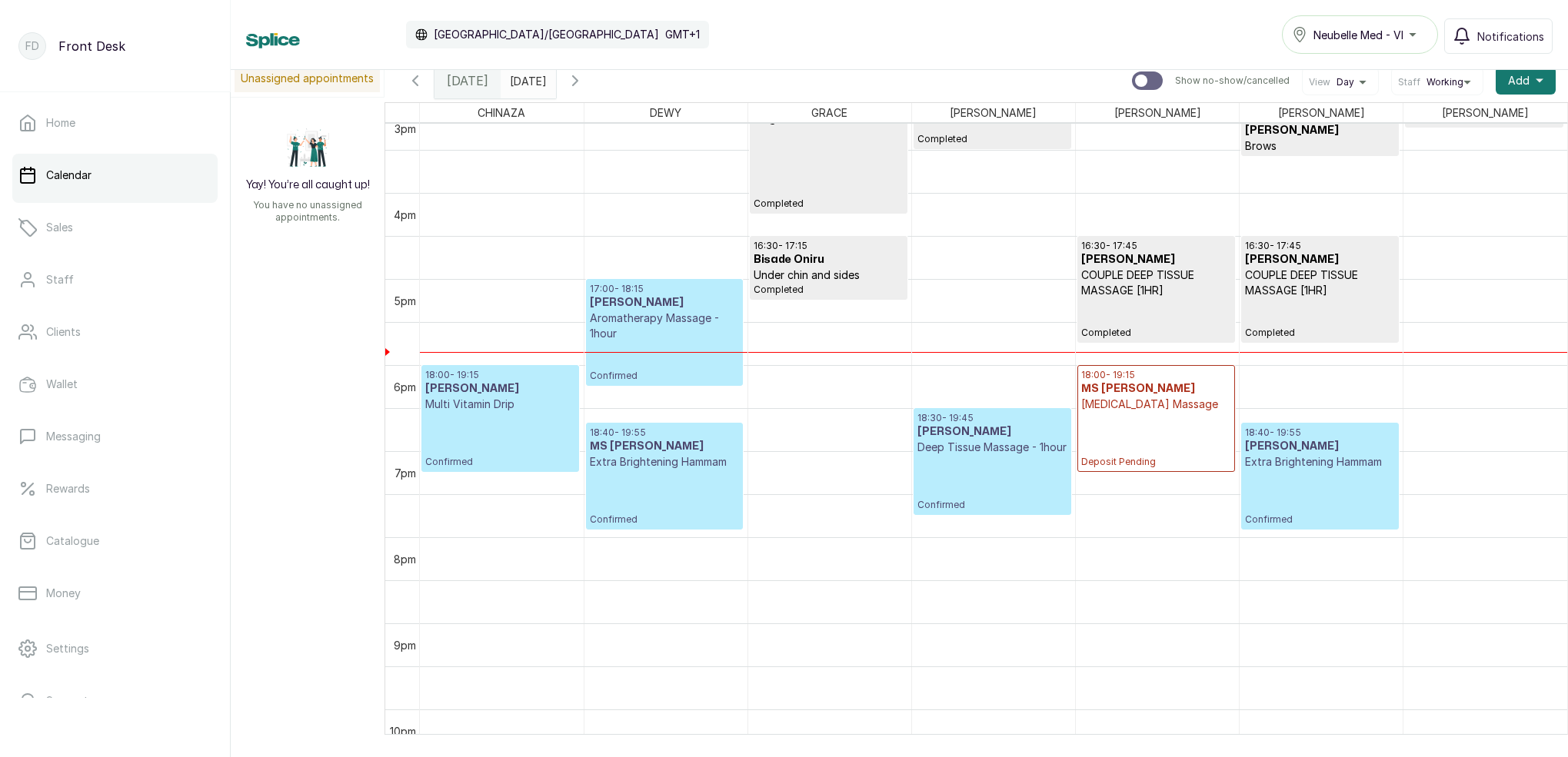
scroll to position [1324, 0]
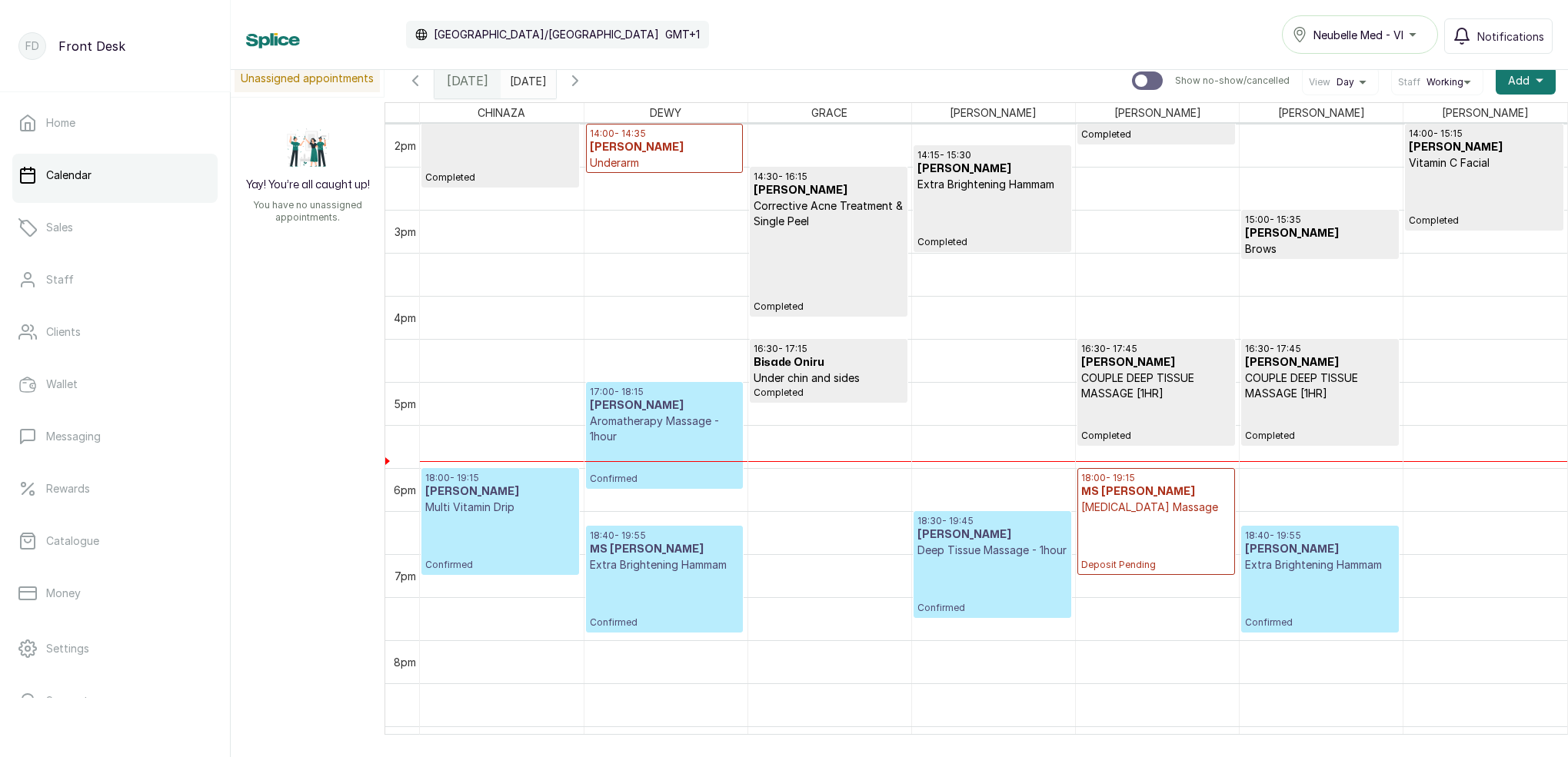
drag, startPoint x: 540, startPoint y: 75, endPoint x: 551, endPoint y: 87, distance: 16.3
click at [526, 75] on input "19/09/2025" at bounding box center [513, 77] width 25 height 27
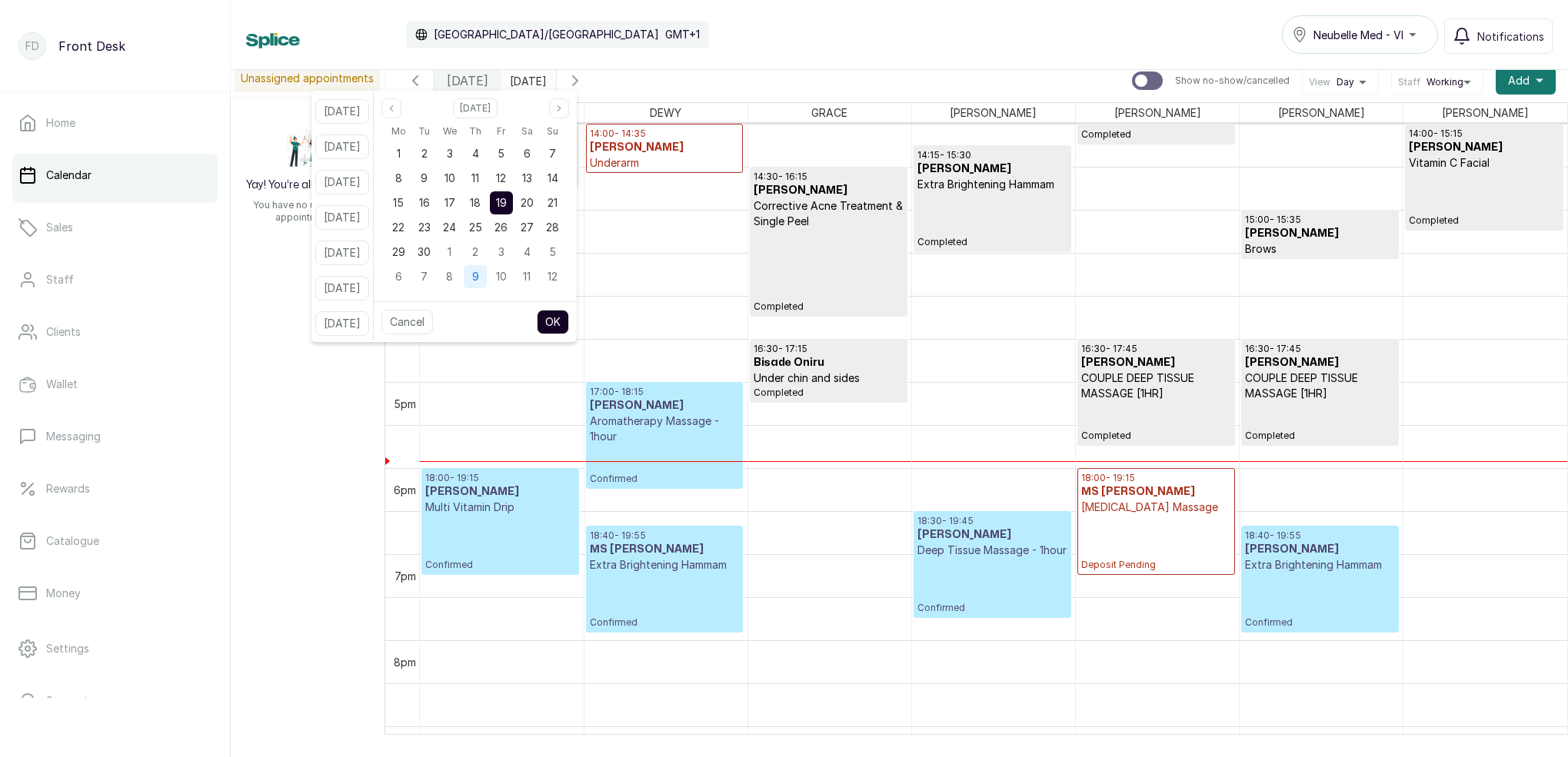
drag, startPoint x: 445, startPoint y: 229, endPoint x: 492, endPoint y: 275, distance: 65.8
click at [431, 229] on span "23" at bounding box center [424, 227] width 12 height 13
click at [569, 319] on button "OK" at bounding box center [553, 322] width 33 height 25
type input "[DATE]"
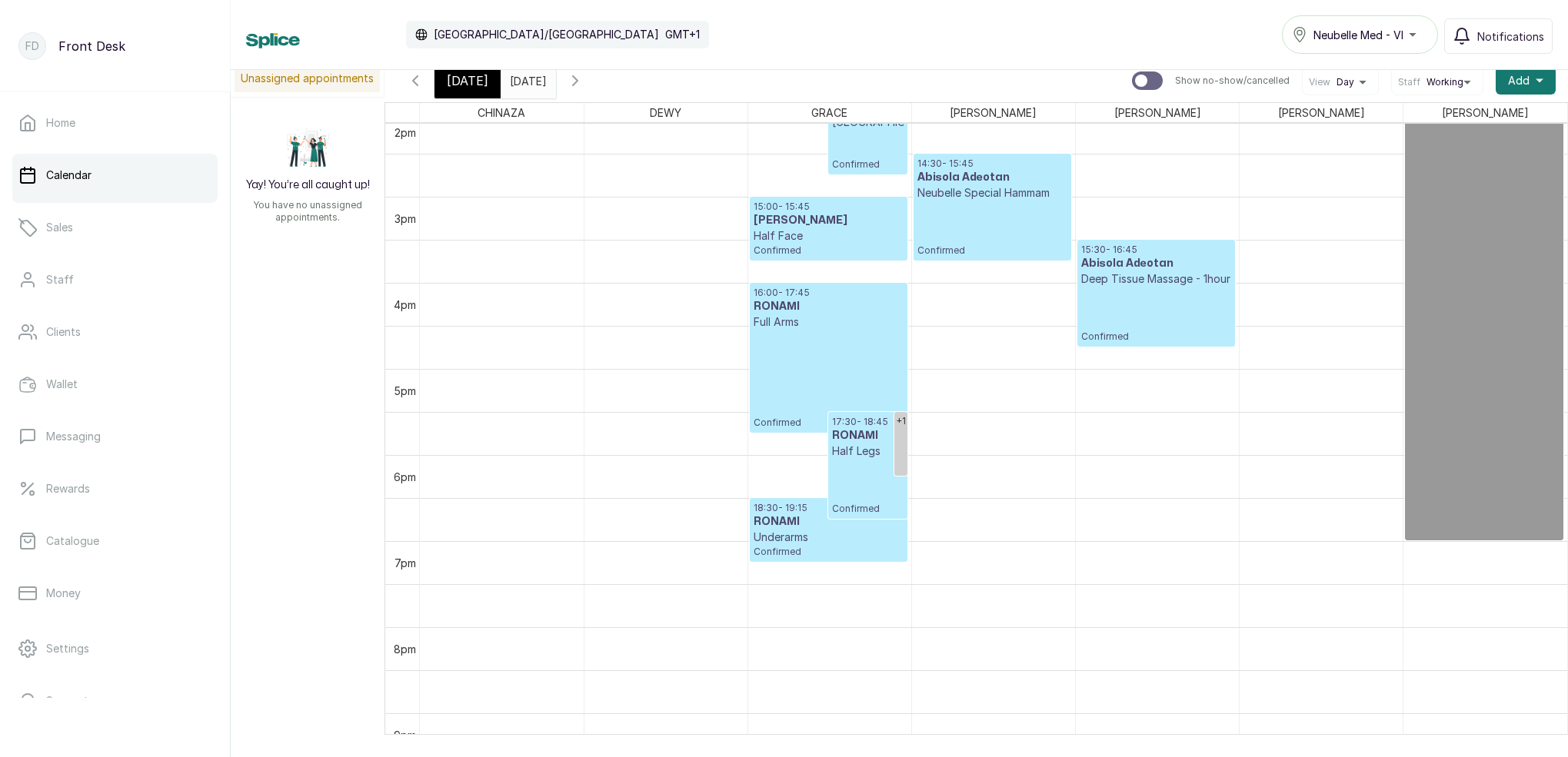
scroll to position [1224, 0]
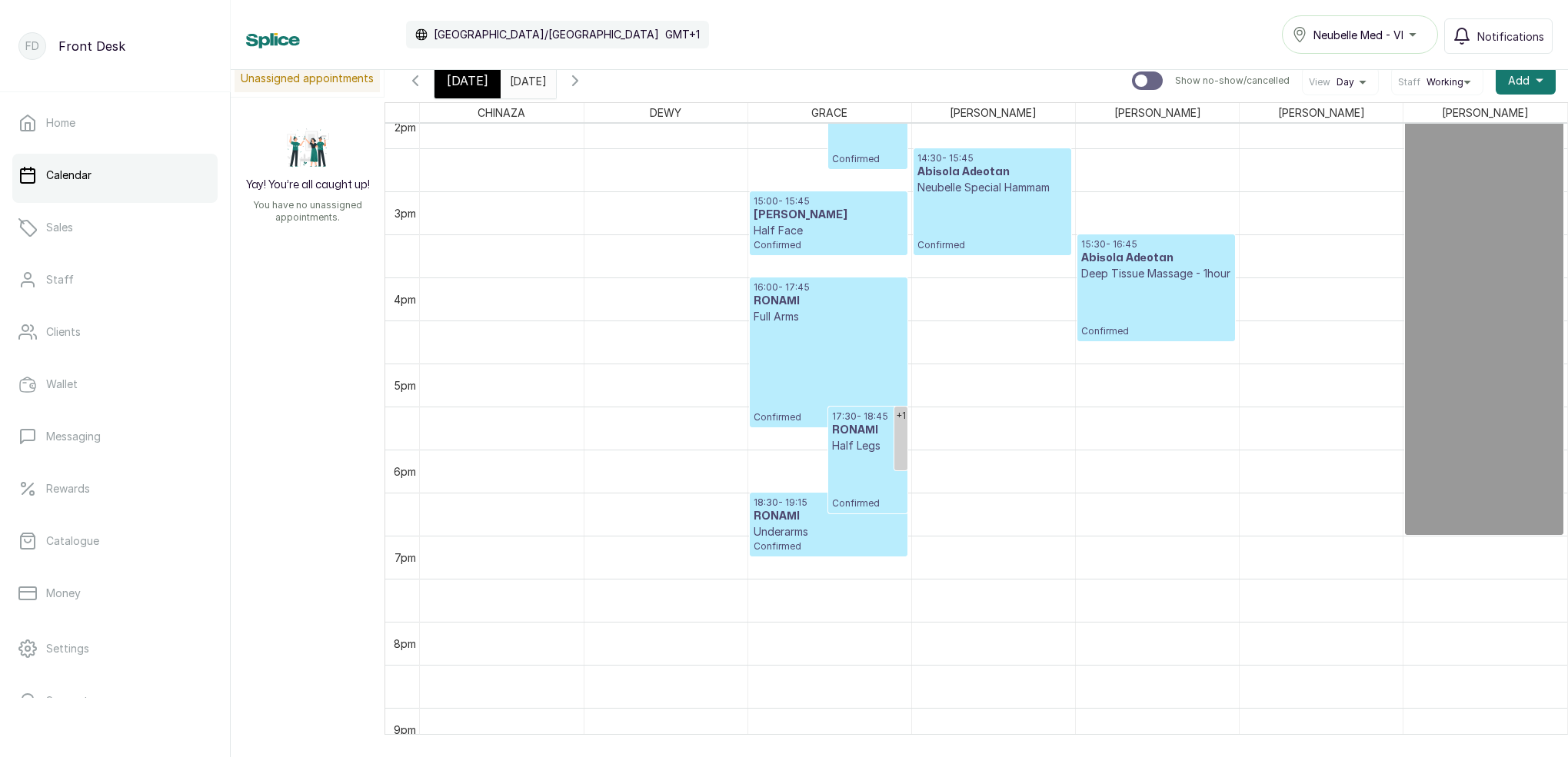
click at [819, 371] on p "Confirmed" at bounding box center [828, 374] width 150 height 99
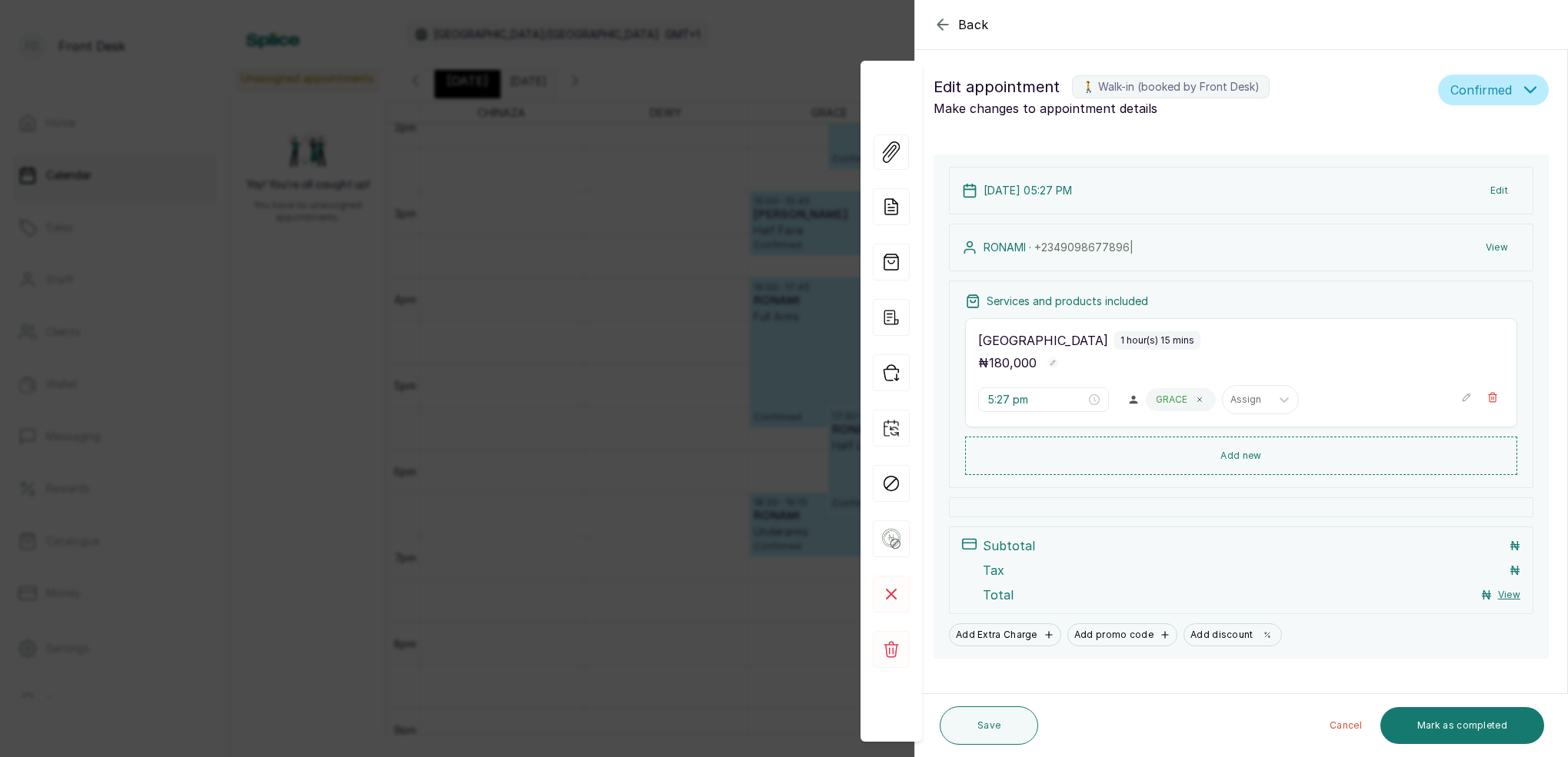
scroll to position [1227, 0]
type input "4:00 pm"
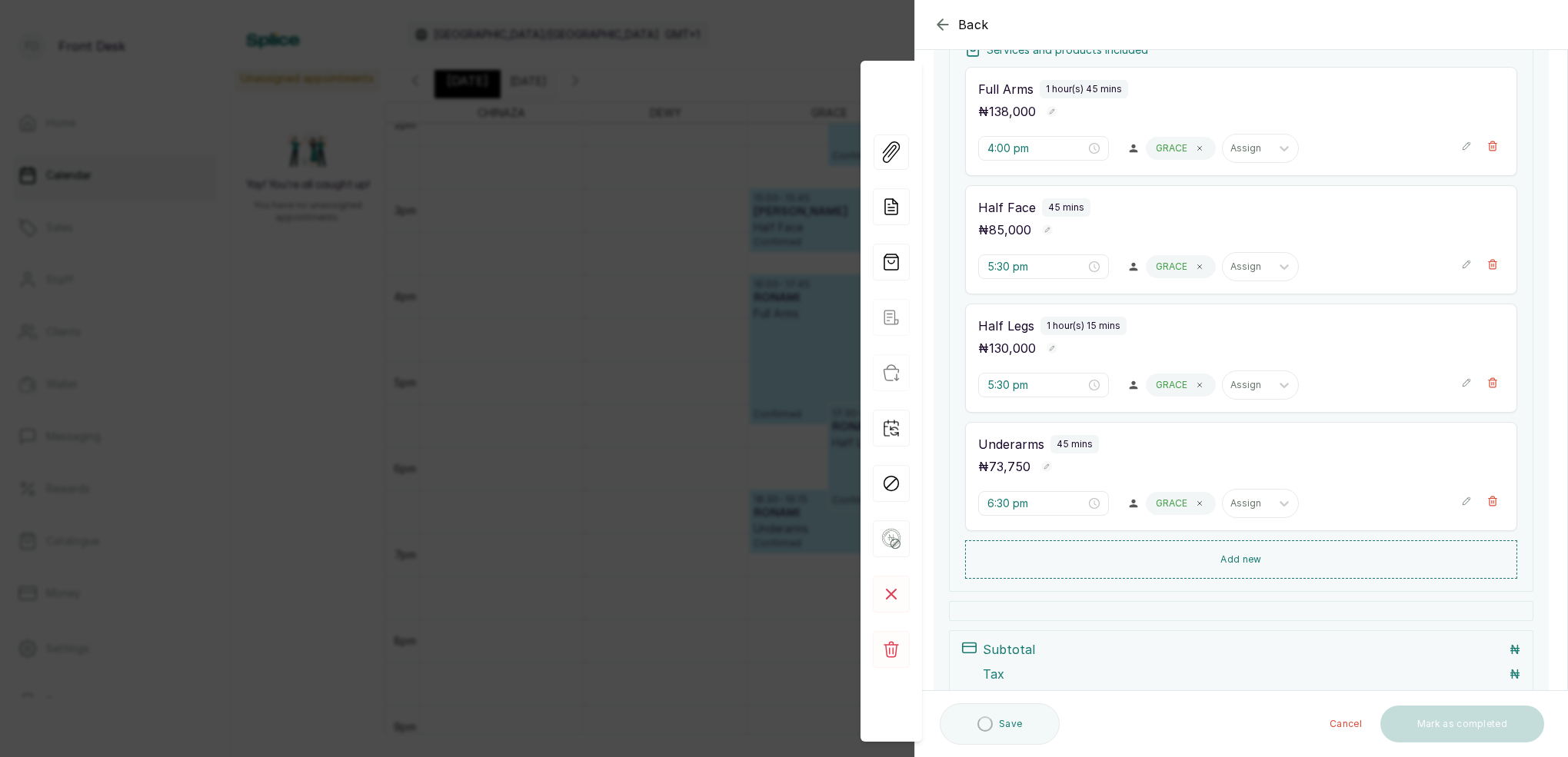
scroll to position [252, 0]
click at [703, 349] on div "Back Appointment Details Edit appointment 🚶 Walk-in (booked by Front Desk) Make…" at bounding box center [784, 378] width 1568 height 757
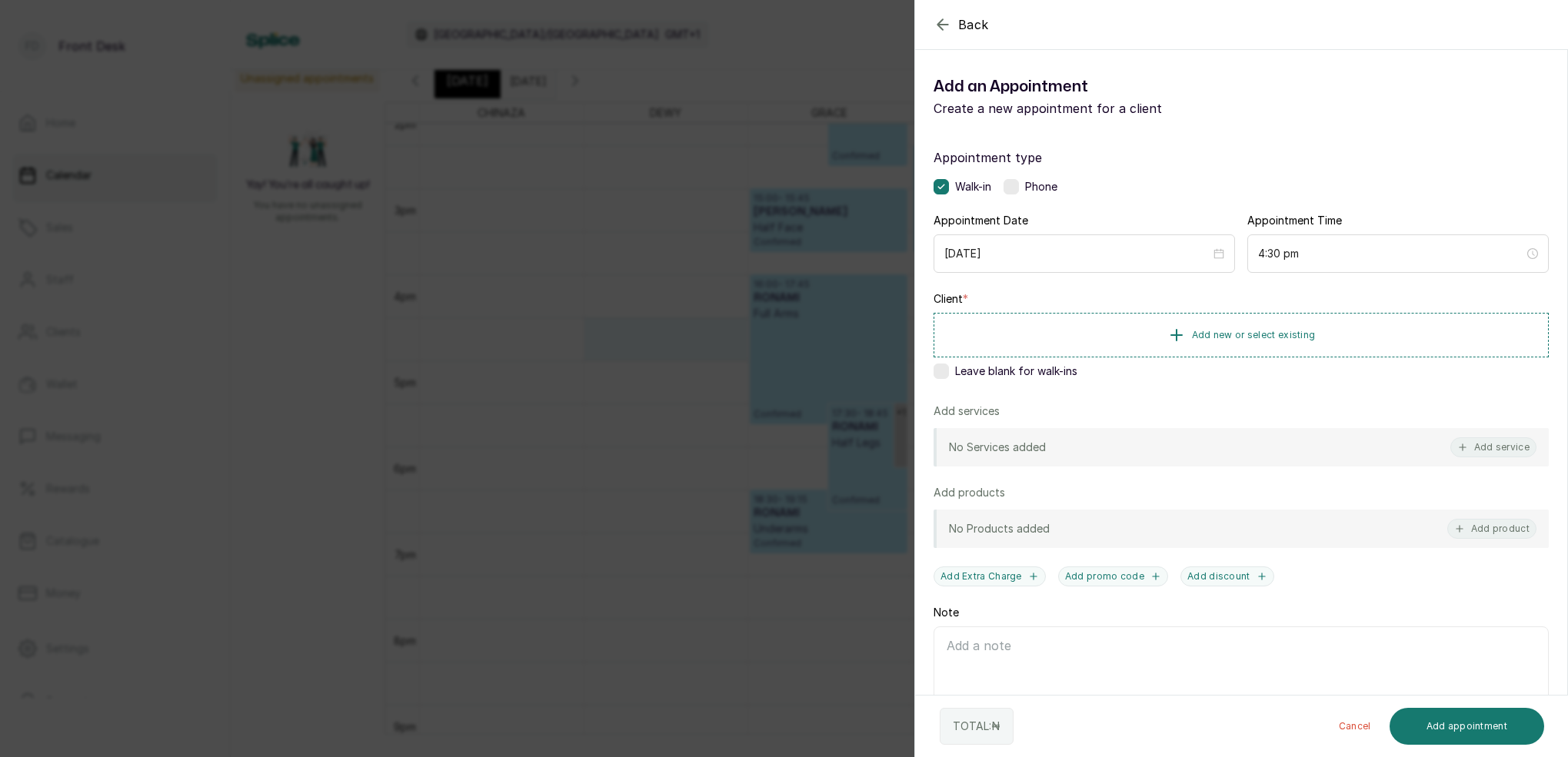
drag, startPoint x: 777, startPoint y: 184, endPoint x: 979, endPoint y: 86, distance: 224.5
click at [777, 183] on div "Back Add Appointment Add an Appointment Create a new appointment for a client A…" at bounding box center [784, 378] width 1568 height 757
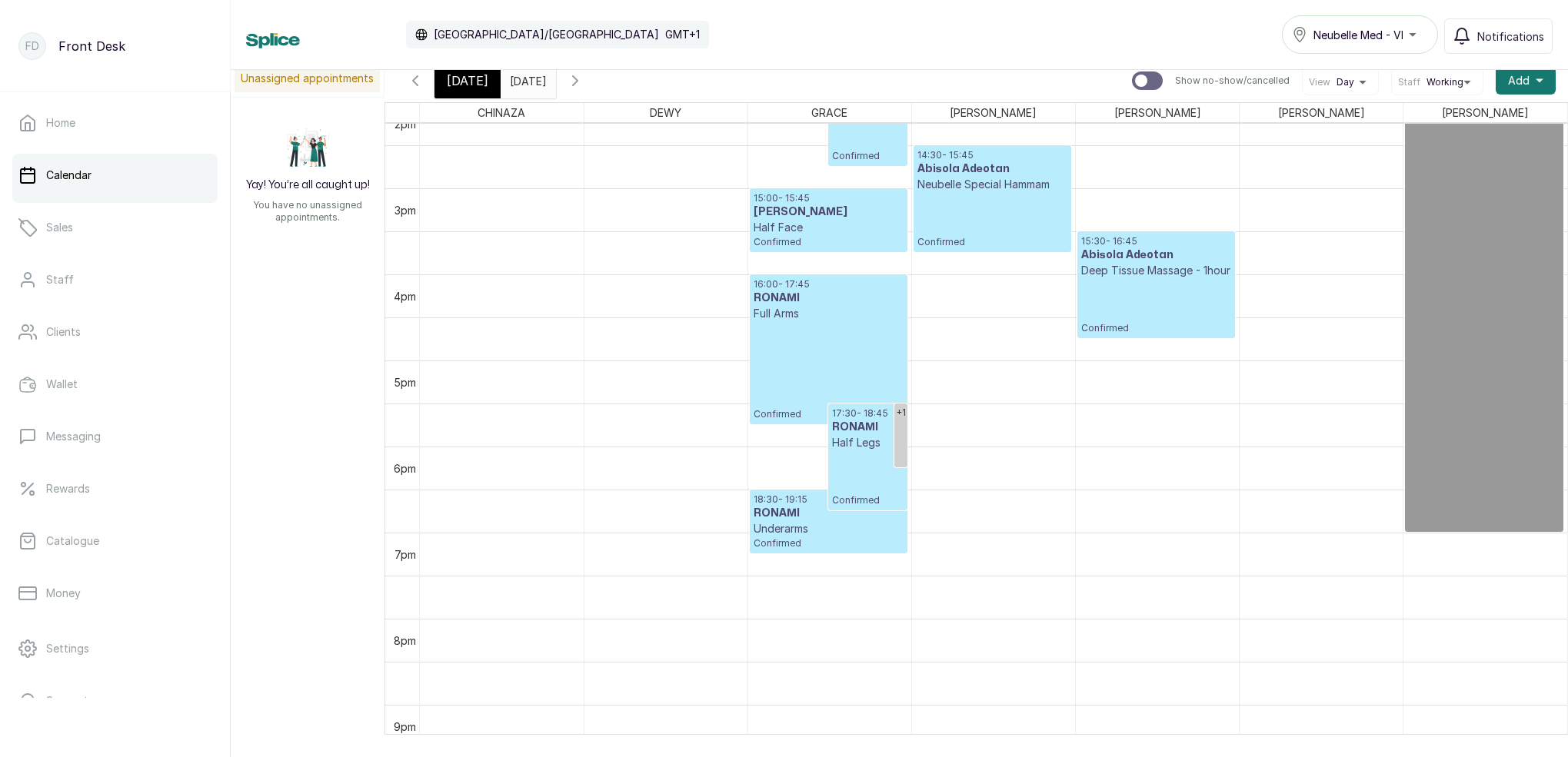
click at [485, 83] on div "[DATE]" at bounding box center [467, 80] width 66 height 35
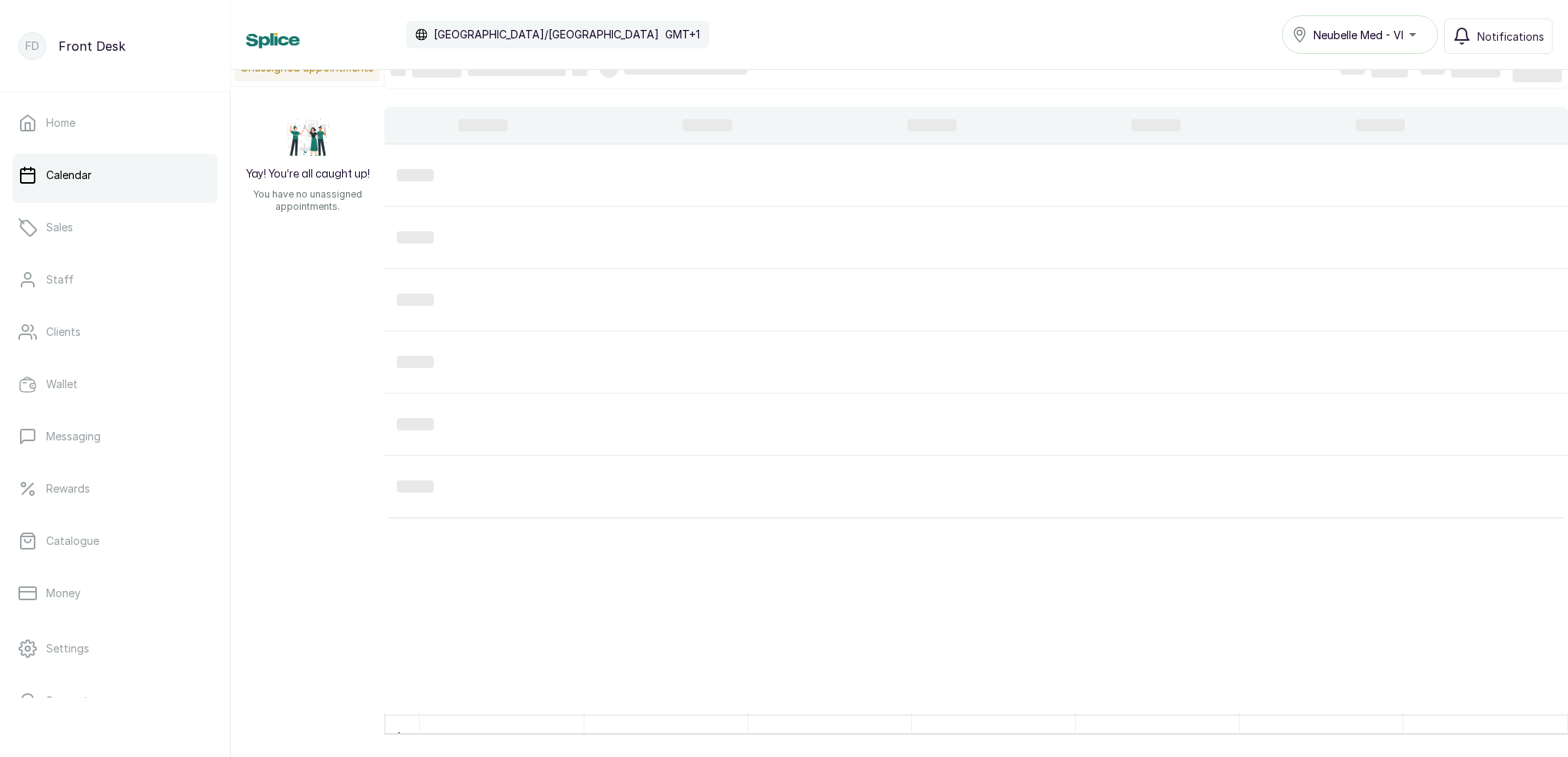
scroll to position [21, 0]
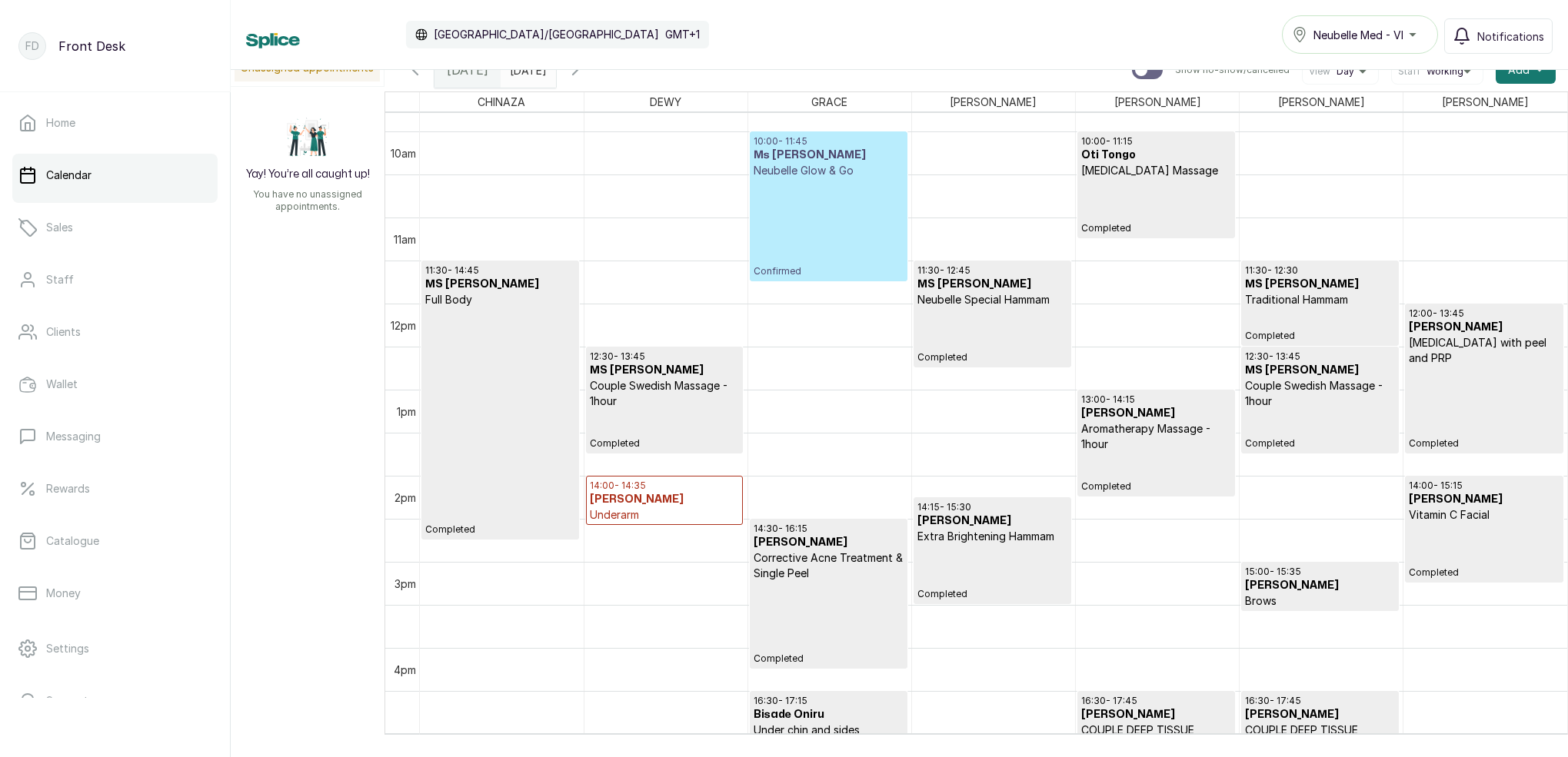
click at [577, 74] on icon "button" at bounding box center [575, 69] width 4 height 9
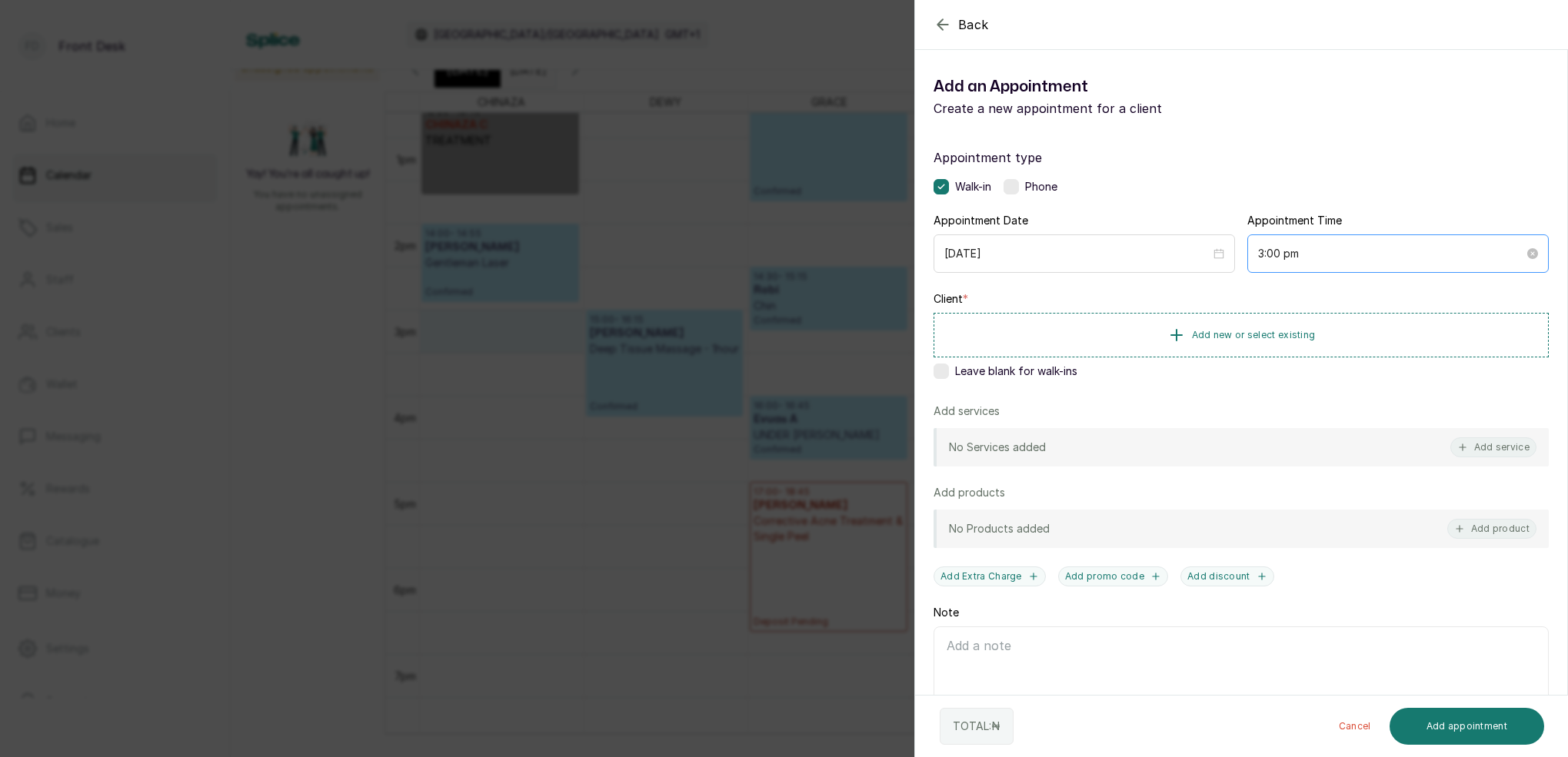
click at [1279, 242] on div "3:00 pm" at bounding box center [1398, 253] width 301 height 39
drag, startPoint x: 1312, startPoint y: 344, endPoint x: 1345, endPoint y: 305, distance: 51.1
click at [1314, 343] on div "15" at bounding box center [1312, 342] width 37 height 21
type input "3:15 pm"
drag, startPoint x: 1352, startPoint y: 291, endPoint x: 1365, endPoint y: 328, distance: 39.2
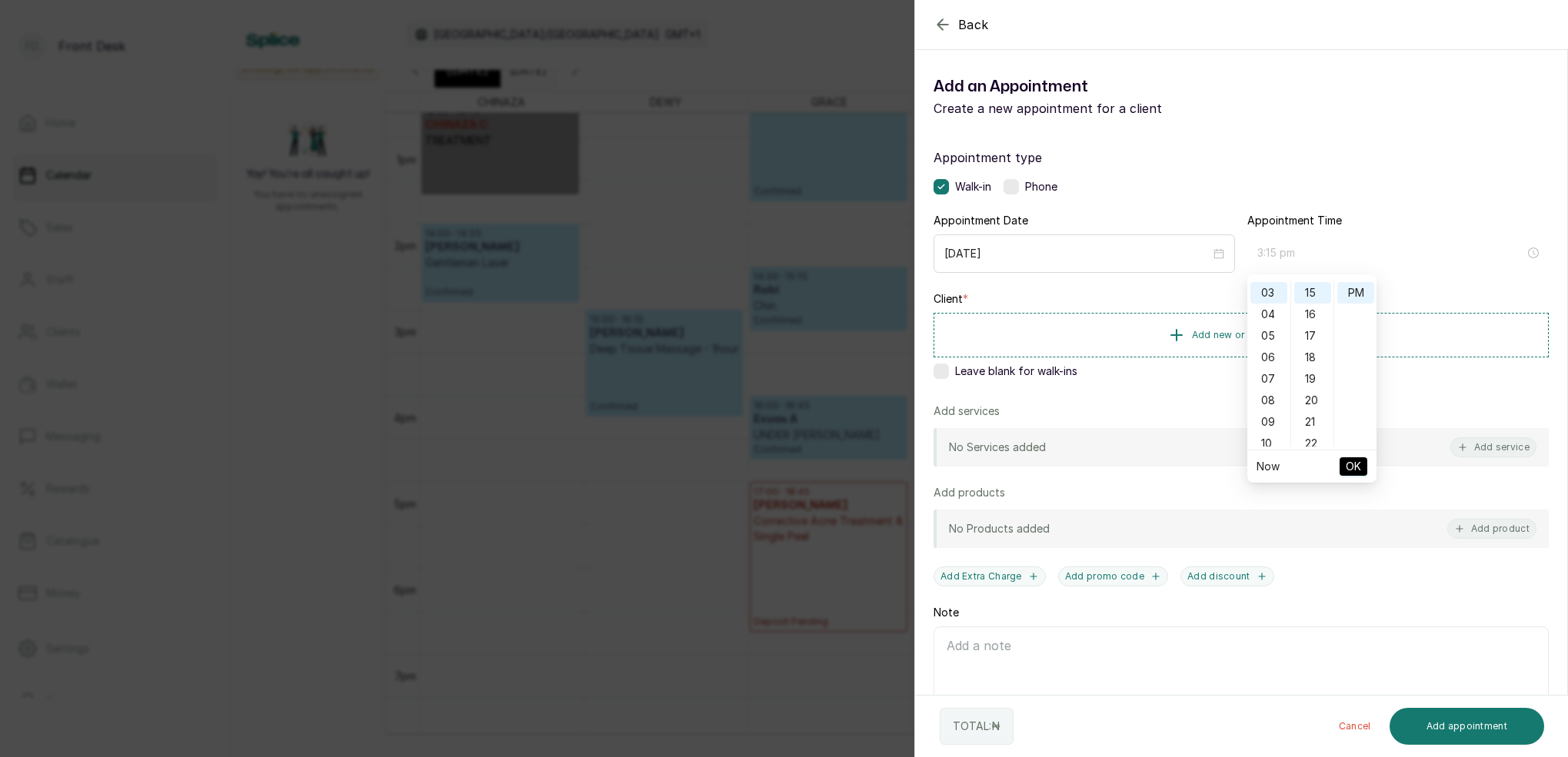
click at [1352, 291] on div "PM" at bounding box center [1355, 292] width 37 height 21
click at [1350, 462] on span "OK" at bounding box center [1353, 467] width 15 height 29
click at [1283, 334] on span "Add new or select existing" at bounding box center [1254, 334] width 124 height 12
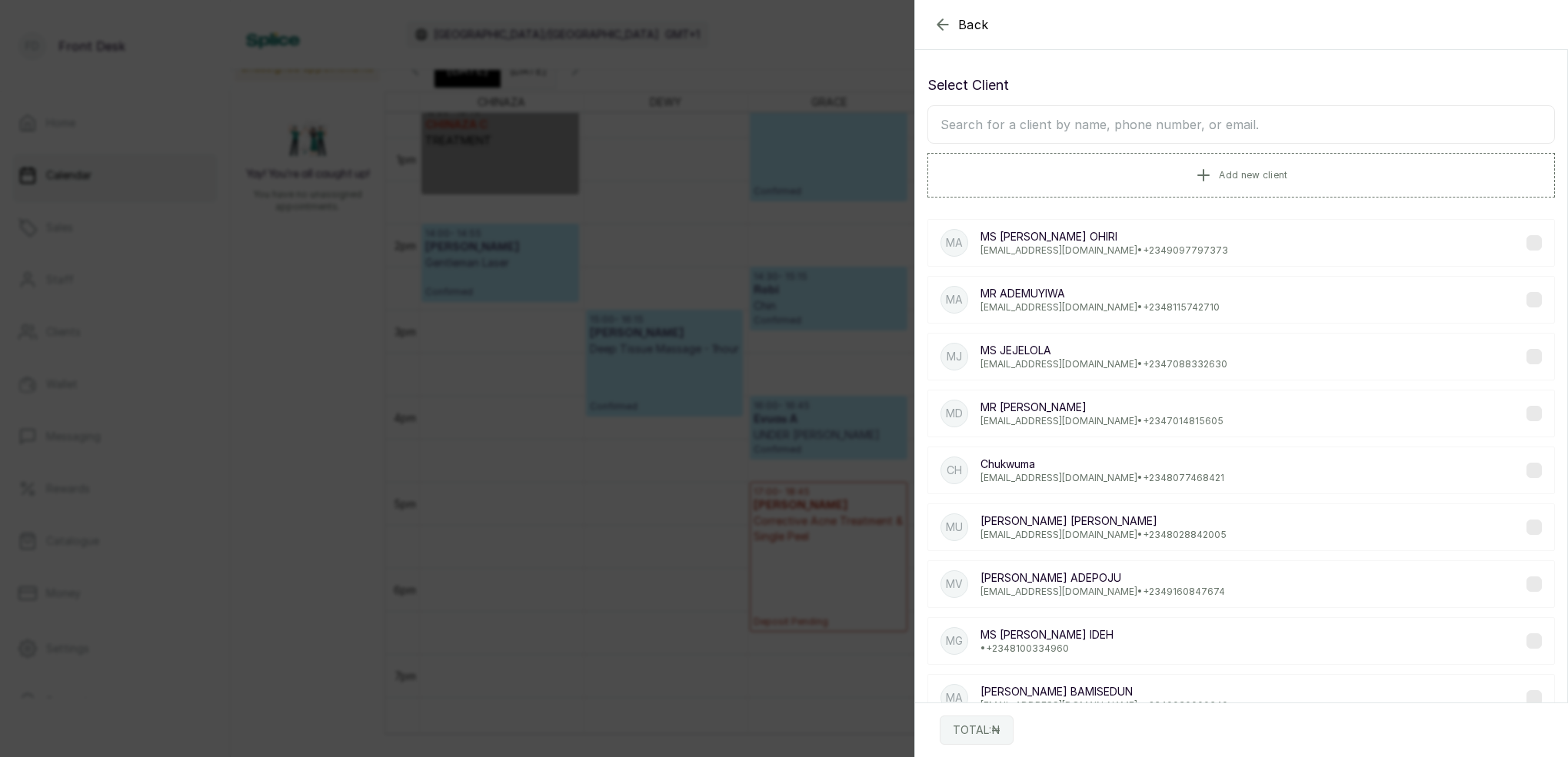
click at [1267, 128] on input "text" at bounding box center [1241, 124] width 628 height 39
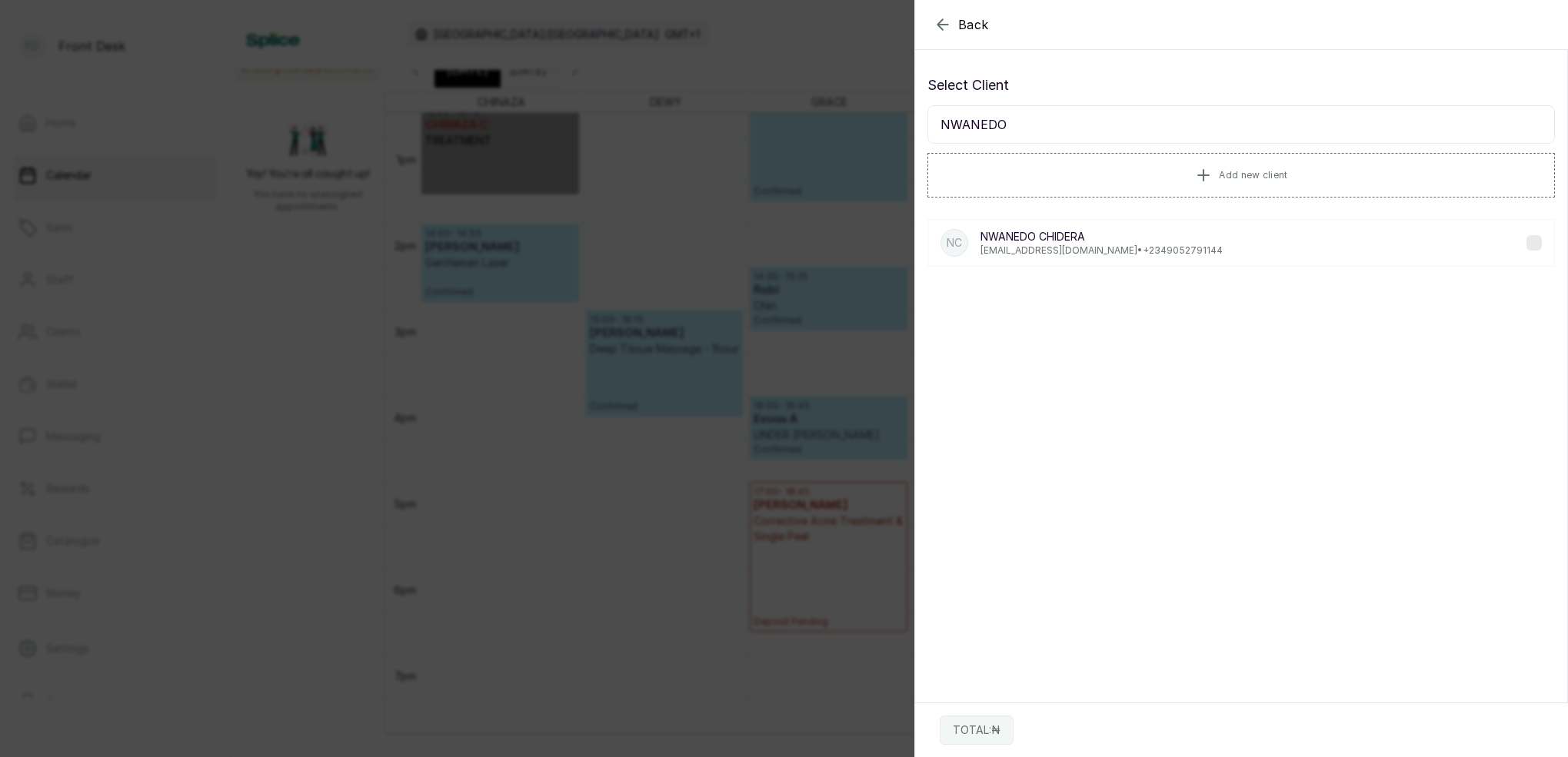
type input "NWANEDO"
click at [1160, 259] on div "NC NWANEDO CHIDERA nwanedotestimony@gmail.com • +234 9052791144" at bounding box center [1241, 243] width 628 height 48
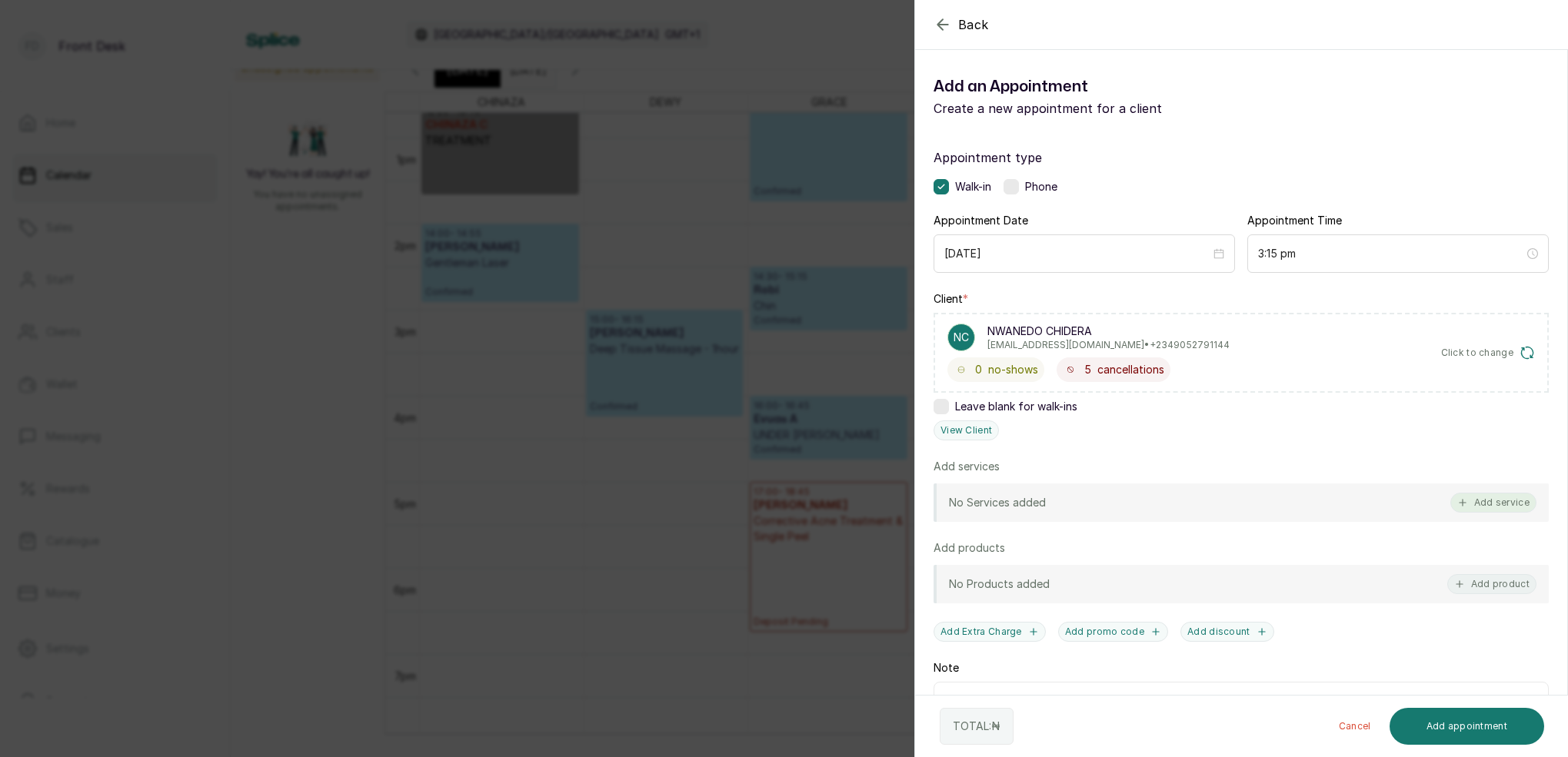
click at [1513, 499] on button "Add service" at bounding box center [1493, 502] width 86 height 20
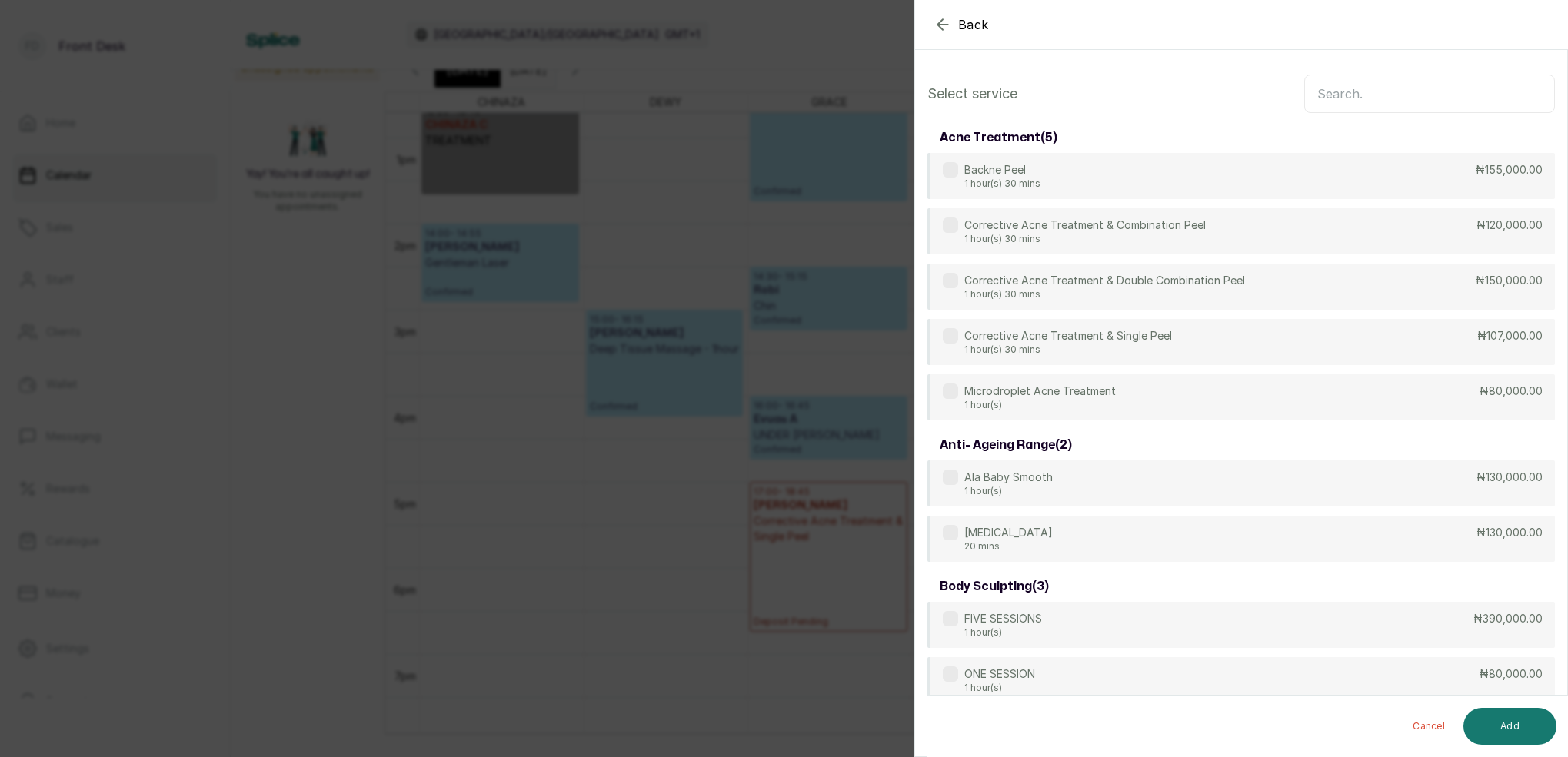
click at [1341, 96] on input "text" at bounding box center [1429, 93] width 251 height 39
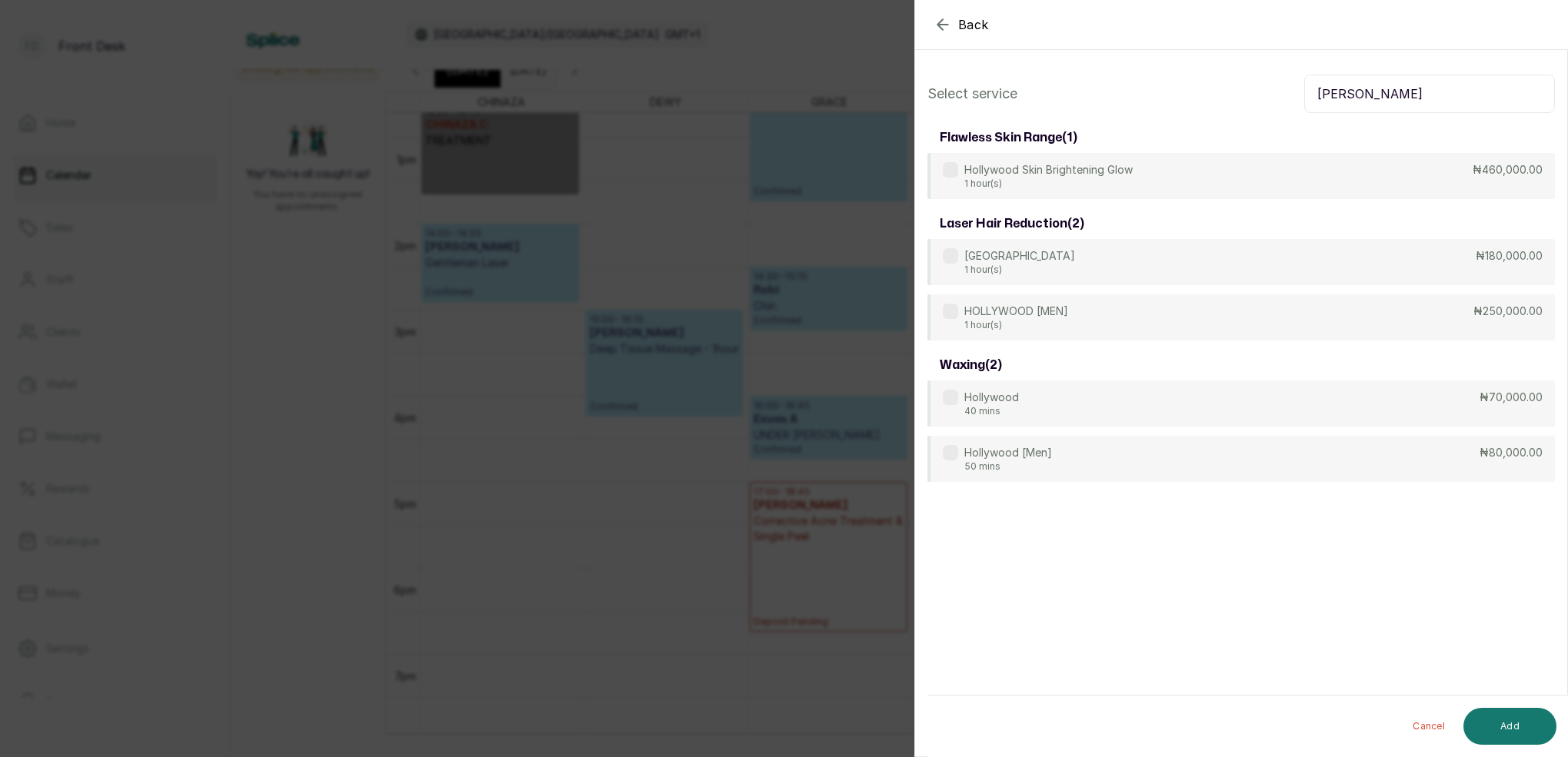
type input "HOLLY"
click at [1064, 266] on div "HOLLYWOOD 1 hour(s) ₦180,000.00" at bounding box center [1241, 262] width 628 height 46
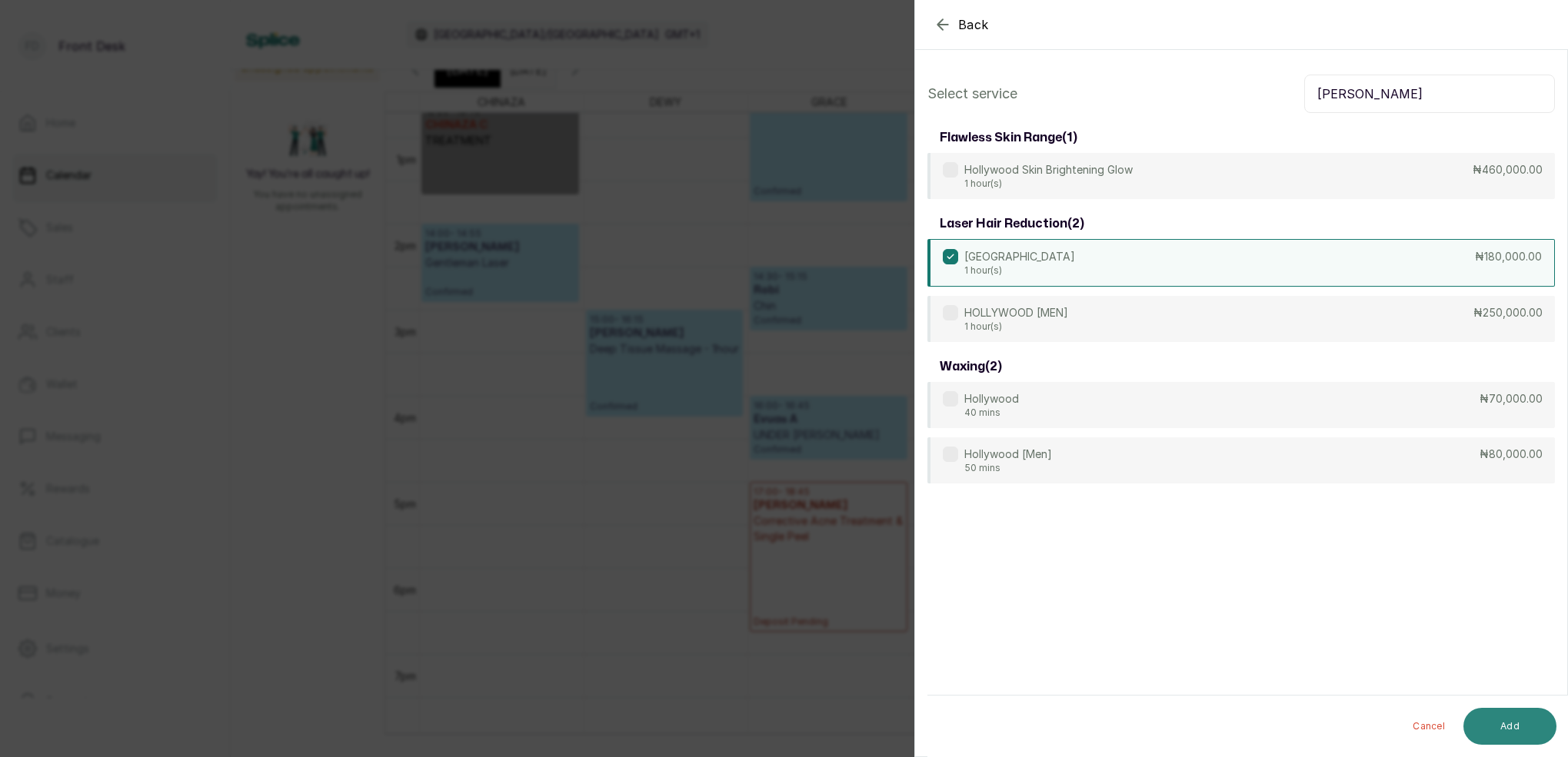
click at [1517, 724] on button "Add" at bounding box center [1509, 726] width 93 height 37
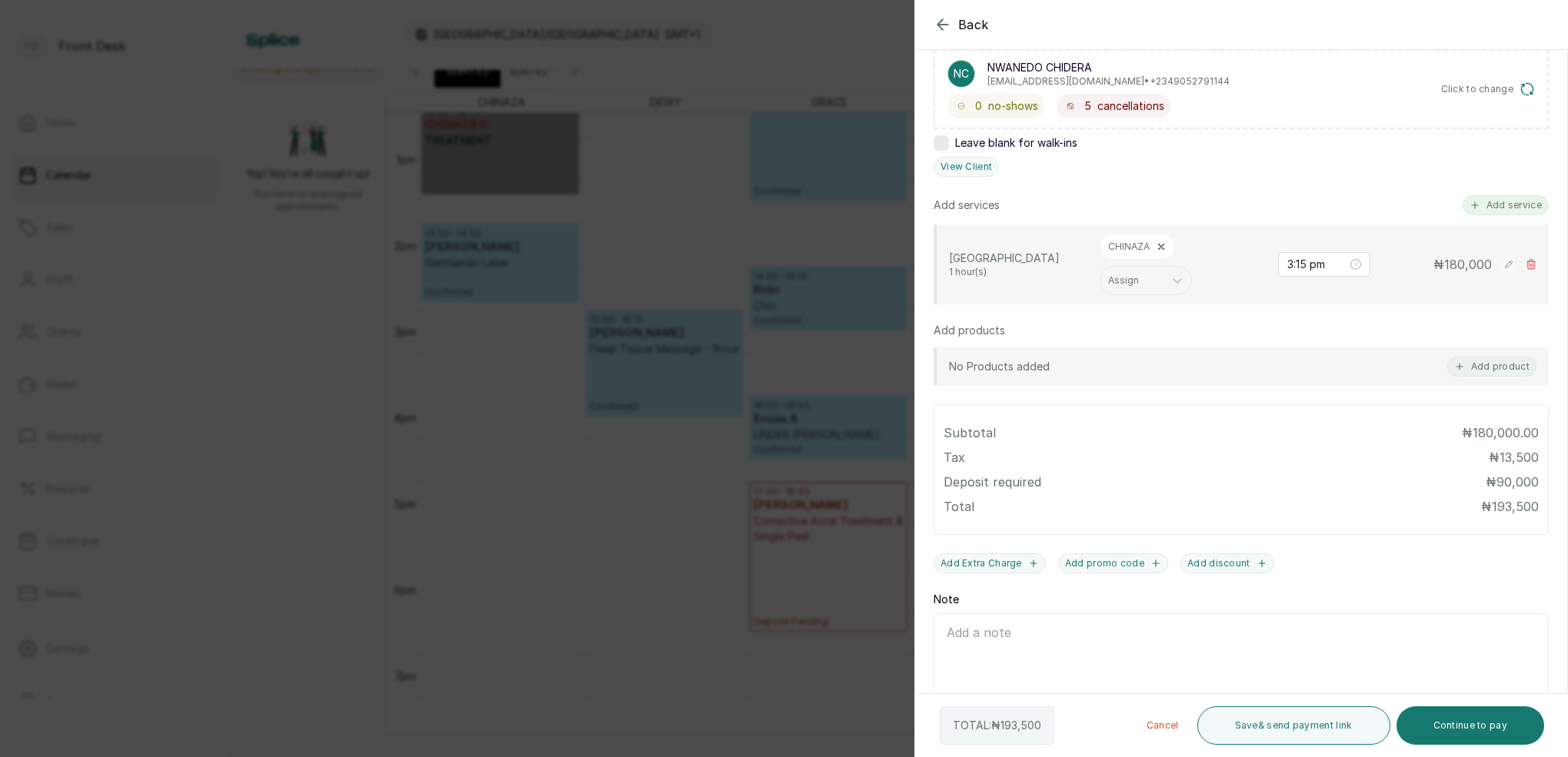
click at [1523, 199] on button "Add service" at bounding box center [1505, 205] width 86 height 20
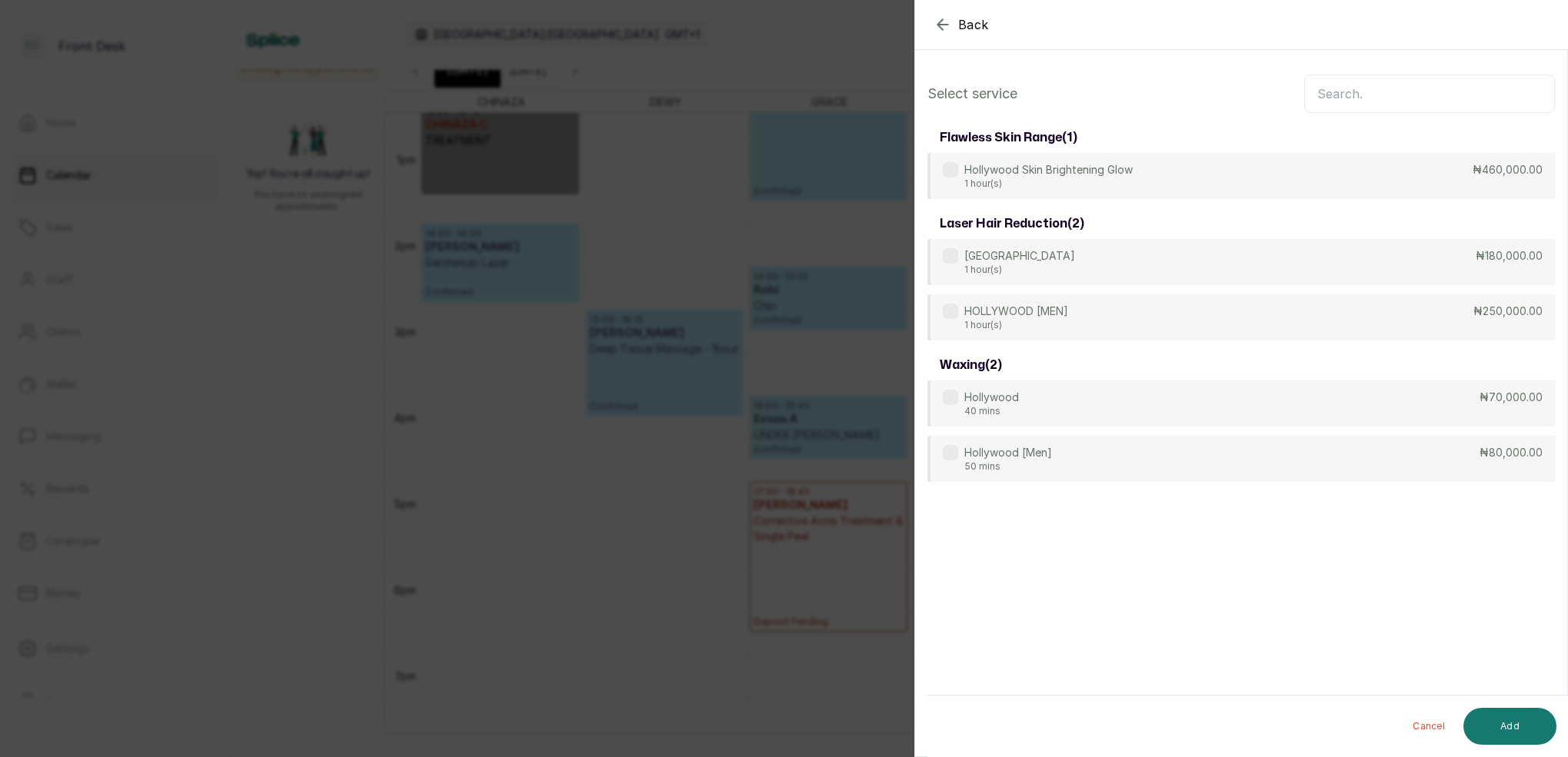
click at [1410, 97] on input "text" at bounding box center [1429, 93] width 251 height 39
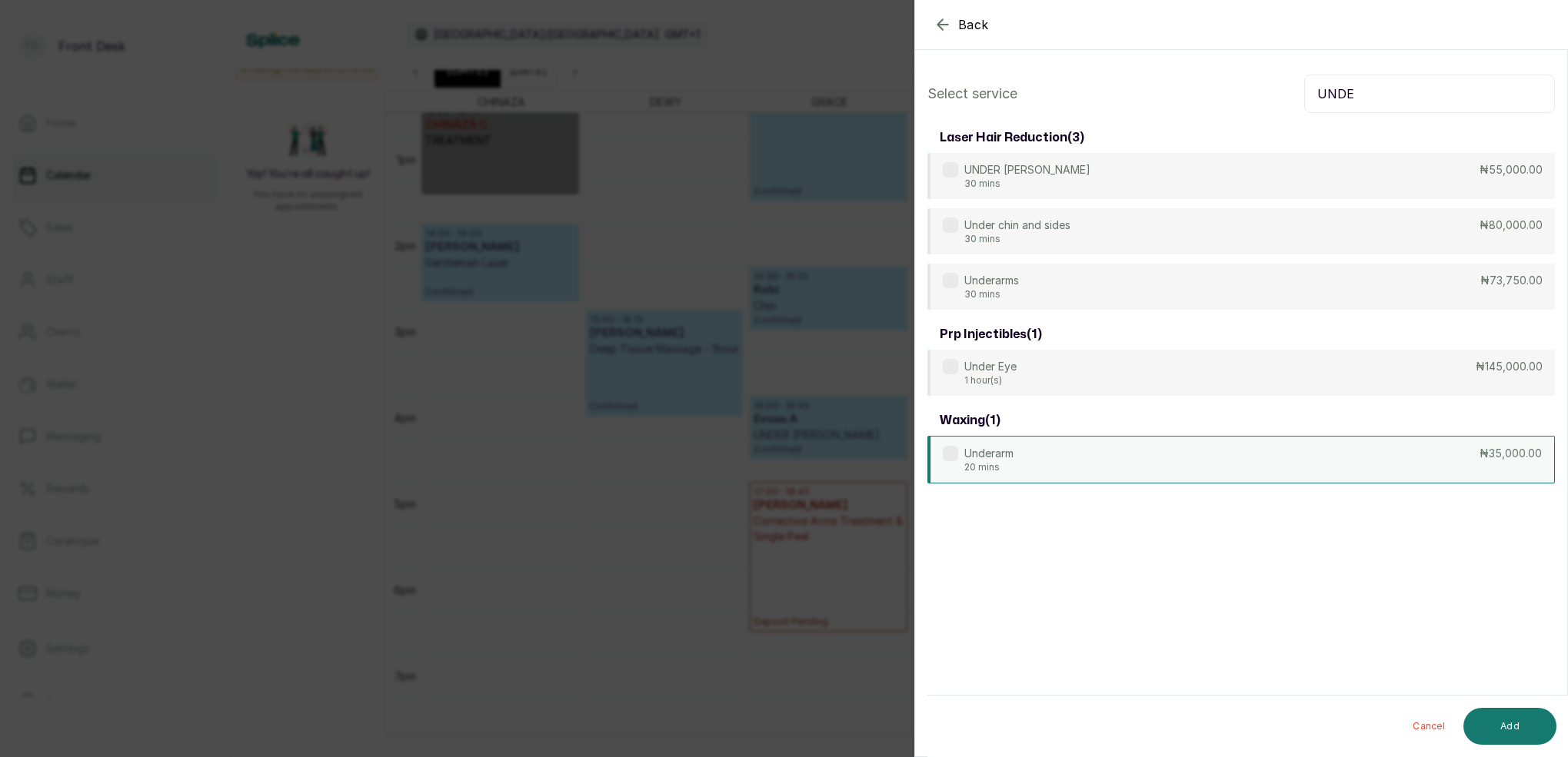
type input "UNDE"
click at [1049, 459] on div "Underarm 20 mins ₦35,000.00" at bounding box center [1241, 460] width 628 height 48
click at [1500, 717] on button "Add" at bounding box center [1509, 726] width 93 height 37
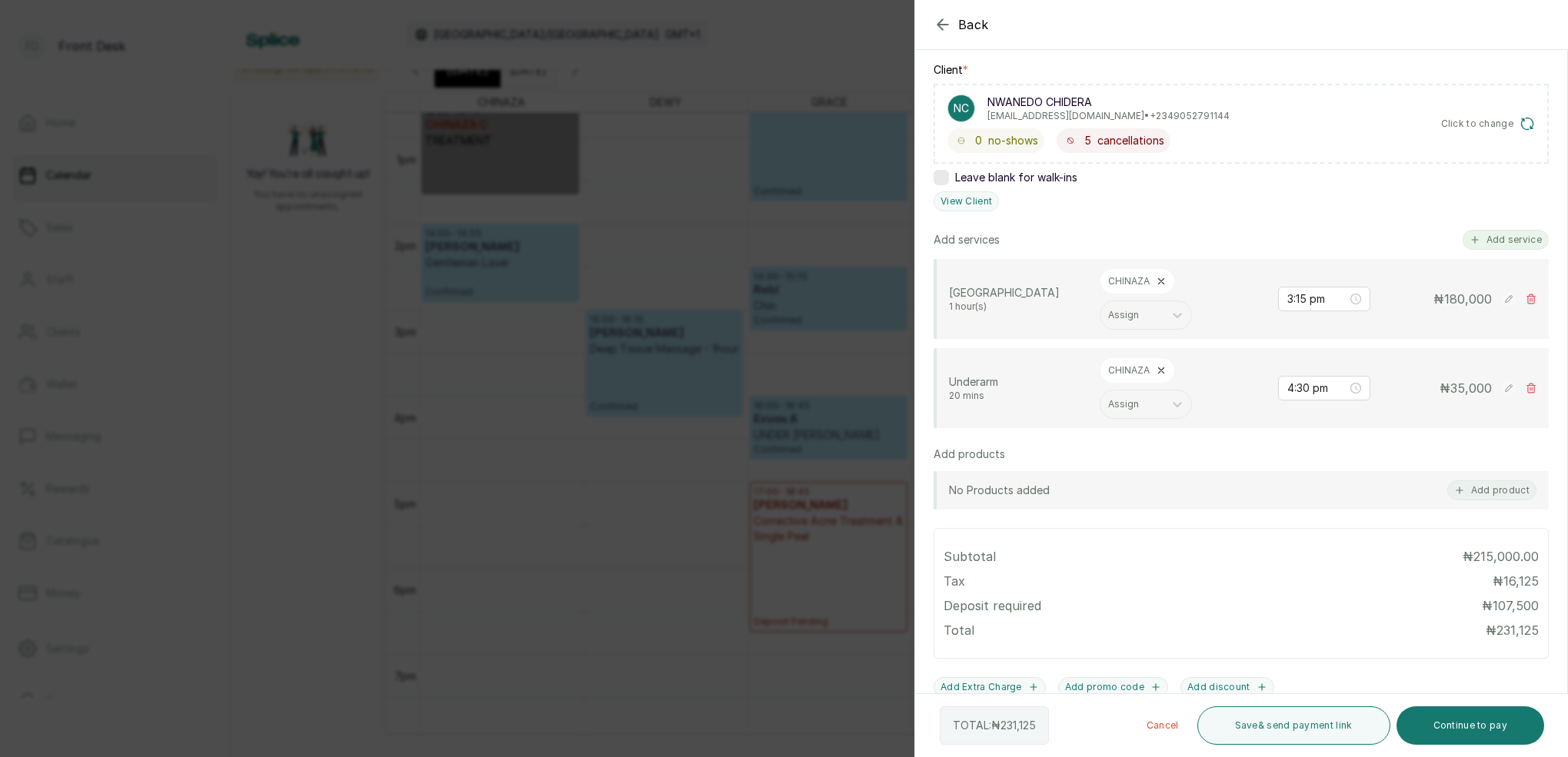
click at [1495, 242] on button "Add service" at bounding box center [1505, 239] width 86 height 20
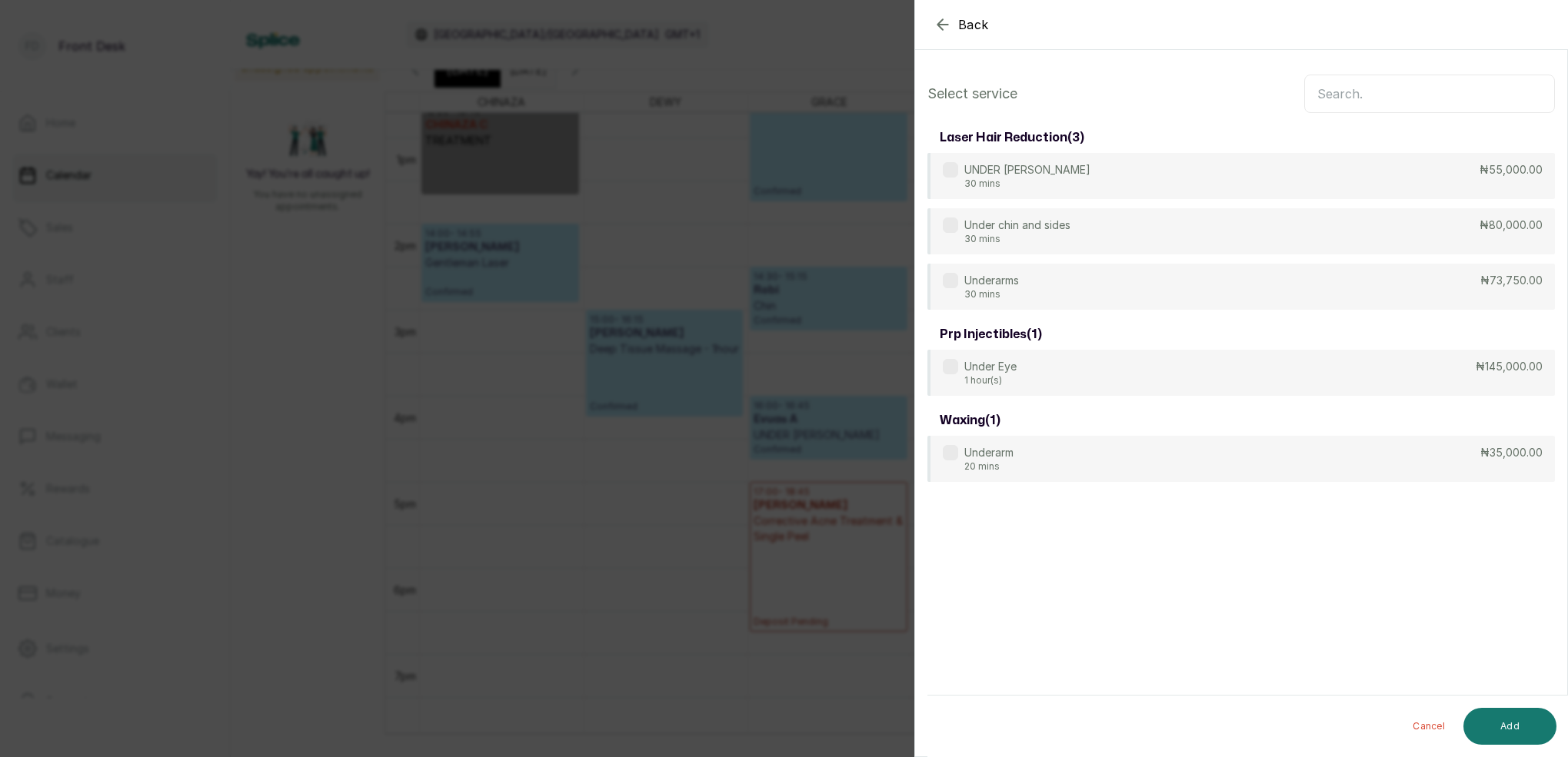
click at [1386, 86] on input "text" at bounding box center [1429, 93] width 251 height 39
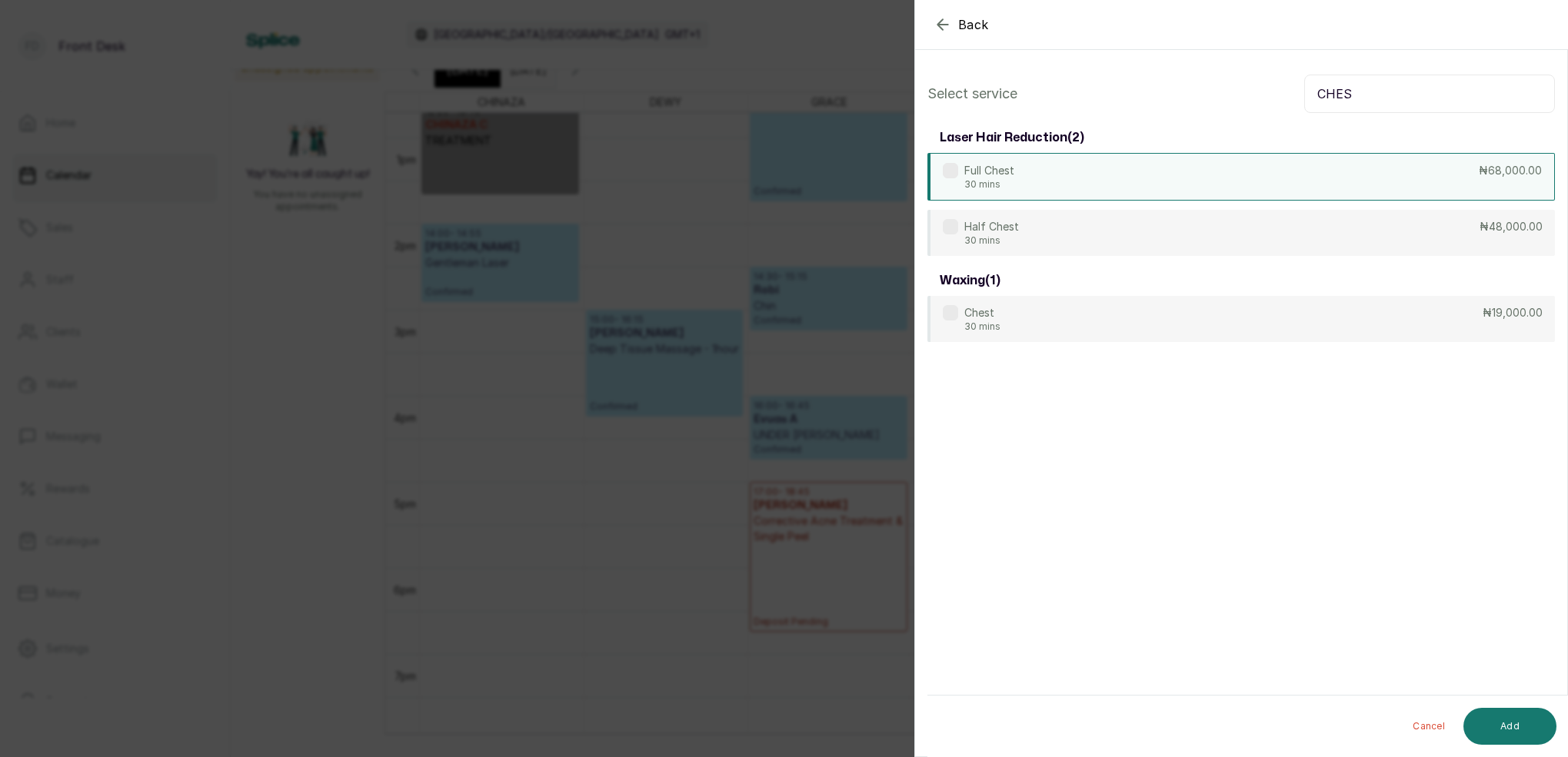
type input "CHES"
drag, startPoint x: 1040, startPoint y: 183, endPoint x: 1148, endPoint y: 242, distance: 123.1
click at [1041, 183] on div "Full Chest 30 mins ₦68,000.00" at bounding box center [1241, 176] width 628 height 46
click at [1507, 724] on button "Add" at bounding box center [1509, 726] width 93 height 37
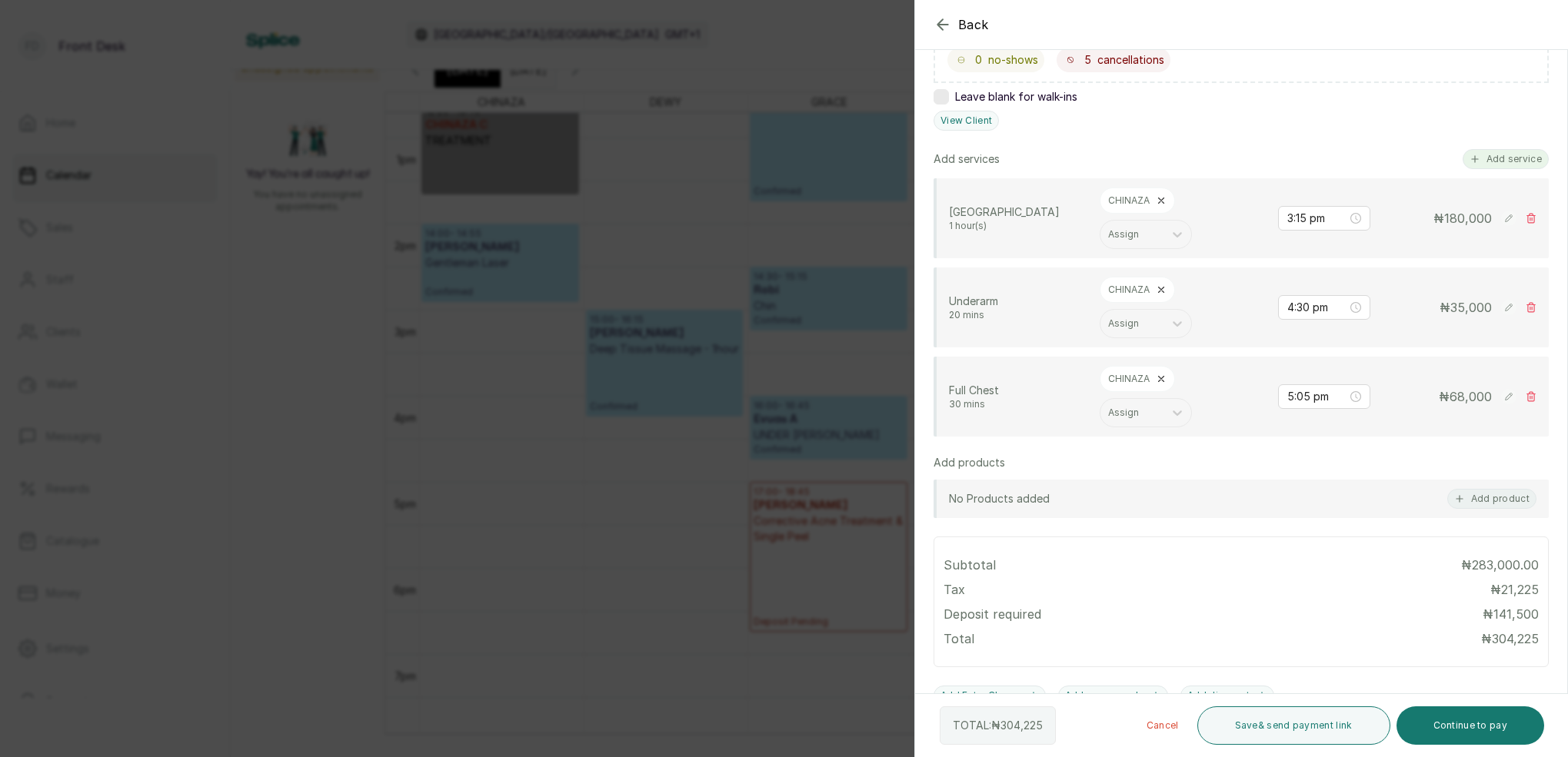
click at [1516, 160] on button "Add service" at bounding box center [1505, 158] width 86 height 20
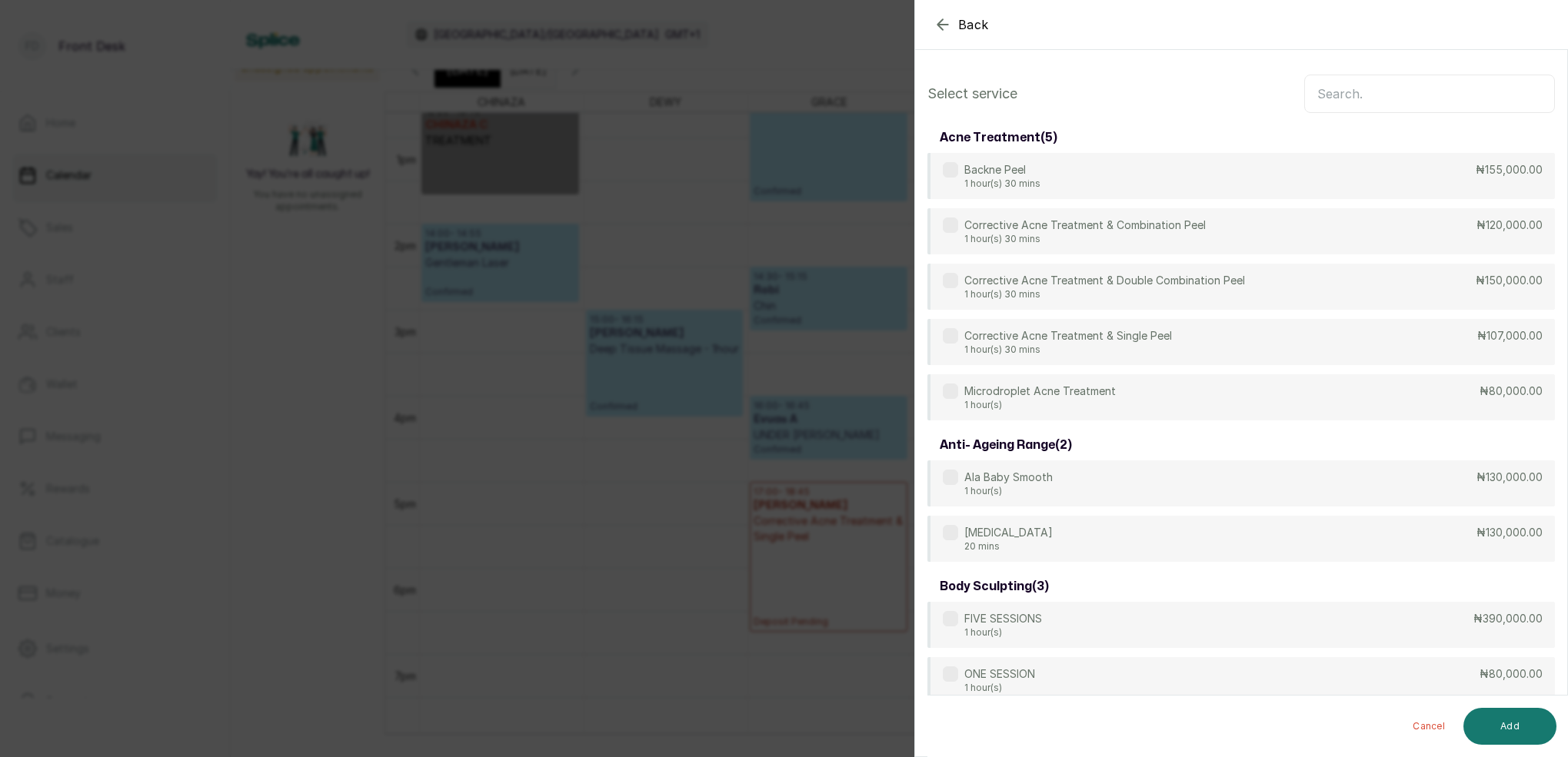
click at [1434, 93] on input "text" at bounding box center [1429, 93] width 251 height 39
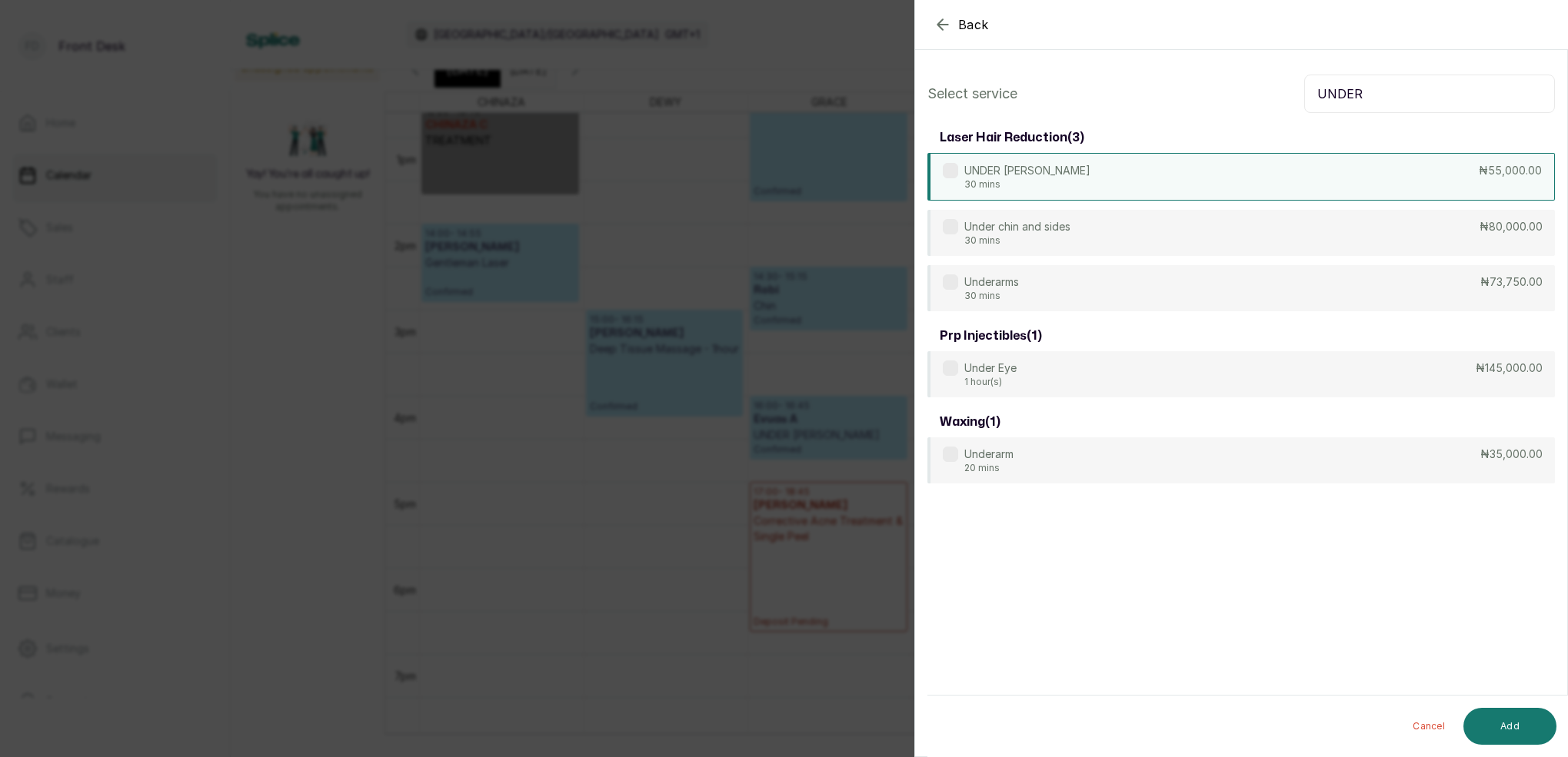
type input "UNDER"
drag, startPoint x: 1053, startPoint y: 166, endPoint x: 1071, endPoint y: 179, distance: 22.2
click at [1054, 167] on div "UNDER CHIN 30 mins ₦55,000.00" at bounding box center [1241, 177] width 628 height 48
click at [1523, 718] on button "Add" at bounding box center [1509, 726] width 93 height 37
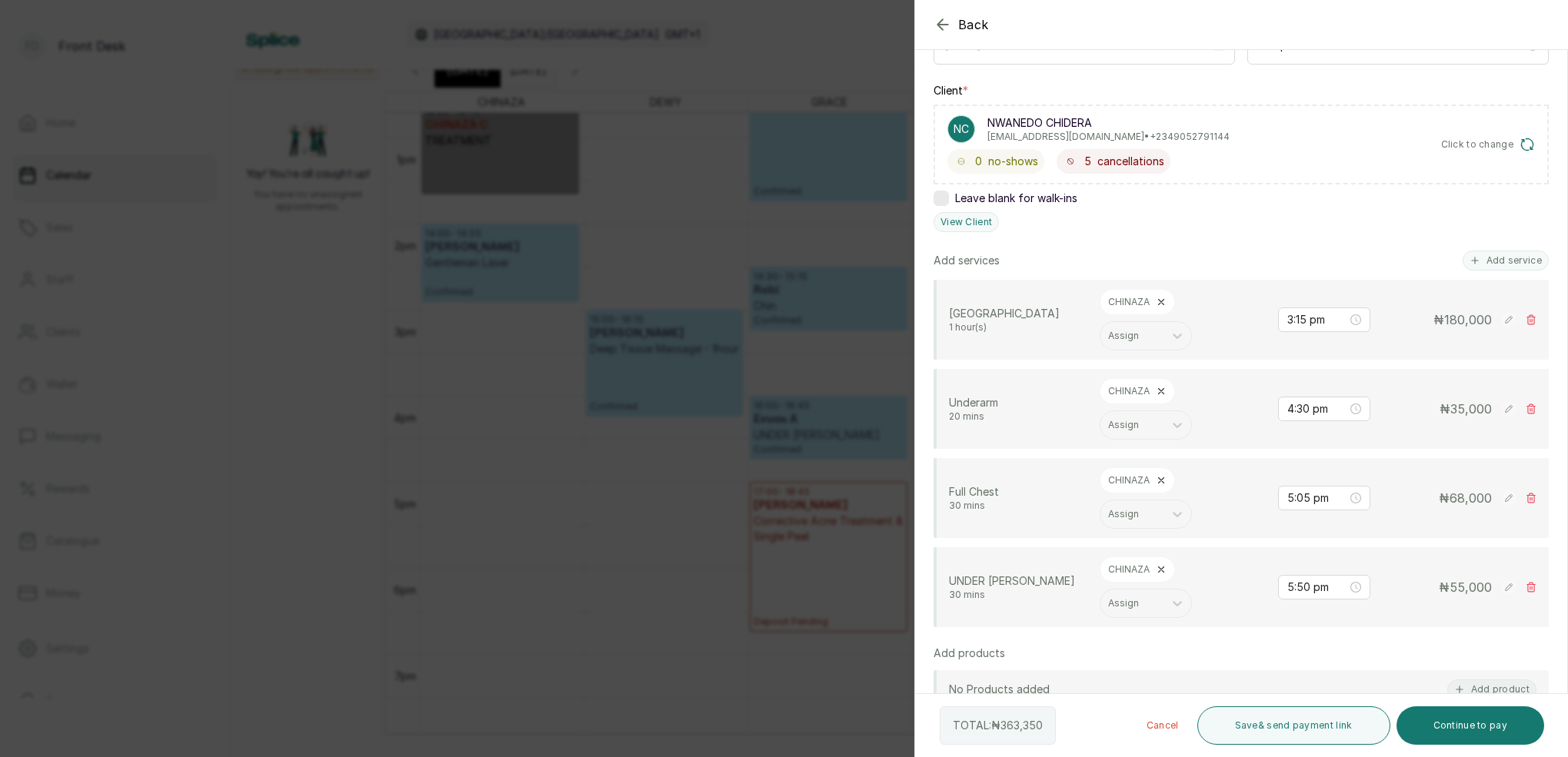
scroll to position [210, 0]
click at [1535, 408] on icon at bounding box center [1530, 408] width 11 height 11
type input "5:05 pm"
type input "5:50 pm"
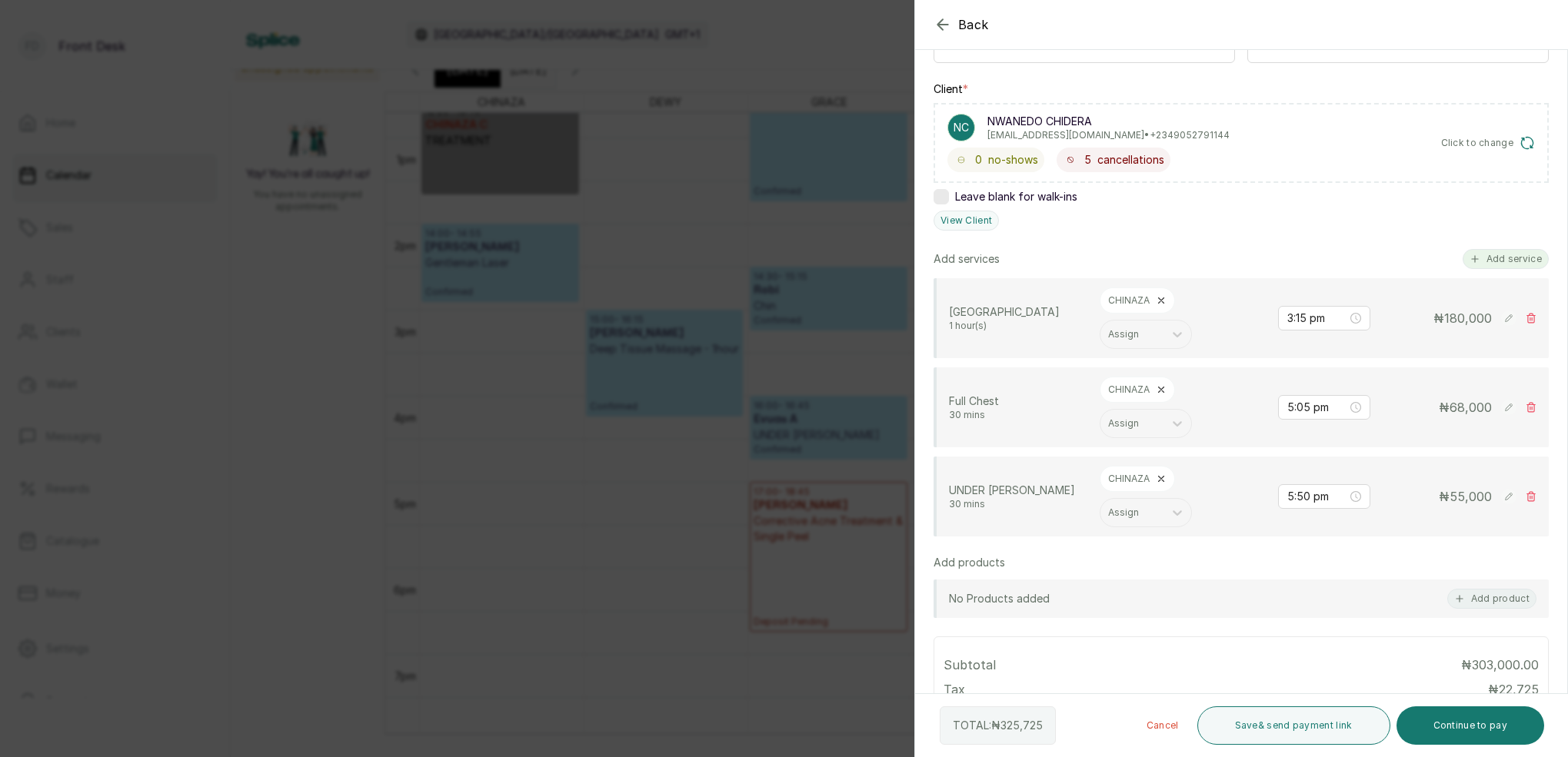
click at [1522, 266] on button "Add service" at bounding box center [1505, 259] width 86 height 20
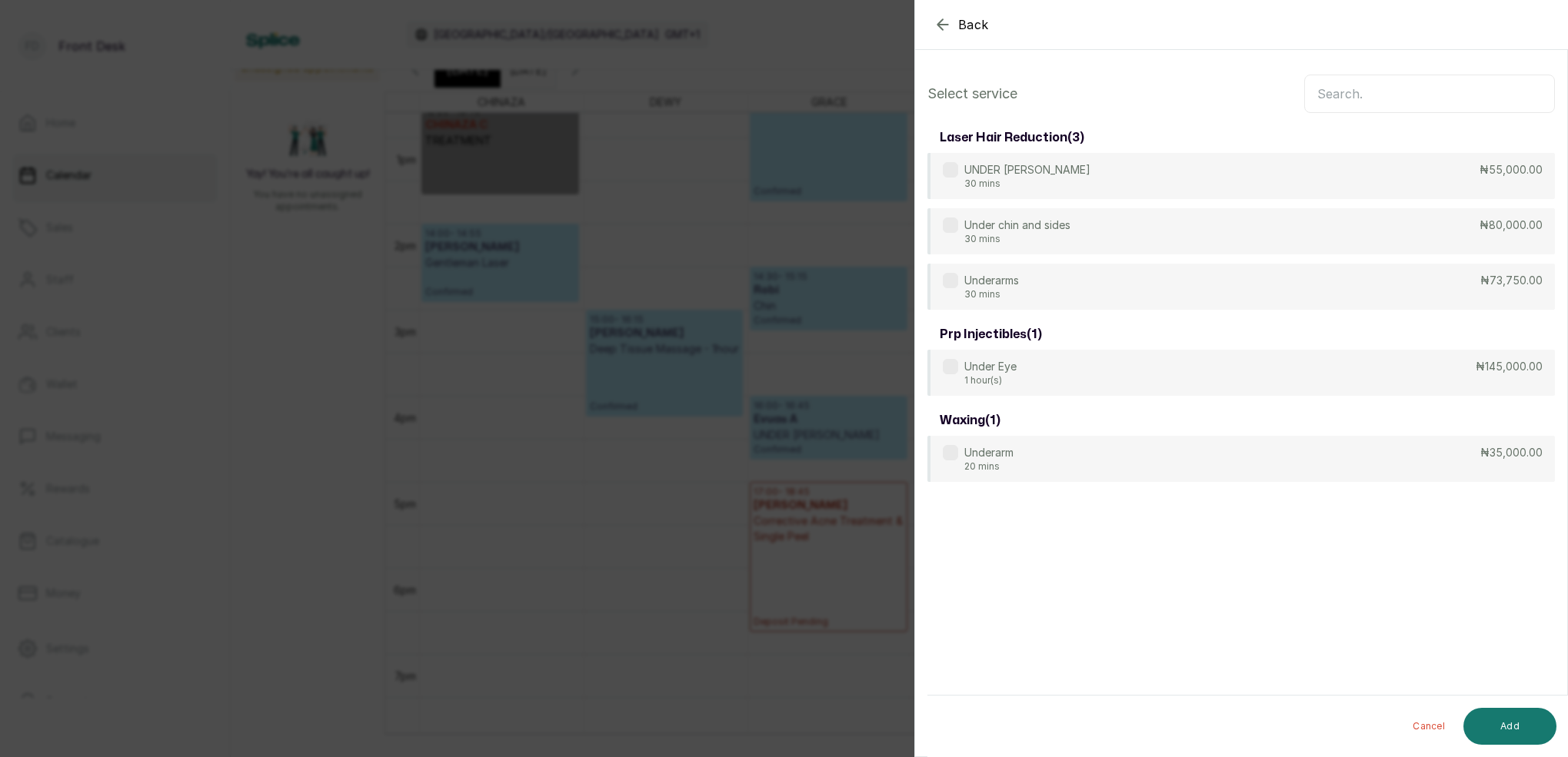
click at [1405, 102] on input "text" at bounding box center [1429, 93] width 251 height 39
type input "UNDER"
click at [1012, 291] on p "30 mins" at bounding box center [992, 295] width 55 height 12
click at [1529, 725] on button "Add" at bounding box center [1509, 726] width 93 height 37
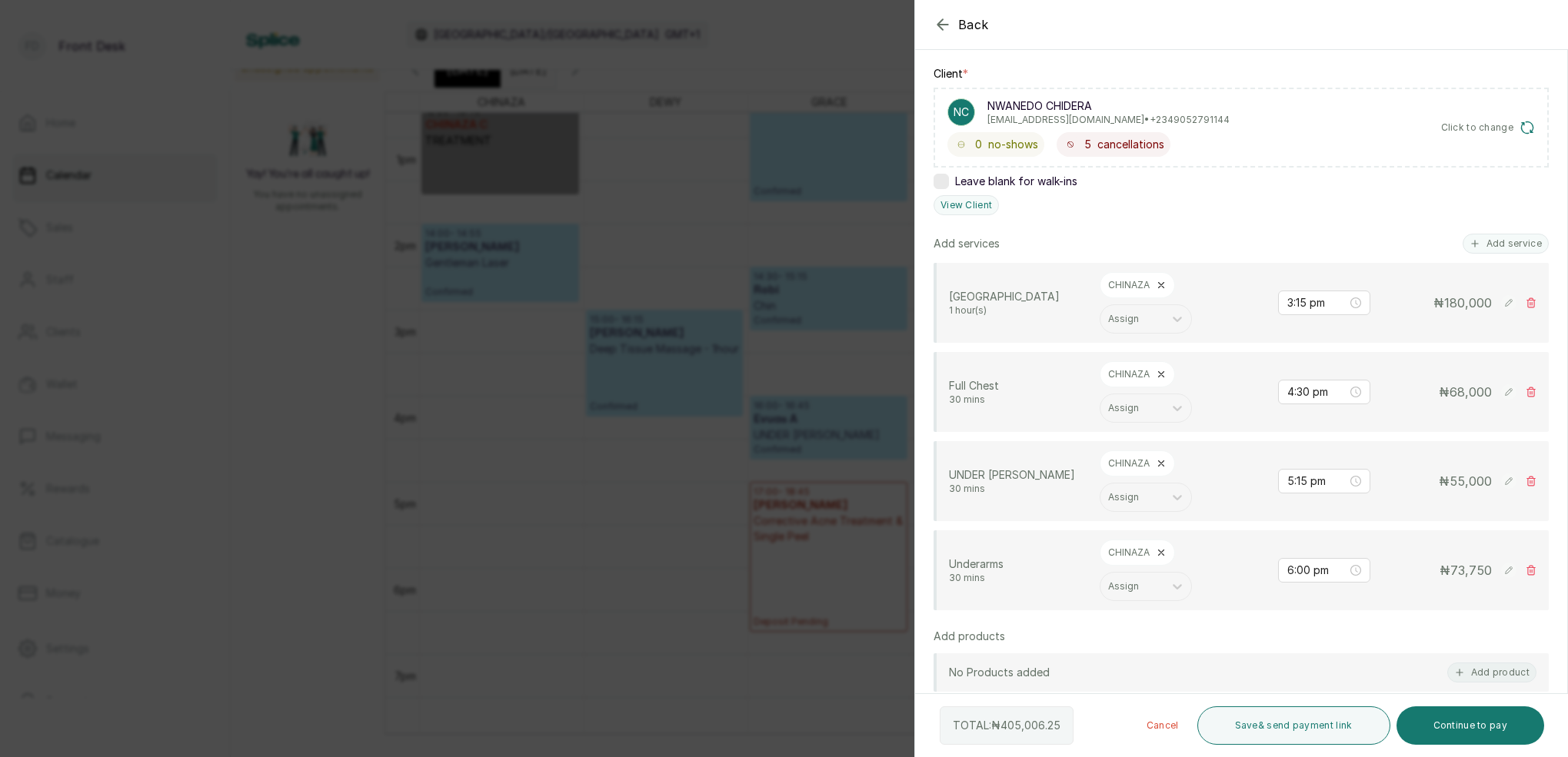
scroll to position [224, 0]
click at [1526, 483] on icon at bounding box center [1530, 483] width 11 height 11
type input "6:00 pm"
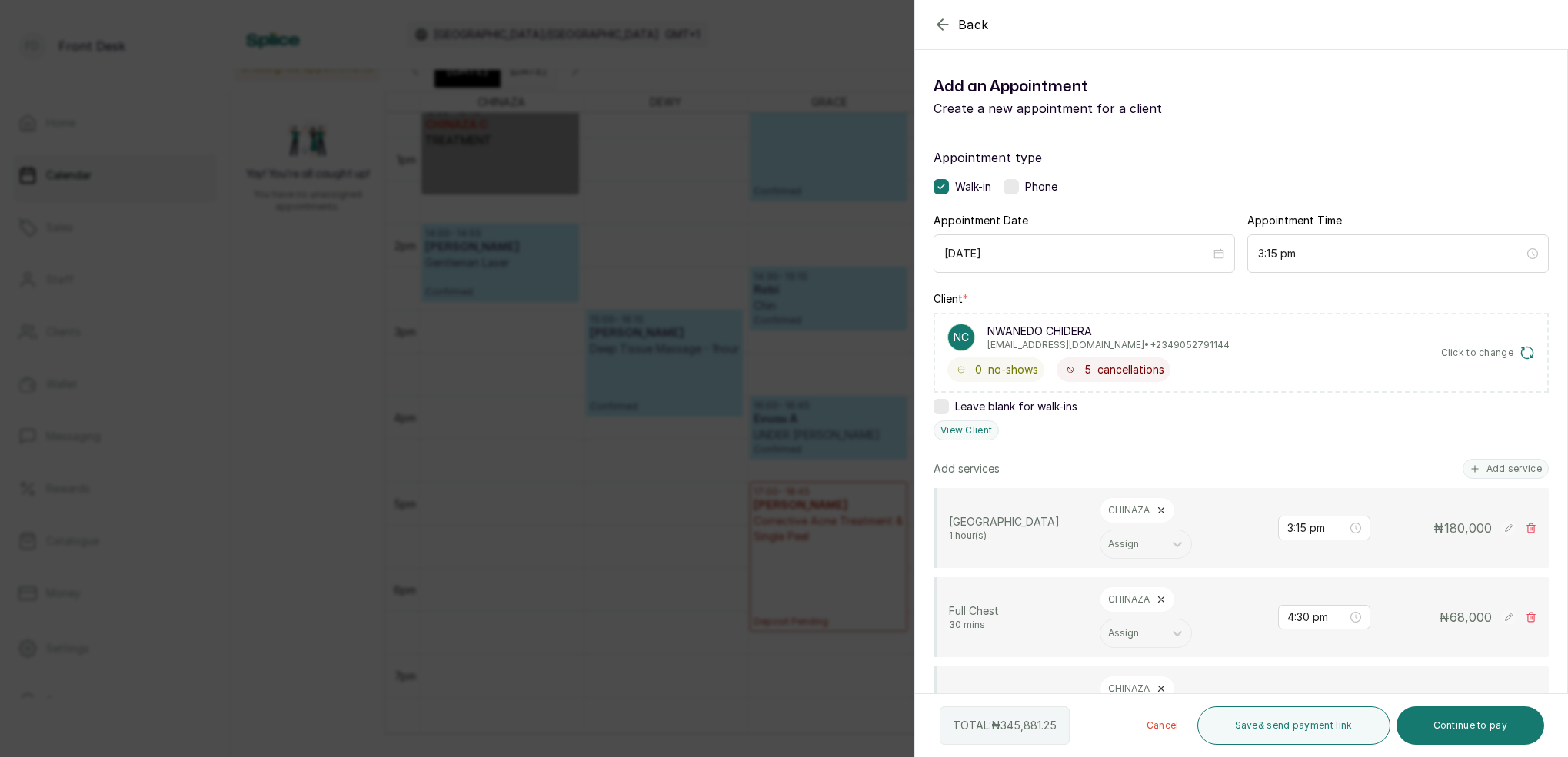
scroll to position [0, 0]
click at [1497, 468] on button "Add service" at bounding box center [1505, 468] width 86 height 20
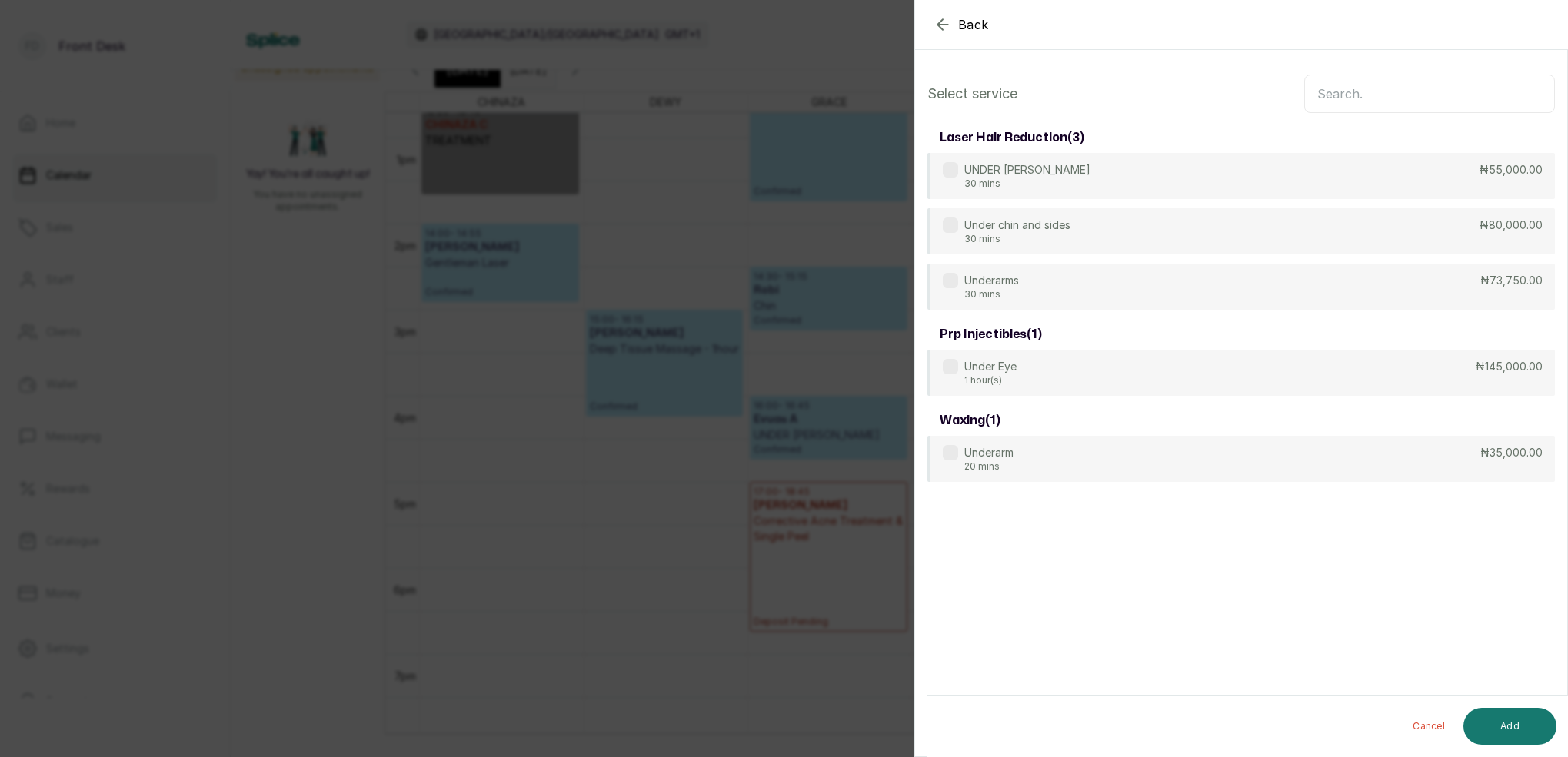
click at [1349, 99] on input "text" at bounding box center [1429, 93] width 251 height 39
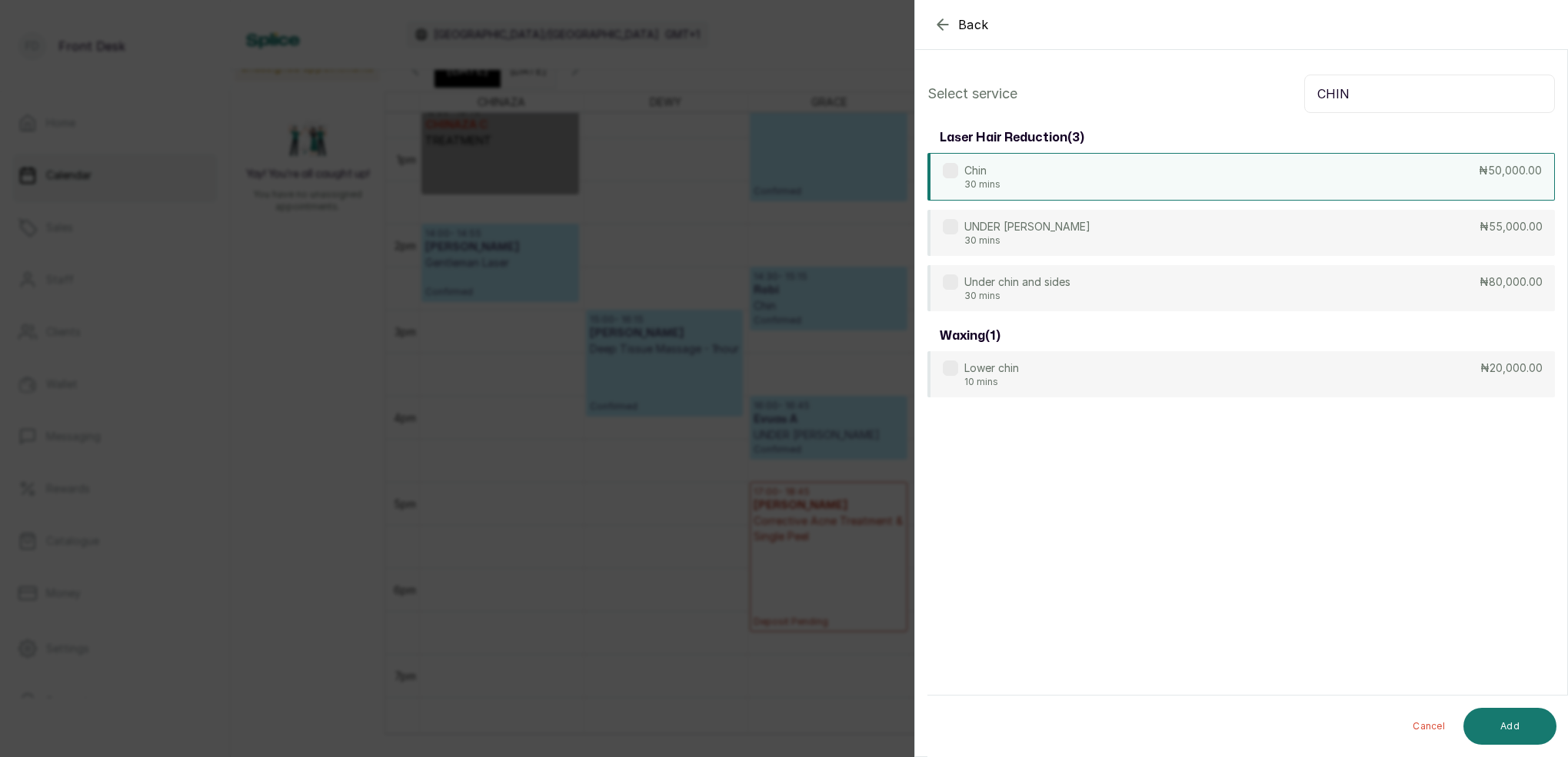
type input "CHIN"
drag, startPoint x: 1063, startPoint y: 189, endPoint x: 1153, endPoint y: 279, distance: 127.3
click at [1063, 189] on div "Chin 30 mins ₦50,000.00" at bounding box center [1241, 176] width 628 height 46
click at [1511, 731] on button "Add" at bounding box center [1509, 726] width 93 height 37
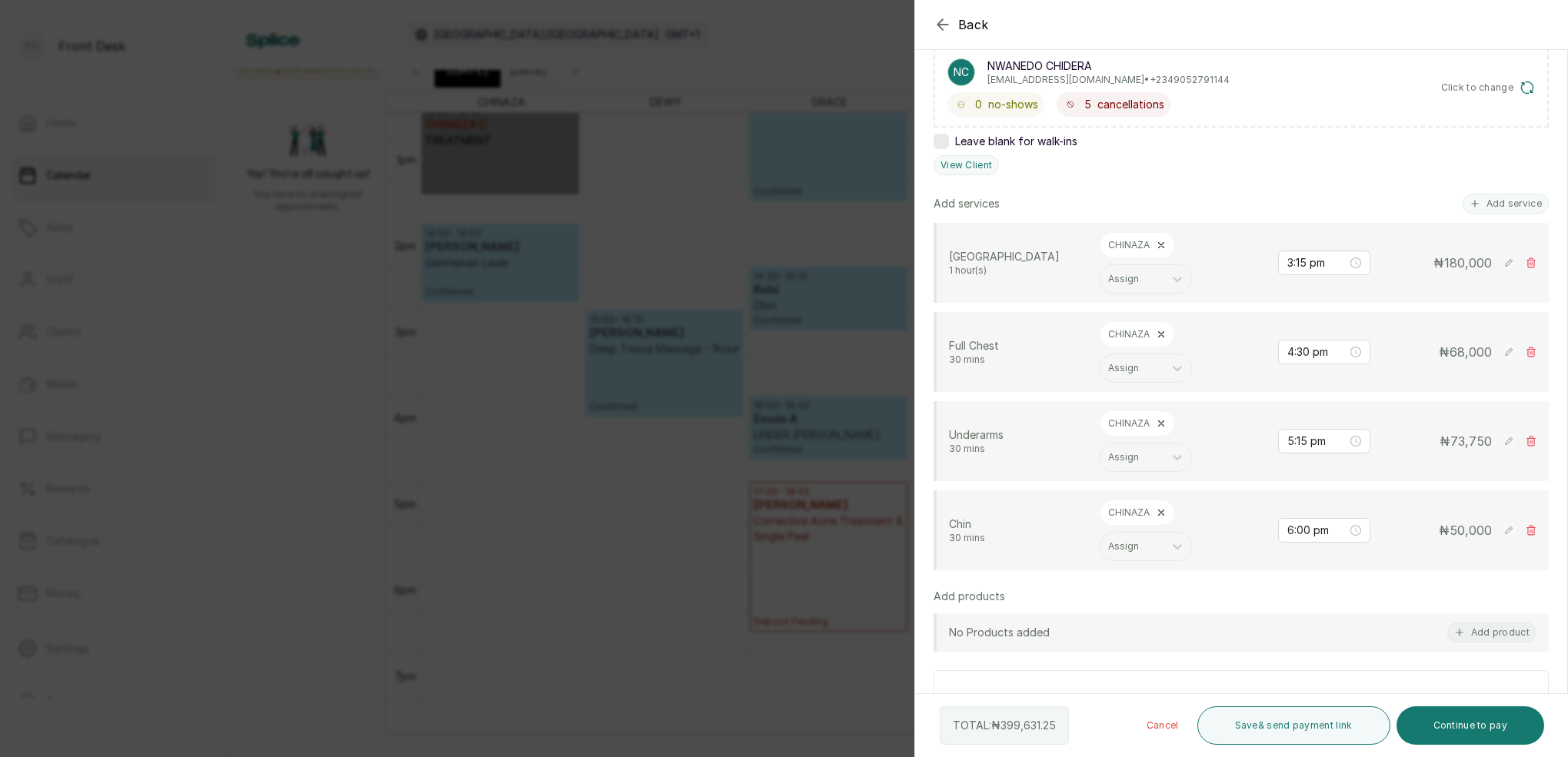
scroll to position [264, 0]
click at [1532, 350] on icon at bounding box center [1531, 354] width 9 height 9
type input "5:15 pm"
type input "6:00 pm"
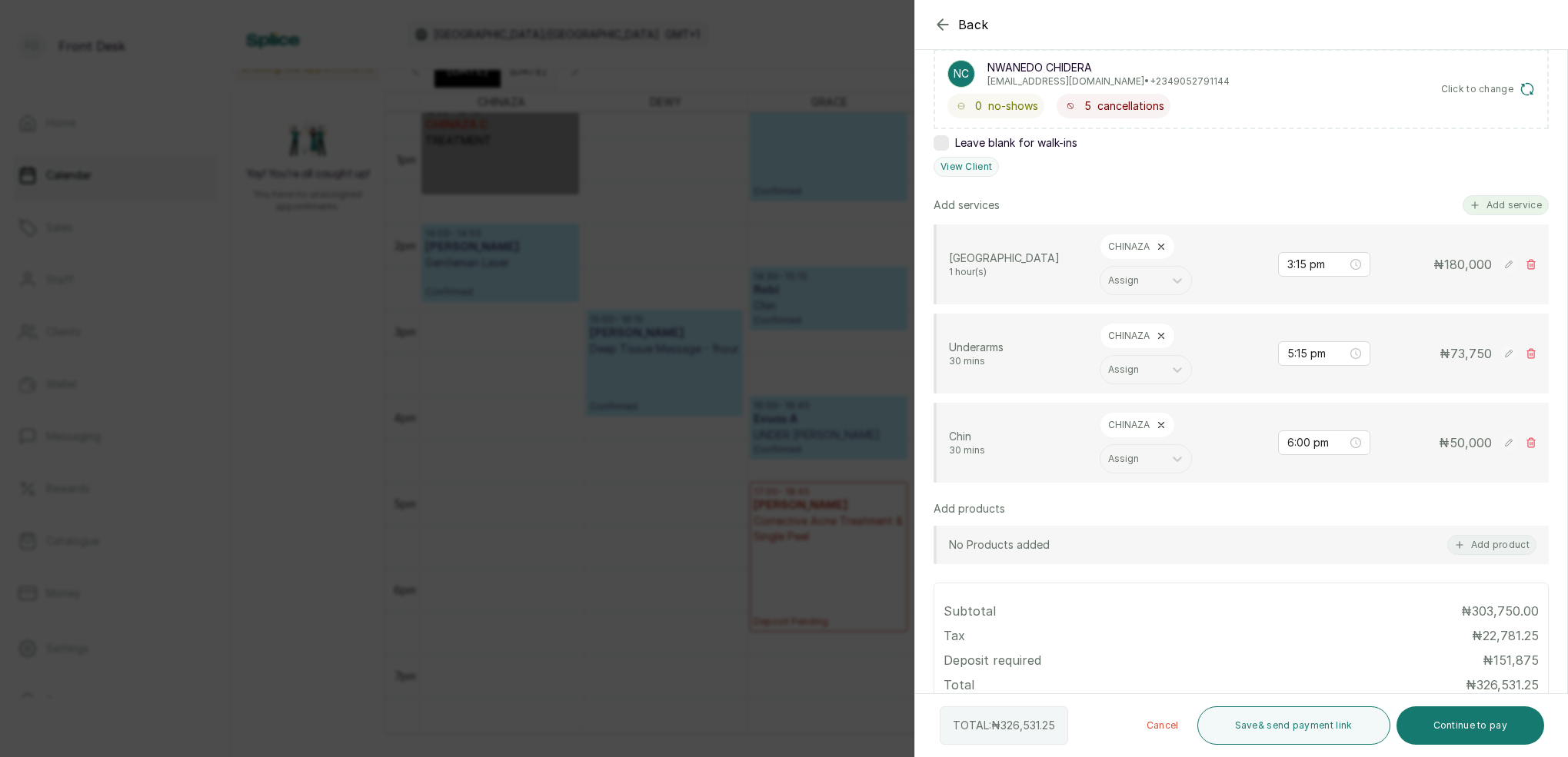
click at [1485, 204] on button "Add service" at bounding box center [1505, 205] width 86 height 20
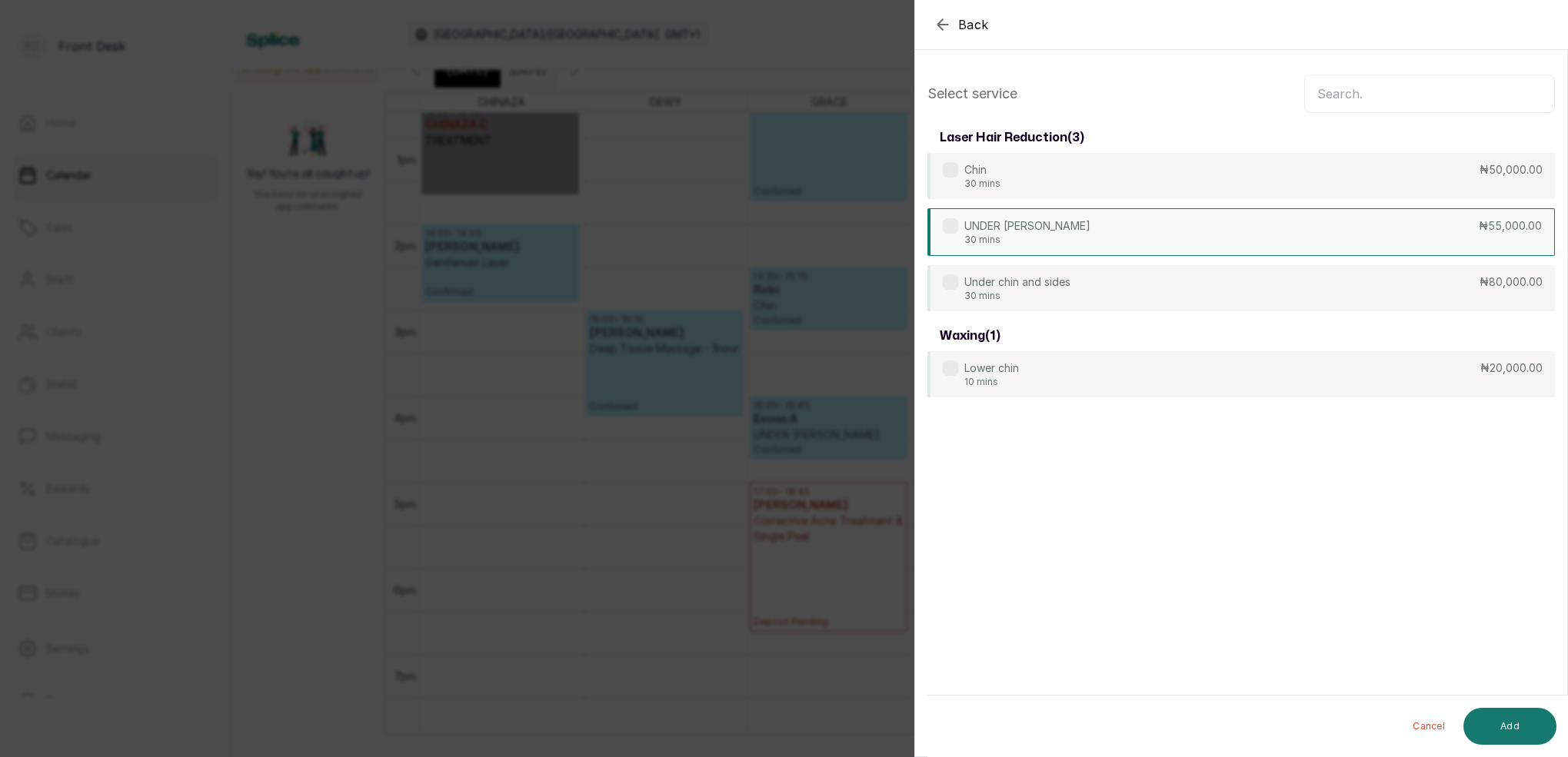
scroll to position [0, 0]
click at [1368, 103] on input "text" at bounding box center [1429, 93] width 251 height 39
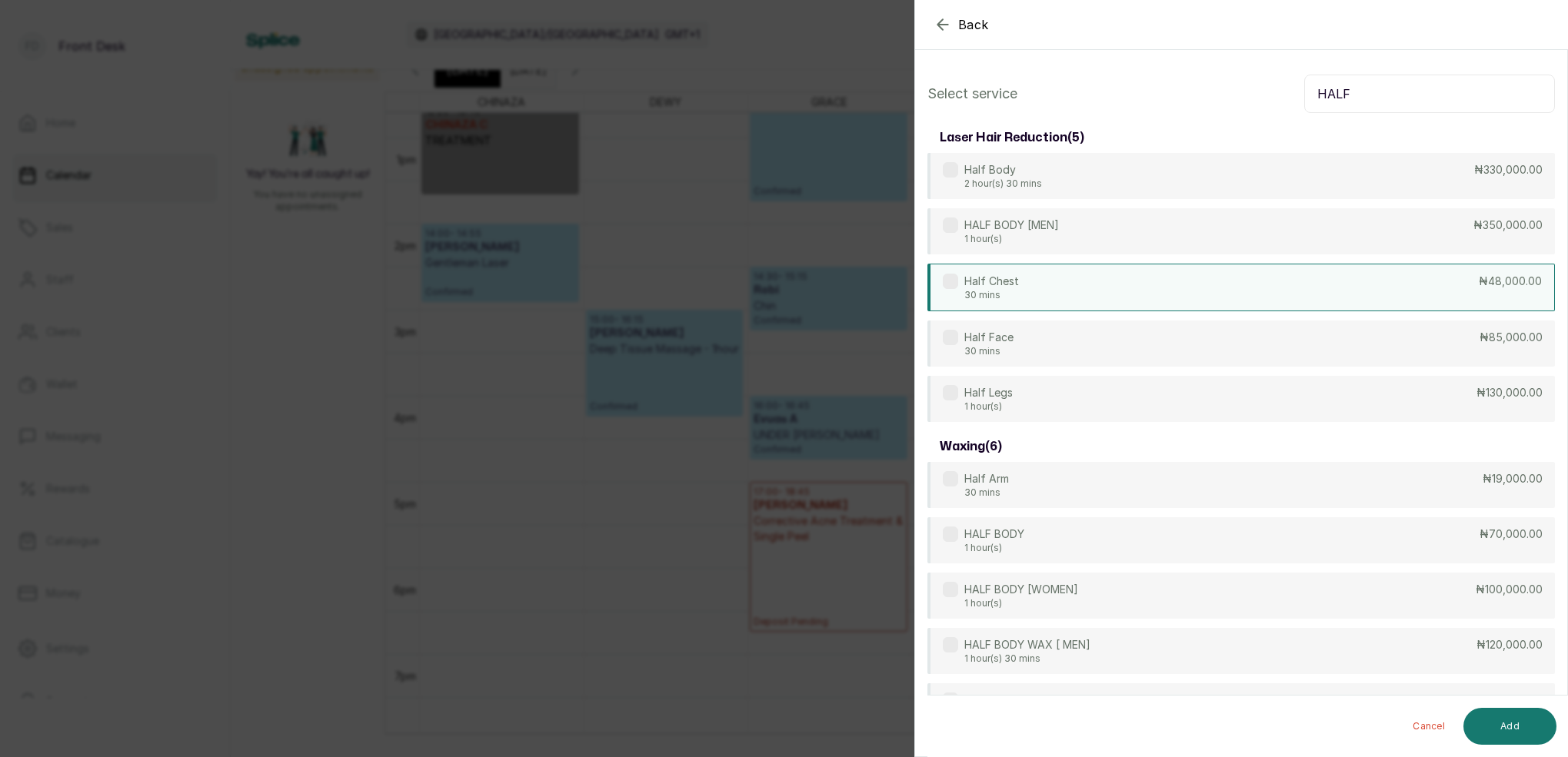
type input "HALF"
click at [1024, 291] on div "Half Chest 30 mins ₦48,000.00" at bounding box center [1241, 288] width 628 height 48
click at [1511, 706] on div "Cancel Add" at bounding box center [1254, 726] width 653 height 62
click at [1525, 719] on button "Add" at bounding box center [1509, 726] width 93 height 37
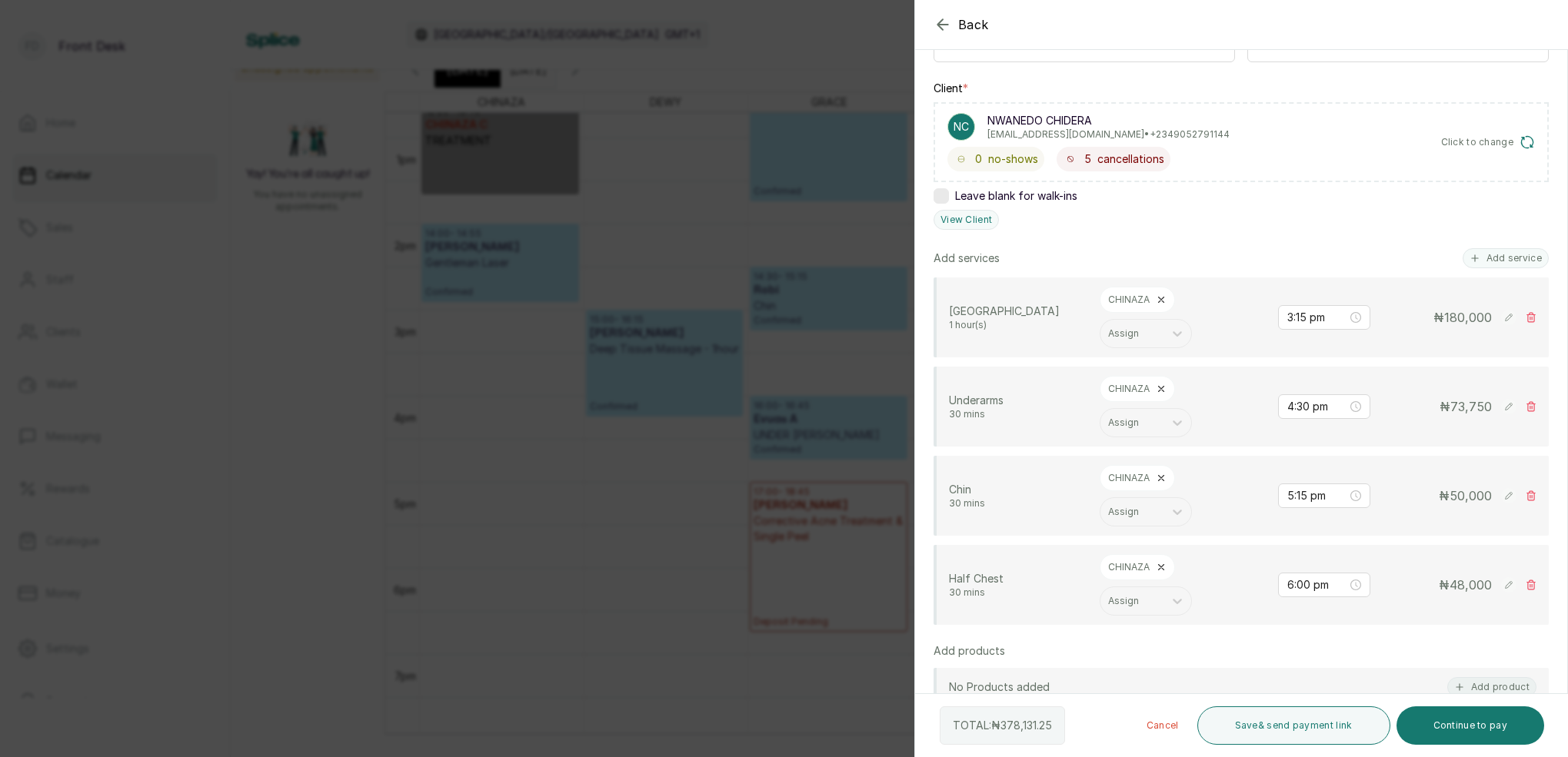
scroll to position [238, 0]
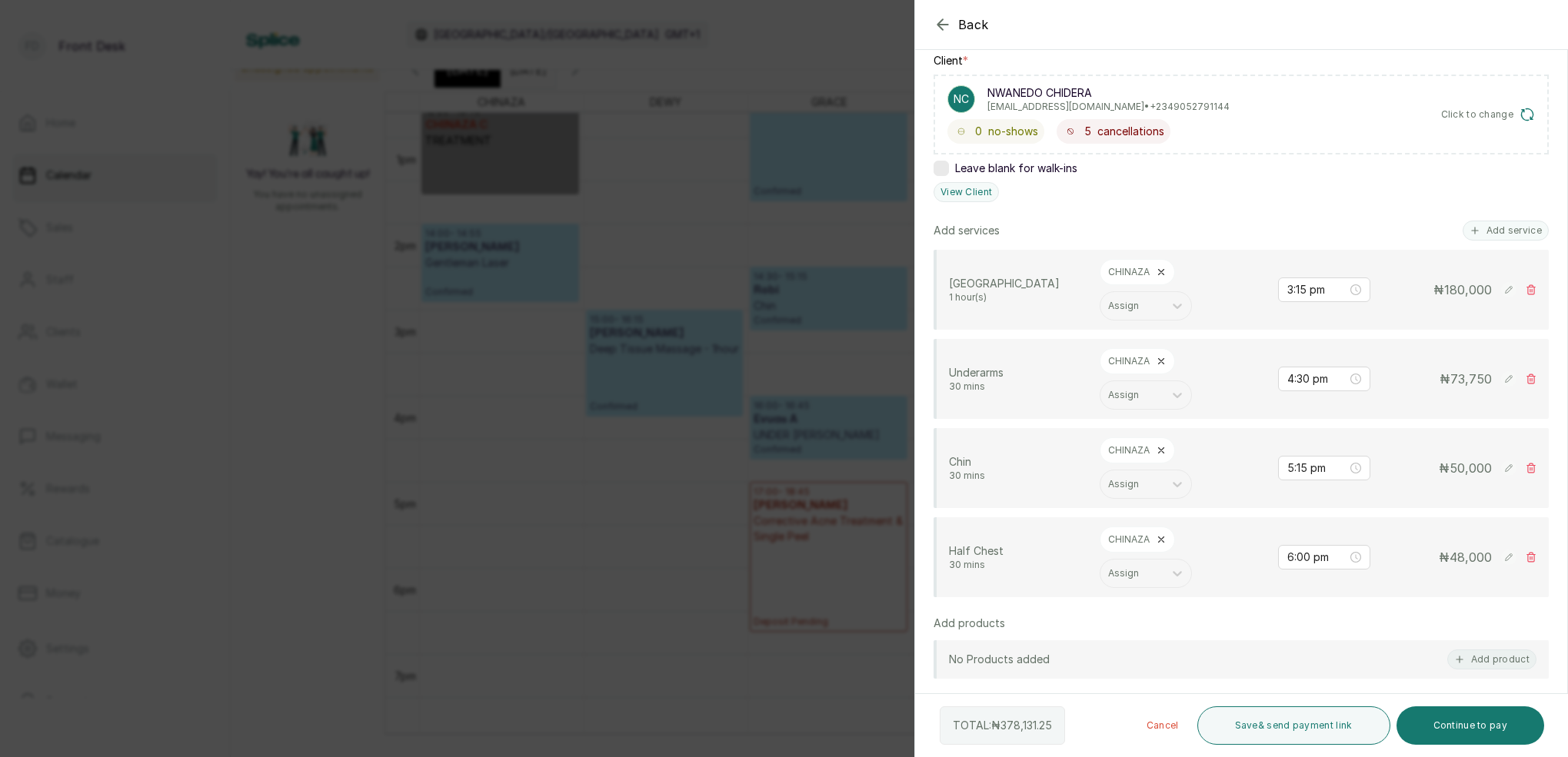
click at [1537, 466] on div "Chin 30 mins CHINAZA Assign 5:15 pm ₦ 50,000" at bounding box center [1241, 468] width 615 height 80
click at [1529, 468] on icon at bounding box center [1530, 468] width 11 height 11
type input "6:00 pm"
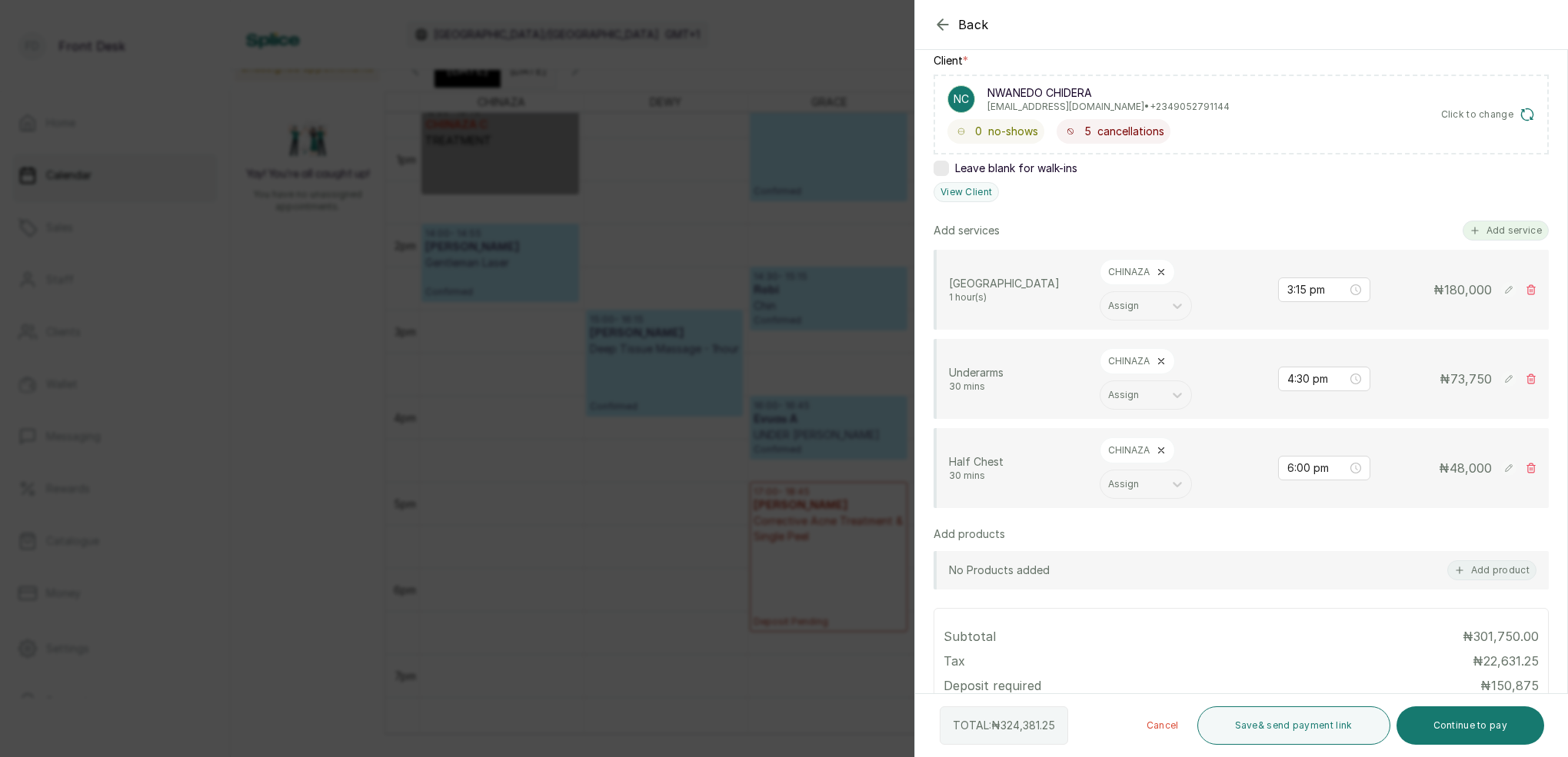
click at [1507, 230] on button "Add service" at bounding box center [1505, 230] width 86 height 20
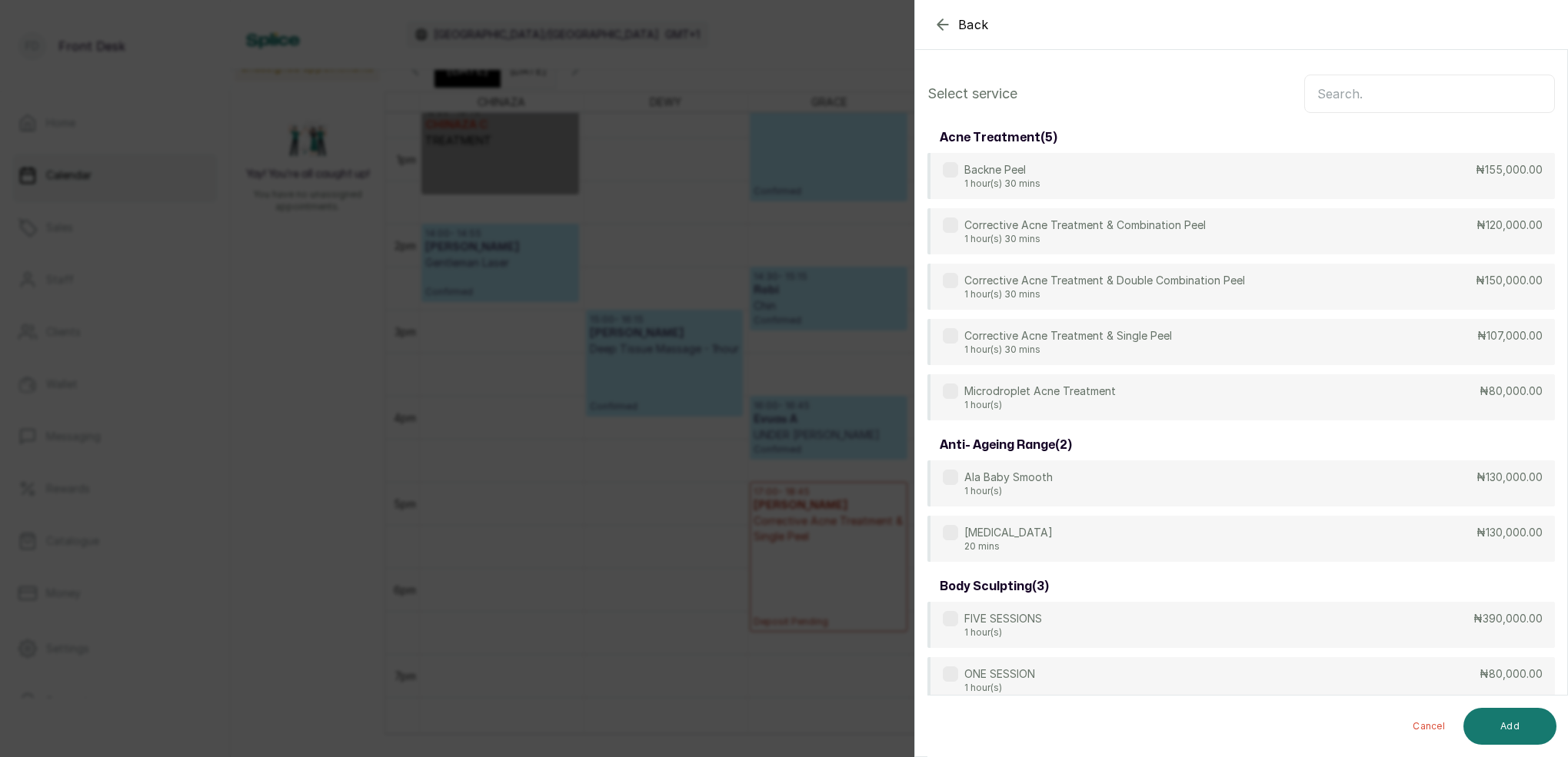
scroll to position [-1, 0]
click at [1415, 92] on input "text" at bounding box center [1429, 93] width 251 height 39
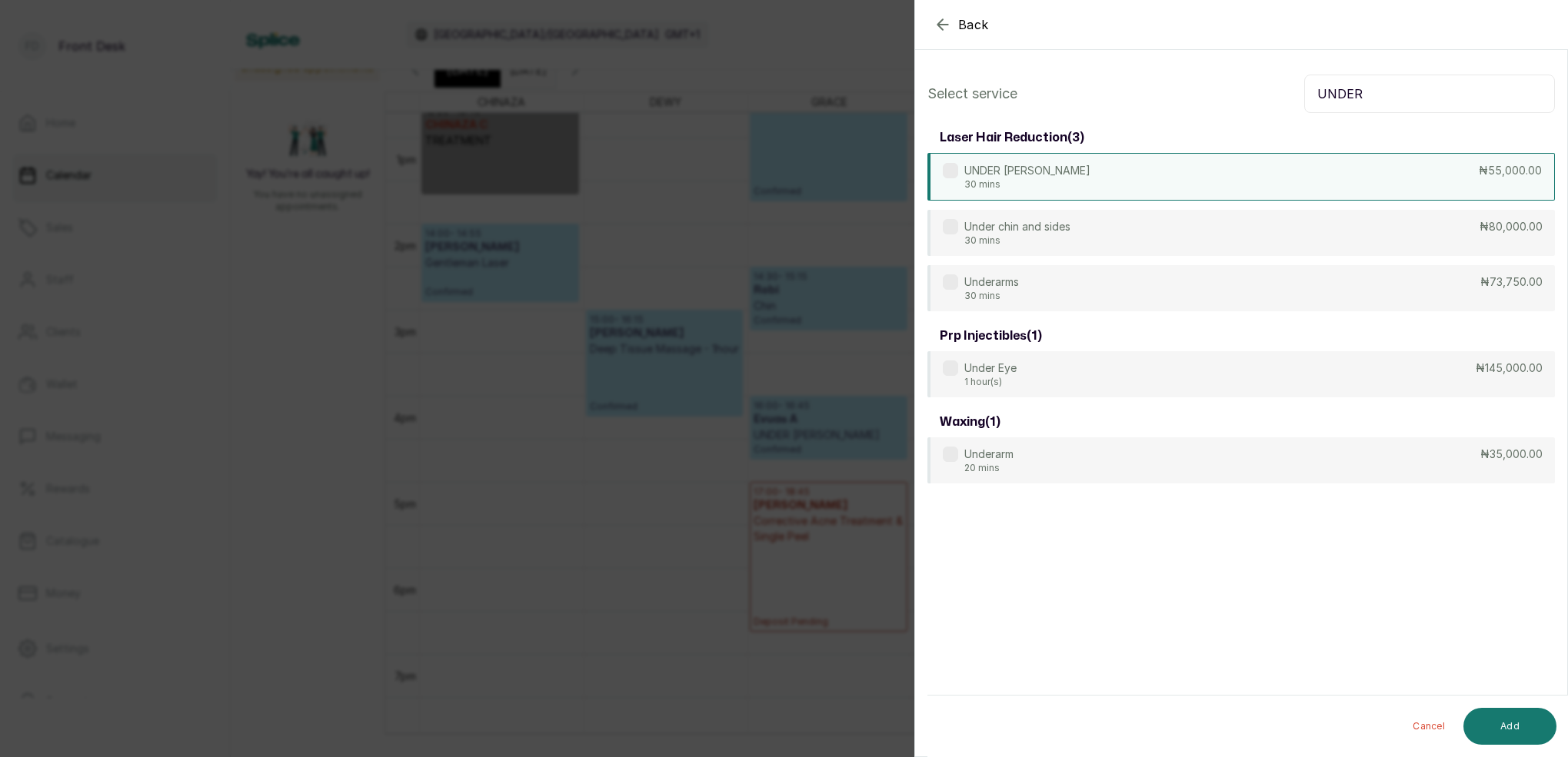
type input "UNDER"
drag, startPoint x: 1053, startPoint y: 184, endPoint x: 1079, endPoint y: 206, distance: 34.1
click at [1053, 184] on div "UNDER CHIN 30 mins ₦55,000.00" at bounding box center [1241, 176] width 628 height 46
click at [1524, 724] on button "Add" at bounding box center [1509, 726] width 93 height 37
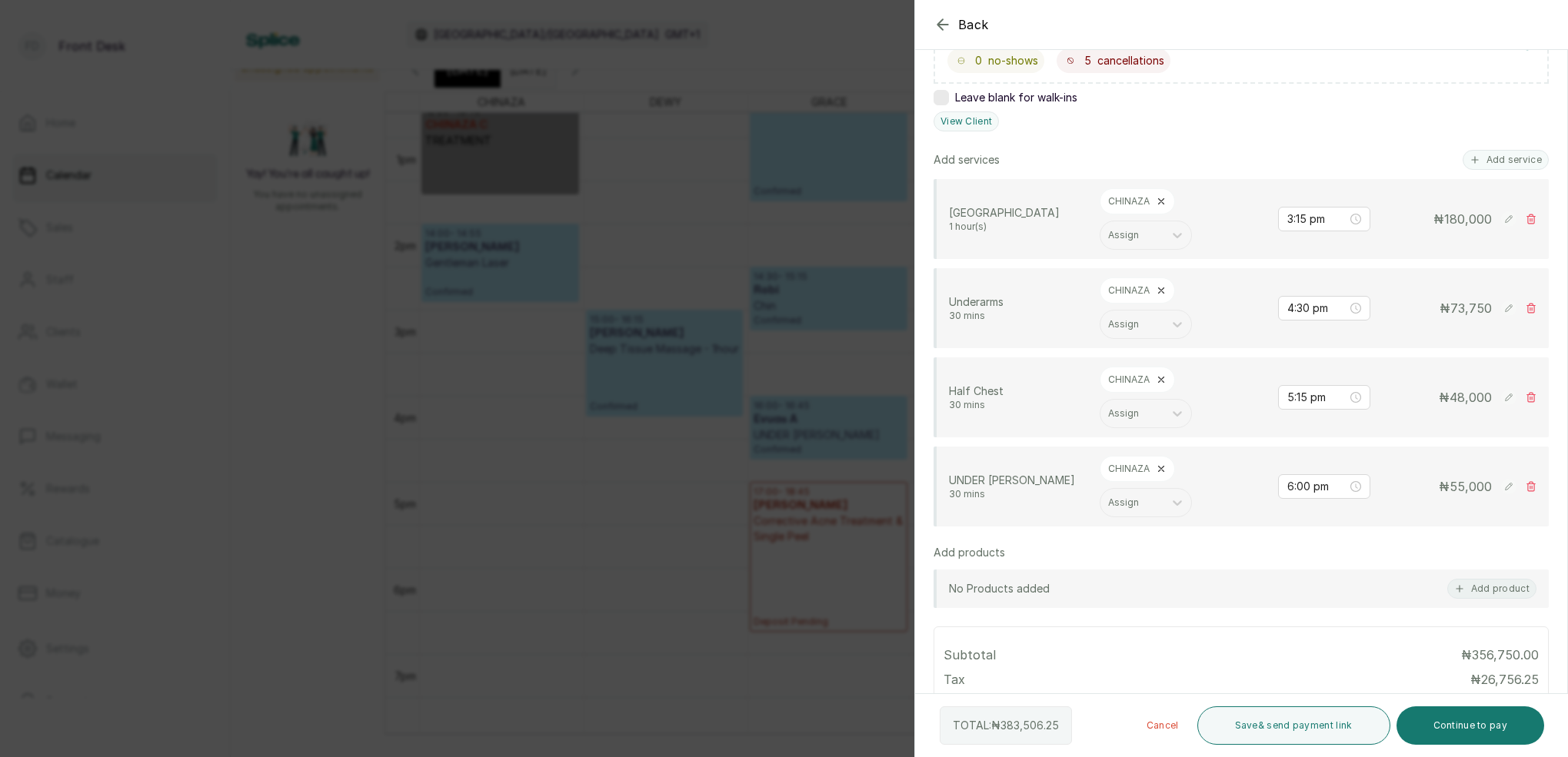
scroll to position [309, 0]
click at [1306, 310] on input "4:30 pm" at bounding box center [1317, 308] width 60 height 17
drag, startPoint x: 1346, startPoint y: 381, endPoint x: 1381, endPoint y: 347, distance: 48.8
click at [1346, 381] on div "15" at bounding box center [1343, 384] width 37 height 21
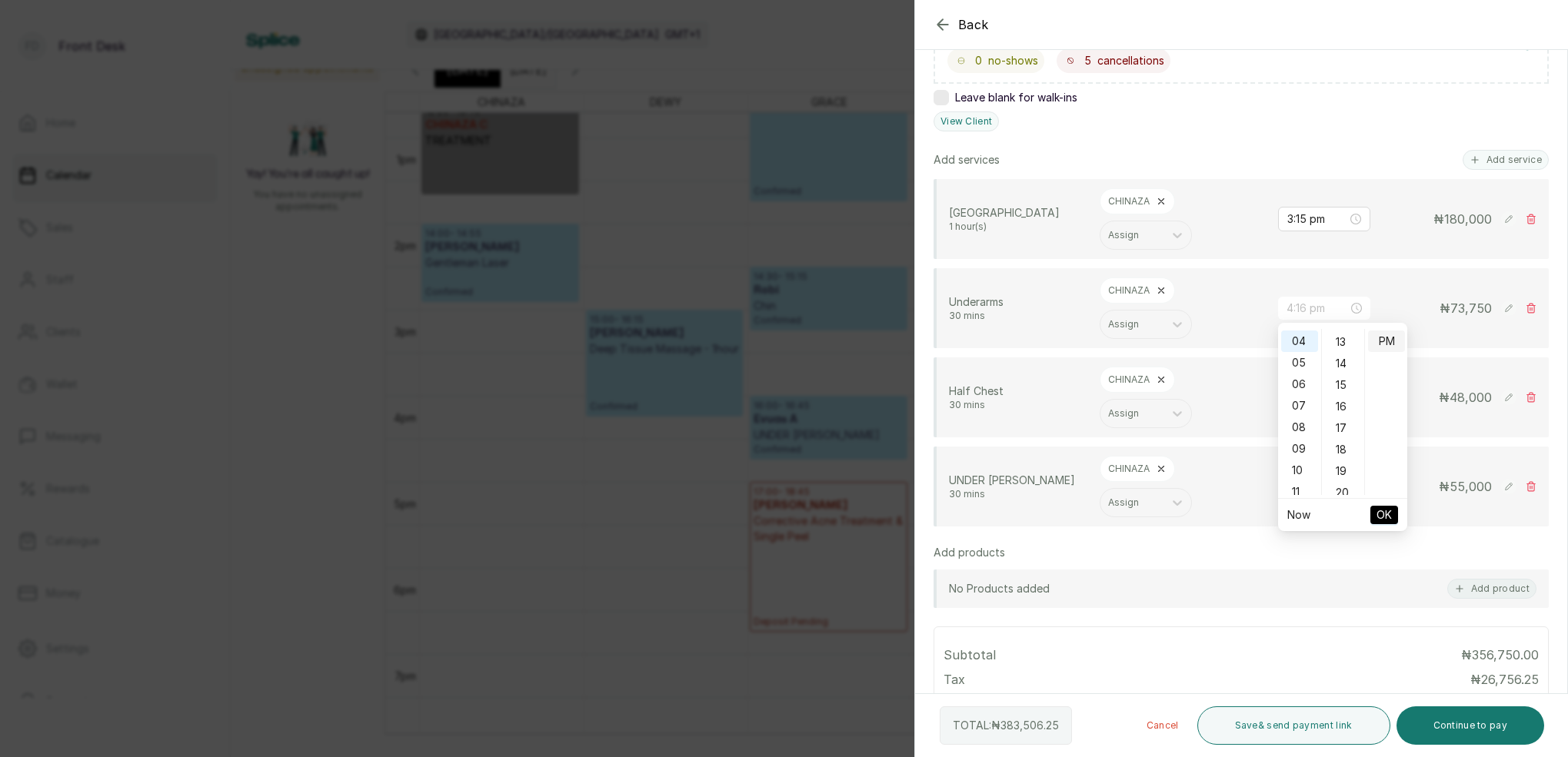
type input "4:15 pm"
drag, startPoint x: 1386, startPoint y: 338, endPoint x: 1366, endPoint y: 462, distance: 125.6
click at [1386, 338] on div "PM" at bounding box center [1386, 341] width 37 height 21
click at [1381, 520] on span "OK" at bounding box center [1384, 515] width 15 height 29
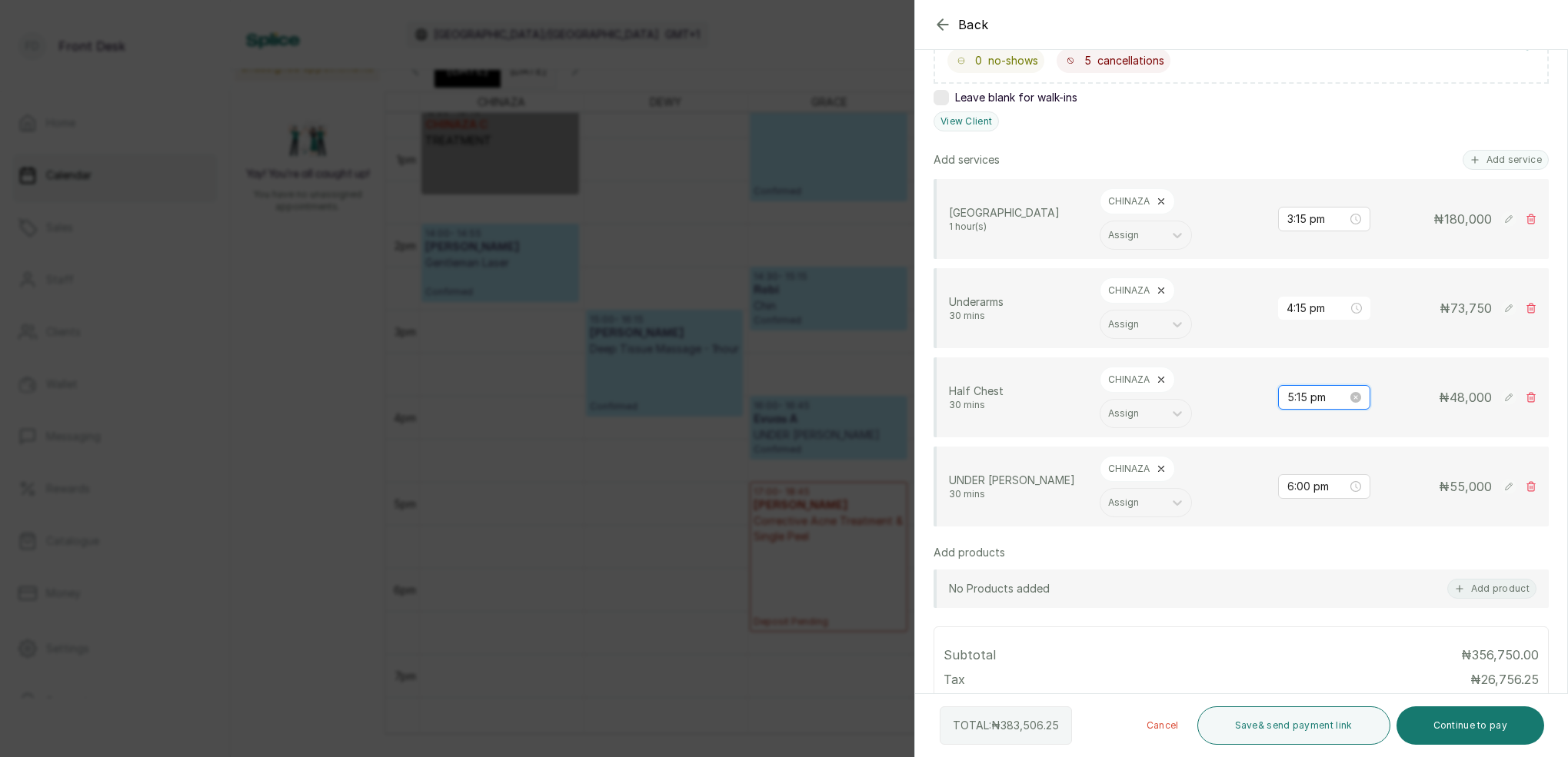
click at [1291, 399] on input "5:15 pm" at bounding box center [1317, 397] width 60 height 17
click at [1303, 512] on div "04" at bounding box center [1299, 515] width 37 height 21
drag, startPoint x: 1346, startPoint y: 427, endPoint x: 1368, endPoint y: 428, distance: 22.0
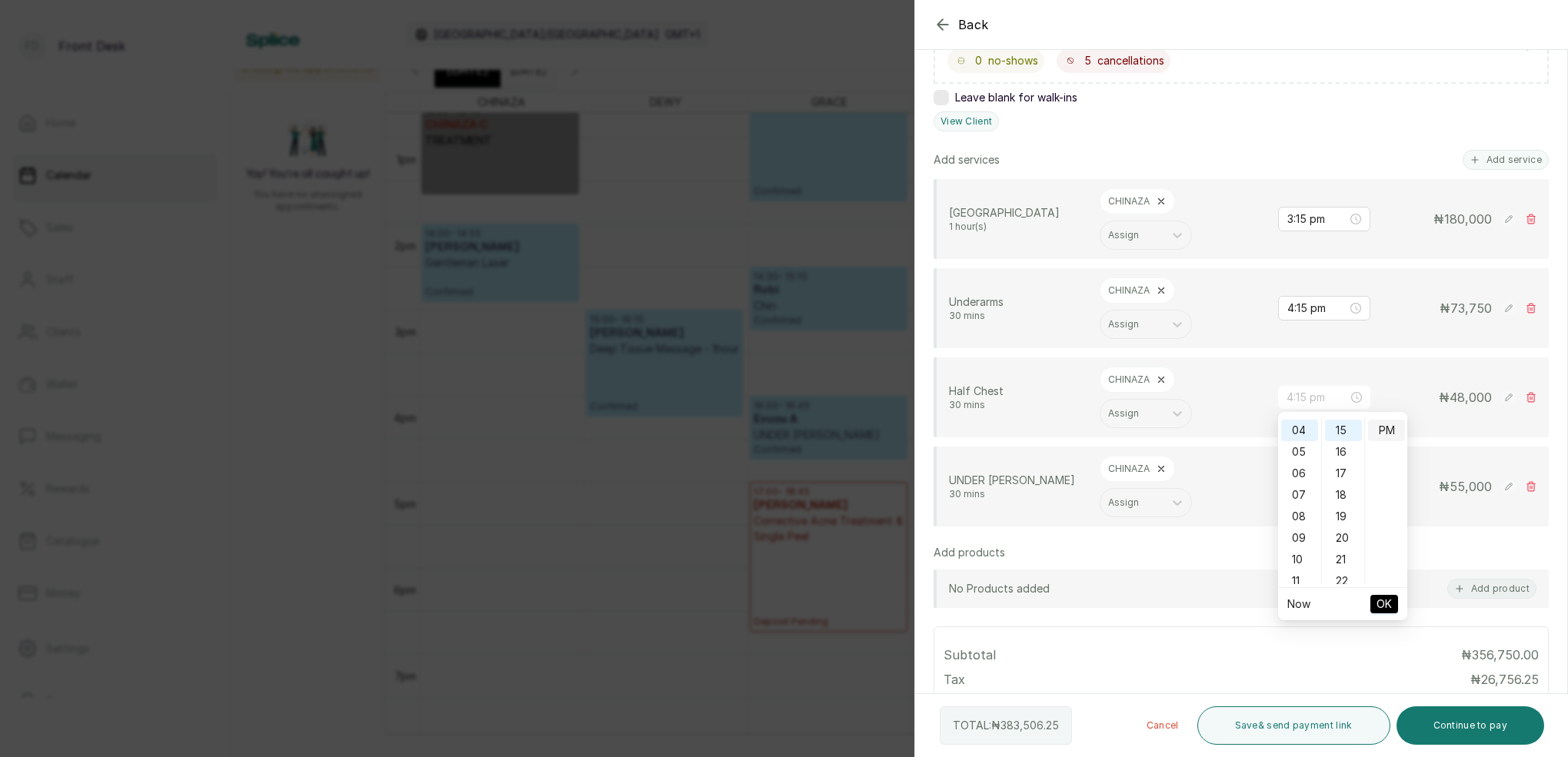
click at [1346, 427] on div "15" at bounding box center [1343, 430] width 37 height 21
type input "5:15 pm"
click at [1290, 305] on input "4:15 pm" at bounding box center [1317, 308] width 60 height 17
drag, startPoint x: 1302, startPoint y: 398, endPoint x: 1311, endPoint y: 390, distance: 12.0
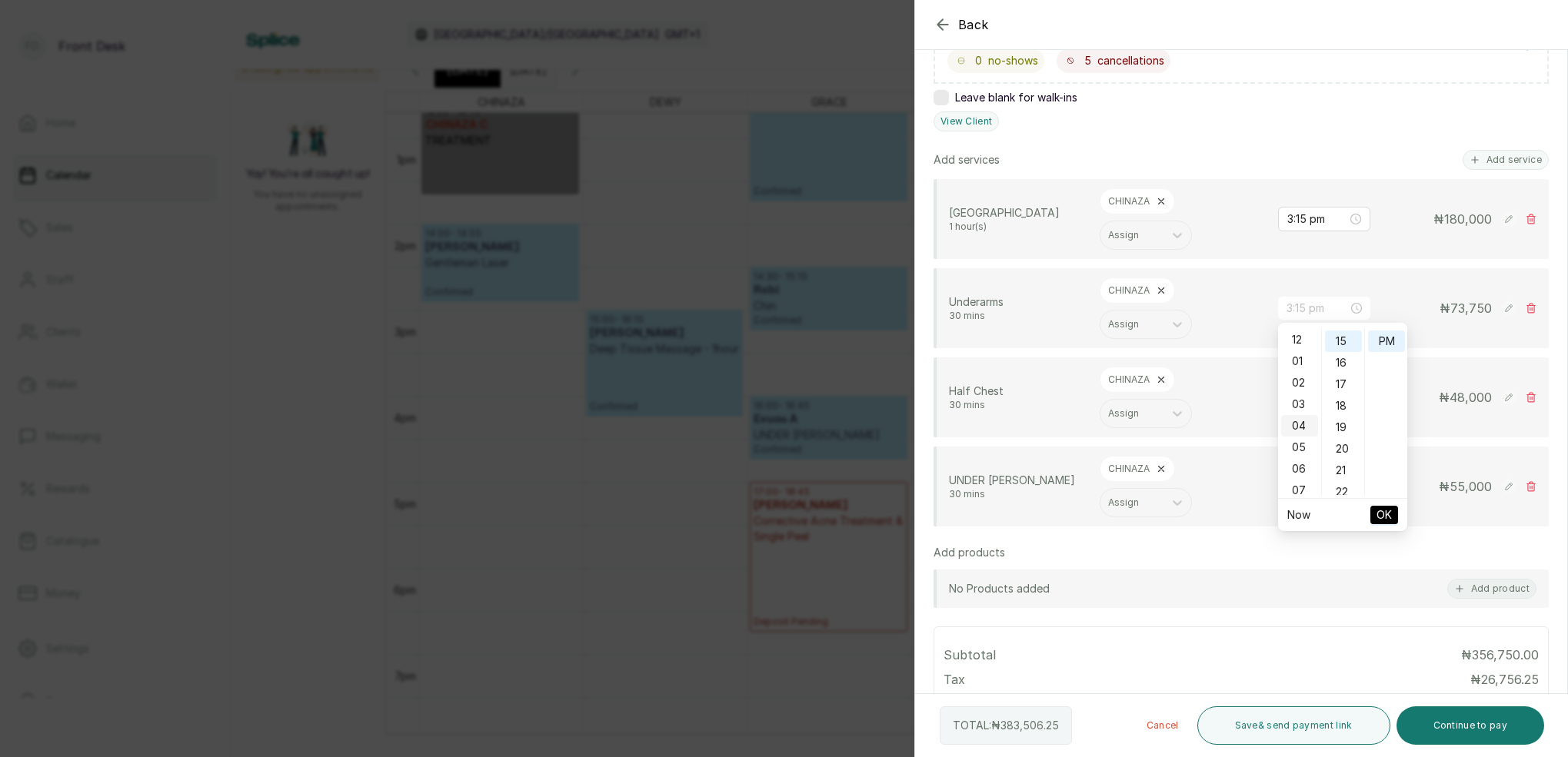
click at [1303, 397] on div "03" at bounding box center [1299, 404] width 37 height 21
type input "3:15 pm"
drag, startPoint x: 1337, startPoint y: 344, endPoint x: 1358, endPoint y: 343, distance: 21.0
click at [1338, 343] on div "15" at bounding box center [1343, 341] width 37 height 21
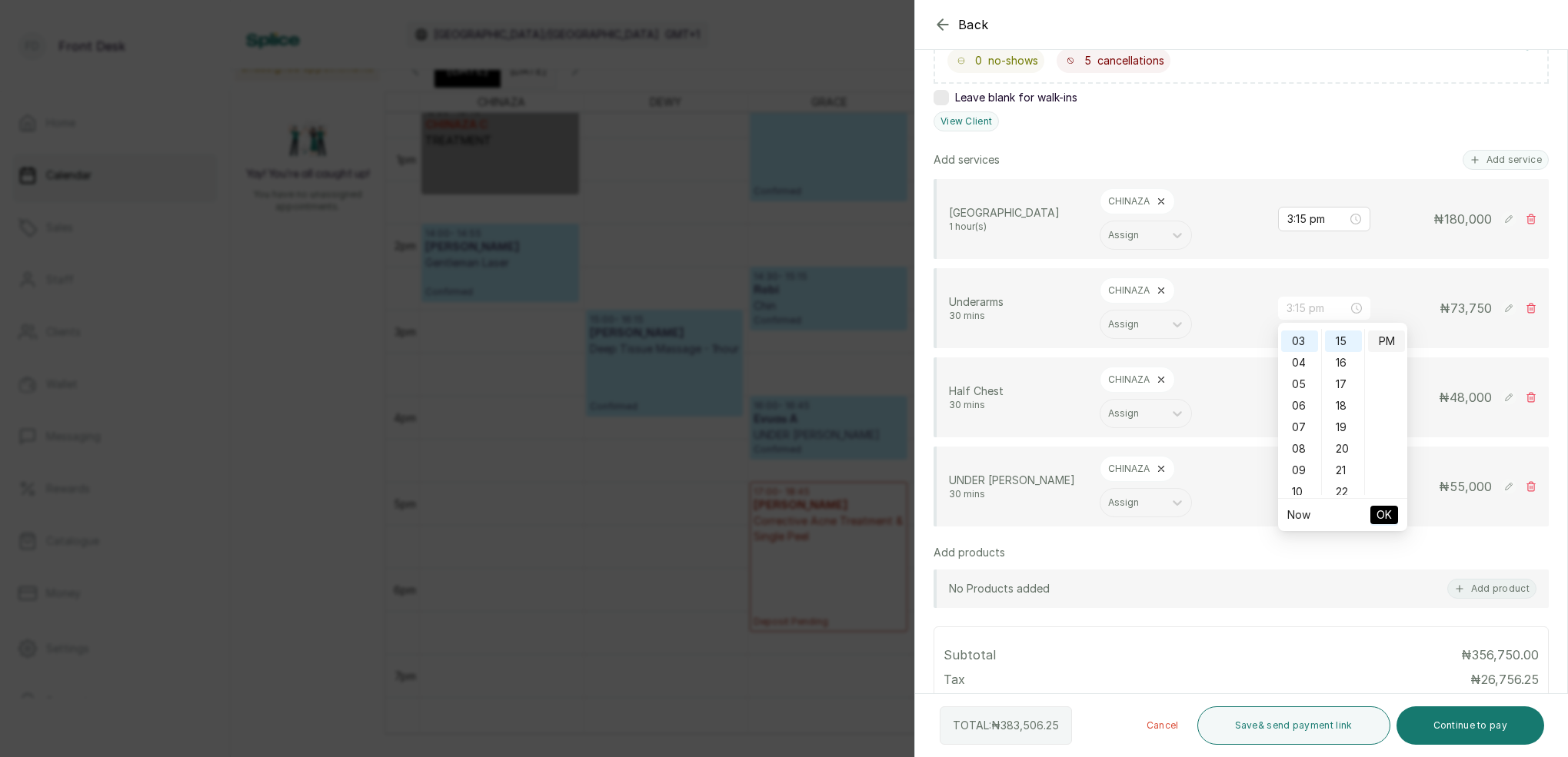
click at [1378, 335] on div "PM" at bounding box center [1386, 341] width 37 height 21
click at [1382, 513] on span "OK" at bounding box center [1384, 515] width 15 height 29
click at [1291, 395] on input "5:15 pm" at bounding box center [1317, 397] width 60 height 17
click at [1300, 514] on div "04" at bounding box center [1299, 515] width 37 height 21
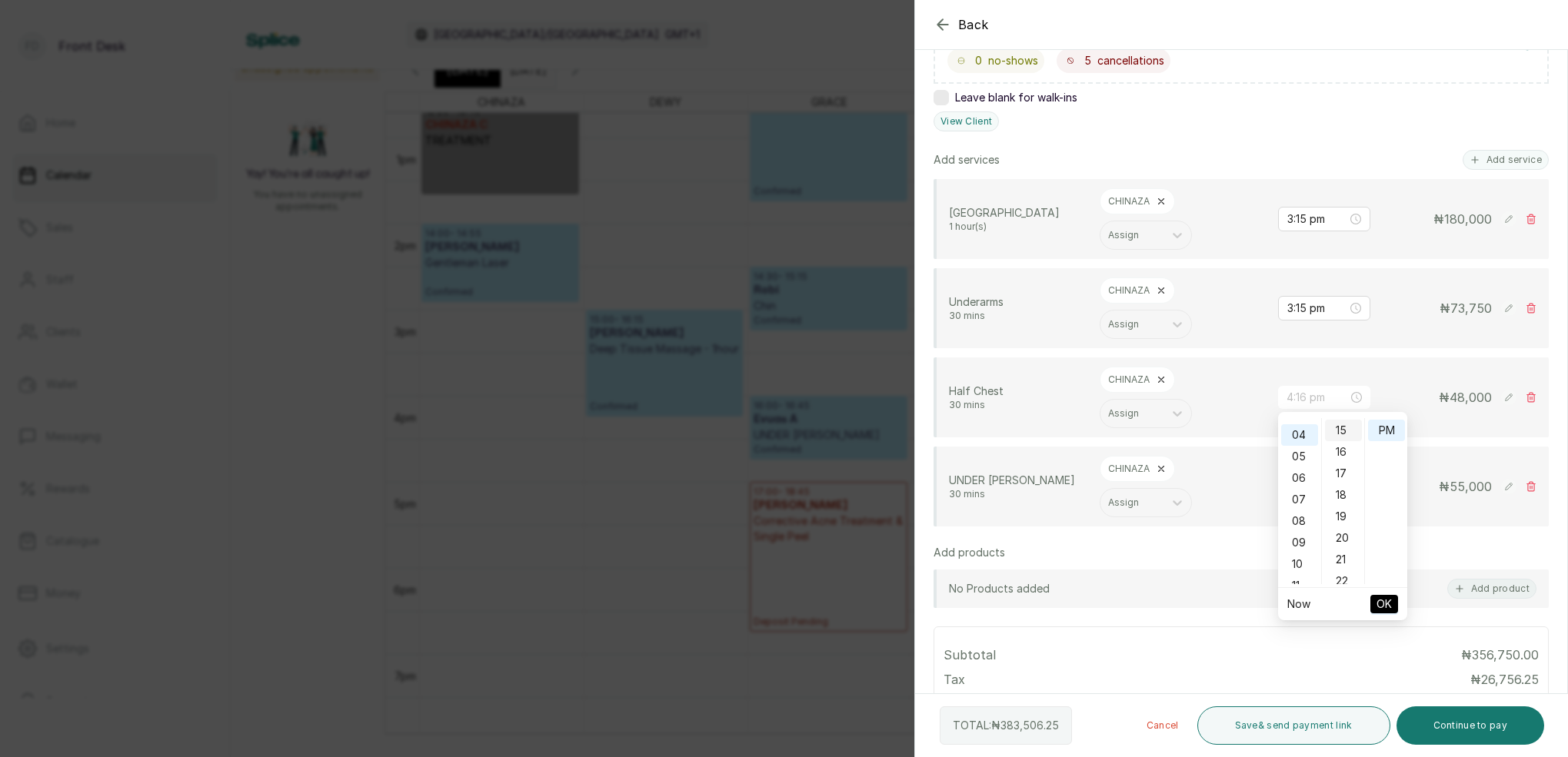
scroll to position [85, 0]
type input "4:15 pm"
drag, startPoint x: 1347, startPoint y: 431, endPoint x: 1357, endPoint y: 430, distance: 10.0
click at [1348, 431] on div "15" at bounding box center [1343, 430] width 37 height 21
drag, startPoint x: 1380, startPoint y: 428, endPoint x: 1380, endPoint y: 447, distance: 19.0
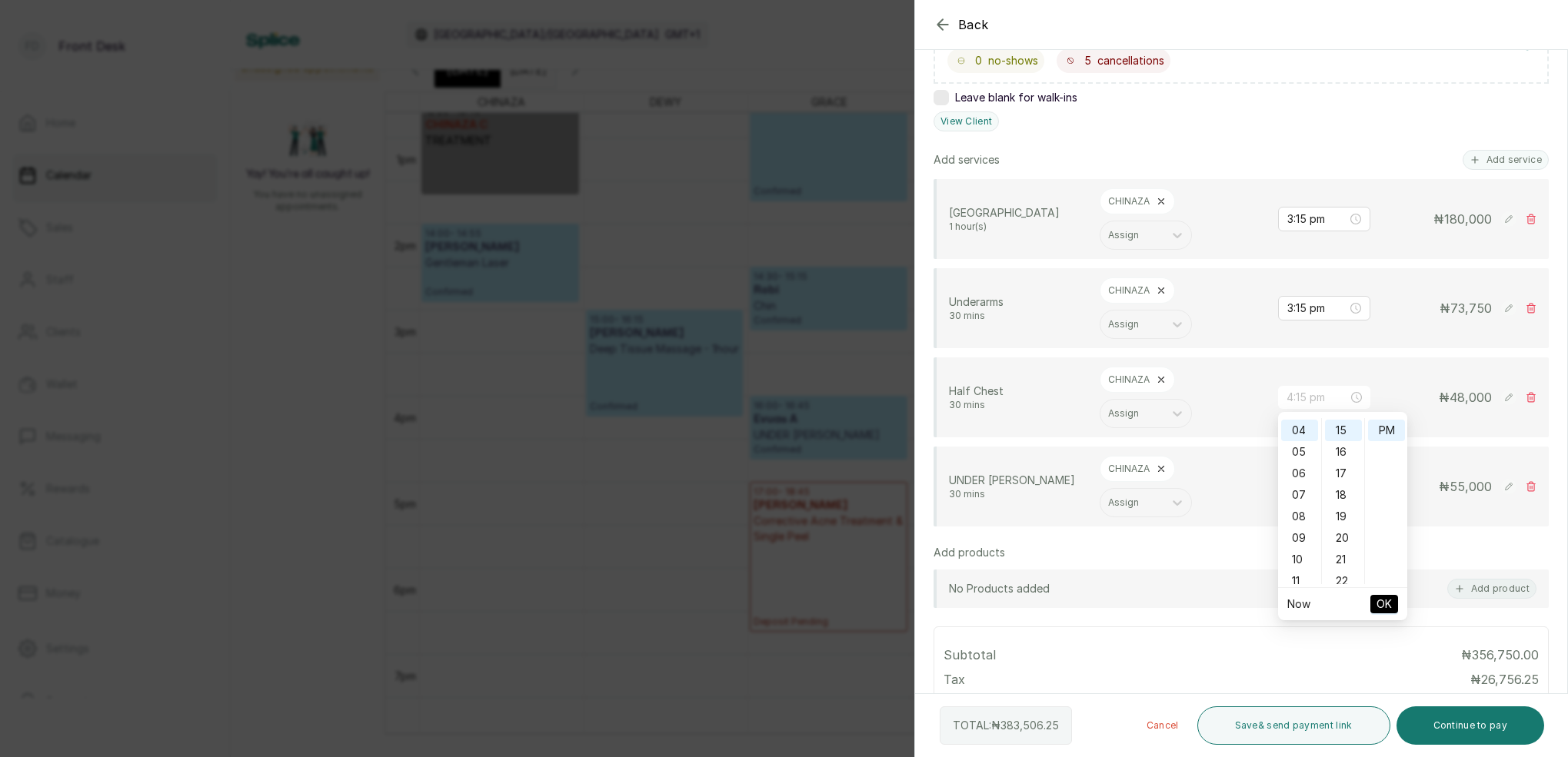
click at [1380, 428] on div "PM" at bounding box center [1386, 430] width 37 height 21
click at [1384, 606] on span "OK" at bounding box center [1384, 605] width 15 height 29
click at [1297, 490] on input "6:00 pm" at bounding box center [1317, 486] width 62 height 17
drag, startPoint x: 1303, startPoint y: 604, endPoint x: 1341, endPoint y: 569, distance: 51.7
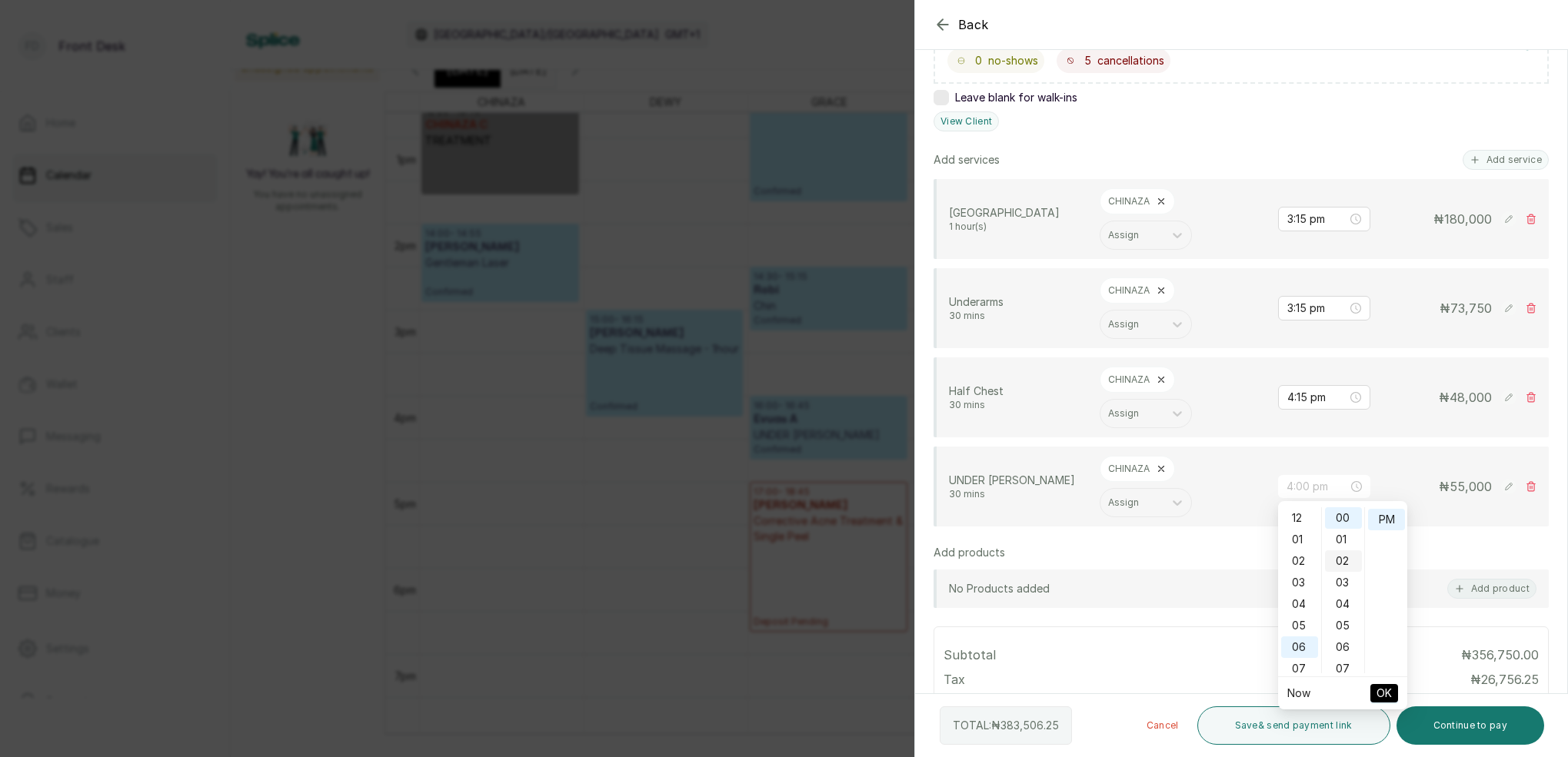
click at [1303, 604] on div "04" at bounding box center [1299, 604] width 37 height 21
type input "4:15 pm"
click at [1347, 524] on div "15" at bounding box center [1343, 524] width 37 height 21
drag, startPoint x: 1382, startPoint y: 519, endPoint x: 1390, endPoint y: 590, distance: 71.4
click at [1382, 519] on div "PM" at bounding box center [1386, 519] width 37 height 21
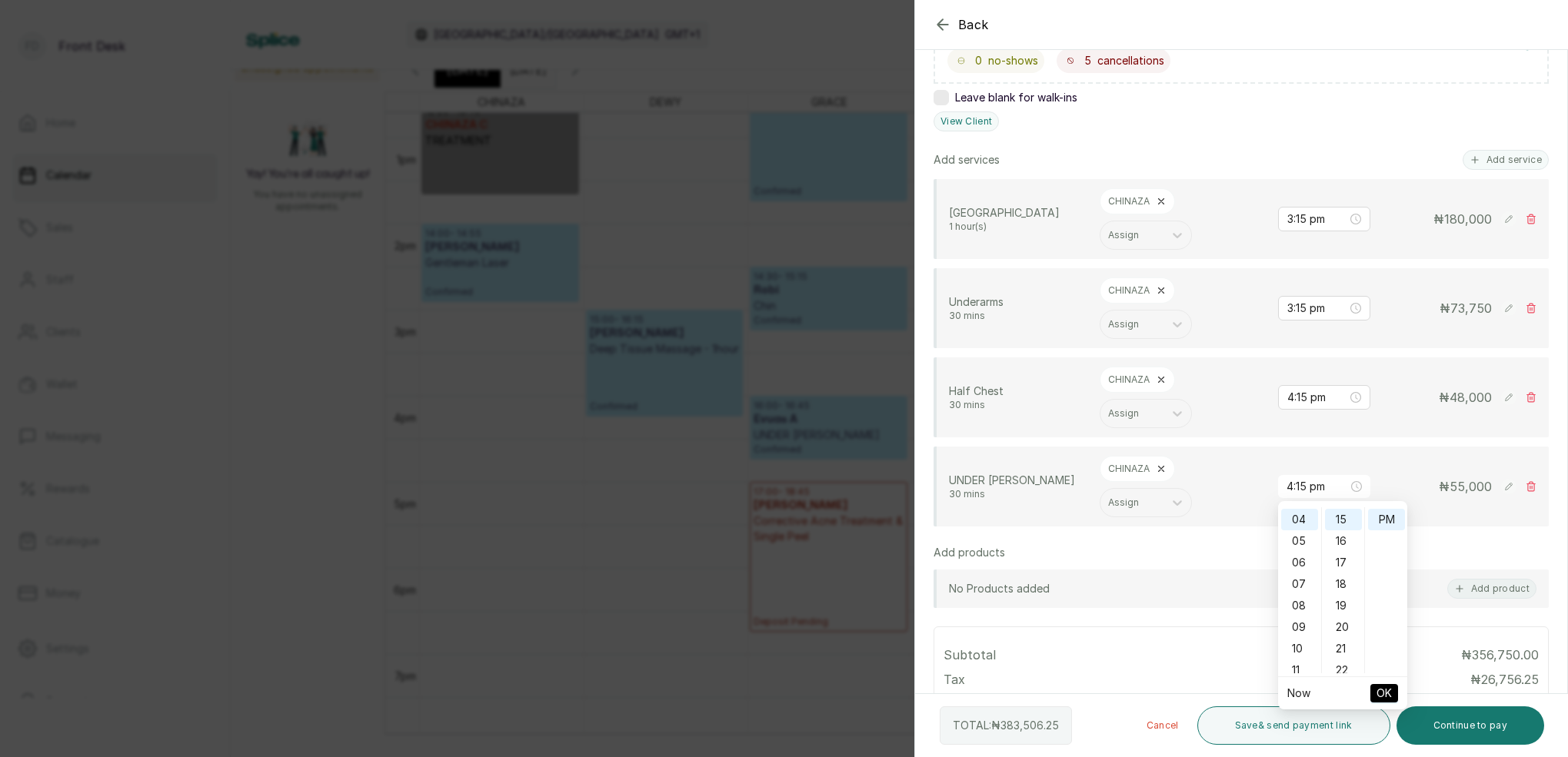
click at [1378, 687] on span "OK" at bounding box center [1384, 694] width 15 height 29
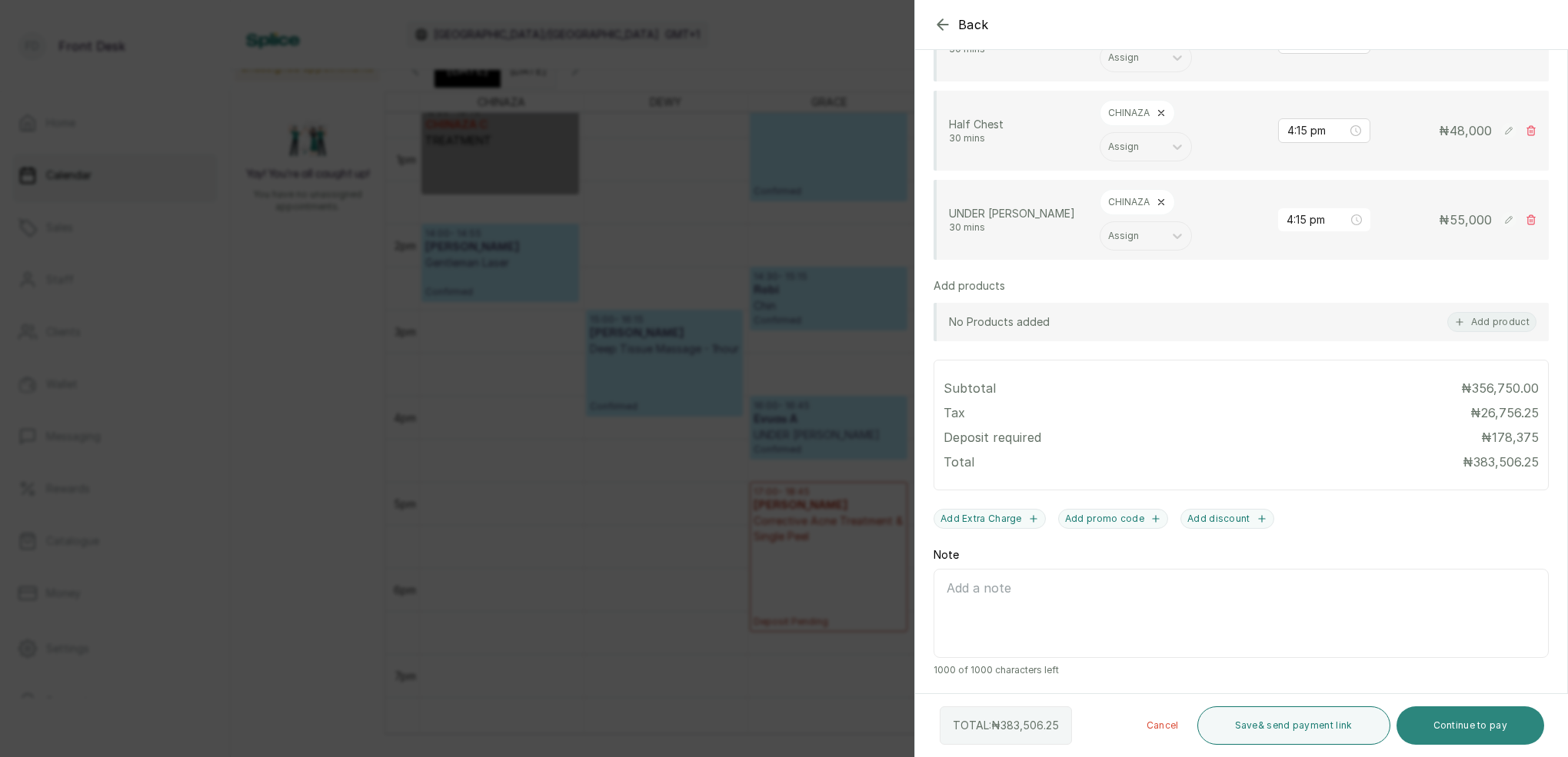
click at [1505, 723] on button "Continue to pay" at bounding box center [1470, 725] width 148 height 39
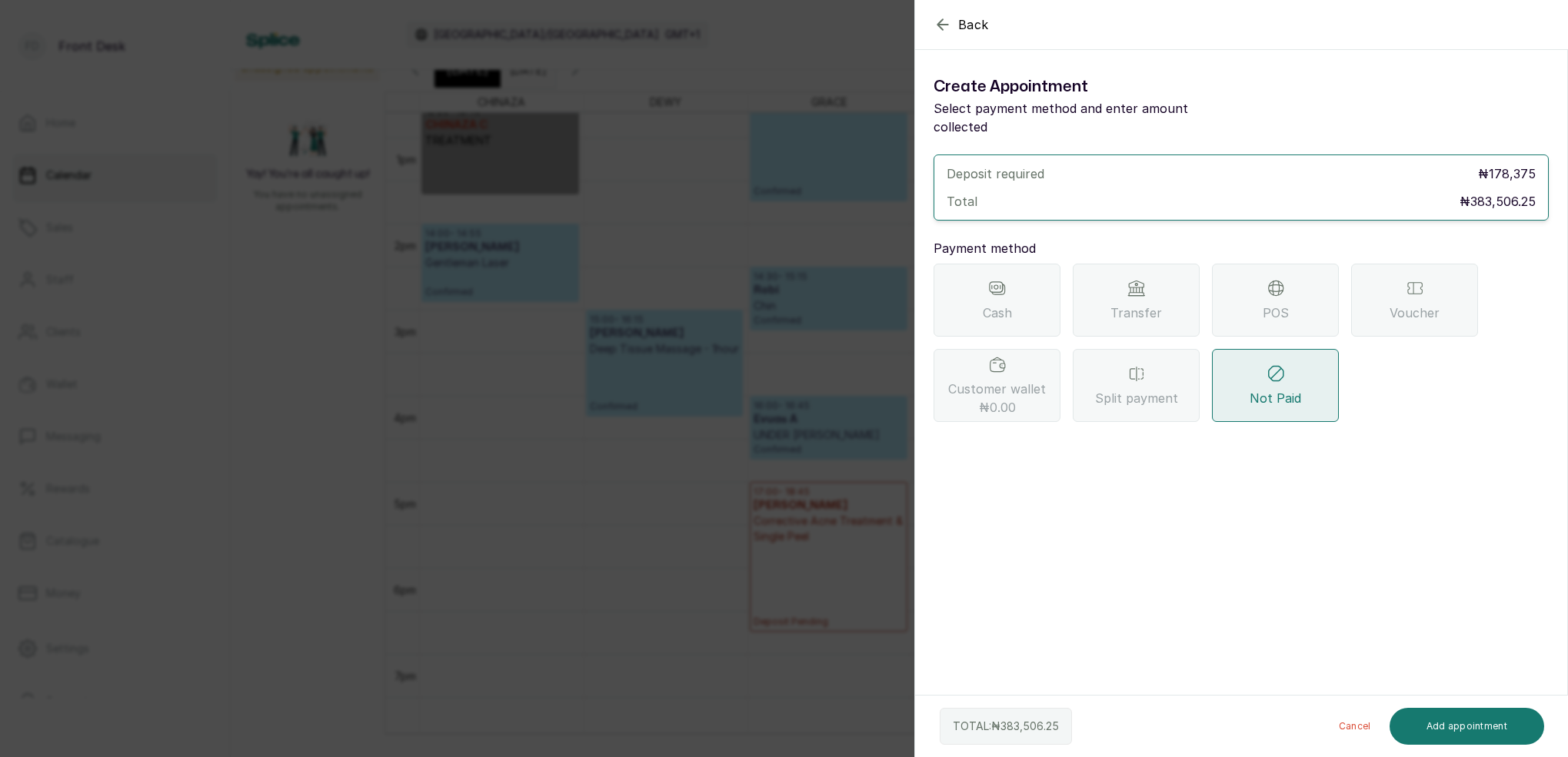
click at [1124, 304] on span "Transfer" at bounding box center [1136, 313] width 51 height 19
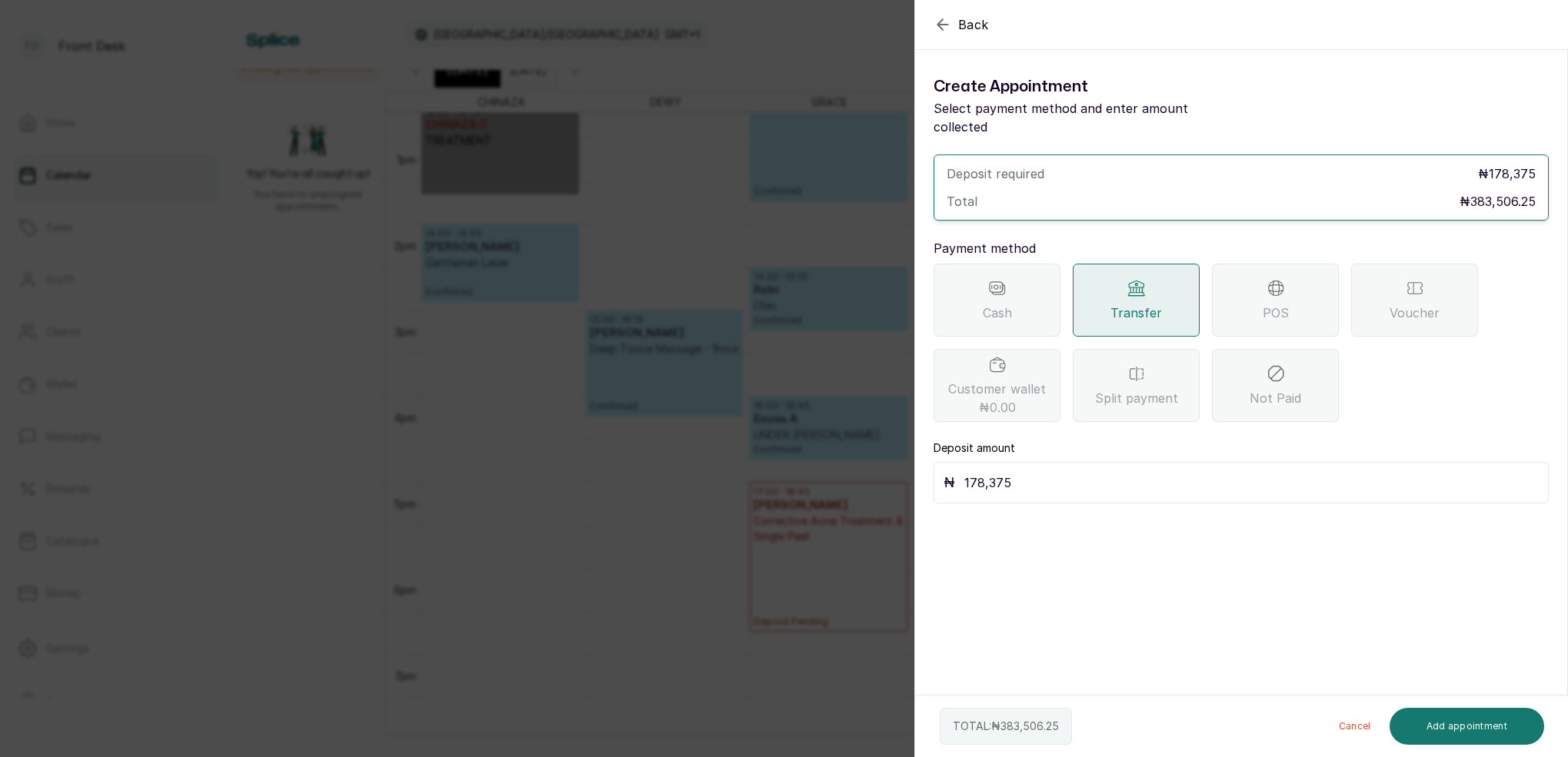
click at [1017, 472] on input "178,375" at bounding box center [1251, 482] width 575 height 21
type input "1"
type input "383,506.25"
click at [1492, 718] on button "Add appointment" at bounding box center [1466, 726] width 155 height 37
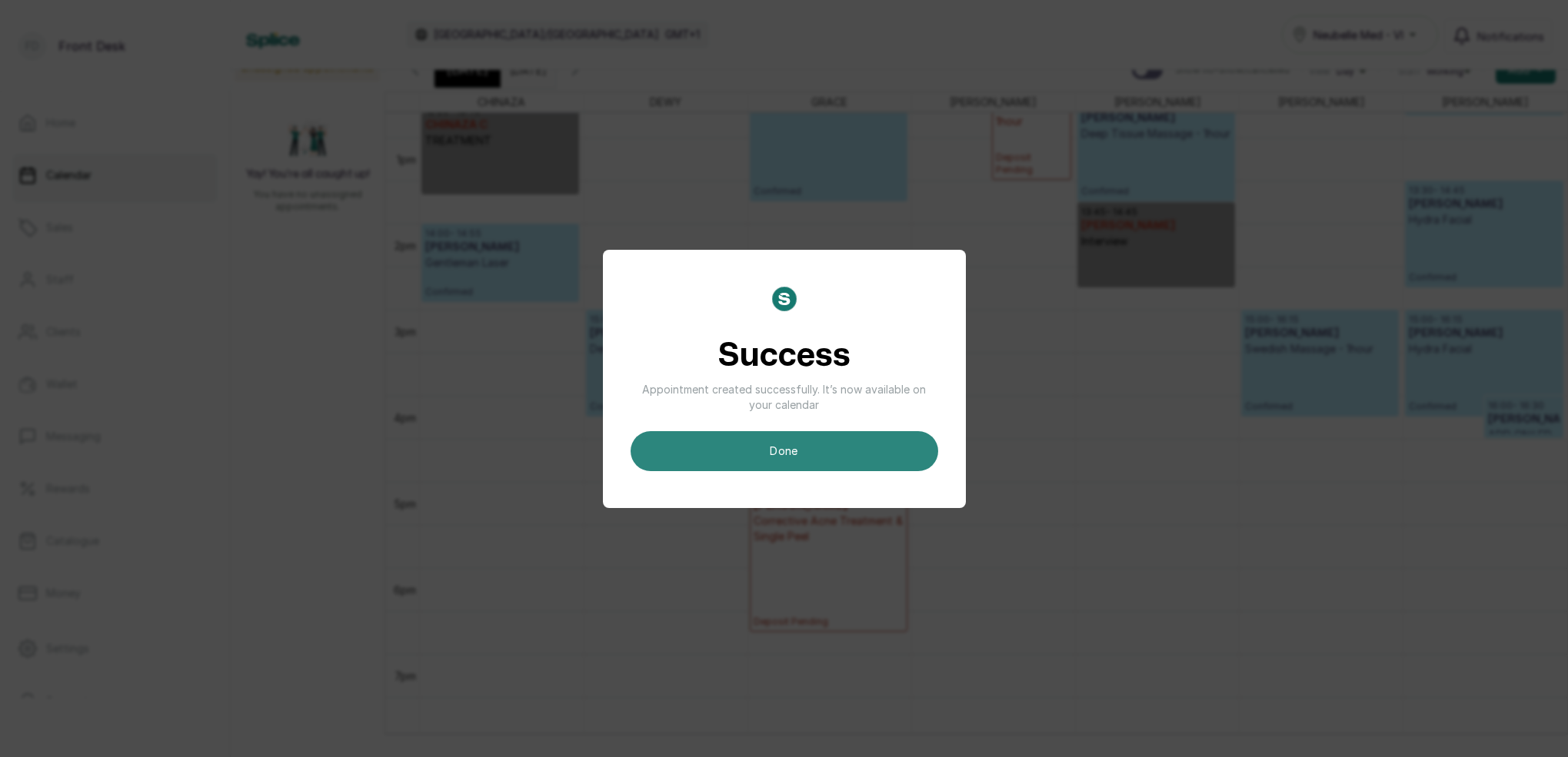
click at [831, 447] on button "done" at bounding box center [784, 451] width 307 height 40
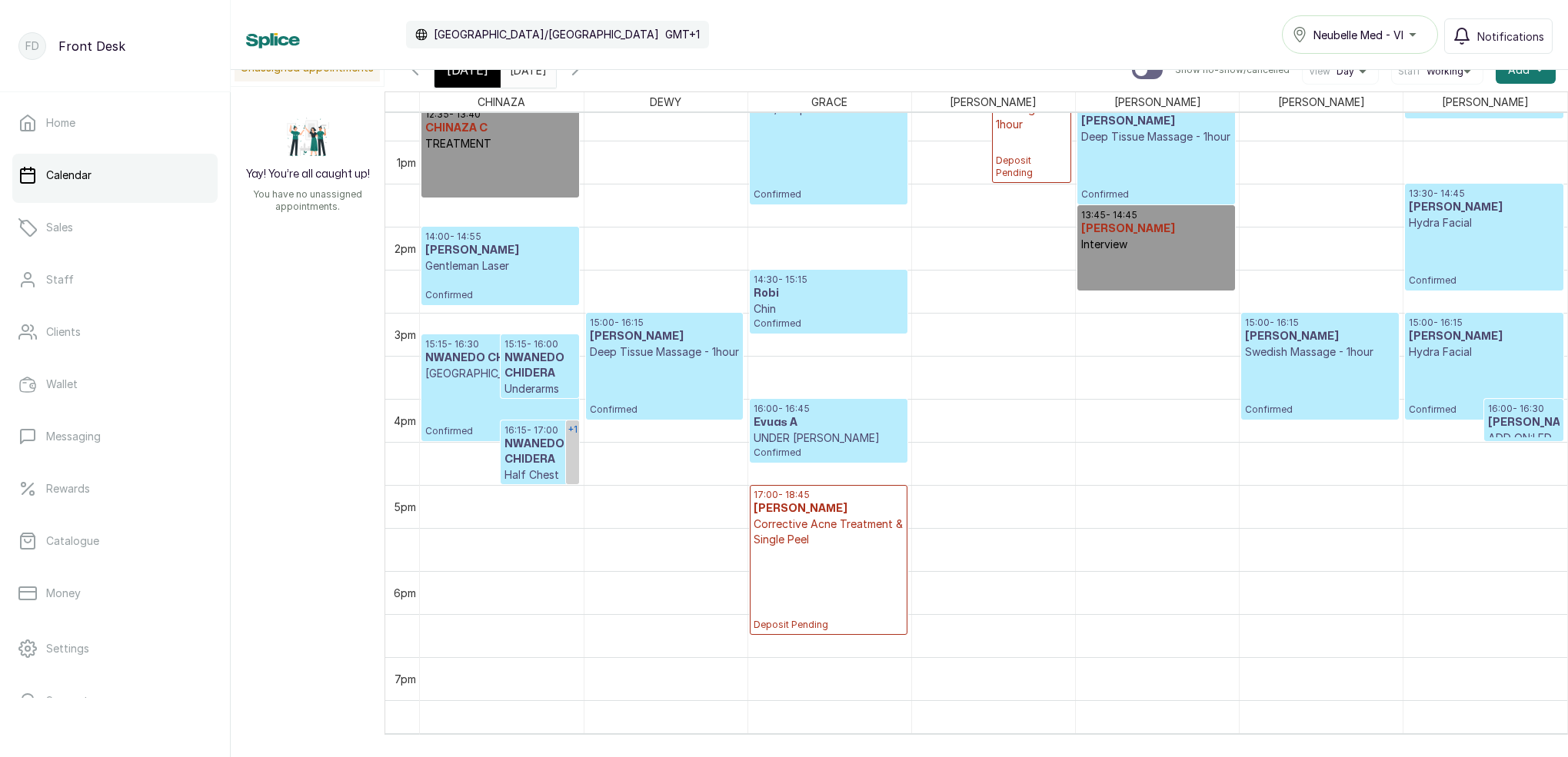
click at [569, 443] on link "+1" at bounding box center [572, 452] width 13 height 64
drag, startPoint x: 642, startPoint y: 445, endPoint x: 526, endPoint y: 453, distance: 116.3
click at [526, 453] on div "CHINAZA DEWY GRACE LINA MAGGIE SARAH MARY 12am 1am 2am 3am 4am 5am 6am 7am 8am …" at bounding box center [976, 413] width 1183 height 643
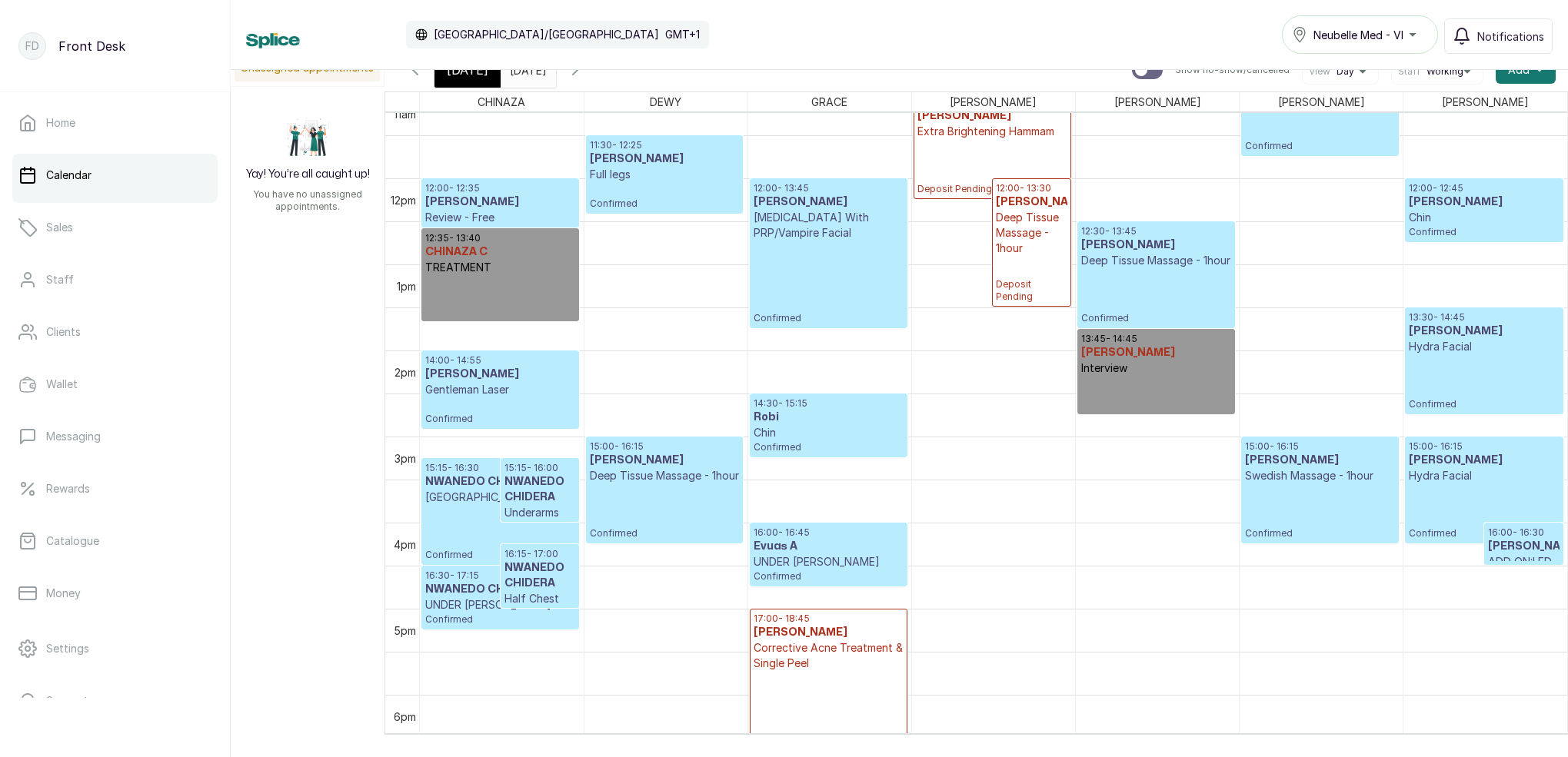
click at [534, 532] on p "Confirmed" at bounding box center [499, 533] width 150 height 57
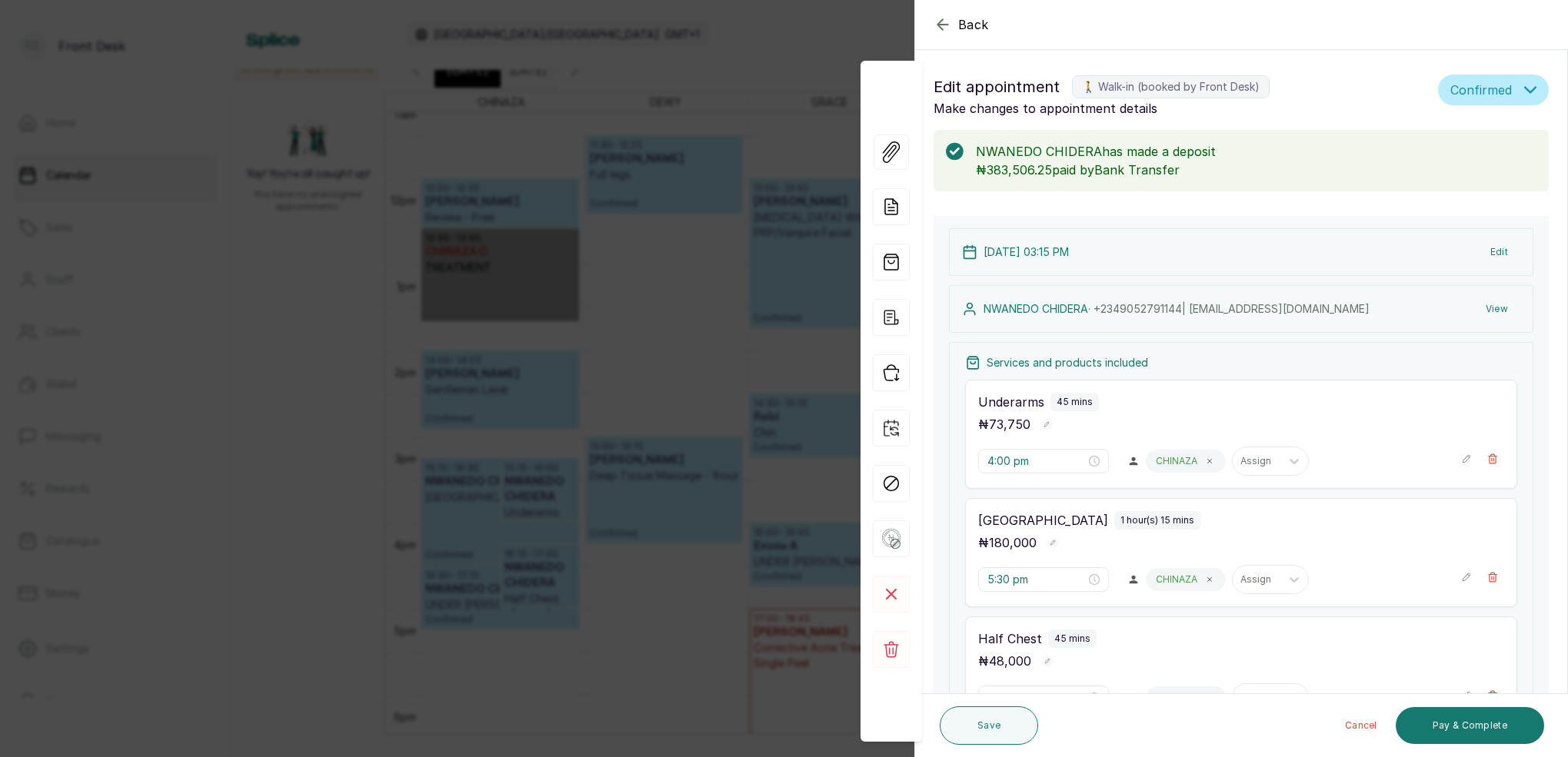
type input "3:15 pm"
type input "4:15 pm"
type input "4:30 pm"
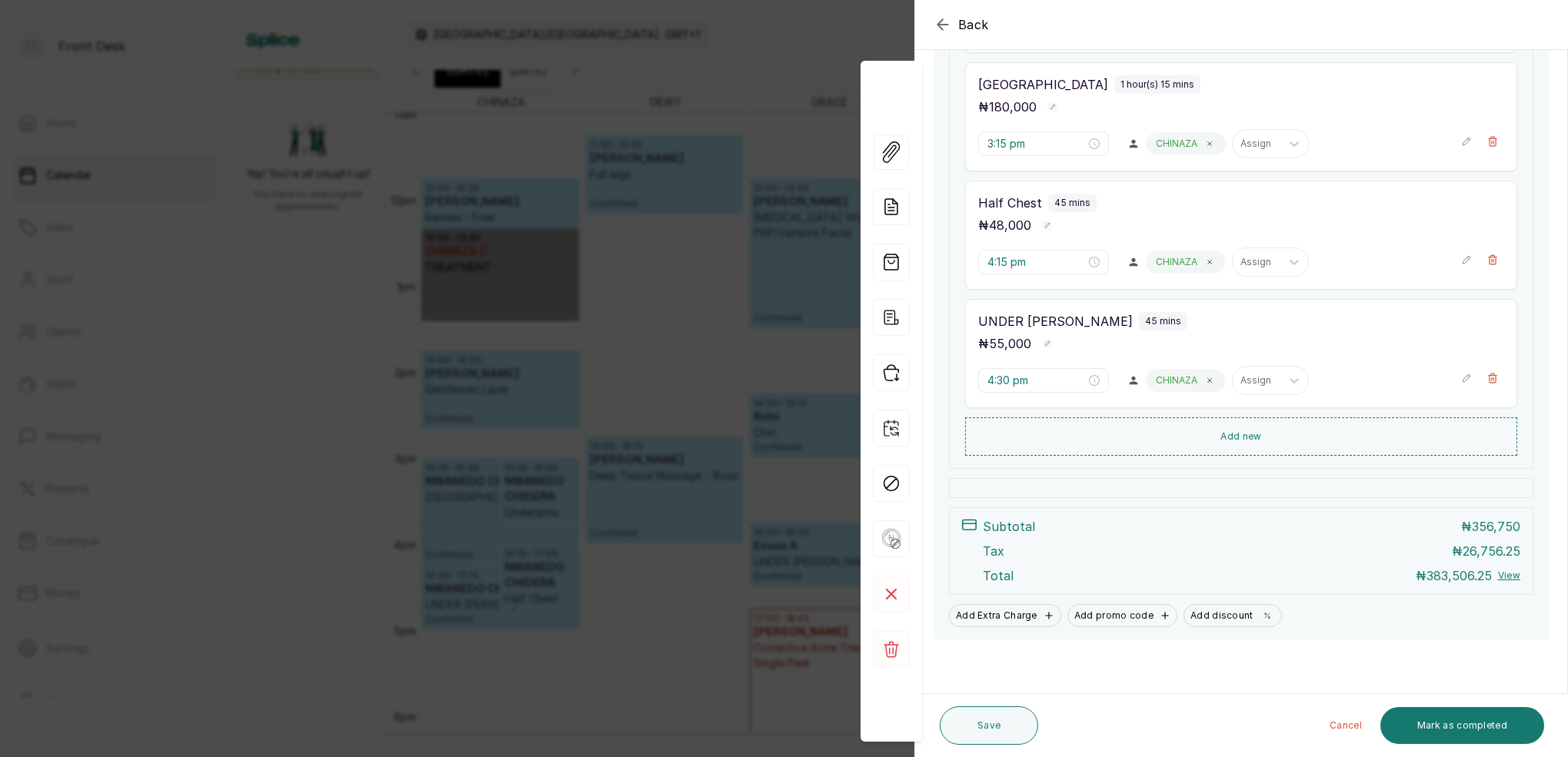
scroll to position [436, 0]
click at [797, 239] on div "Back Appointment Details Edit appointment 🚶 Walk-in (booked by Front Desk) Make…" at bounding box center [784, 378] width 1568 height 757
click at [797, 239] on p "[MEDICAL_DATA] With PRP/Vampire Facial" at bounding box center [828, 225] width 150 height 31
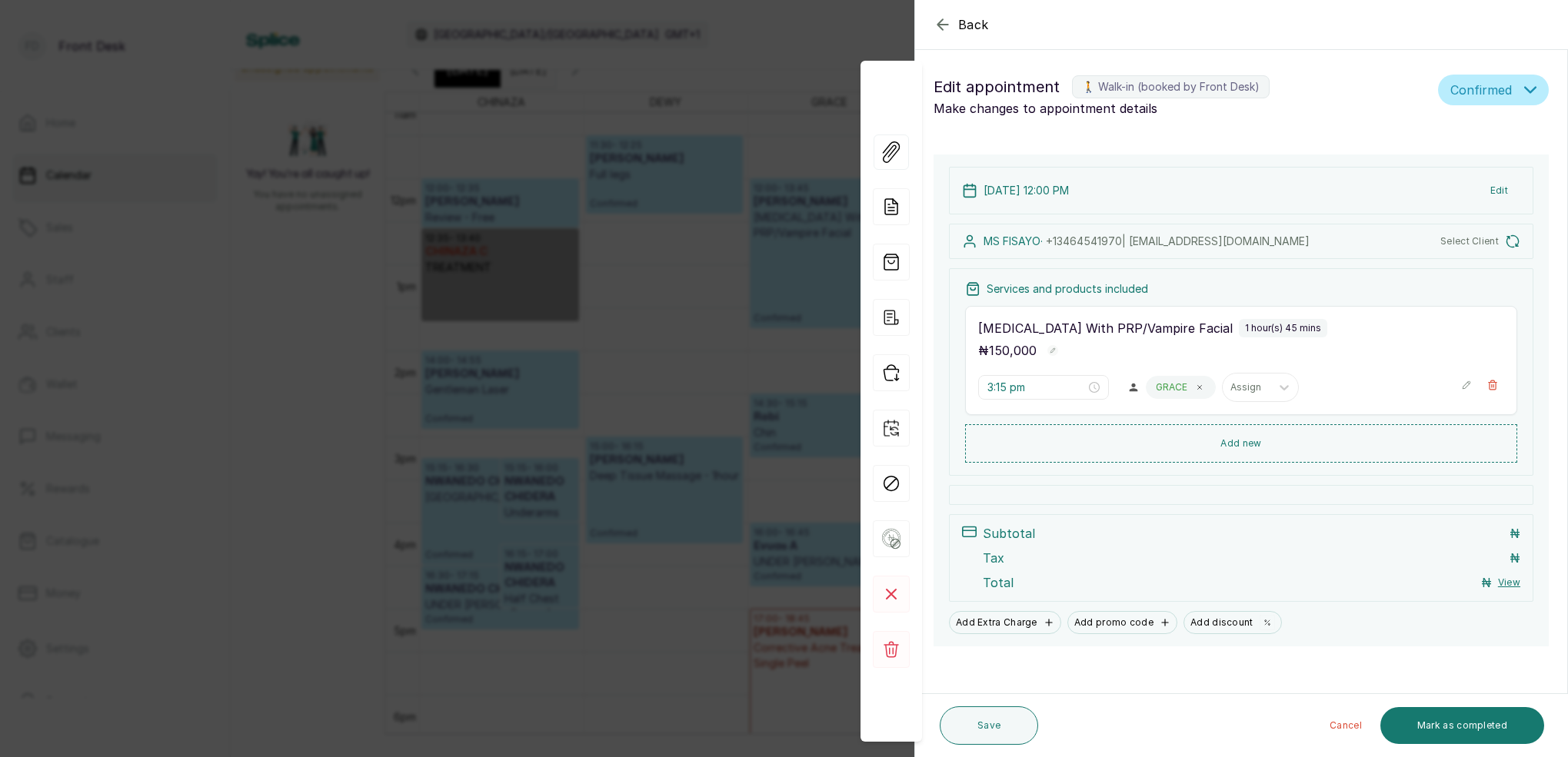
type input "12:00 pm"
click at [796, 238] on div "Back Appointment Details Edit appointment 🚶 Walk-in (booked by Front Desk) Make…" at bounding box center [784, 378] width 1568 height 757
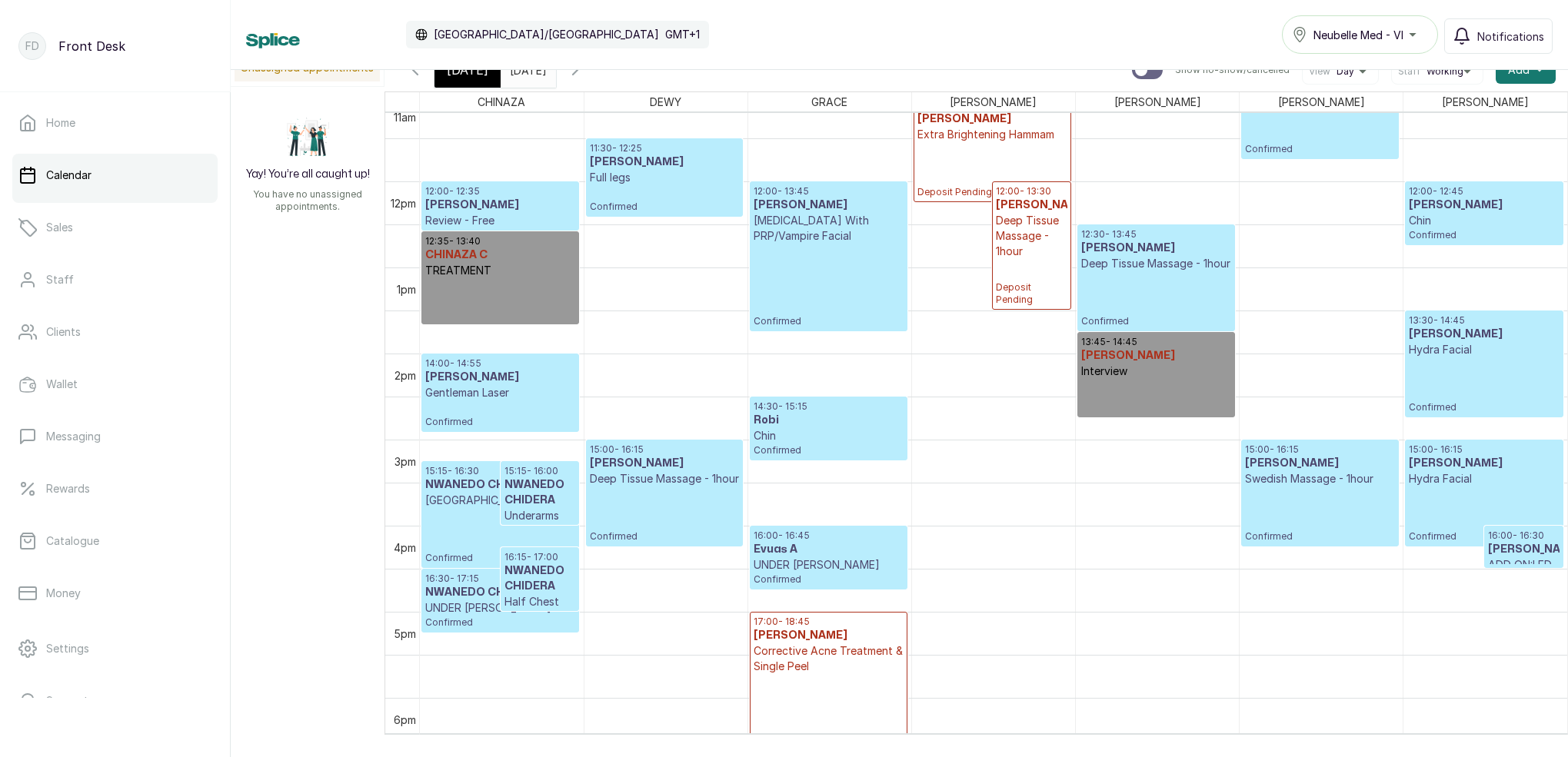
scroll to position [973, 0]
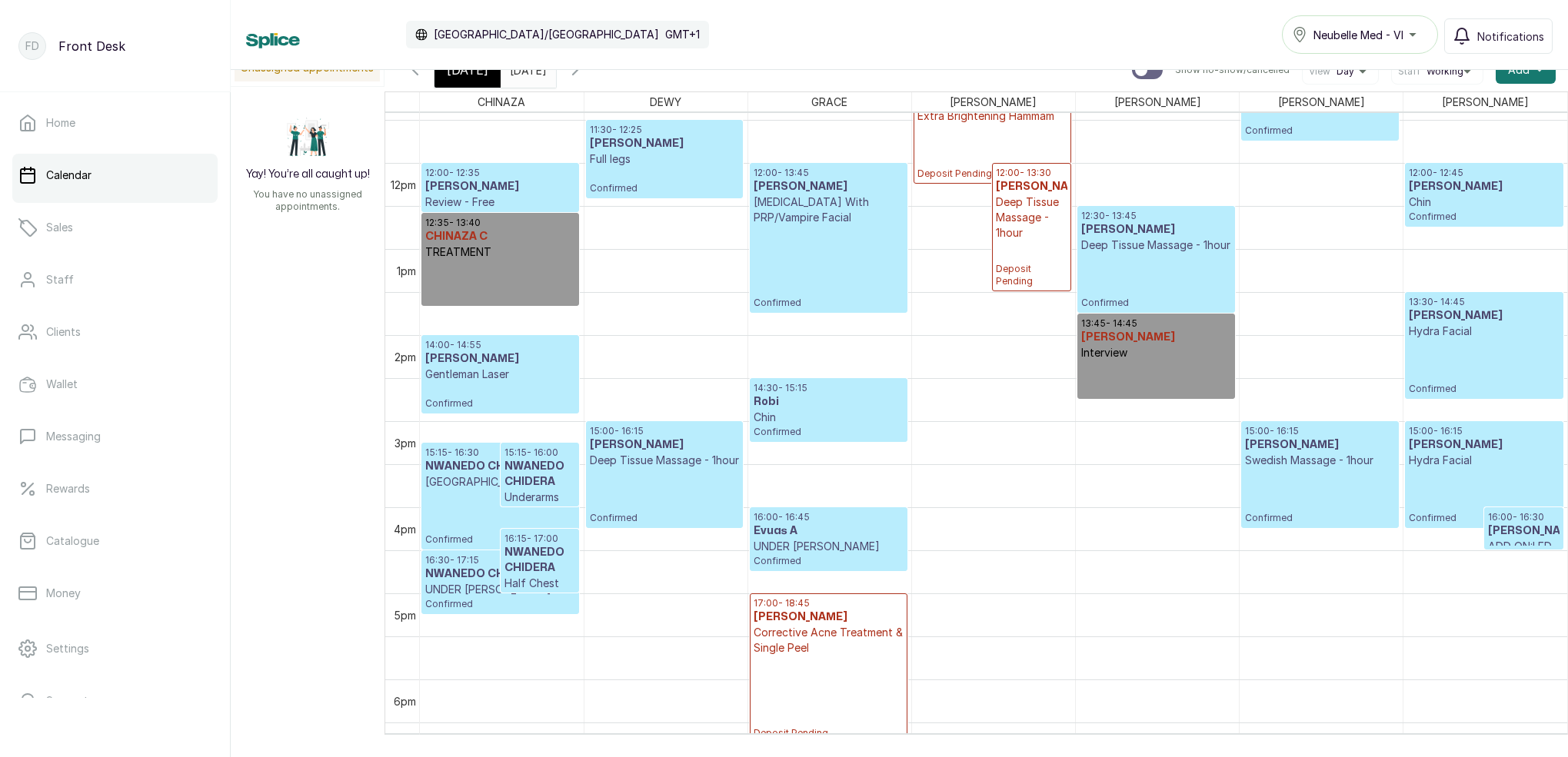
click at [448, 79] on span "[DATE]" at bounding box center [468, 70] width 41 height 19
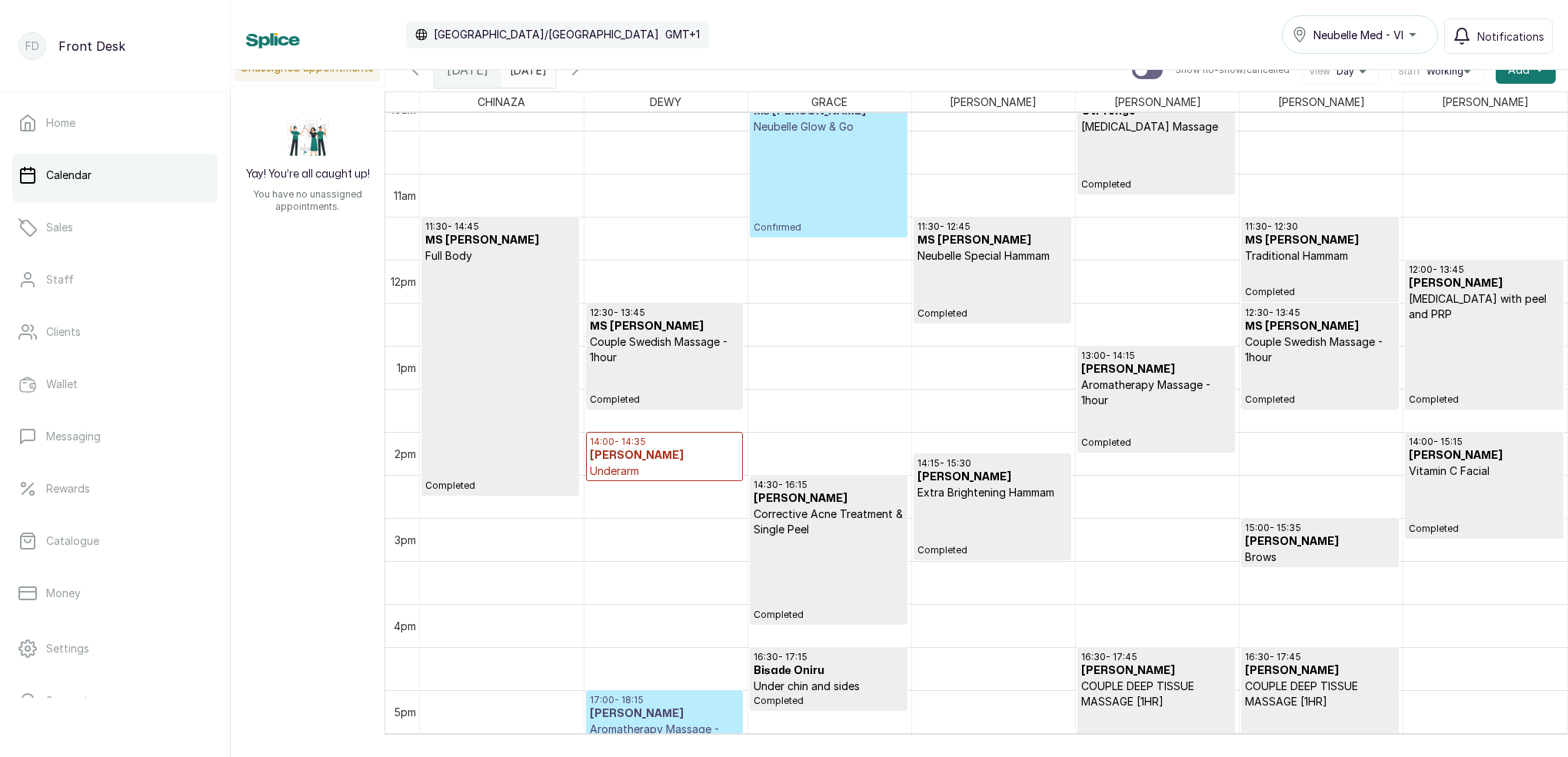
scroll to position [887, 0]
click at [1489, 342] on p "Completed" at bounding box center [1483, 363] width 150 height 84
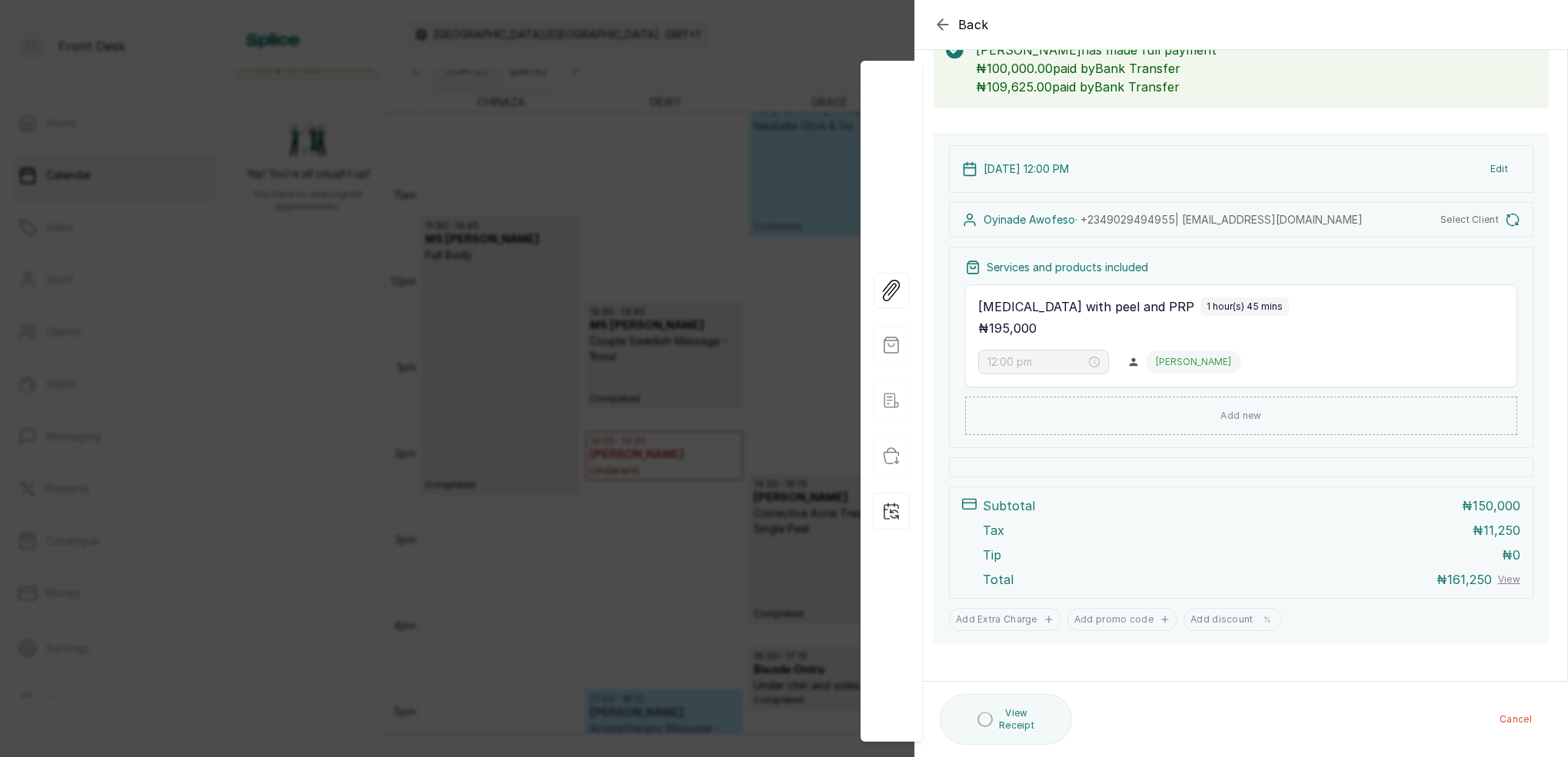
scroll to position [104, 0]
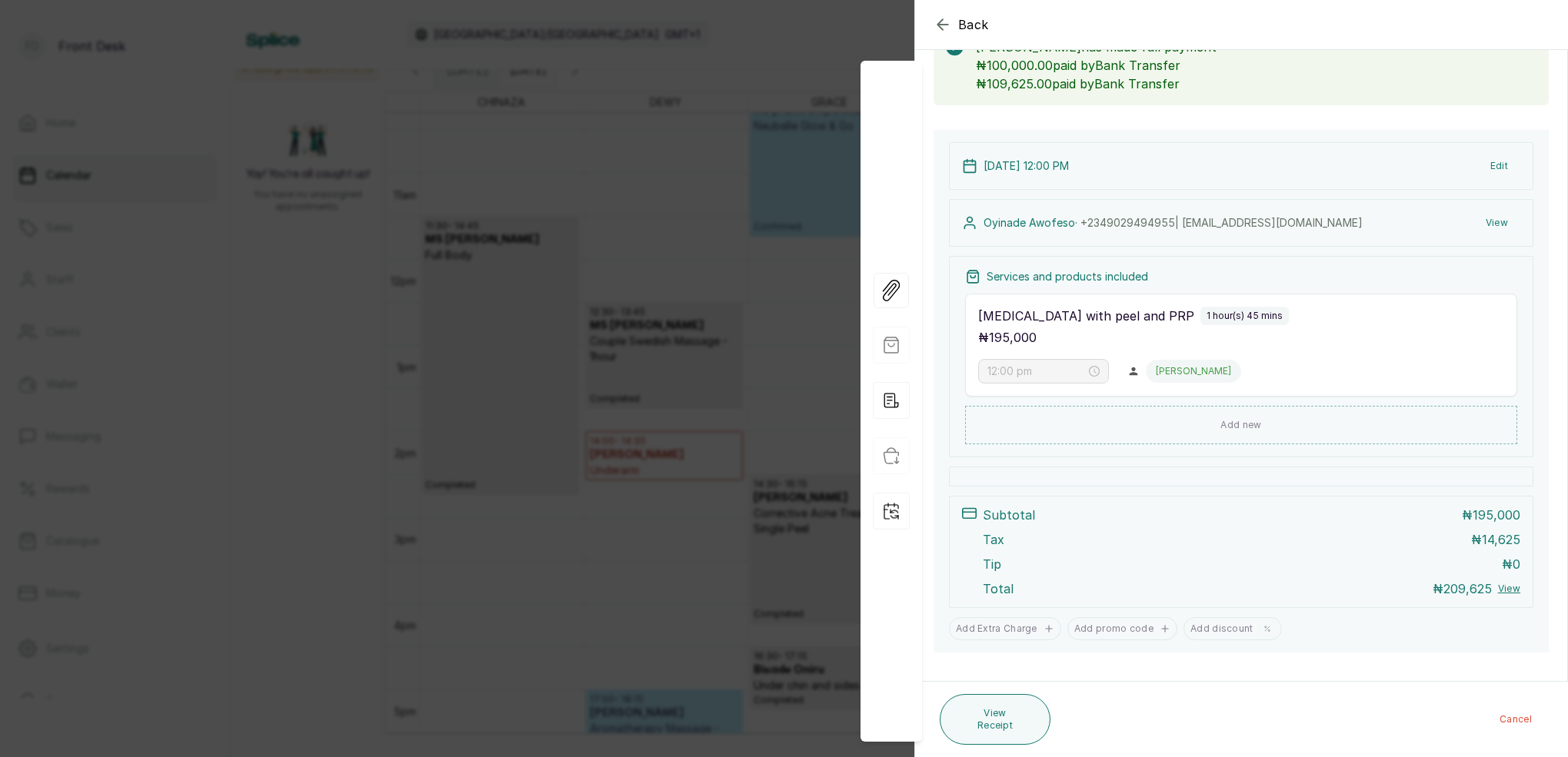
click at [1497, 223] on button "View" at bounding box center [1496, 223] width 47 height 27
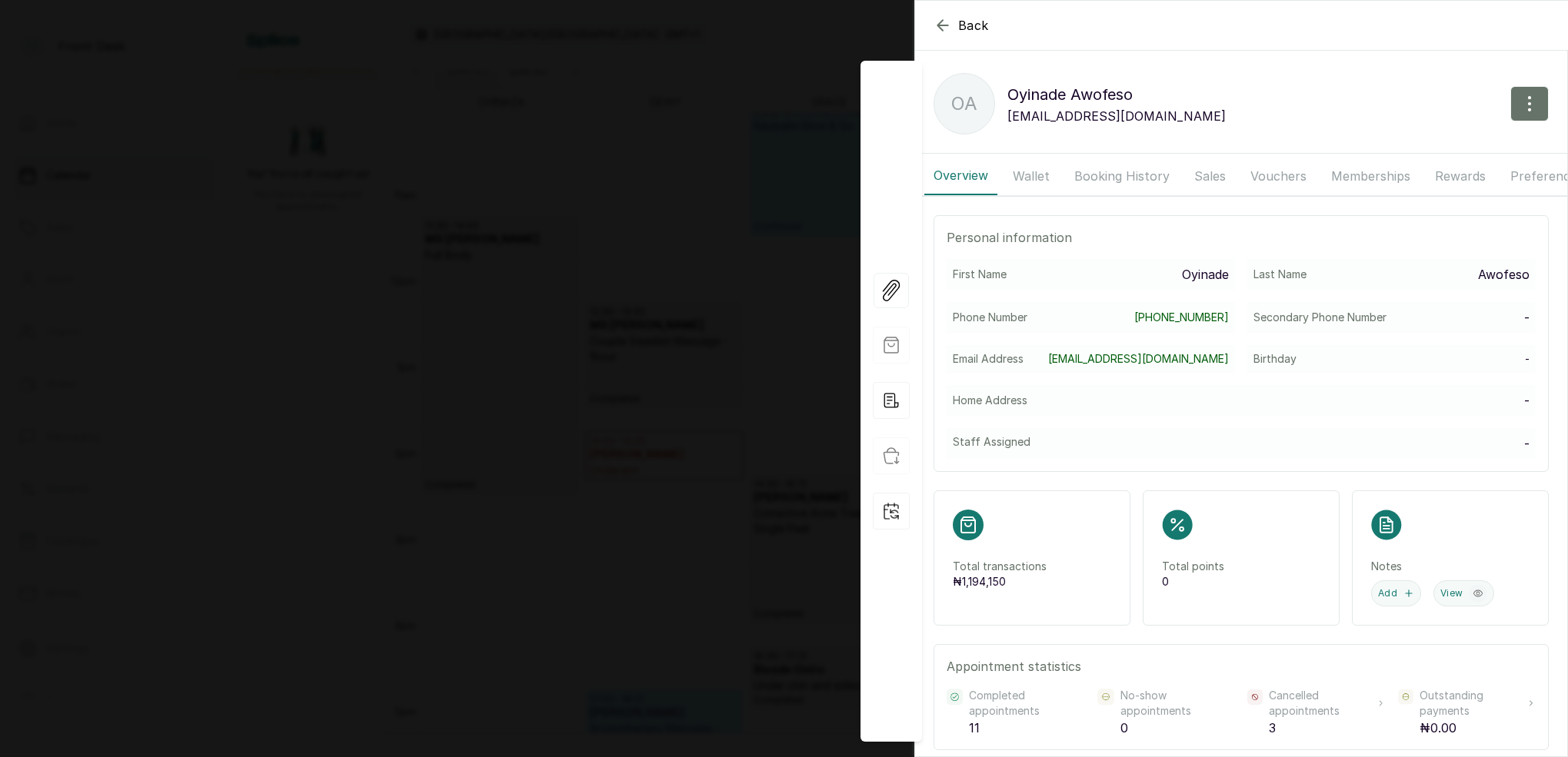
click at [1029, 179] on button "Wallet" at bounding box center [1031, 176] width 56 height 39
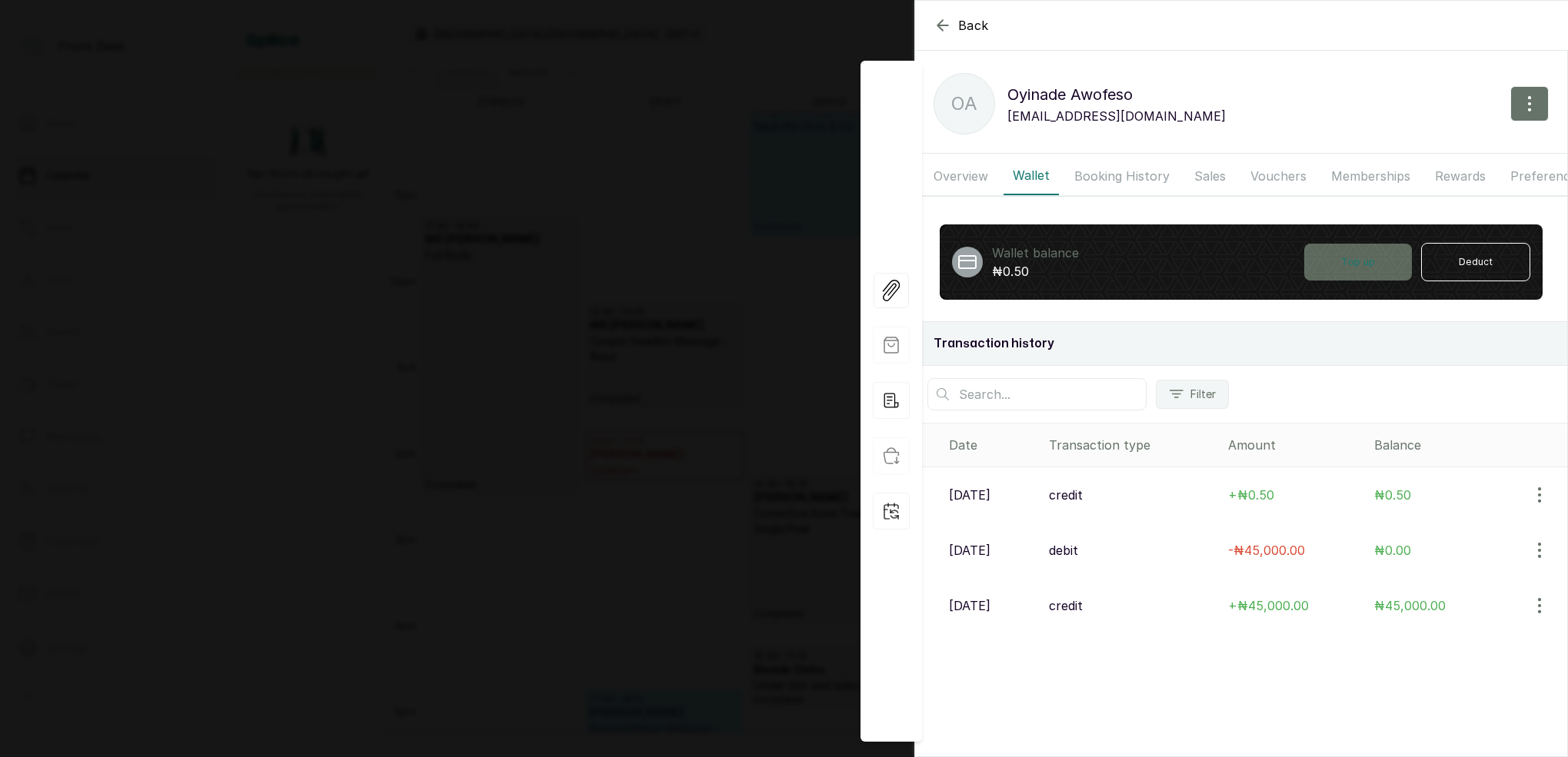
click at [1352, 259] on button "Top up" at bounding box center [1358, 262] width 108 height 37
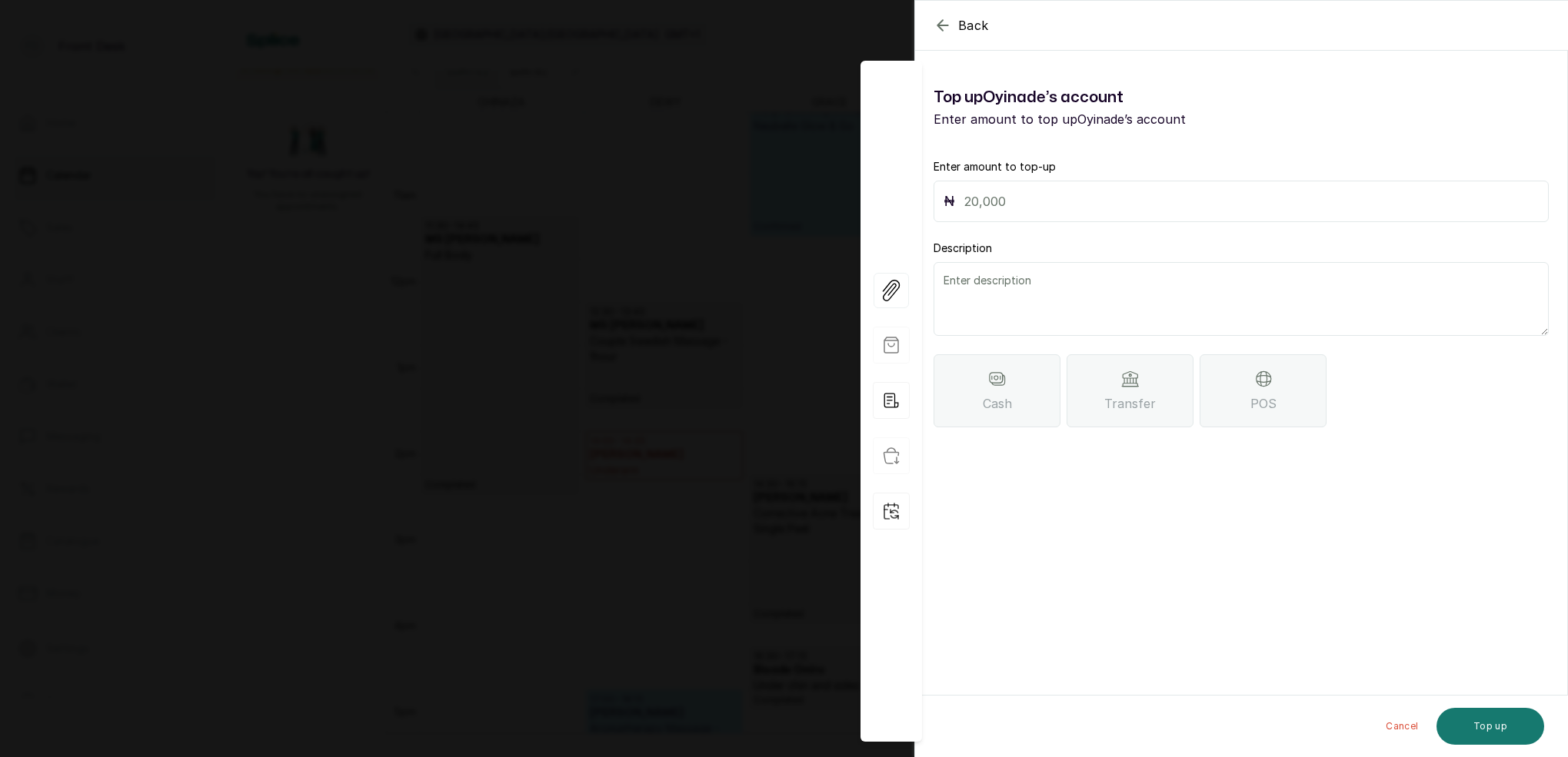
click at [1015, 213] on div "₦" at bounding box center [1241, 201] width 615 height 41
click at [1039, 204] on input "text" at bounding box center [1251, 201] width 575 height 21
type input "109,625"
click at [1050, 289] on textarea at bounding box center [1241, 299] width 615 height 74
type textarea "P"
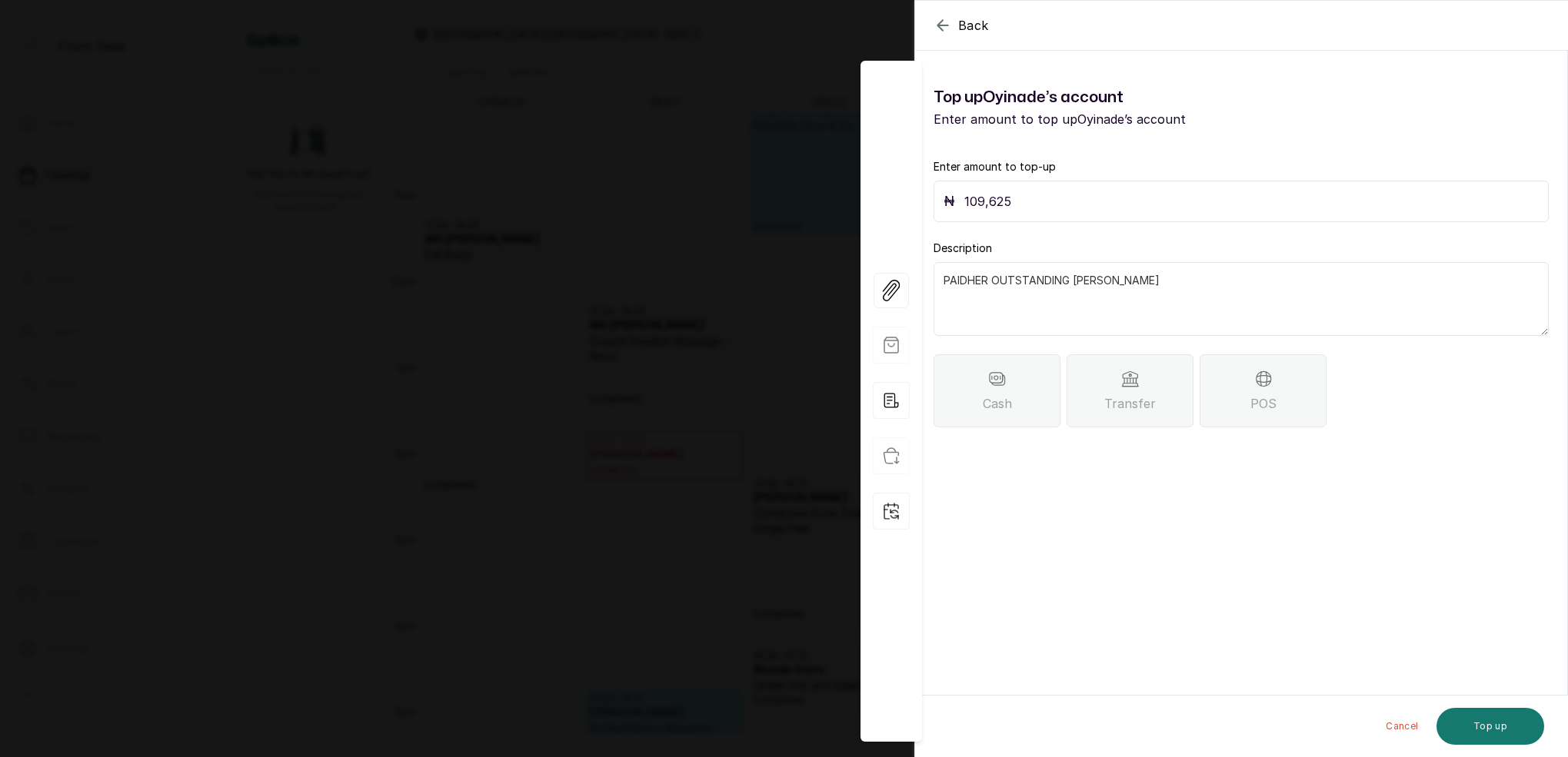
click at [945, 281] on textarea "PAIDHER OUTSTANDING BILL TWICW" at bounding box center [1241, 299] width 615 height 74
click at [1043, 281] on textarea "MISTAKENLY PAIDHER OUTSTANDING BILL TWICW" at bounding box center [1241, 299] width 615 height 74
click at [1036, 283] on textarea "MISTAKENLY PAIDHER OUTSTANDING BILL TWICW" at bounding box center [1241, 299] width 615 height 74
click at [1214, 281] on textarea "MISTAKENLY PAID HER OUTSTANDING BILL TWICW" at bounding box center [1241, 299] width 615 height 74
type textarea "MISTAKENLY PAID HER OUTSTANDING BILL TWICE"
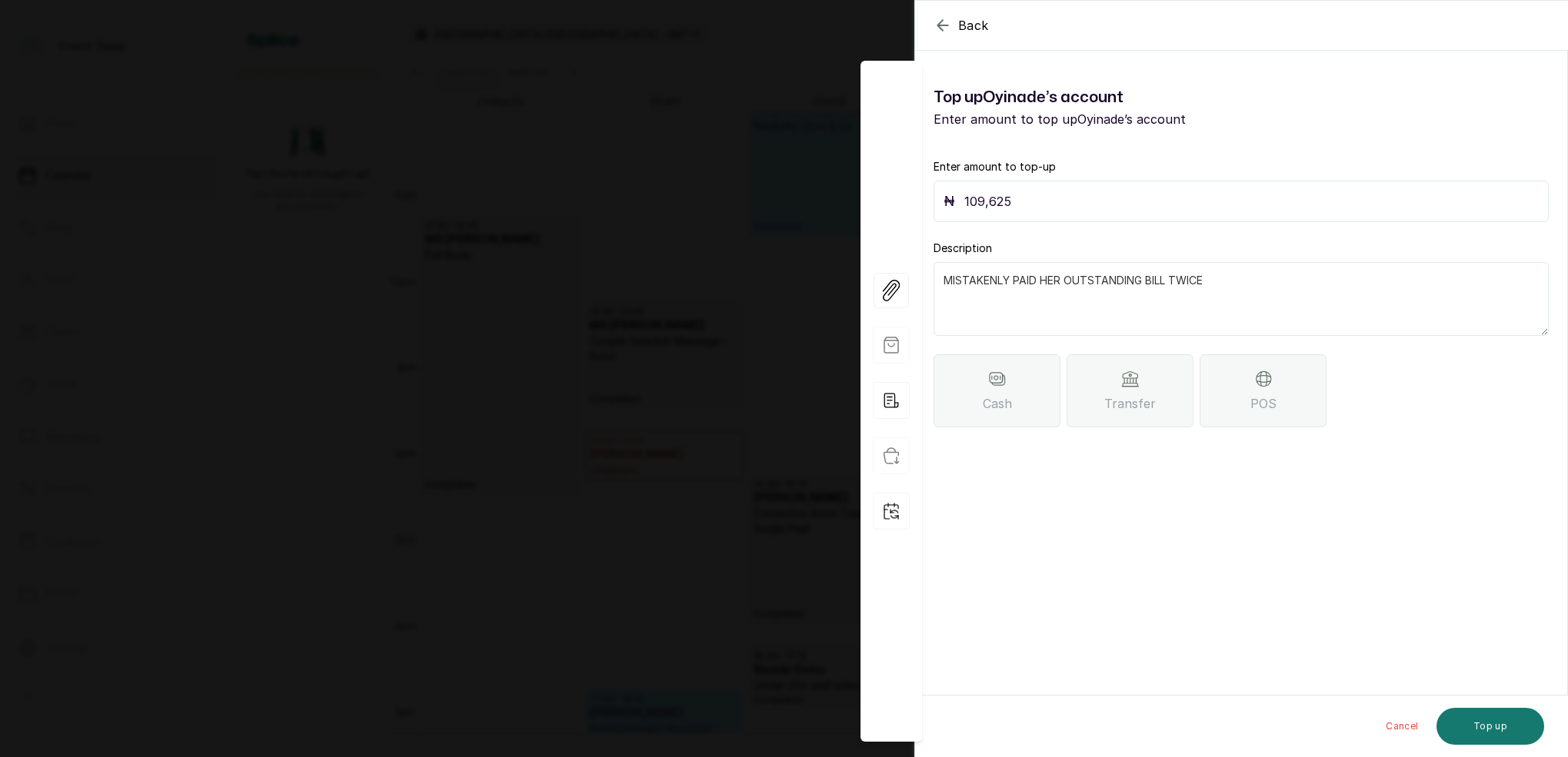
click at [1145, 389] on div "Transfer" at bounding box center [1130, 390] width 127 height 73
click at [1507, 729] on button "Top up" at bounding box center [1490, 726] width 108 height 37
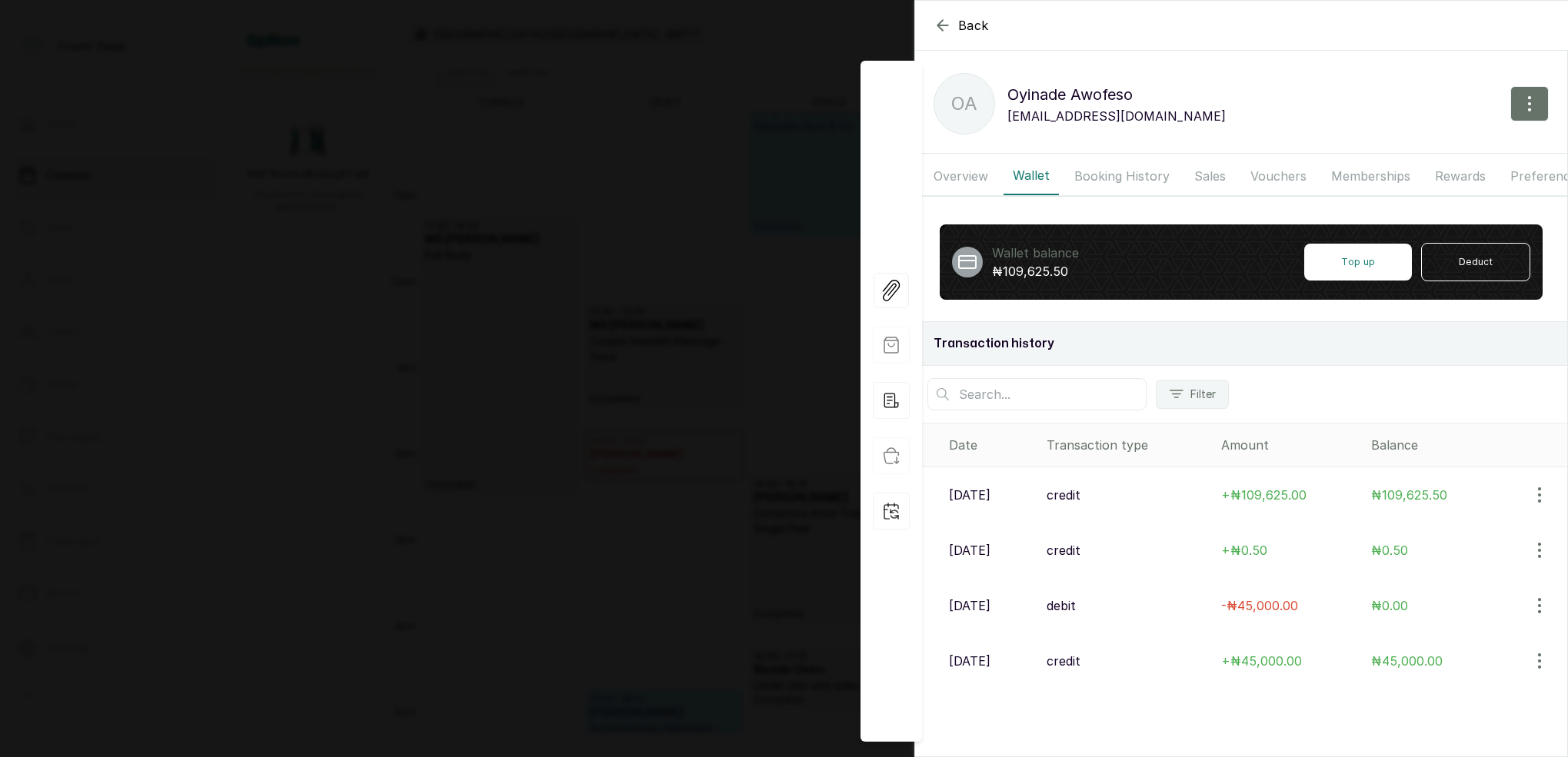
click at [718, 214] on div "Back Oyinade Awofeso OA Oyinade Awofeso oyinadeawofeso20@gmail.com Overview Wal…" at bounding box center [784, 378] width 1568 height 757
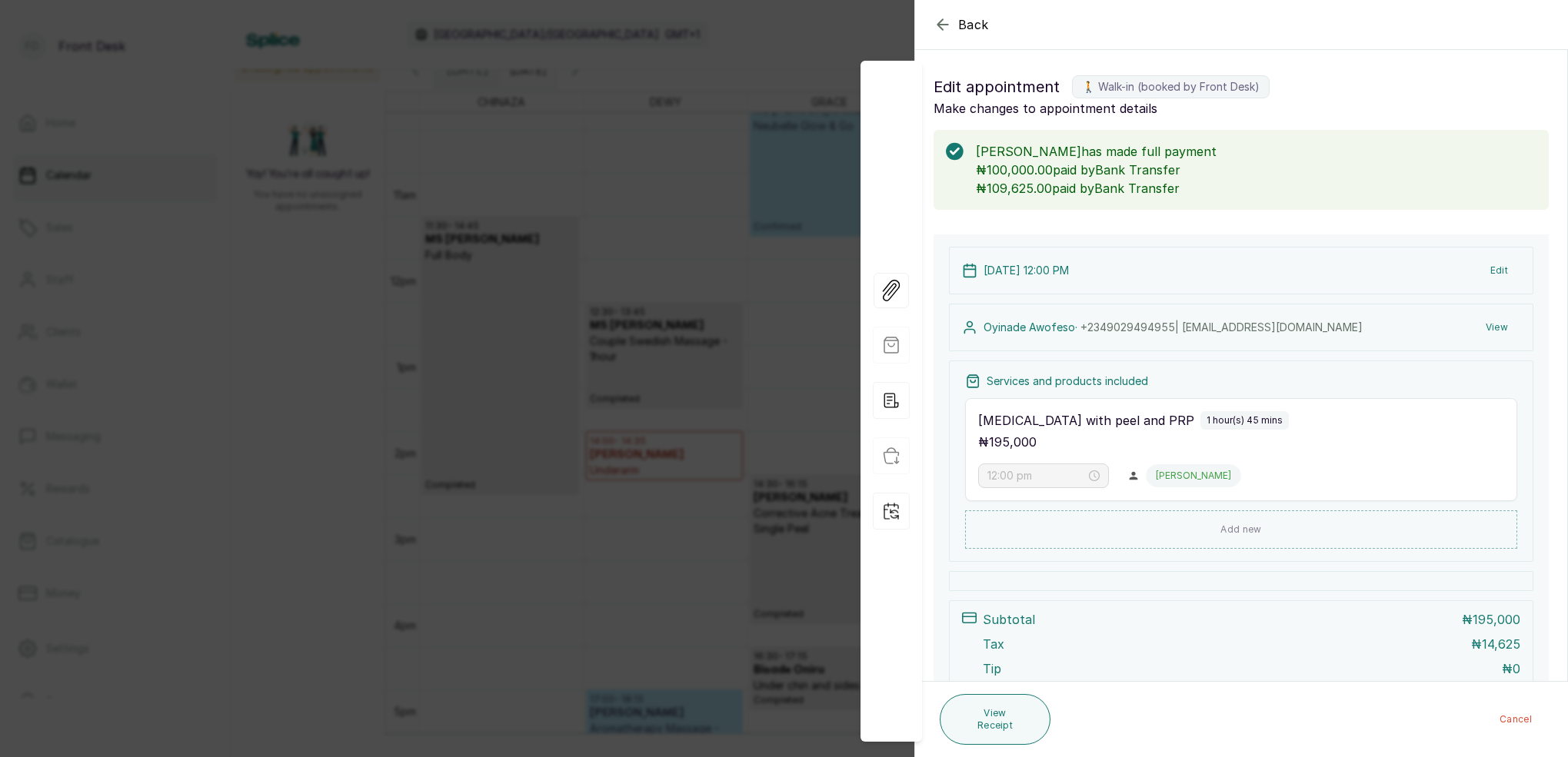
scroll to position [0, 0]
click at [1495, 321] on button "View" at bounding box center [1496, 327] width 47 height 27
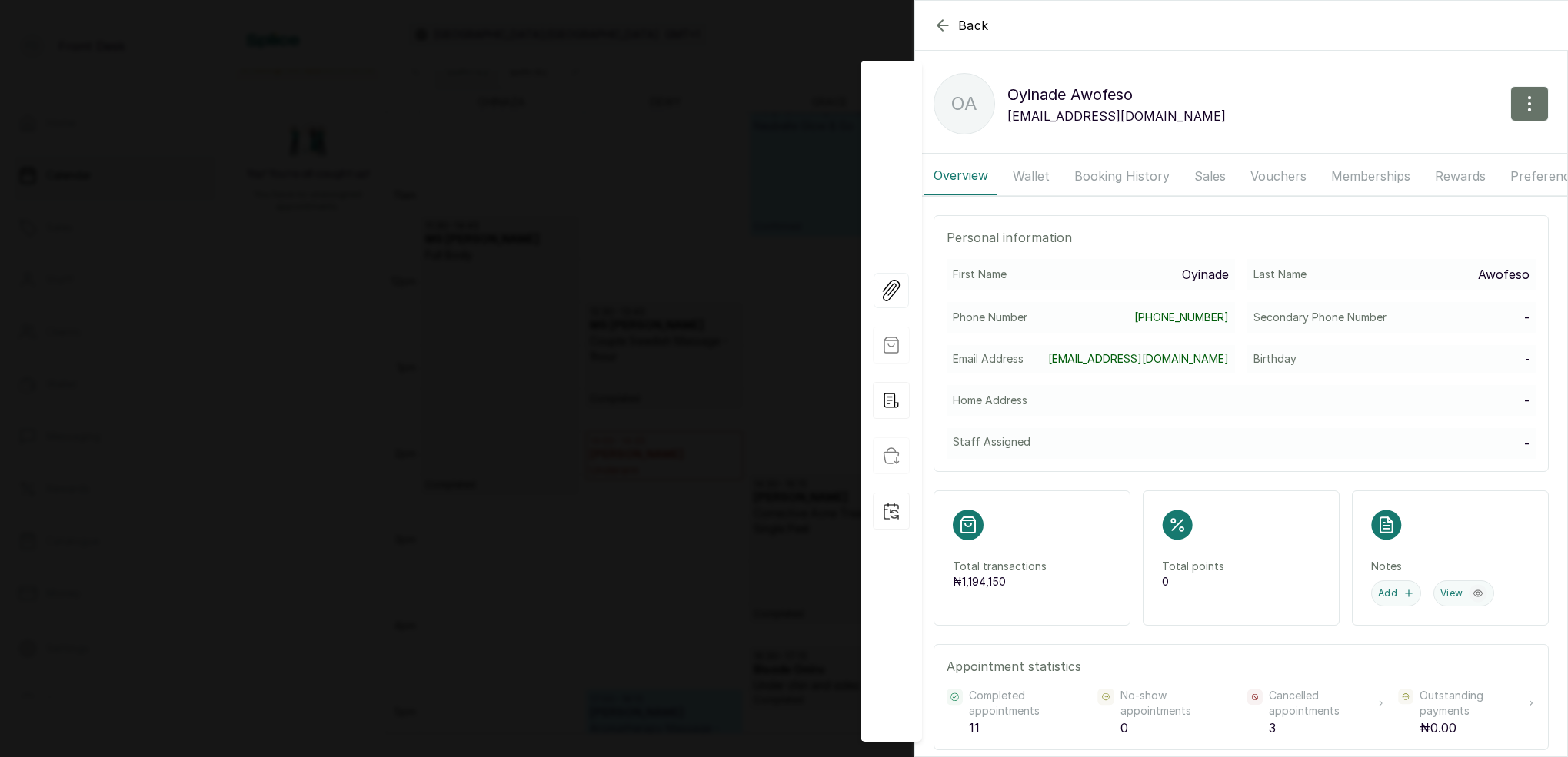
click at [1041, 179] on button "Wallet" at bounding box center [1031, 176] width 56 height 39
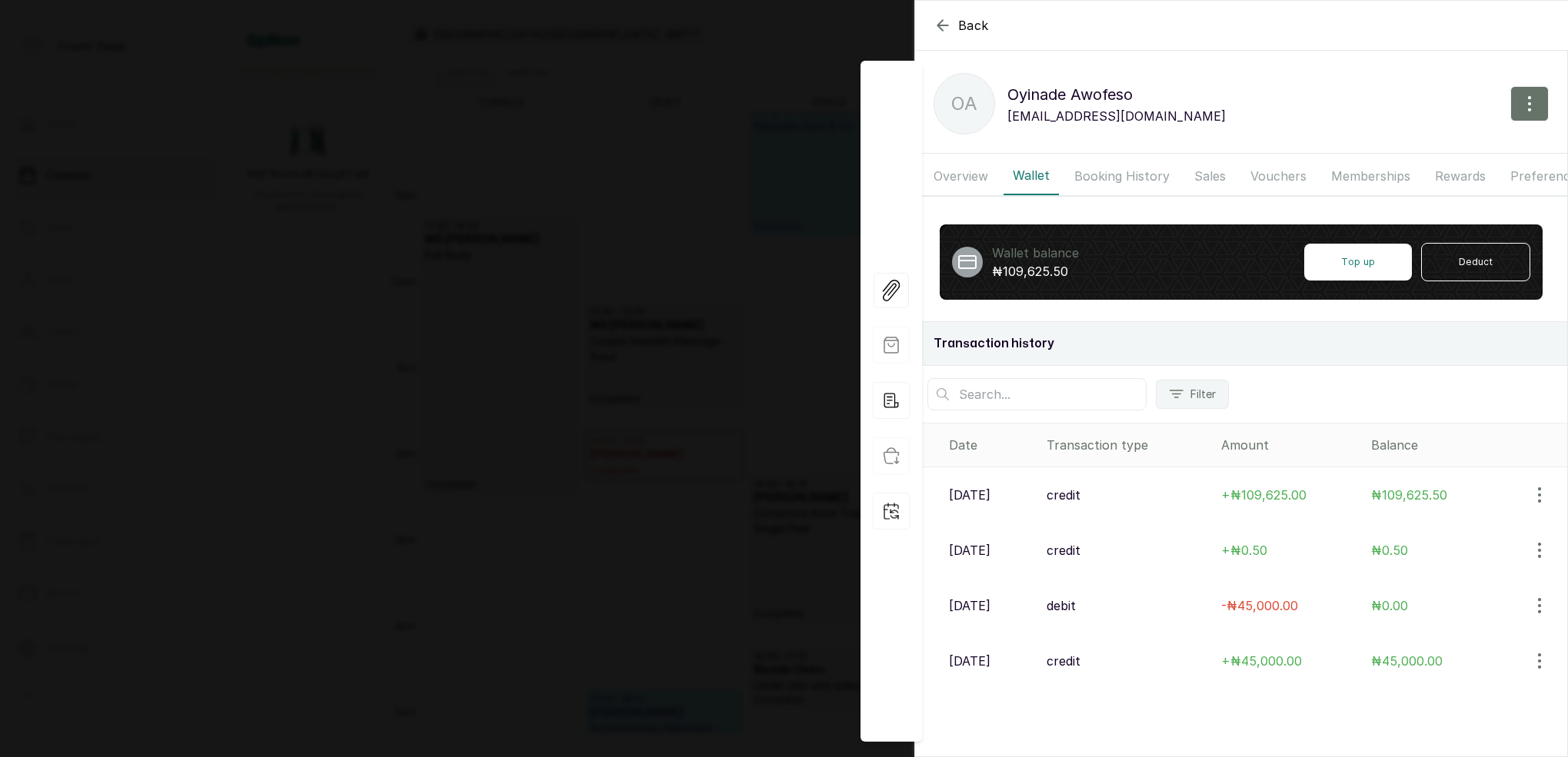
click at [1306, 490] on span "+ ₦109,625.00" at bounding box center [1264, 495] width 86 height 15
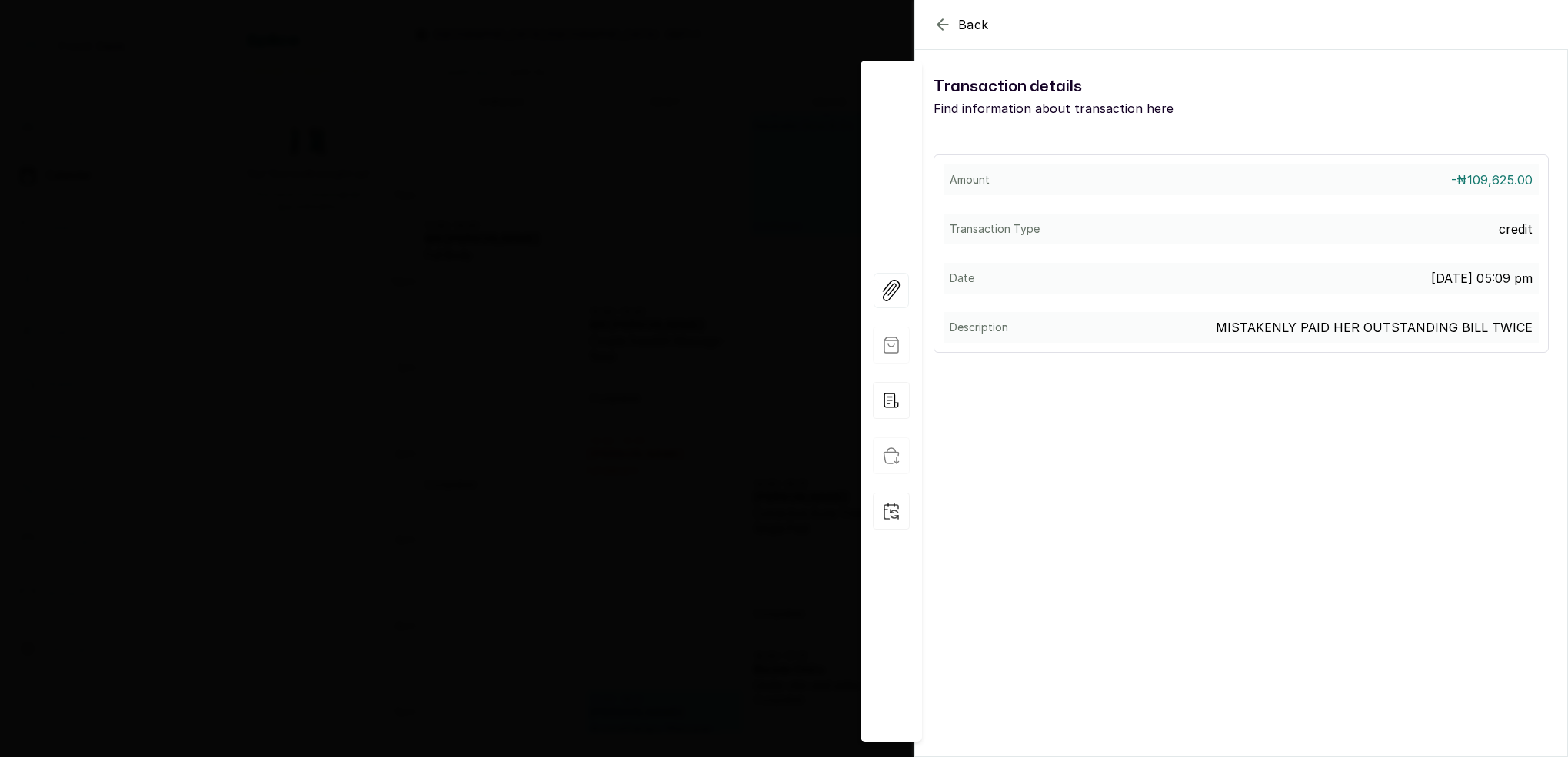
click at [592, 140] on div "Back View Voucher Details Transaction details Find information about transactio…" at bounding box center [784, 378] width 1568 height 757
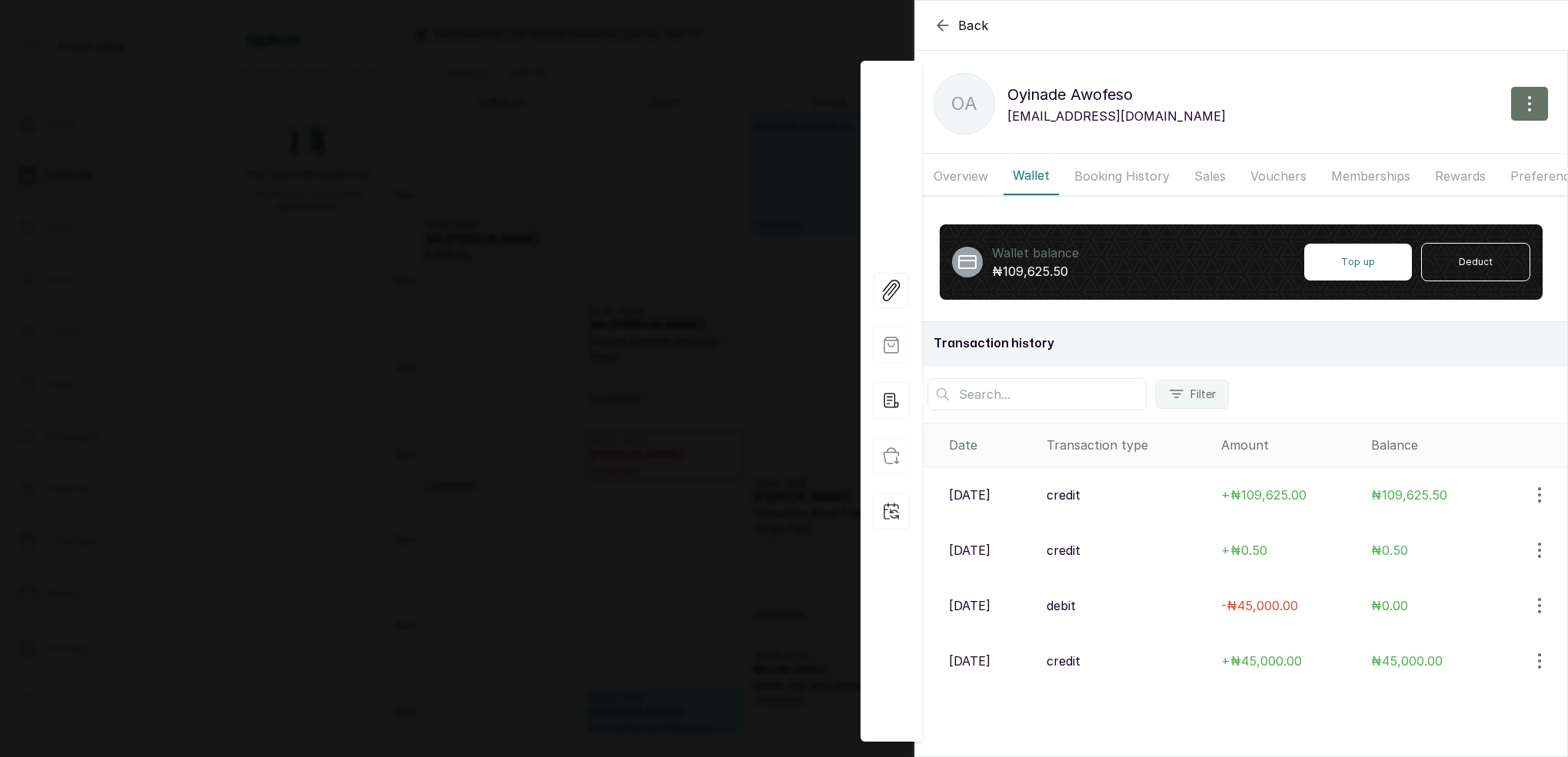
click at [592, 140] on div "Back Oyinade Awofeso OA Oyinade Awofeso oyinadeawofeso20@gmail.com Overview Wal…" at bounding box center [784, 378] width 1568 height 757
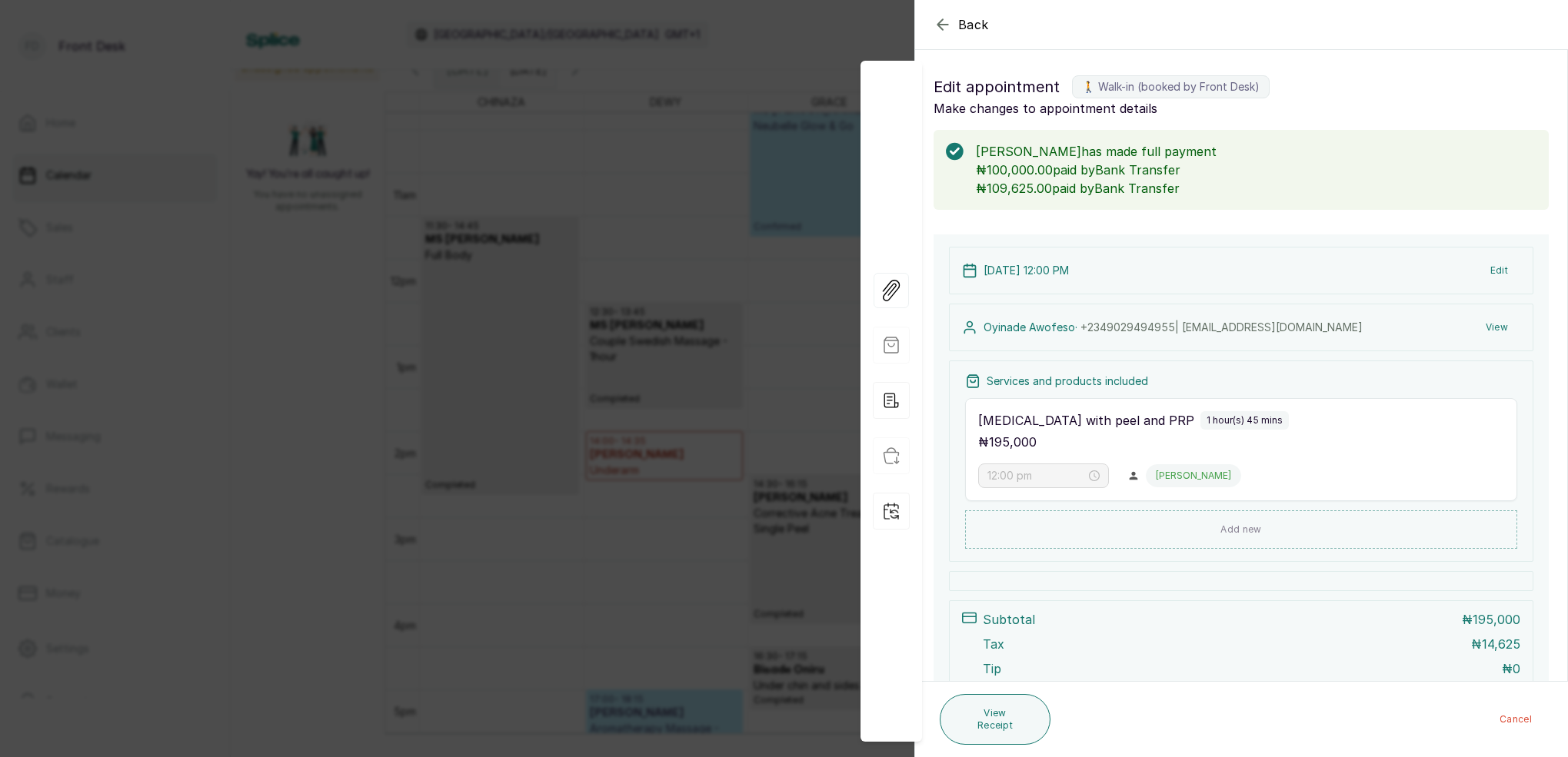
click at [736, 100] on div "Back Appointment Details Edit appointment 🚶 Walk-in (booked by Front Desk) Make…" at bounding box center [784, 378] width 1568 height 757
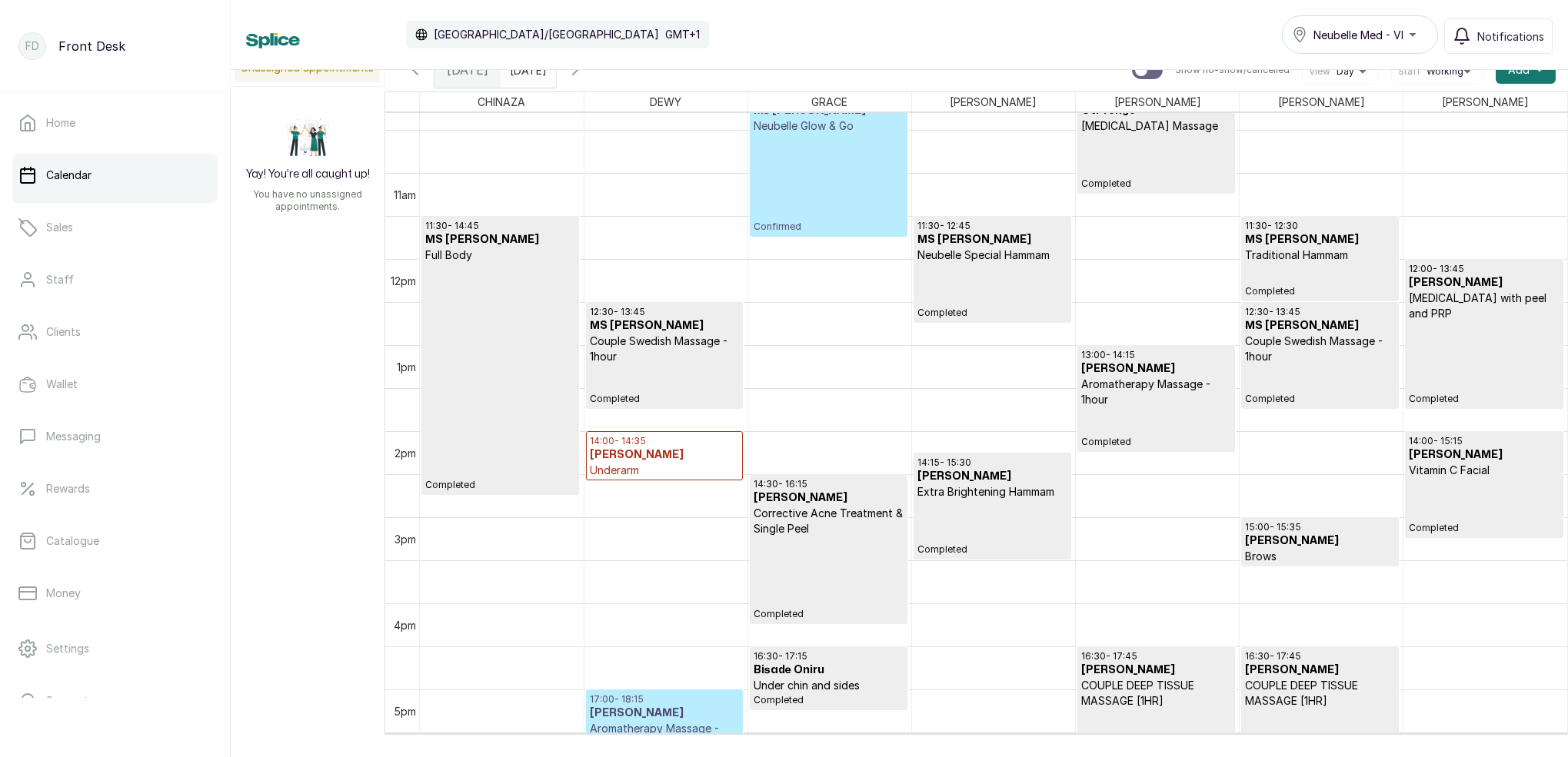
click at [1484, 286] on h3 "[PERSON_NAME]" at bounding box center [1483, 283] width 150 height 15
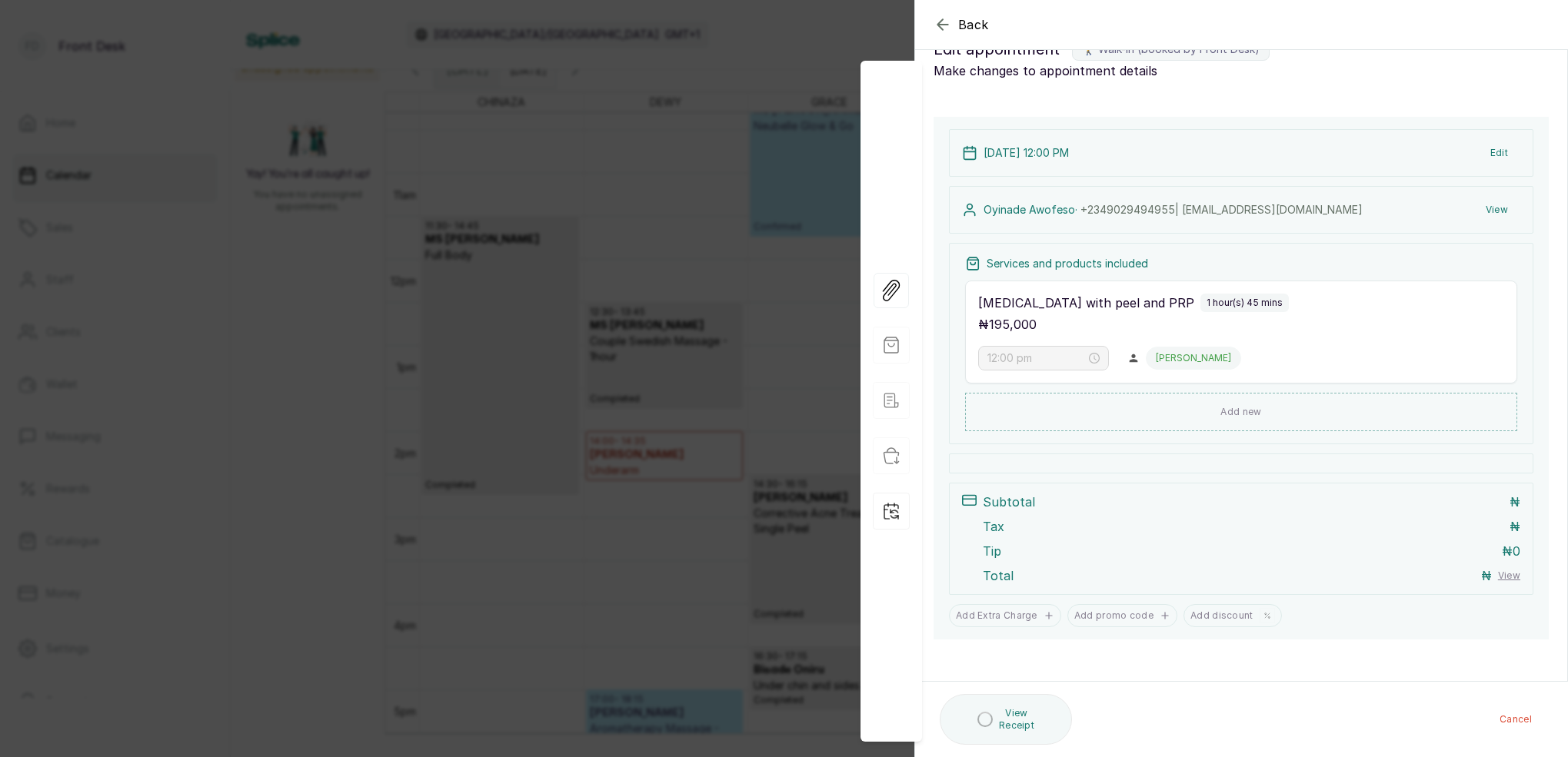
scroll to position [38, 0]
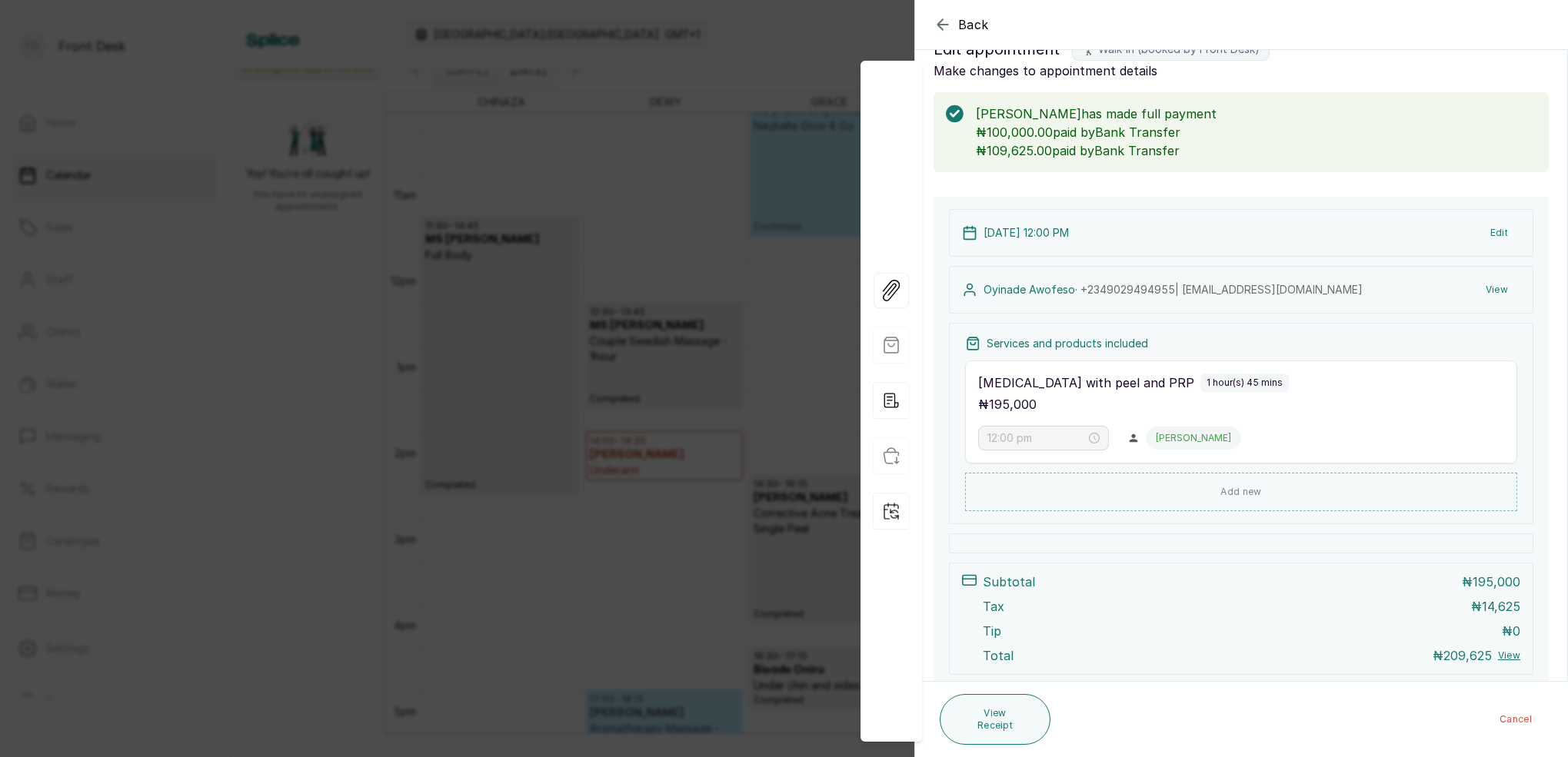
click at [1494, 292] on button "View" at bounding box center [1496, 289] width 47 height 27
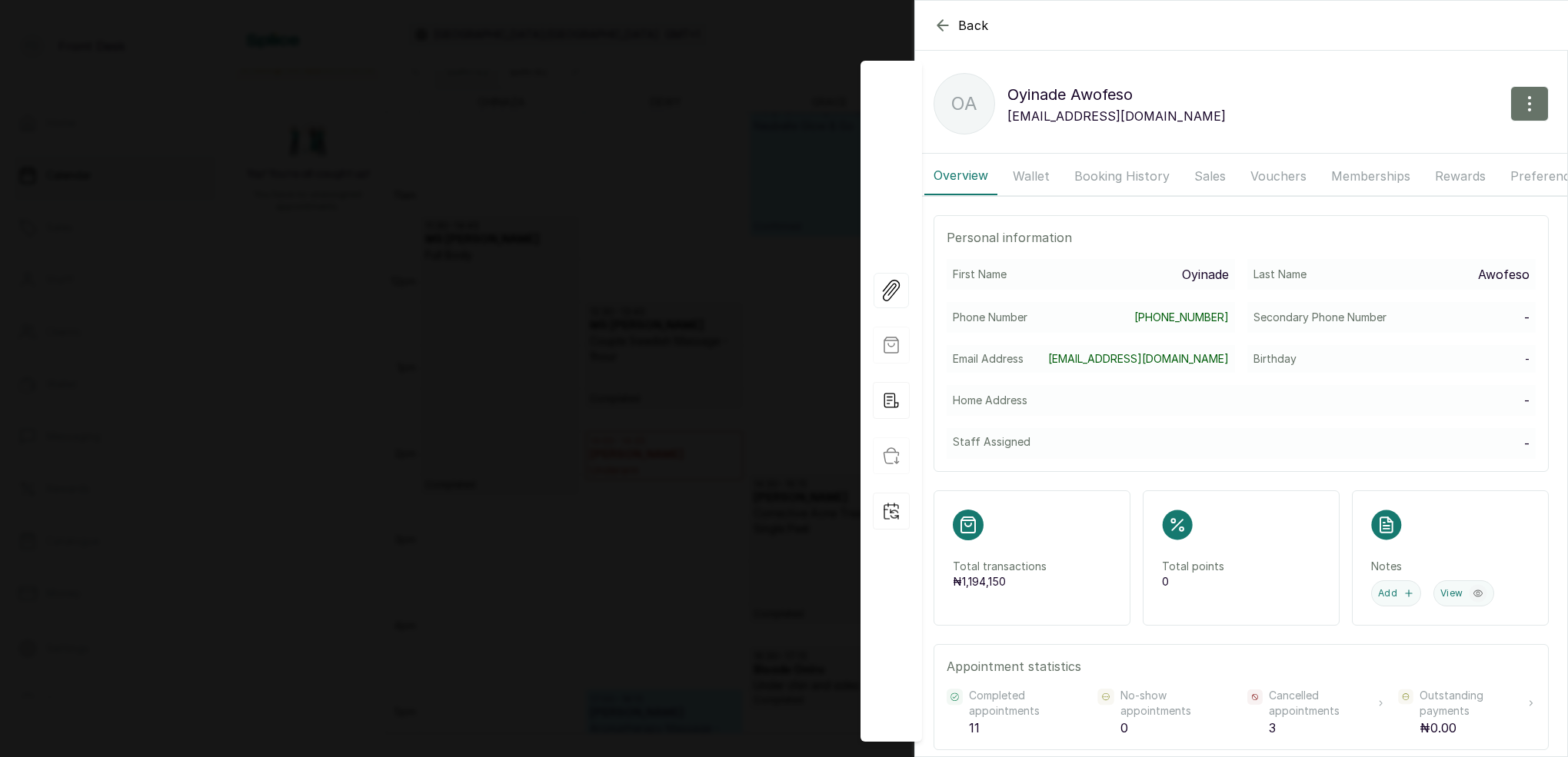
click at [1029, 176] on button "Wallet" at bounding box center [1031, 176] width 56 height 39
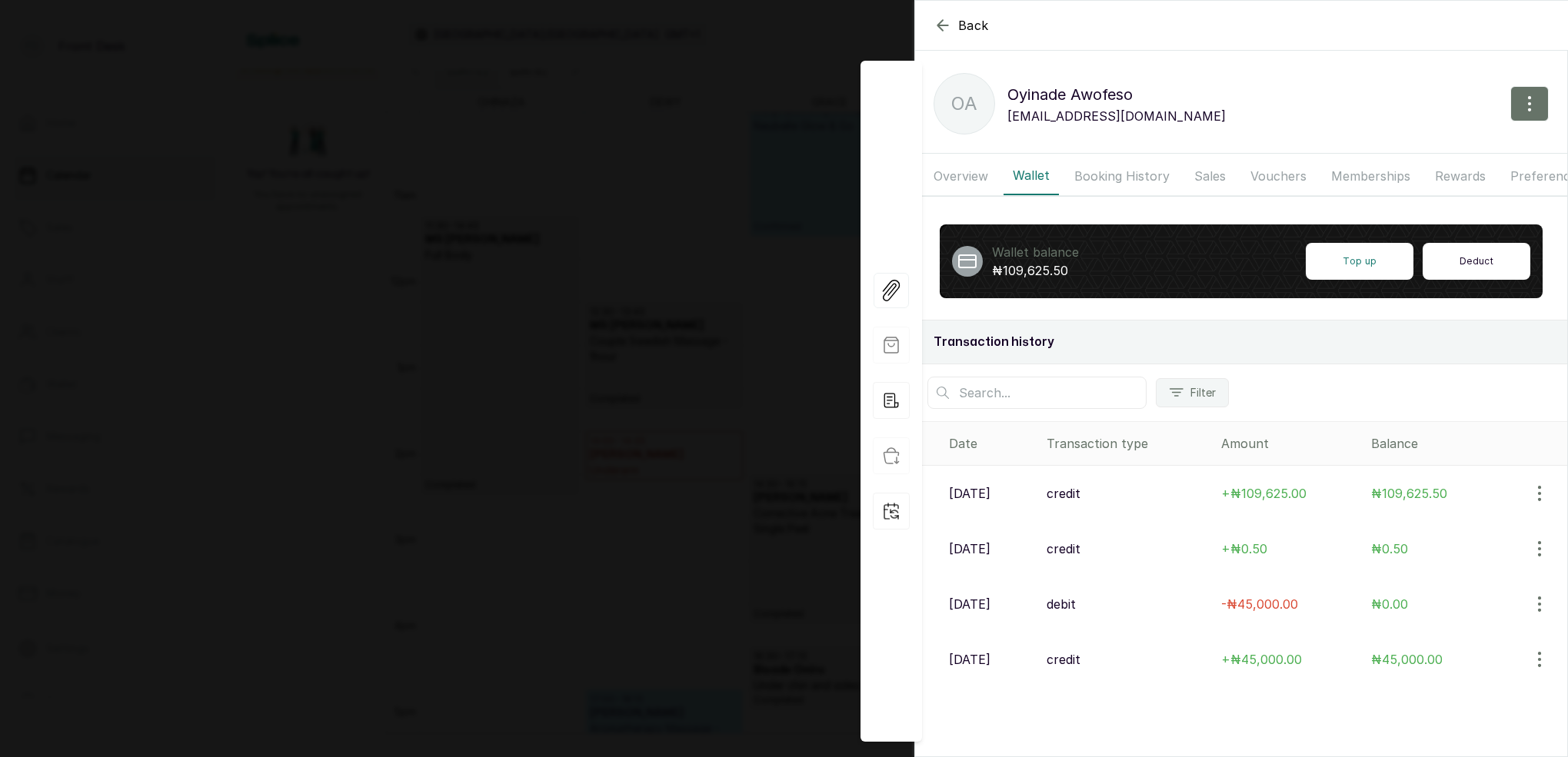
click at [1474, 263] on button "Deduct" at bounding box center [1476, 261] width 108 height 37
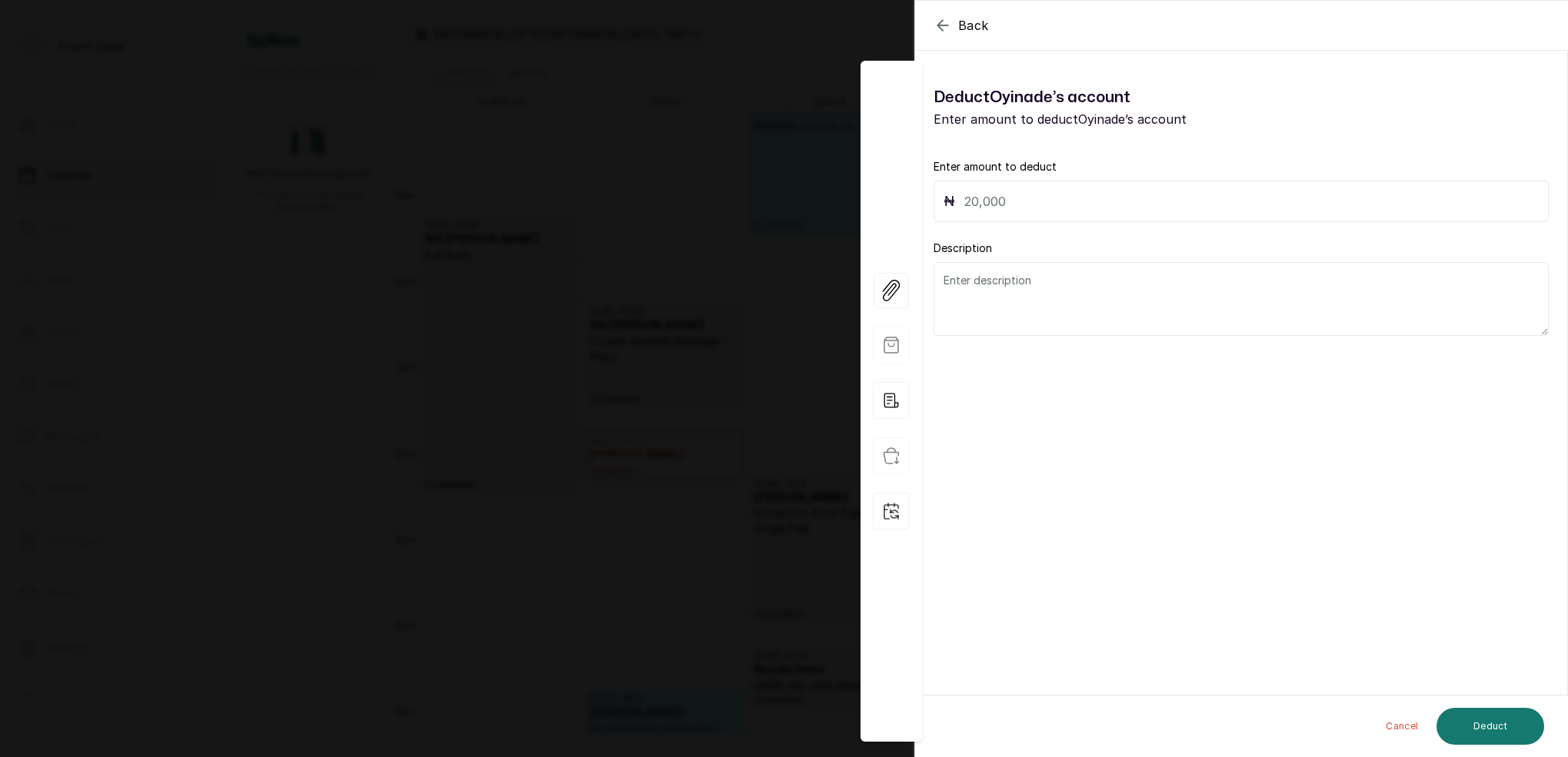
click at [1100, 205] on input "text" at bounding box center [1251, 201] width 575 height 21
type input "5"
click at [743, 202] on div "Back Oyinade Awofeso Deduct Oyinade ’s account Enter amount to deduct Oyinade ’…" at bounding box center [784, 378] width 1568 height 757
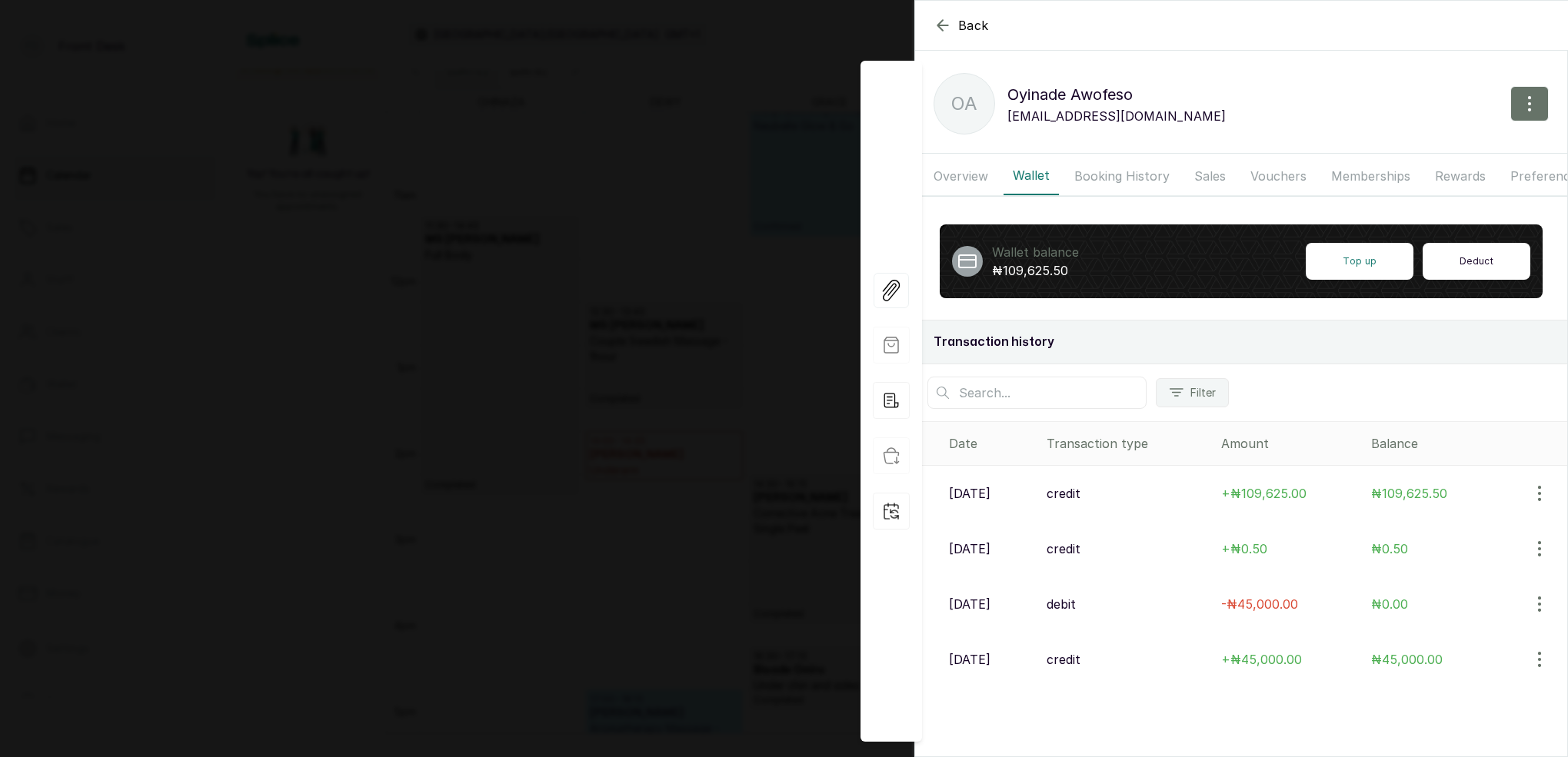
click at [1463, 267] on button "Deduct" at bounding box center [1476, 261] width 108 height 37
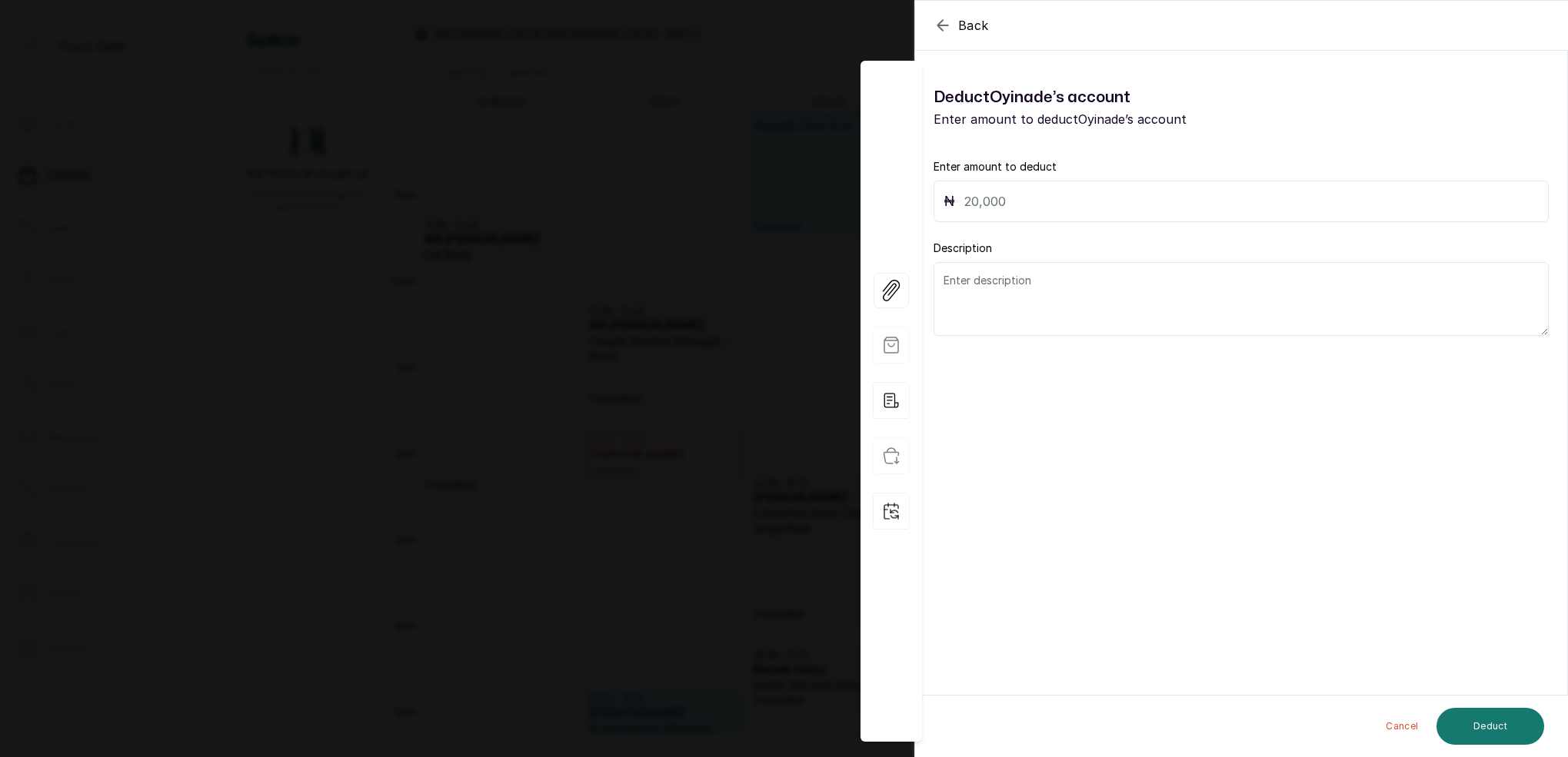
click at [1034, 209] on input "text" at bounding box center [1251, 201] width 575 height 21
type input "0.50"
drag, startPoint x: 1507, startPoint y: 729, endPoint x: 1523, endPoint y: 698, distance: 34.9
click at [1507, 725] on button "Deduct" at bounding box center [1490, 726] width 108 height 37
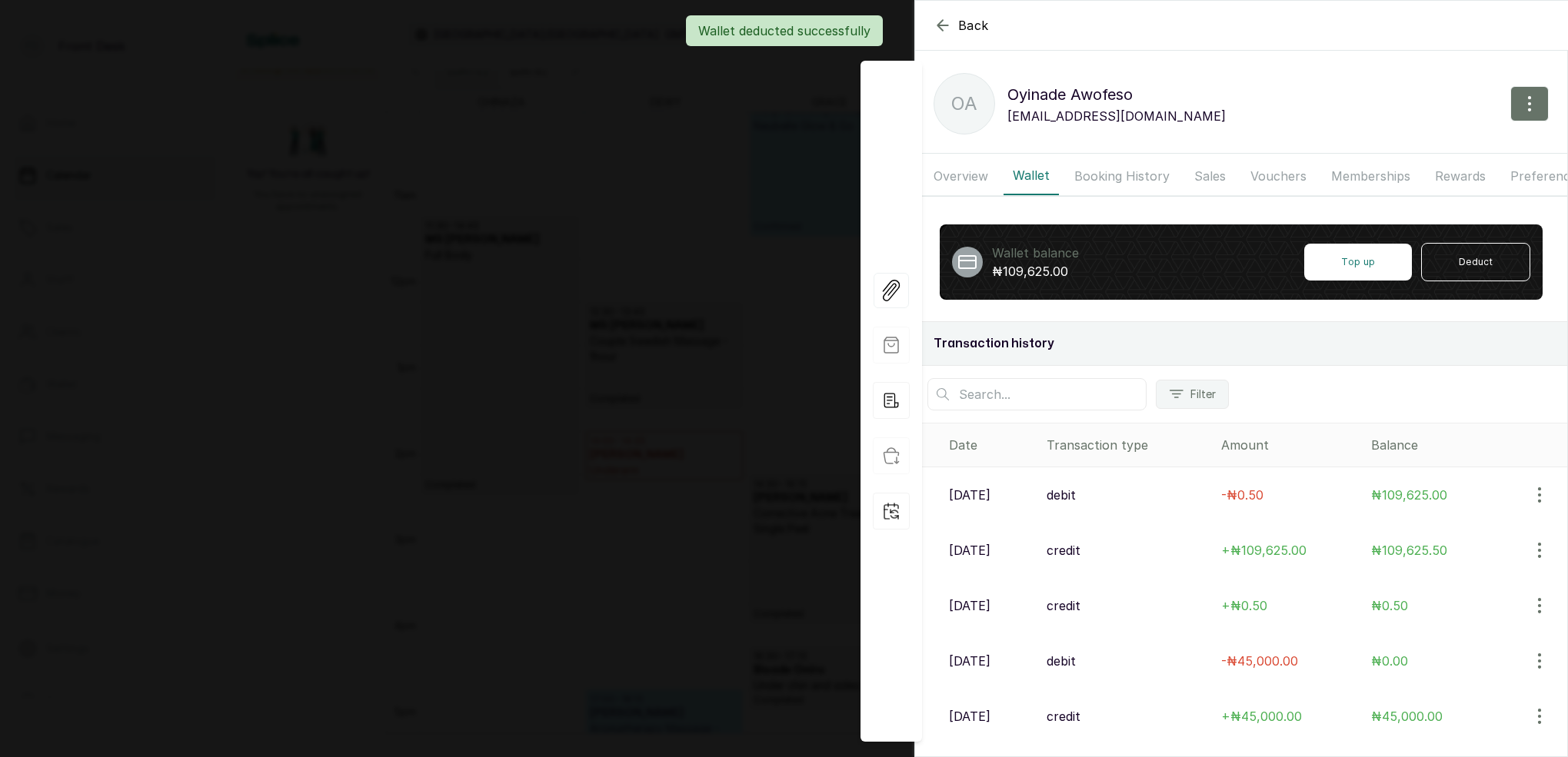
click at [667, 161] on div "Back Oyinade Awofeso OA Oyinade Awofeso oyinadeawofeso20@gmail.com Overview Wal…" at bounding box center [784, 378] width 1568 height 757
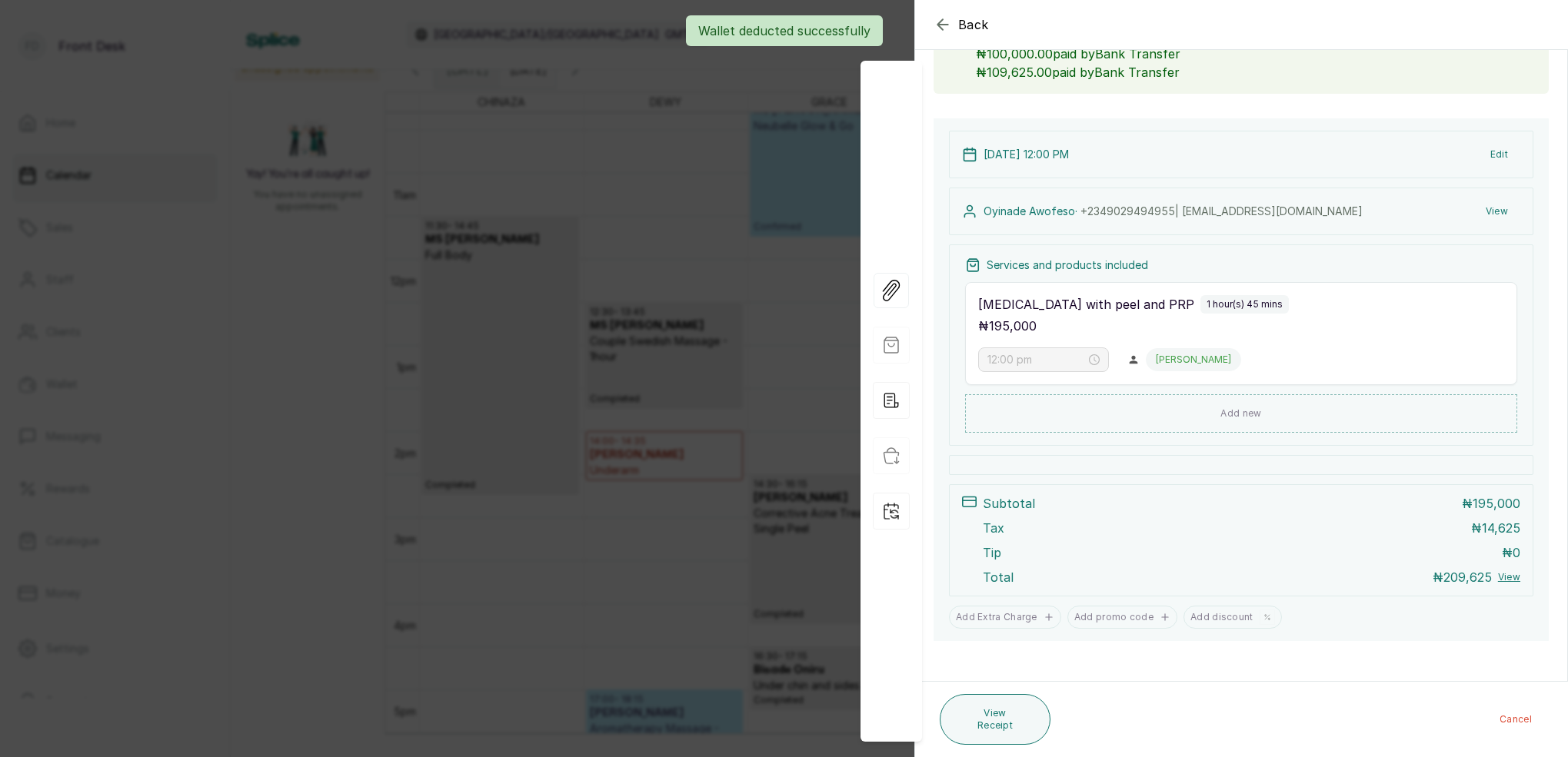
scroll to position [118, 0]
click at [748, 229] on div "Back Appointment Details Edit appointment 🚶 Walk-in (booked by Front Desk) Make…" at bounding box center [784, 378] width 1568 height 757
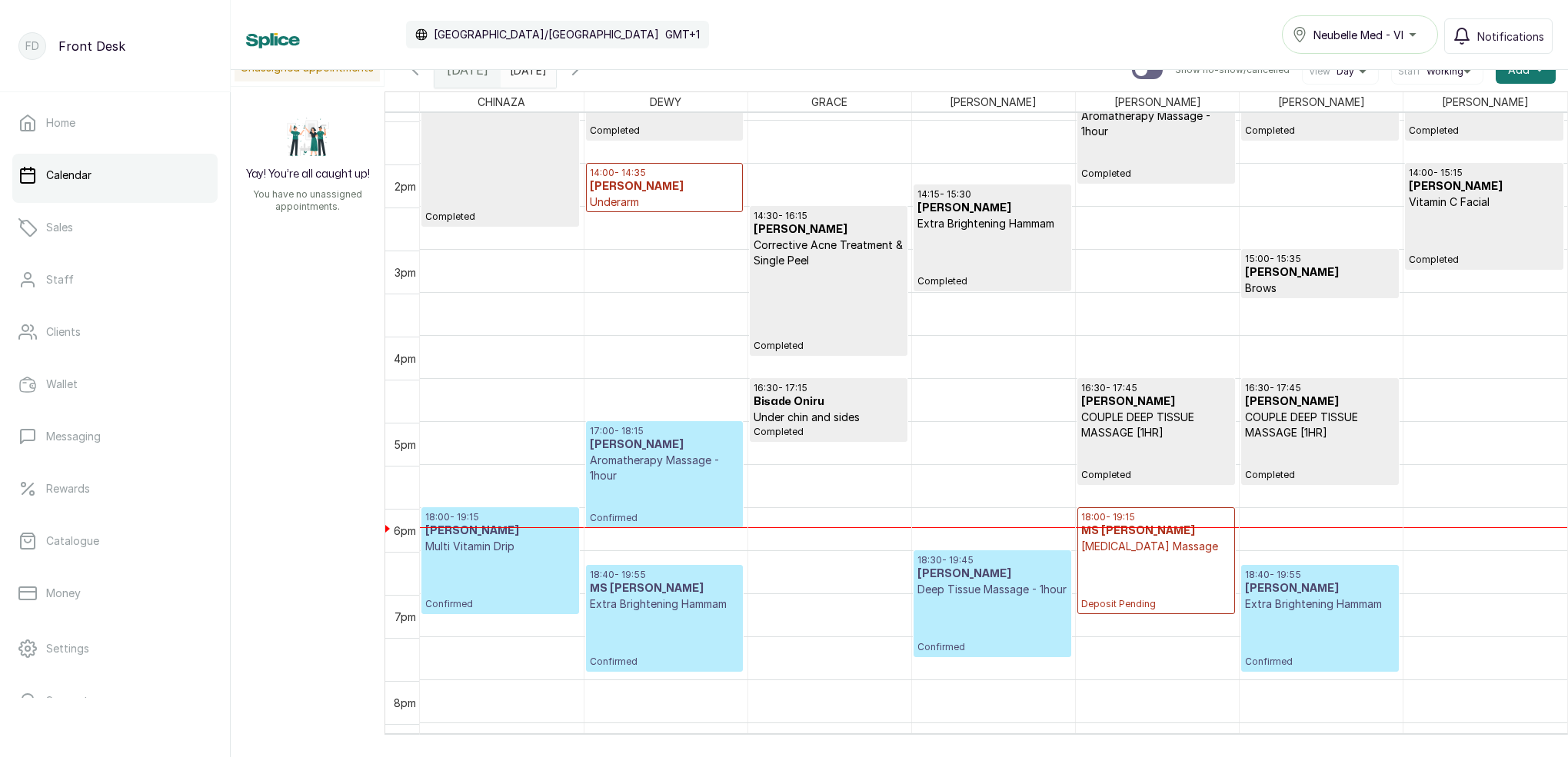
scroll to position [1155, 0]
click at [1526, 39] on span "Notifications" at bounding box center [1511, 36] width 67 height 16
click at [1494, 39] on span "Notifications" at bounding box center [1511, 36] width 67 height 16
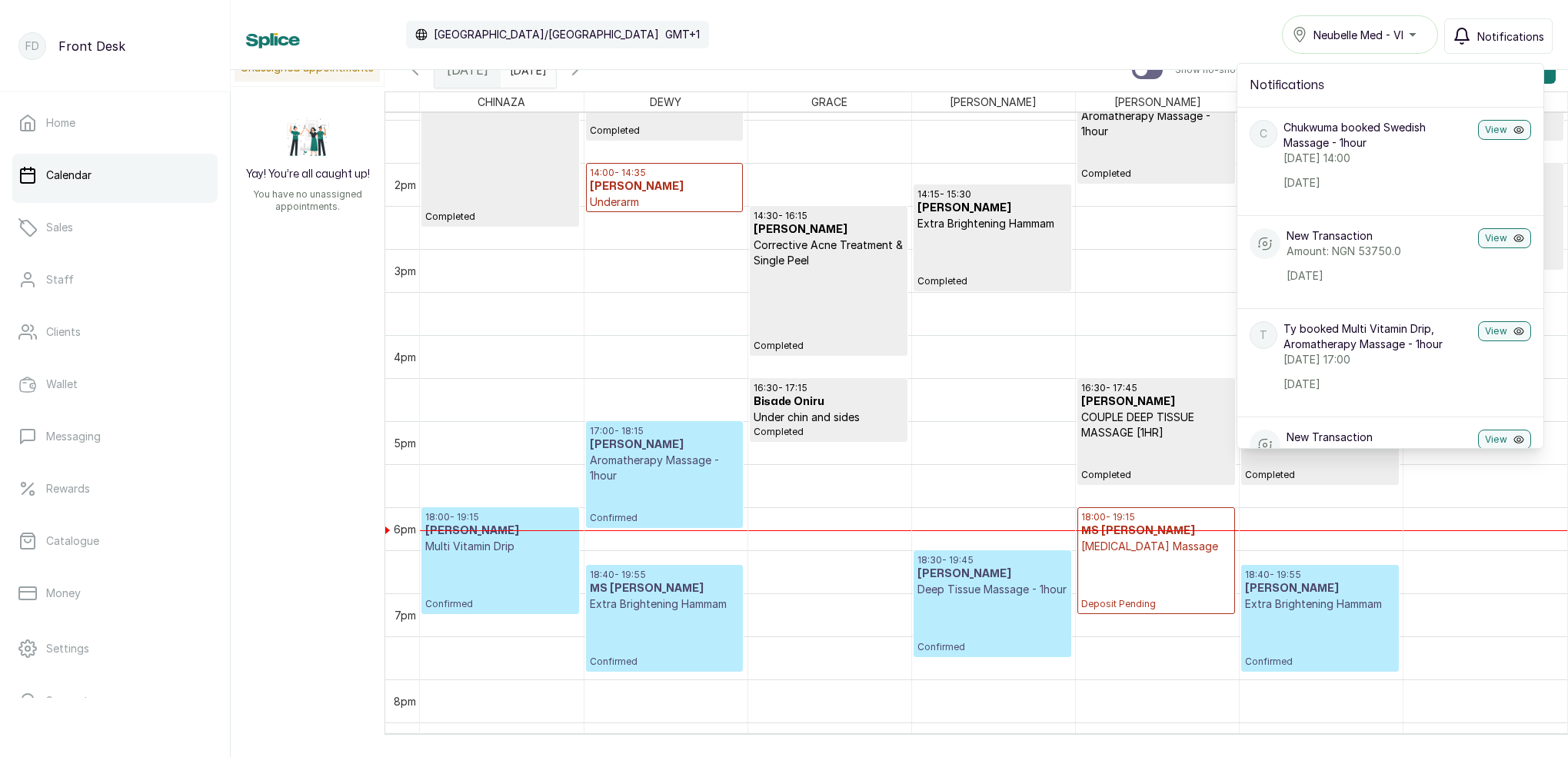
click at [1490, 27] on button "Notifications" at bounding box center [1498, 36] width 109 height 35
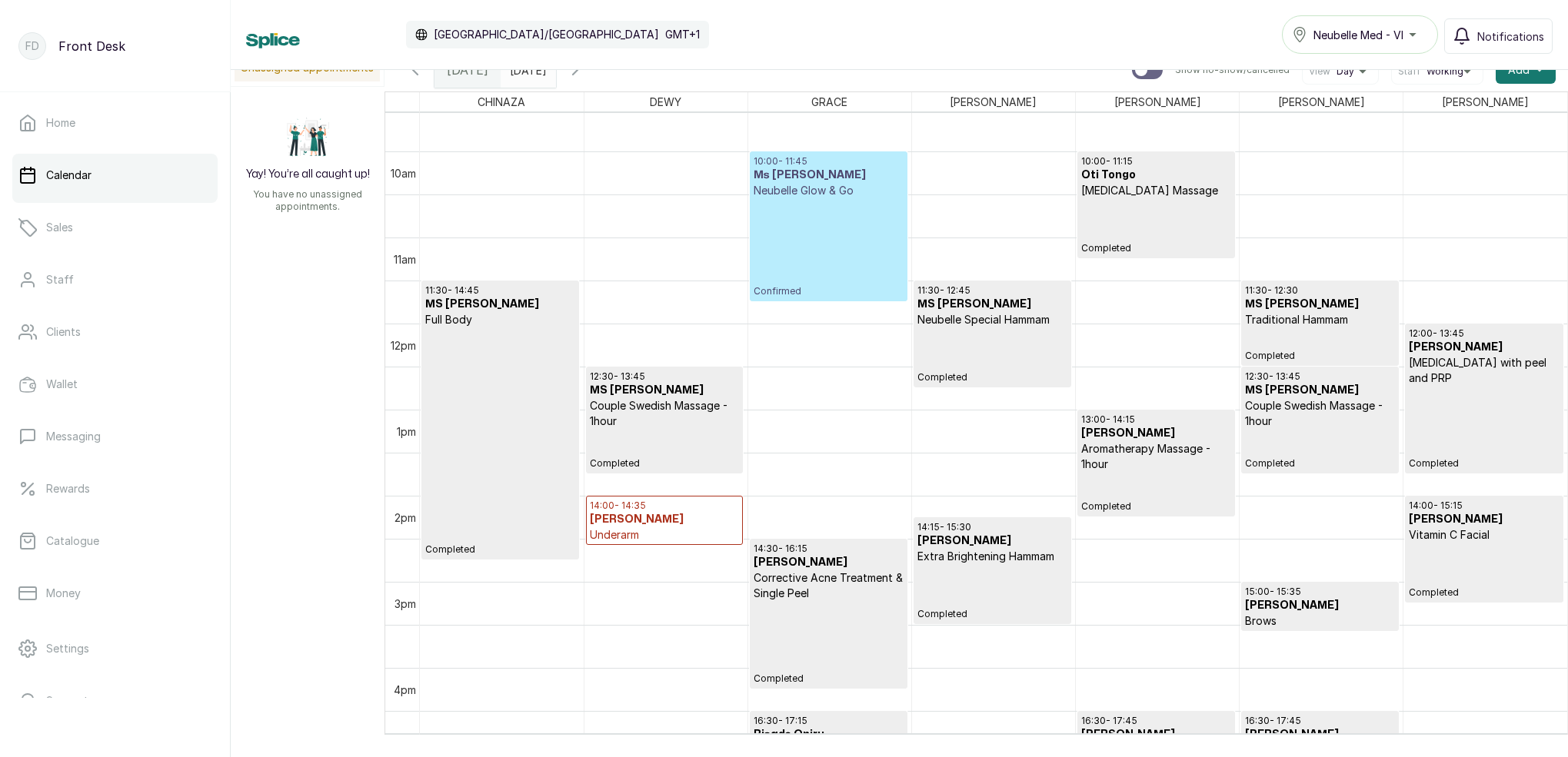
scroll to position [814, 0]
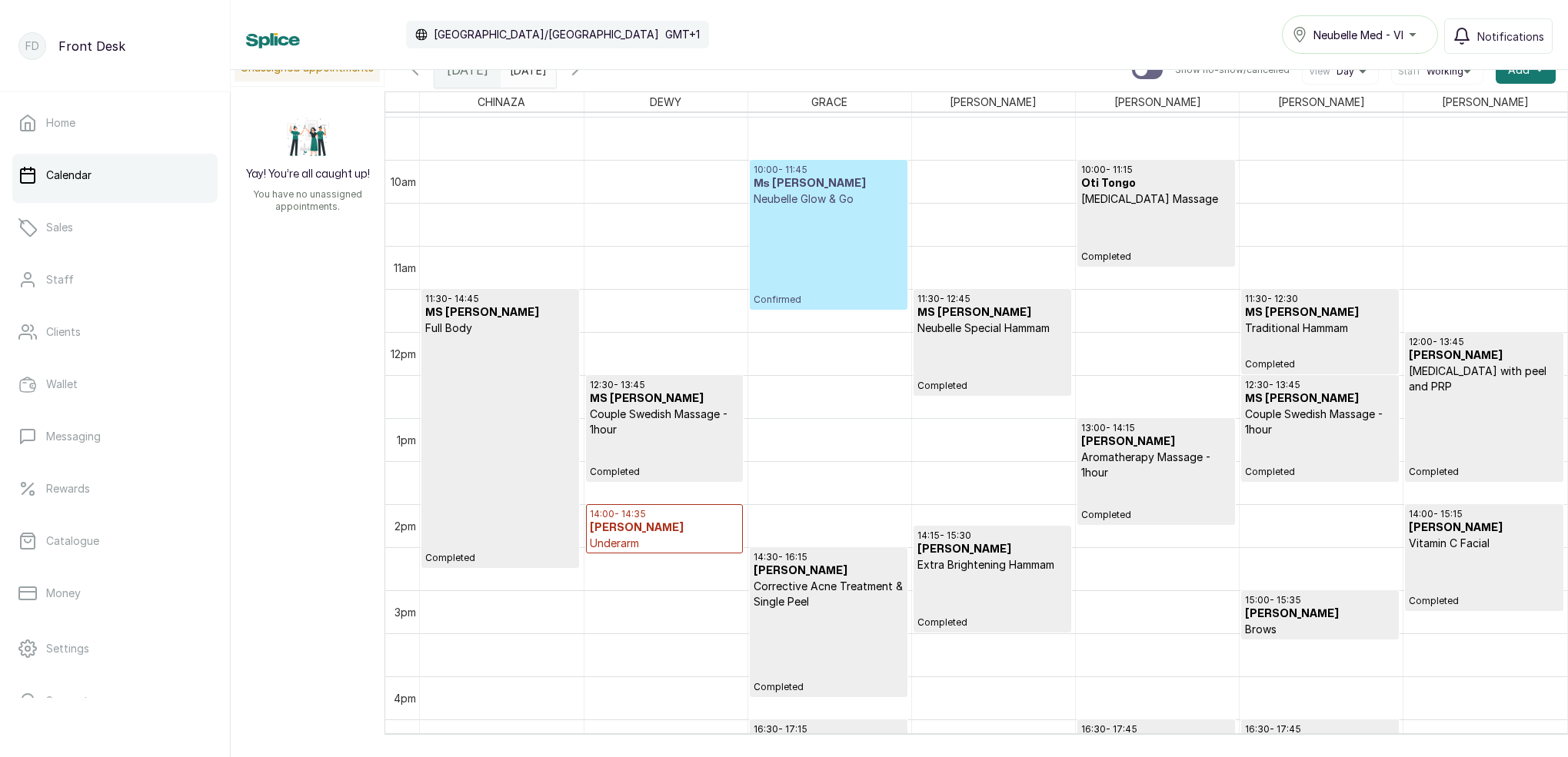
click at [666, 522] on h3 "[PERSON_NAME]" at bounding box center [665, 528] width 150 height 15
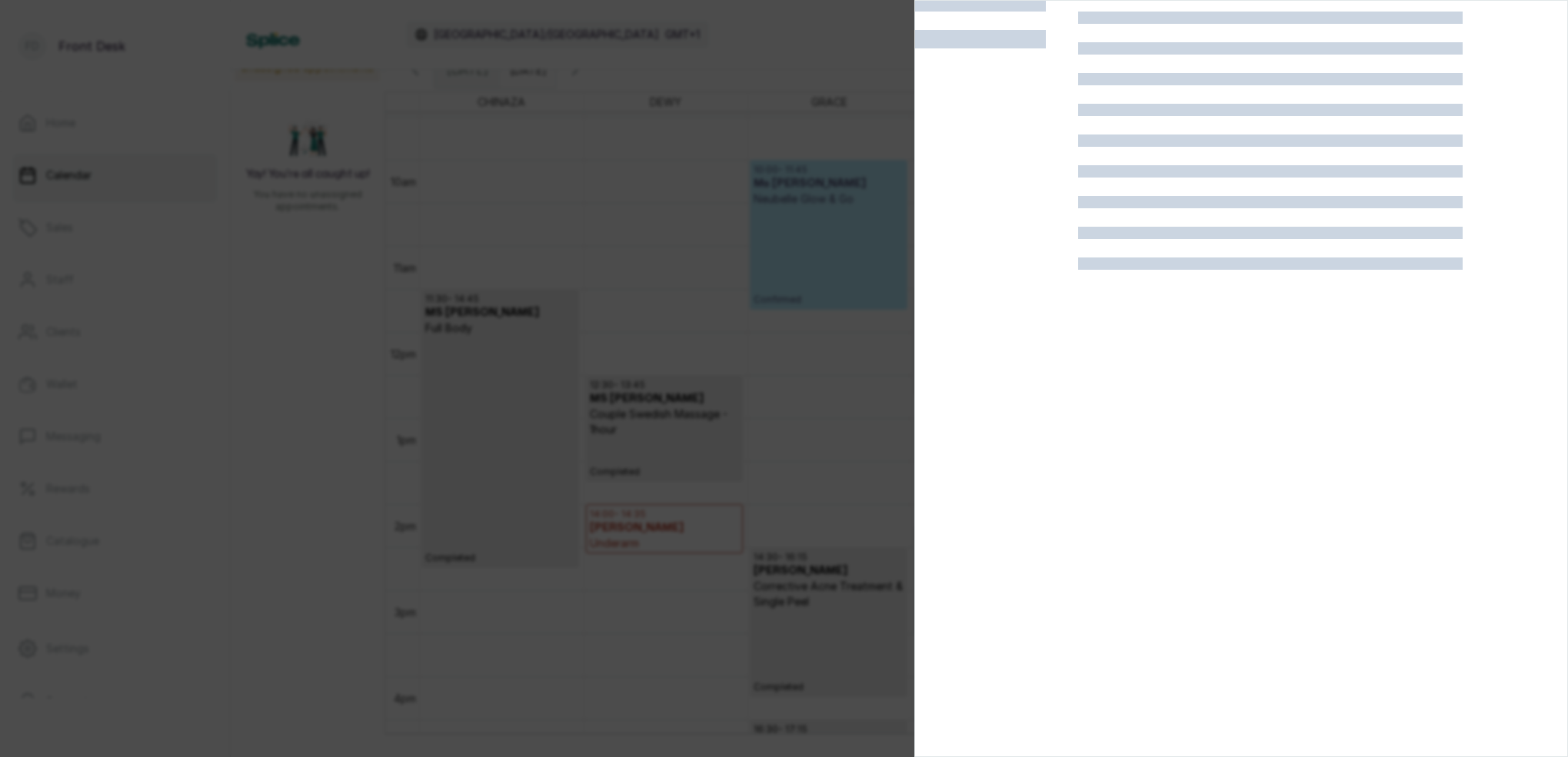
scroll to position [39, 0]
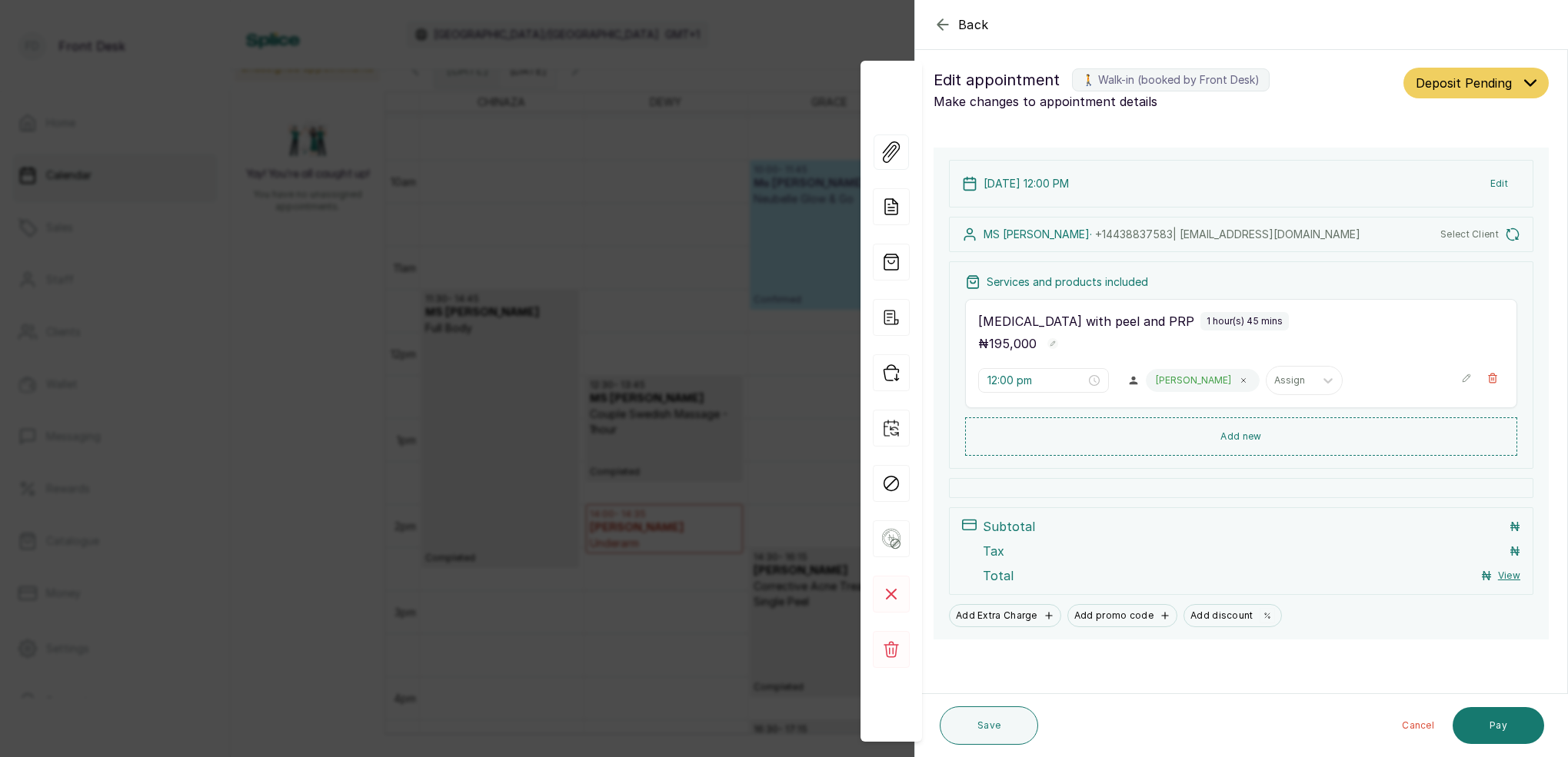
type input "2:00 pm"
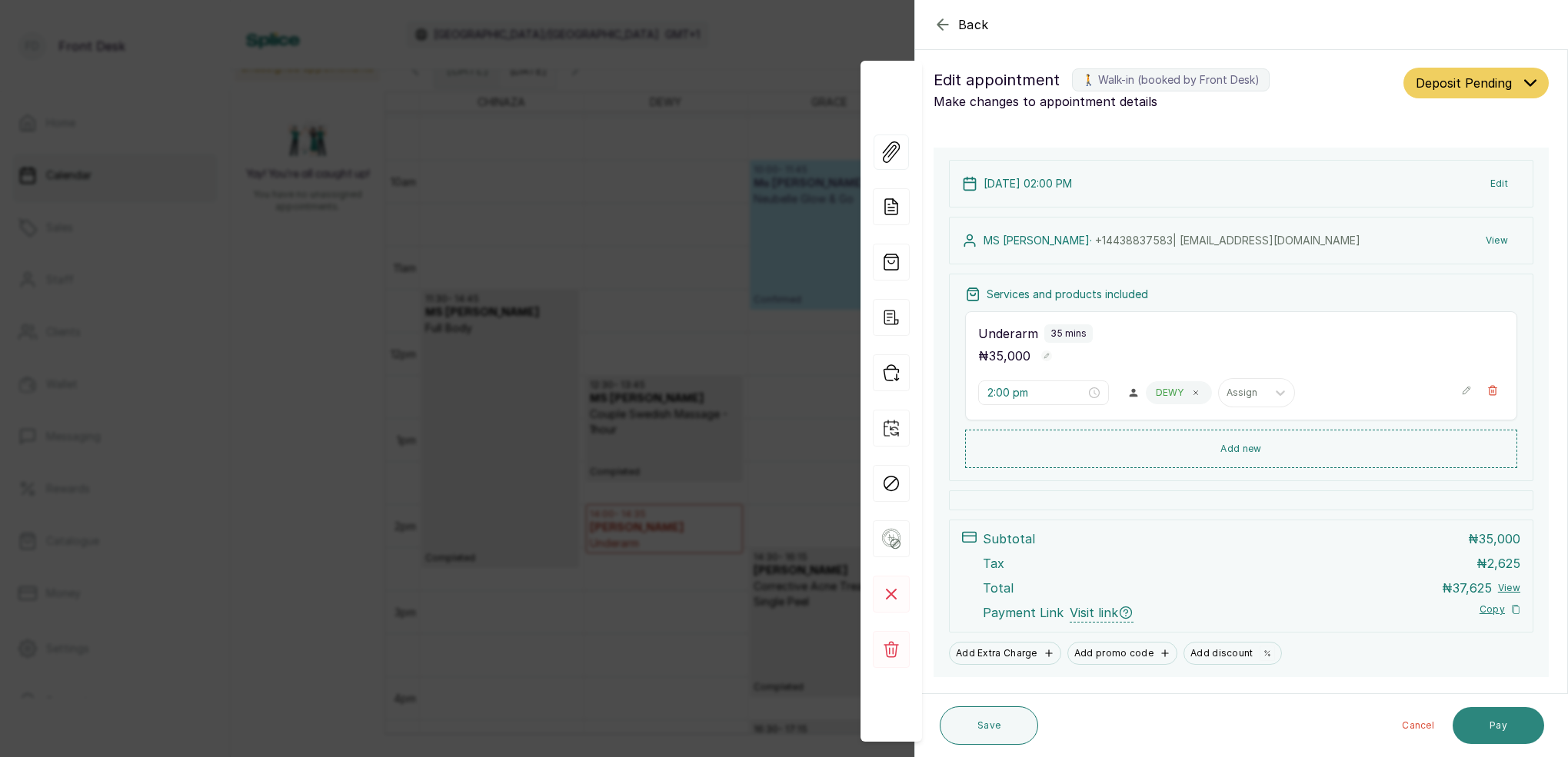
click at [1500, 718] on button "Pay" at bounding box center [1498, 725] width 92 height 37
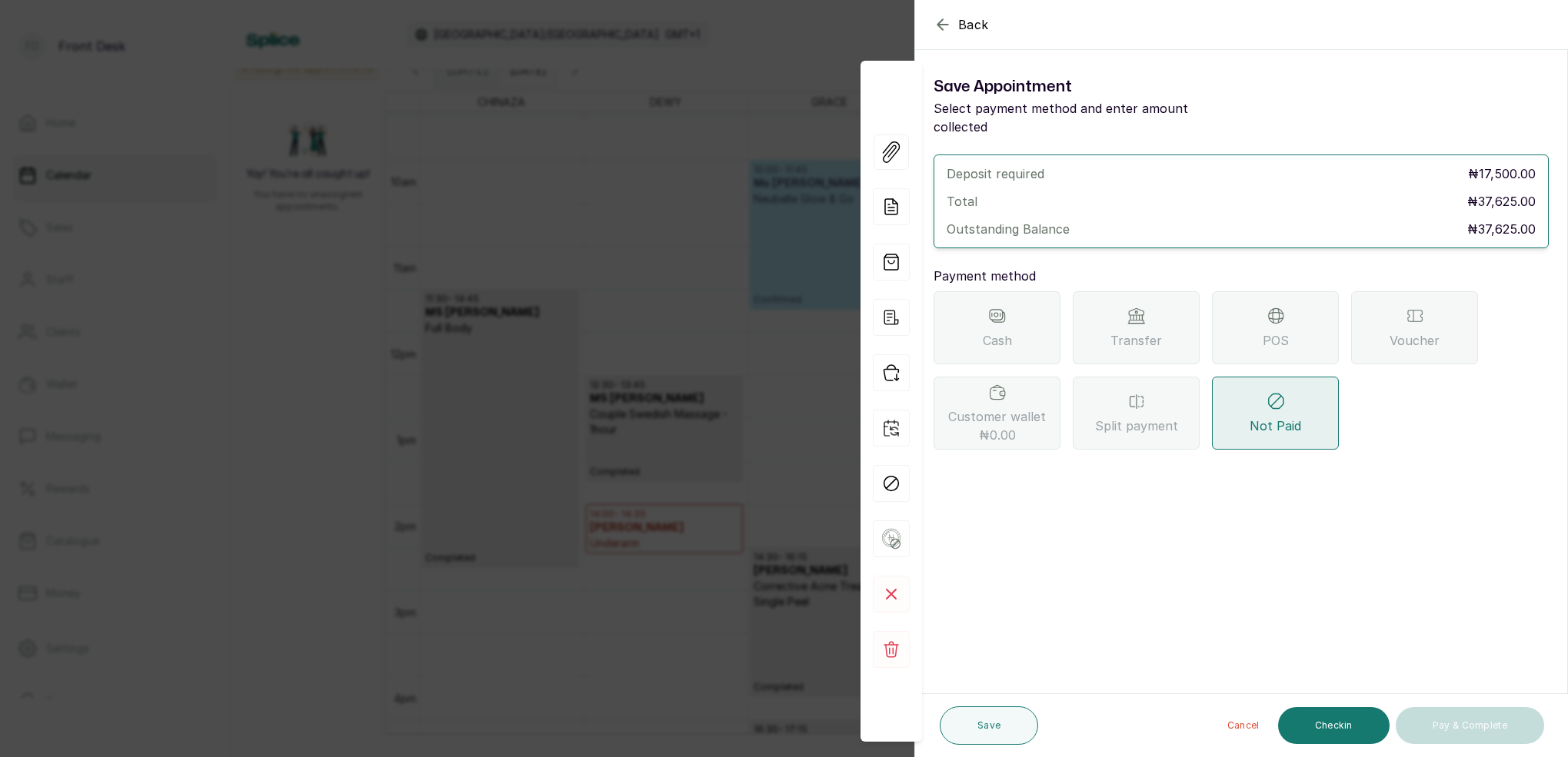
click at [1146, 299] on div "Transfer" at bounding box center [1136, 327] width 127 height 73
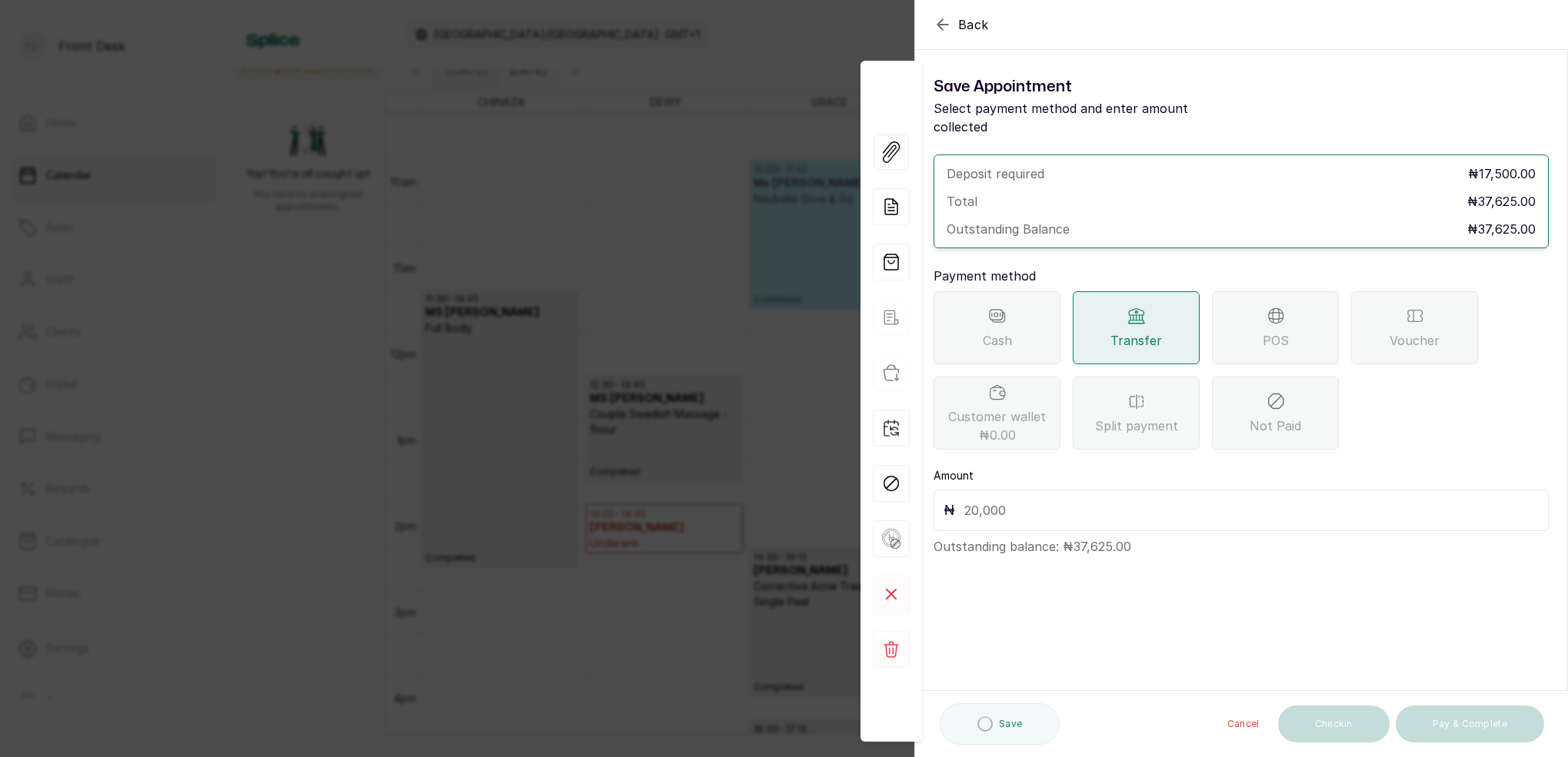
click at [1015, 503] on div "₦" at bounding box center [1241, 510] width 615 height 41
click at [1015, 500] on input "text" at bounding box center [1251, 510] width 575 height 21
type input "37,625"
click at [995, 717] on button "Save" at bounding box center [988, 725] width 98 height 39
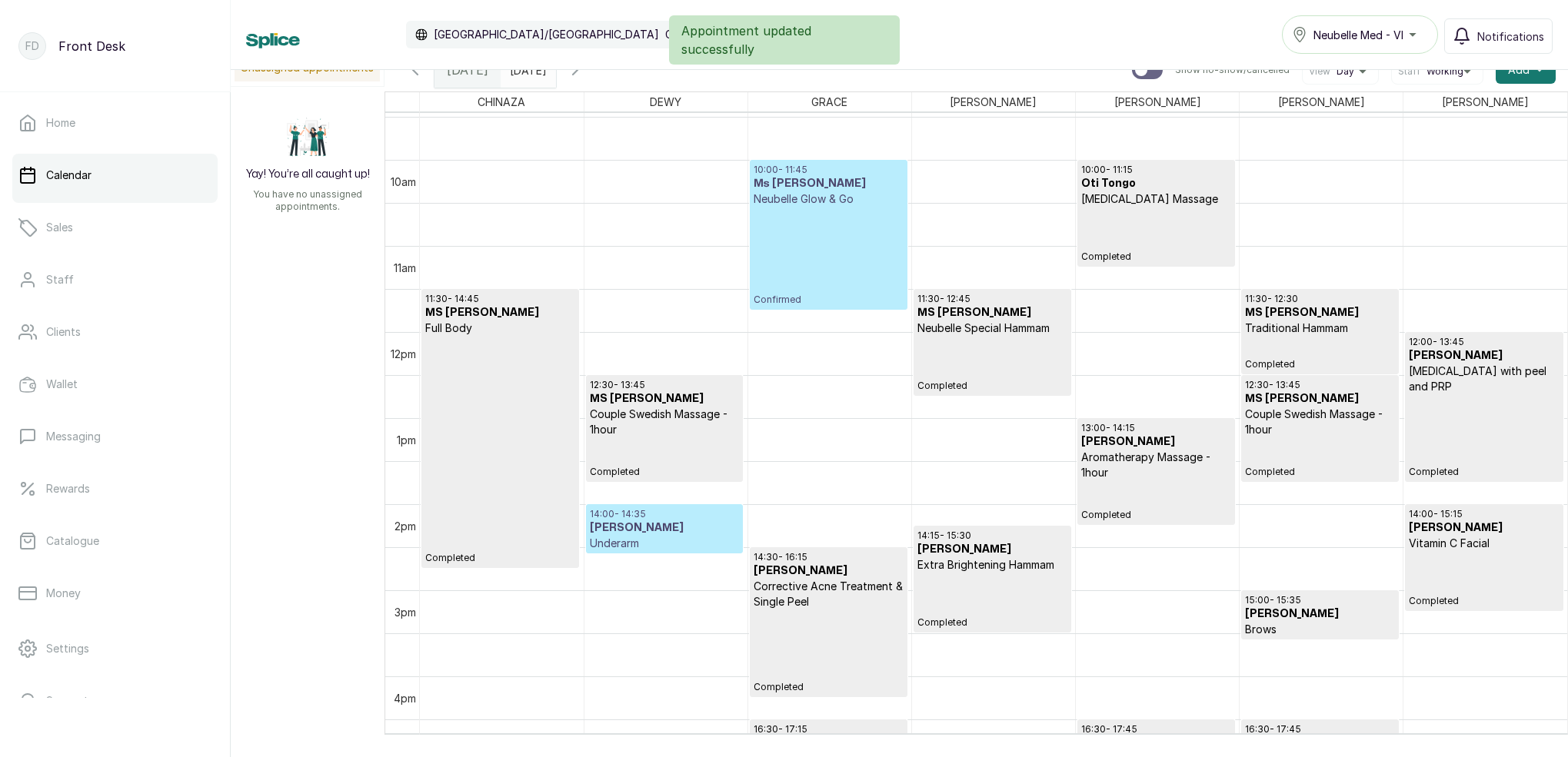
click at [711, 542] on p "Underarm" at bounding box center [665, 544] width 150 height 15
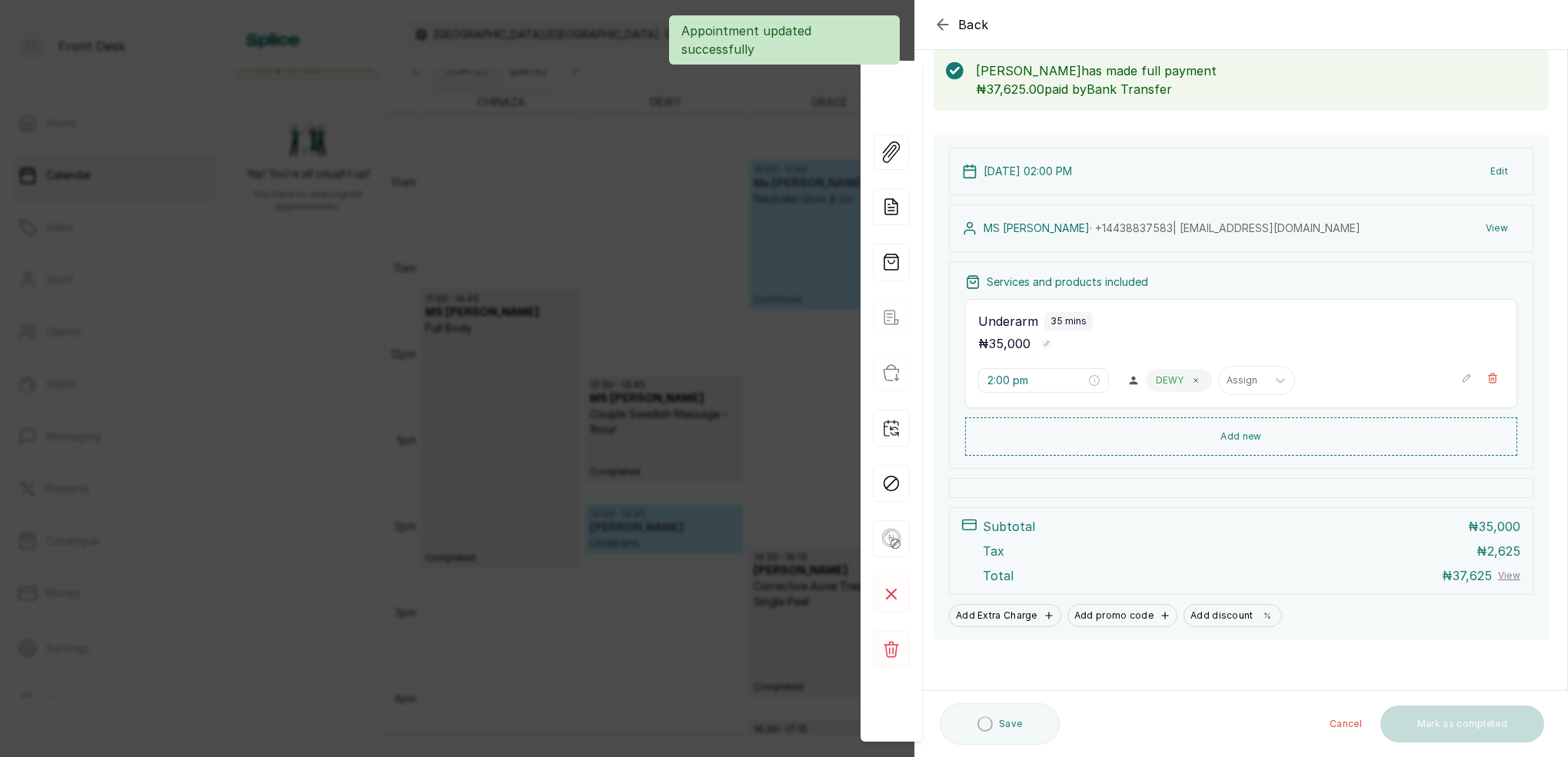
scroll to position [80, 0]
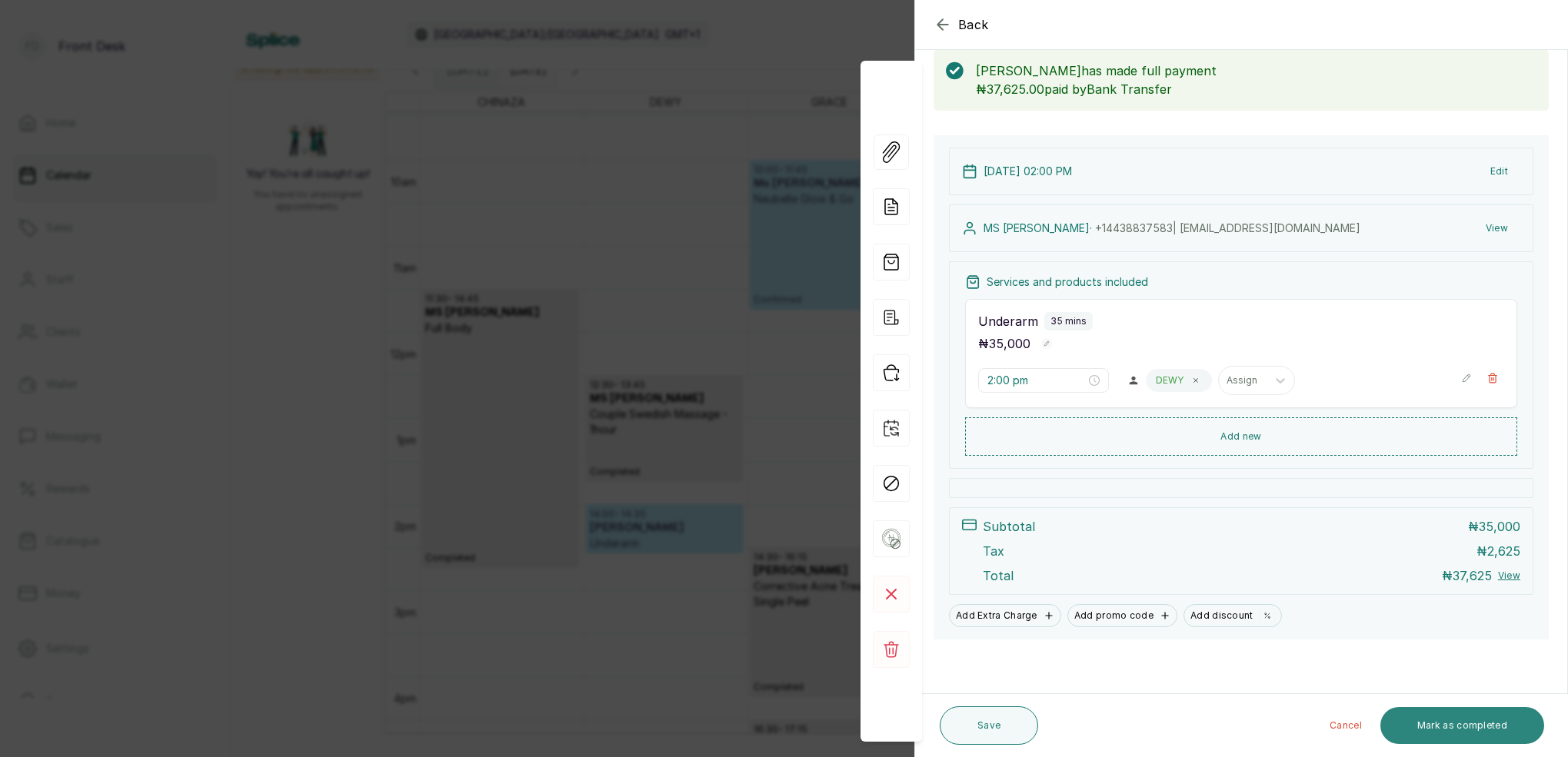
click at [1502, 719] on button "Mark as completed" at bounding box center [1461, 725] width 164 height 37
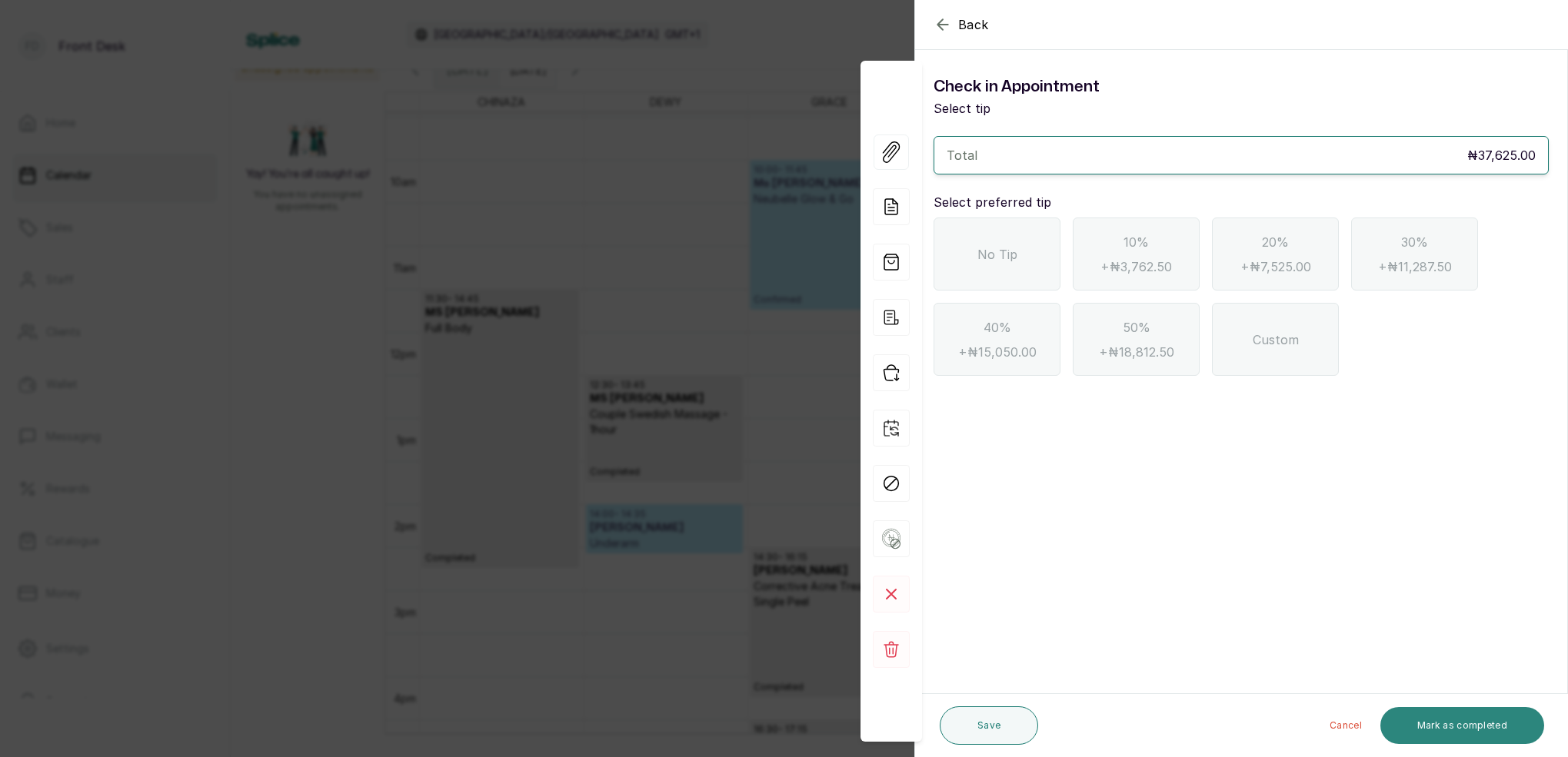
scroll to position [0, 0]
click at [1004, 239] on div "No Tip" at bounding box center [997, 253] width 127 height 73
click at [1509, 729] on button "Mark as completed" at bounding box center [1461, 725] width 164 height 37
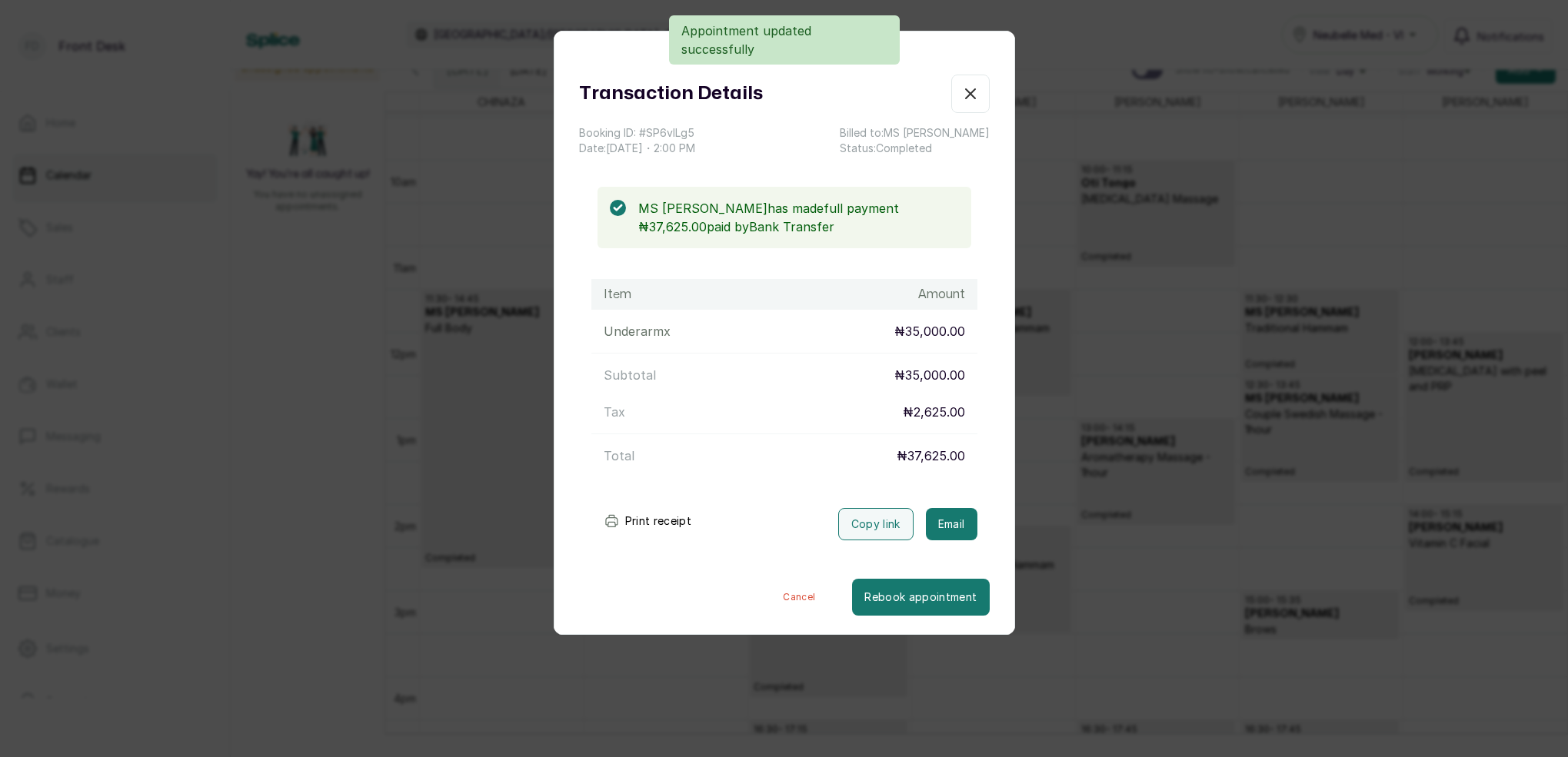
drag, startPoint x: 943, startPoint y: 513, endPoint x: 969, endPoint y: 507, distance: 26.7
click at [943, 513] on button "Email" at bounding box center [951, 524] width 51 height 33
click at [966, 88] on icon "button" at bounding box center [970, 94] width 19 height 19
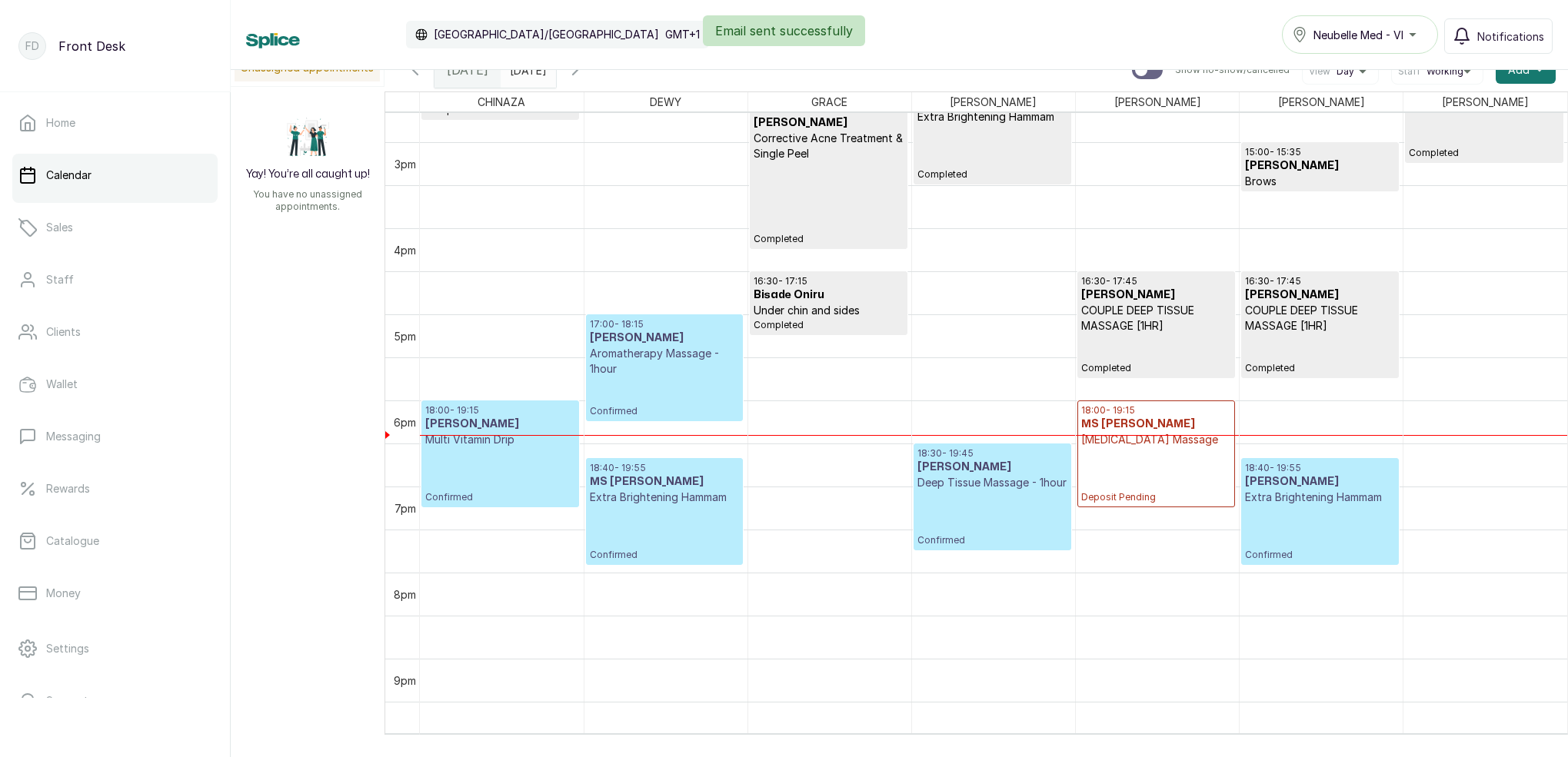
scroll to position [1159, 0]
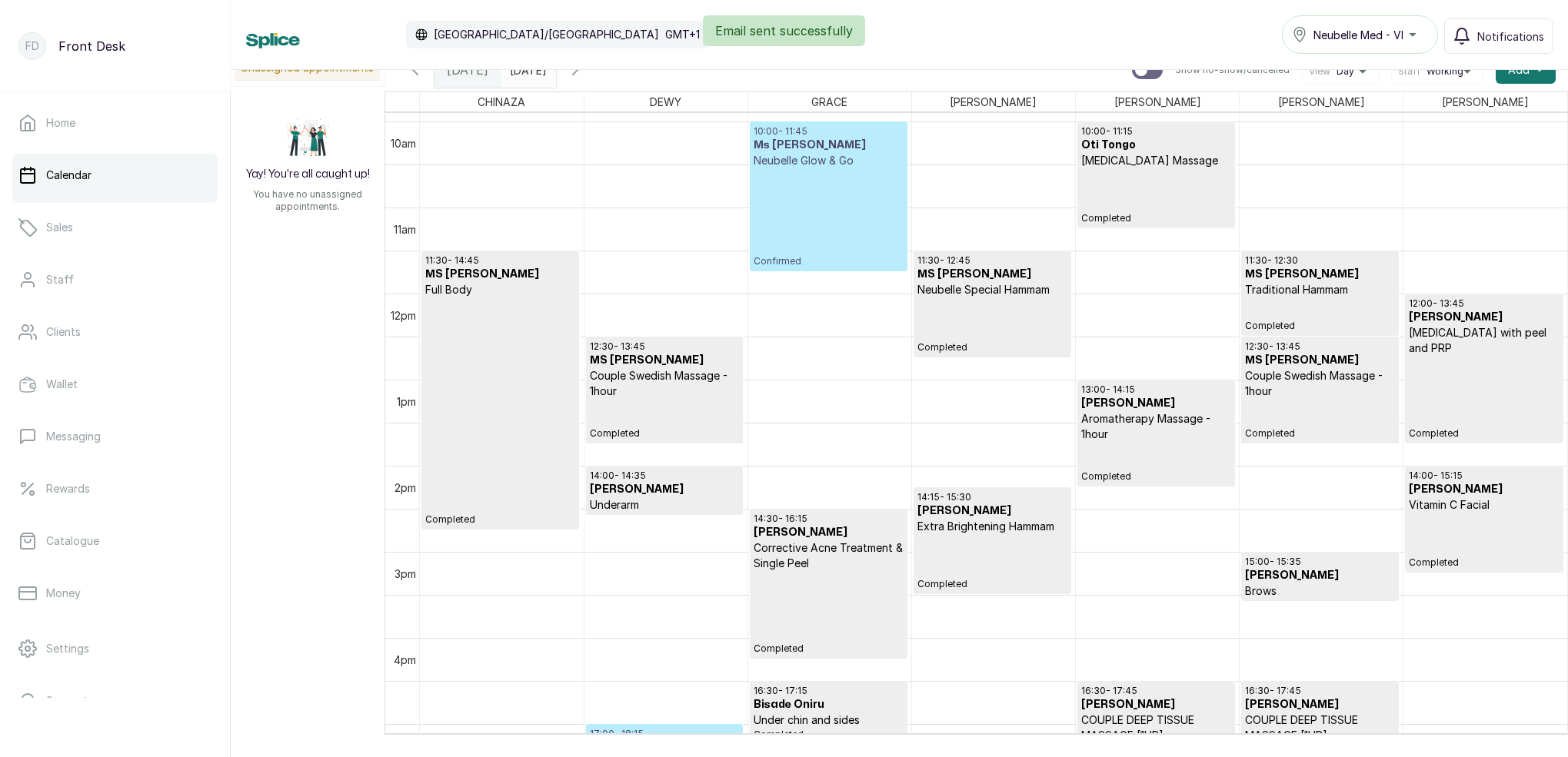
click at [875, 250] on p "Confirmed" at bounding box center [828, 218] width 150 height 99
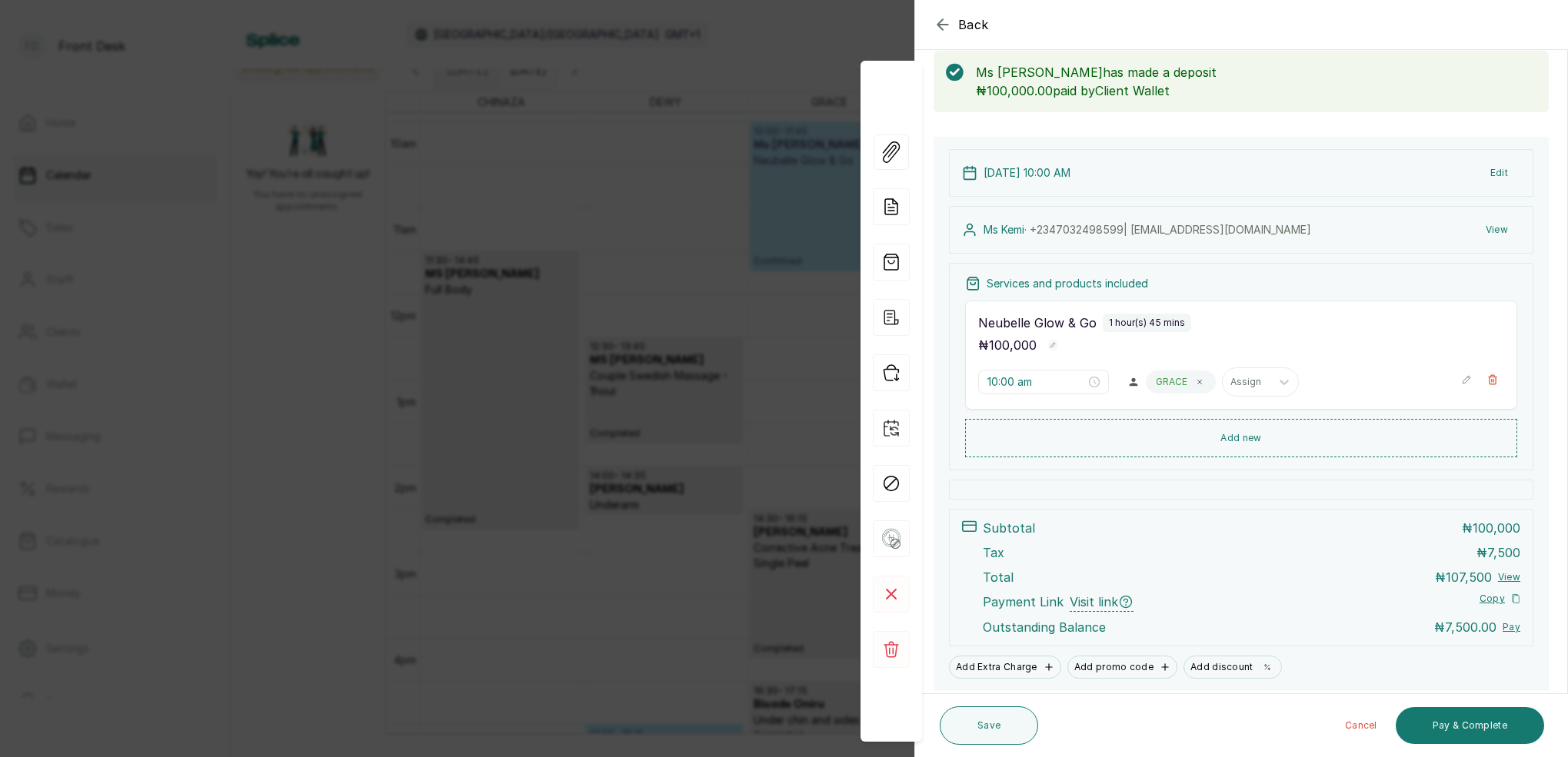
drag, startPoint x: 731, startPoint y: 279, endPoint x: 747, endPoint y: 281, distance: 16.1
click at [731, 279] on div "Back Appointment Details Edit appointment 🚶 Walk-in (booked by Front Desk) Make…" at bounding box center [784, 378] width 1568 height 757
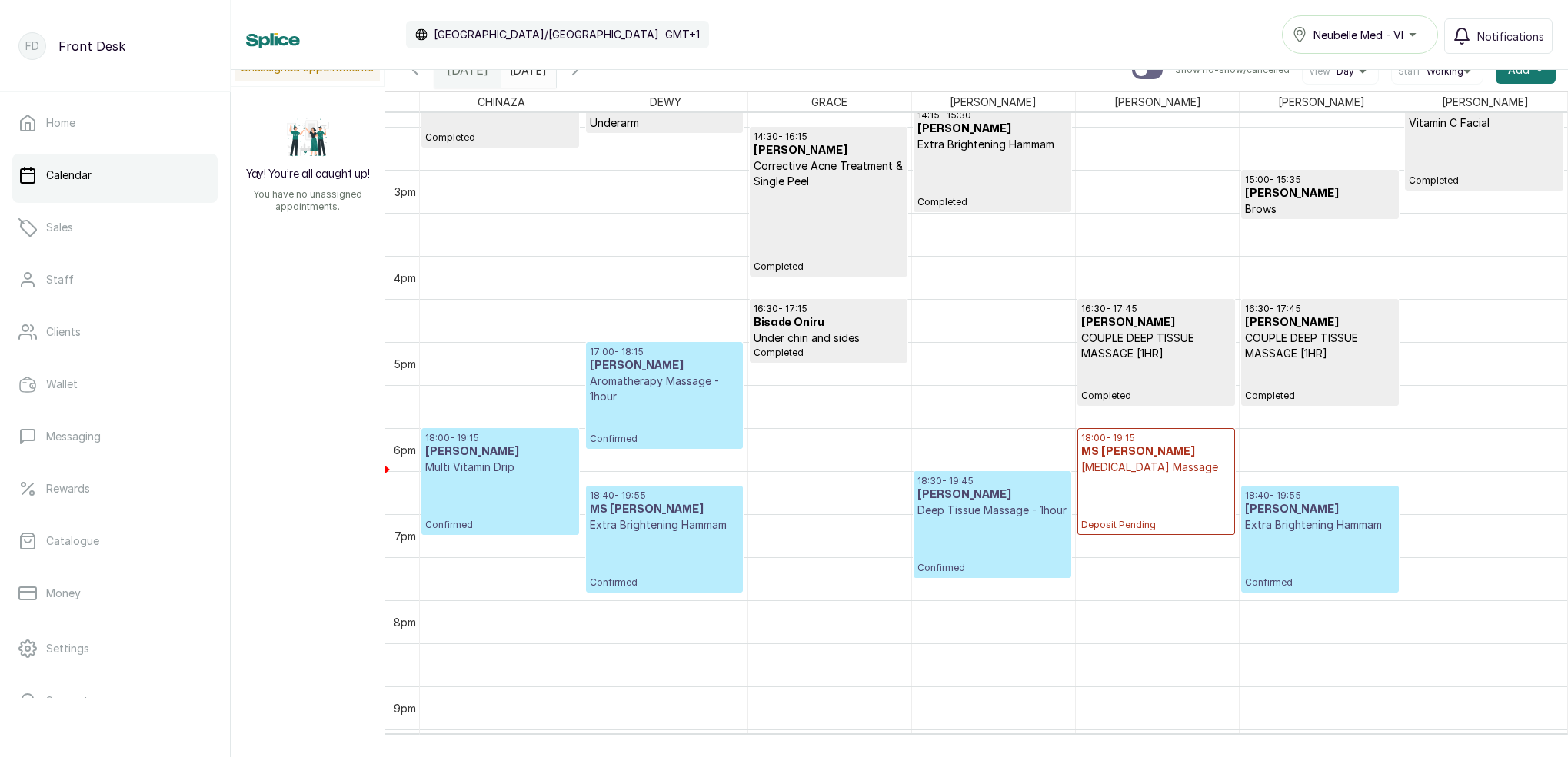
scroll to position [1237, 0]
click at [653, 523] on p "Extra Brightening Hammam" at bounding box center [665, 522] width 150 height 15
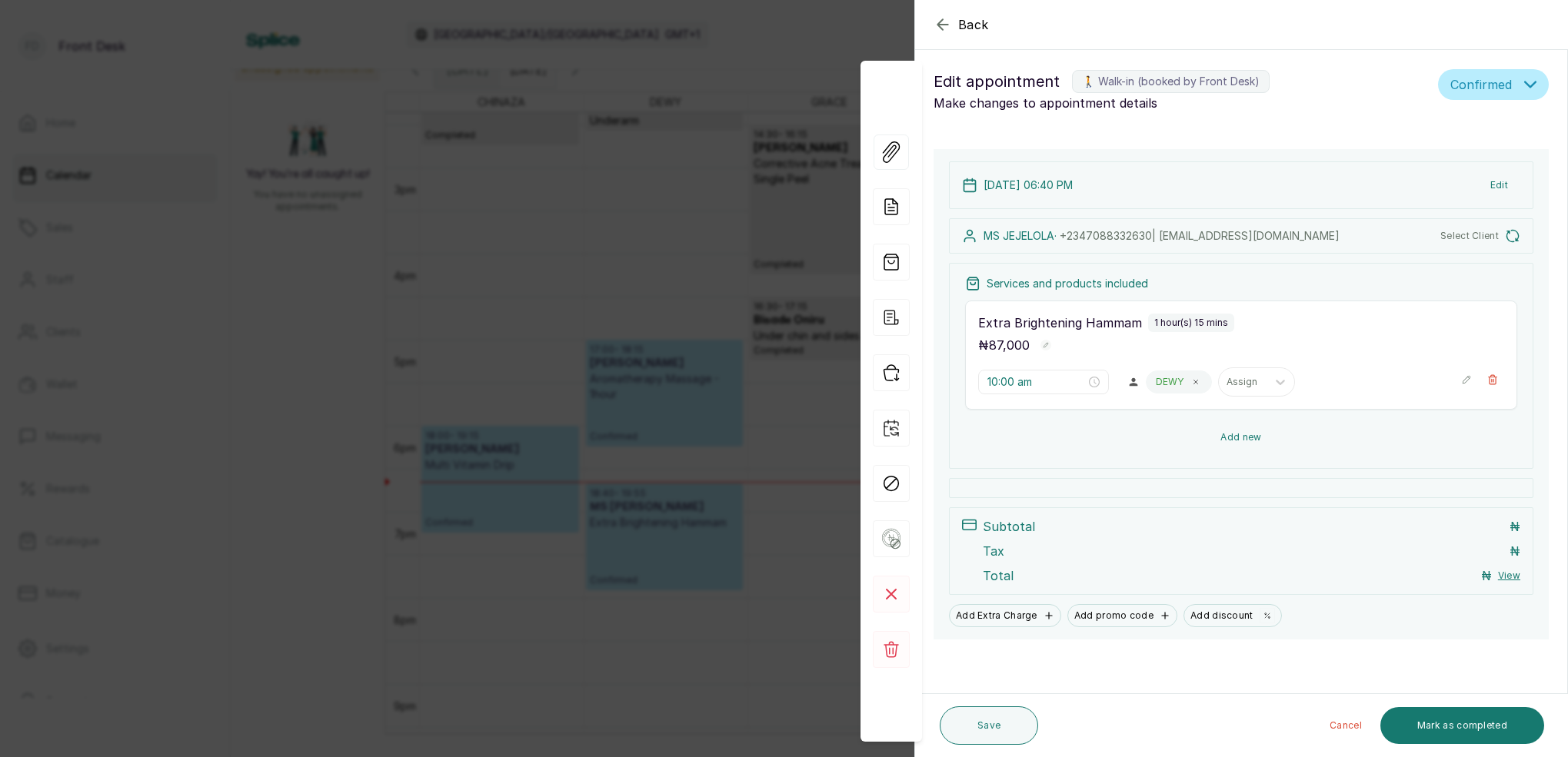
type input "6:40 pm"
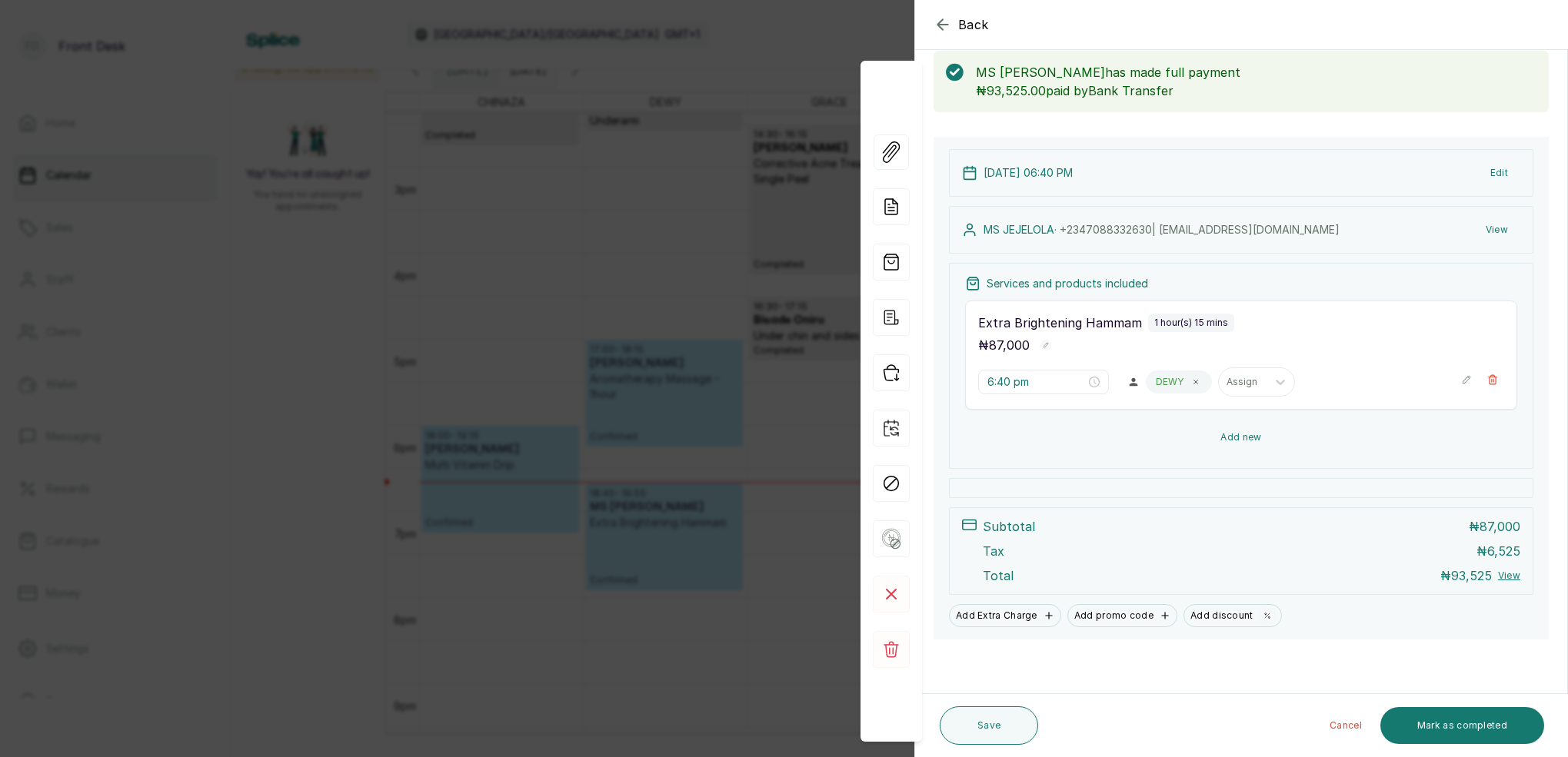
scroll to position [79, 0]
click at [711, 328] on div "Back Appointment Details Edit appointment 🚶 Walk-in (booked by Front Desk) Make…" at bounding box center [784, 378] width 1568 height 757
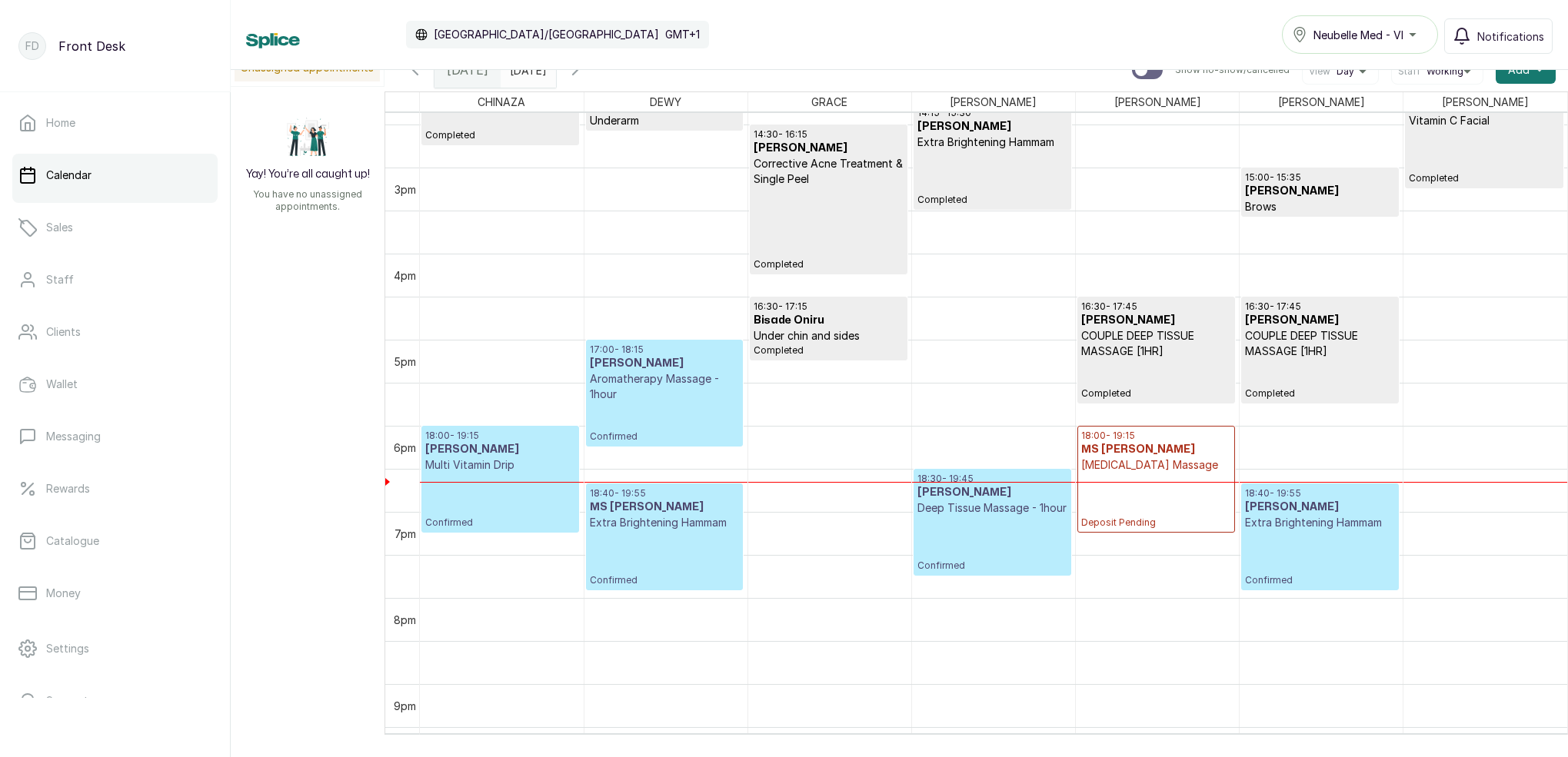
click at [1281, 549] on p "Confirmed" at bounding box center [1319, 558] width 150 height 57
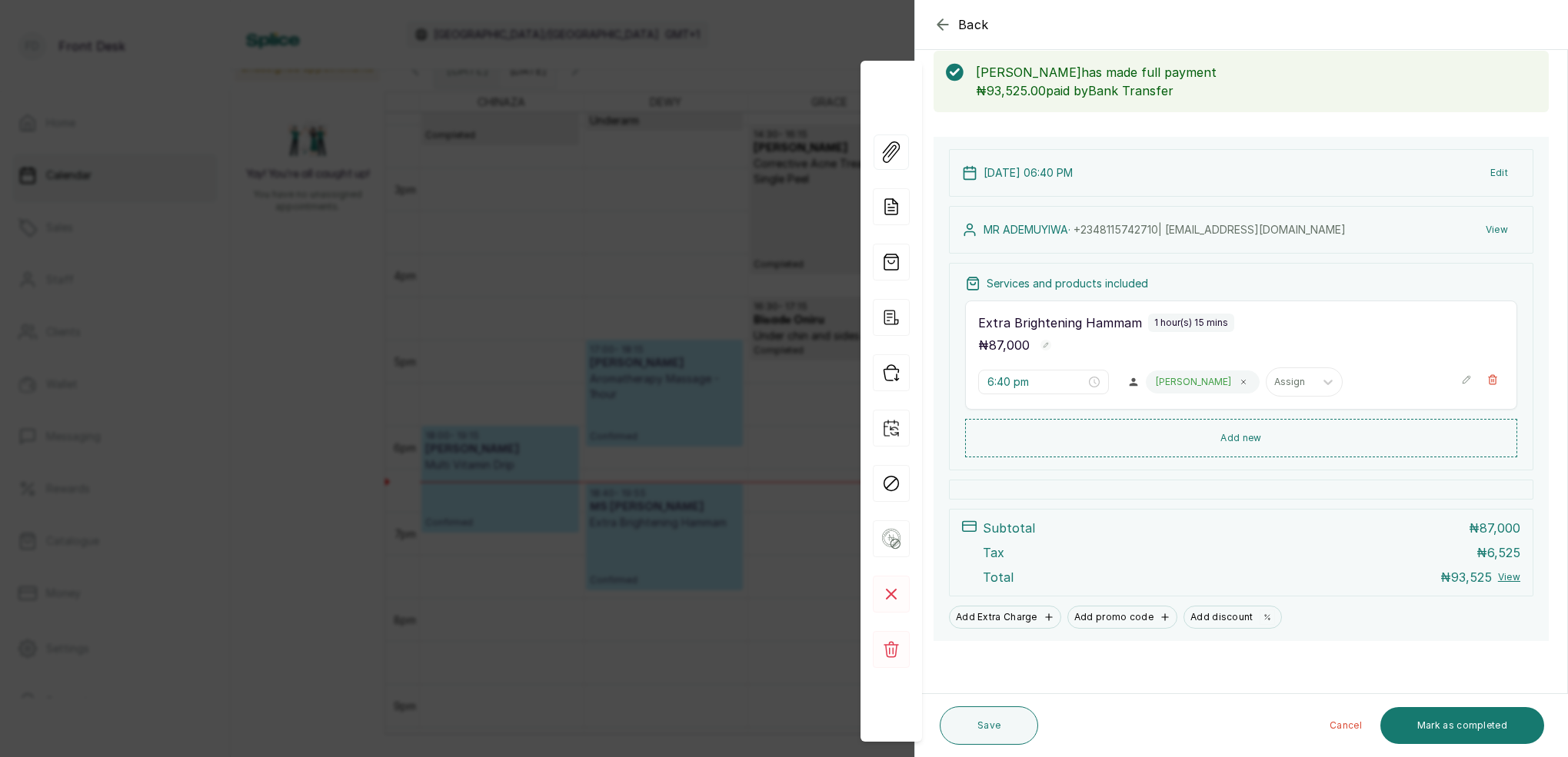
click at [728, 355] on div "Back Appointment Details Edit appointment 🚶 Walk-in (booked by Front Desk) Make…" at bounding box center [784, 378] width 1568 height 757
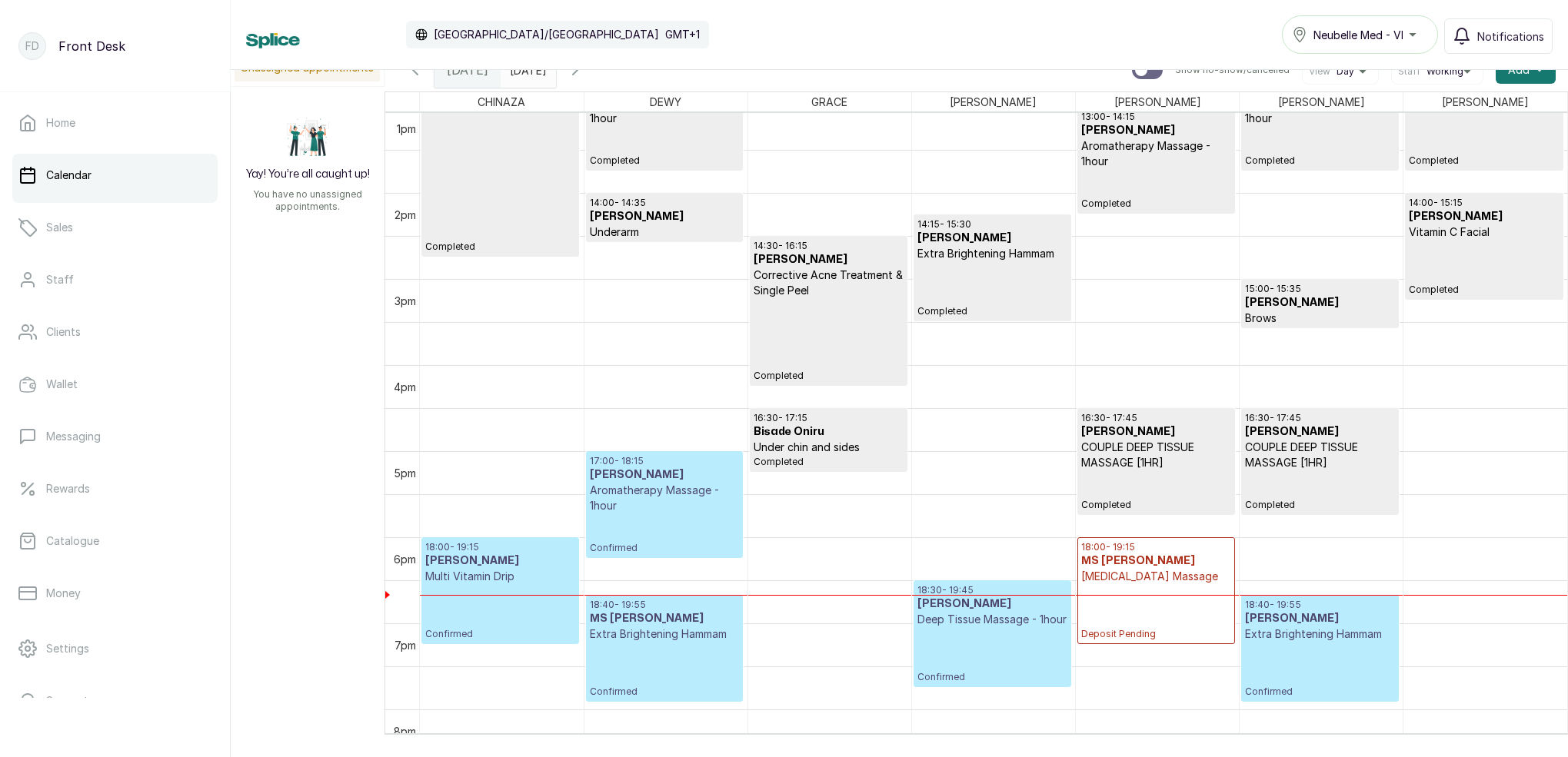
scroll to position [1124, 0]
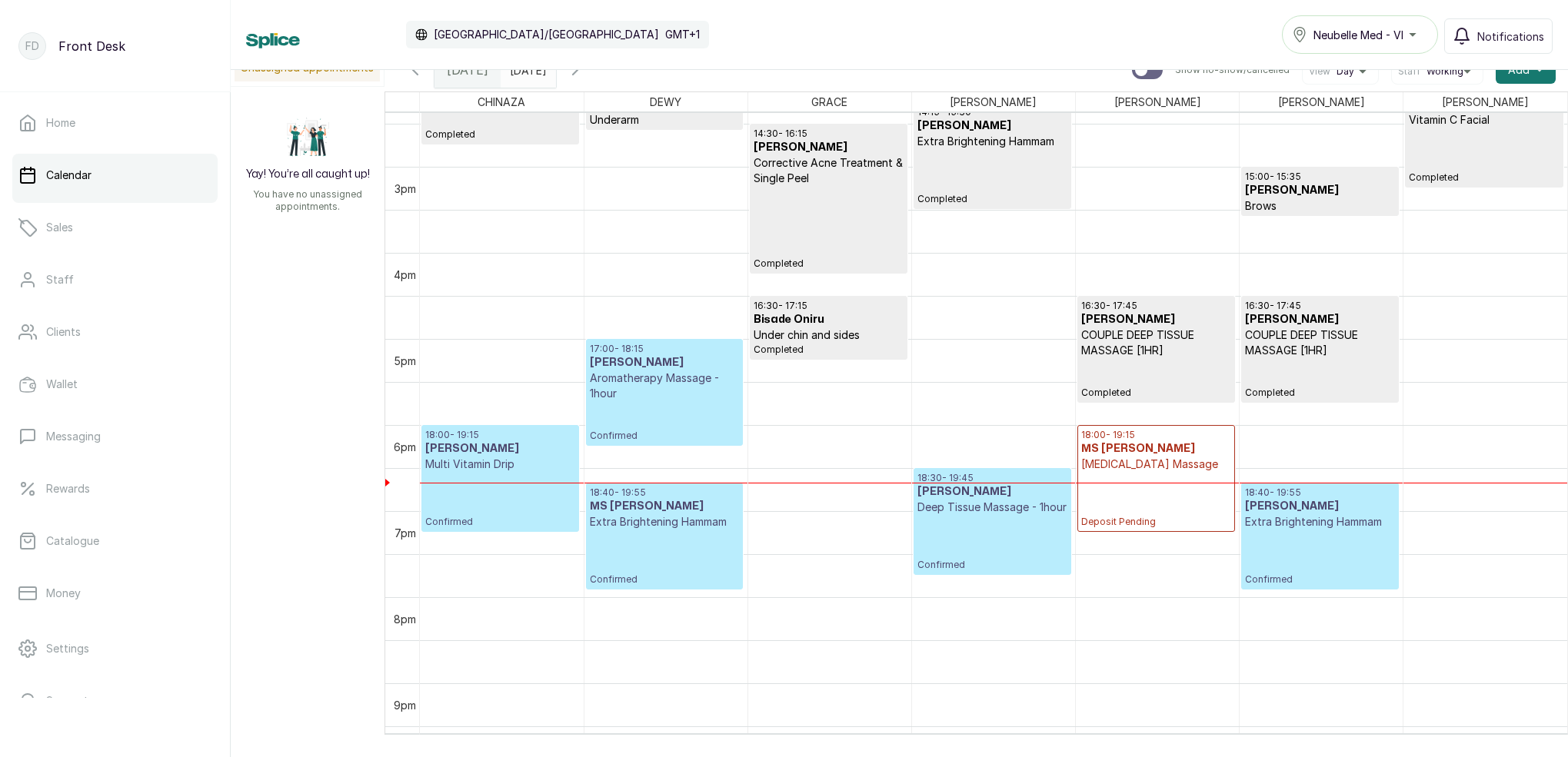
drag, startPoint x: 611, startPoint y: 71, endPoint x: 642, endPoint y: 85, distance: 34.0
click at [584, 71] on icon "button" at bounding box center [575, 70] width 19 height 19
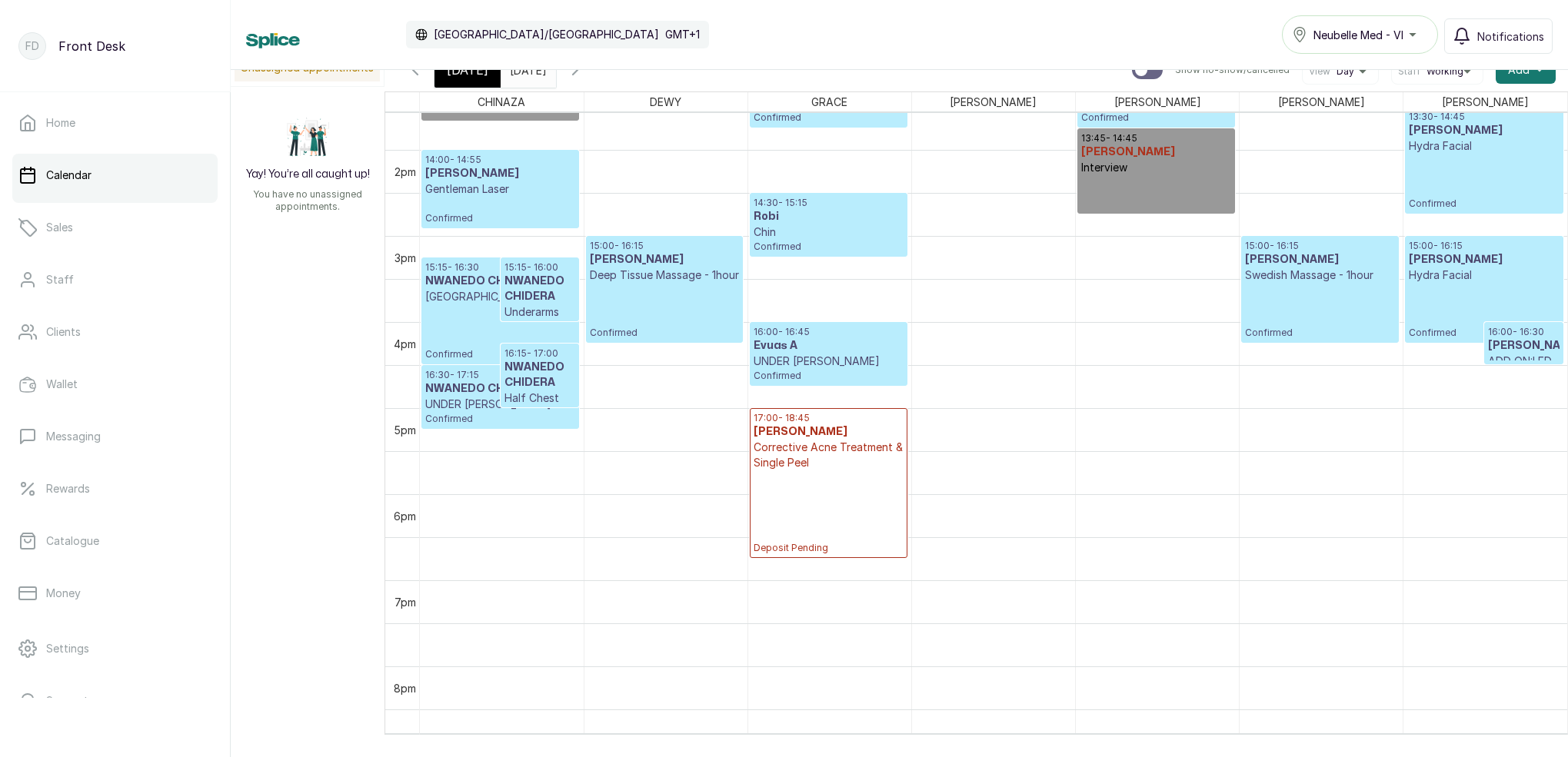
click at [526, 73] on input "[DATE]" at bounding box center [513, 66] width 25 height 27
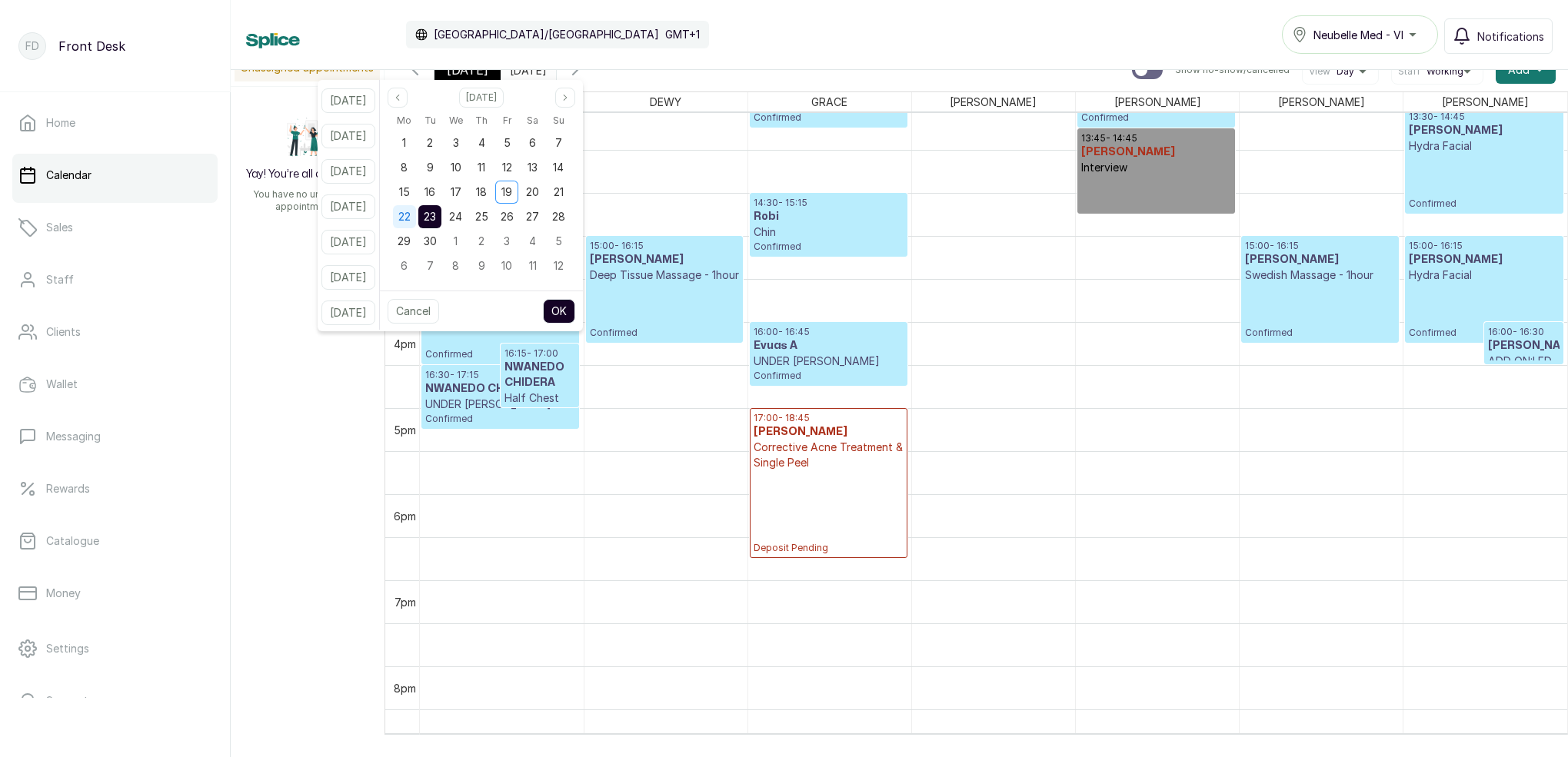
click at [410, 219] on span "22" at bounding box center [404, 216] width 12 height 13
drag, startPoint x: 450, startPoint y: 218, endPoint x: 456, endPoint y: 230, distance: 13.4
click at [436, 218] on span "23" at bounding box center [430, 216] width 12 height 13
click at [575, 312] on button "OK" at bounding box center [559, 311] width 33 height 25
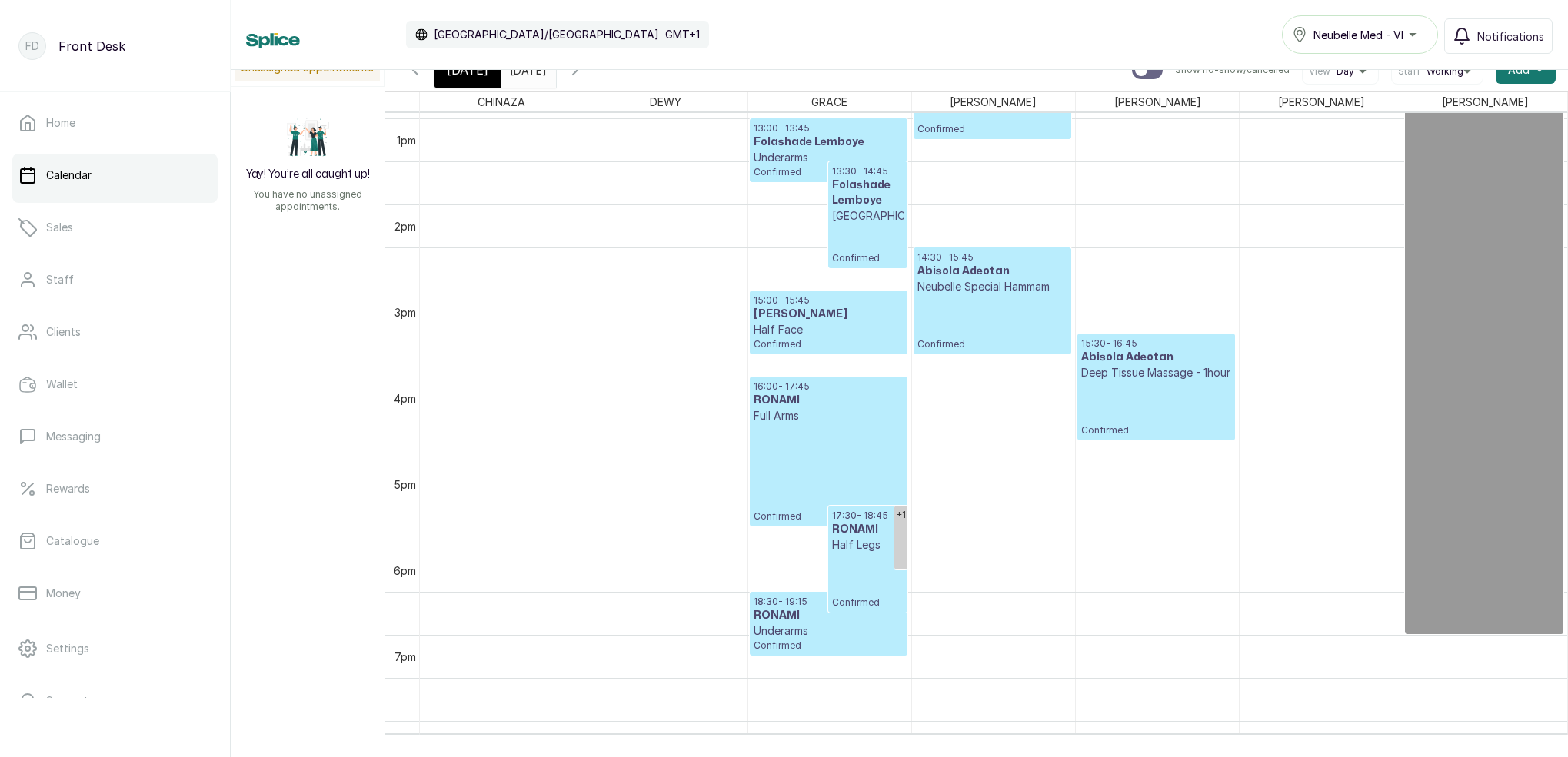
click at [790, 607] on p "18:30 - 19:15" at bounding box center [828, 602] width 150 height 12
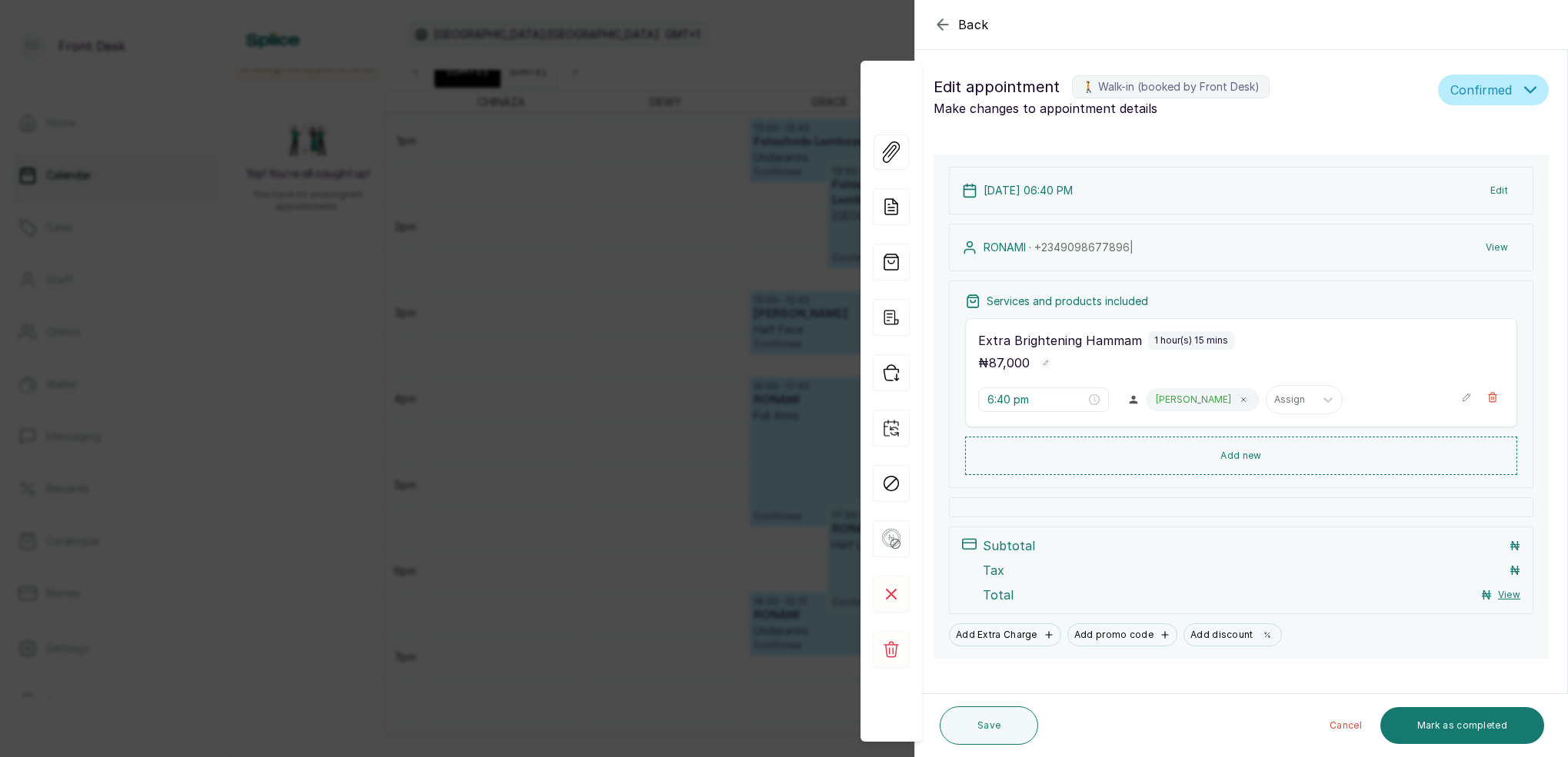
type input "4:00 pm"
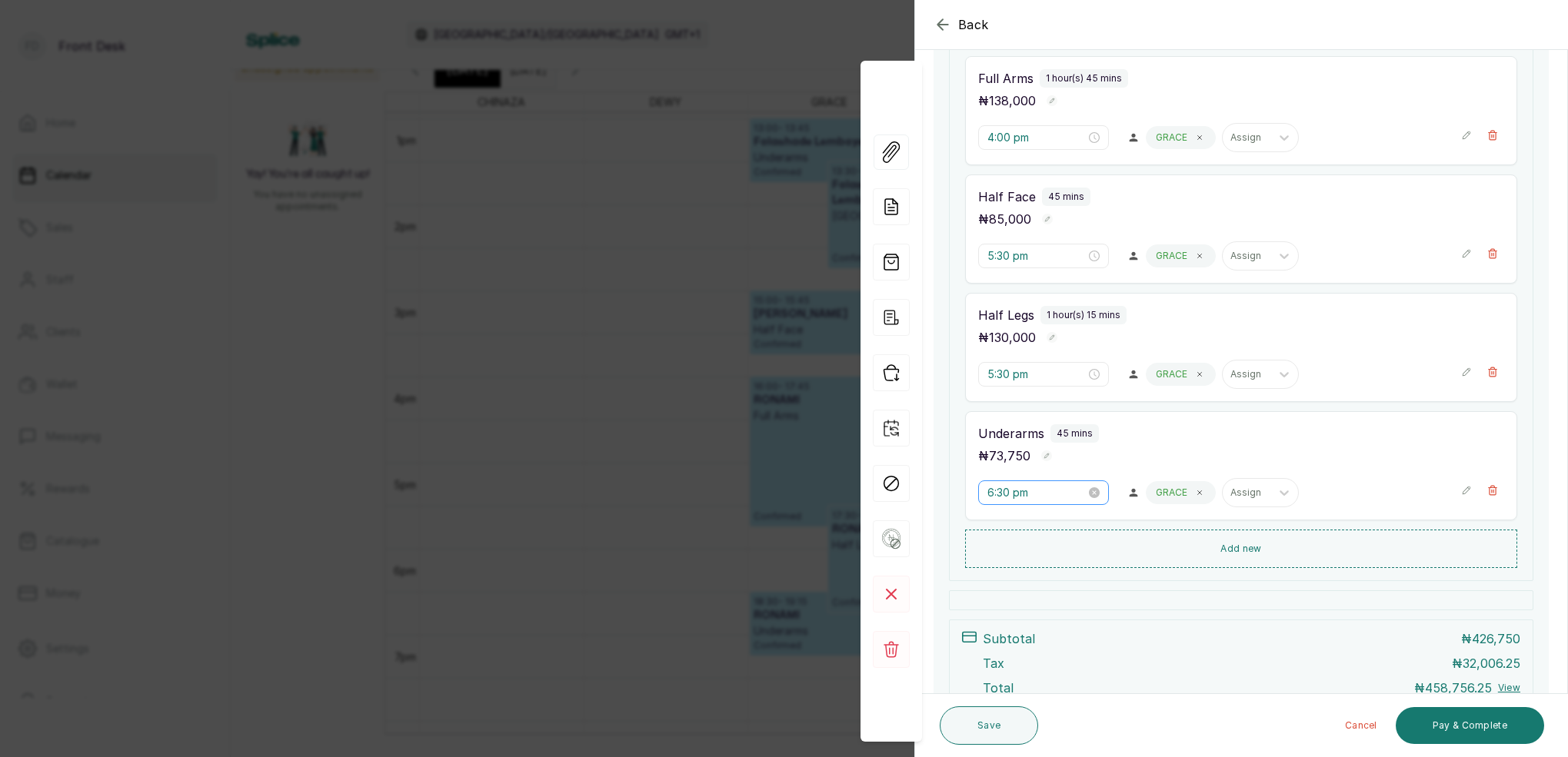
click at [987, 491] on div "6:30 pm" at bounding box center [1043, 492] width 131 height 25
drag, startPoint x: 1001, startPoint y: 557, endPoint x: 1012, endPoint y: 552, distance: 12.1
click at [1001, 557] on div "04" at bounding box center [999, 557] width 37 height 21
type input "4:00 pm"
drag, startPoint x: 1049, startPoint y: 530, endPoint x: 1083, endPoint y: 527, distance: 34.1
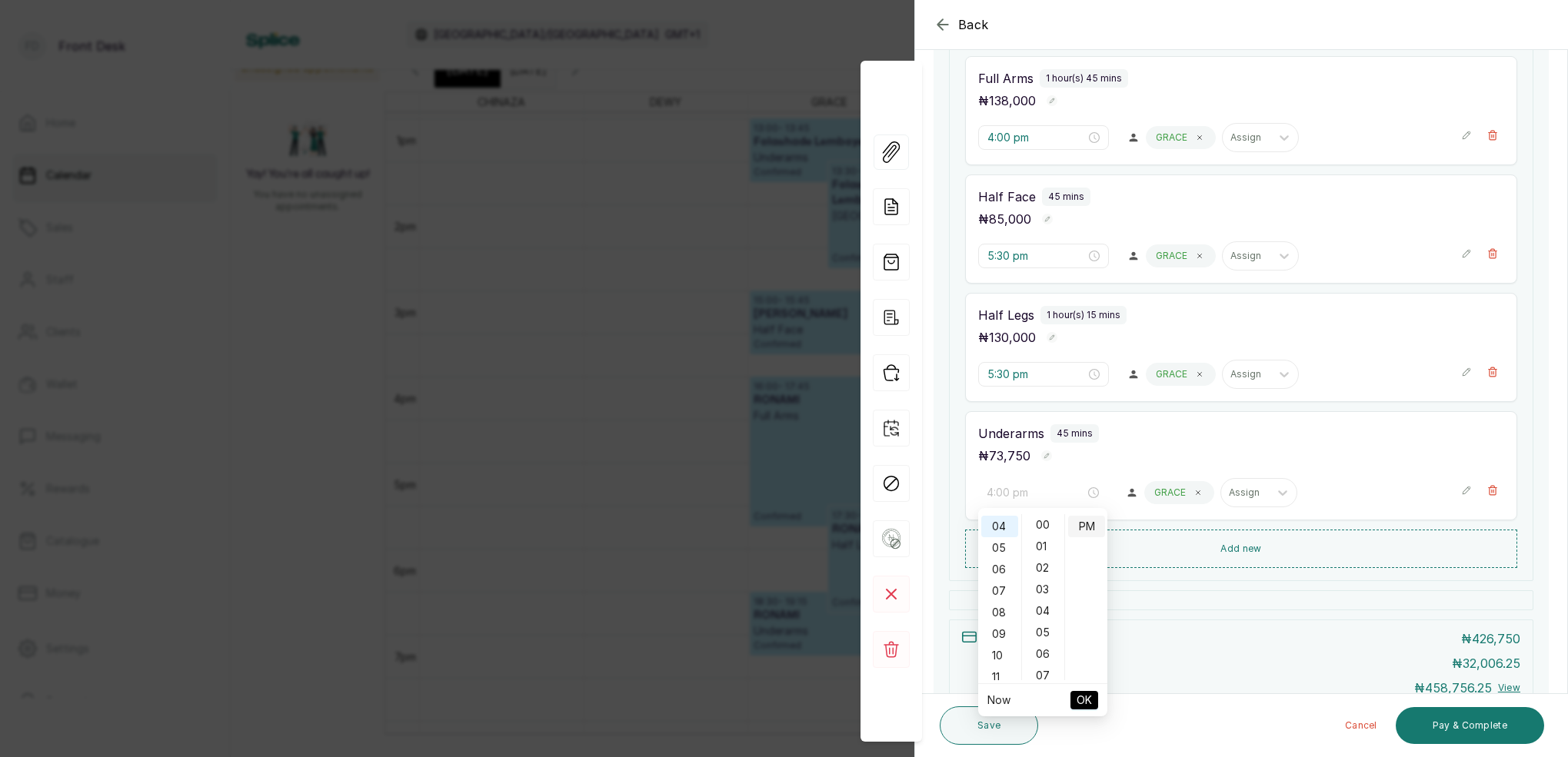
click at [1050, 531] on div "00" at bounding box center [1043, 525] width 37 height 21
drag, startPoint x: 1092, startPoint y: 527, endPoint x: 1089, endPoint y: 590, distance: 63.1
click at [1092, 527] on div "PM" at bounding box center [1086, 526] width 37 height 21
click at [1085, 706] on span "OK" at bounding box center [1084, 700] width 15 height 29
type input "4:00 pm"
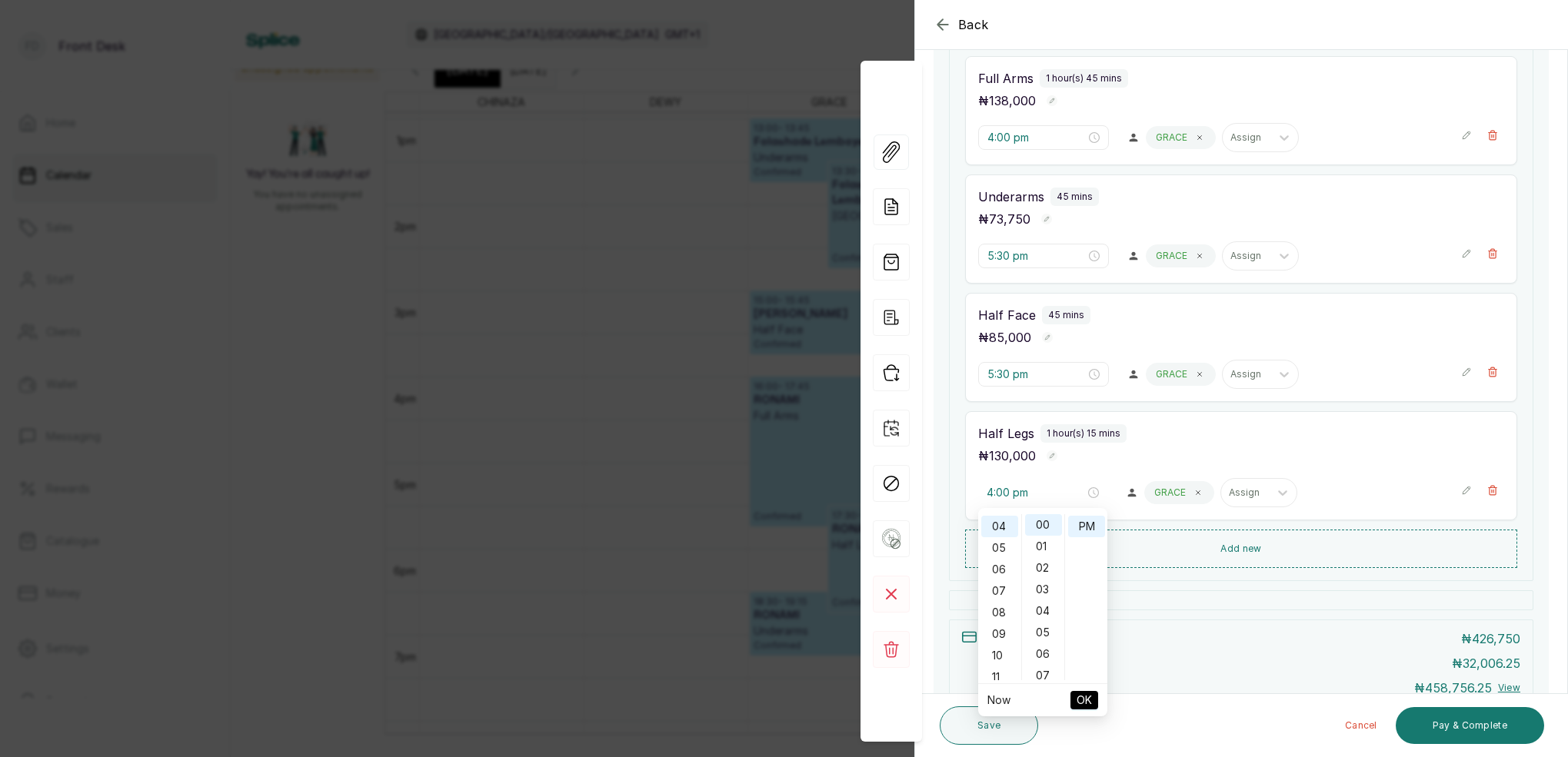
type input "5:30 pm"
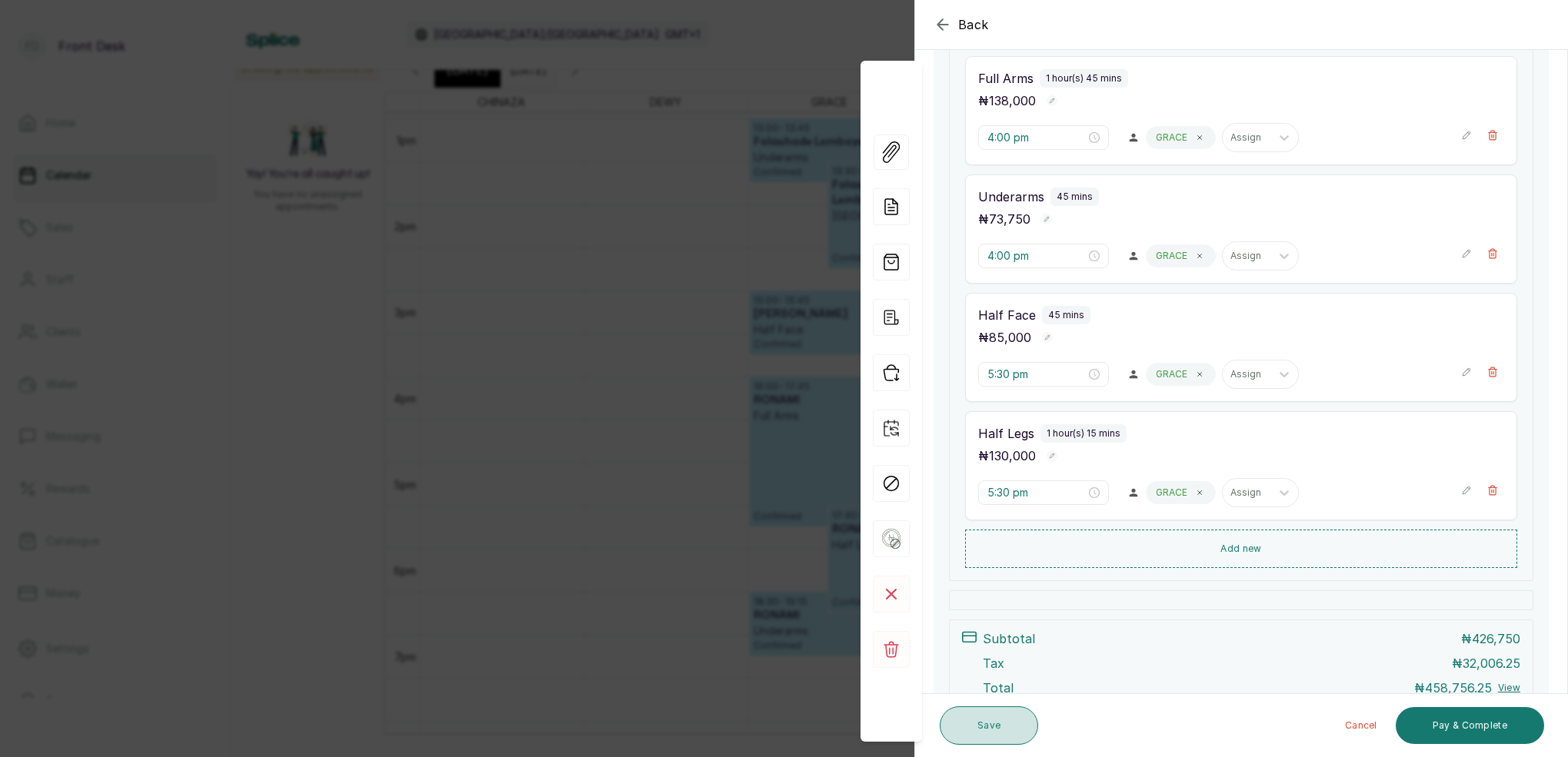
click at [1000, 721] on button "Save" at bounding box center [988, 725] width 98 height 39
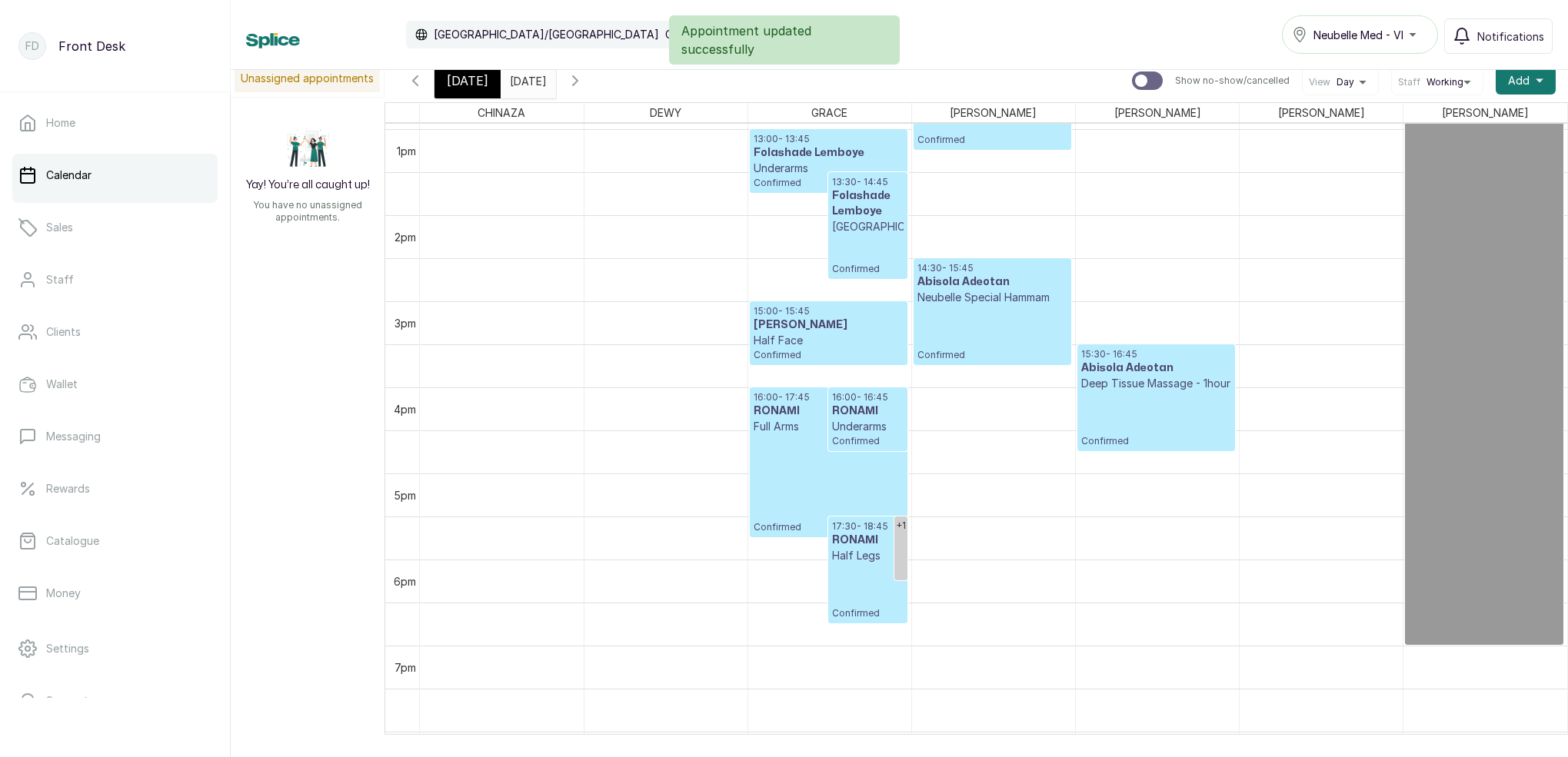
drag, startPoint x: 897, startPoint y: 547, endPoint x: 861, endPoint y: 551, distance: 36.2
click at [805, 563] on div "+1 13:00 - 13:45 Folashade Lemboye Underarms Confirmed 13:30 - 14:45 Folashade …" at bounding box center [993, 43] width 1147 height 2066
drag, startPoint x: 903, startPoint y: 538, endPoint x: 843, endPoint y: 544, distance: 60.3
click at [814, 547] on div "+1 13:00 - 13:45 Folashade Lemboye Underarms Confirmed 13:30 - 14:45 Folashade …" at bounding box center [993, 43] width 1147 height 2066
drag, startPoint x: 898, startPoint y: 542, endPoint x: 820, endPoint y: 545, distance: 78.1
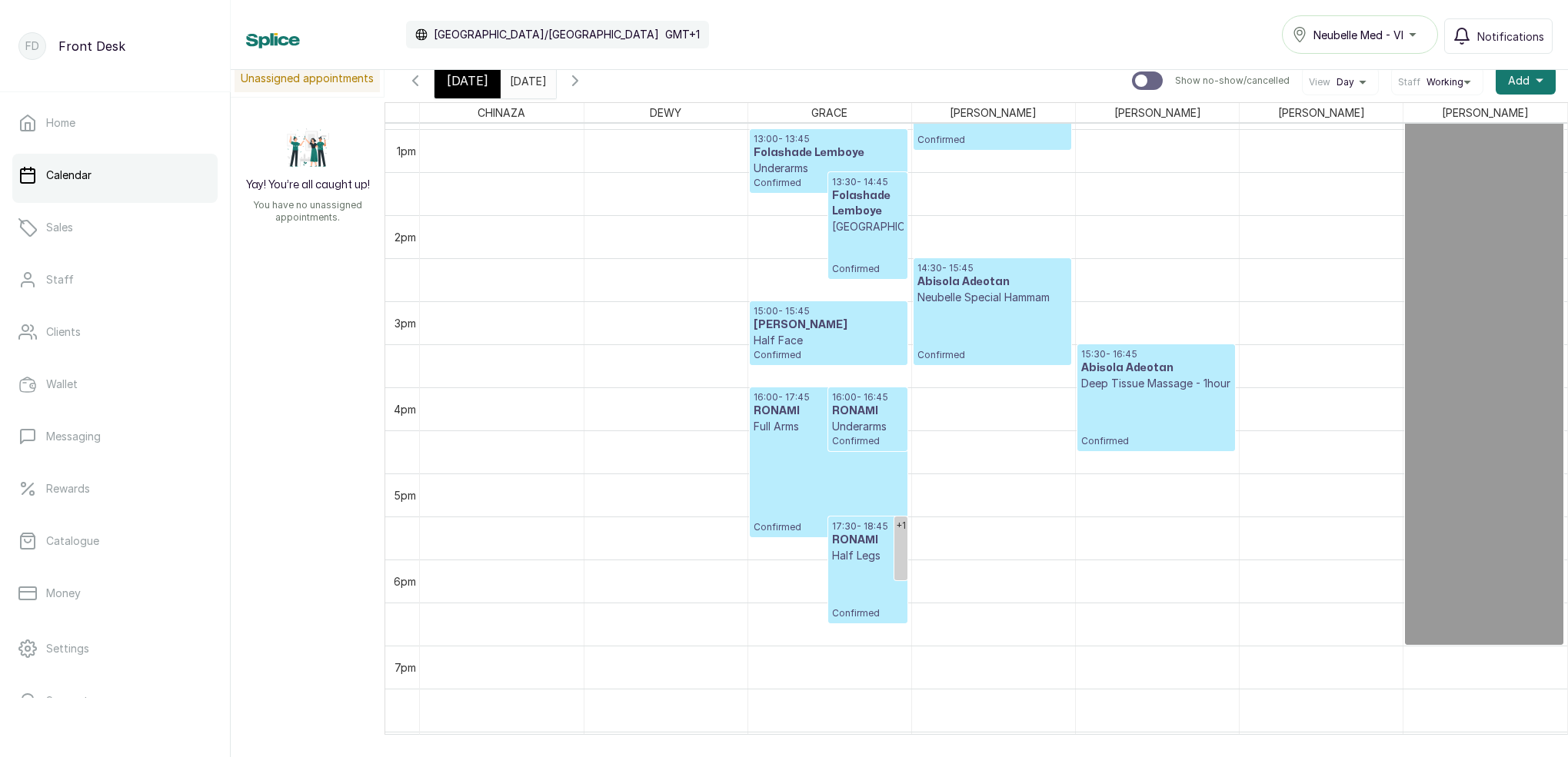
click at [820, 545] on div "+1 13:00 - 13:45 Folashade Lemboye Underarms Confirmed 13:30 - 14:45 Folashade …" at bounding box center [993, 43] width 1147 height 2066
drag, startPoint x: 903, startPoint y: 533, endPoint x: 856, endPoint y: 553, distance: 51.1
drag, startPoint x: 862, startPoint y: 547, endPoint x: 808, endPoint y: 548, distance: 54.0
click at [808, 547] on div "+1 13:00 - 13:45 Folashade Lemboye Underarms Confirmed 13:30 - 14:45 Folashade …" at bounding box center [830, 43] width 163 height 2066
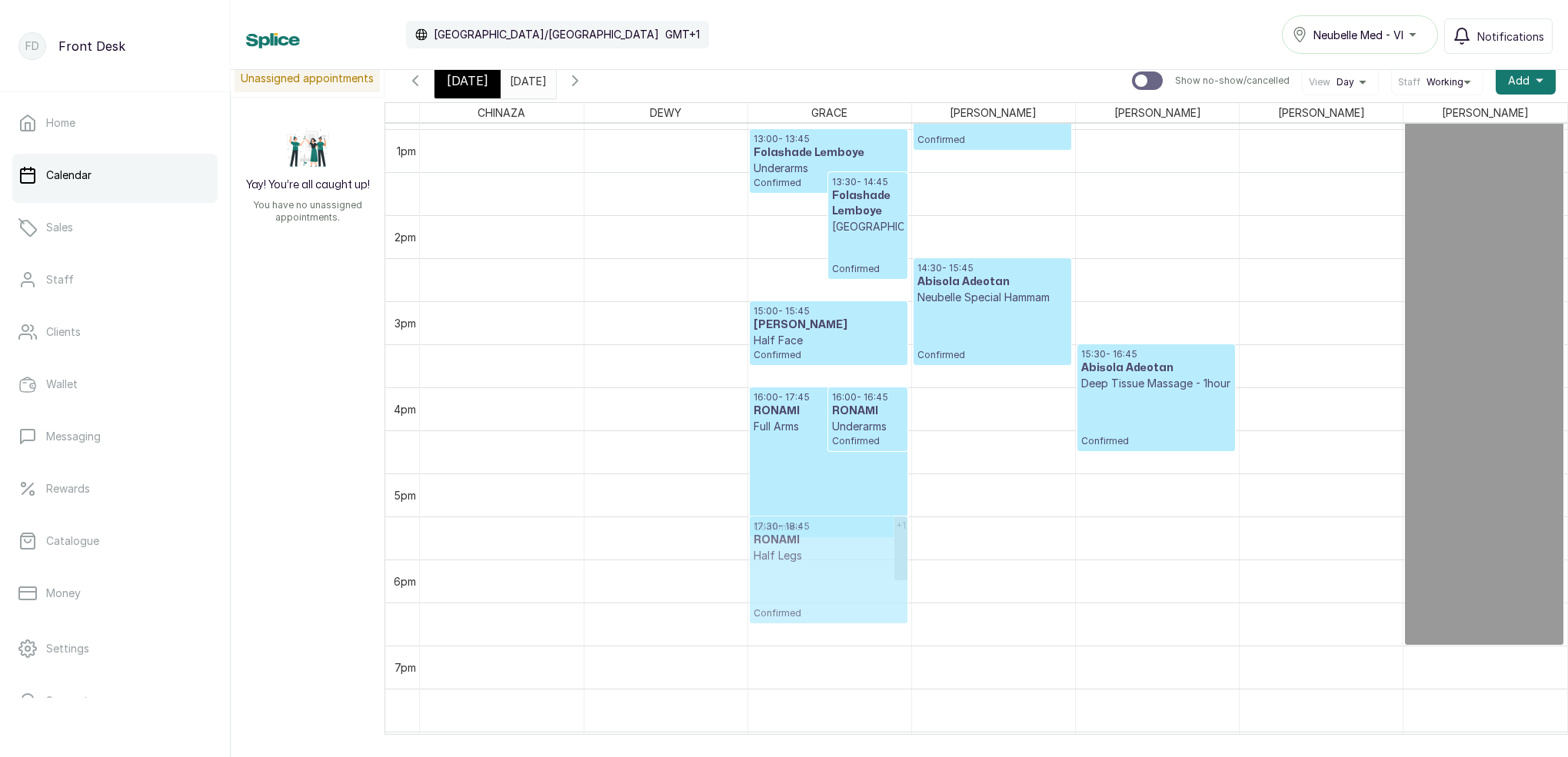
drag, startPoint x: 860, startPoint y: 543, endPoint x: 788, endPoint y: 542, distance: 72.0
click at [788, 541] on div "+1 13:00 - 13:45 Folashade Lemboye Underarms Confirmed 13:30 - 14:45 Folashade …" at bounding box center [830, 43] width 163 height 2066
drag, startPoint x: 903, startPoint y: 528, endPoint x: 841, endPoint y: 539, distance: 63.0
click at [824, 544] on div "+1 13:00 - 13:45 Folashade Lemboye Underarms Confirmed 13:30 - 14:45 Folashade …" at bounding box center [993, 43] width 1147 height 2066
drag, startPoint x: 900, startPoint y: 534, endPoint x: 879, endPoint y: 462, distance: 75.0
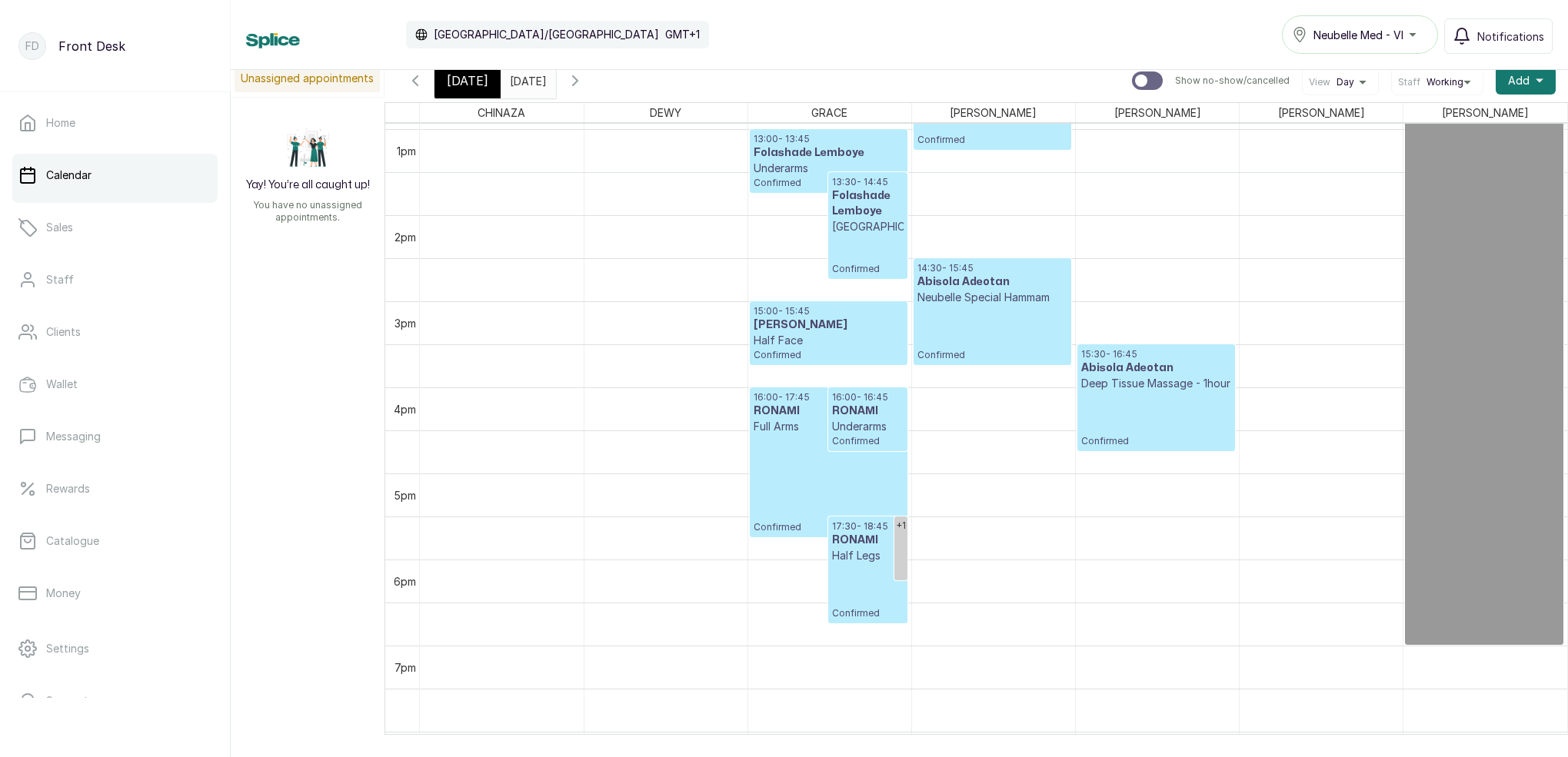
click at [898, 529] on div "+1" at bounding box center [900, 526] width 13 height 19
drag, startPoint x: 898, startPoint y: 538, endPoint x: 807, endPoint y: 534, distance: 91.1
click at [806, 534] on div "CHINAZA DEWY GRACE LINA MAGGIE SARAH MARY 12am 1am 2am 3am 4am 5am 6am 7am 8am …" at bounding box center [976, 423] width 1183 height 643
drag, startPoint x: 945, startPoint y: 551, endPoint x: 796, endPoint y: 476, distance: 166.8
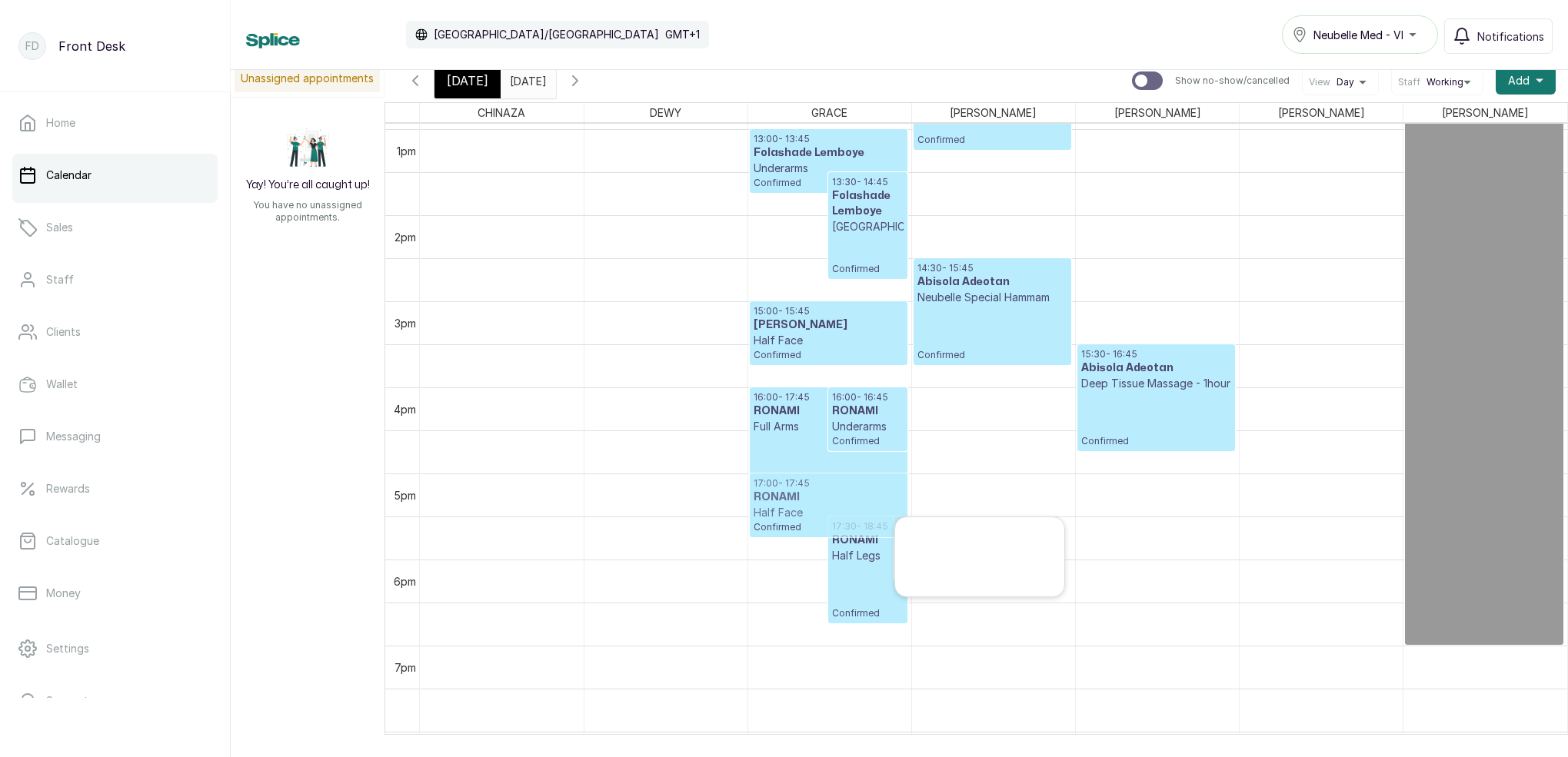
click at [796, 476] on div "CHINAZA DEWY GRACE LINA MAGGIE SARAH MARY 12am 1am 2am 3am 4am 5am 6am 7am 8am …" at bounding box center [976, 423] width 1183 height 643
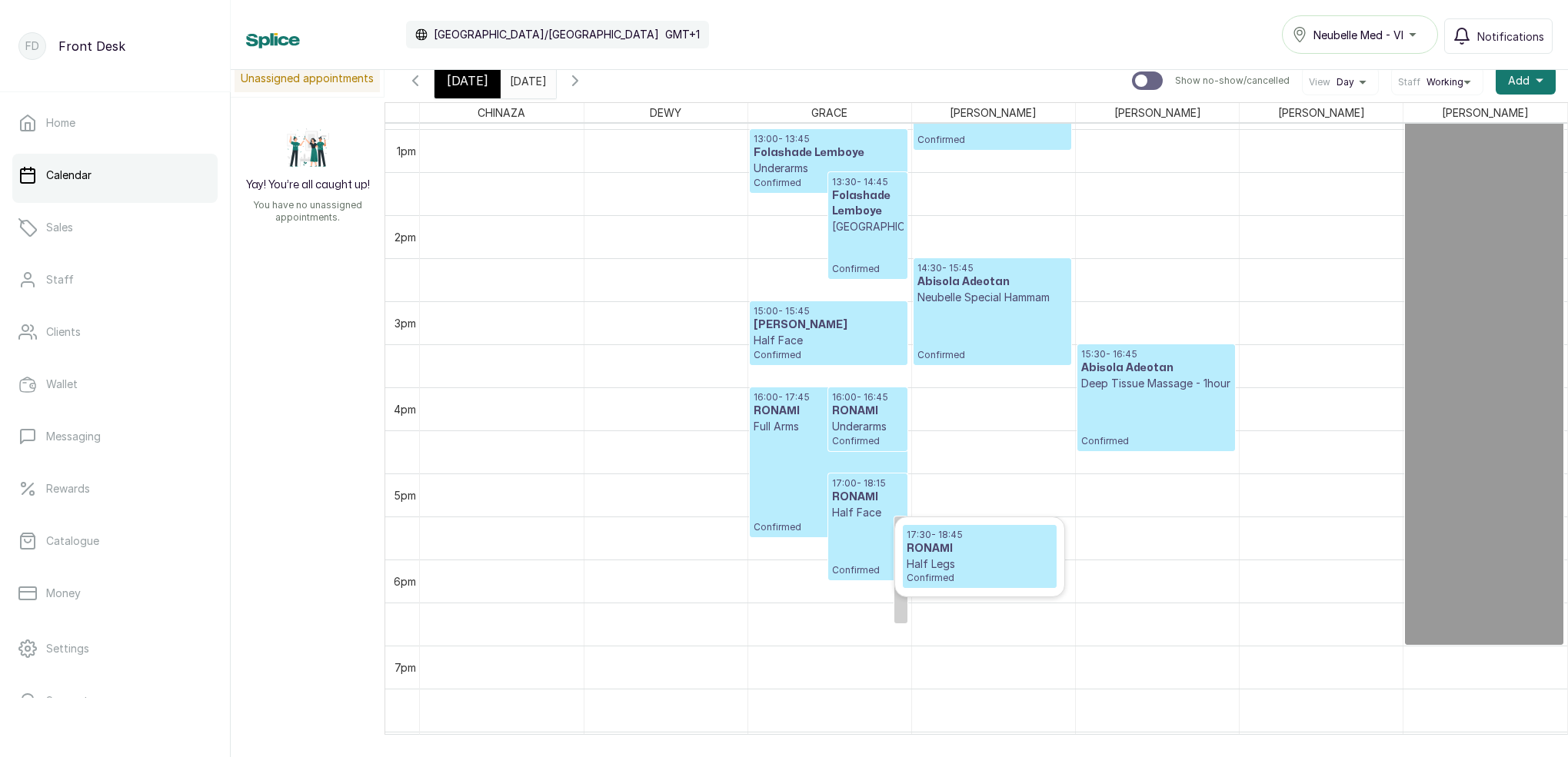
drag, startPoint x: 878, startPoint y: 590, endPoint x: 811, endPoint y: 583, distance: 67.4
click at [811, 583] on div "CHINAZA DEWY GRACE LINA MAGGIE SARAH MARY 12am 1am 2am 3am 4am 5am 6am 7am 8am …" at bounding box center [976, 423] width 1183 height 643
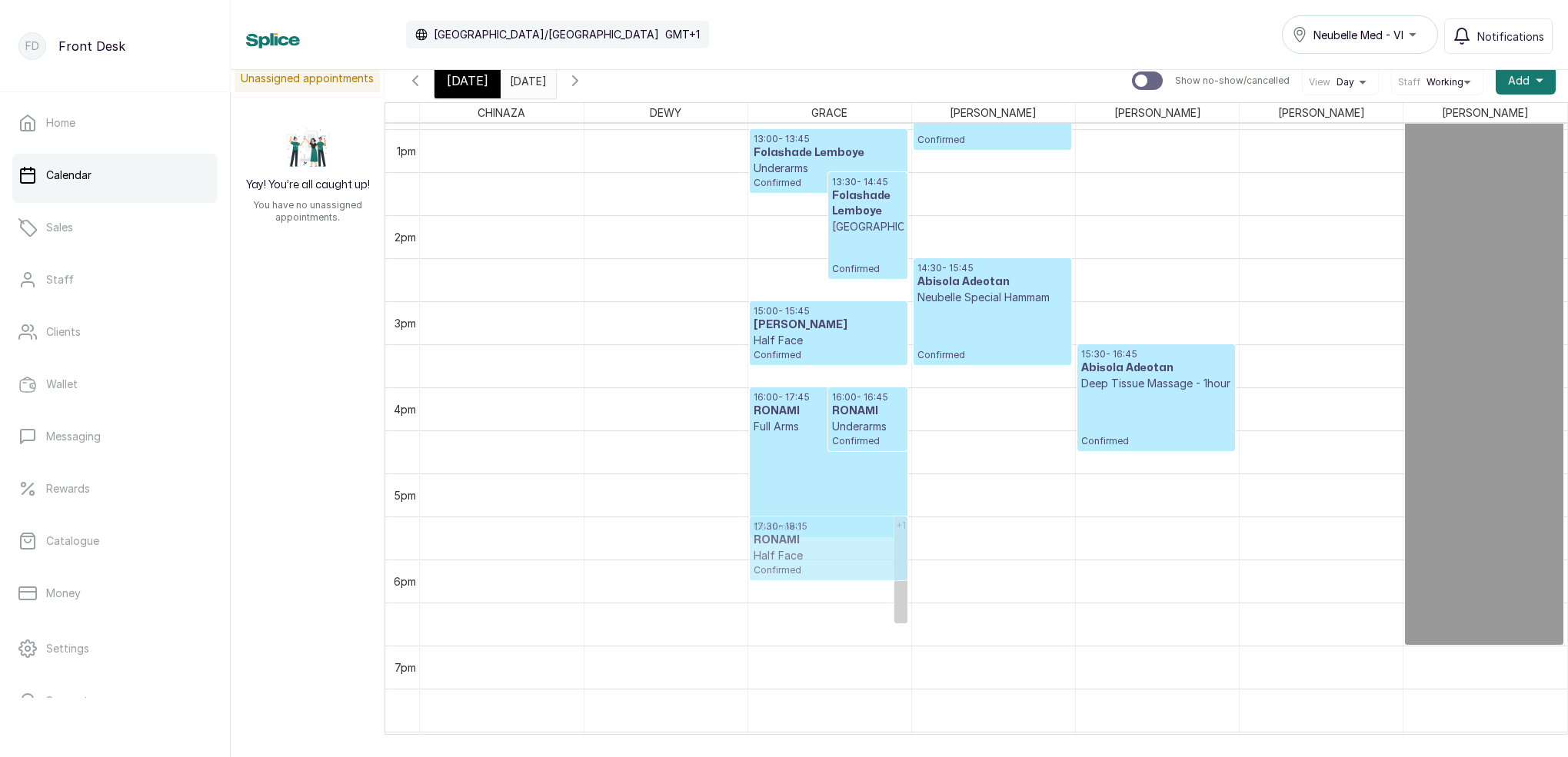
drag, startPoint x: 857, startPoint y: 522, endPoint x: 854, endPoint y: 557, distance: 35.1
click at [854, 561] on div "+1 13:00 - 13:45 Folashade Lemboye Underarms Confirmed 13:30 - 14:45 Folashade …" at bounding box center [830, 43] width 163 height 2066
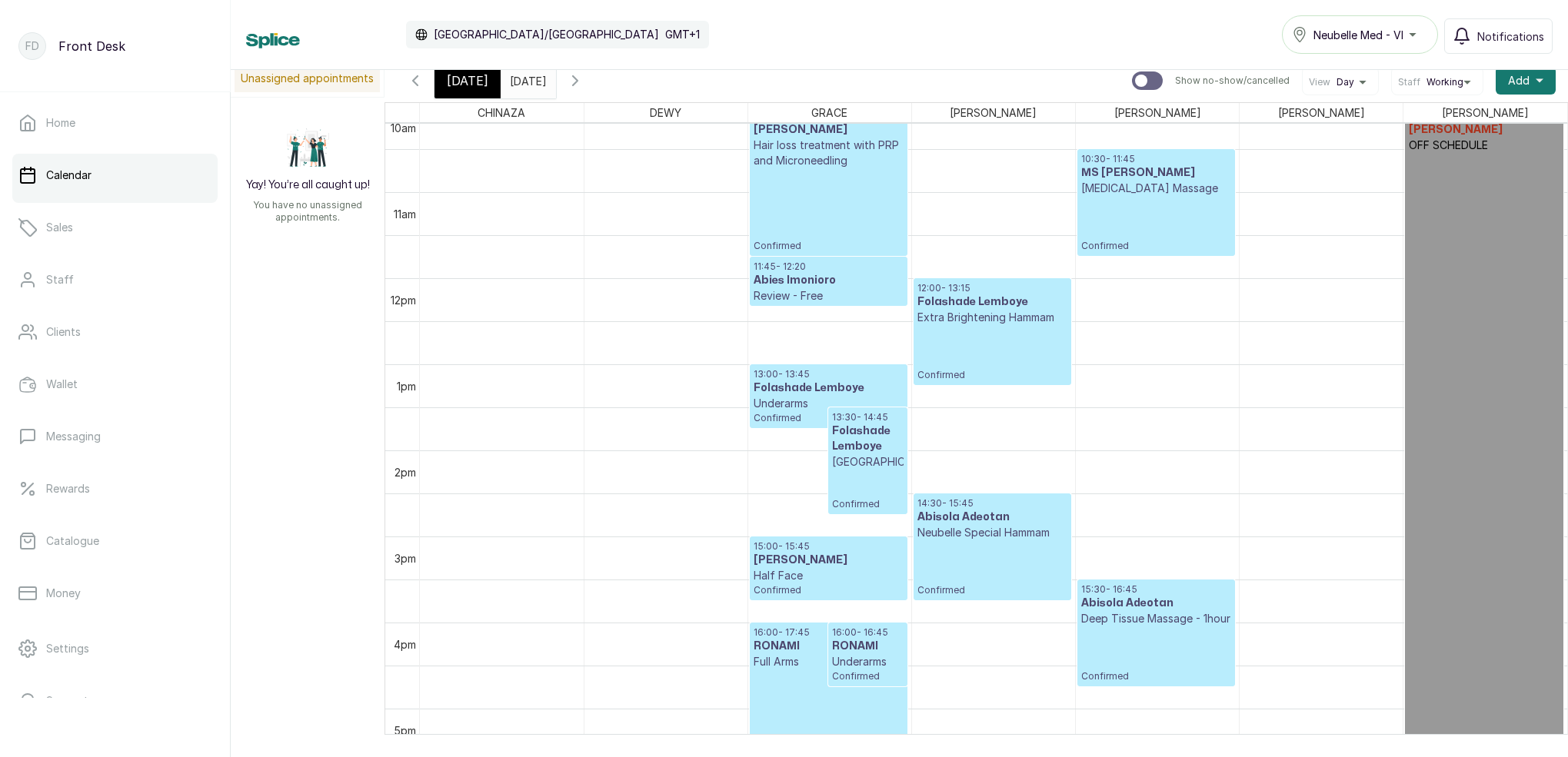
scroll to position [855, 0]
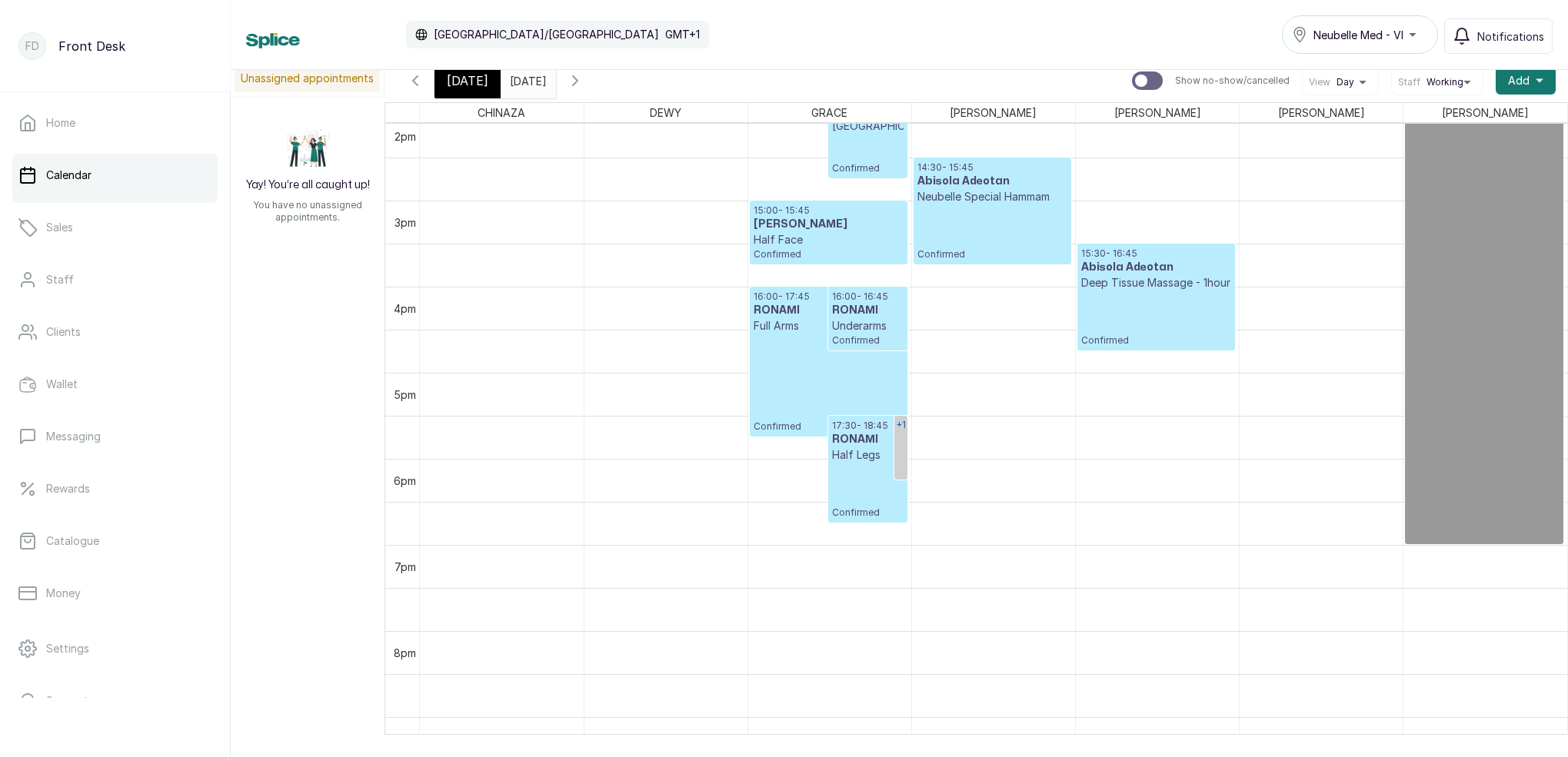
click at [906, 455] on link "+1" at bounding box center [900, 448] width 13 height 64
drag, startPoint x: 957, startPoint y: 451, endPoint x: 874, endPoint y: 515, distance: 104.8
click at [874, 515] on div "CHINAZA DEWY GRACE LINA MAGGIE SARAH MARY 12am 1am 2am 3am 4am 5am 6am 7am 8am …" at bounding box center [976, 423] width 1183 height 643
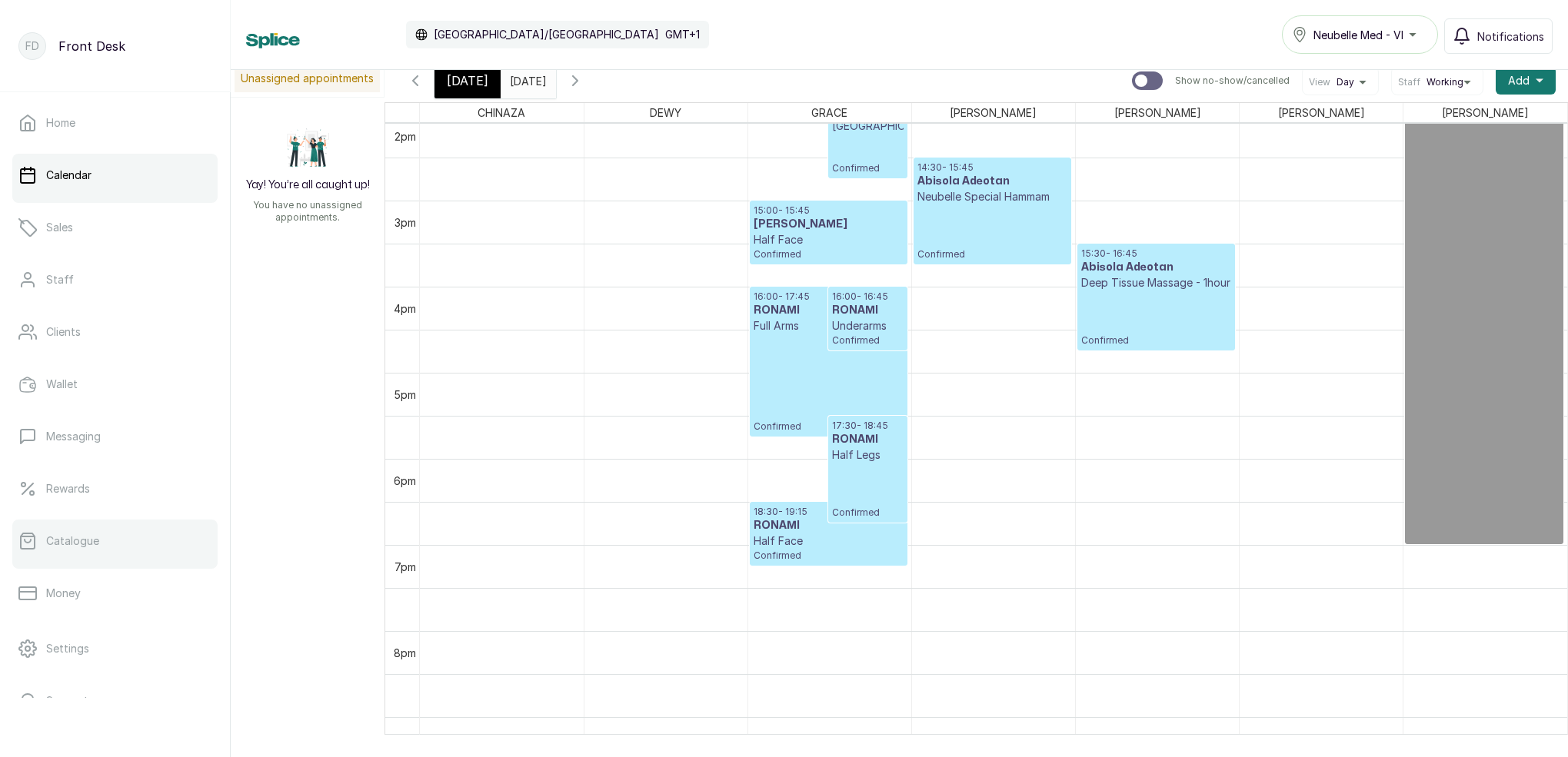
click at [93, 545] on p "Catalogue" at bounding box center [73, 541] width 53 height 15
